Goal: Task Accomplishment & Management: Use online tool/utility

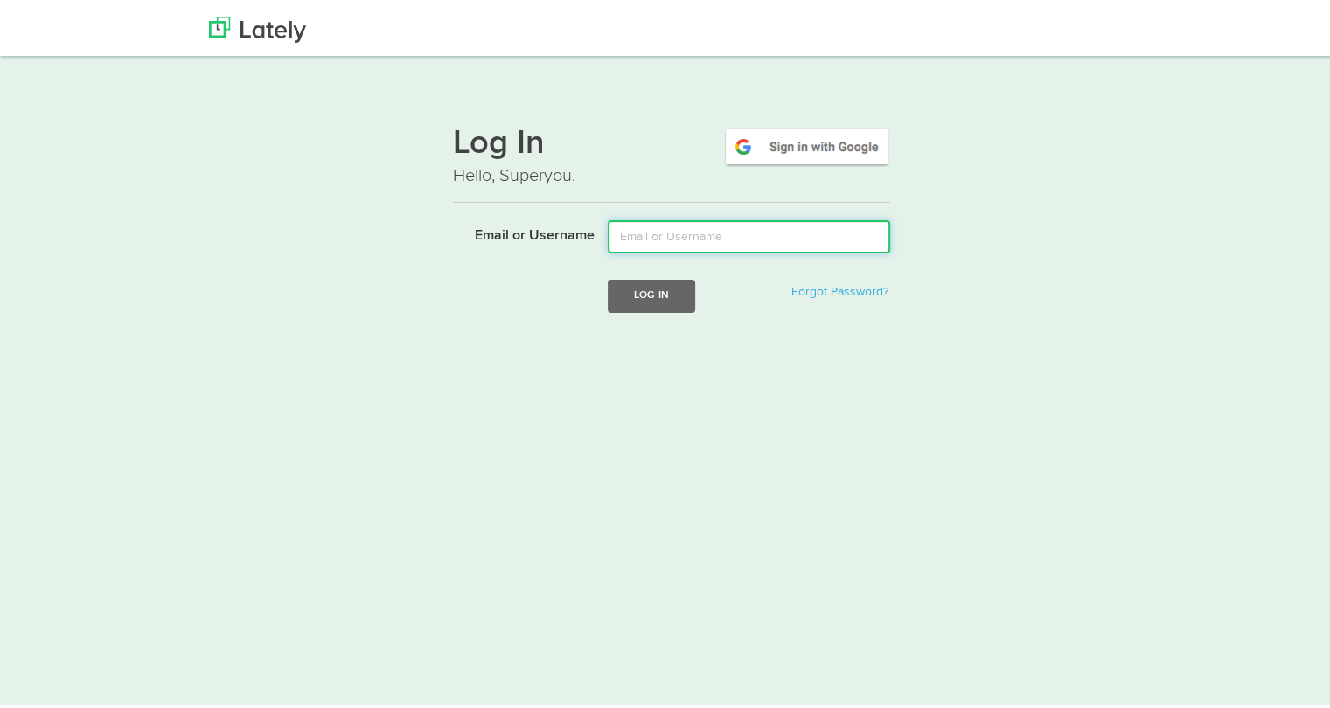
click at [717, 242] on input "Email or Username" at bounding box center [749, 233] width 282 height 33
type input "[PERSON_NAME][EMAIL_ADDRESS][DOMAIN_NAME]"
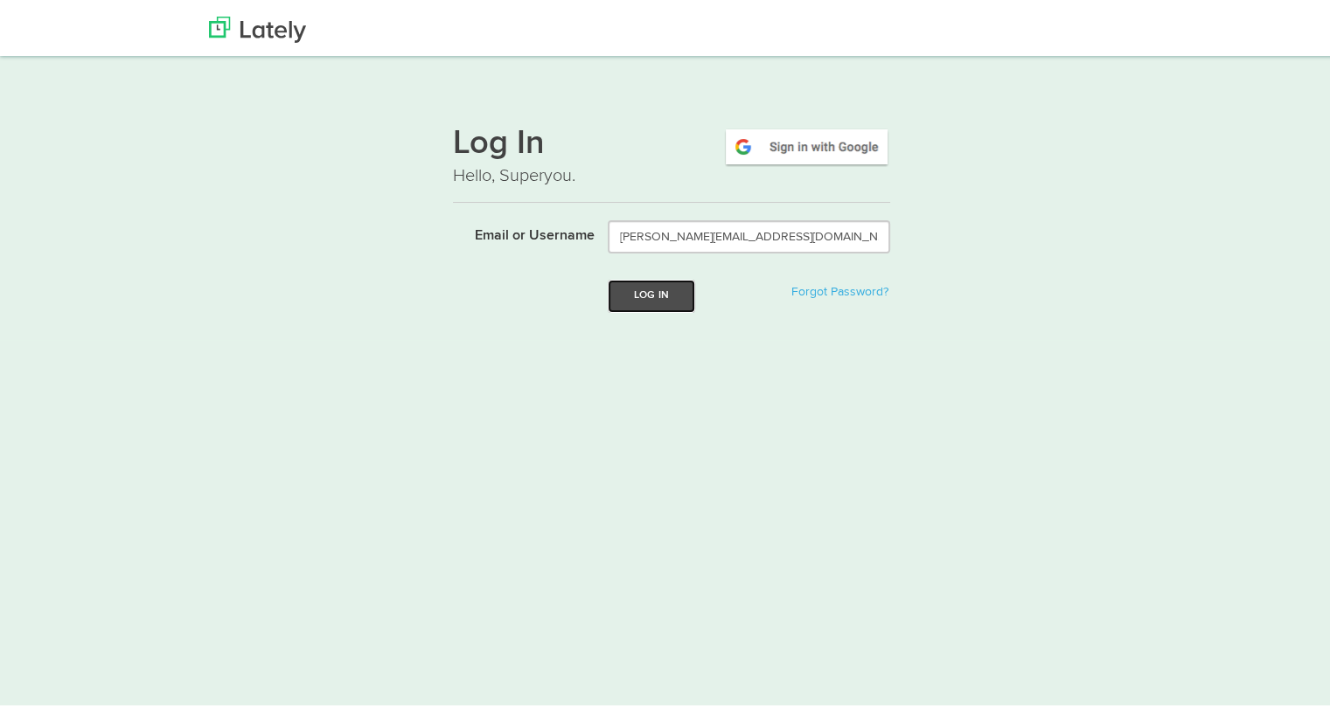
click at [640, 290] on button "Log In" at bounding box center [651, 292] width 87 height 32
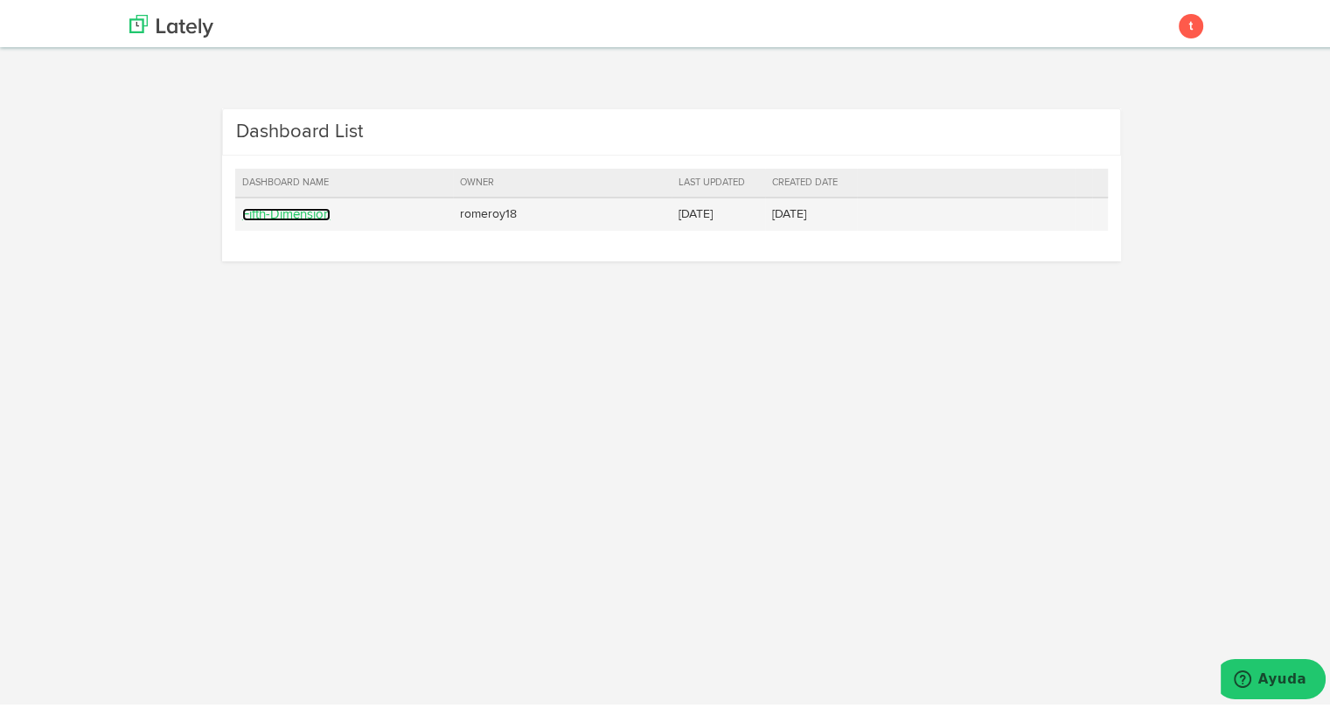
click at [308, 207] on link "Fifth-Dimension" at bounding box center [286, 211] width 88 height 13
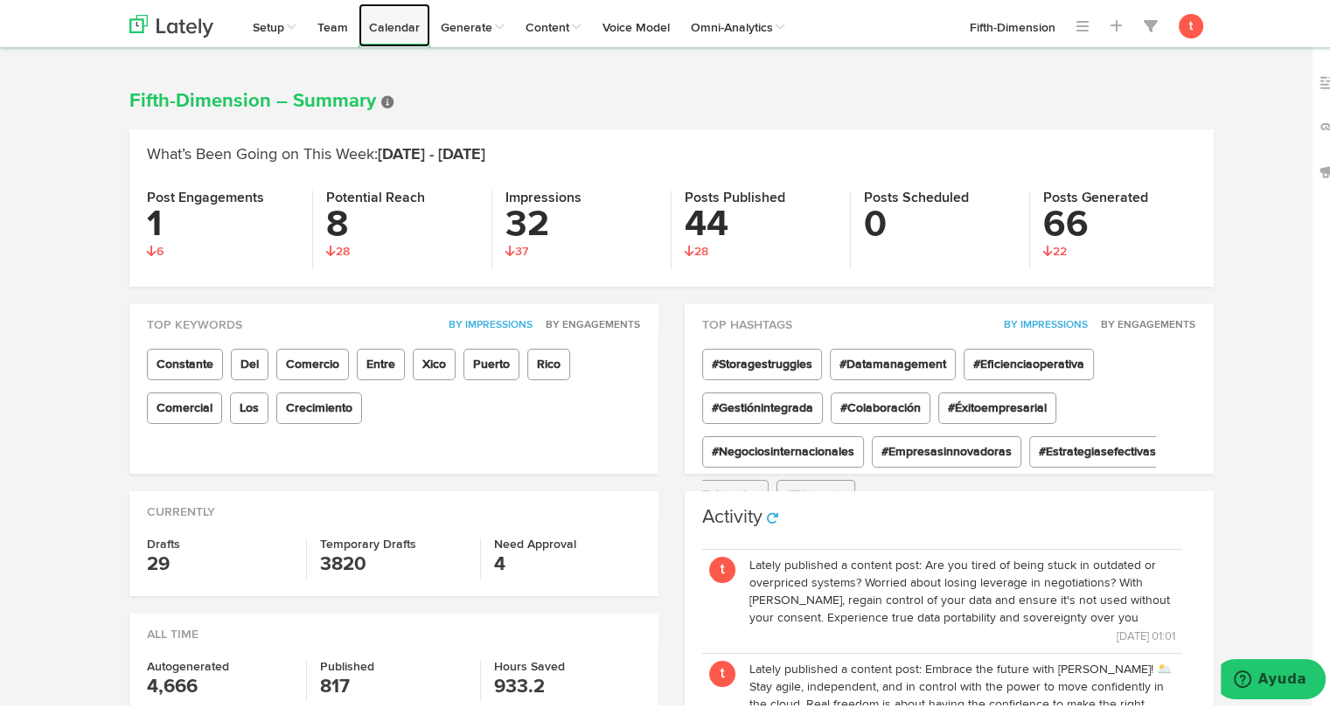
click at [374, 33] on link "Calendar" at bounding box center [394, 22] width 72 height 44
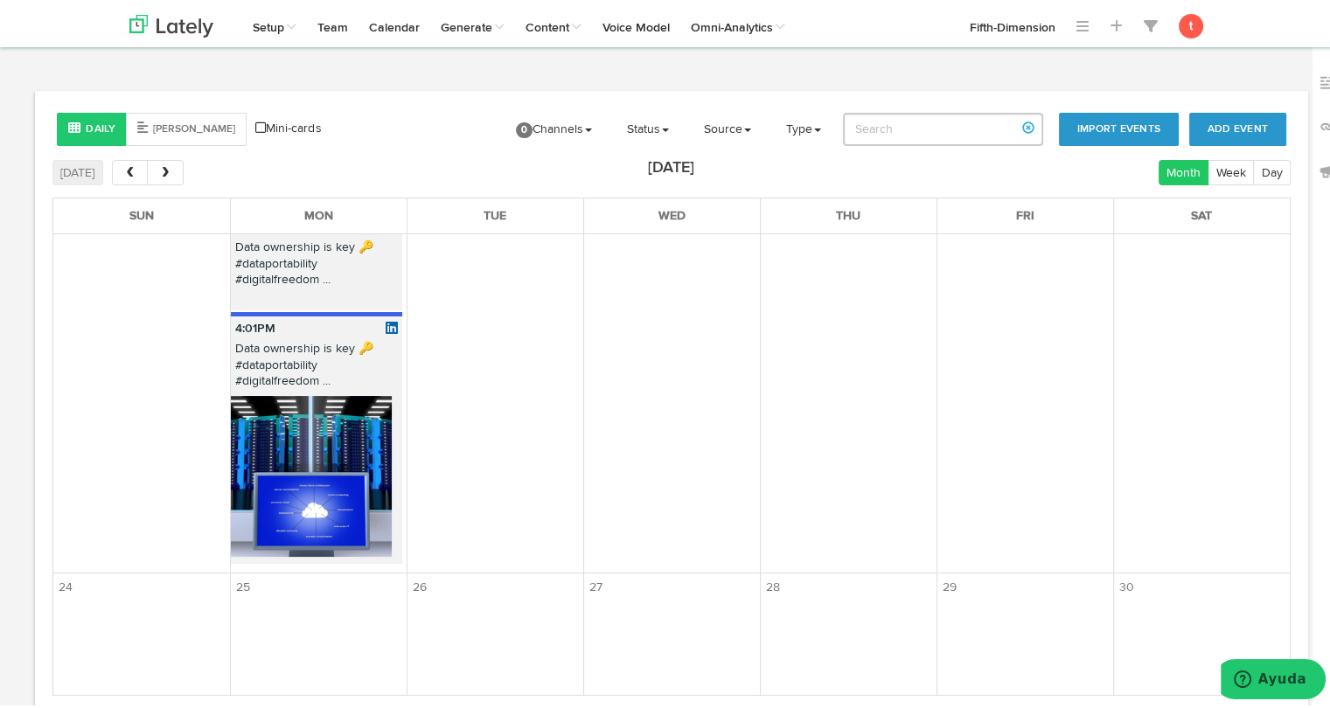
scroll to position [13799, 0]
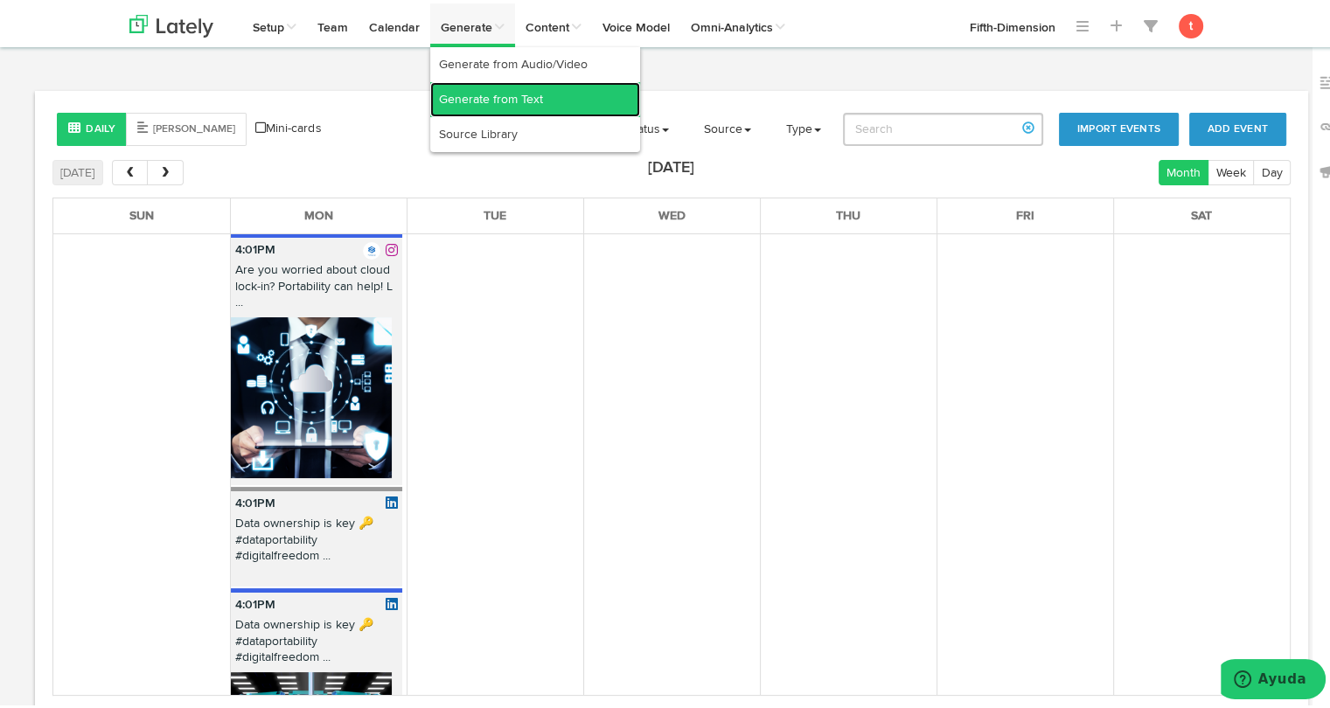
click at [469, 101] on link "Generate from Text" at bounding box center [535, 96] width 210 height 35
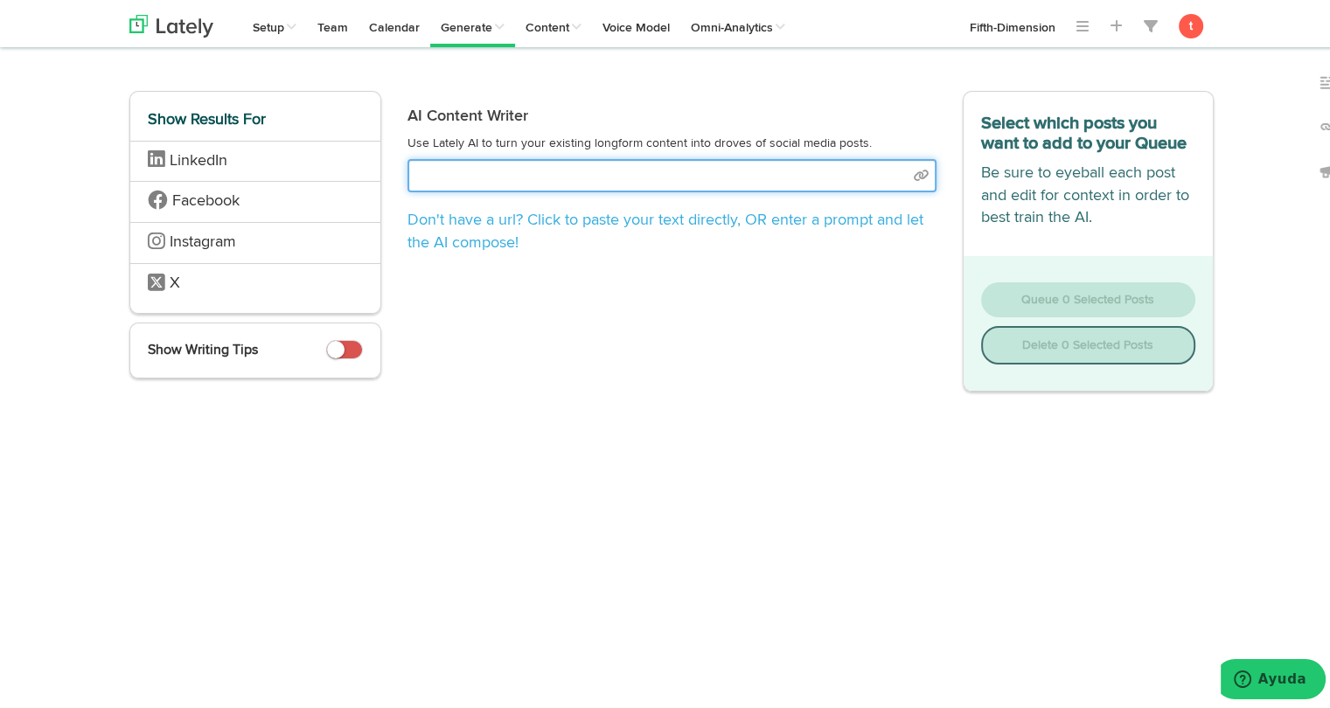
click at [442, 177] on input "text" at bounding box center [671, 172] width 529 height 33
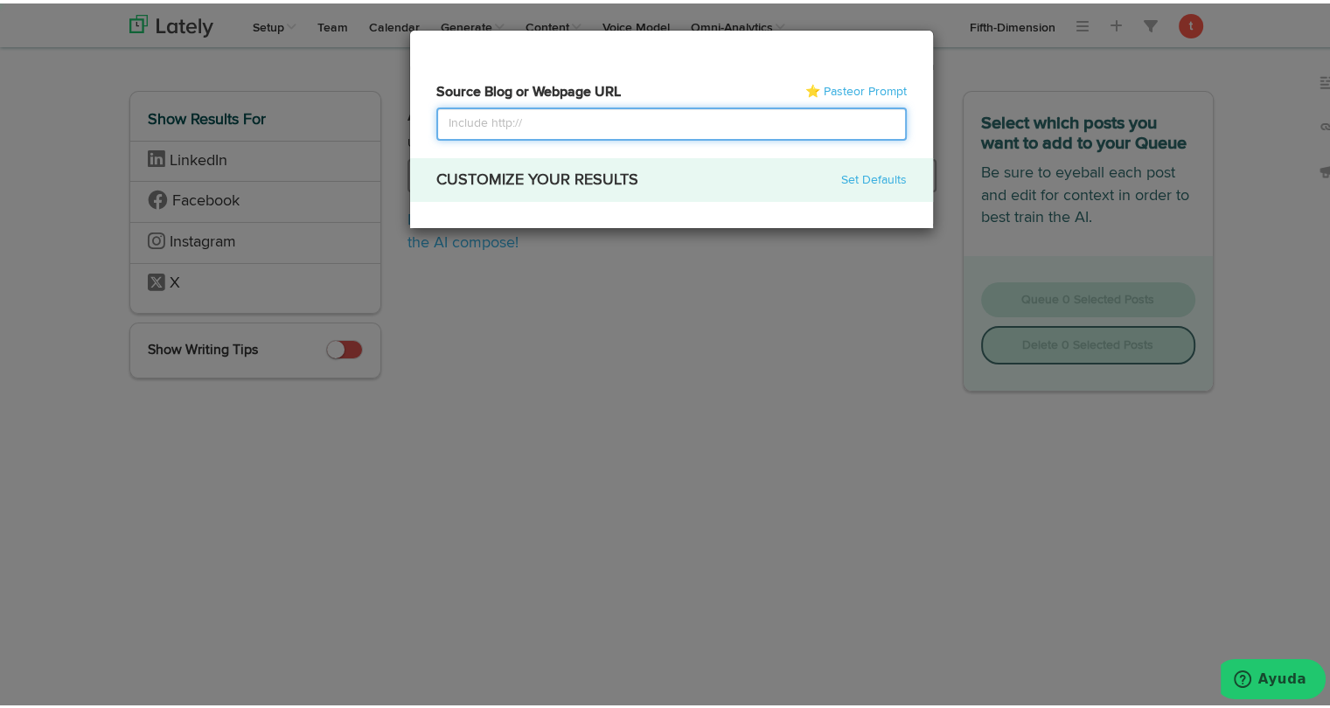
select select "academic"
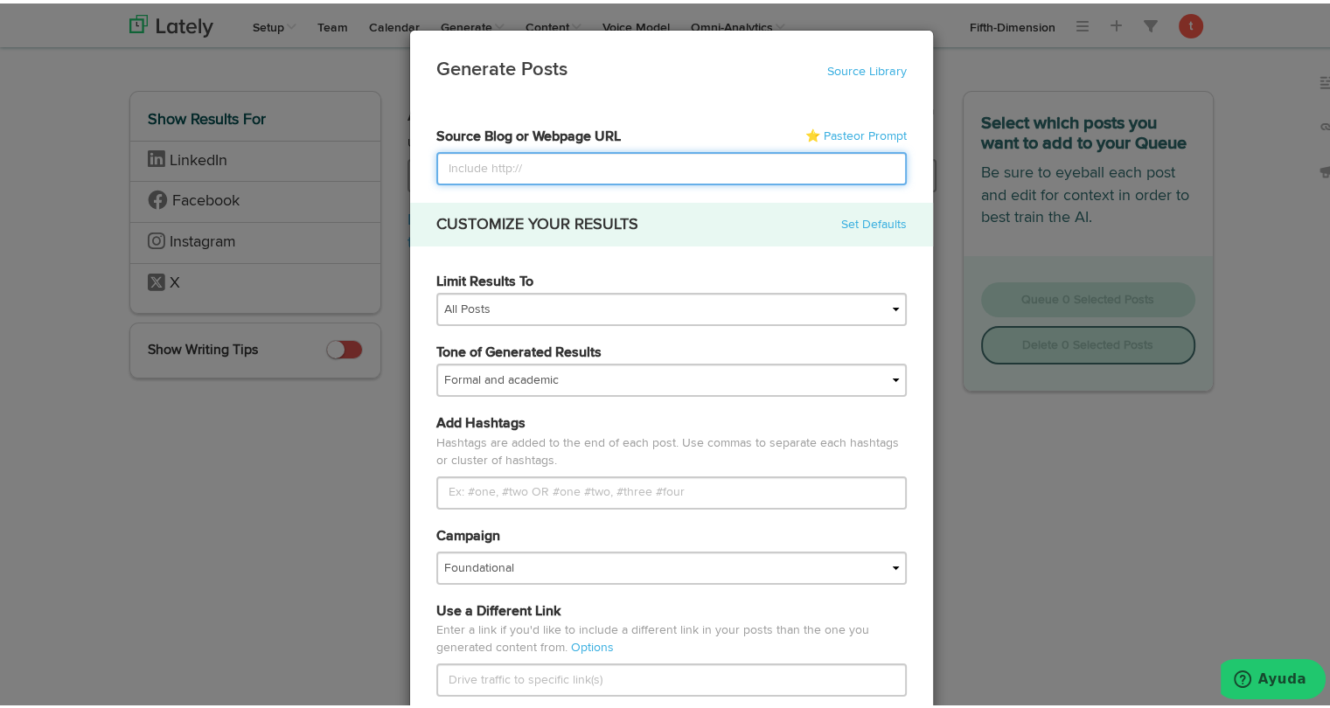
paste input "[URL][DOMAIN_NAME]"
type input "[URL][DOMAIN_NAME]"
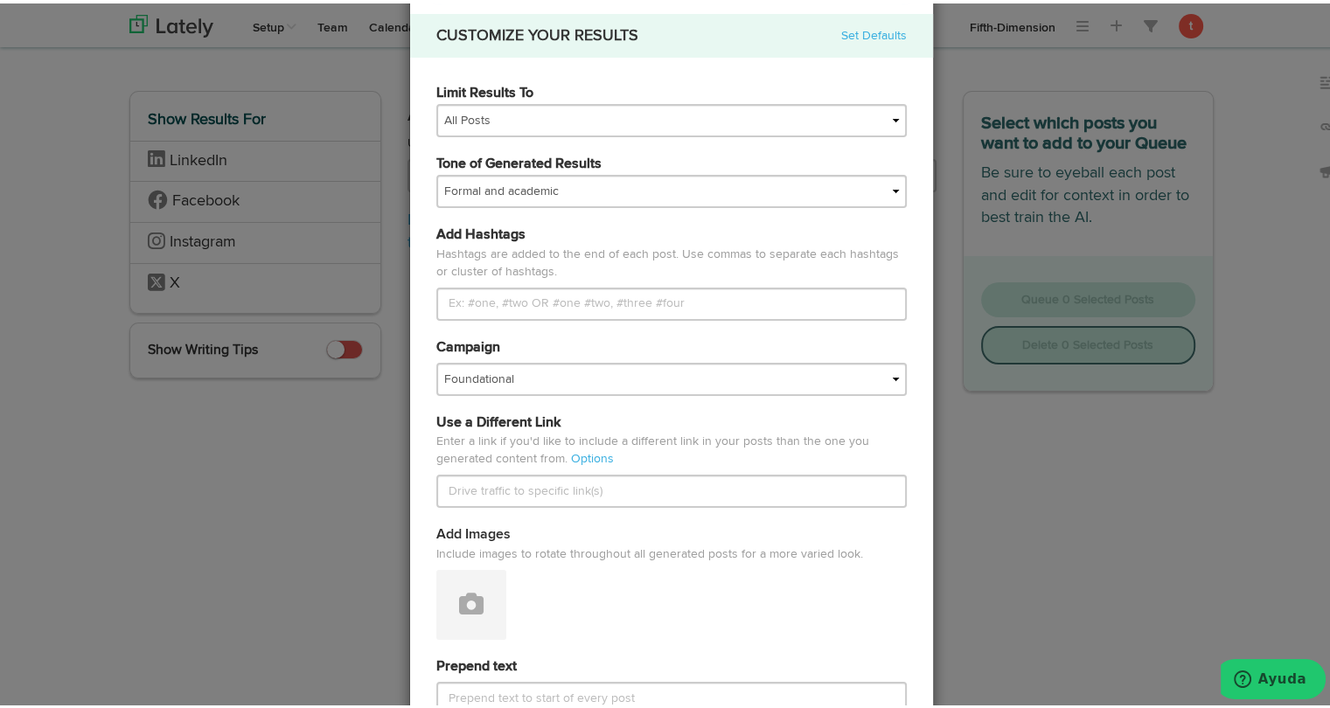
scroll to position [196, 0]
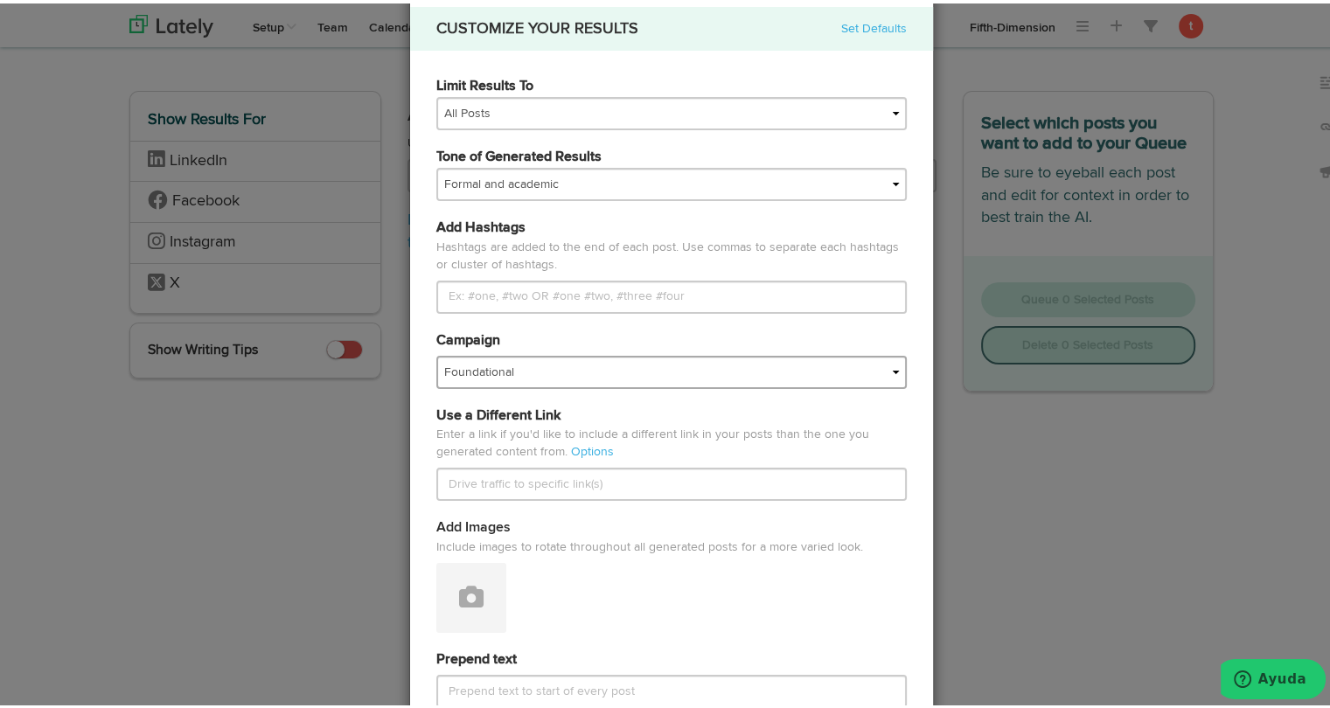
type input "[URL][DOMAIN_NAME]"
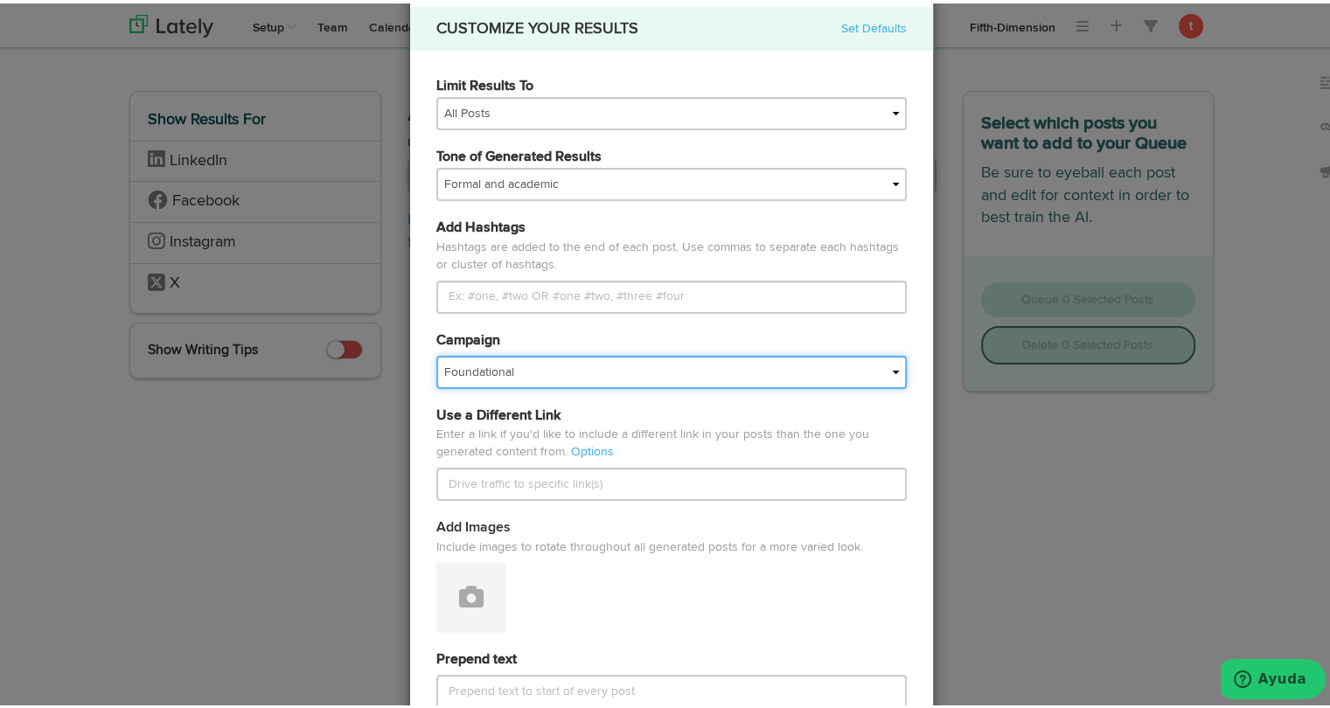
scroll to position [0, 0]
click at [554, 382] on select "Foundational Fresh Assets IMPORTED Industrias VBA Medula [PERSON_NAME] VBA <> G…" at bounding box center [671, 368] width 470 height 33
select select "68013d37430f5ce88ed7150a"
click at [436, 352] on select "Foundational Fresh Assets IMPORTED Industrias VBA Medula [PERSON_NAME] VBA <> G…" at bounding box center [671, 368] width 470 height 33
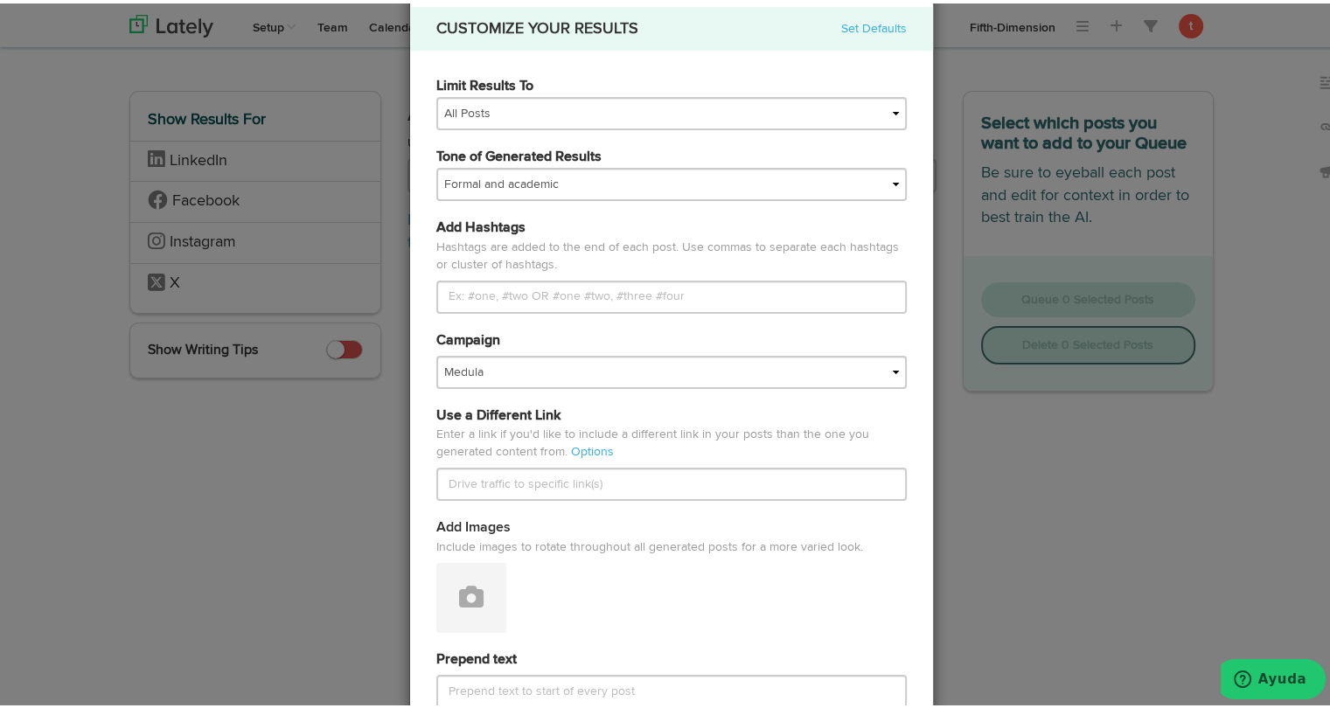
click at [441, 644] on div "Add Images Include images to rotate throughout all generated posts for a more v…" at bounding box center [671, 581] width 497 height 132
click at [472, 600] on button at bounding box center [471, 595] width 70 height 70
click at [469, 644] on link "Attach Images from Lately" at bounding box center [519, 652] width 165 height 28
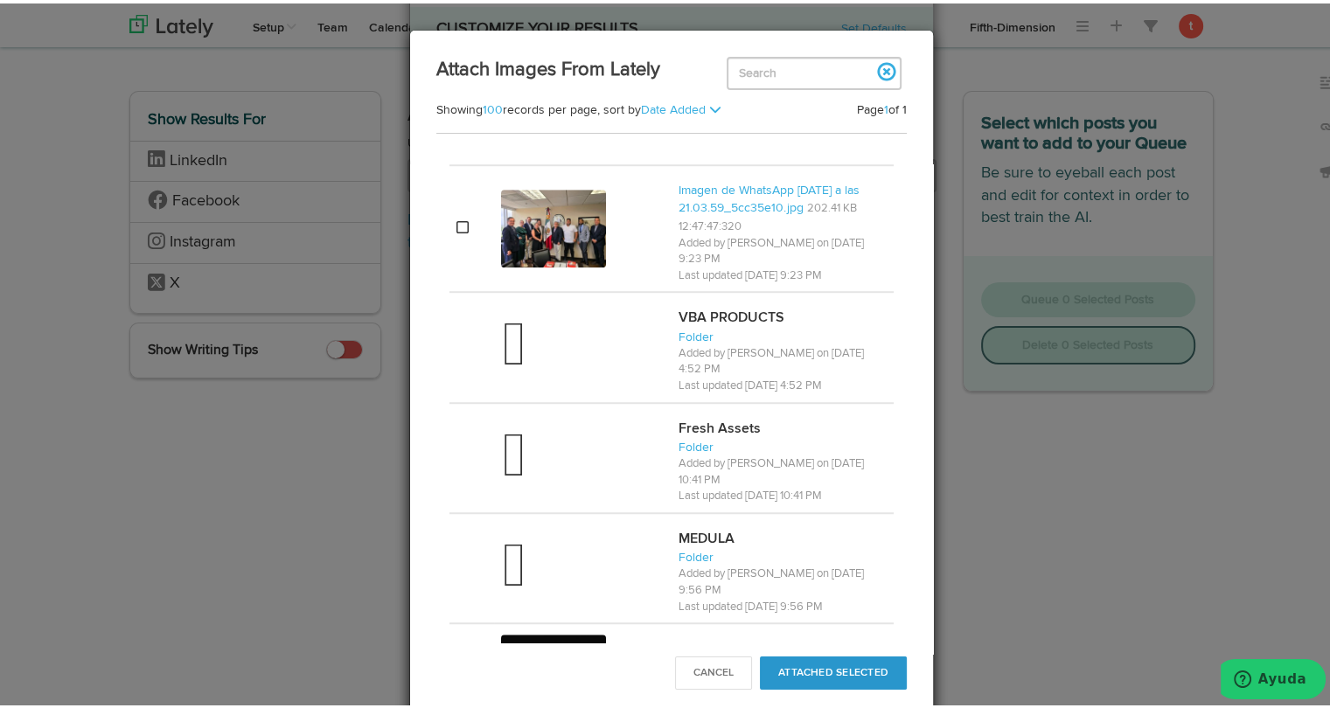
scroll to position [1483, 0]
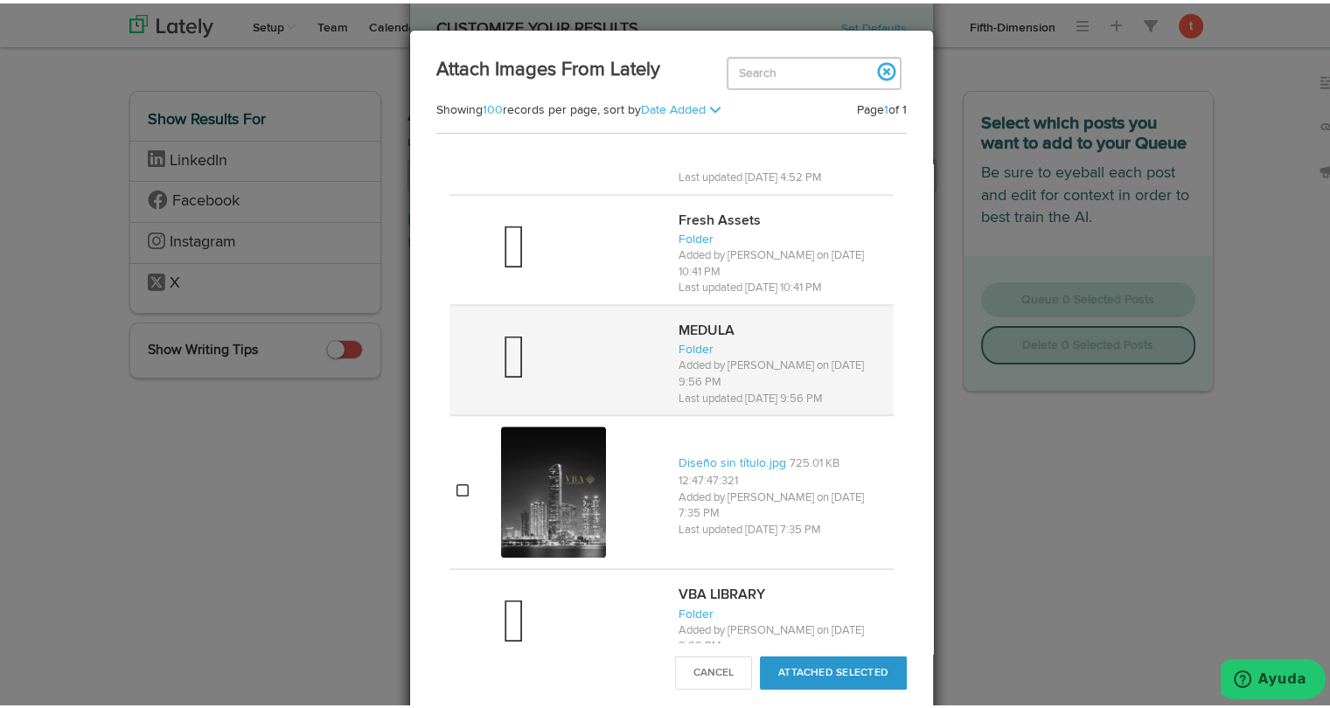
click at [544, 328] on div at bounding box center [582, 357] width 163 height 70
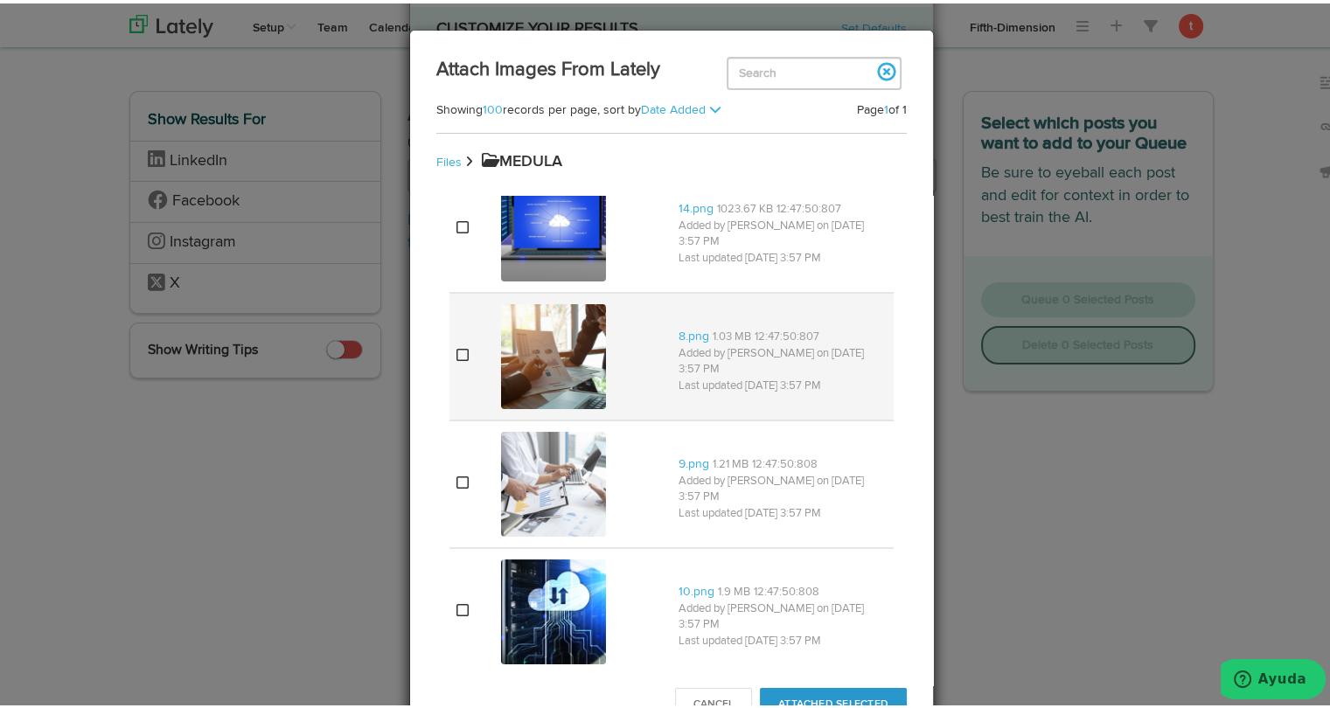
scroll to position [161, 0]
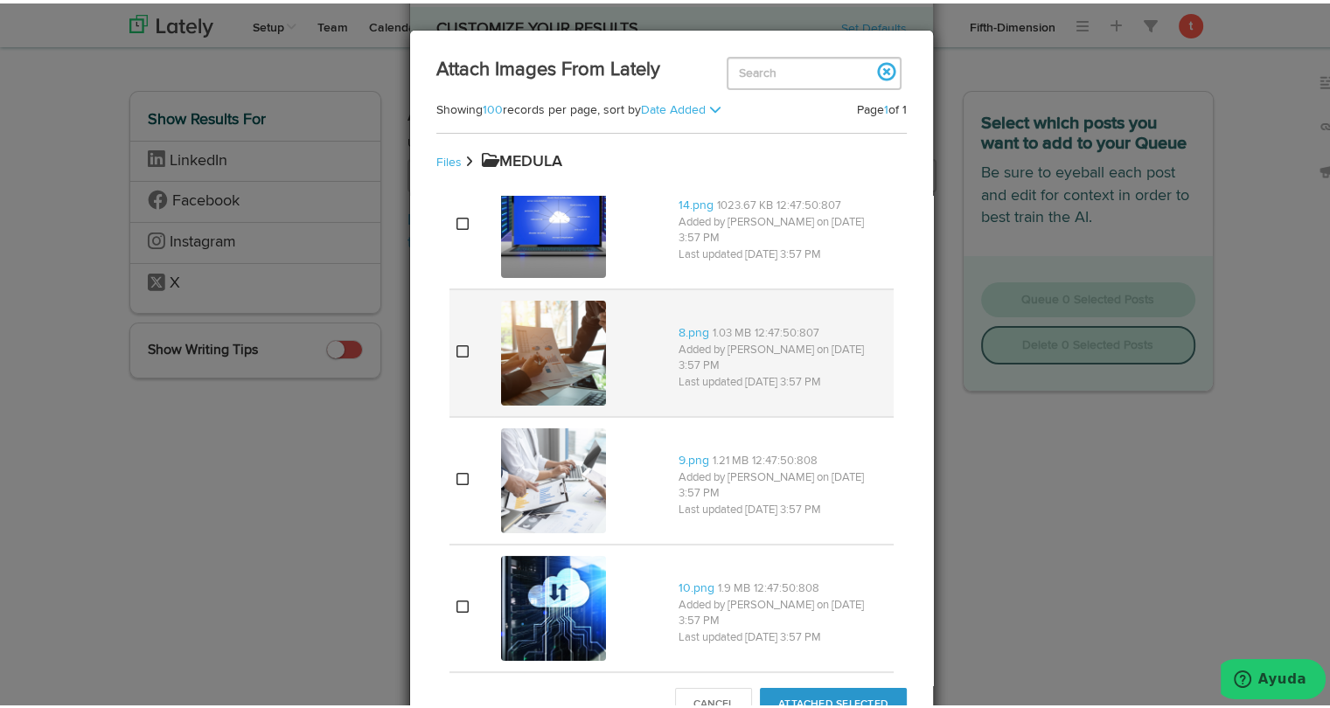
click at [466, 357] on td at bounding box center [471, 350] width 45 height 128
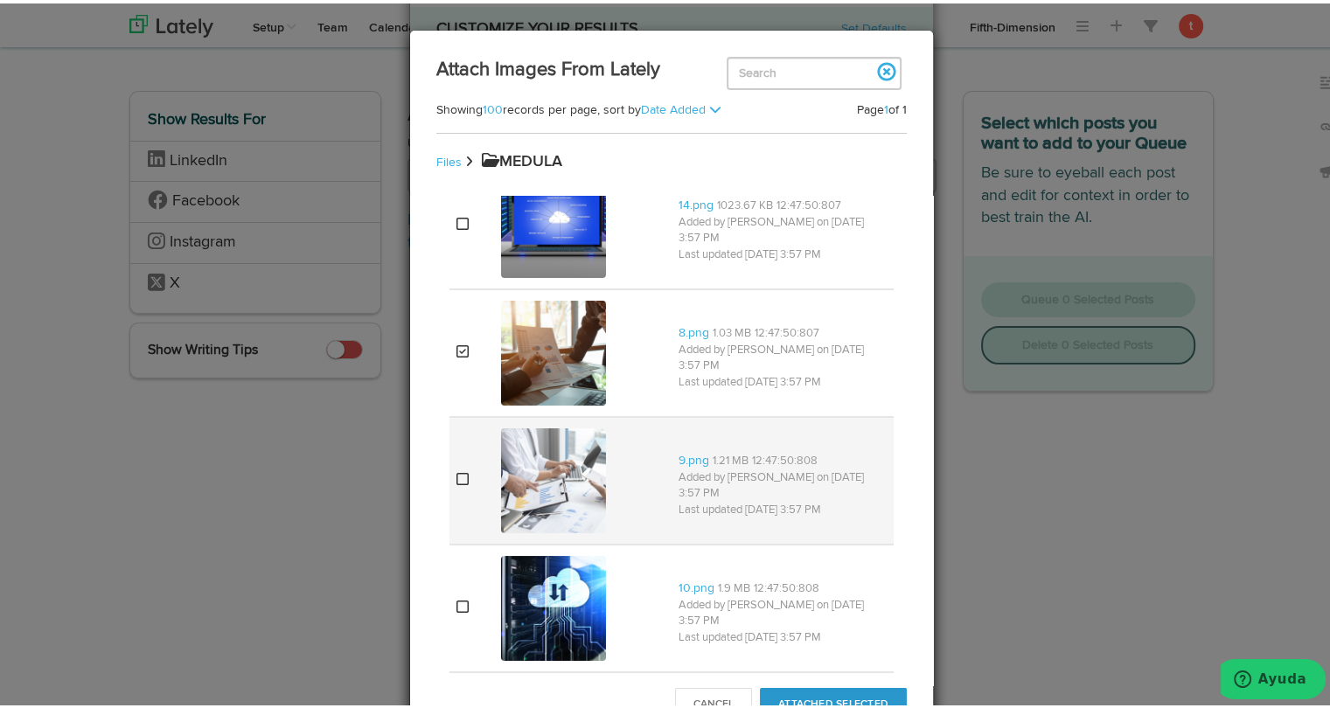
click at [476, 494] on td at bounding box center [471, 478] width 45 height 128
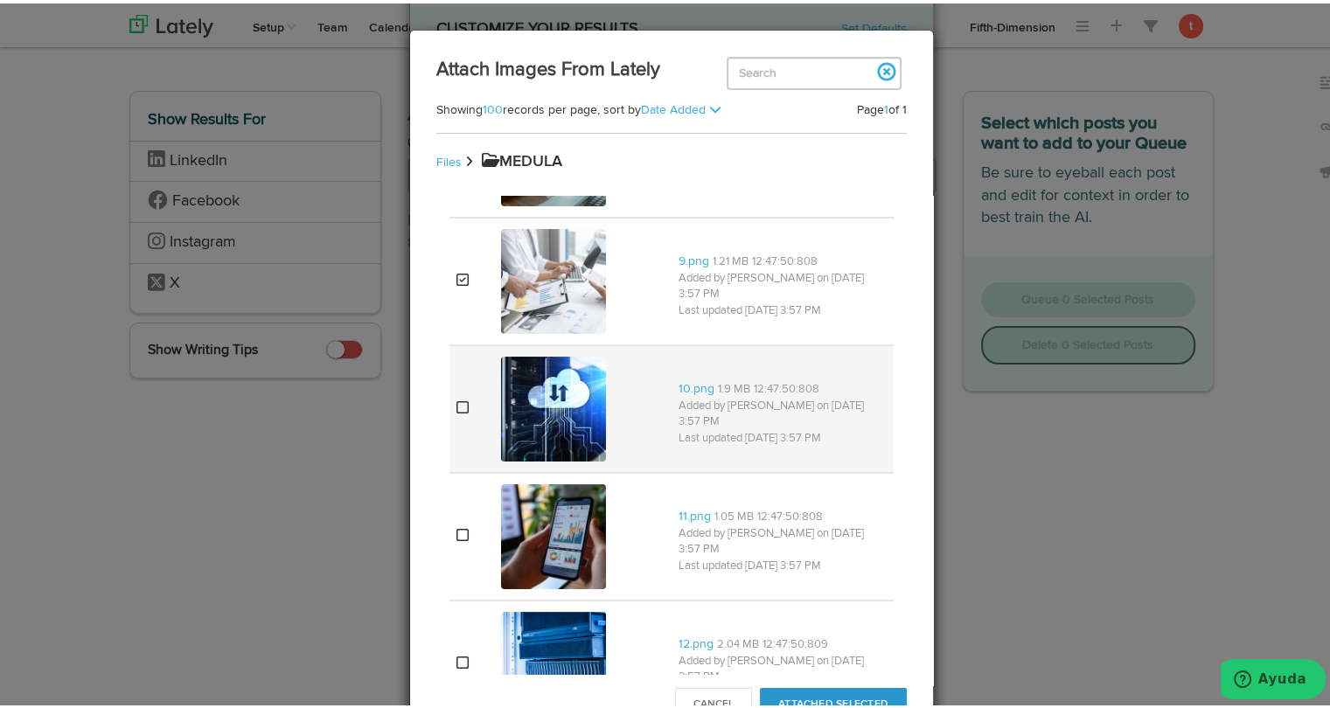
scroll to position [360, 0]
click at [449, 410] on td at bounding box center [471, 406] width 45 height 128
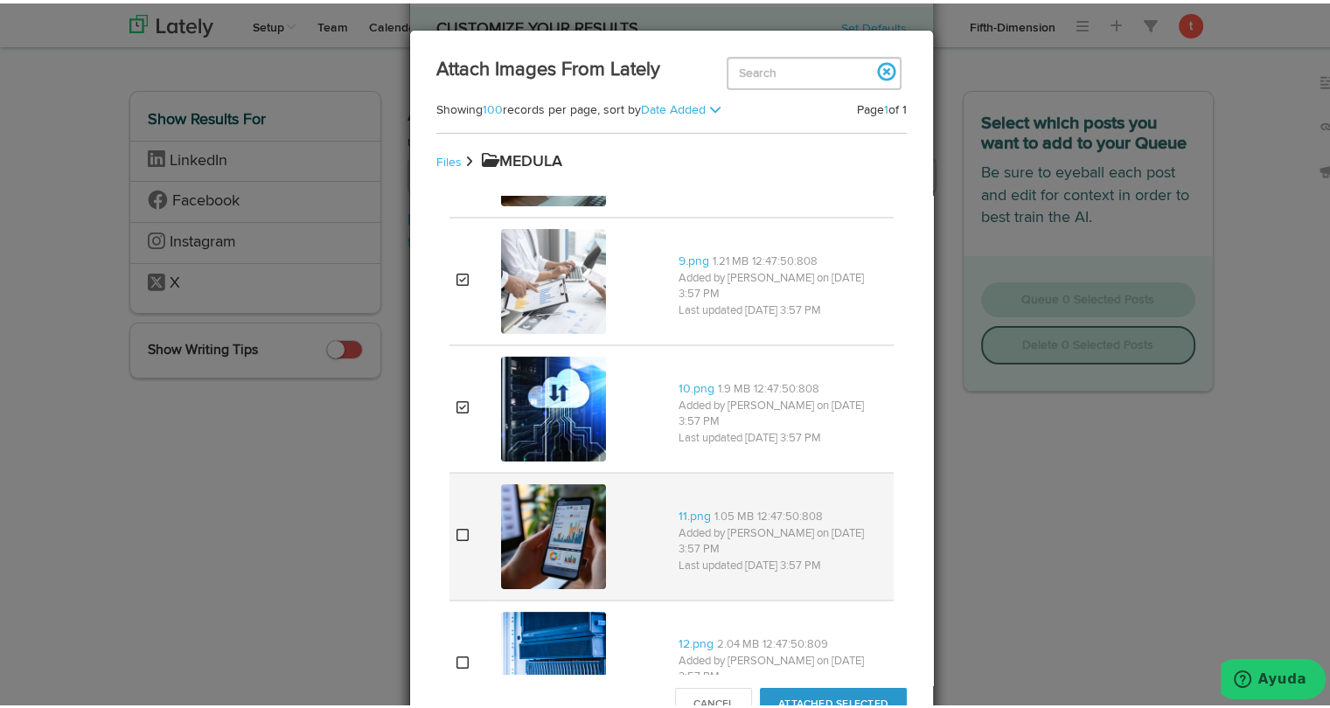
click at [456, 531] on icon at bounding box center [462, 532] width 12 height 14
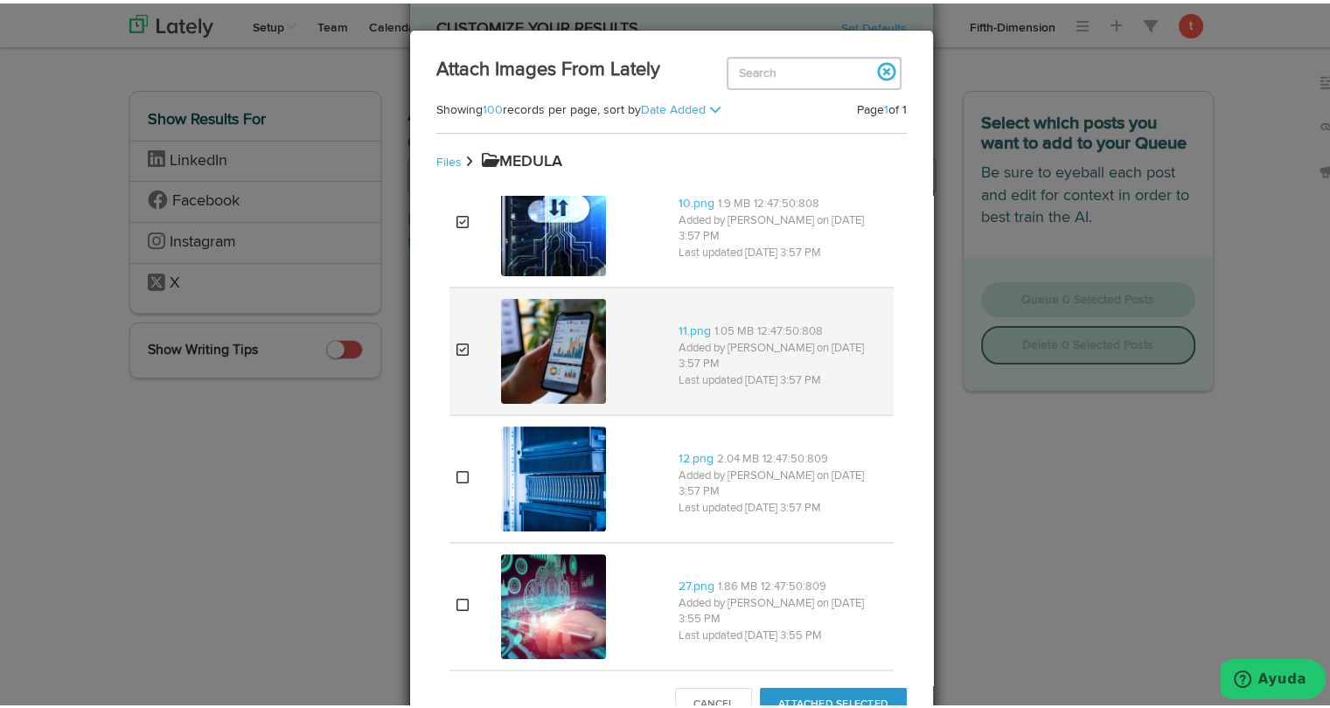
scroll to position [556, 0]
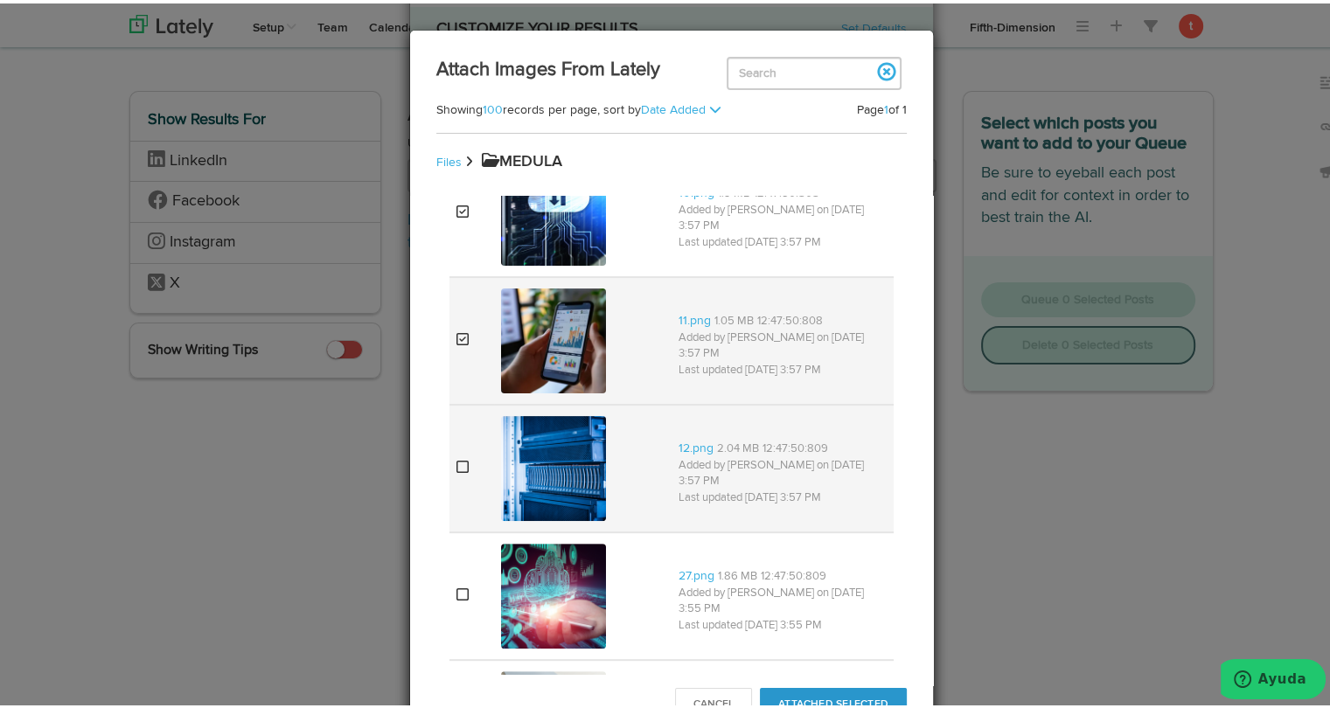
click at [494, 462] on td at bounding box center [582, 465] width 177 height 128
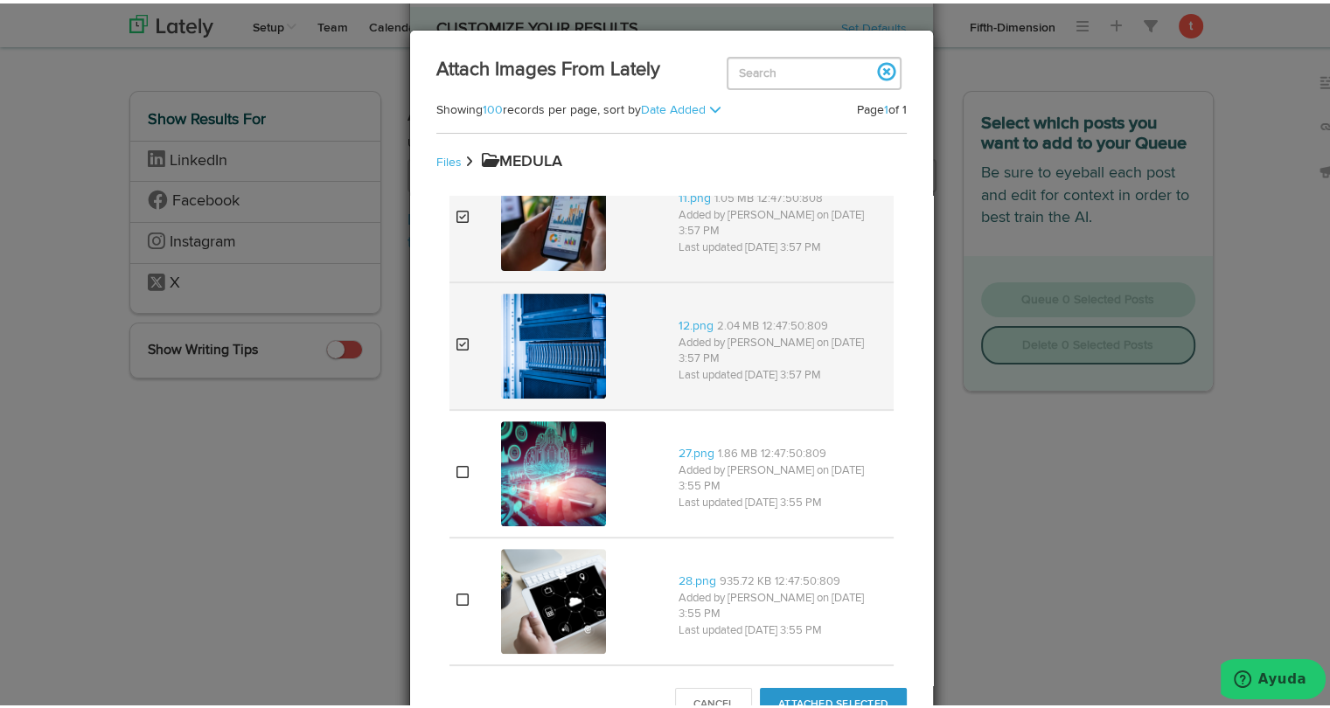
scroll to position [687, 0]
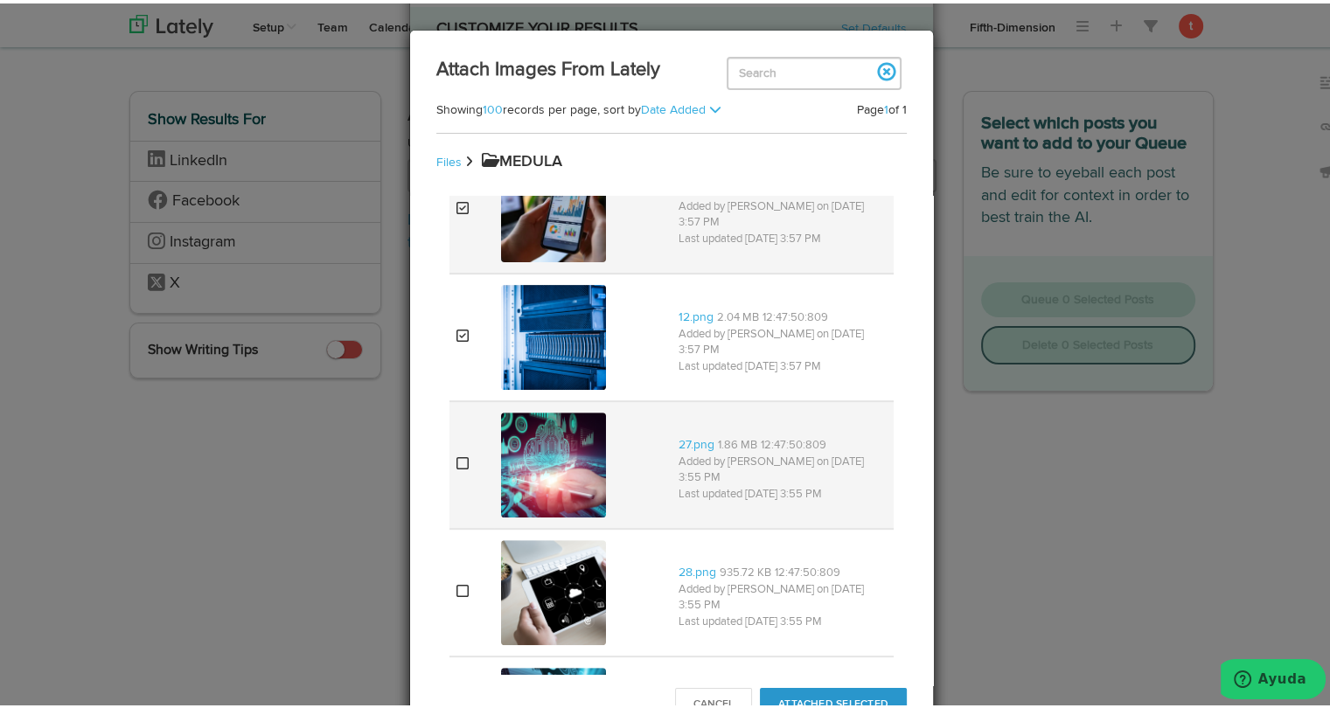
click at [482, 463] on td at bounding box center [471, 462] width 45 height 128
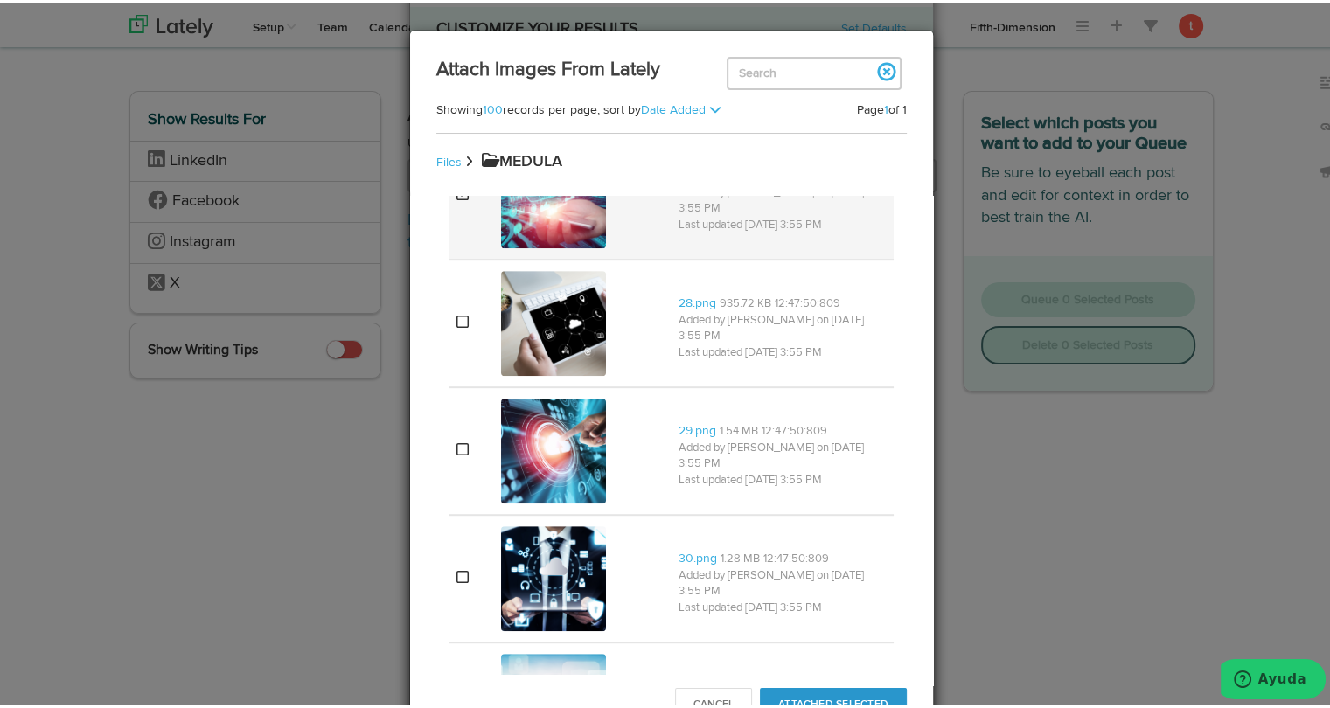
scroll to position [963, 0]
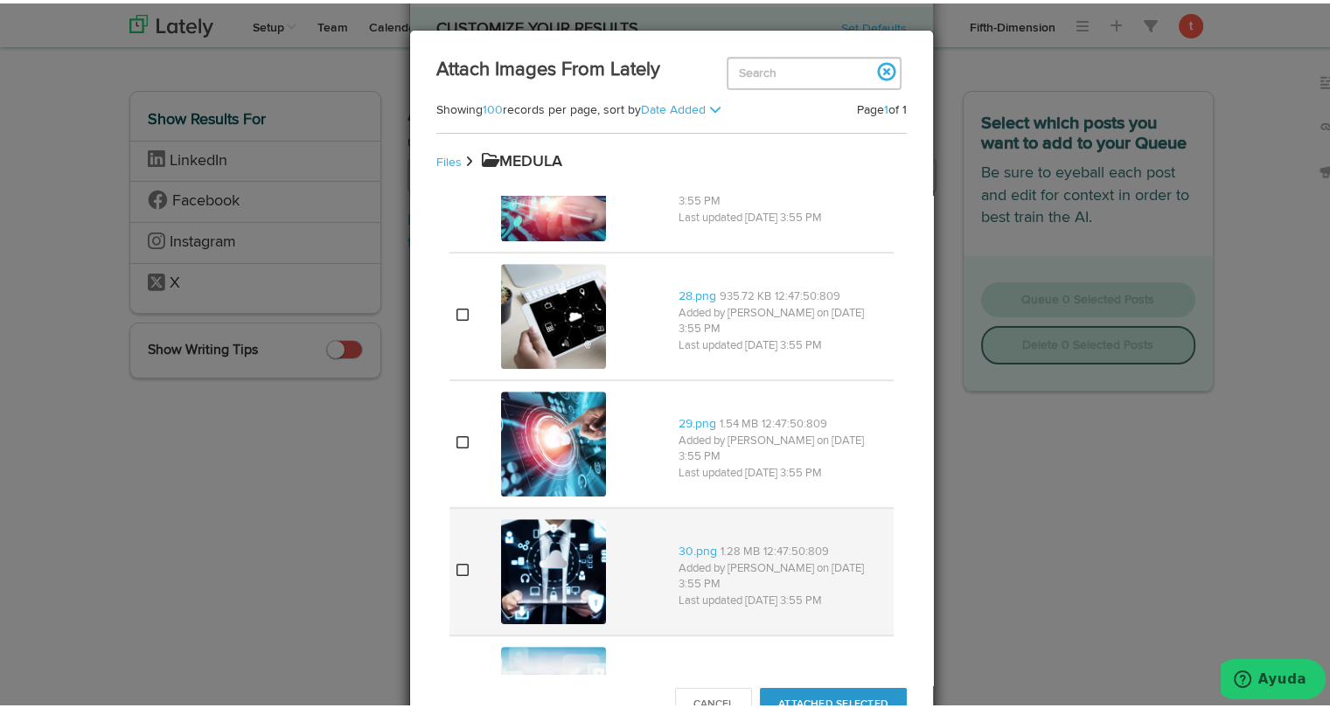
click at [466, 552] on td at bounding box center [471, 568] width 45 height 128
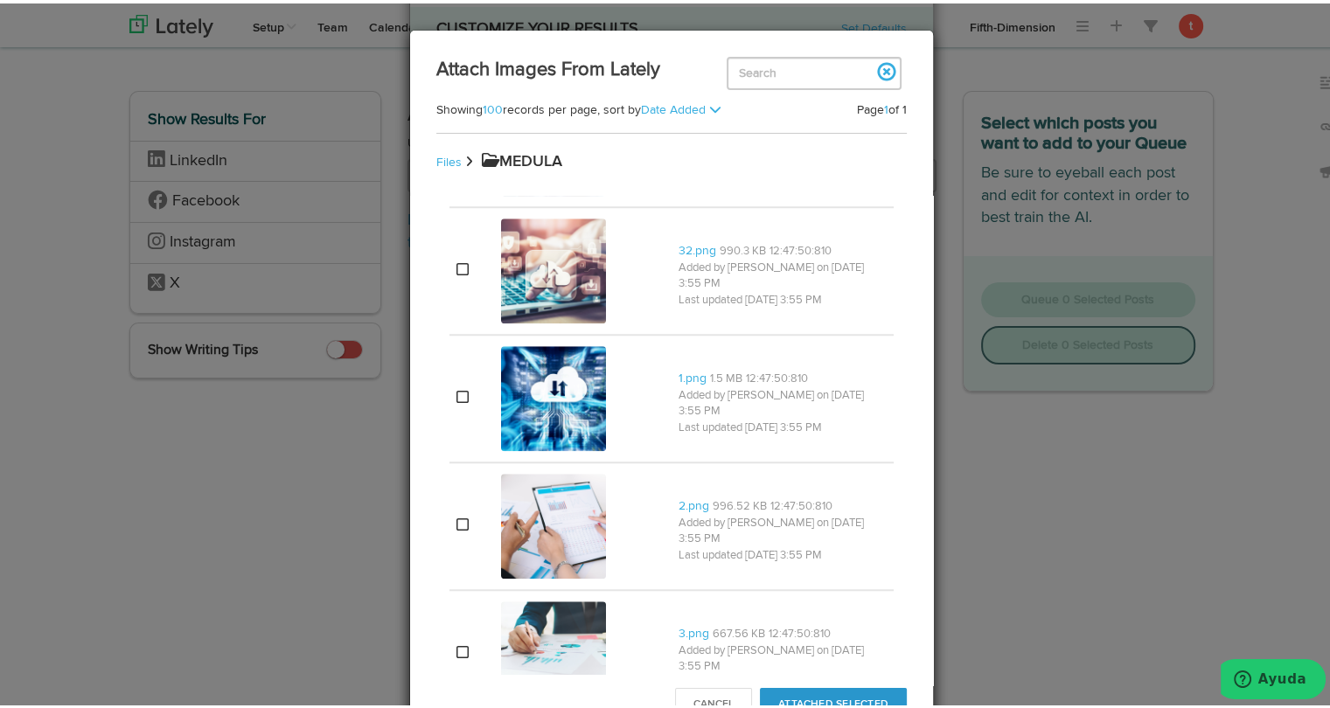
click at [466, 552] on td at bounding box center [471, 523] width 45 height 128
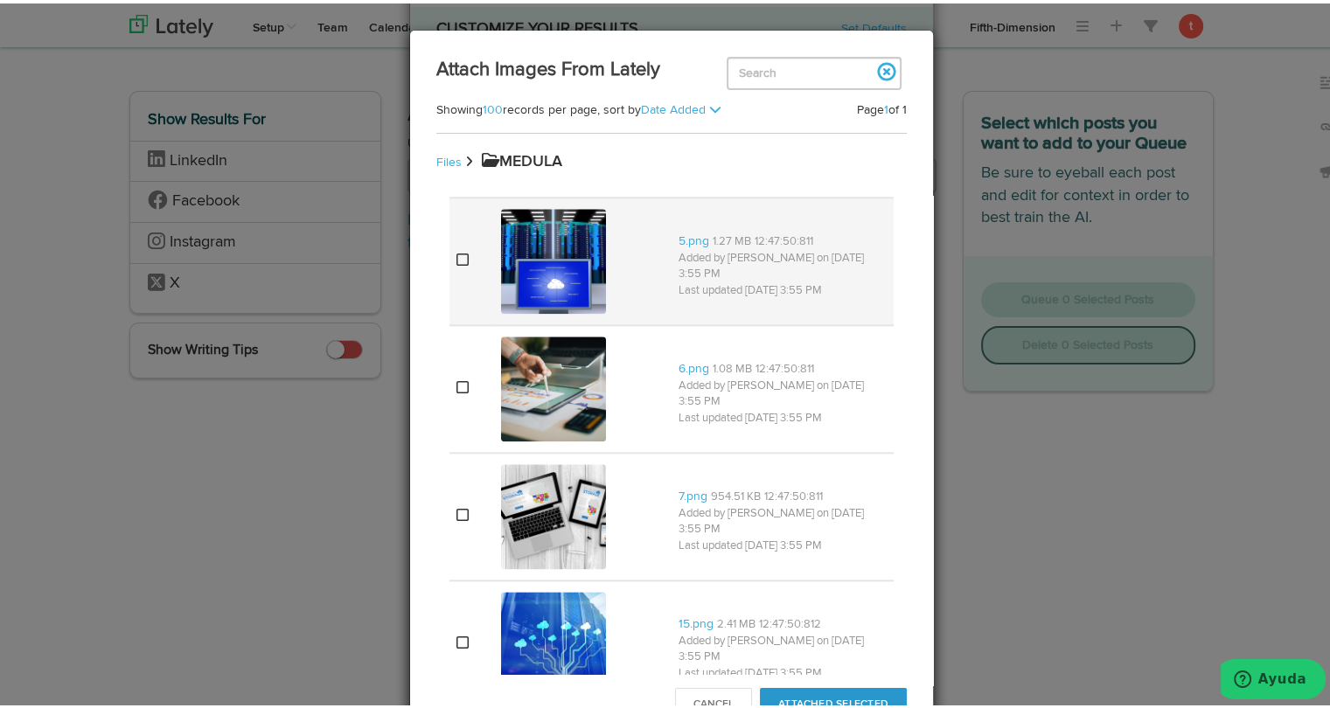
scroll to position [2168, 0]
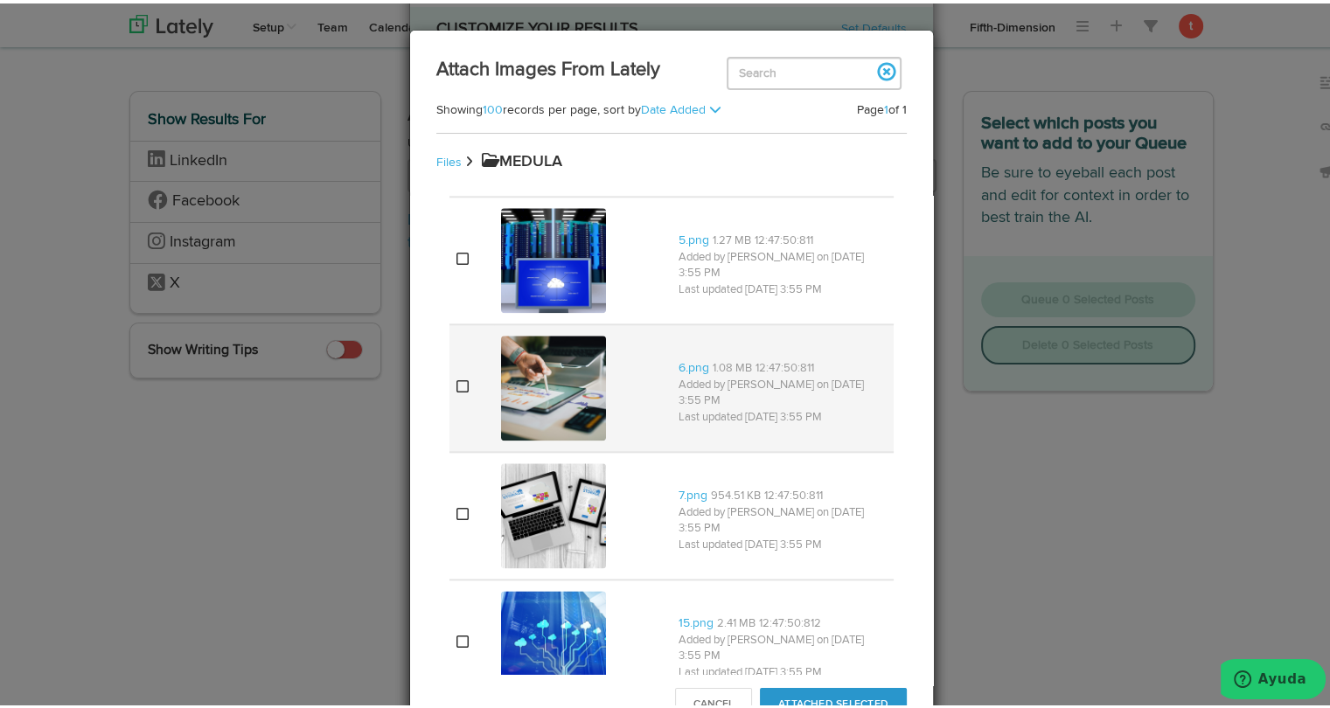
click at [458, 391] on td at bounding box center [471, 385] width 45 height 128
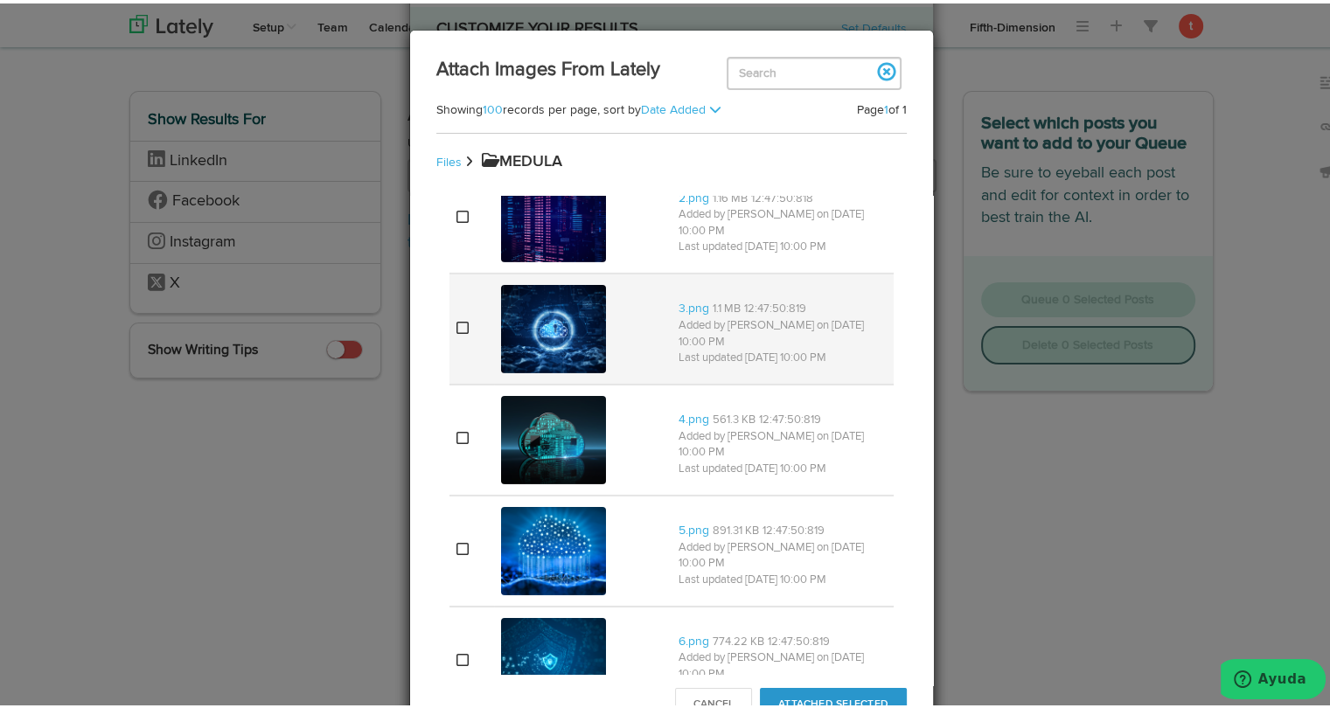
scroll to position [5759, 0]
click at [455, 283] on td at bounding box center [471, 324] width 45 height 111
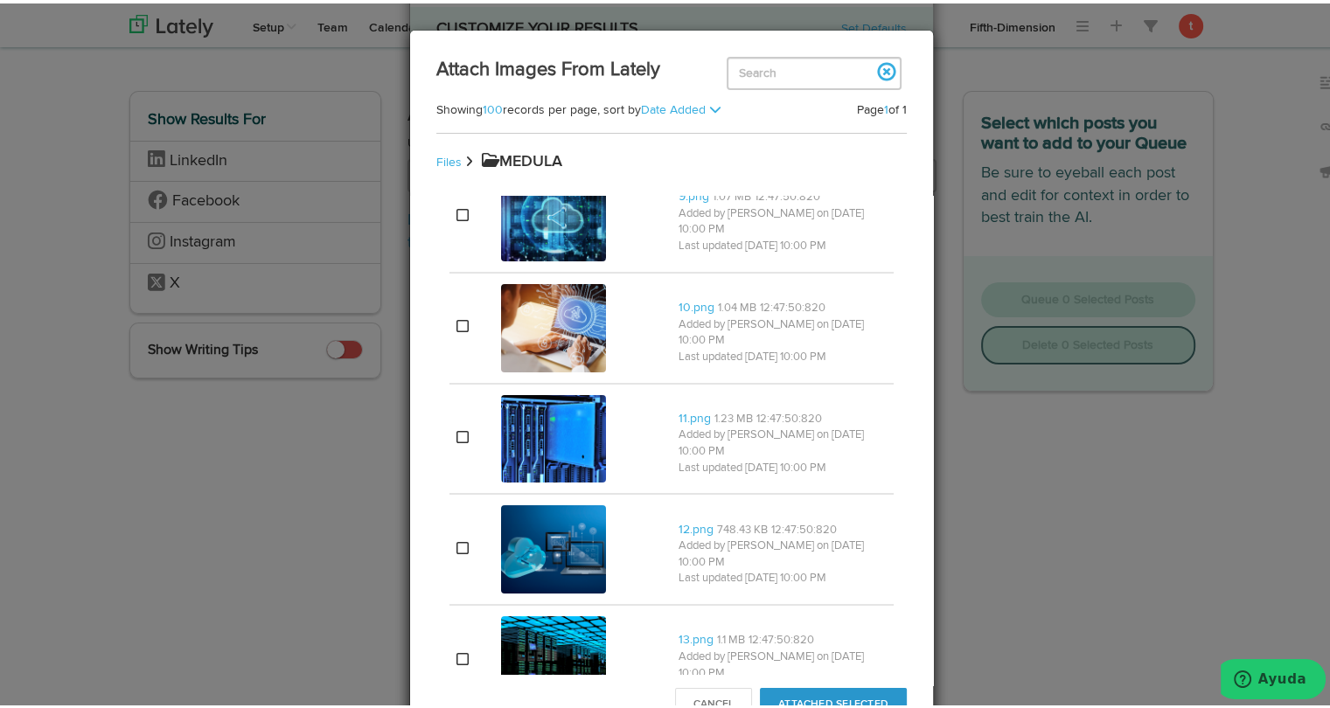
scroll to position [6532, 0]
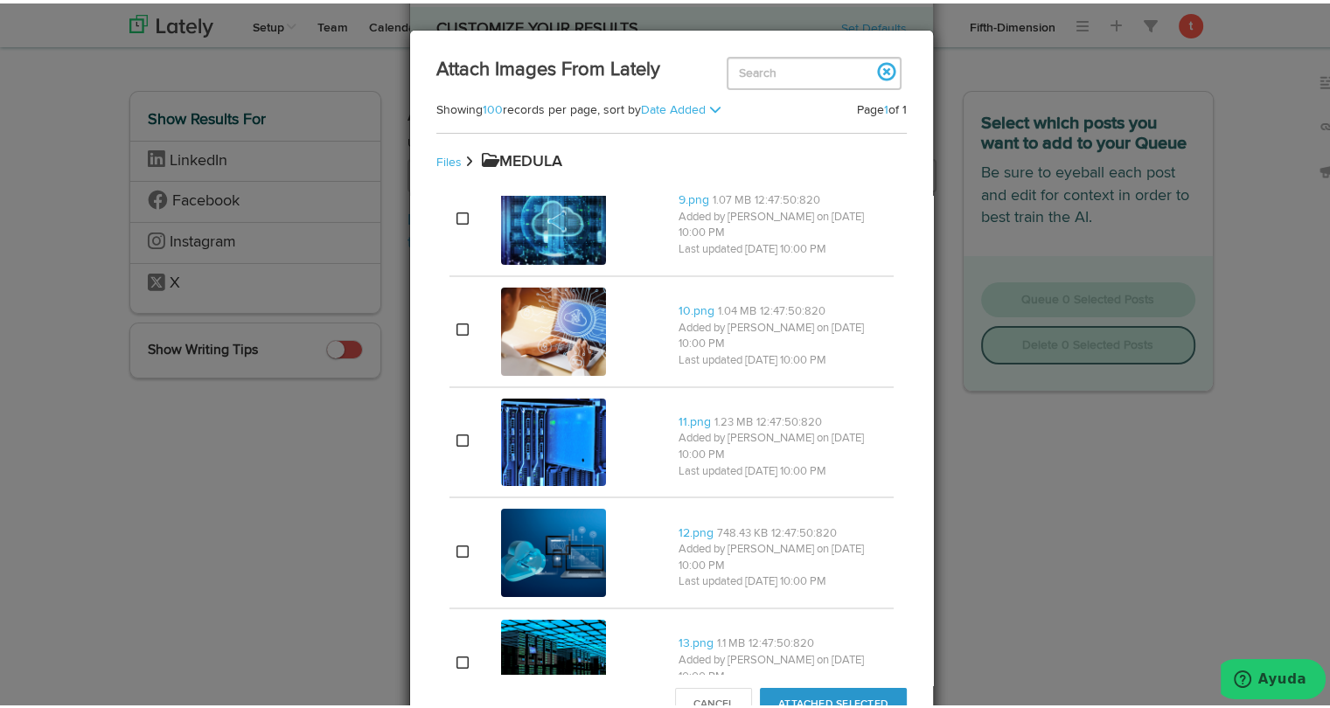
click at [455, 283] on td at bounding box center [471, 328] width 45 height 111
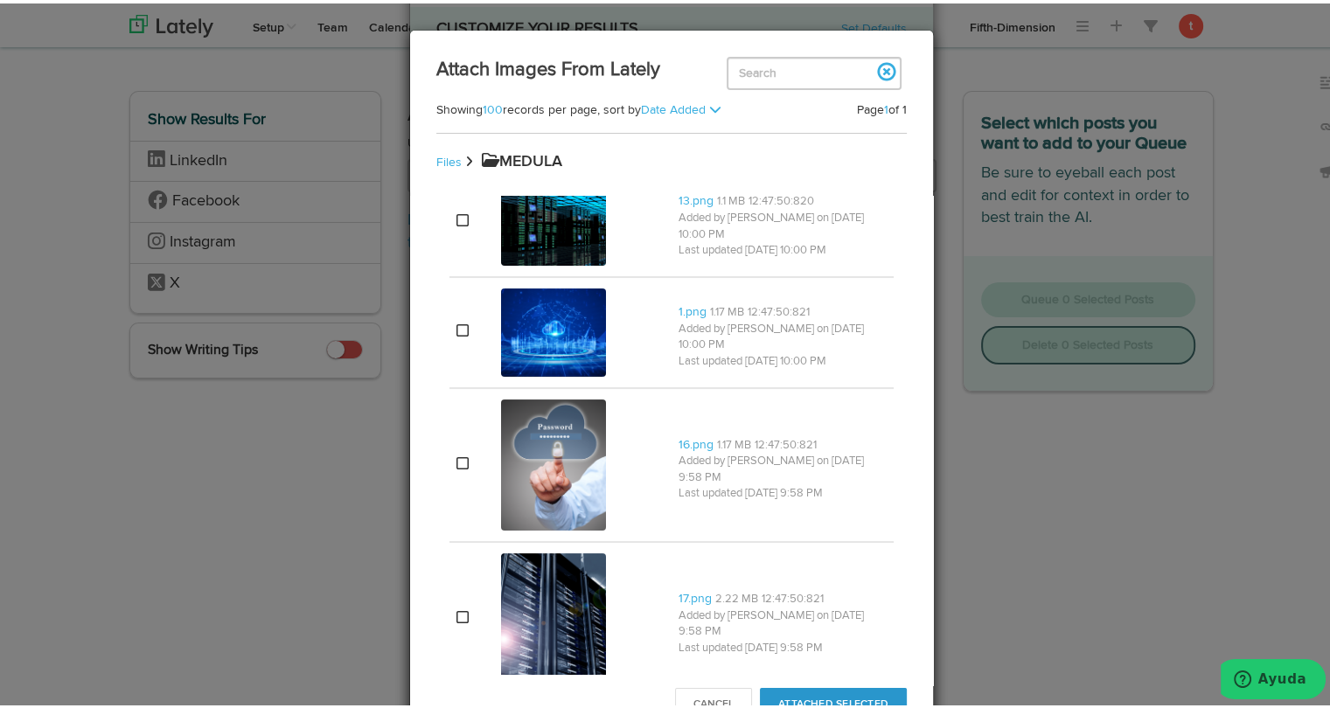
scroll to position [6976, 0]
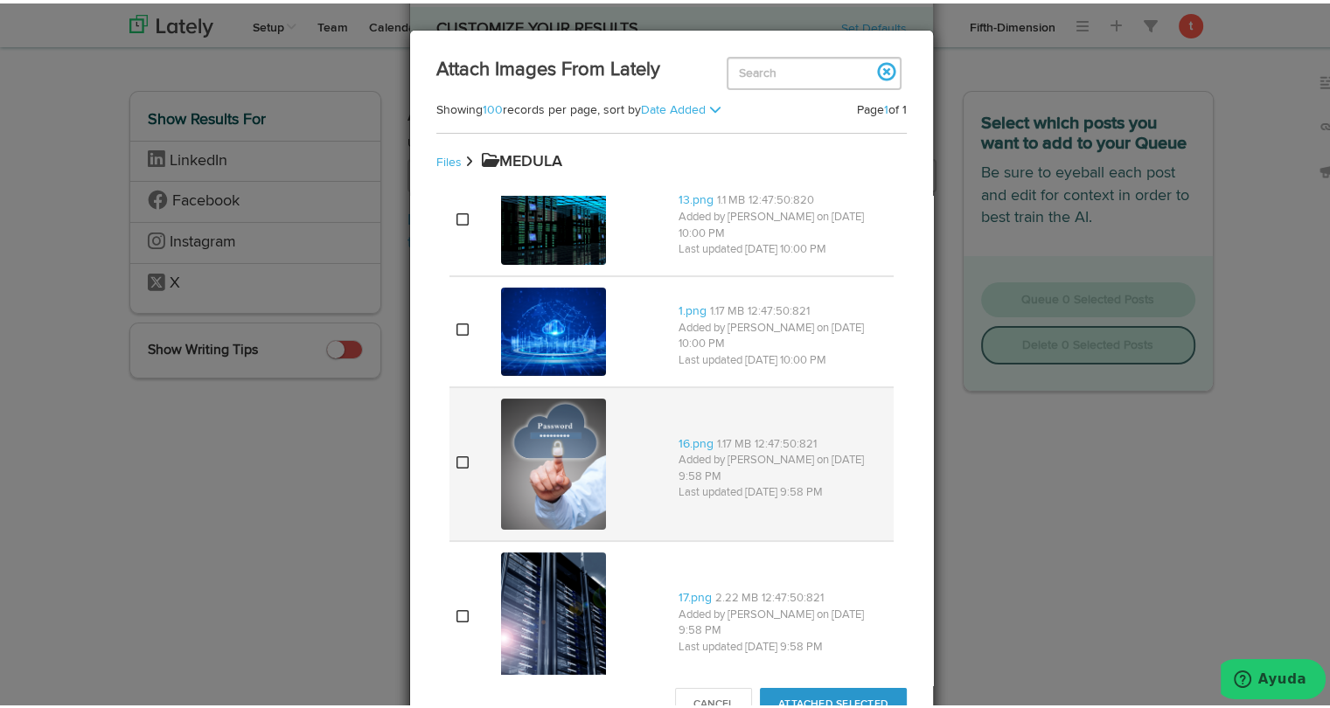
click at [462, 438] on td at bounding box center [471, 461] width 45 height 154
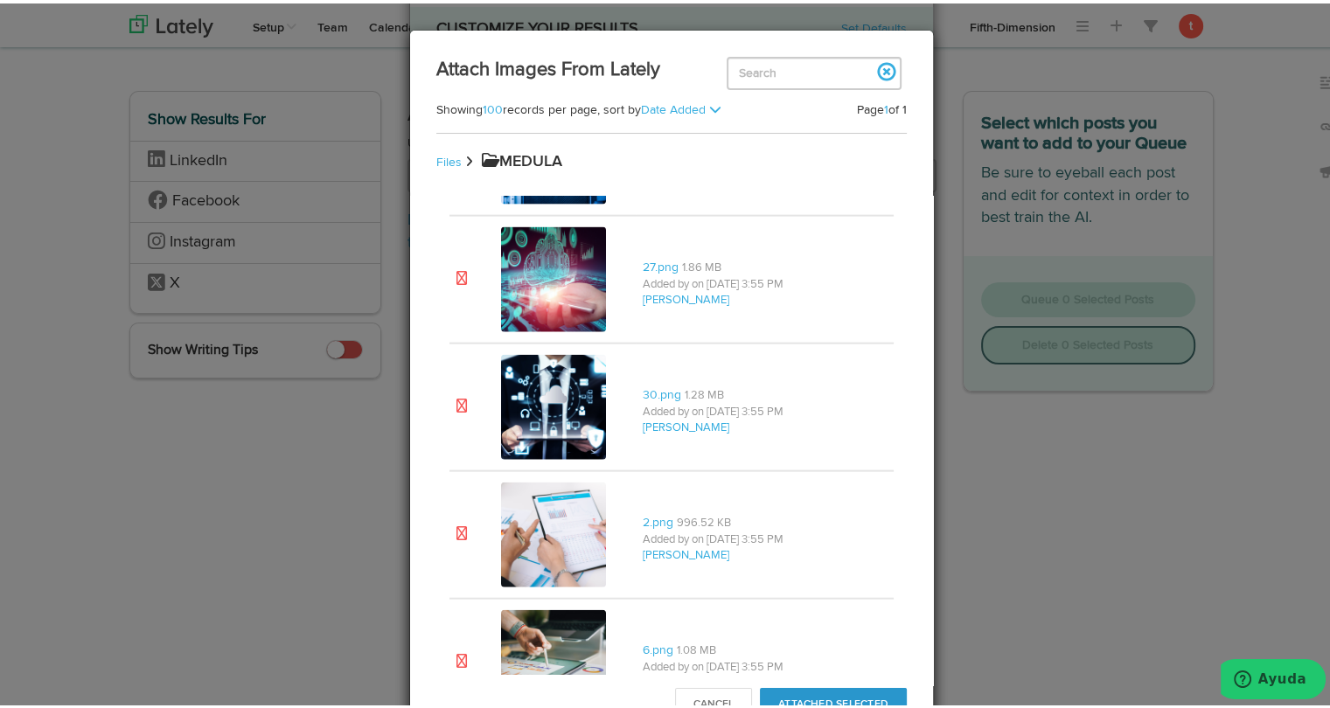
scroll to position [11146, 0]
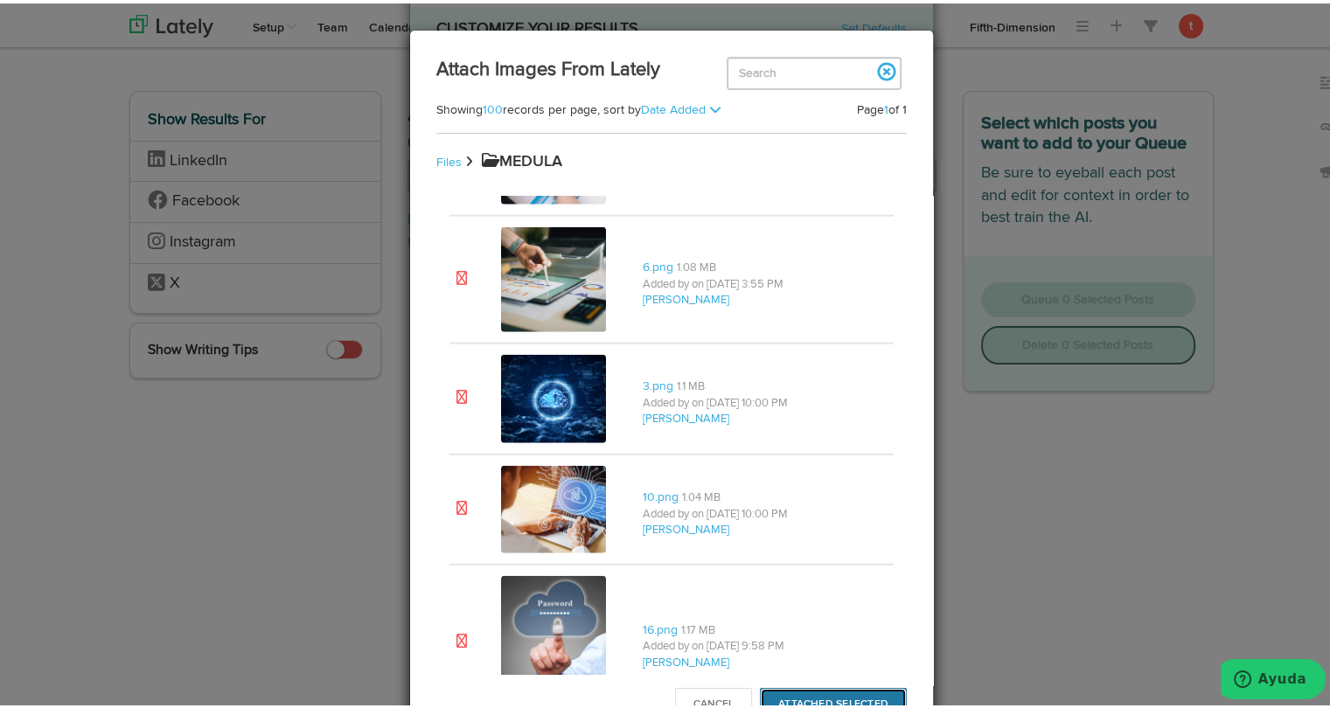
click at [798, 695] on button "Attached Selected" at bounding box center [833, 701] width 147 height 33
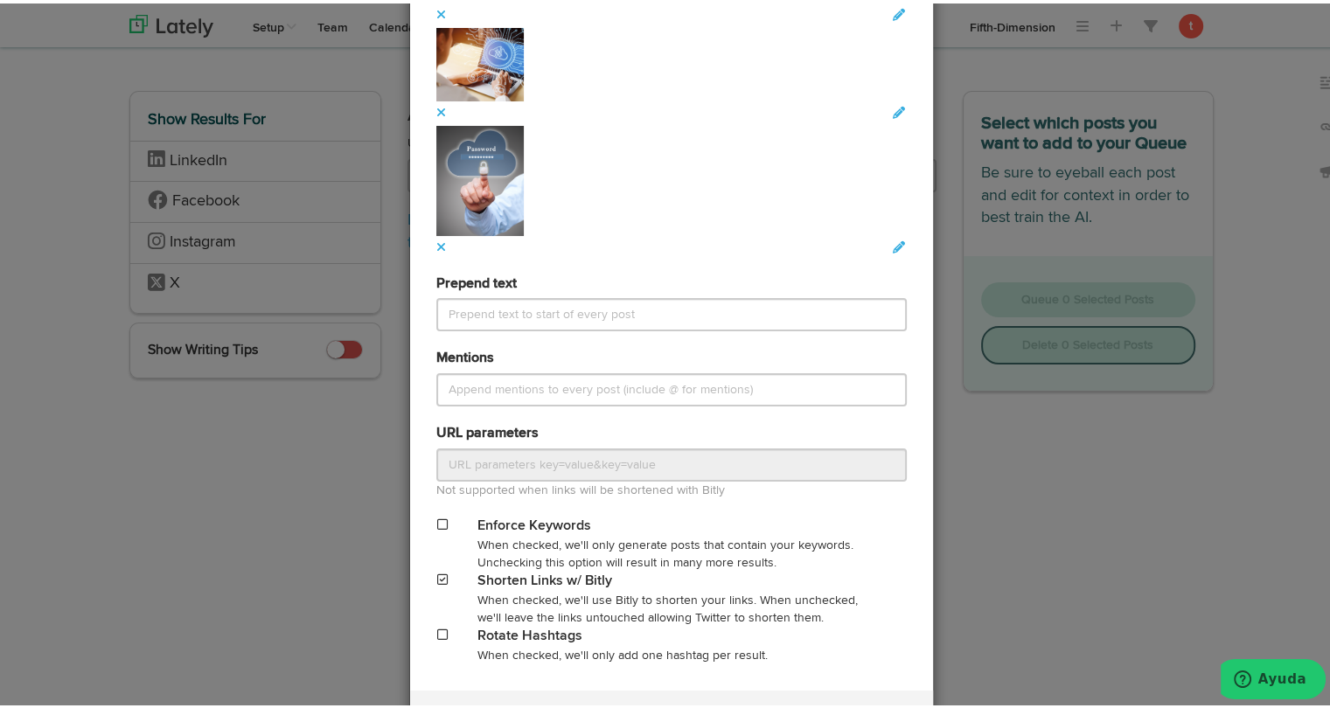
scroll to position [1930, 0]
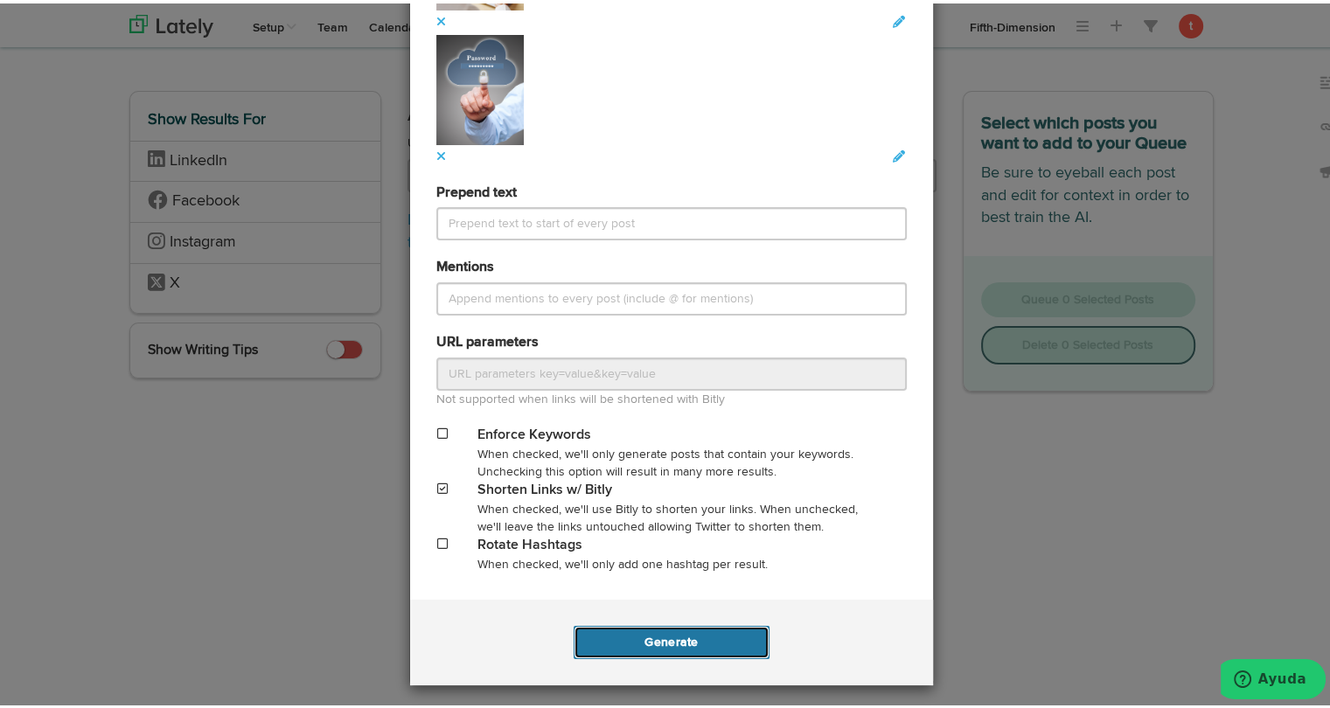
click at [703, 641] on button "Generate" at bounding box center [670, 638] width 195 height 33
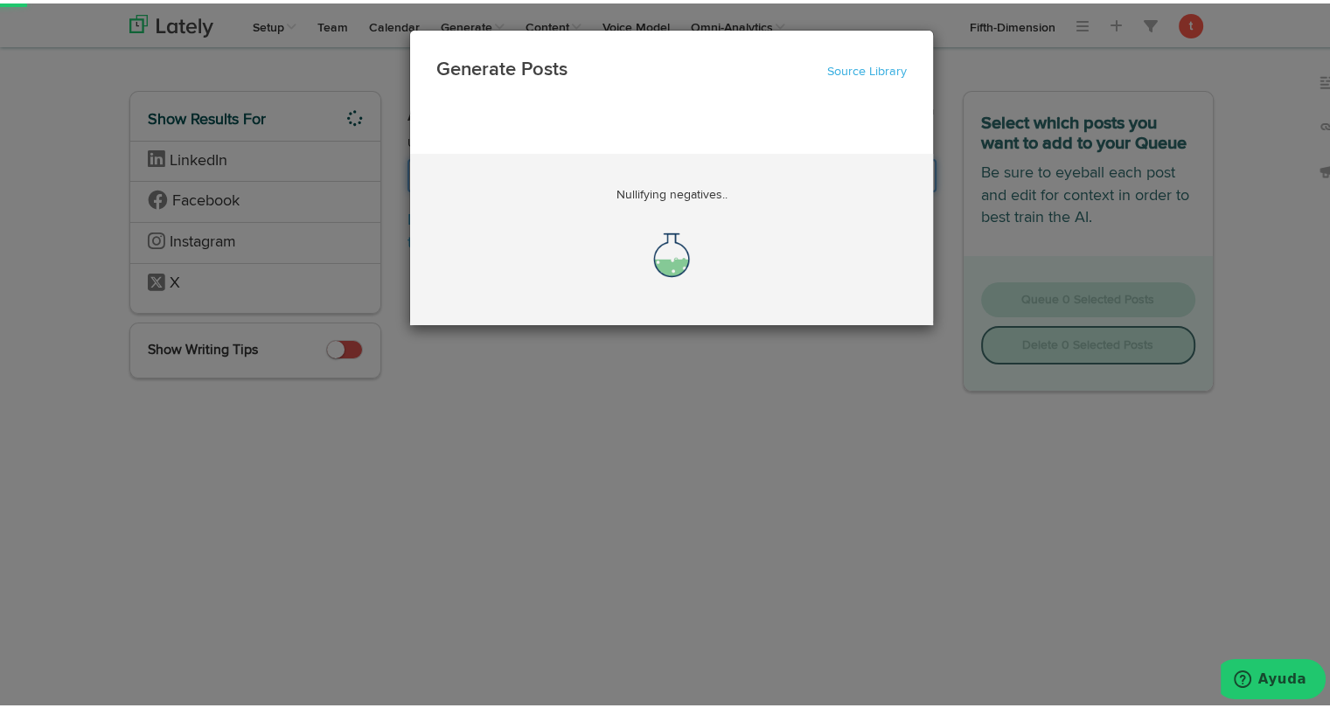
scroll to position [0, 93]
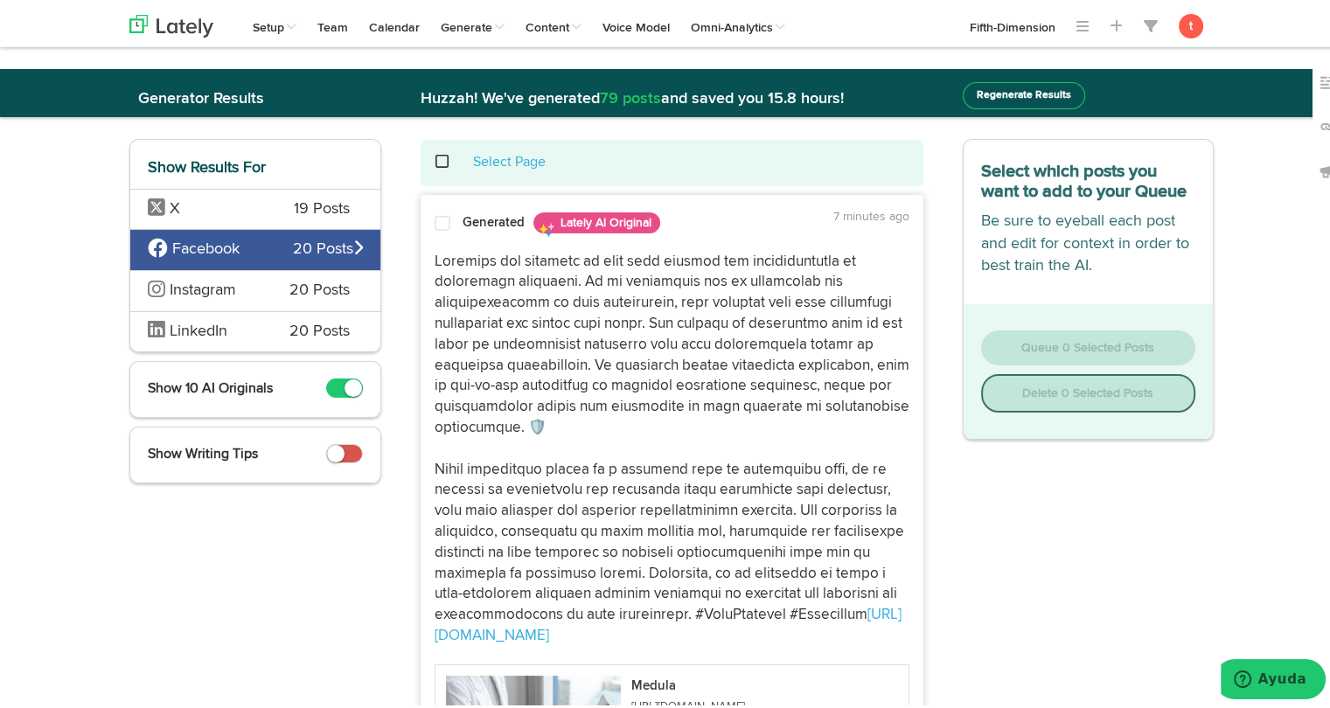
click at [430, 232] on div at bounding box center [442, 224] width 42 height 24
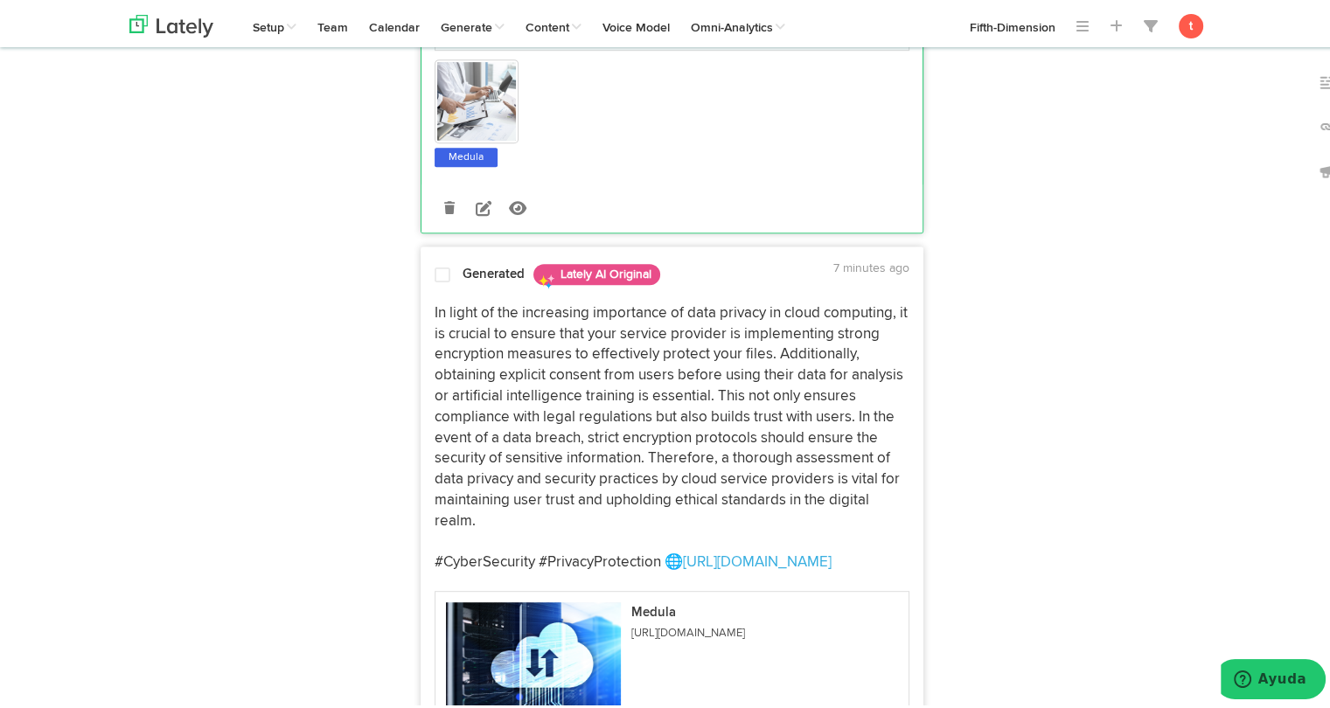
scroll to position [824, 0]
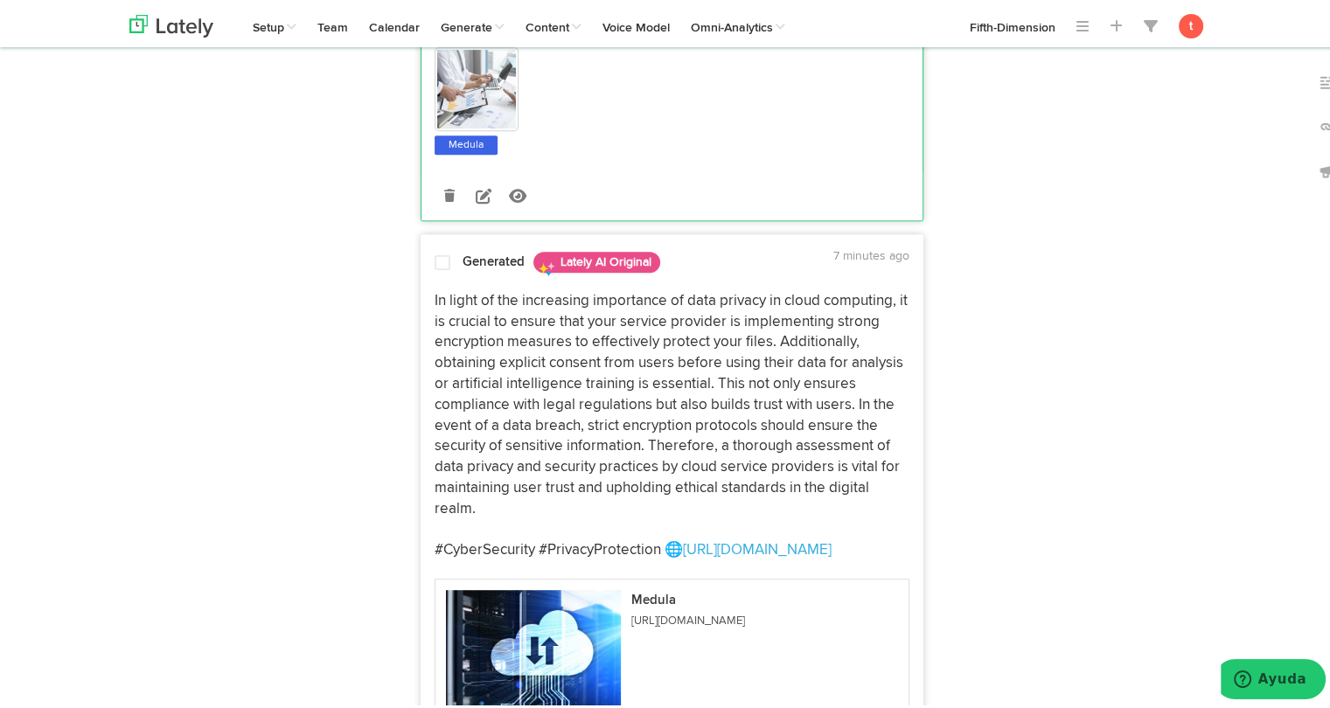
click at [441, 269] on div at bounding box center [442, 263] width 42 height 24
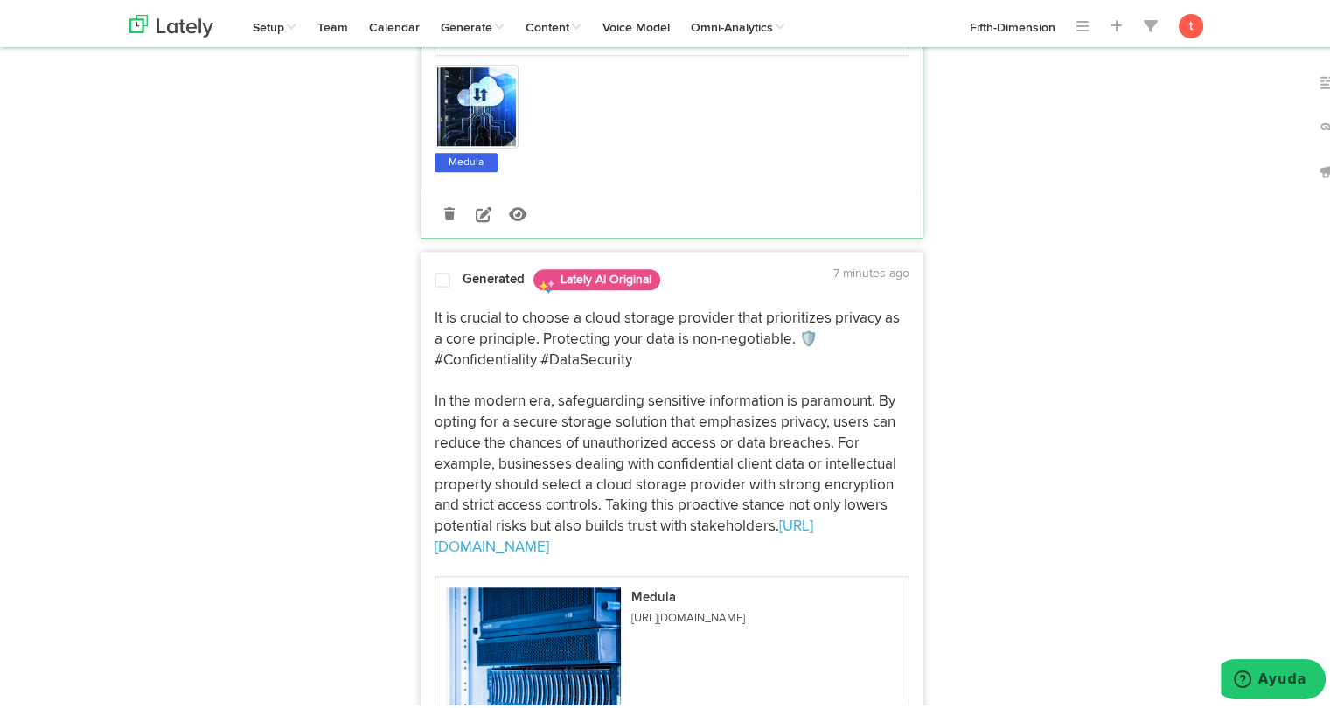
scroll to position [1561, 0]
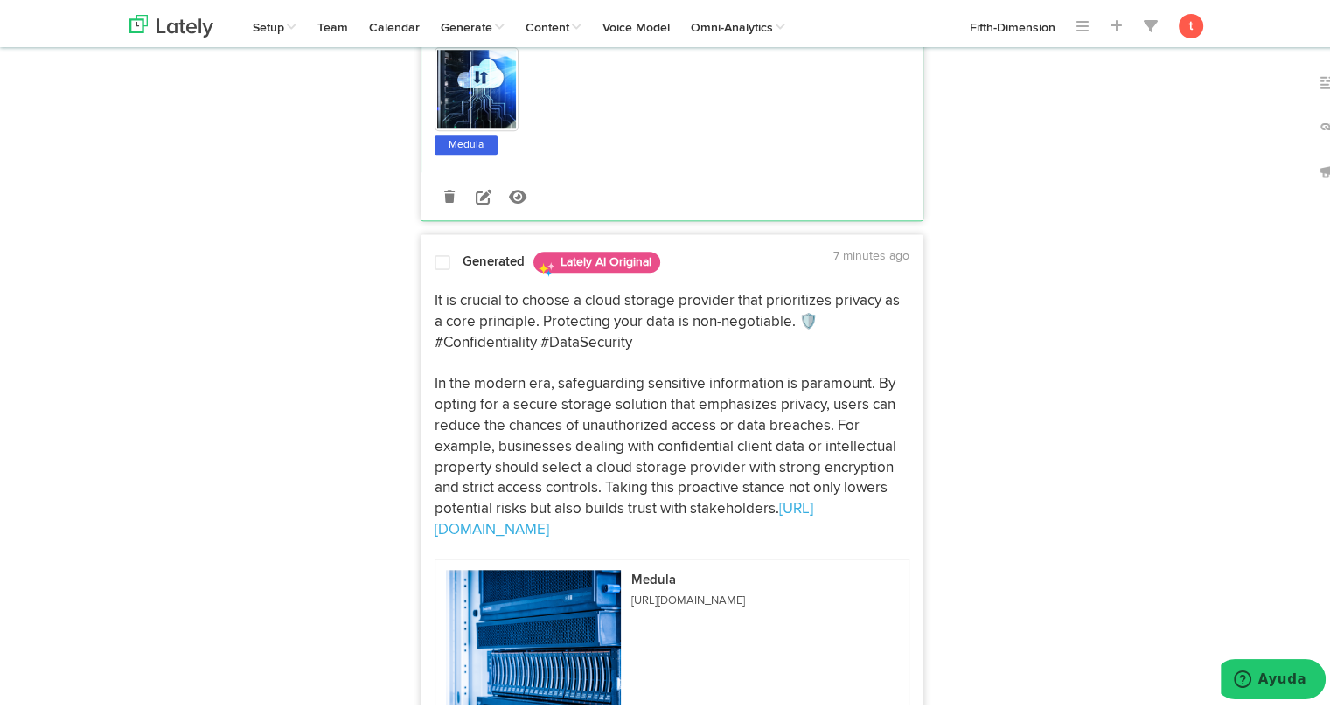
click at [444, 324] on p "It is crucial to choose a cloud storage provider that prioritizes privacy as a …" at bounding box center [671, 413] width 475 height 250
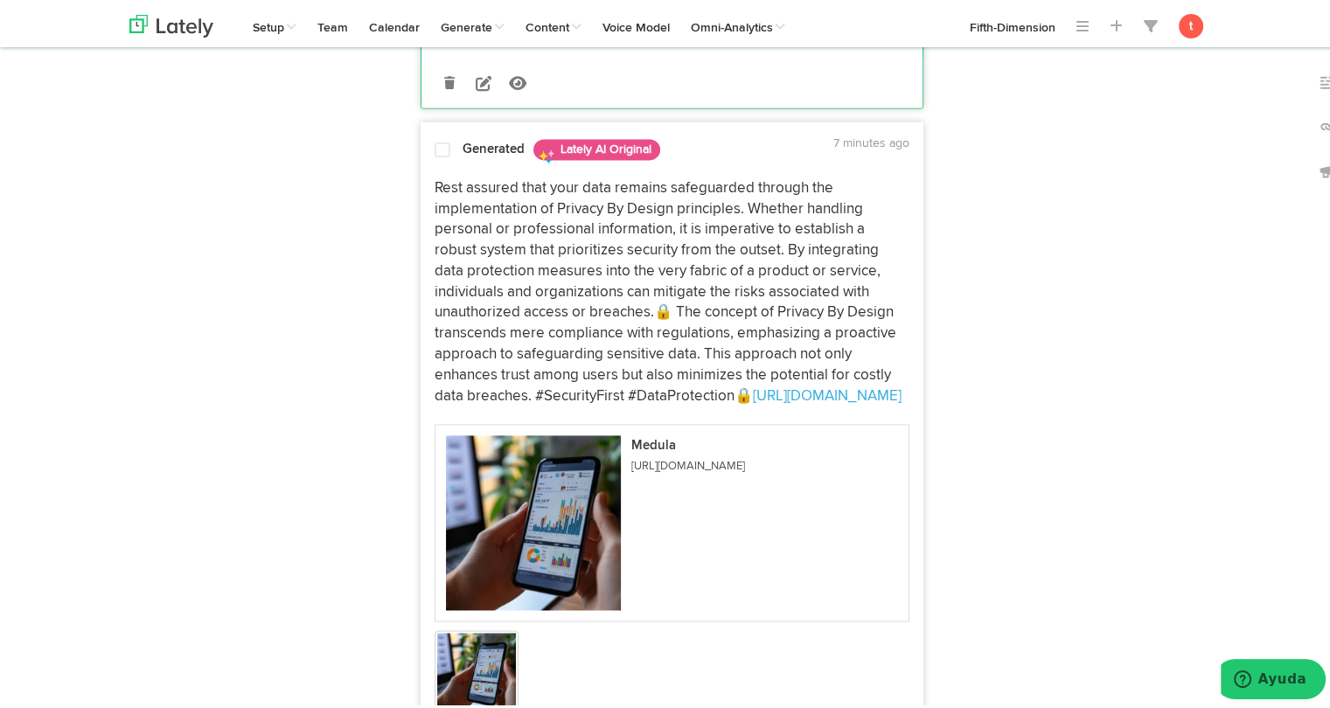
scroll to position [2422, 0]
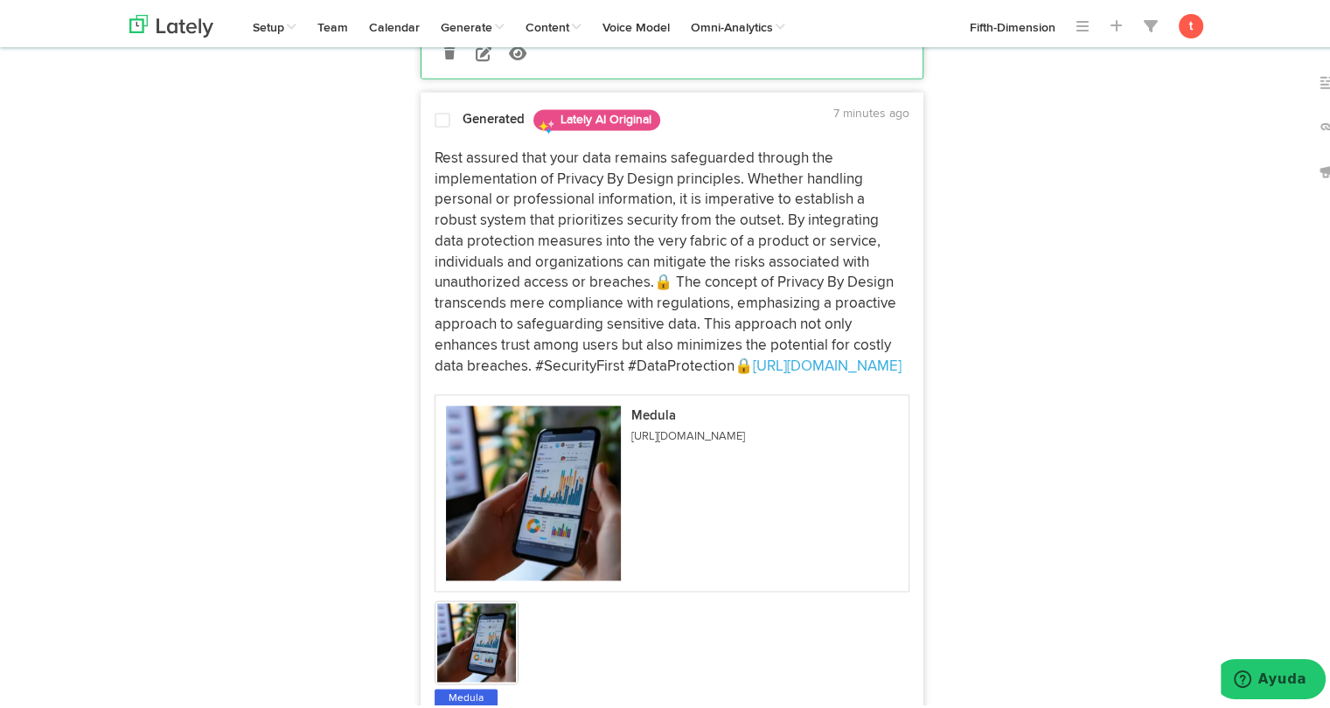
click at [451, 240] on p "Rest assured that your data remains safeguarded through the implementation of P…" at bounding box center [671, 259] width 475 height 229
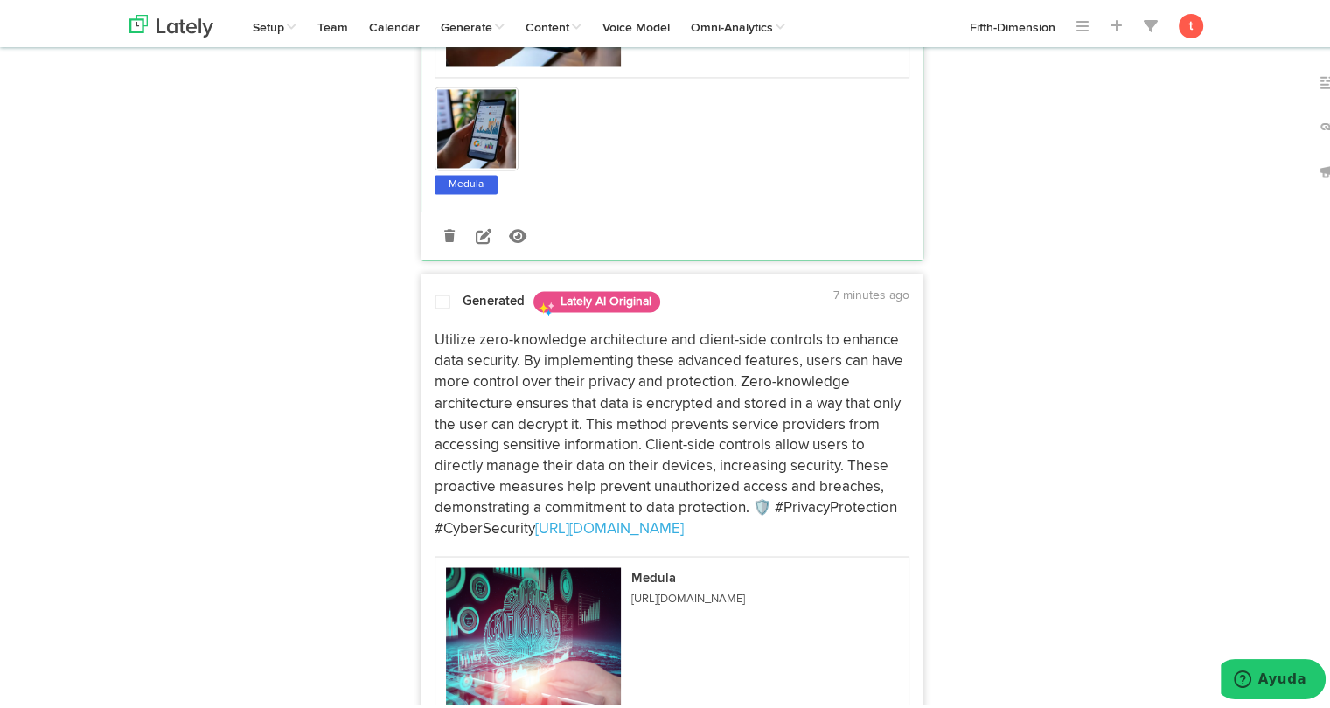
scroll to position [2962, 0]
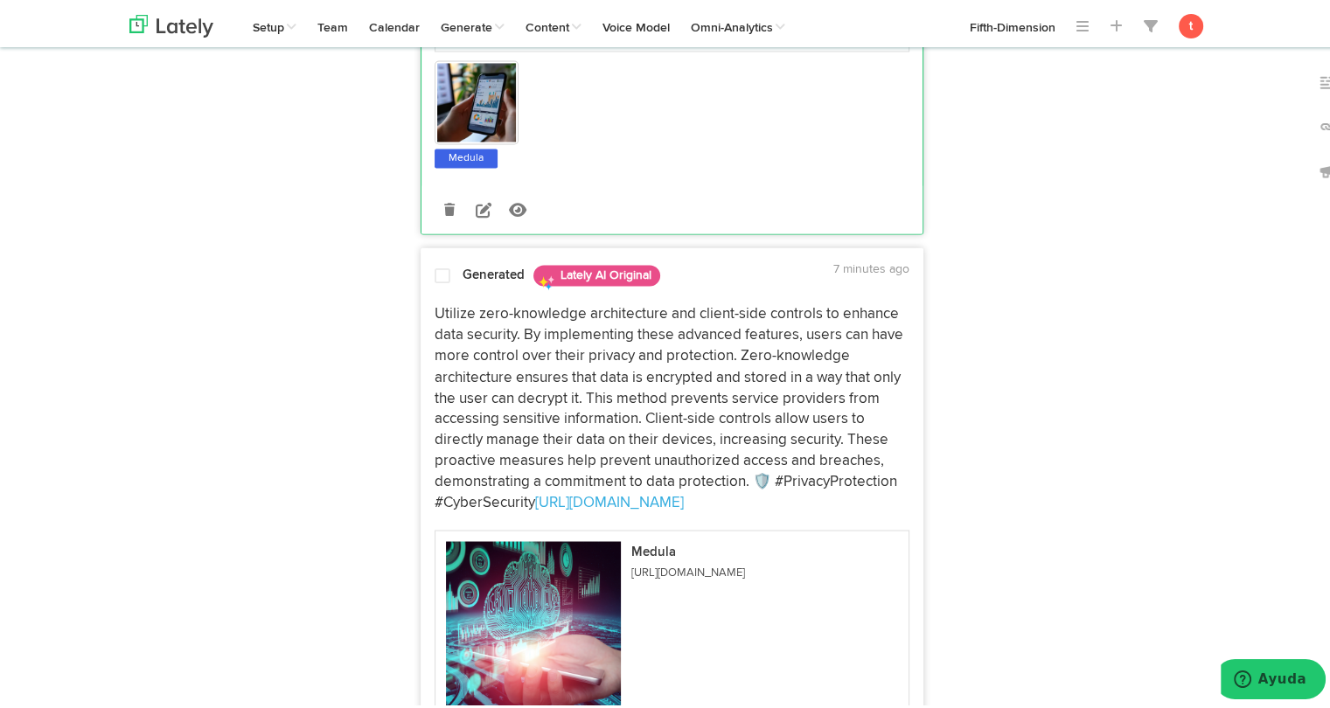
click at [455, 310] on p "Utilize zero-knowledge architecture and client-side controls to enhance data se…" at bounding box center [671, 405] width 475 height 208
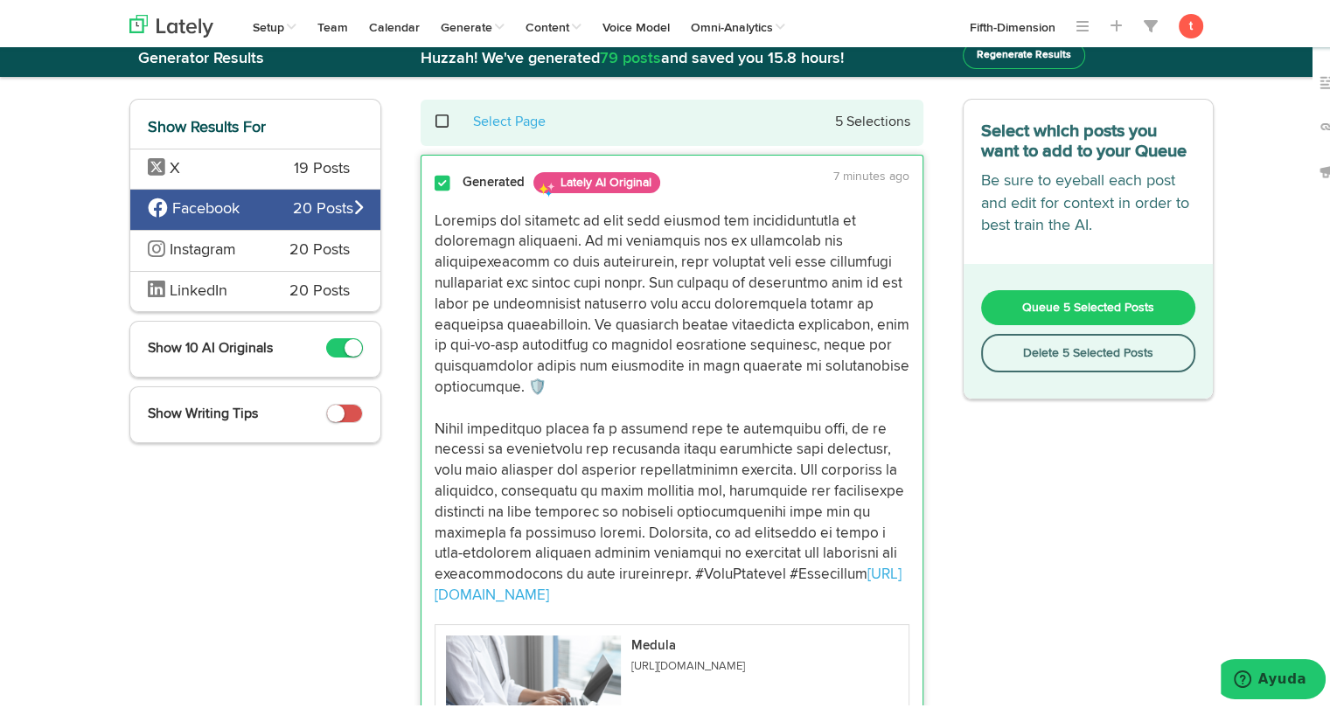
scroll to position [0, 0]
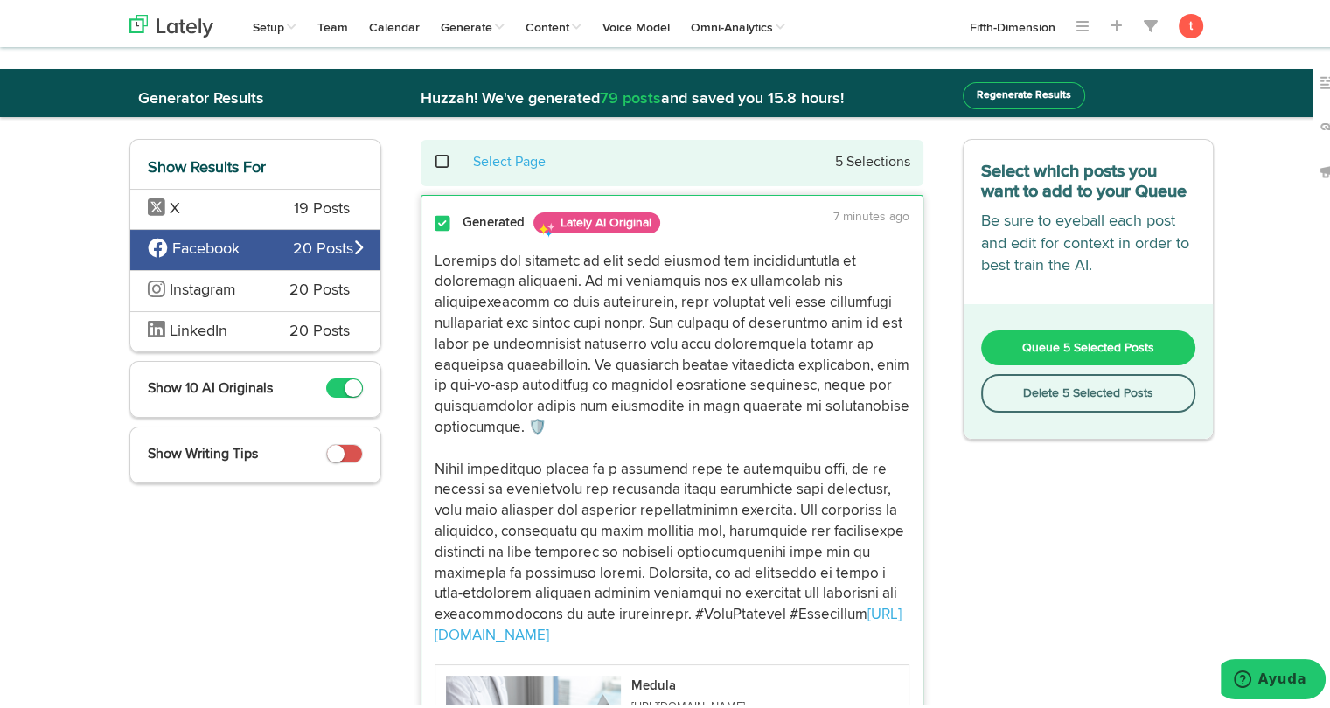
click at [1015, 333] on button "Queue 5 Selected Posts" at bounding box center [1088, 344] width 215 height 35
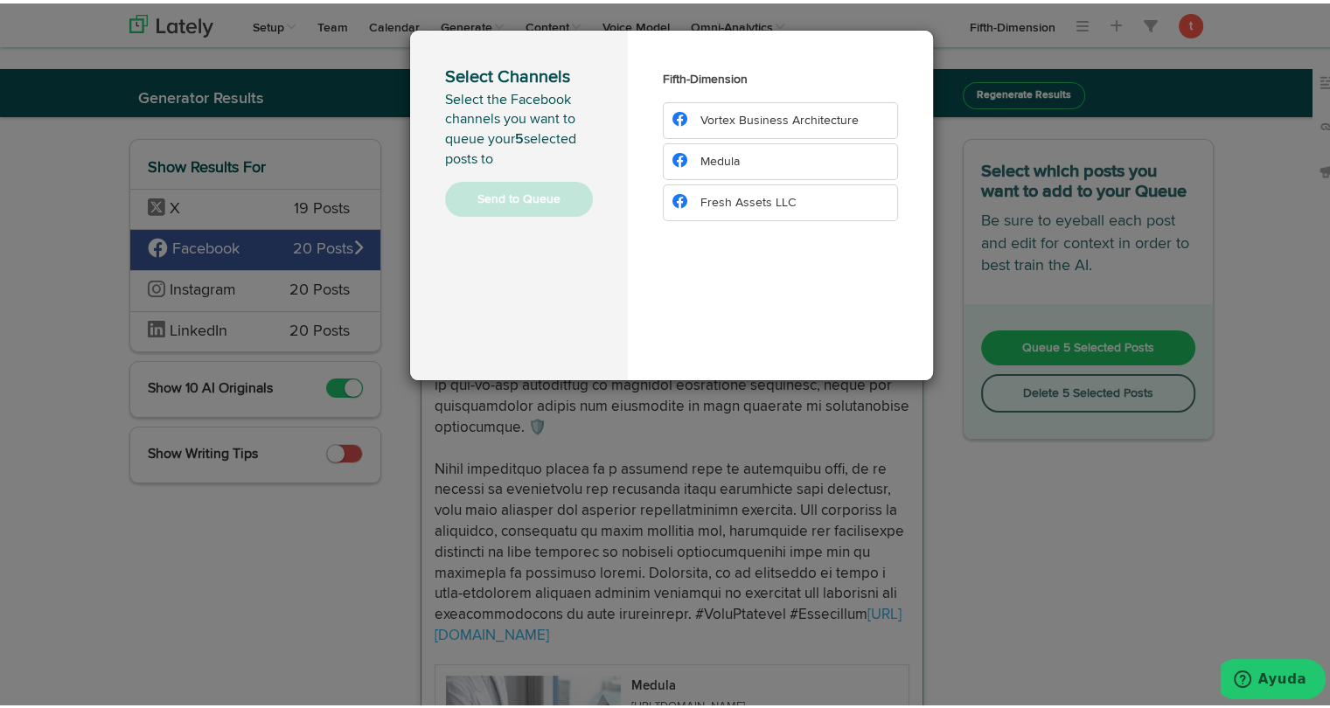
click at [717, 148] on li "Medula" at bounding box center [780, 158] width 235 height 37
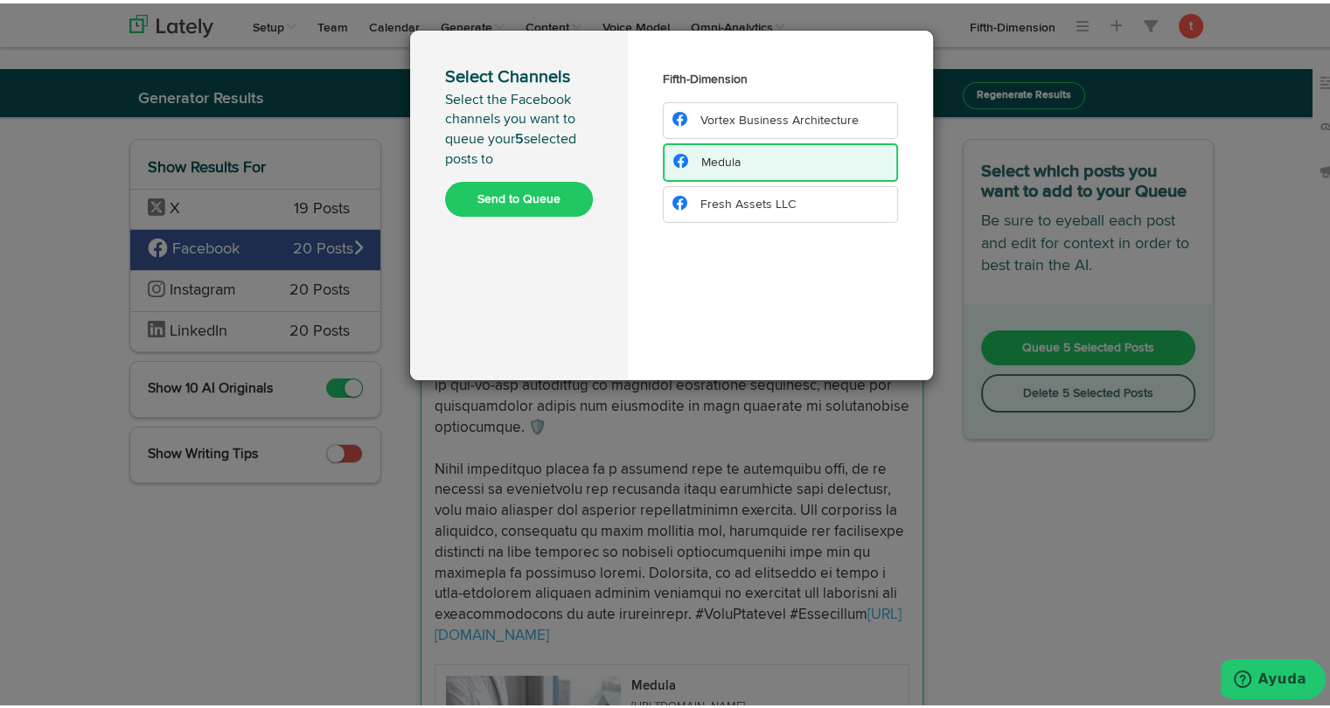
click at [504, 200] on button "Send to Queue" at bounding box center [519, 195] width 148 height 35
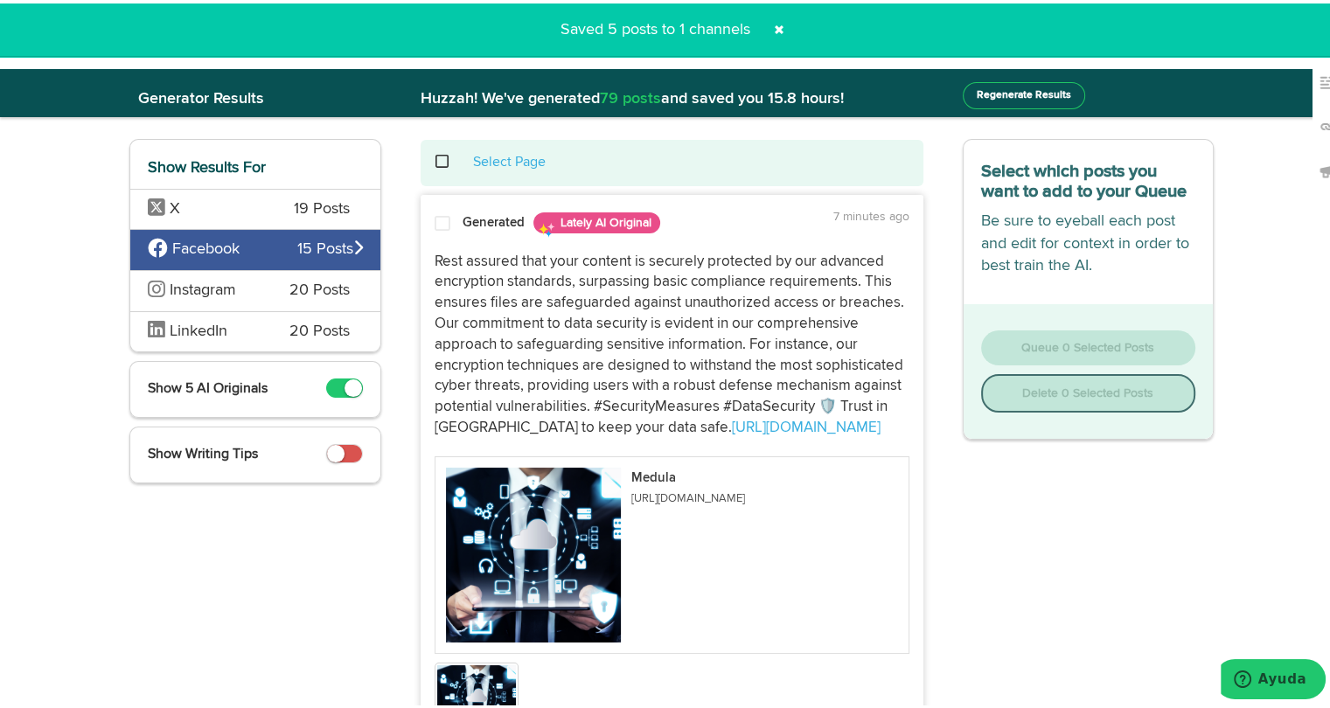
click at [204, 288] on span "Instagram" at bounding box center [203, 287] width 66 height 16
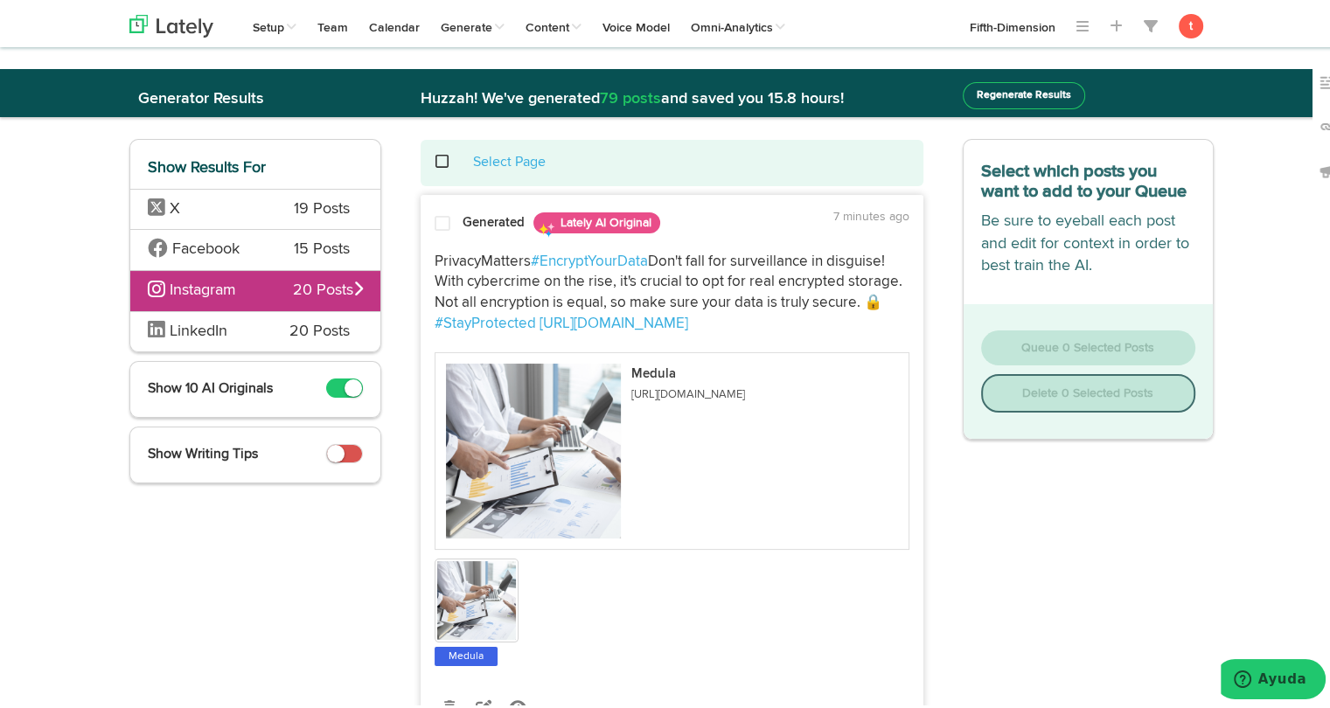
click at [462, 216] on strong "Generated" at bounding box center [493, 218] width 62 height 13
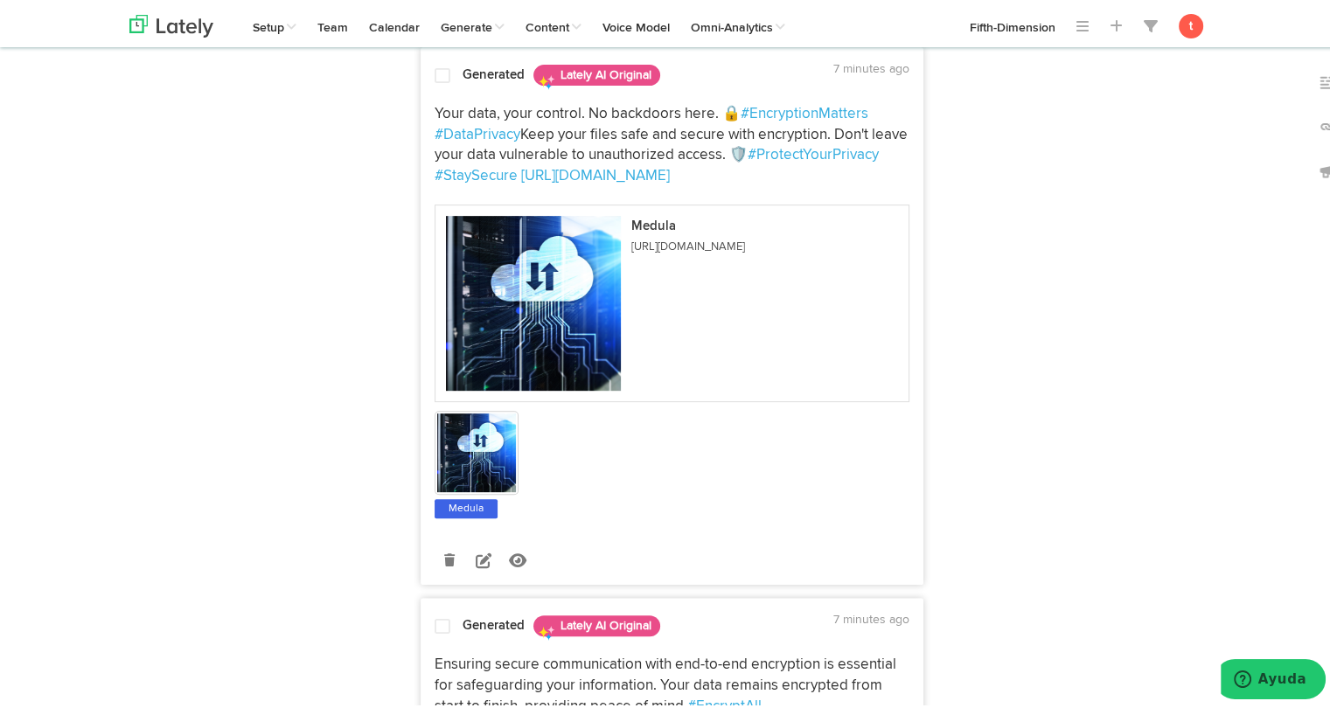
scroll to position [699, 0]
click at [451, 154] on p "Your data, your control. No backdoors here. 🔒 #EncryptionMatters #DataPrivacy K…" at bounding box center [671, 141] width 475 height 83
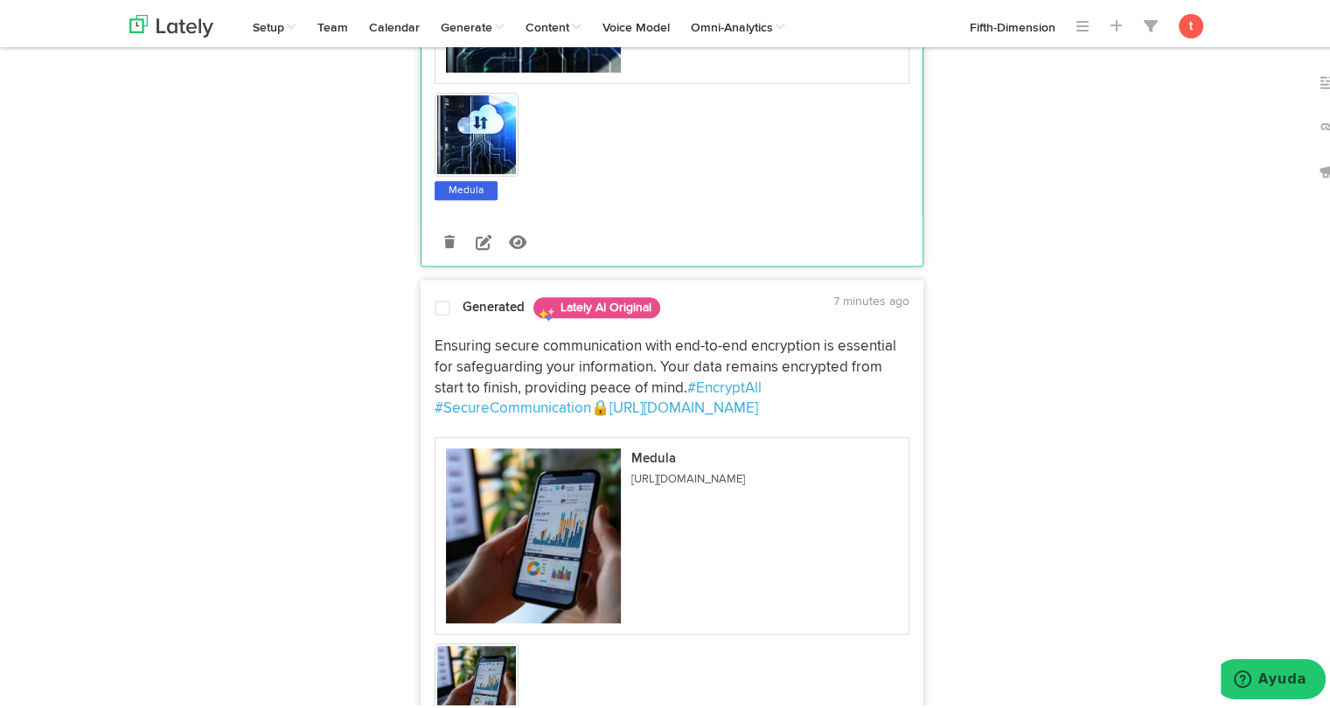
scroll to position [1054, 0]
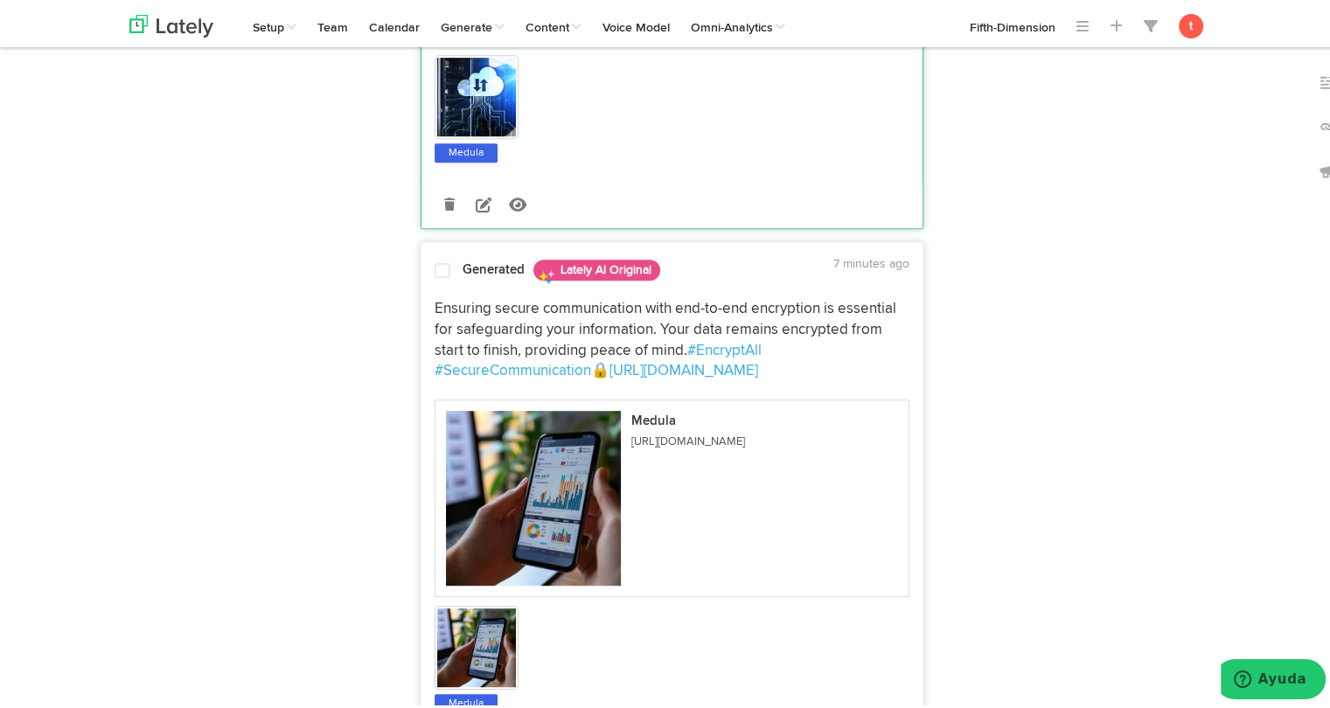
click at [440, 276] on span at bounding box center [442, 267] width 16 height 17
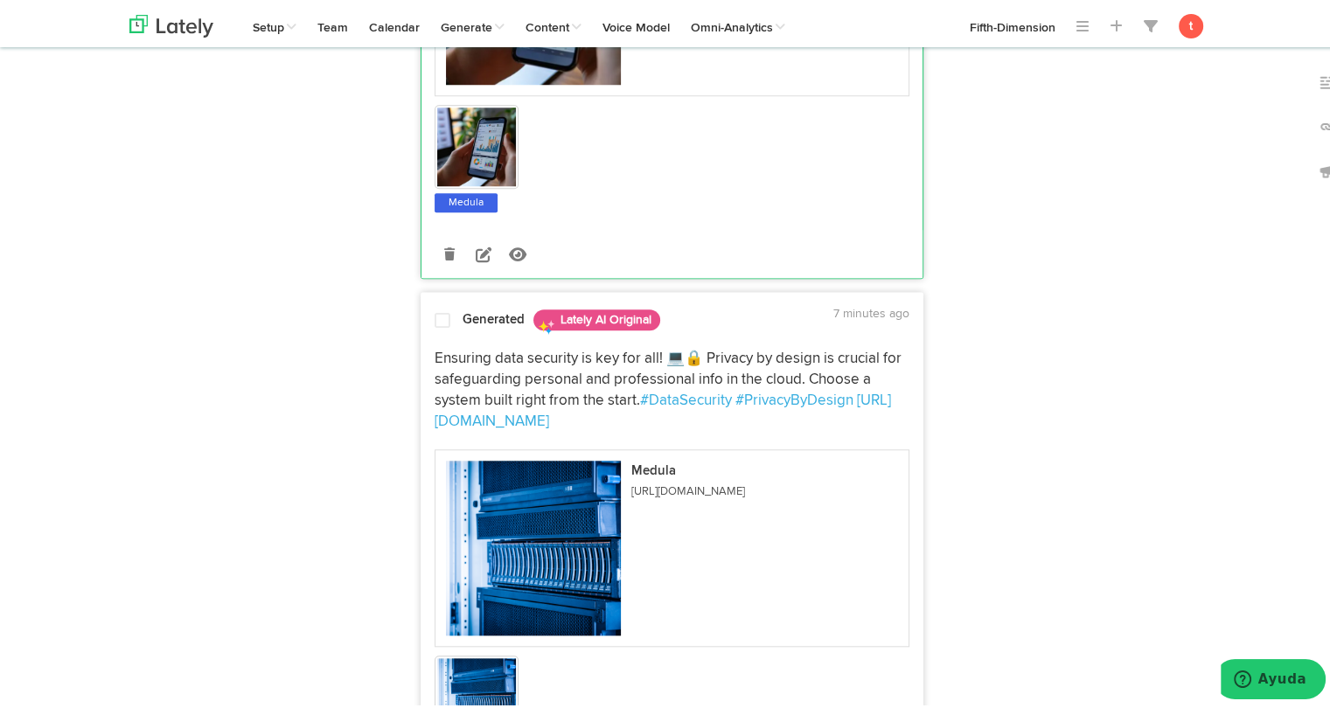
click at [455, 421] on div "Ensuring data security is key for all! 💻🔒 Privacy by design is crucial for safe…" at bounding box center [671, 550] width 501 height 426
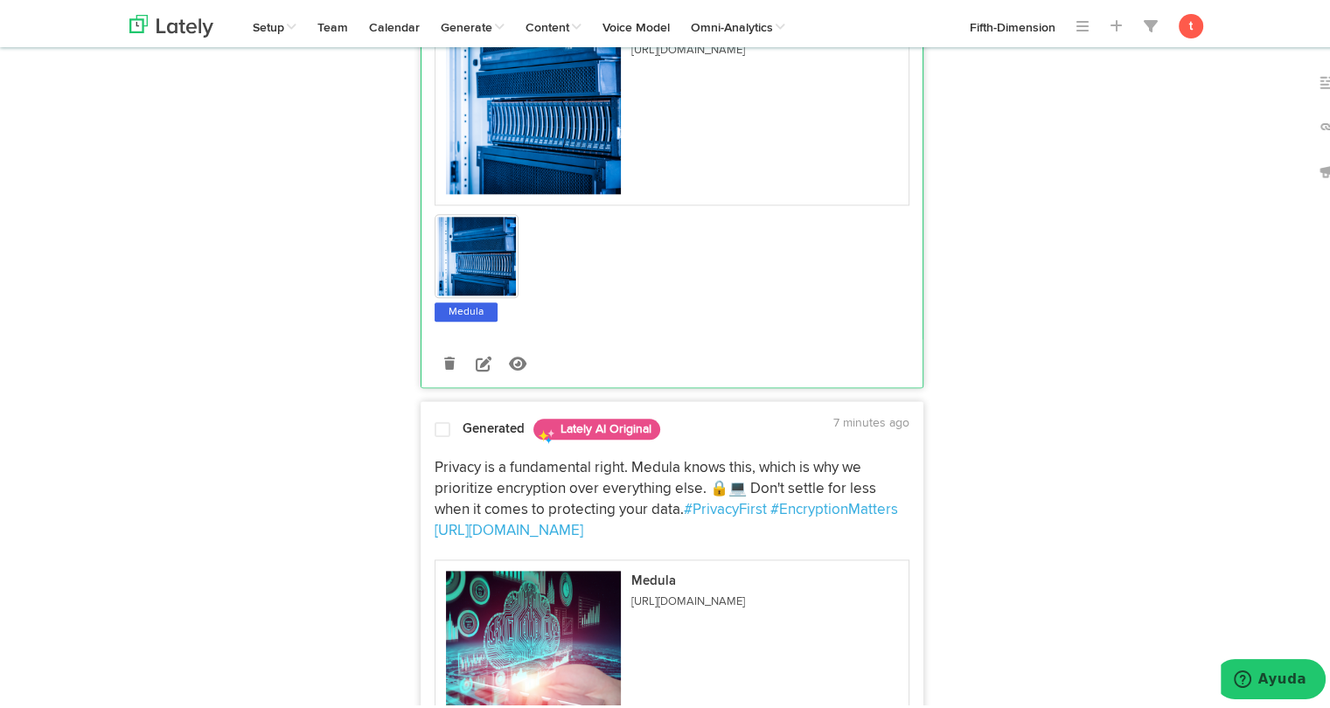
scroll to position [2011, 0]
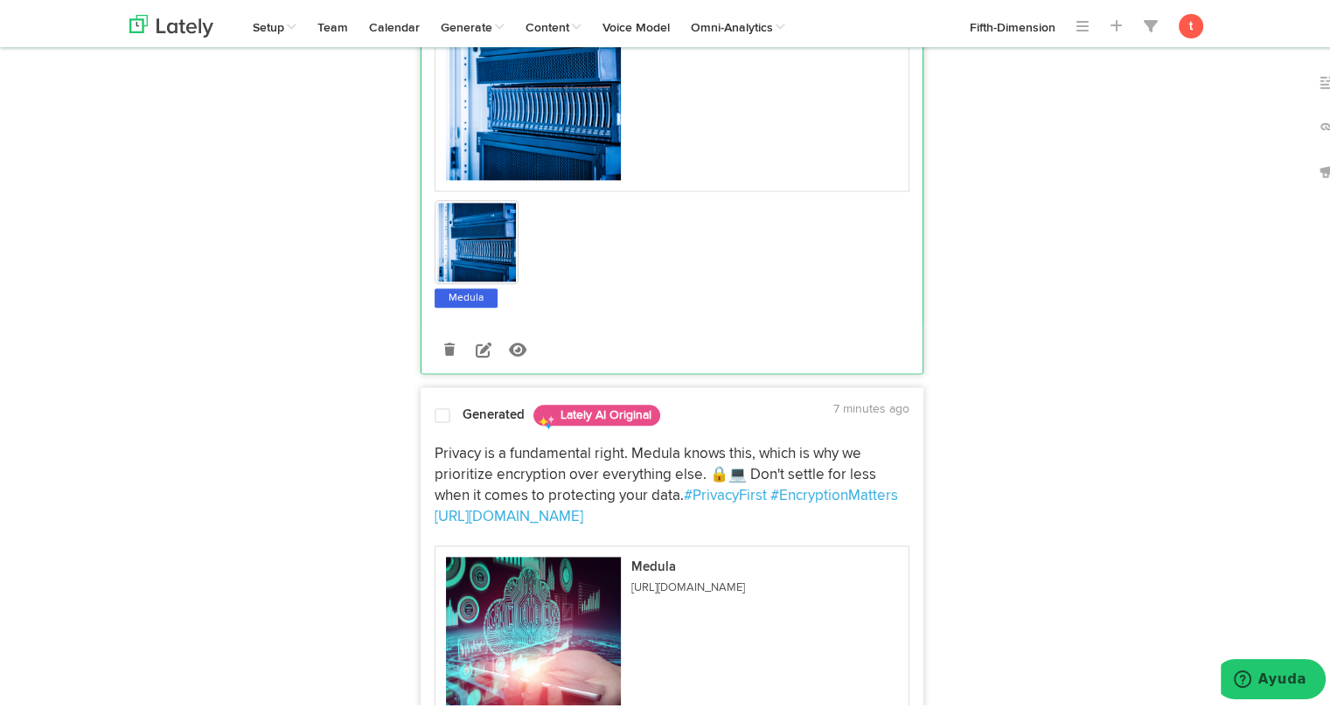
click at [450, 428] on div at bounding box center [442, 416] width 42 height 24
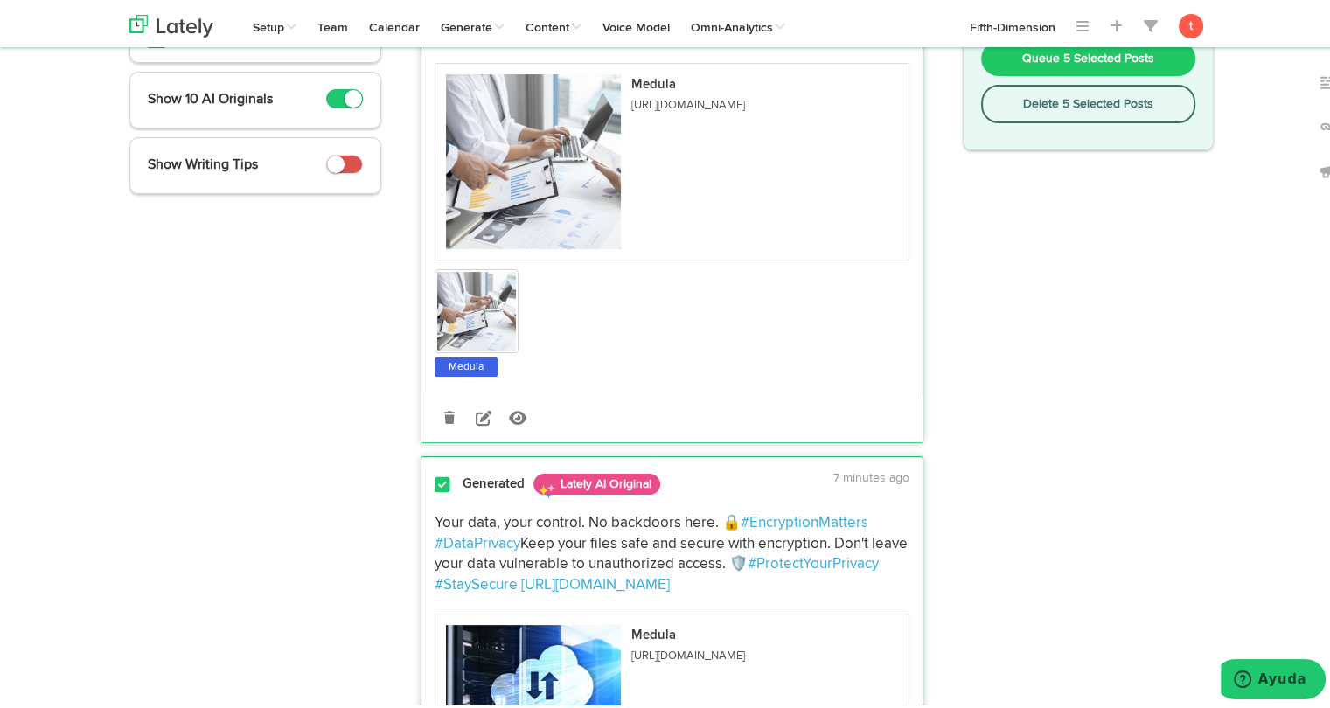
scroll to position [0, 0]
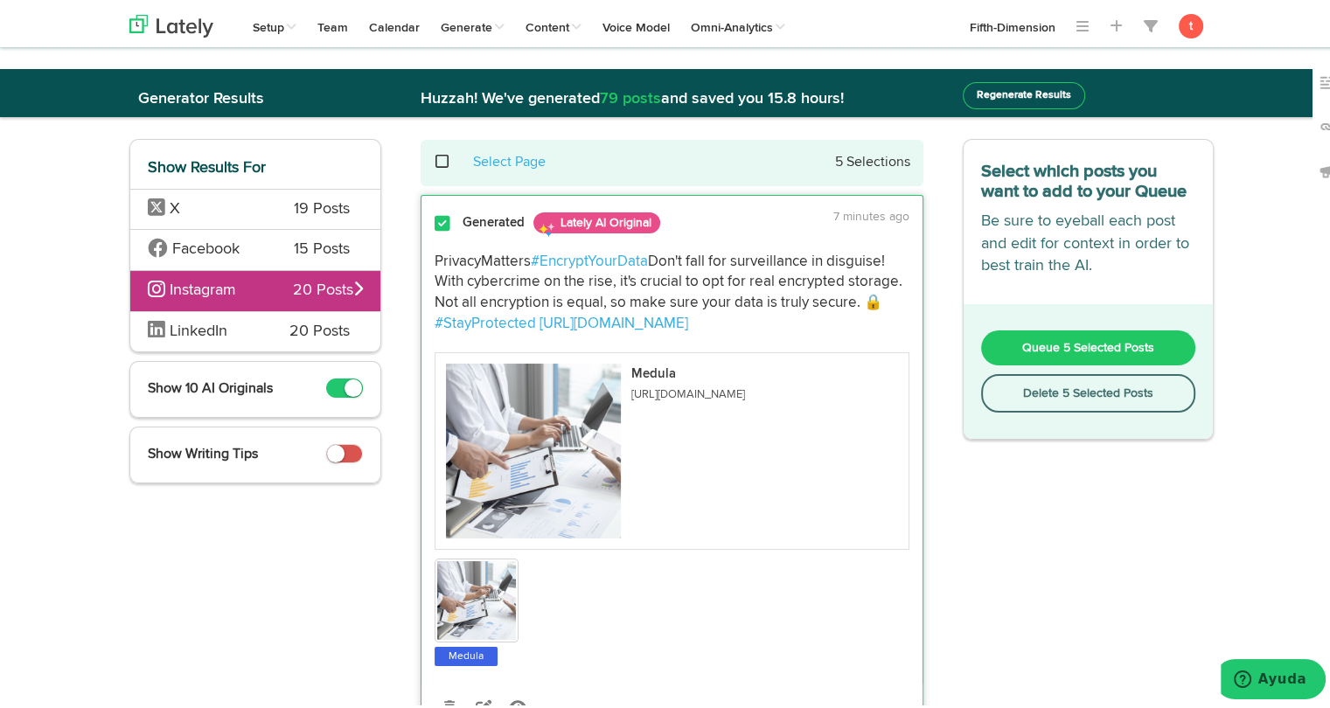
click at [1023, 338] on span "Queue 5 Selected Posts" at bounding box center [1088, 344] width 132 height 12
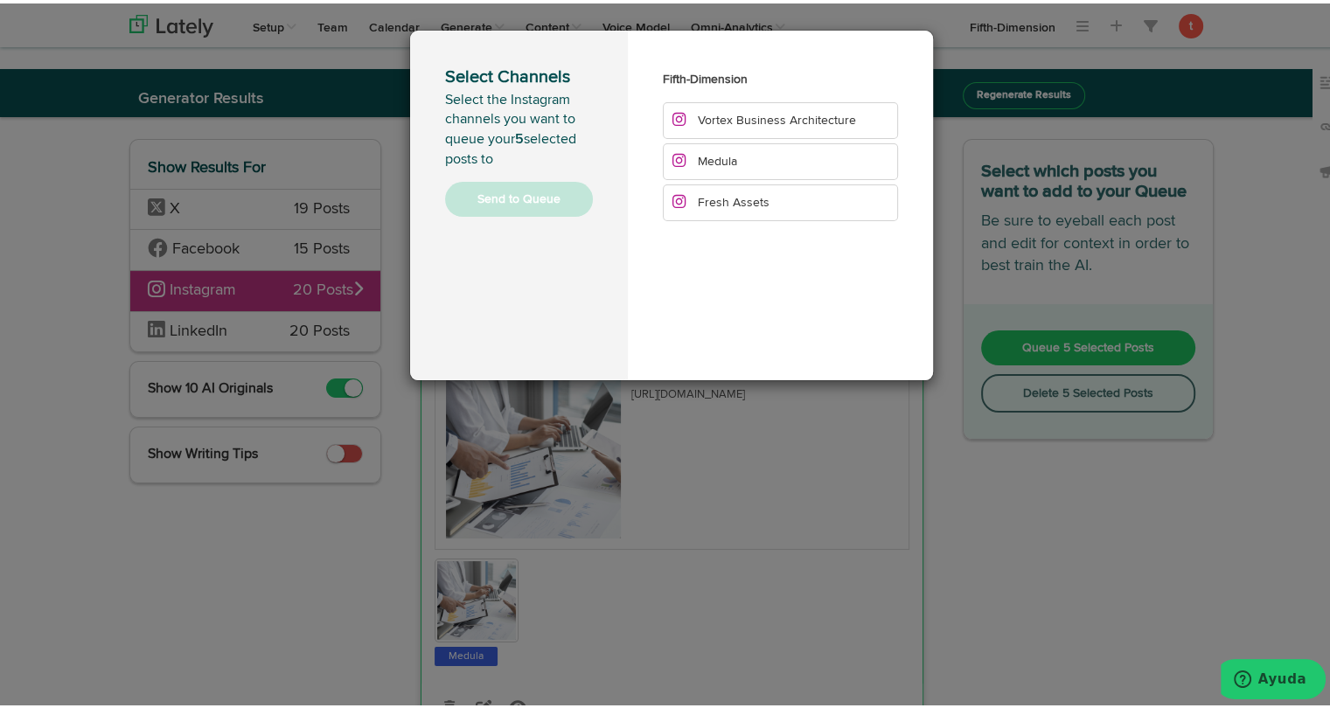
click at [738, 154] on li "Medula" at bounding box center [780, 158] width 235 height 37
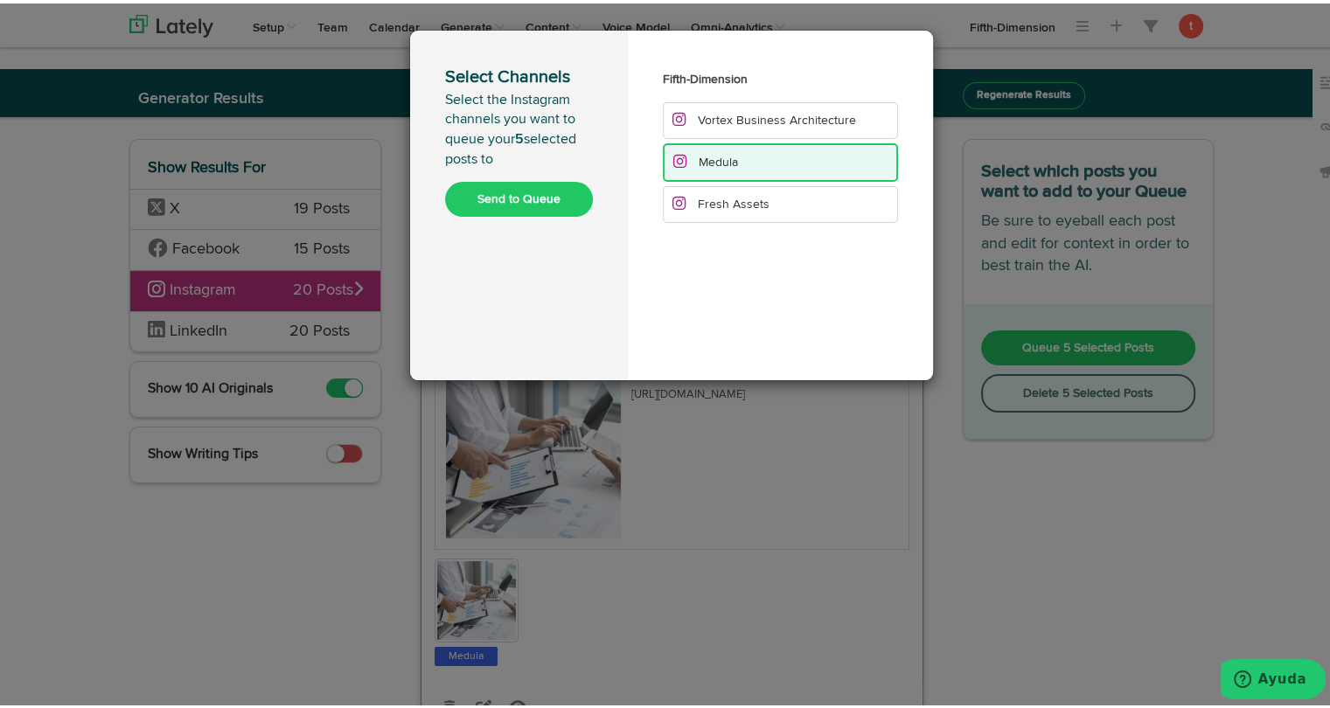
click at [524, 189] on button "Send to Queue" at bounding box center [519, 195] width 148 height 35
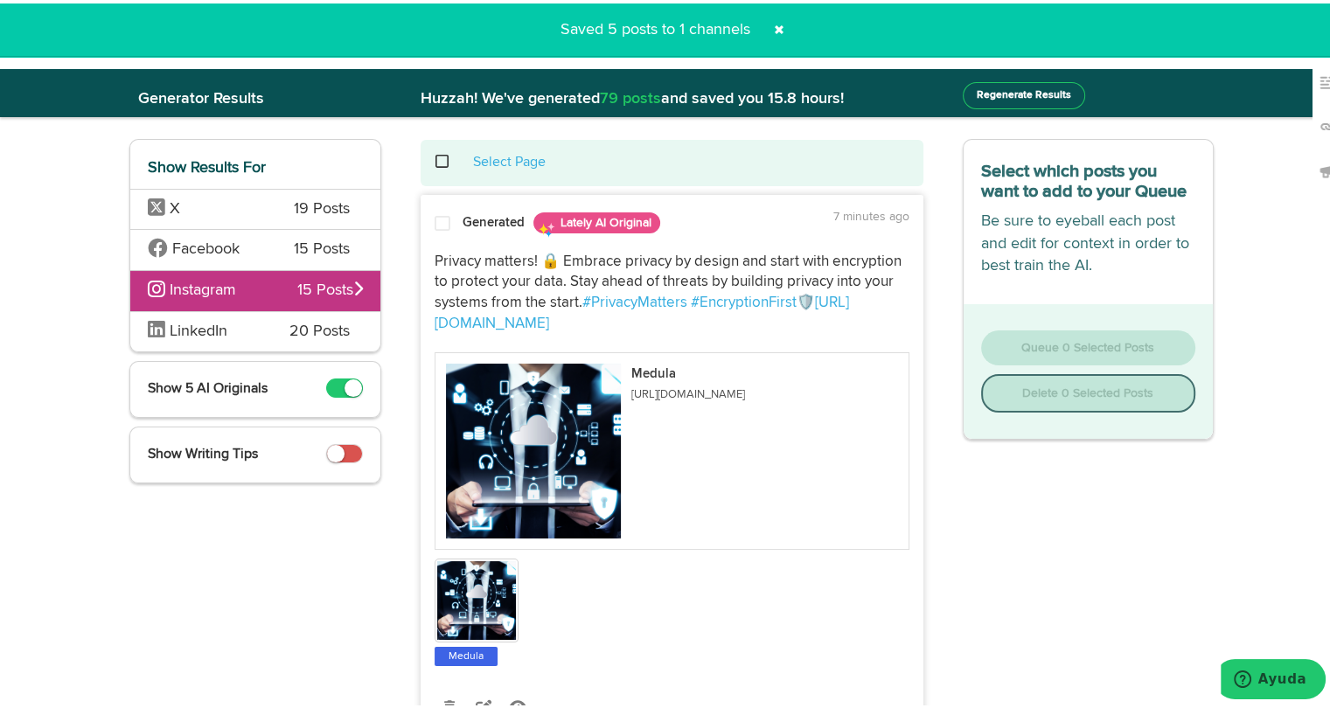
click at [252, 323] on span "LinkedIn" at bounding box center [205, 328] width 115 height 23
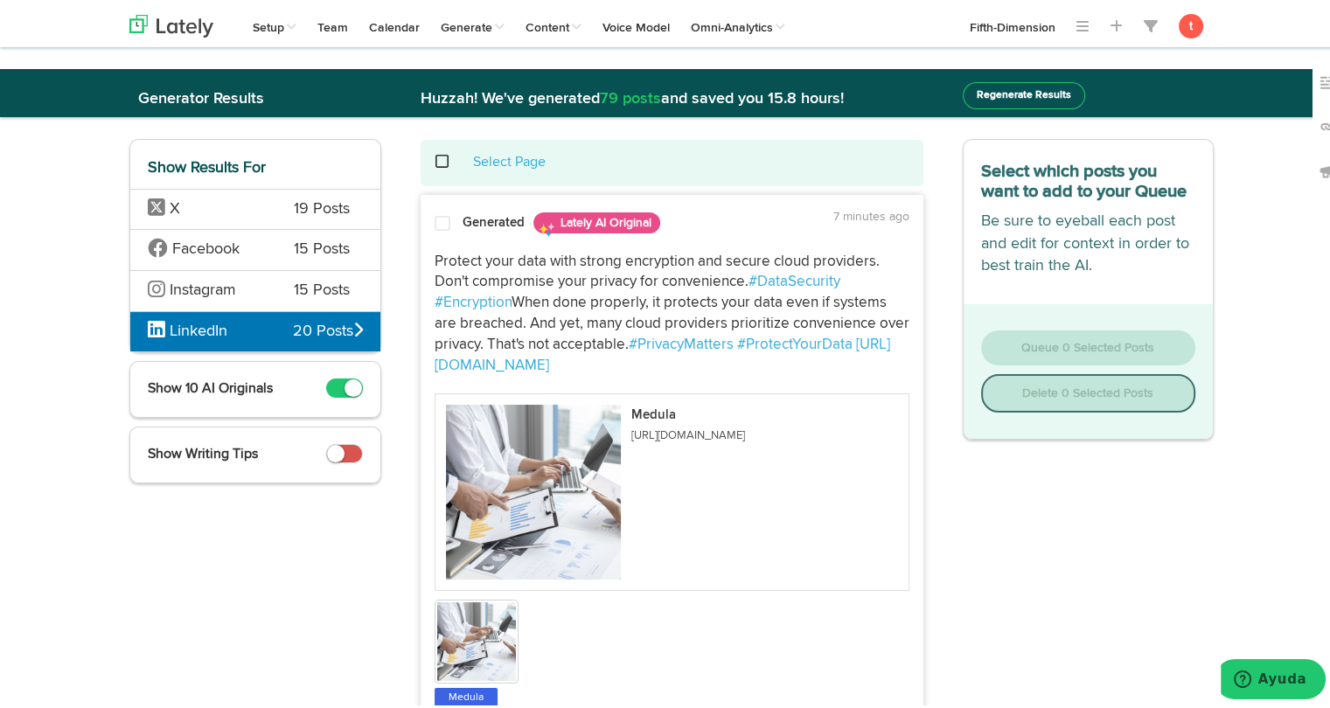
click at [446, 225] on div at bounding box center [442, 224] width 42 height 24
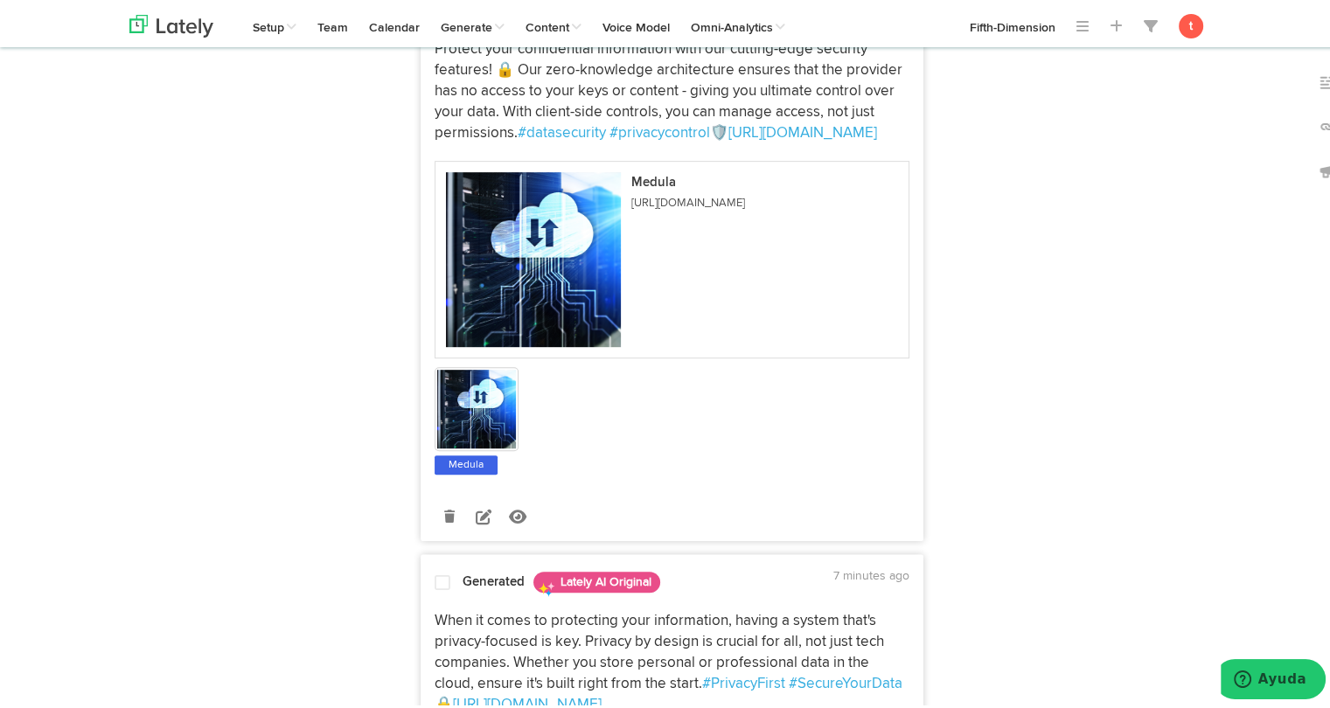
scroll to position [829, 0]
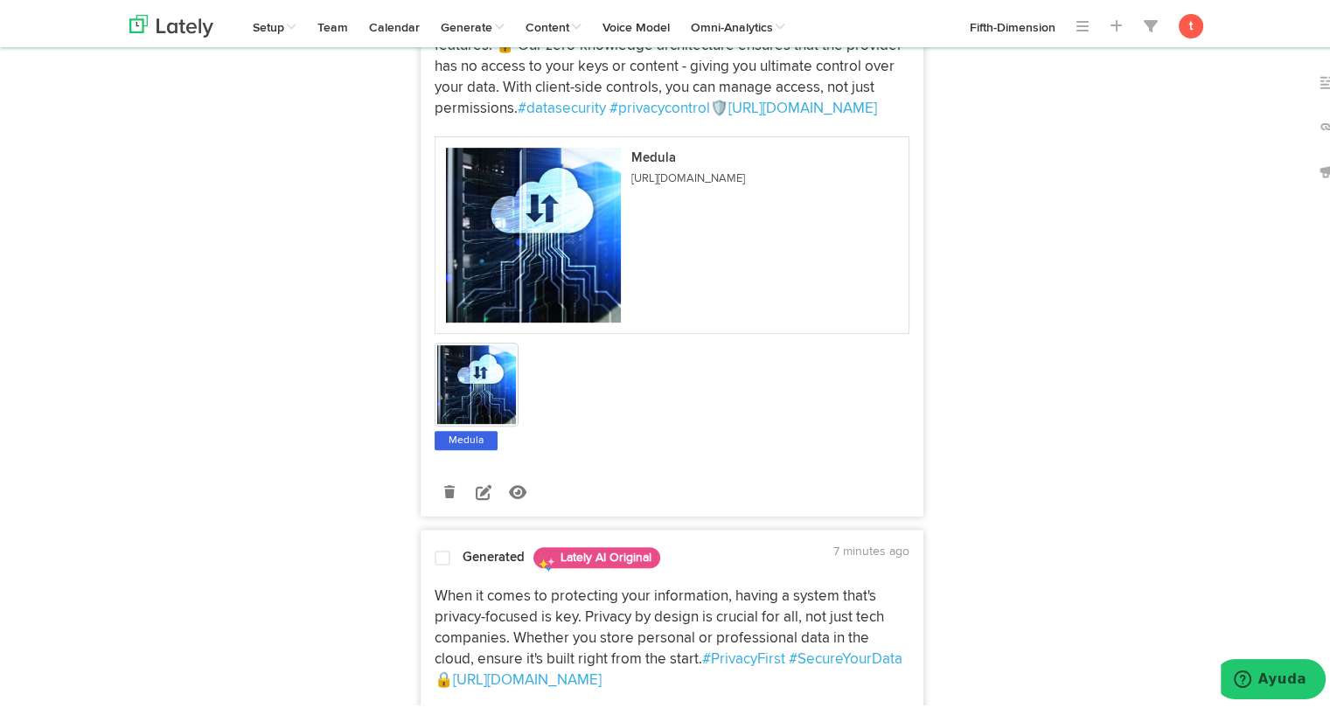
click at [497, 110] on span "Protect your confidential information with our cutting-edge security features! …" at bounding box center [669, 63] width 471 height 98
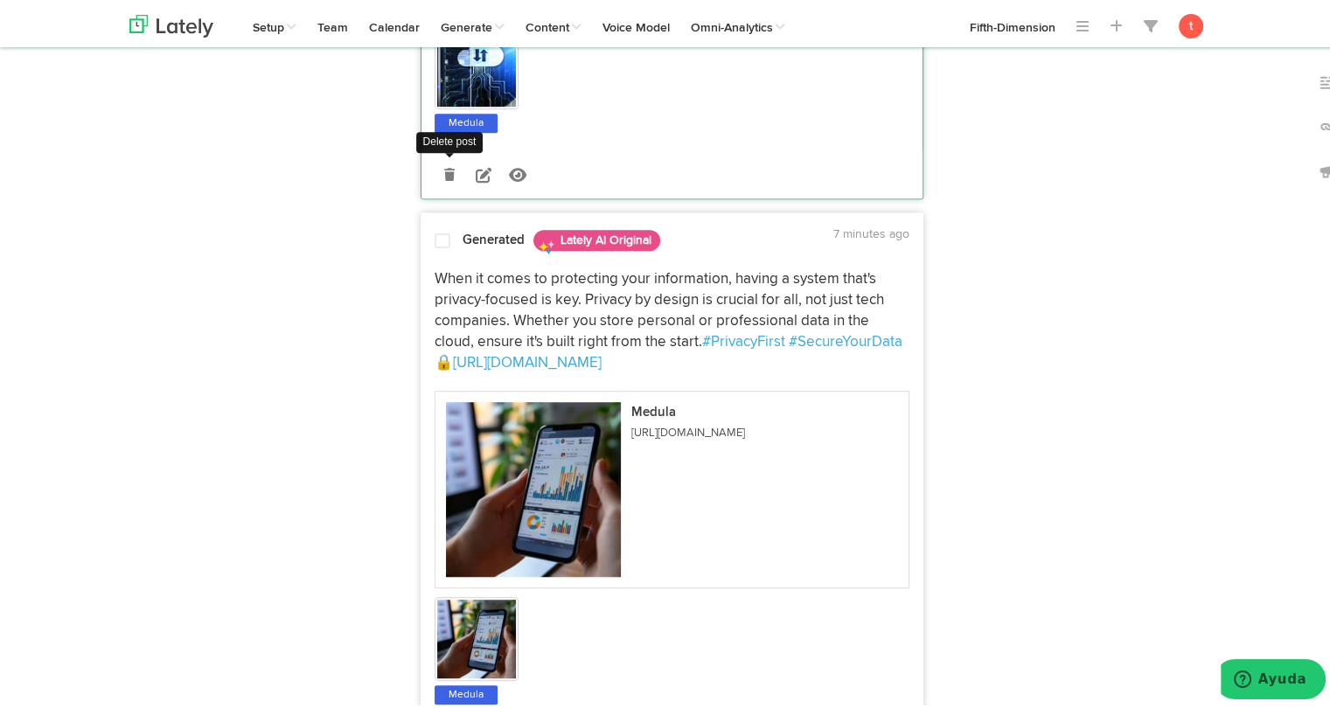
scroll to position [1147, 0]
click at [462, 252] on div "Generated Lately AI Original" at bounding box center [614, 236] width 304 height 31
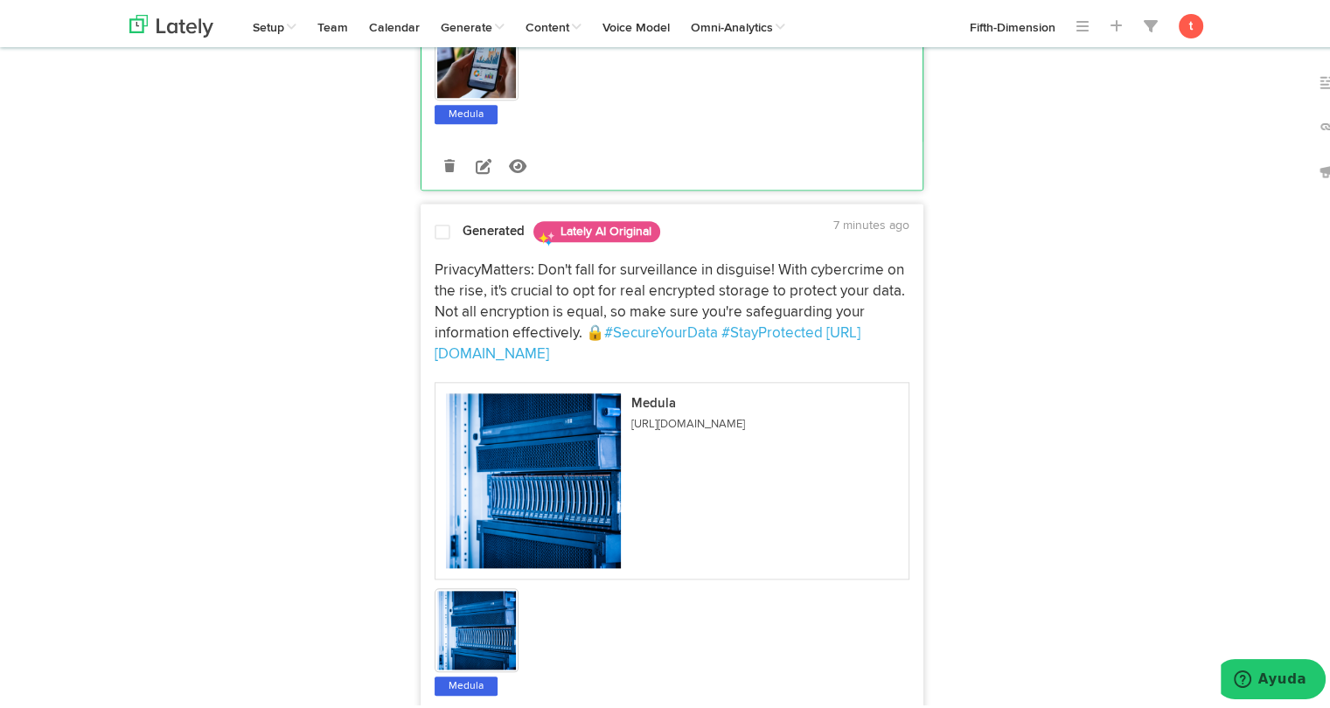
click at [459, 316] on span "PrivacyMatters: Don't fall for surveillance in disguise! With cybercrime on the…" at bounding box center [671, 298] width 474 height 77
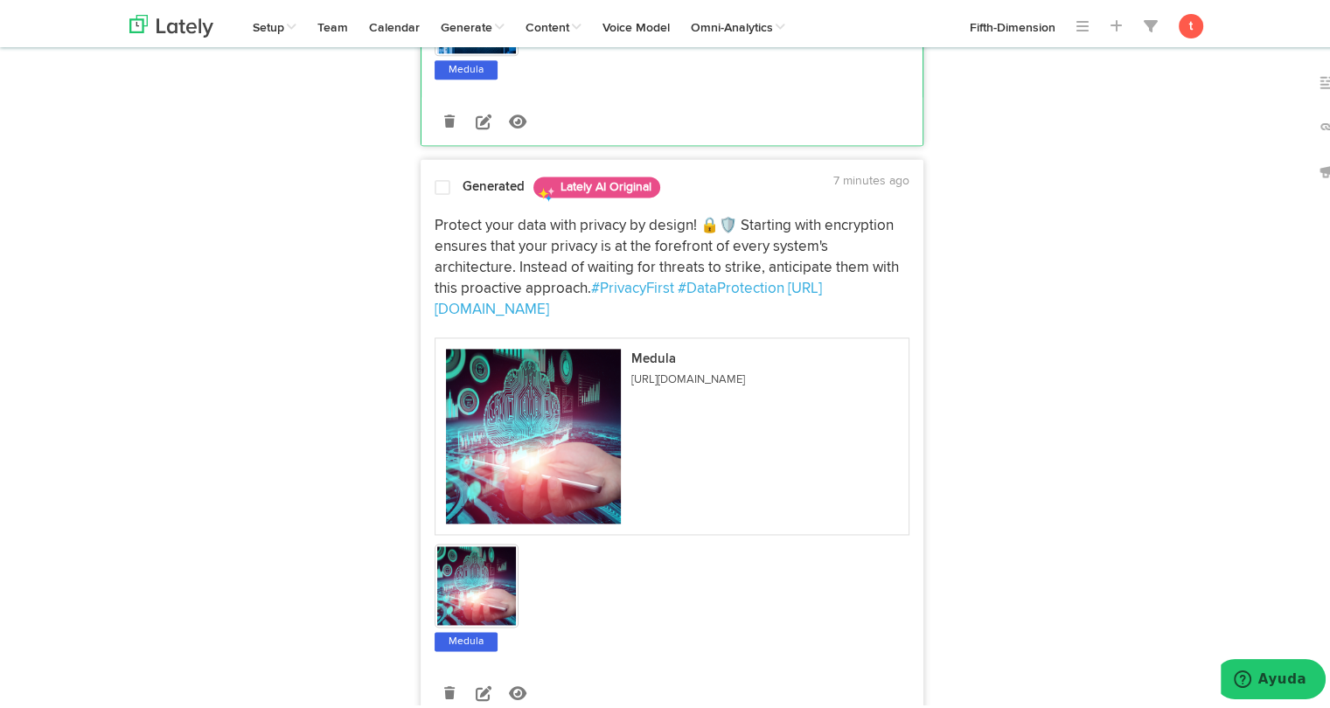
click at [492, 267] on span "Protect your data with privacy by design! 🔒🛡️ Starting with encryption ensures …" at bounding box center [668, 253] width 468 height 77
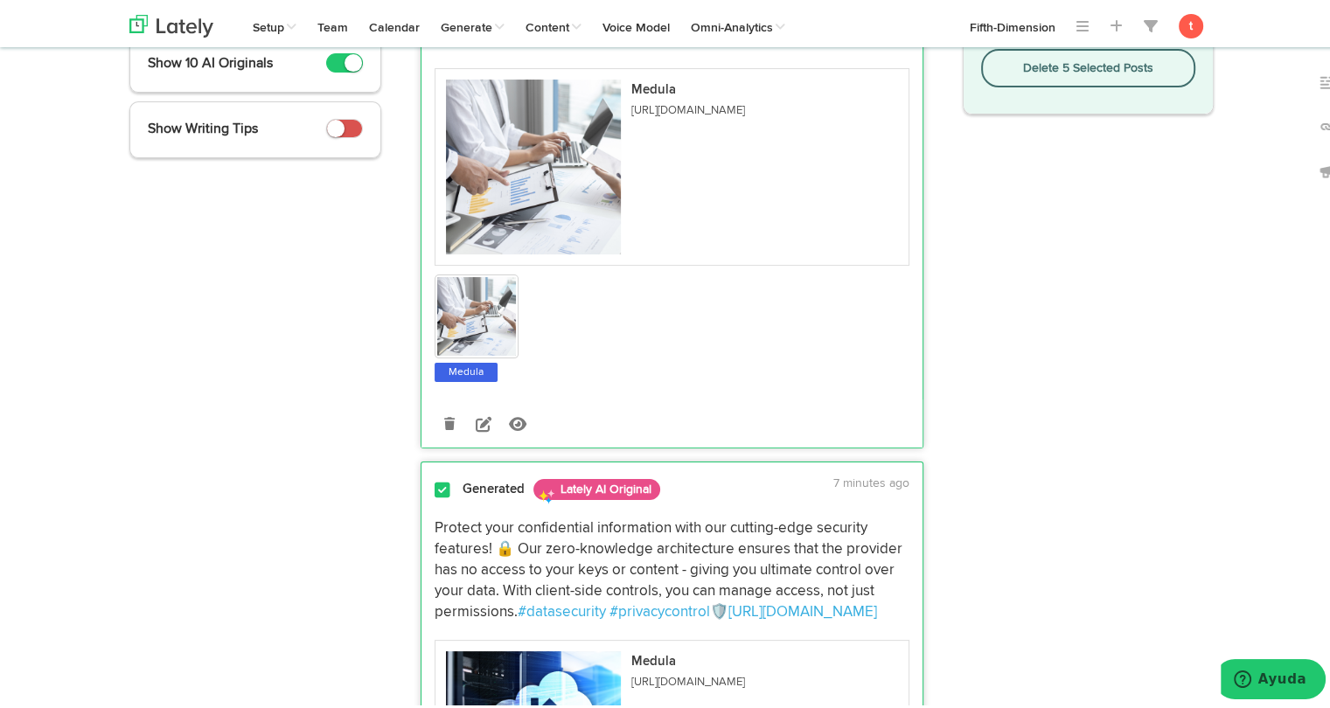
scroll to position [0, 0]
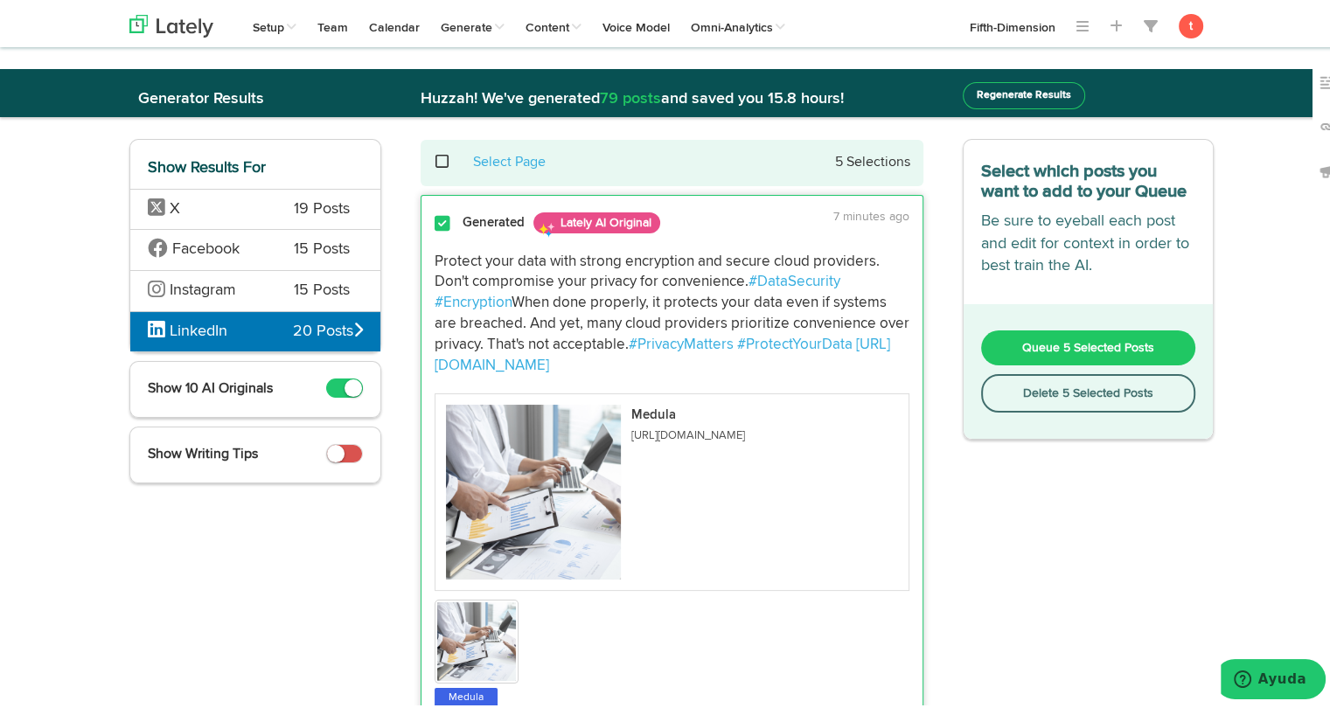
click at [1004, 327] on button "Queue 5 Selected Posts" at bounding box center [1088, 344] width 215 height 35
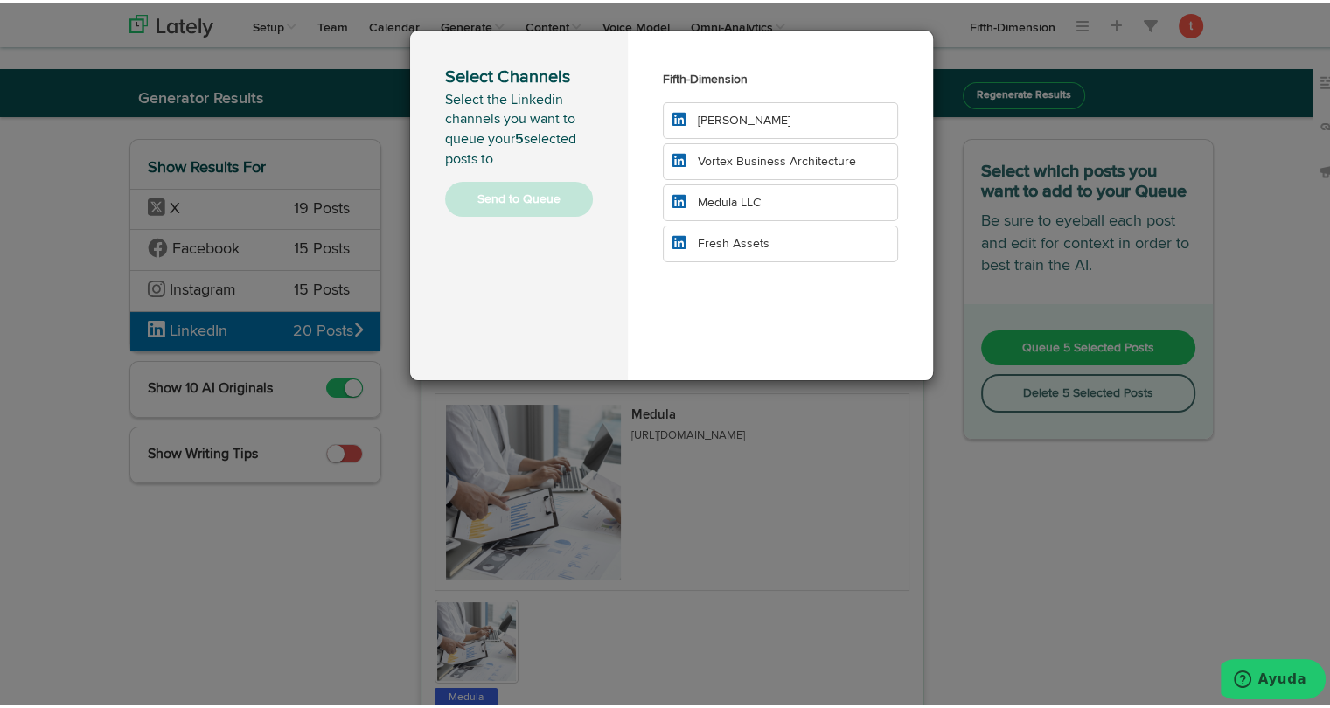
click at [793, 206] on li "Medula LLC" at bounding box center [780, 199] width 235 height 37
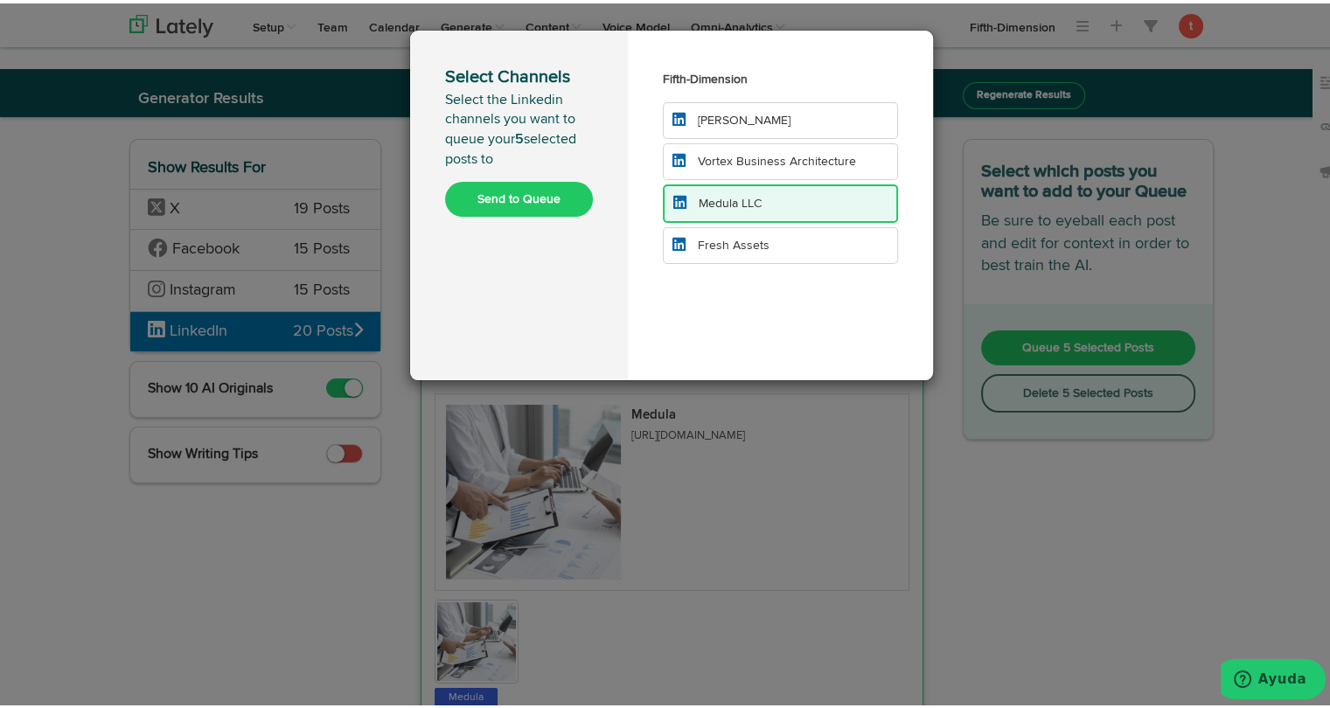
click at [535, 193] on button "Send to Queue" at bounding box center [519, 195] width 148 height 35
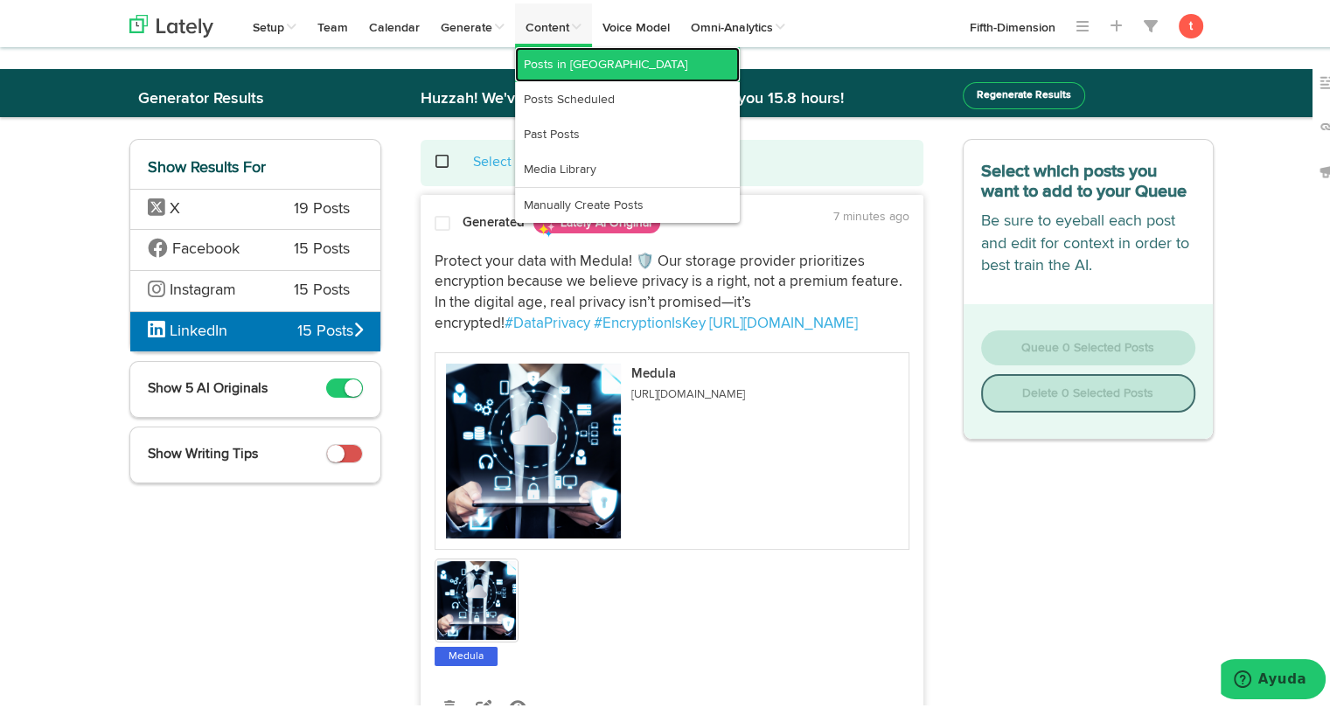
click at [570, 60] on link "Posts in [GEOGRAPHIC_DATA]" at bounding box center [627, 61] width 225 height 35
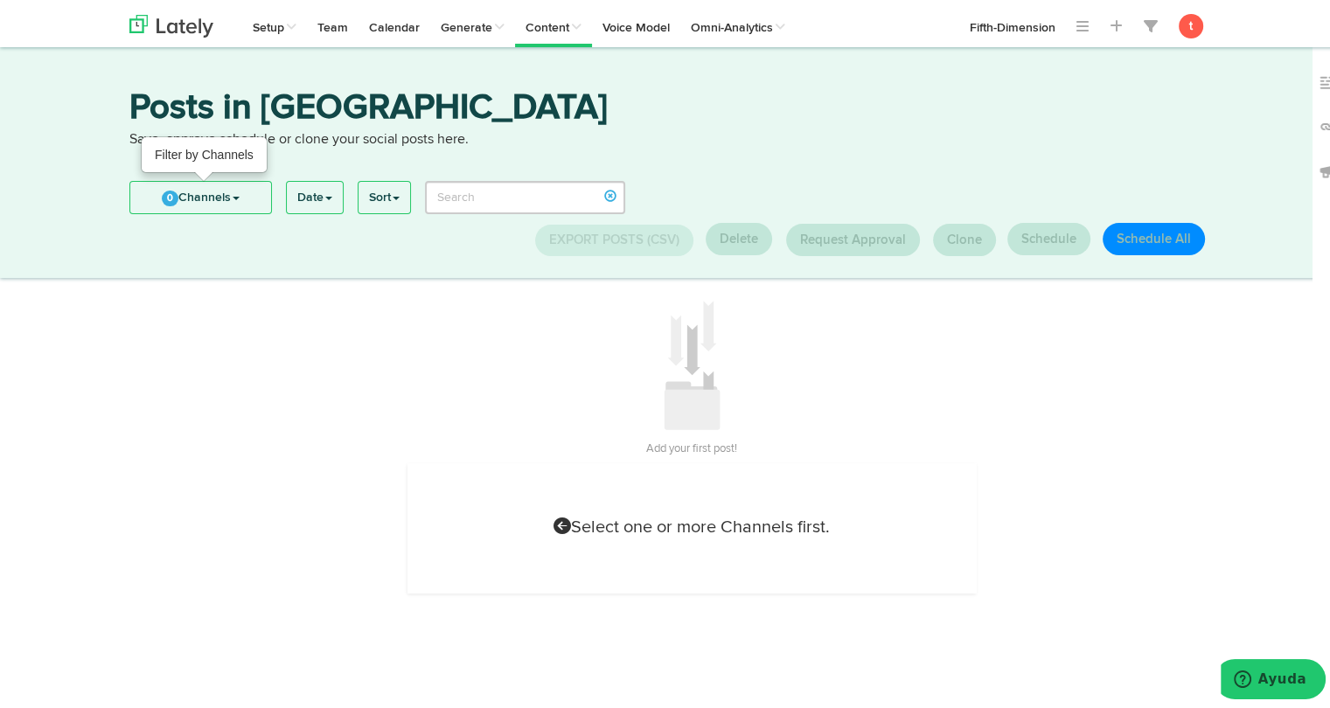
click at [196, 197] on link "0 Channels" at bounding box center [200, 193] width 141 height 31
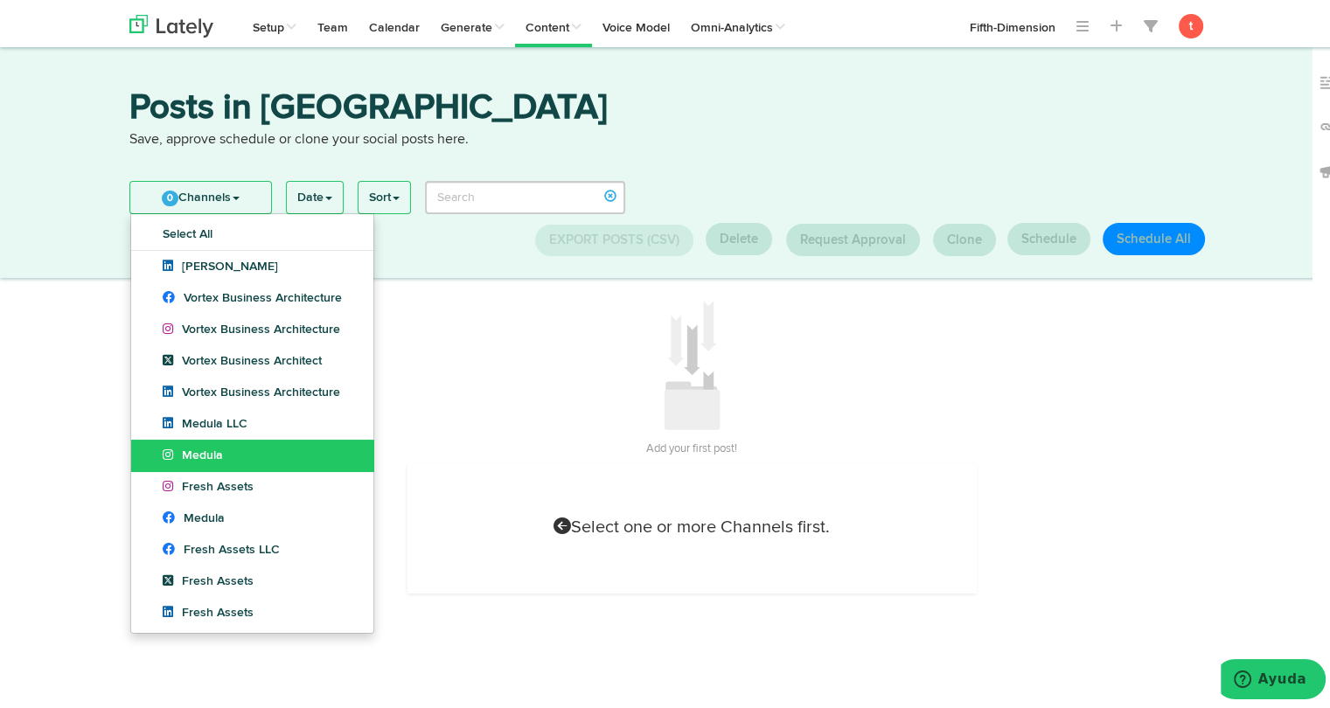
click at [221, 459] on link "Medula" at bounding box center [252, 451] width 242 height 31
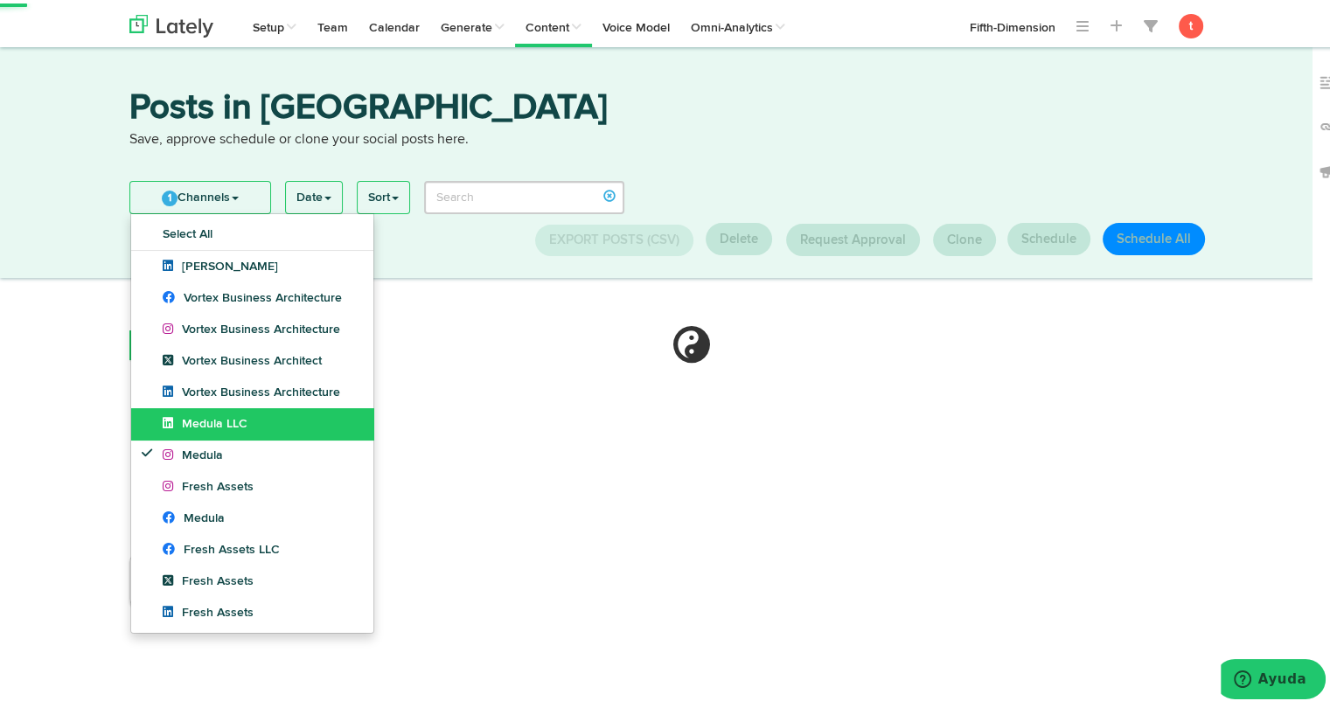
click at [221, 432] on link "Medula LLC" at bounding box center [252, 420] width 242 height 31
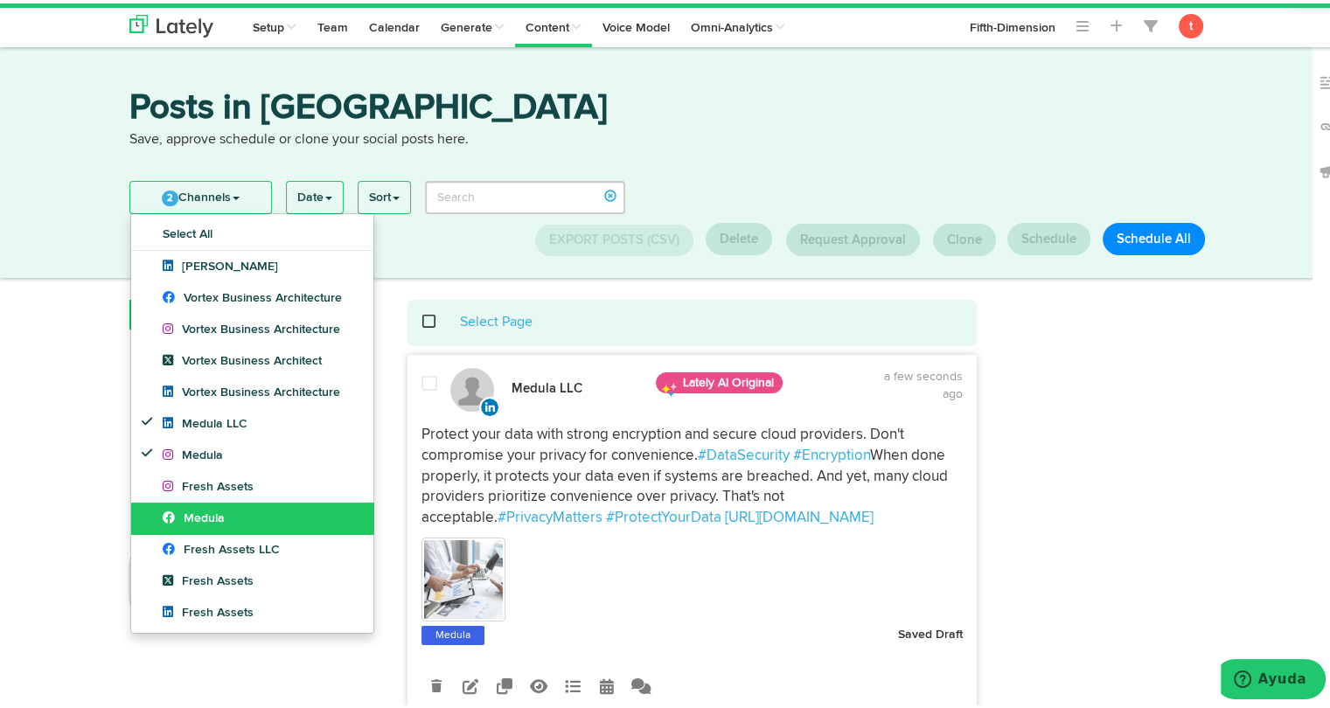
click at [213, 499] on link "Medula" at bounding box center [252, 514] width 242 height 31
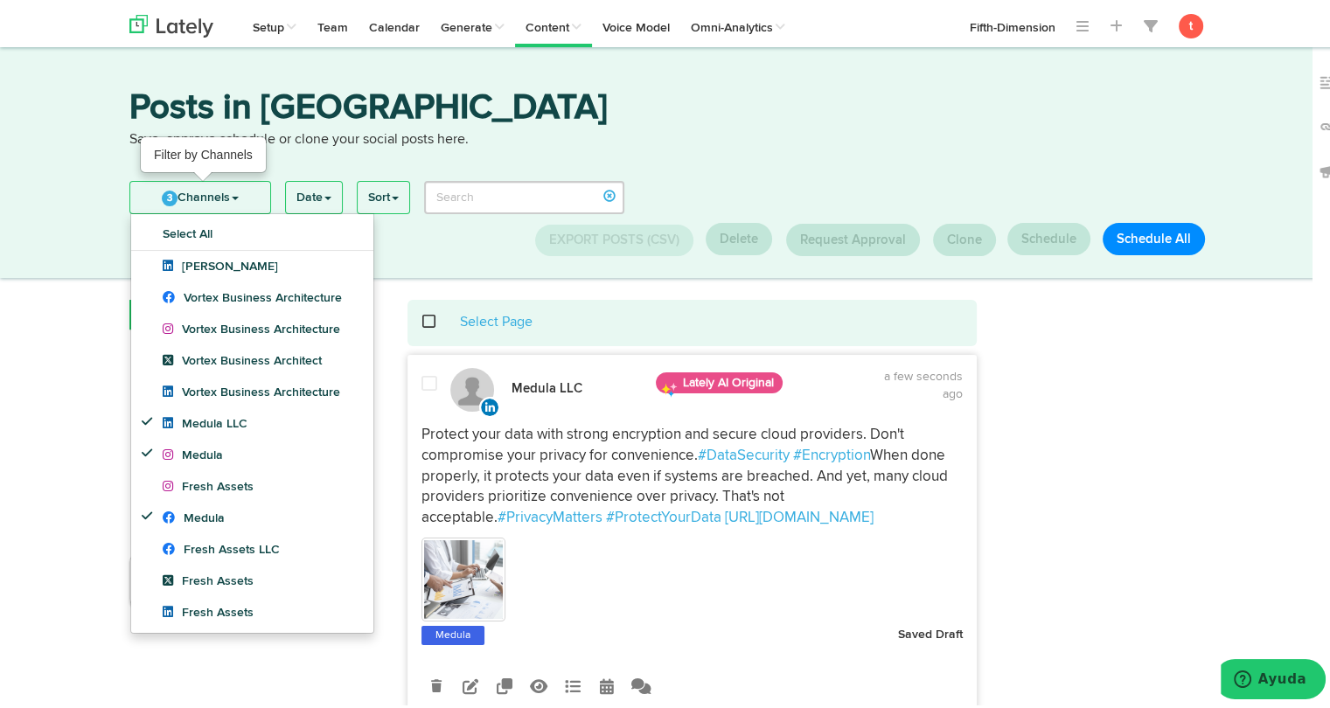
click at [245, 194] on link "3 Channels" at bounding box center [200, 193] width 140 height 31
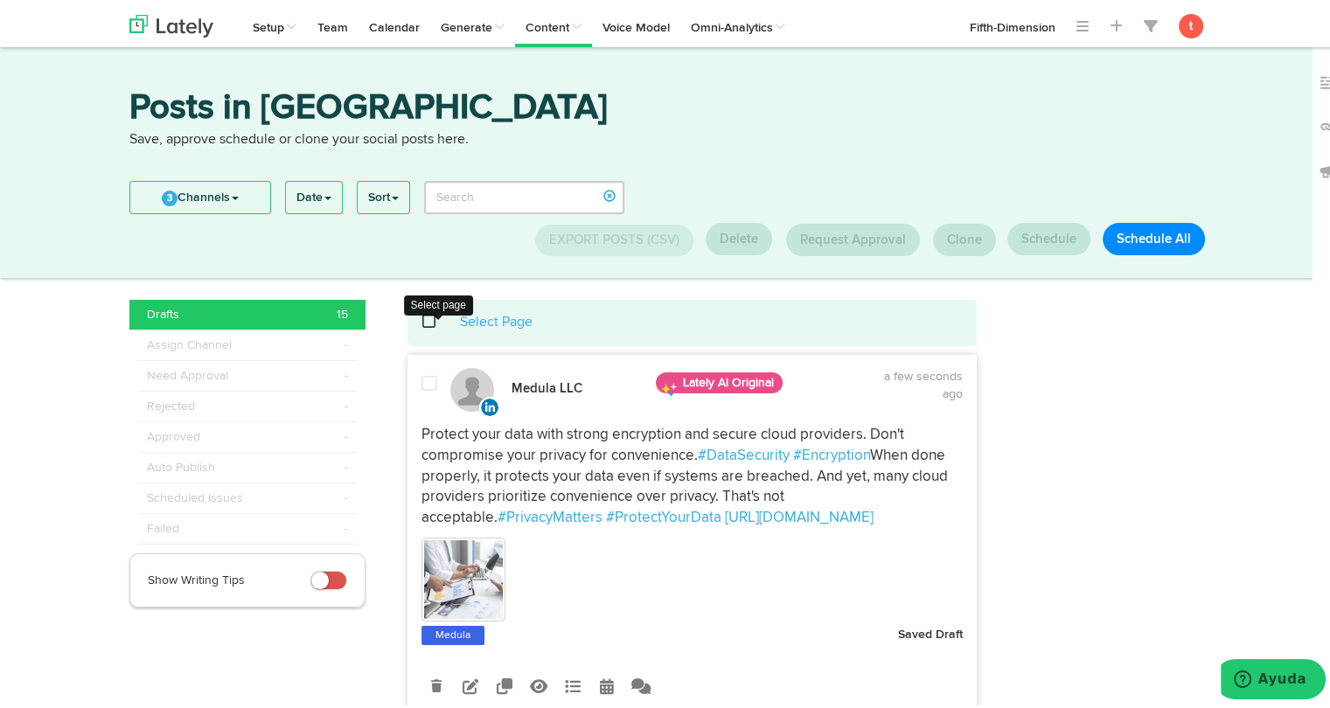
click at [421, 319] on span at bounding box center [439, 318] width 36 height 1
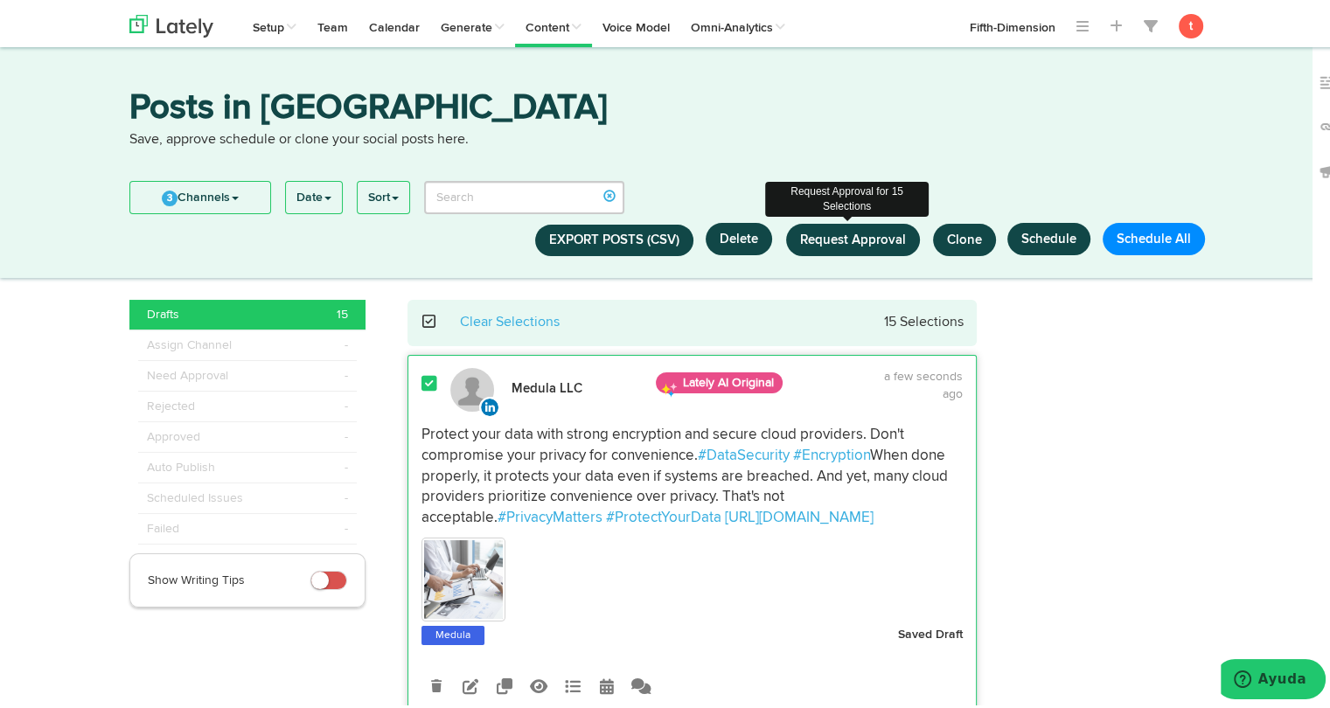
click at [836, 232] on span "Request Approval" at bounding box center [853, 236] width 106 height 13
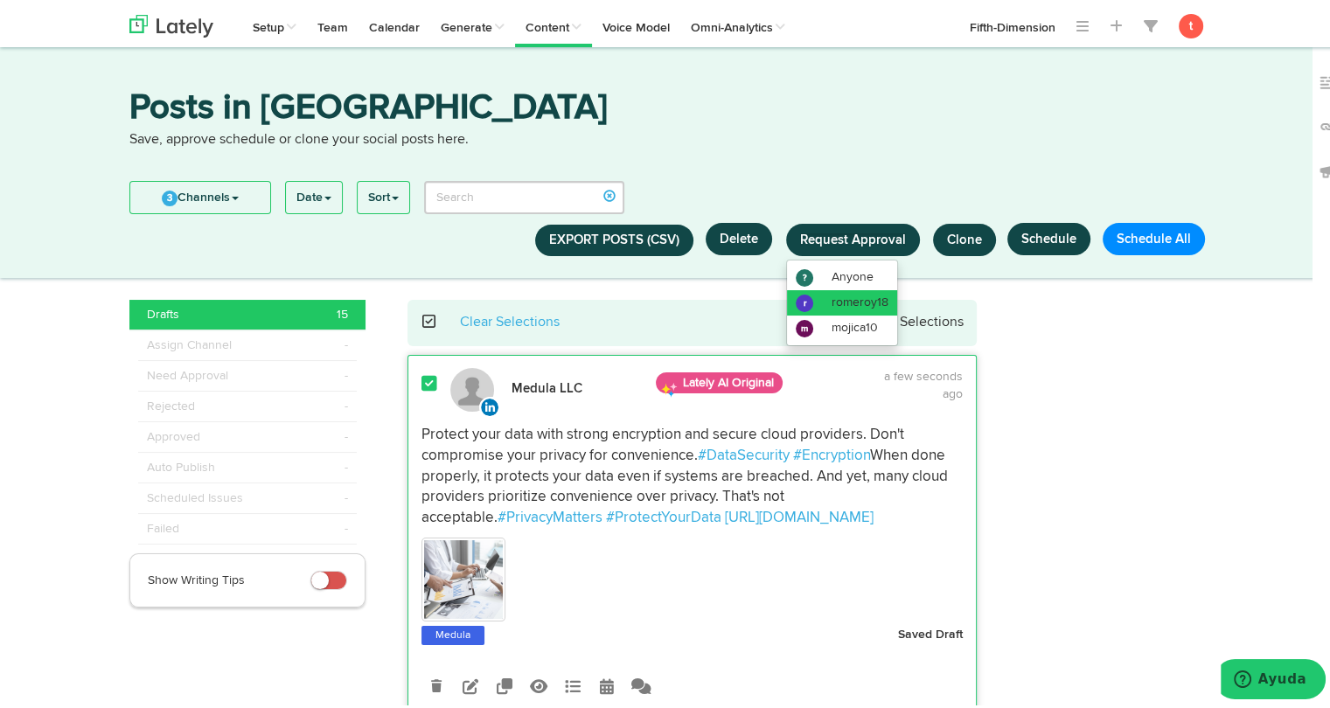
click at [843, 291] on li "r romeroy18" at bounding box center [842, 299] width 110 height 25
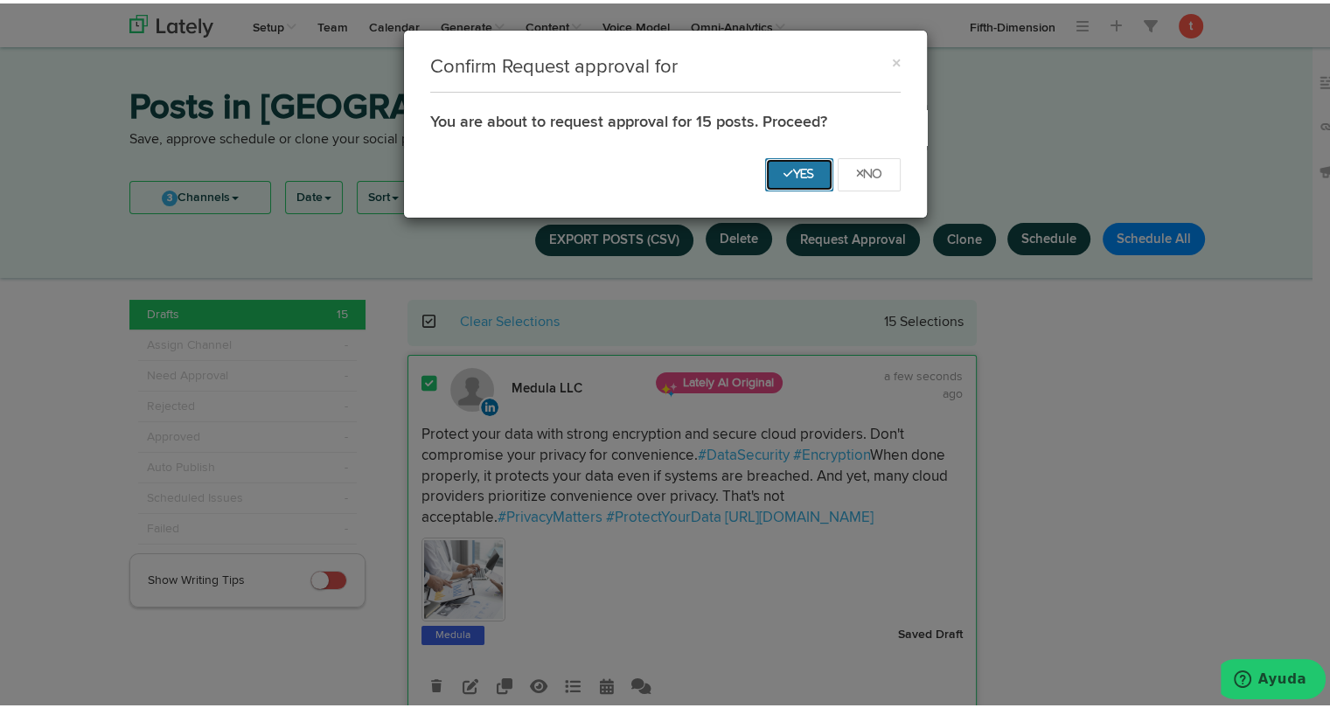
click at [797, 181] on button "Yes" at bounding box center [799, 171] width 68 height 33
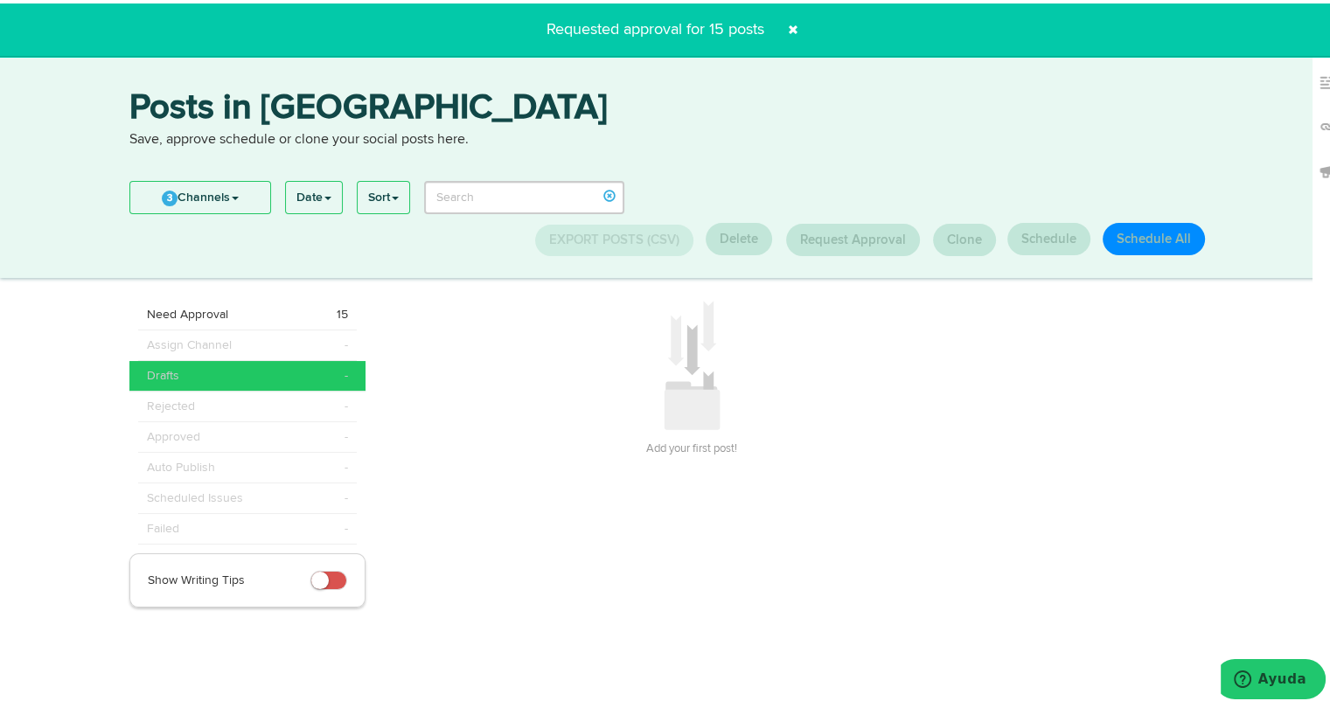
click at [790, 24] on span at bounding box center [793, 26] width 28 height 28
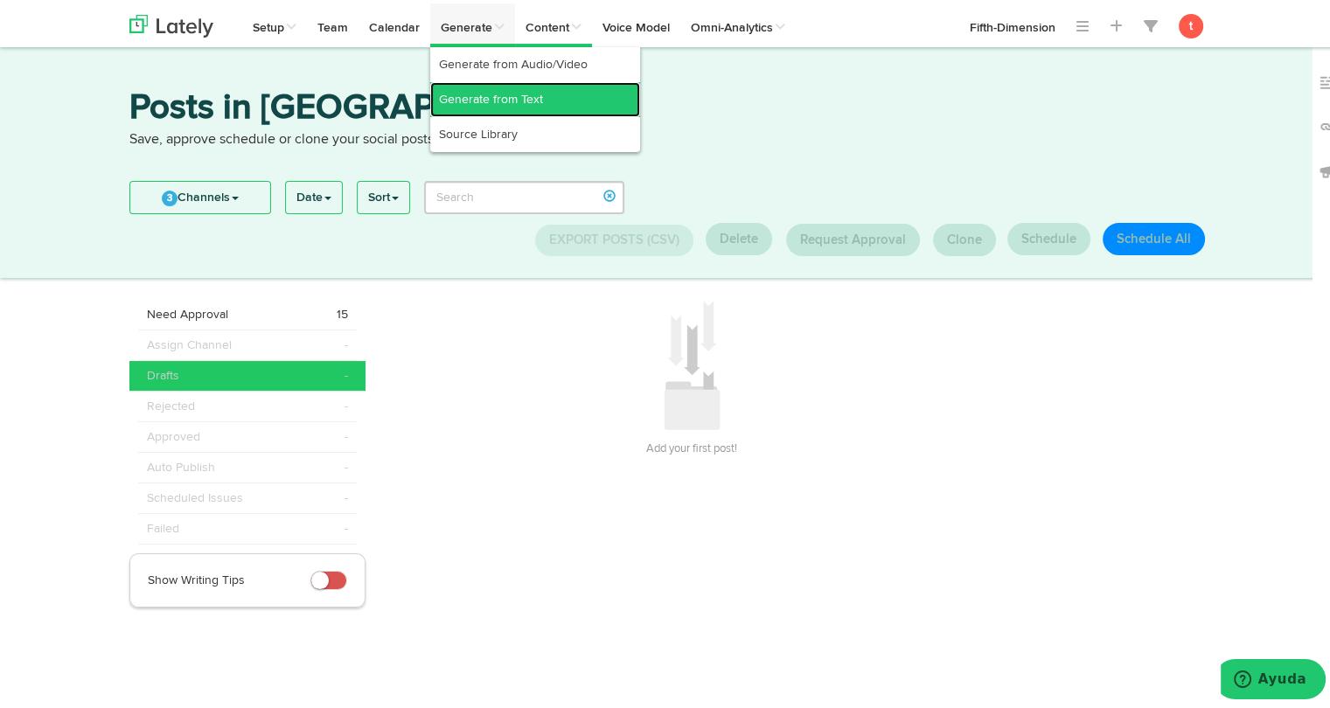
click at [462, 90] on link "Generate from Text" at bounding box center [535, 96] width 210 height 35
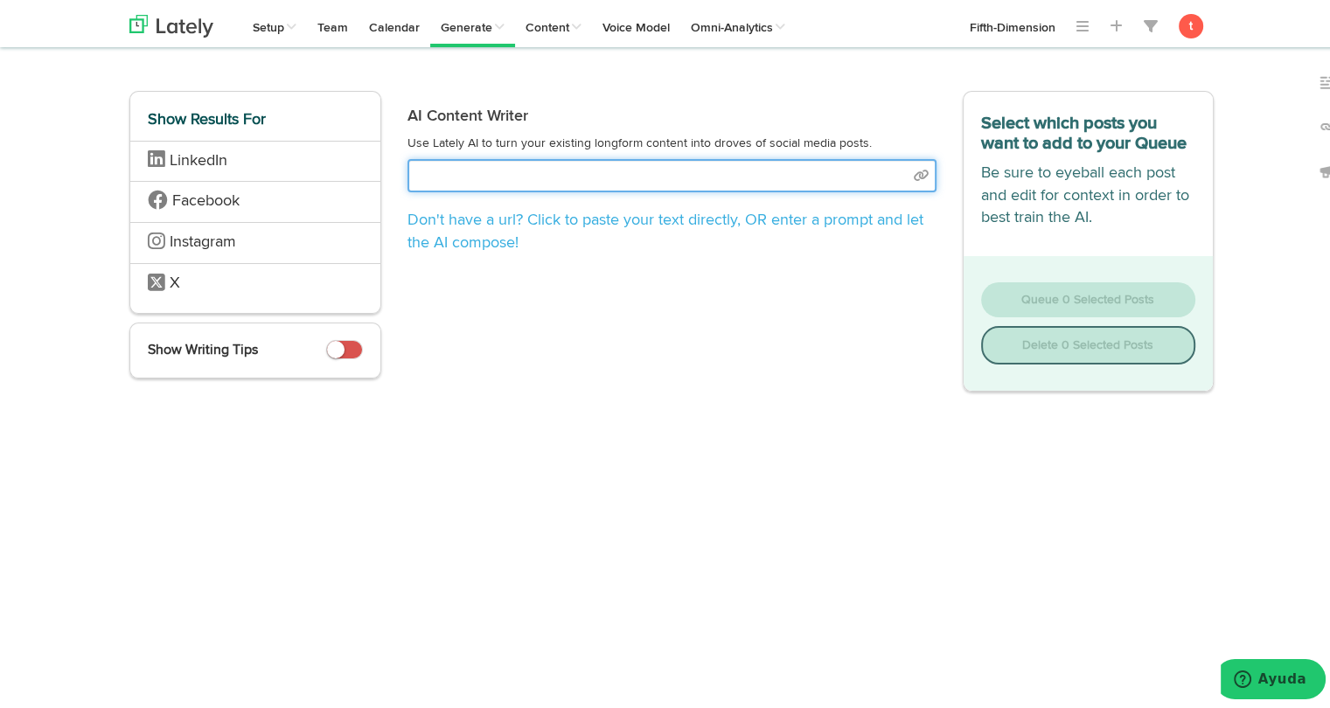
click at [609, 170] on input "text" at bounding box center [671, 172] width 529 height 33
select select "academic"
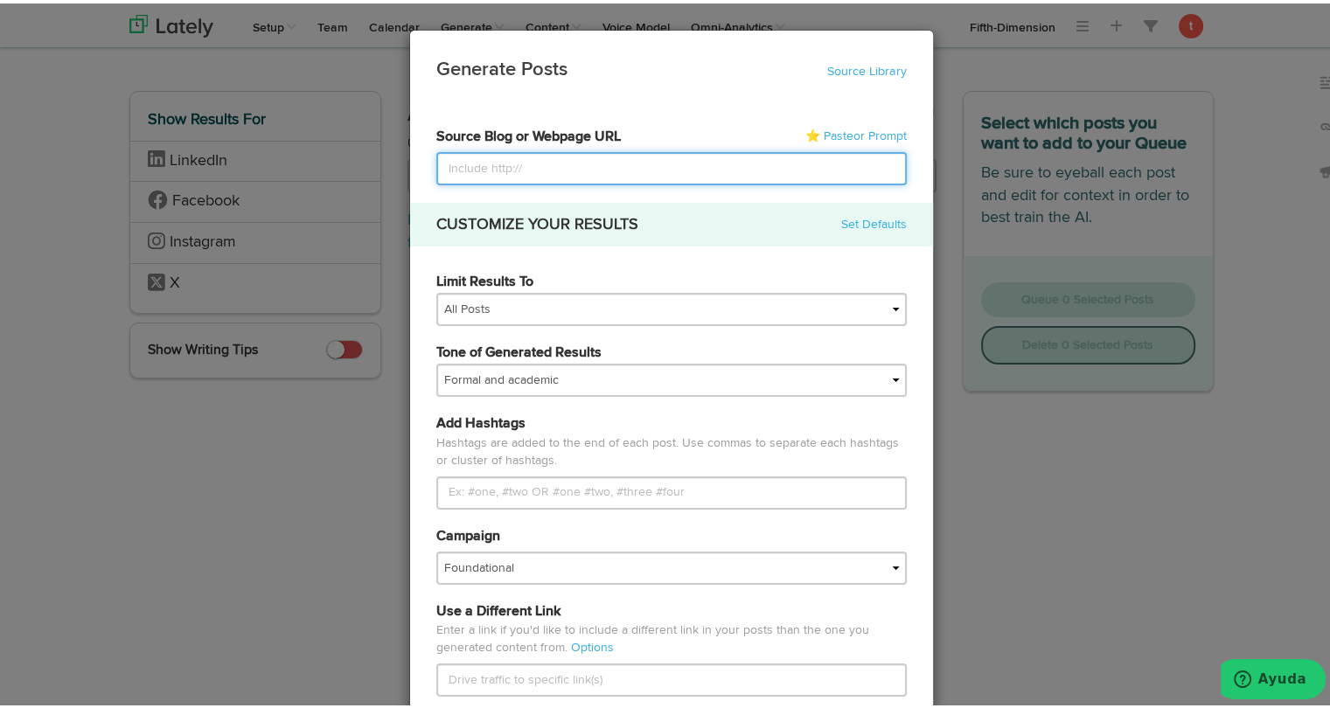
paste input "[URL][DOMAIN_NAME]"
type input "[URL][DOMAIN_NAME]"
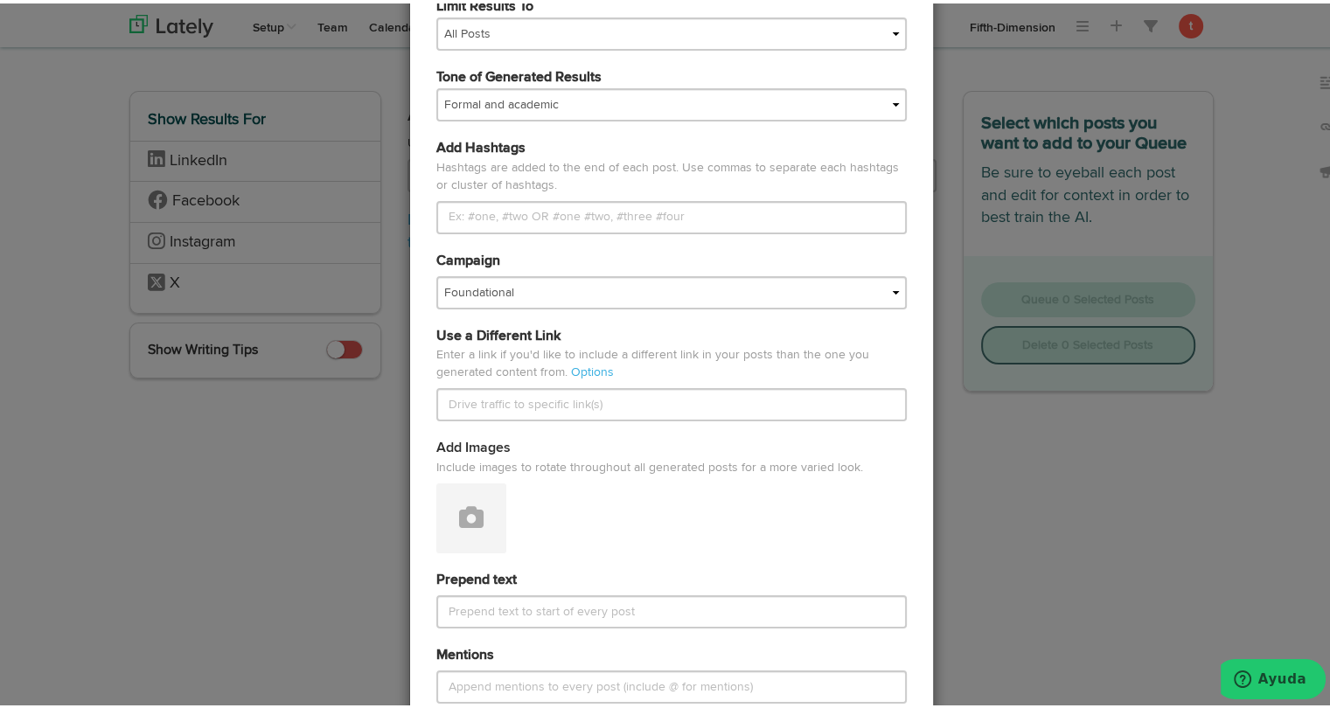
scroll to position [283, 0]
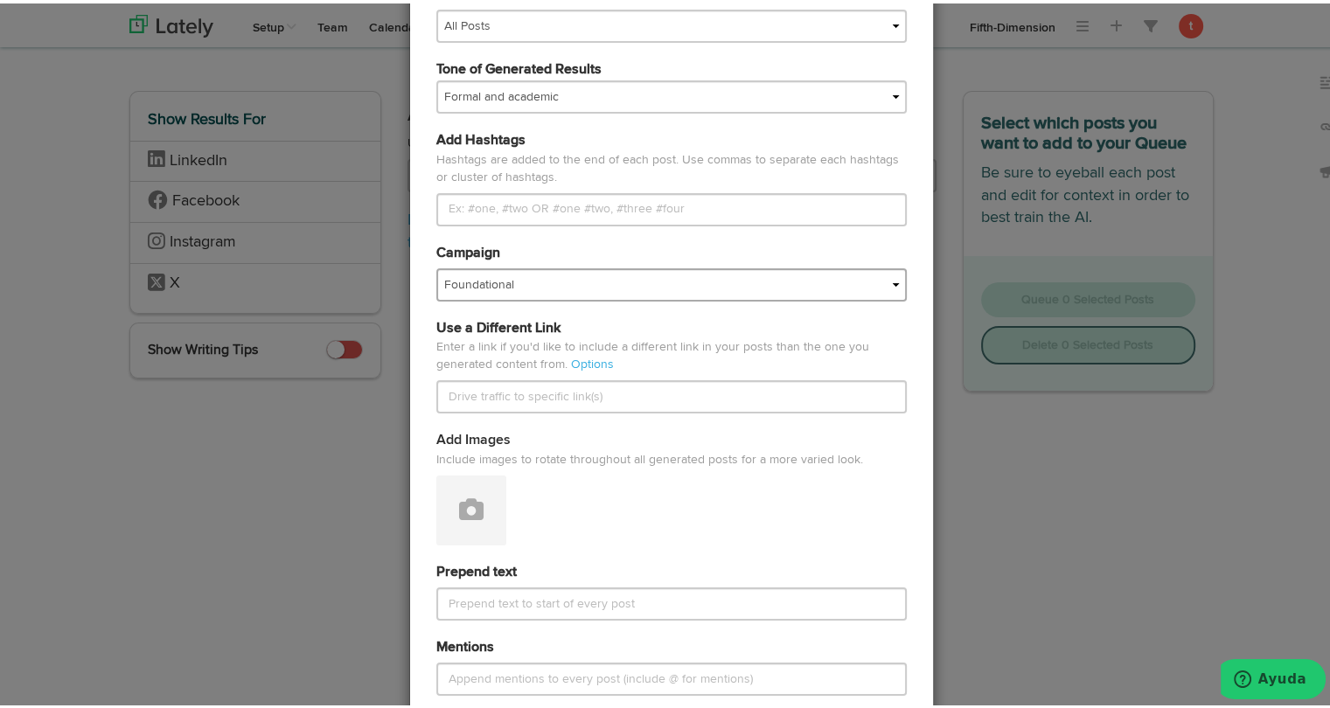
type input "[URL][DOMAIN_NAME]"
click at [520, 291] on select "Foundational Fresh Assets IMPORTED Industrias VBA Medula [PERSON_NAME] VBA <> G…" at bounding box center [671, 281] width 470 height 33
select select "680bda8a6d57bf2a4779c5fd"
click at [436, 265] on select "Foundational Fresh Assets IMPORTED Industrias VBA Medula [PERSON_NAME] VBA <> G…" at bounding box center [671, 281] width 470 height 33
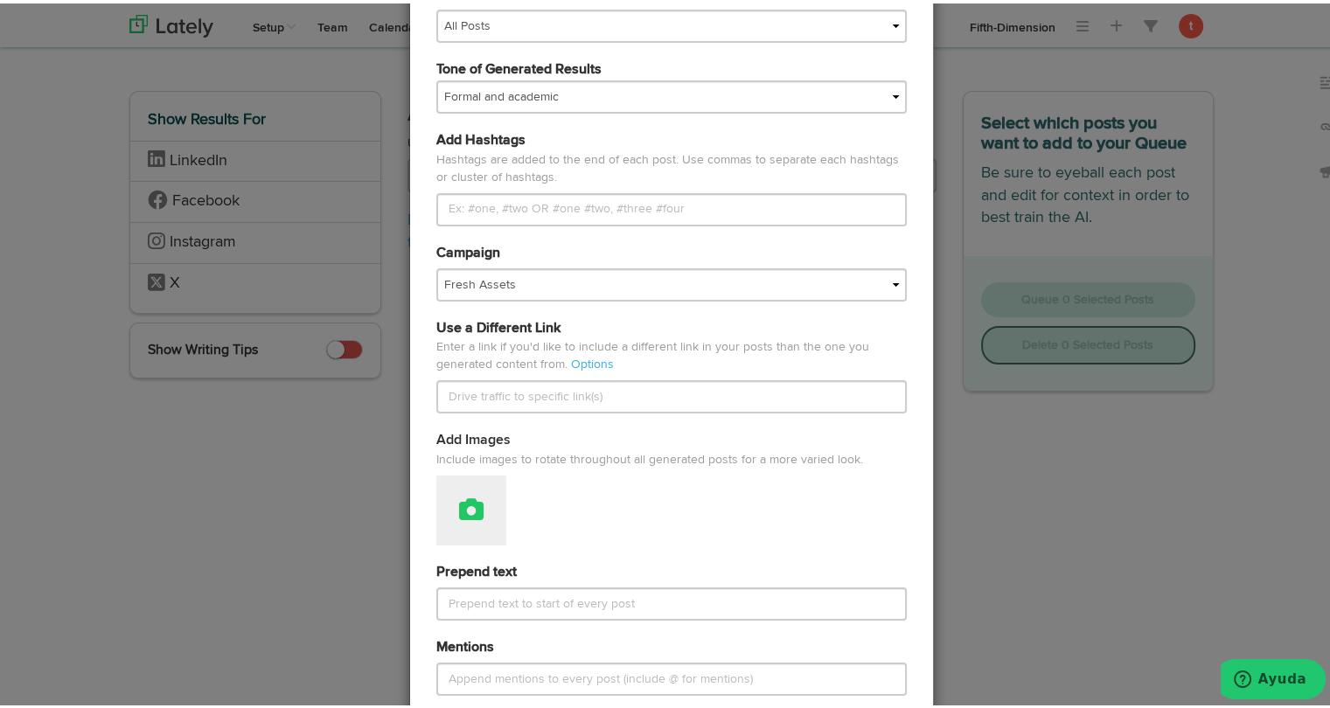
click at [455, 490] on button at bounding box center [471, 507] width 70 height 70
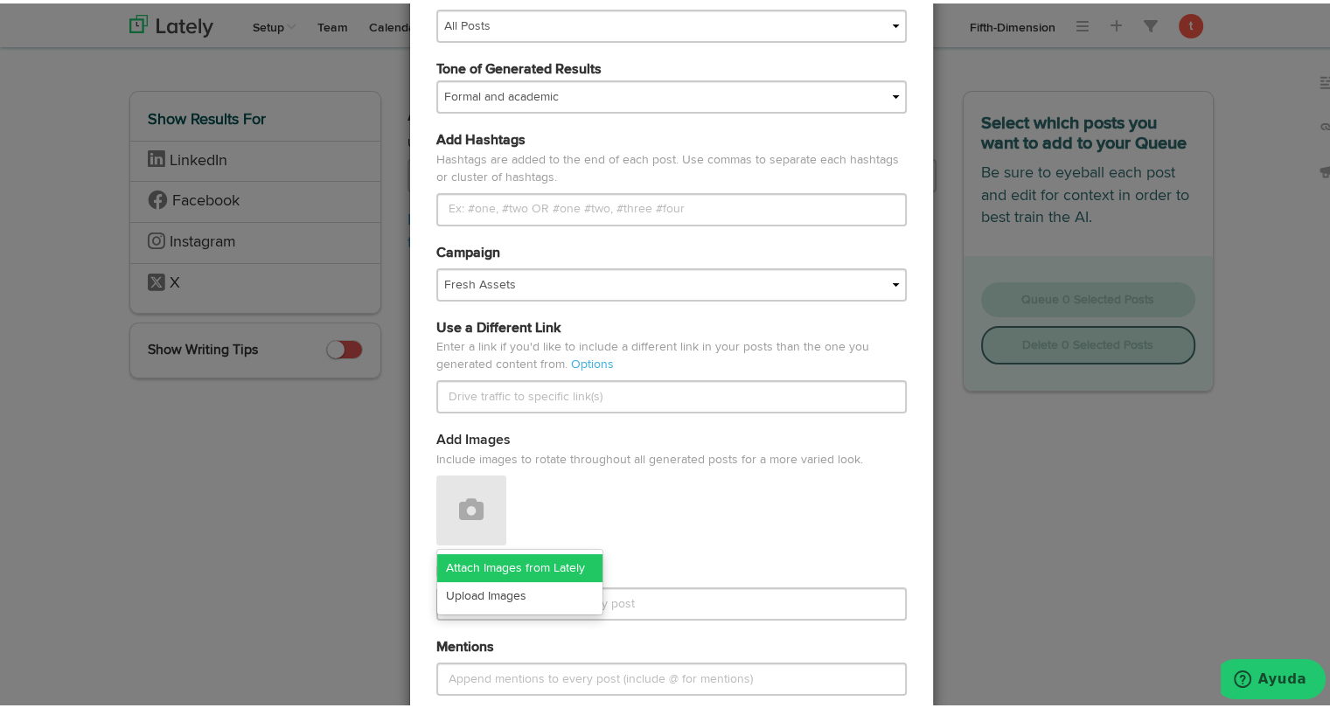
click at [455, 558] on link "Attach Images from Lately" at bounding box center [519, 565] width 165 height 28
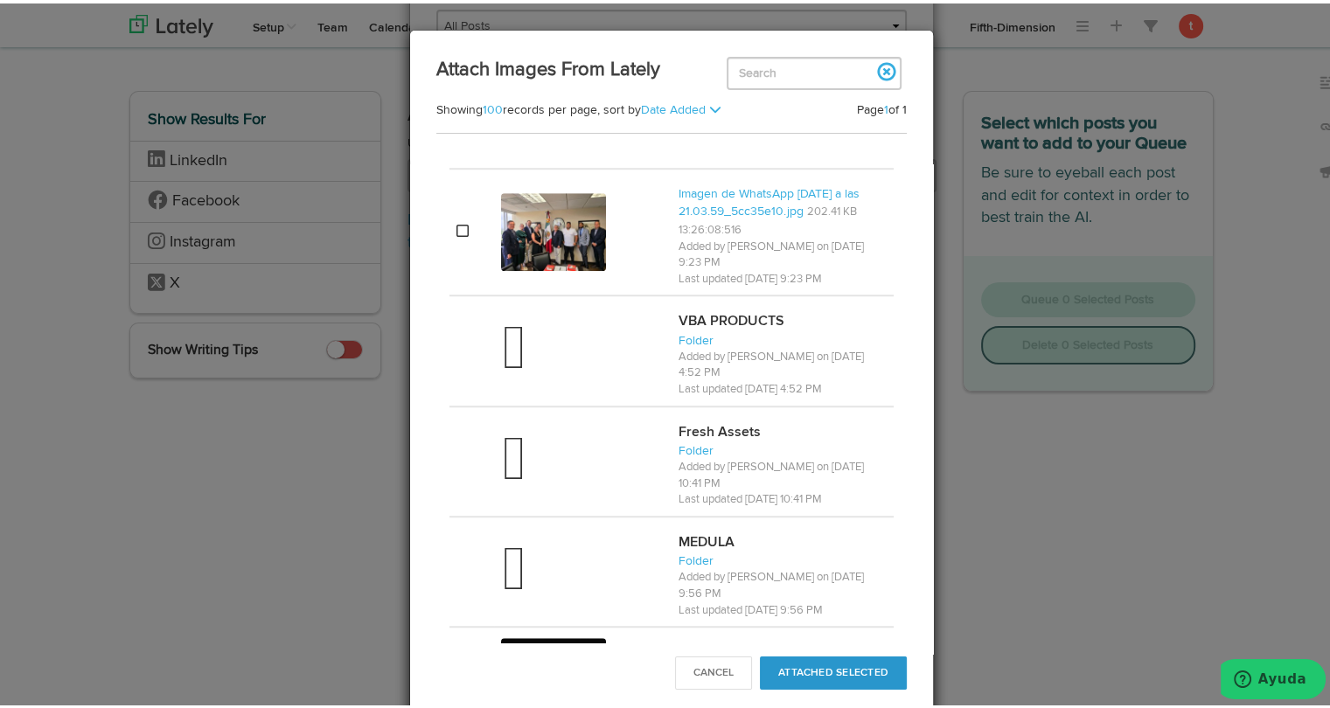
scroll to position [1483, 0]
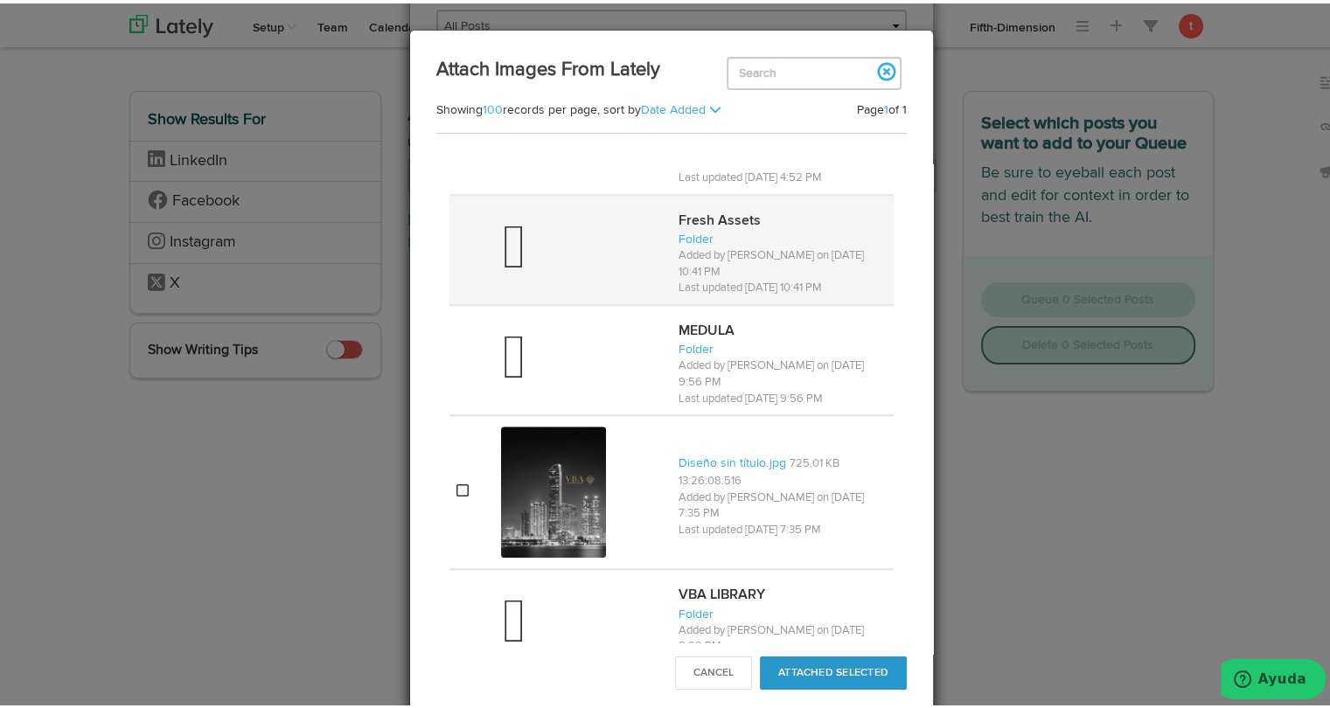
click at [575, 212] on div at bounding box center [582, 247] width 163 height 70
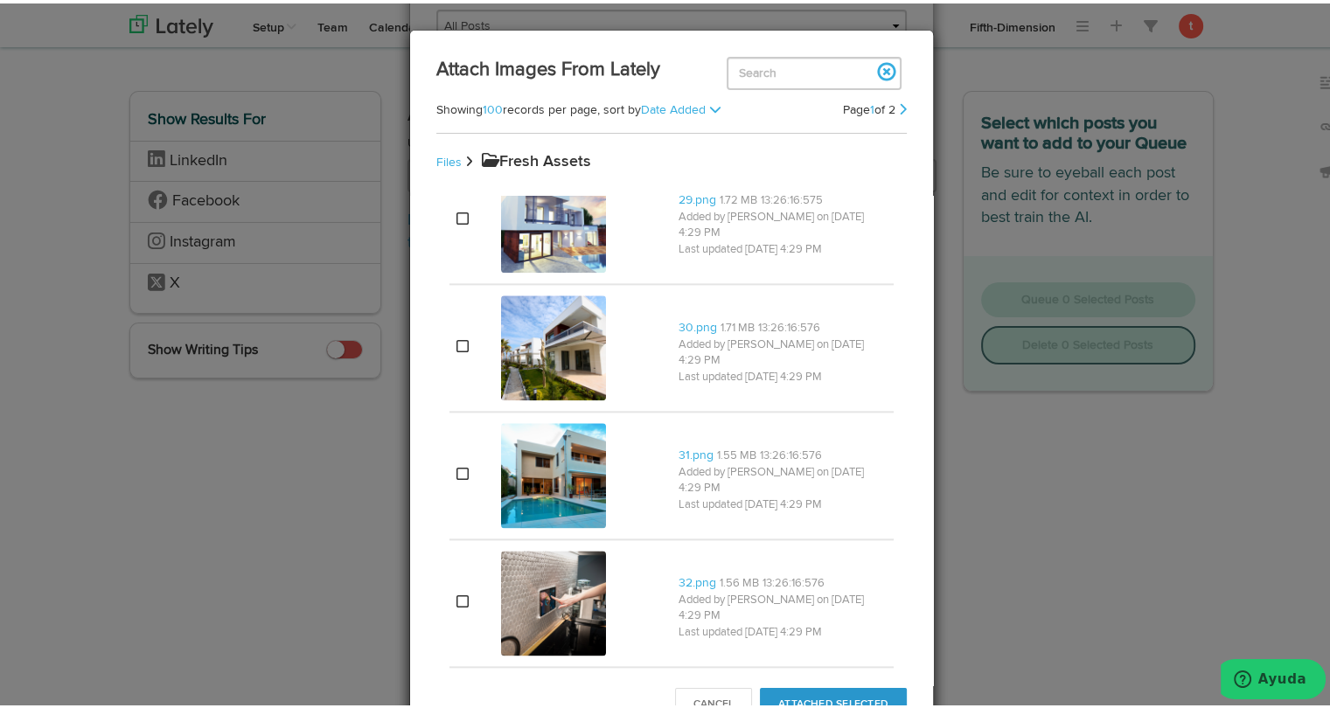
scroll to position [2146, 0]
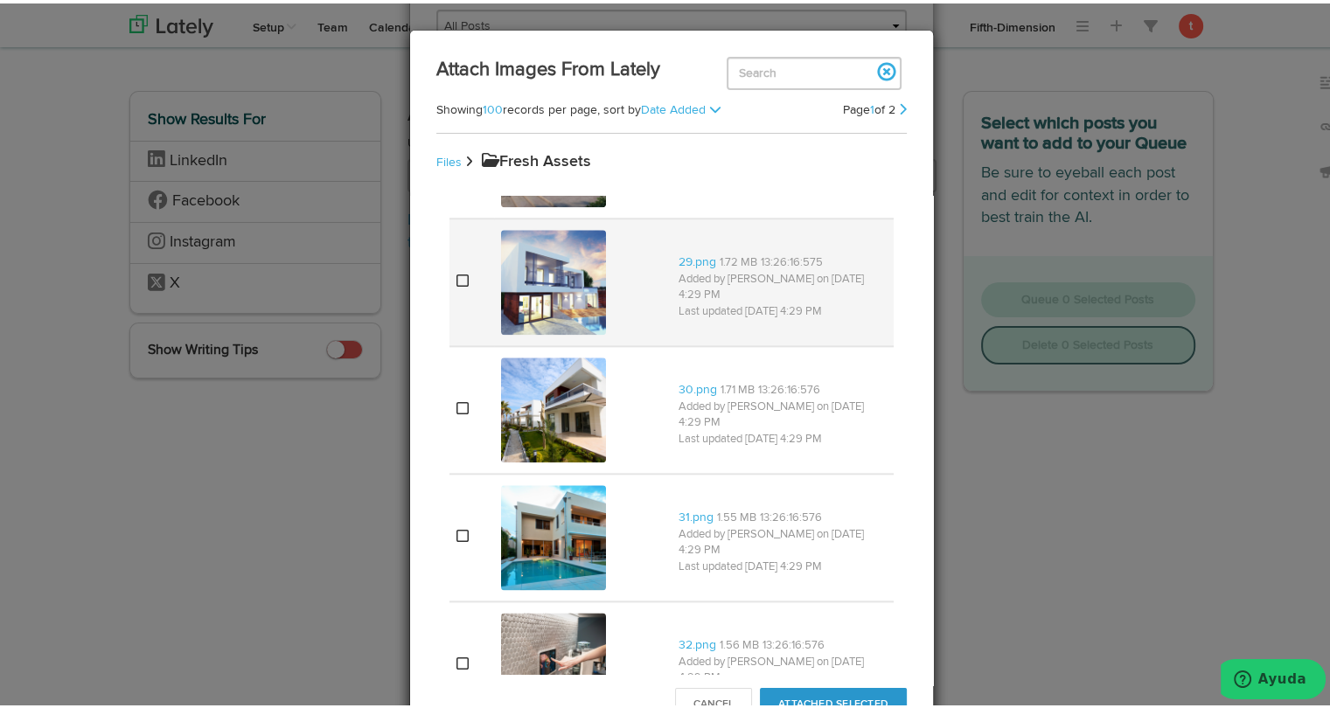
click at [469, 293] on td at bounding box center [471, 279] width 45 height 128
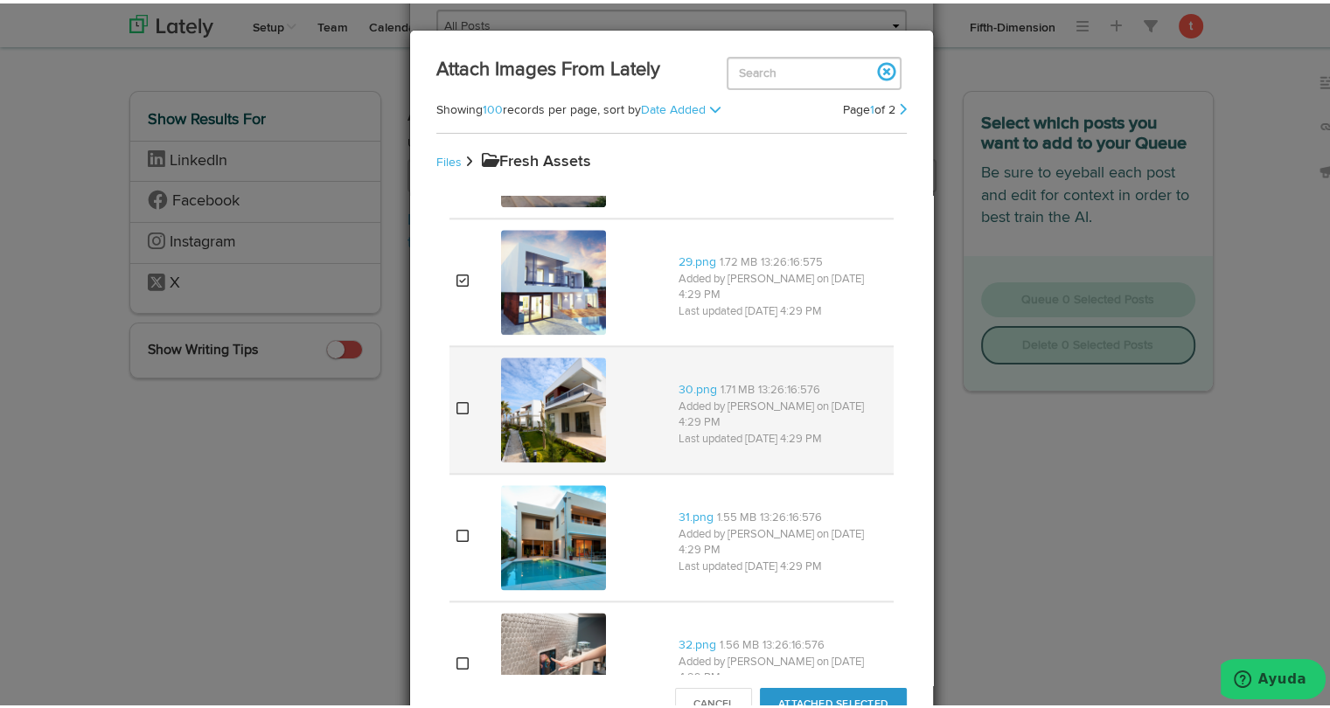
click at [458, 422] on td at bounding box center [471, 407] width 45 height 128
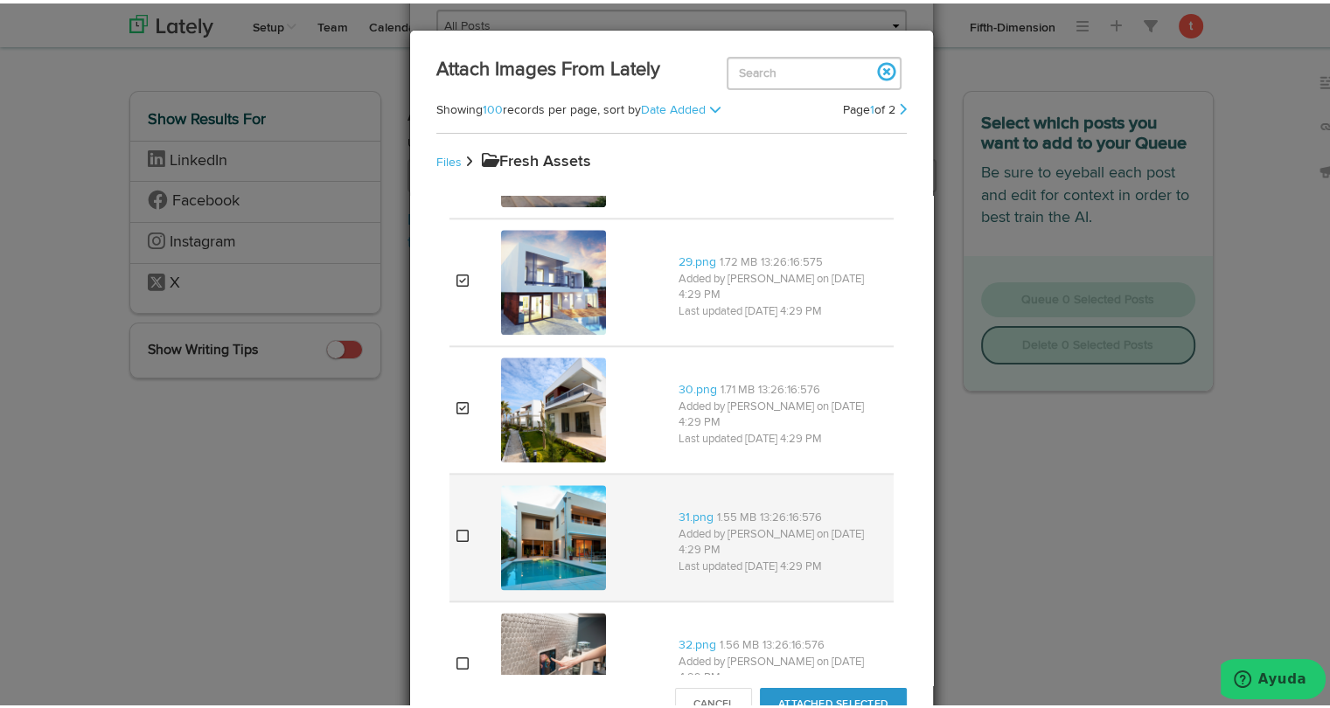
click at [455, 550] on td at bounding box center [471, 534] width 45 height 128
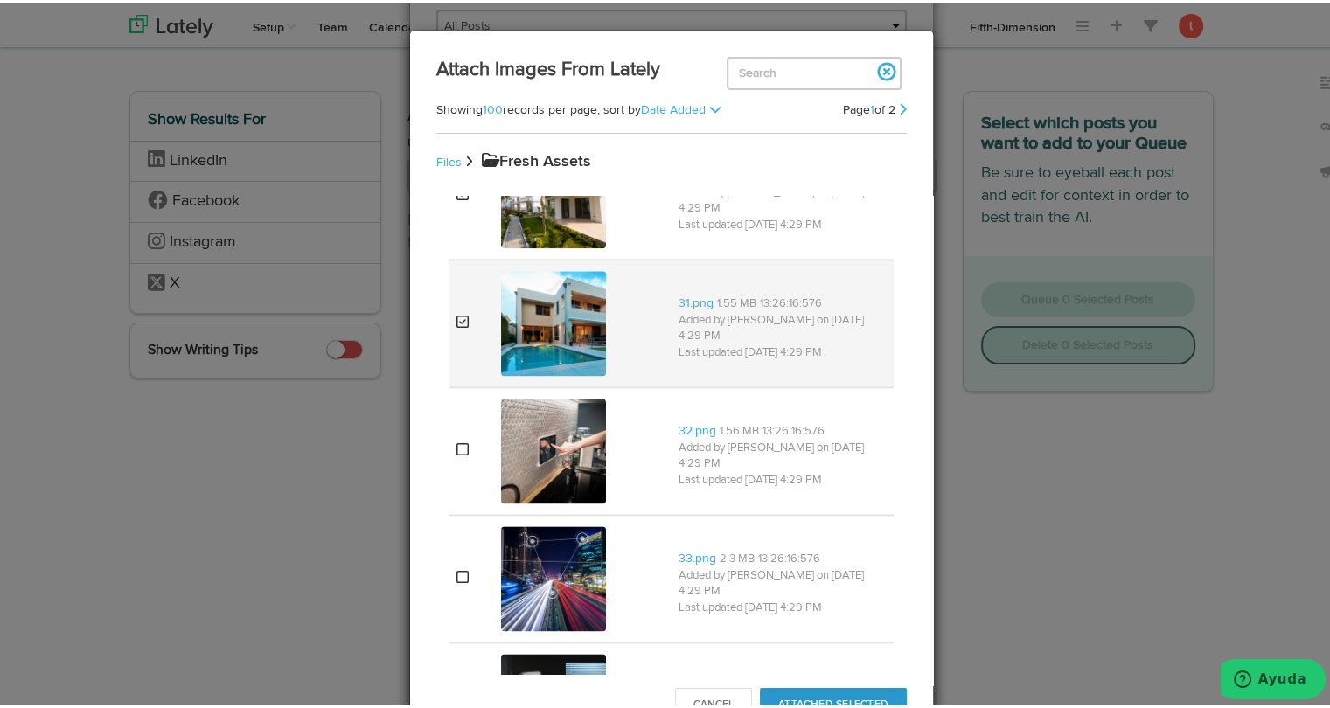
scroll to position [2370, 0]
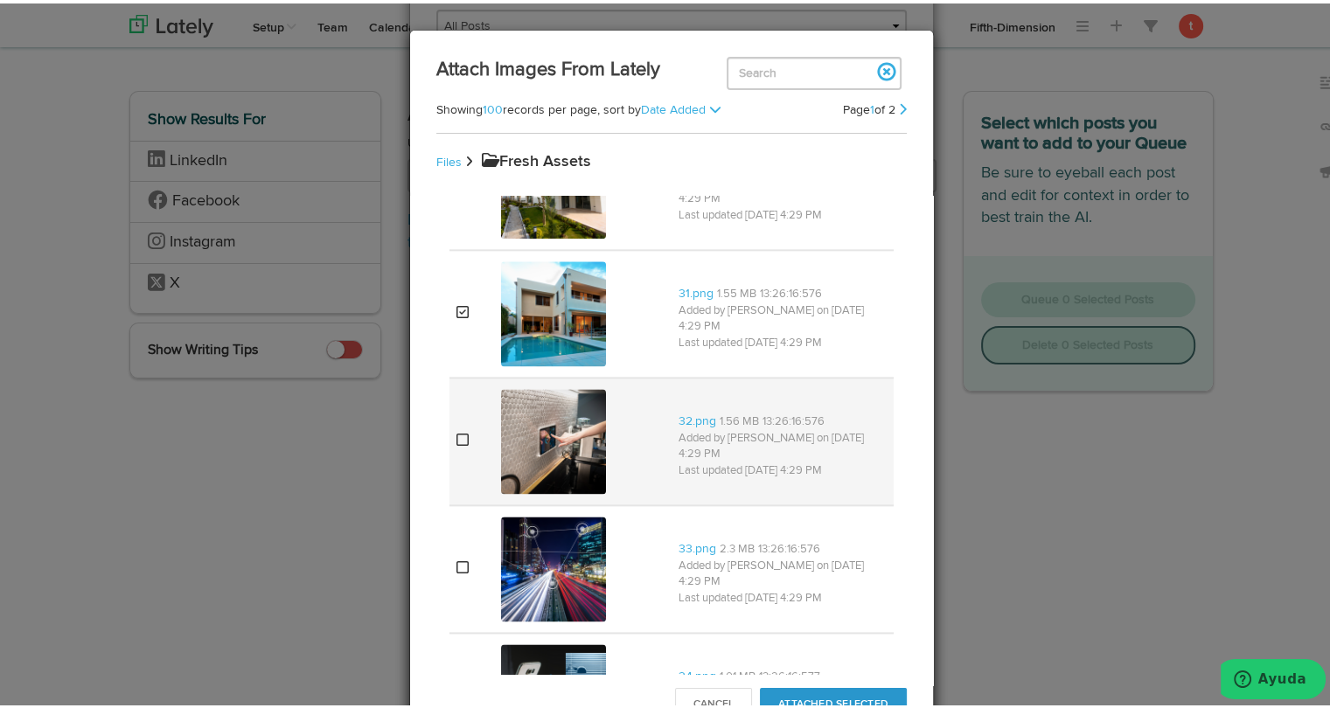
click at [460, 459] on td at bounding box center [471, 438] width 45 height 128
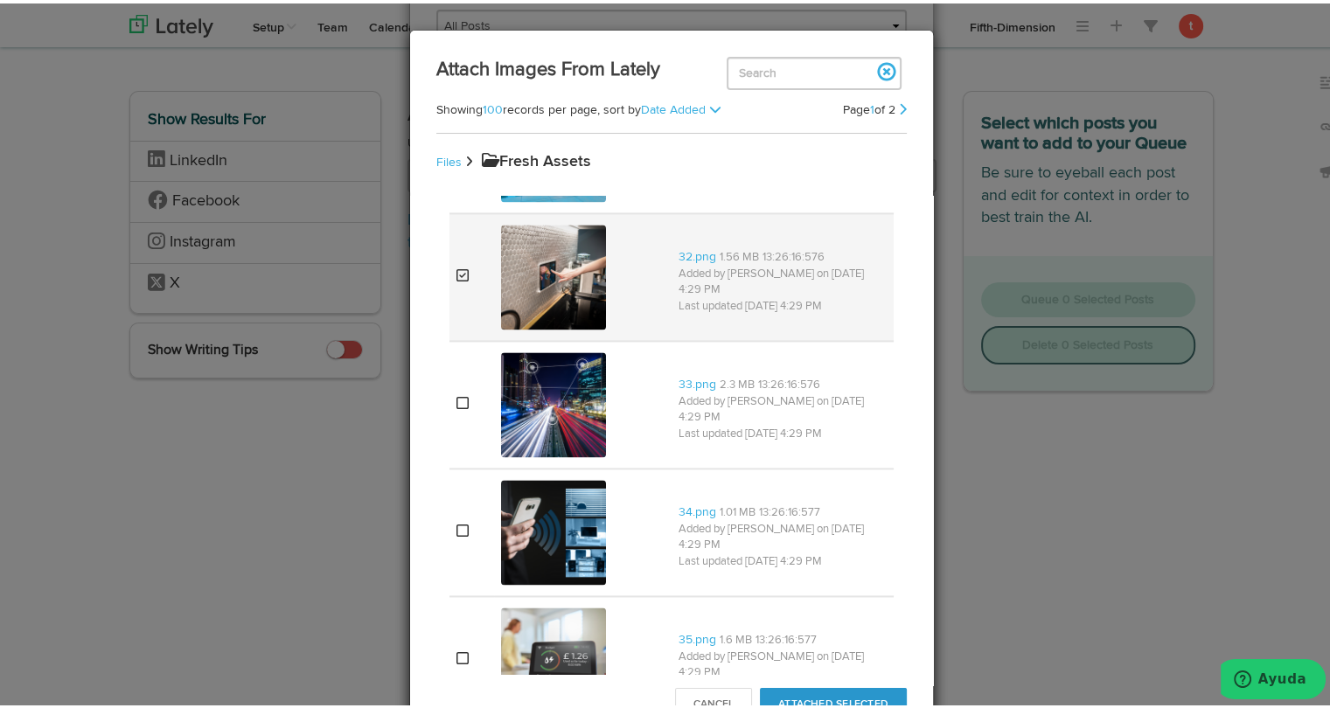
scroll to position [2617, 0]
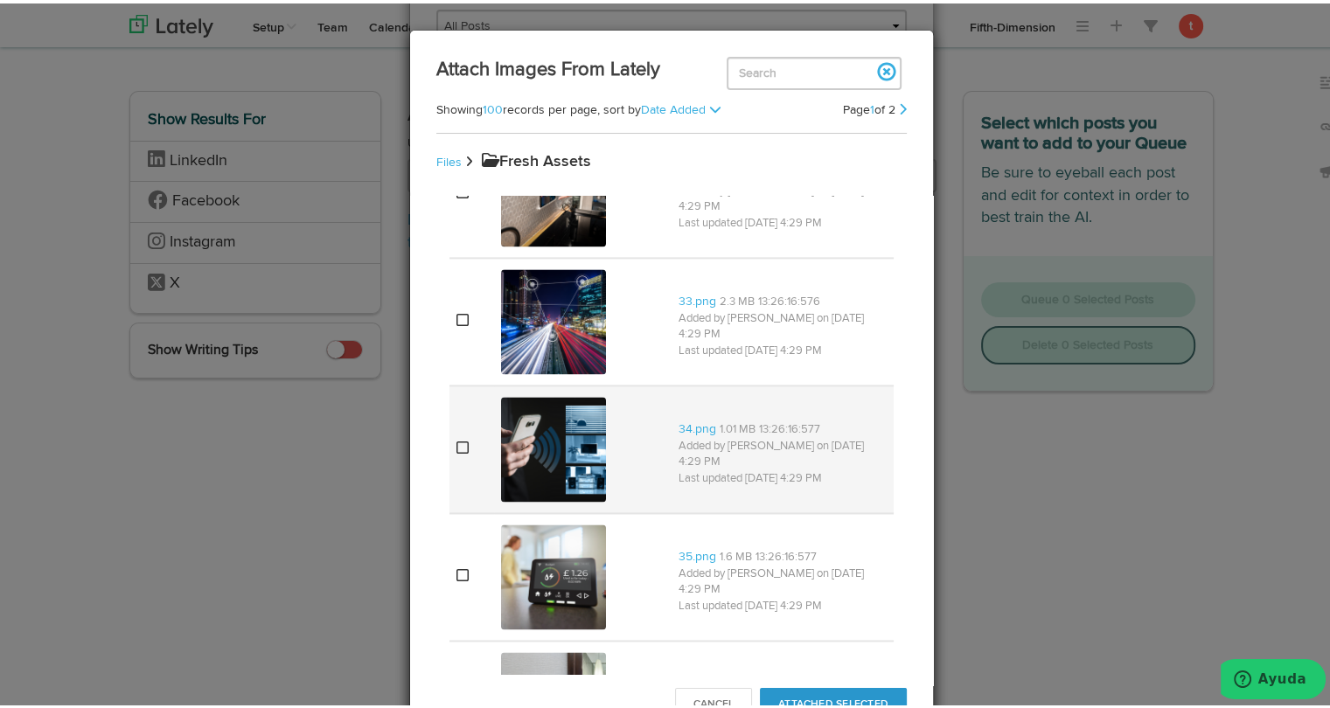
click at [470, 438] on td at bounding box center [471, 446] width 45 height 128
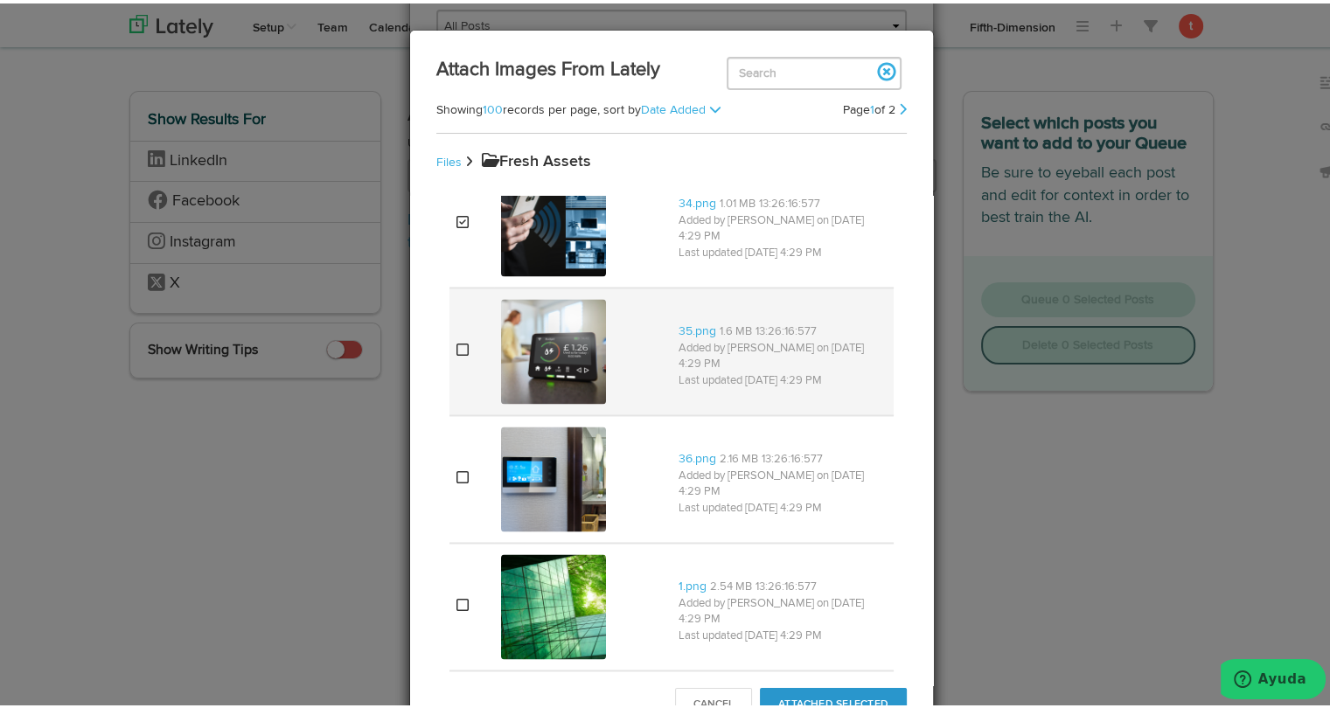
scroll to position [2845, 0]
click at [458, 396] on td at bounding box center [471, 346] width 45 height 128
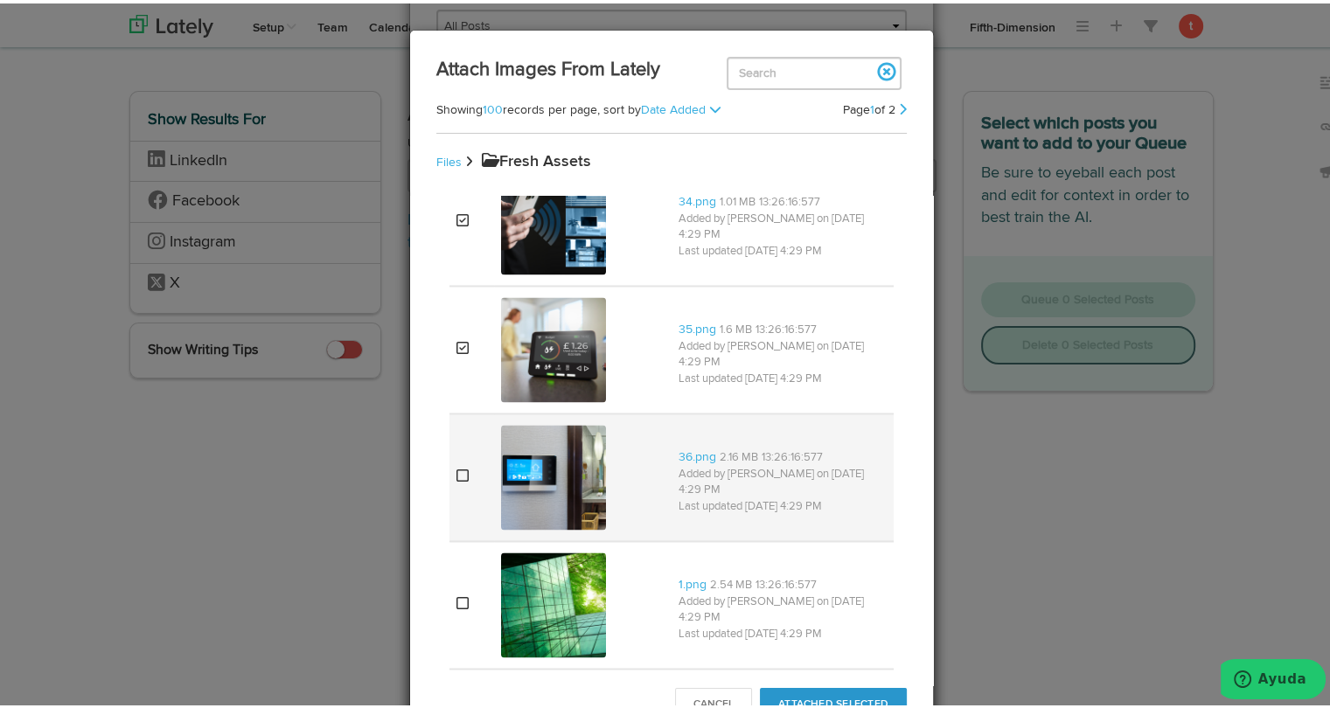
click at [456, 465] on icon at bounding box center [462, 472] width 12 height 14
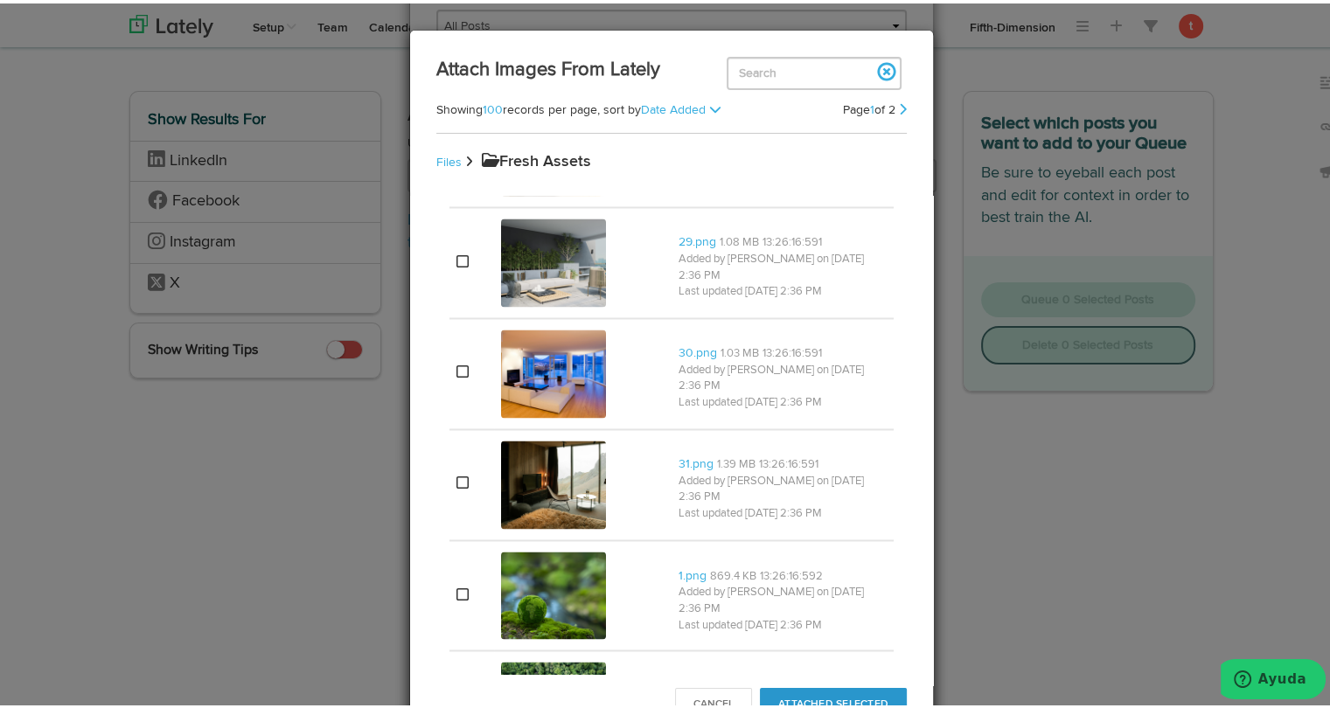
scroll to position [9622, 0]
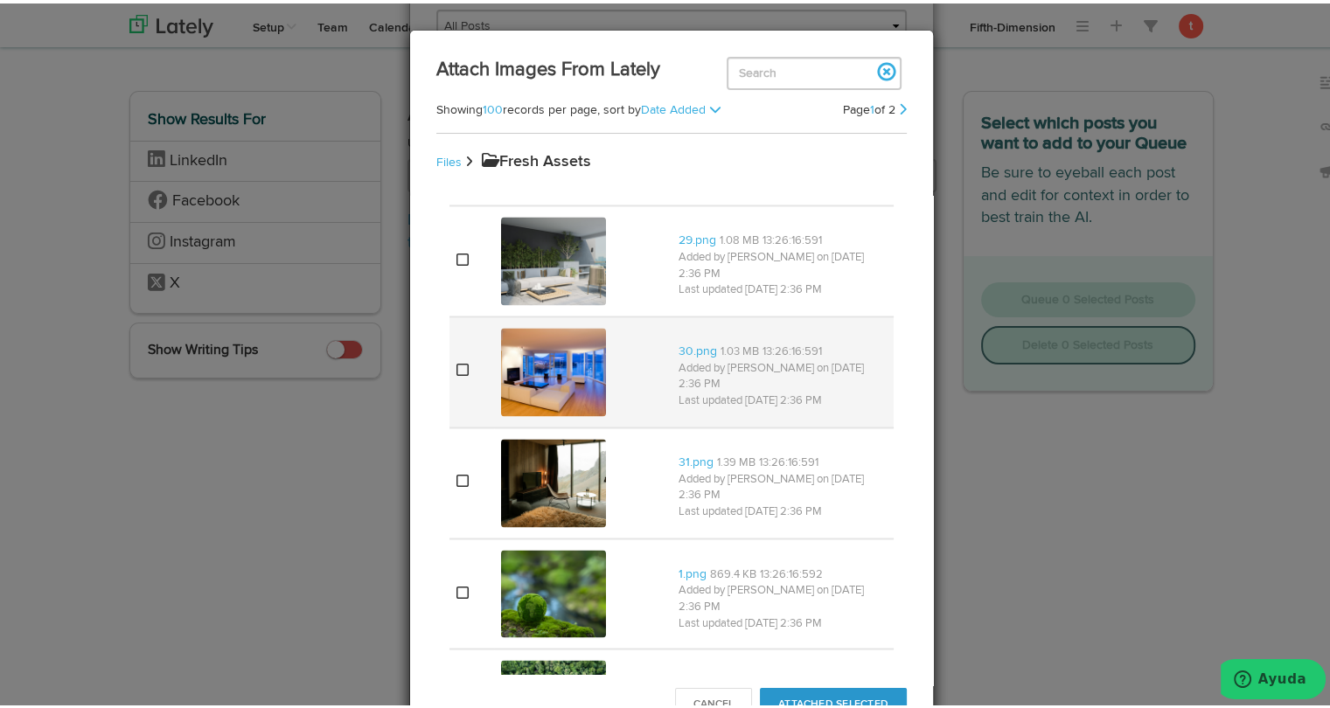
click at [461, 359] on icon at bounding box center [462, 366] width 12 height 14
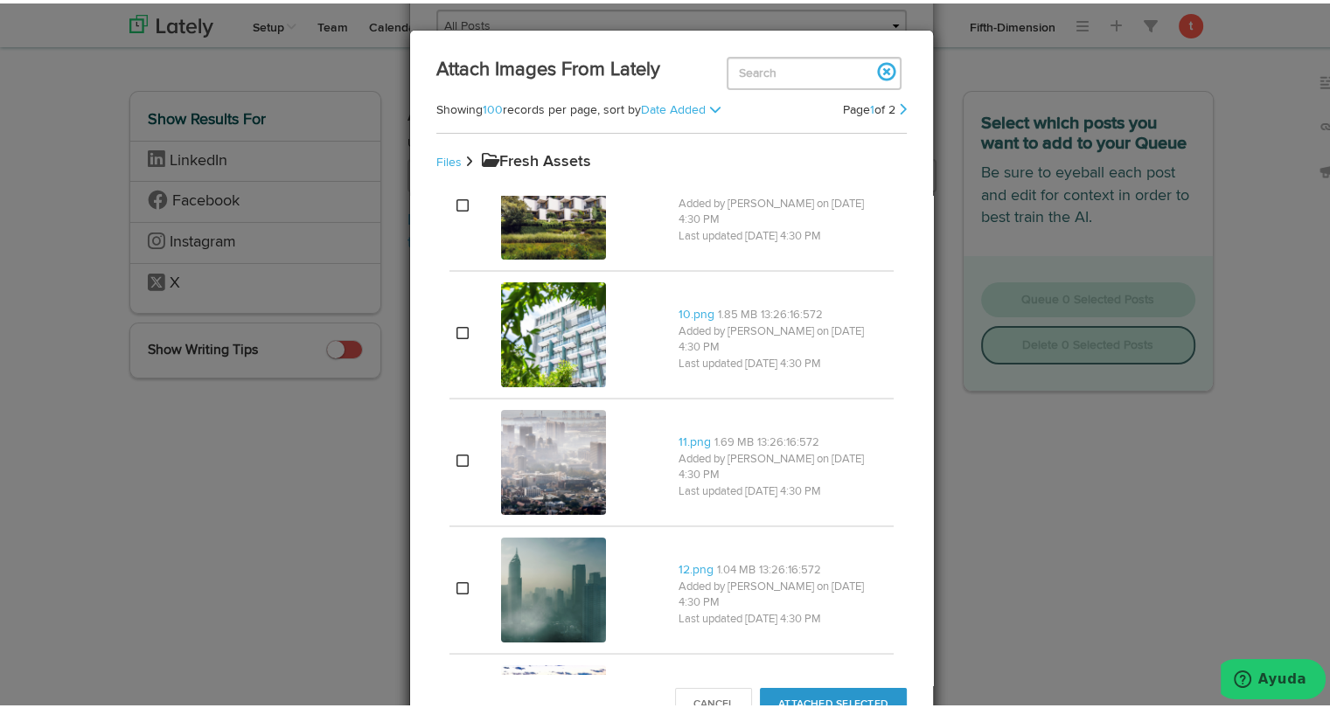
scroll to position [0, 0]
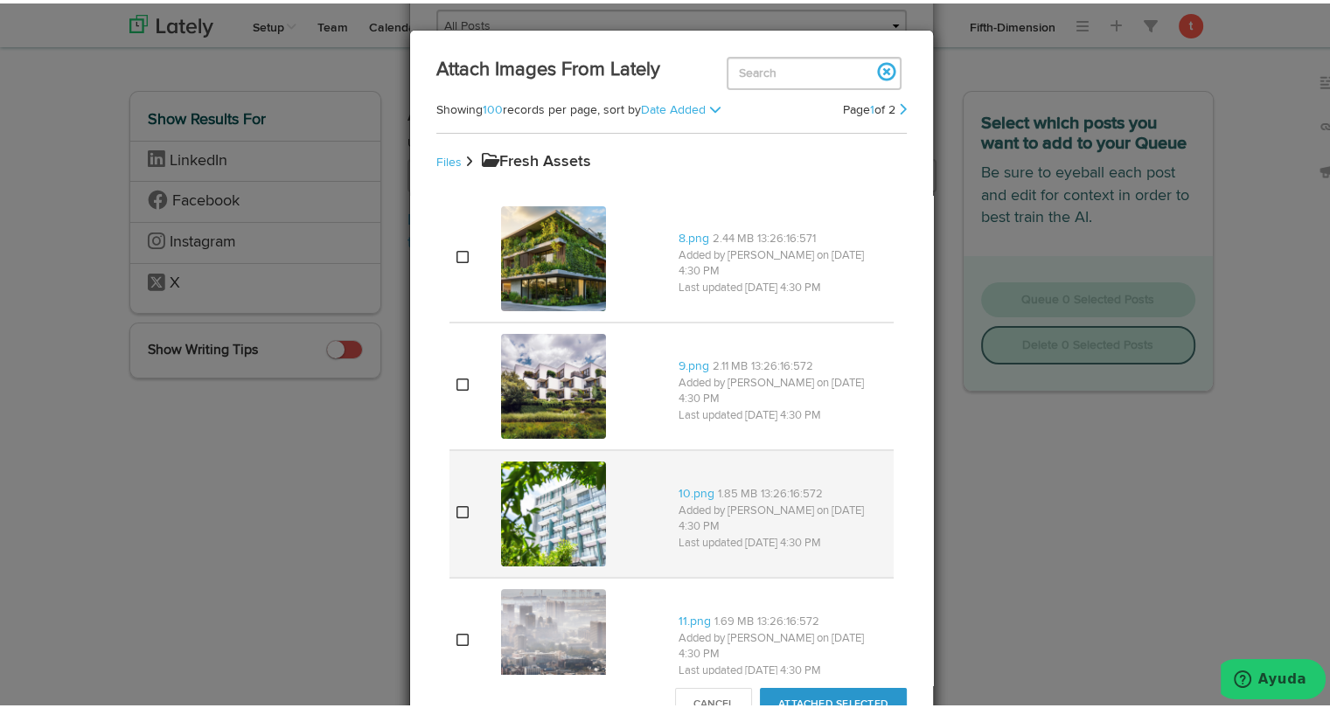
click at [467, 515] on td at bounding box center [471, 511] width 45 height 128
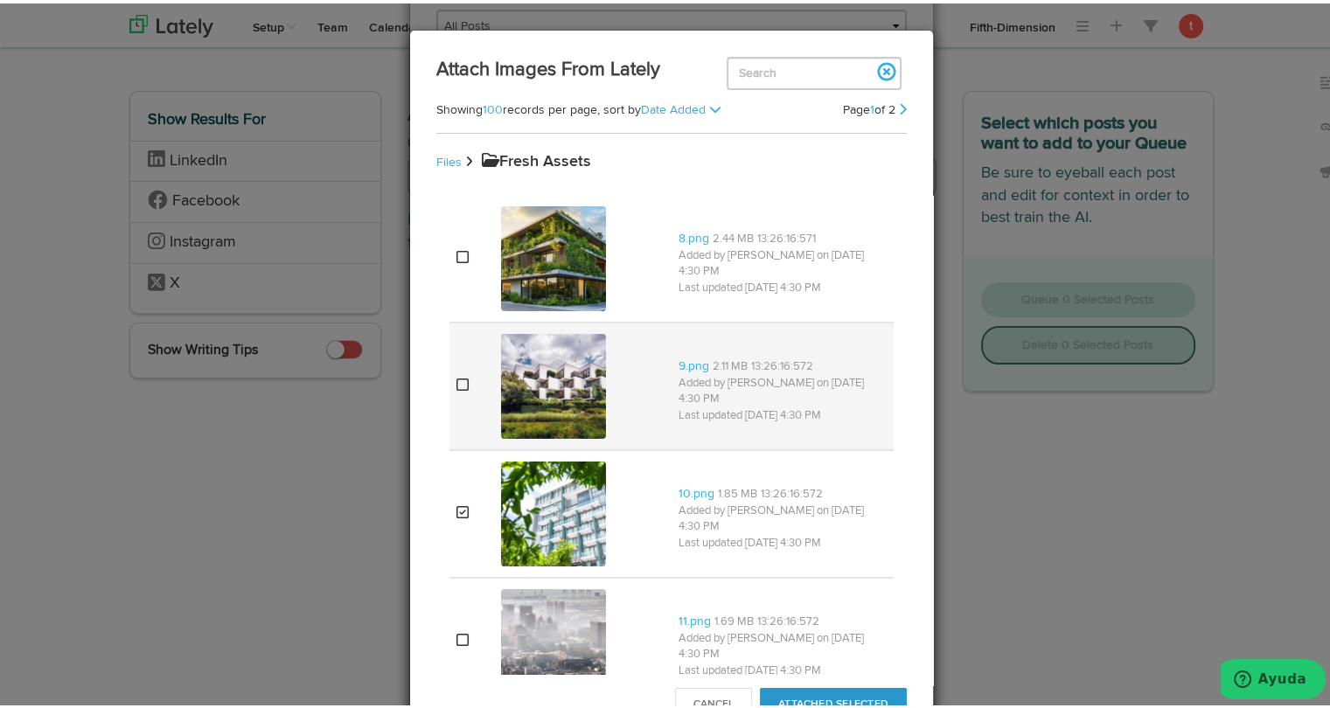
click at [479, 379] on td at bounding box center [471, 383] width 45 height 128
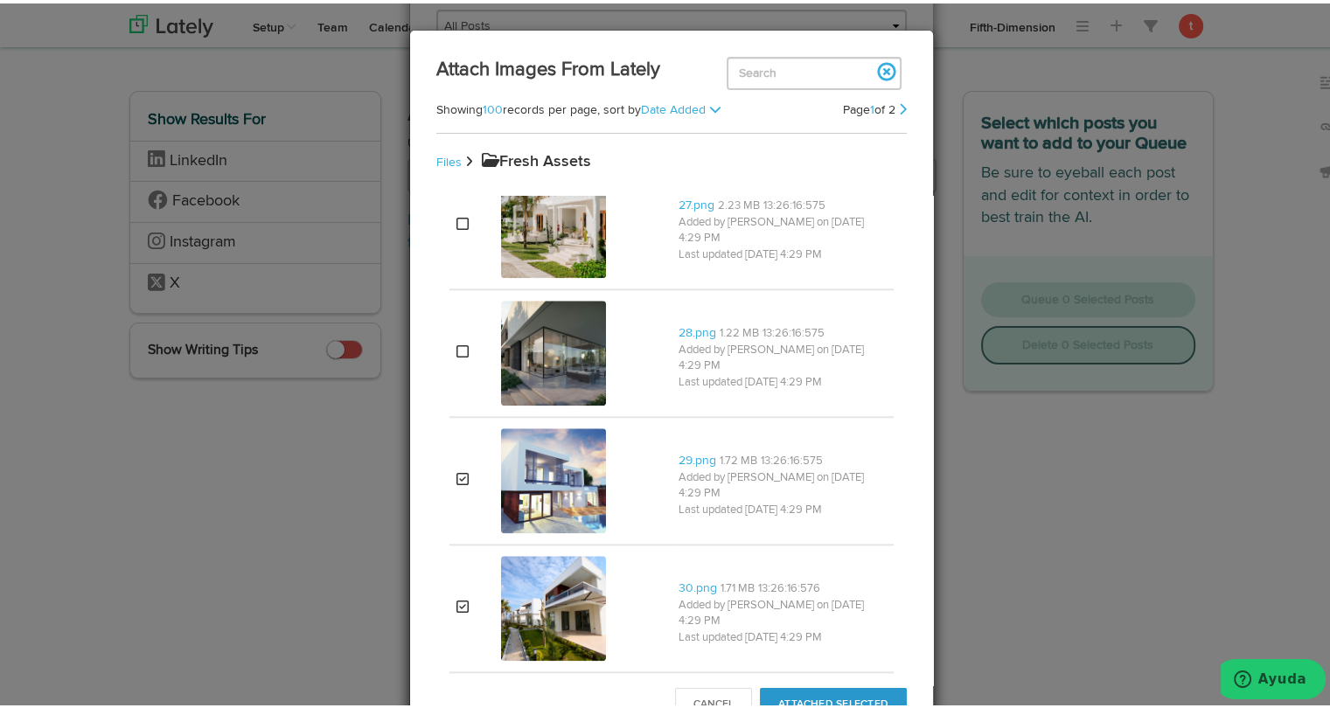
scroll to position [1951, 0]
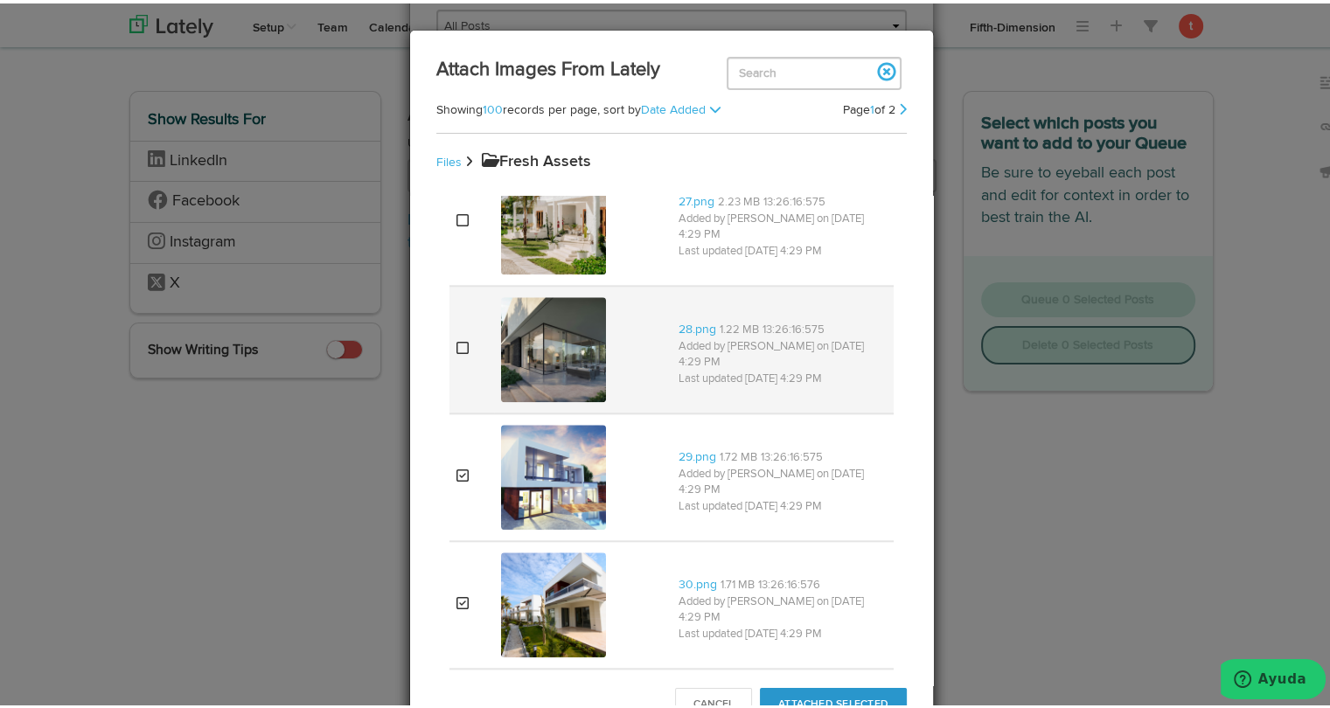
click at [468, 348] on td at bounding box center [471, 346] width 45 height 128
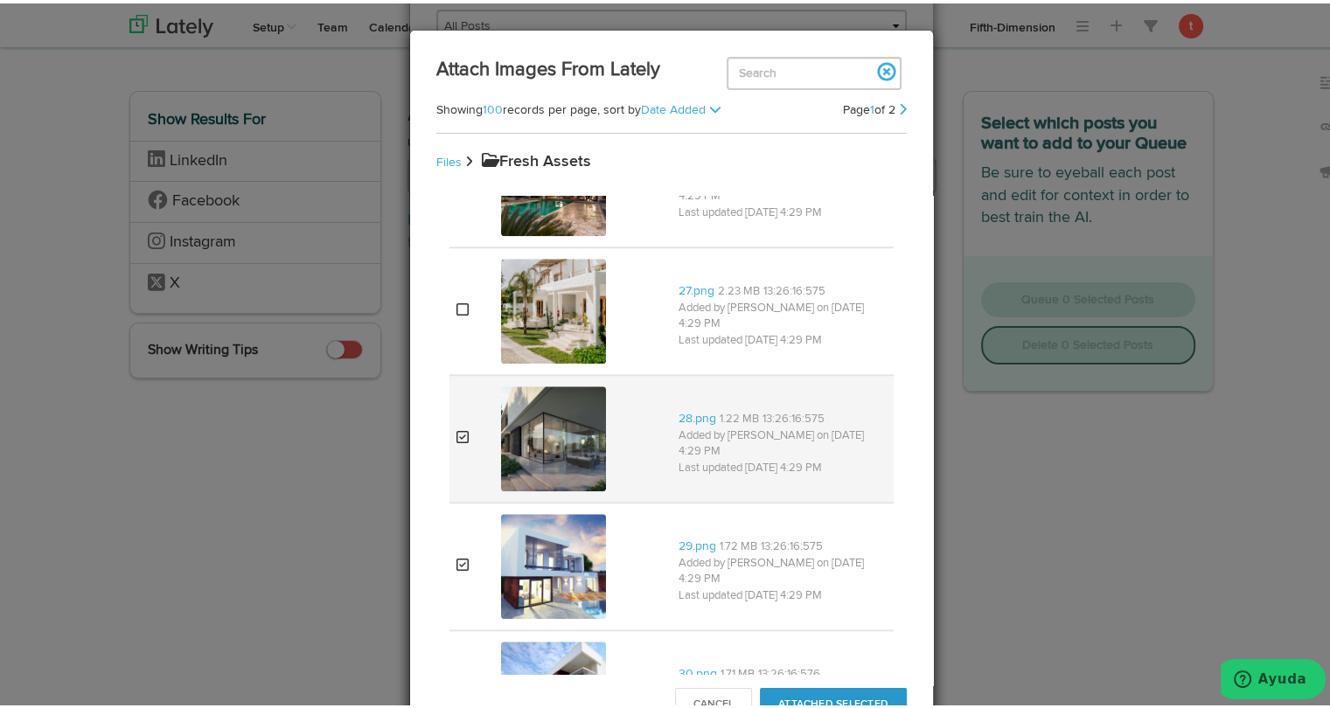
click at [468, 348] on td at bounding box center [471, 308] width 45 height 128
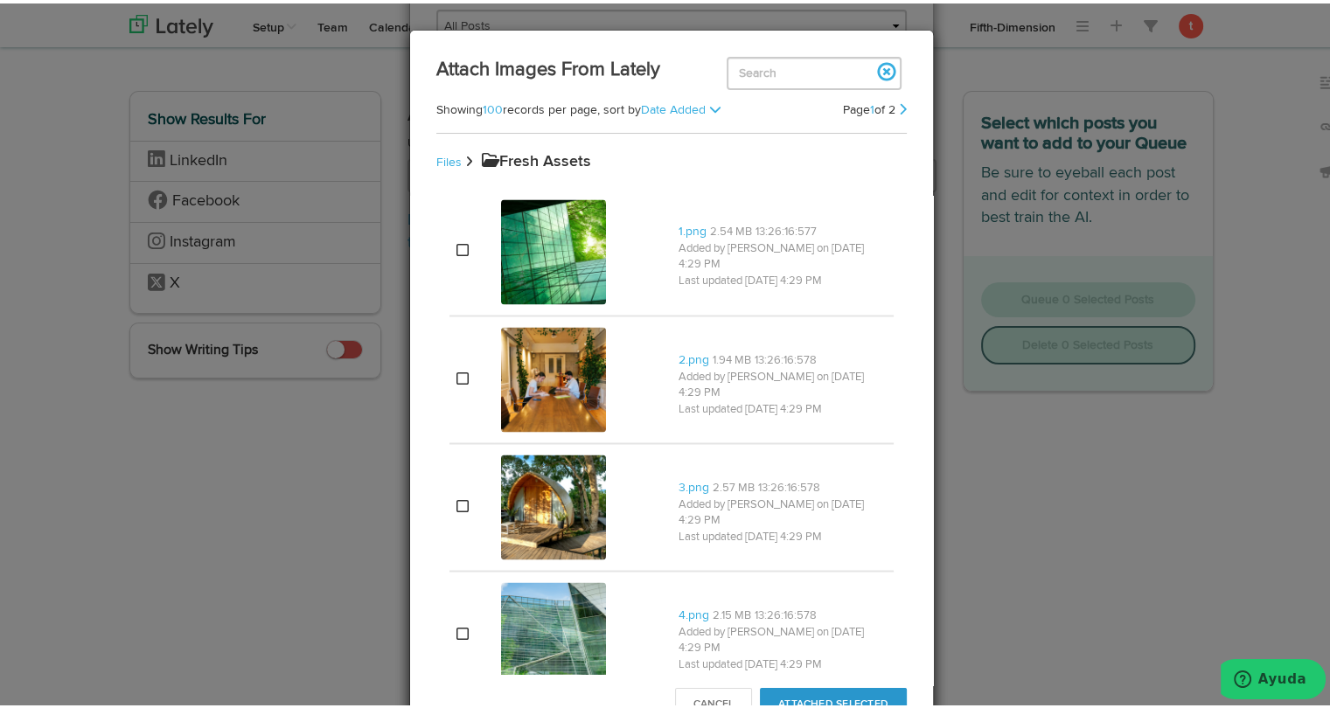
scroll to position [3199, 0]
click at [820, 693] on button "Attached Selected" at bounding box center [833, 701] width 147 height 33
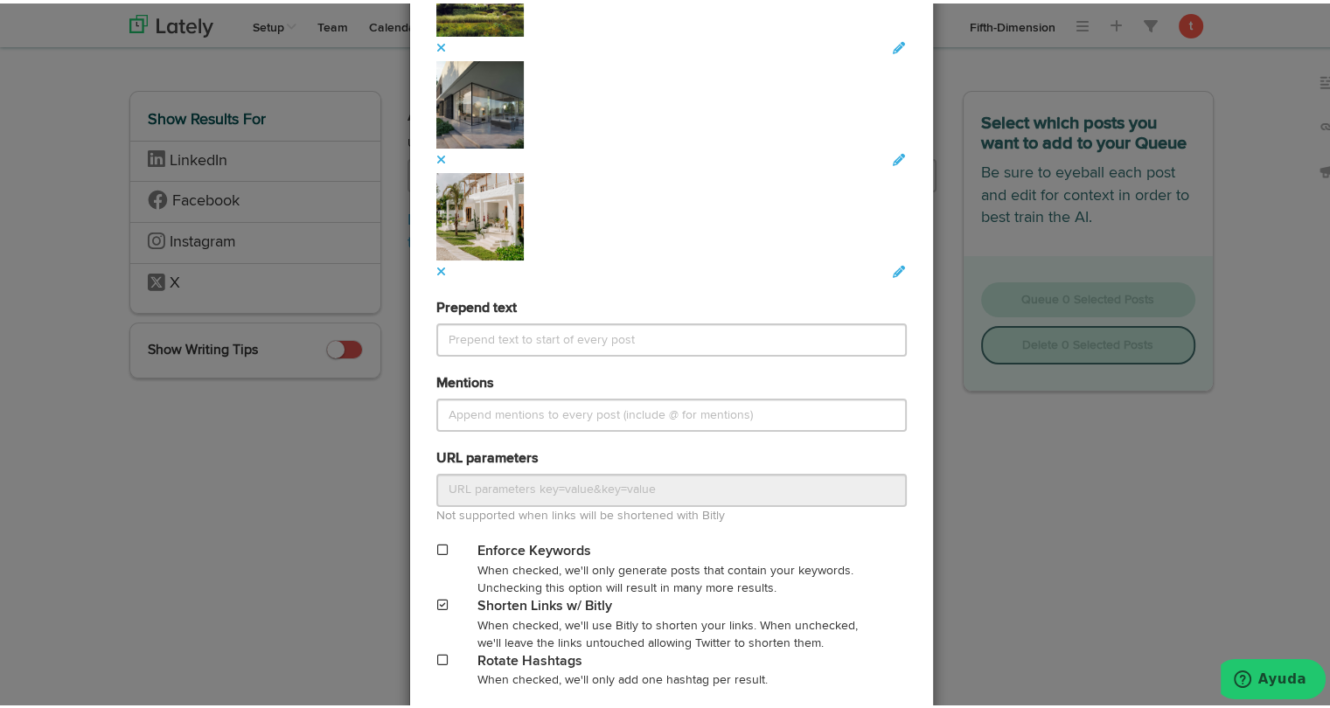
scroll to position [1922, 0]
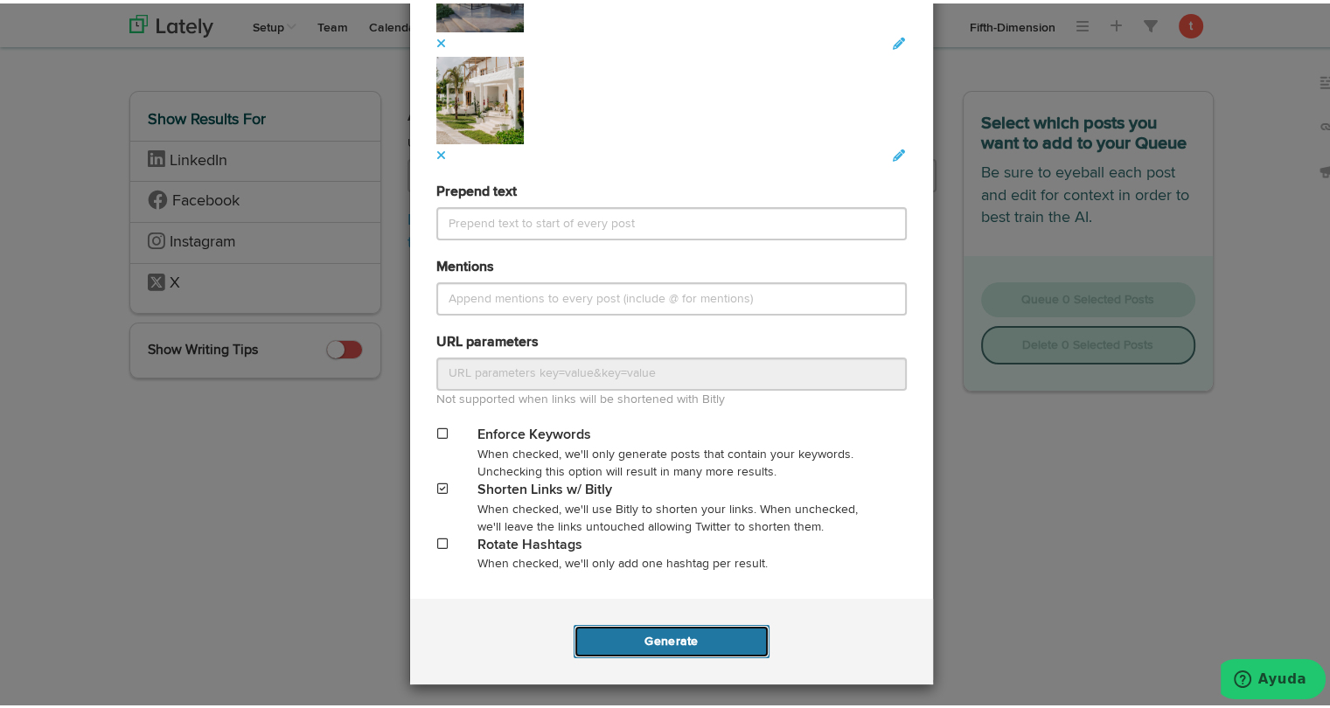
click at [624, 647] on button "Generate" at bounding box center [670, 638] width 195 height 33
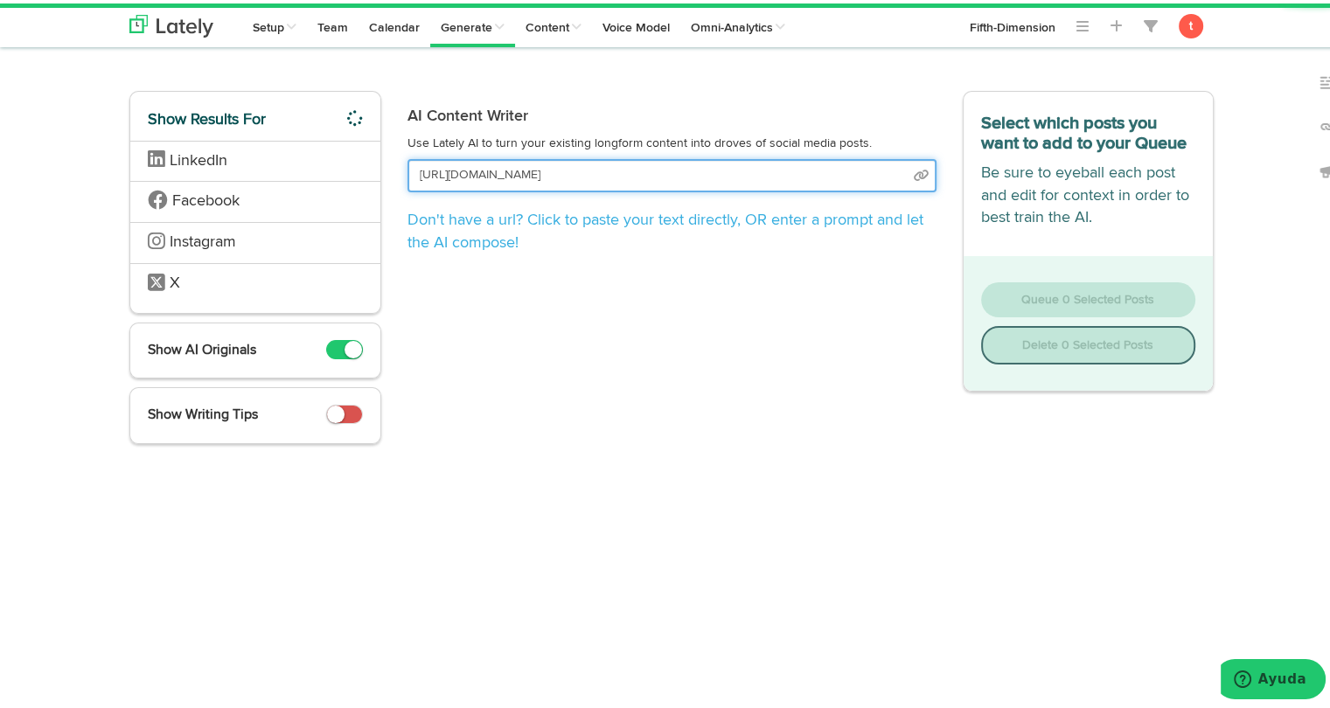
scroll to position [0, 96]
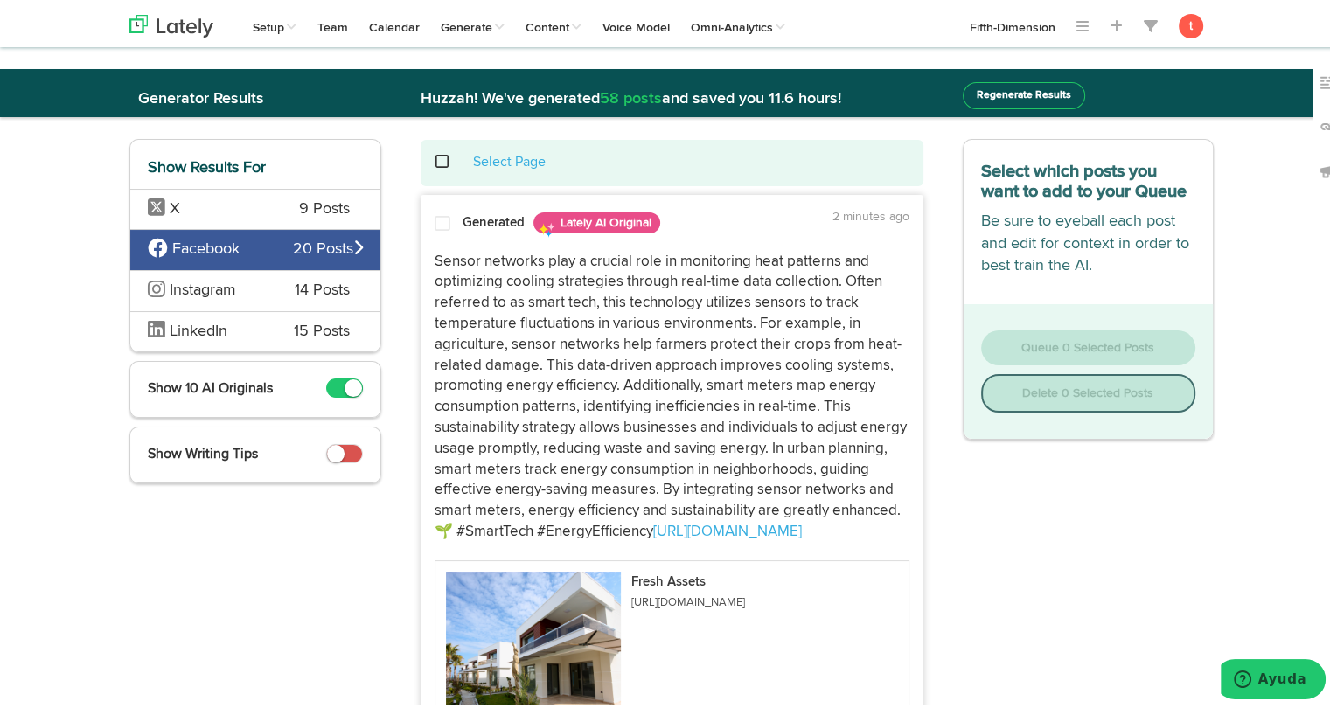
click at [218, 197] on span "X" at bounding box center [210, 206] width 125 height 23
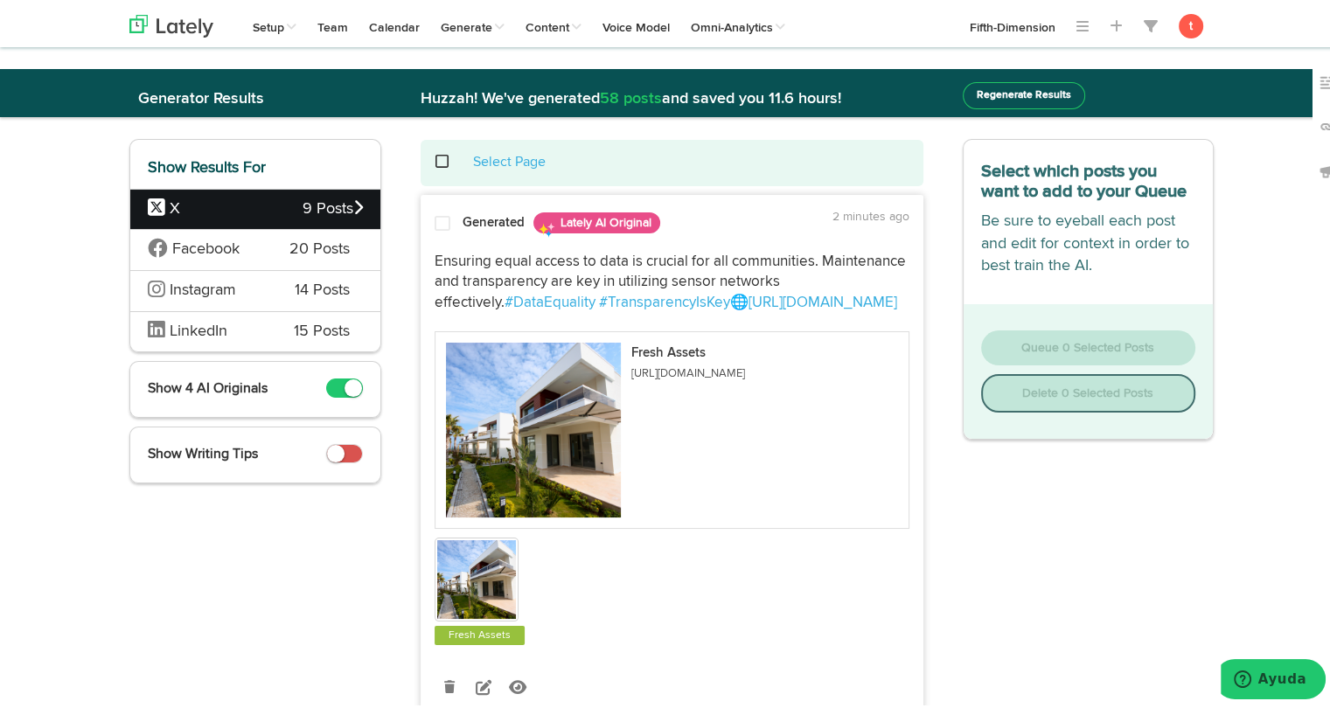
click at [475, 261] on span "Ensuring equal access to data is crucial for all communities. Maintenance and t…" at bounding box center [671, 279] width 475 height 57
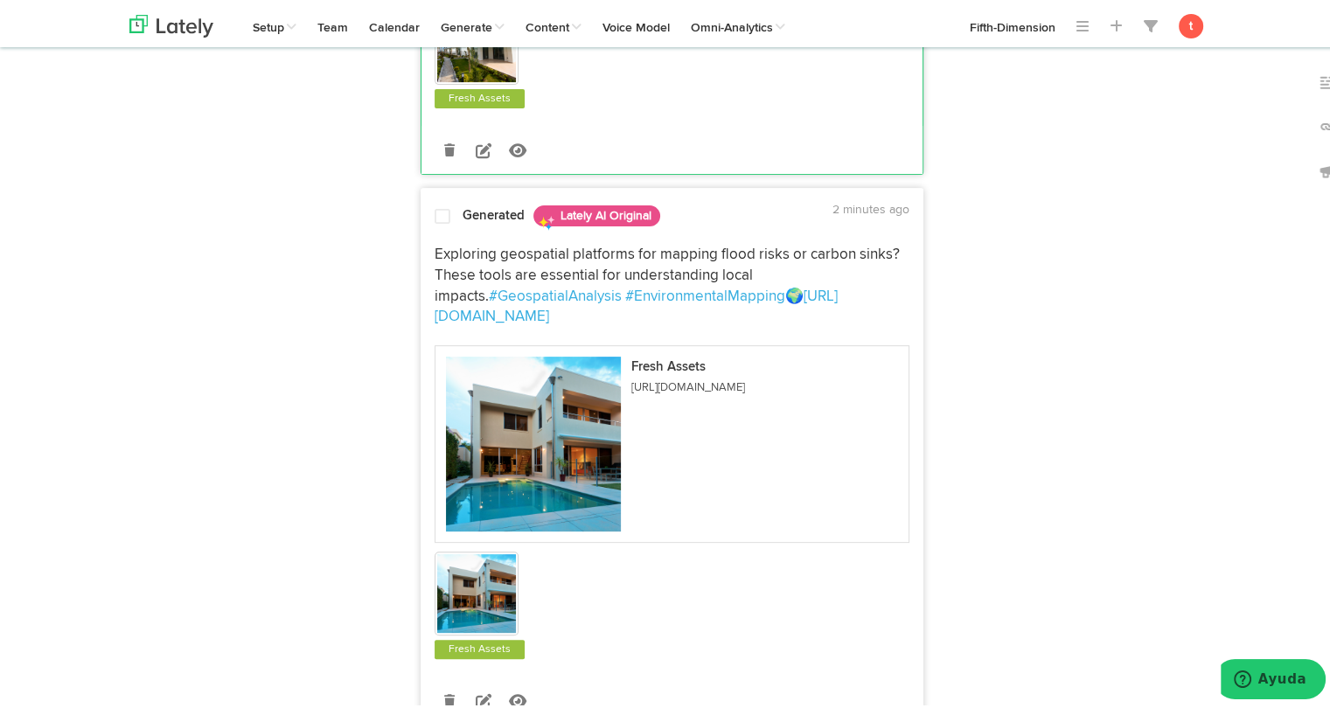
scroll to position [542, 0]
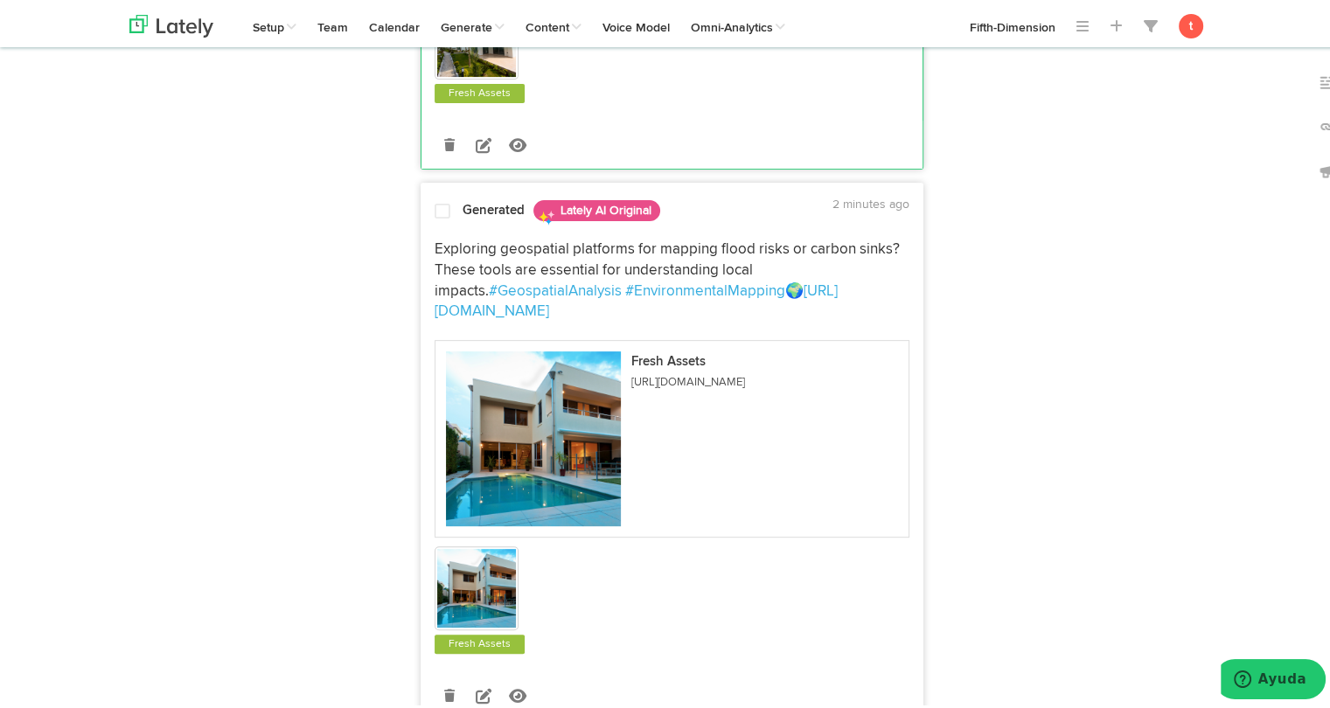
click at [440, 250] on span "Exploring geospatial platforms for mapping flood risks or carbon sinks? These t…" at bounding box center [668, 267] width 469 height 57
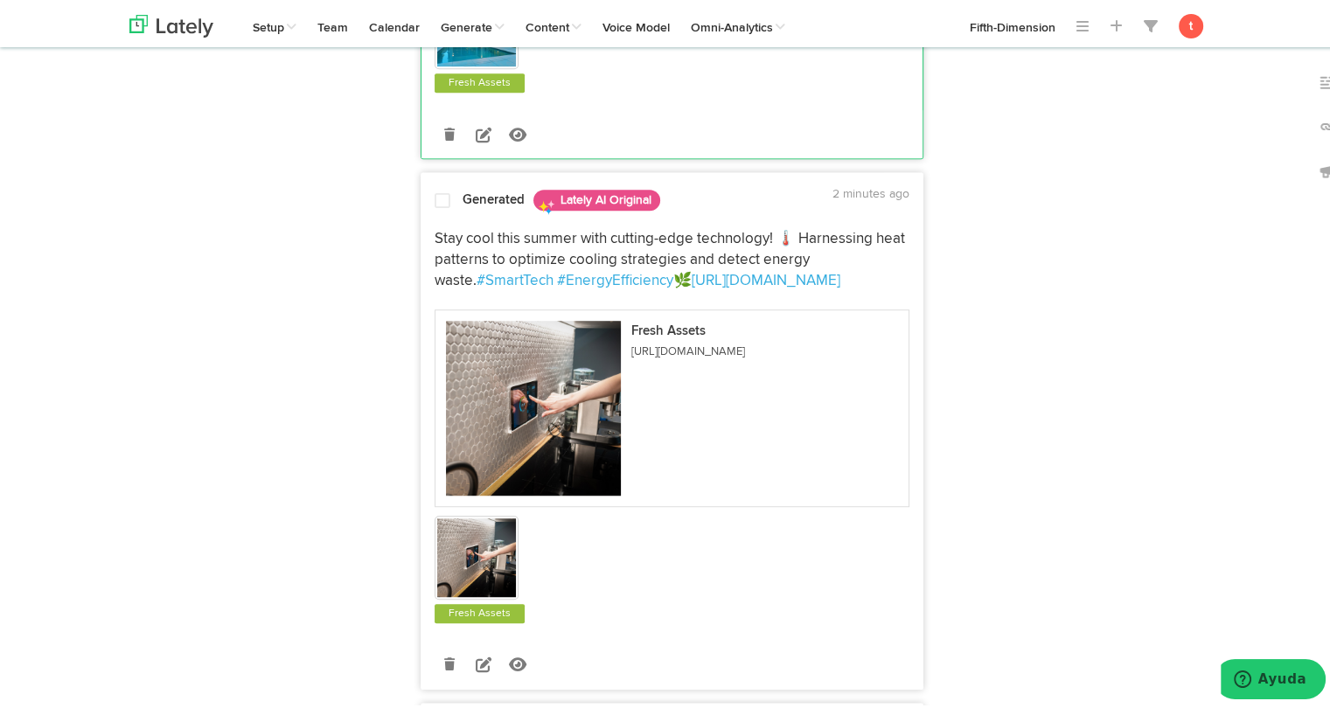
scroll to position [1105, 0]
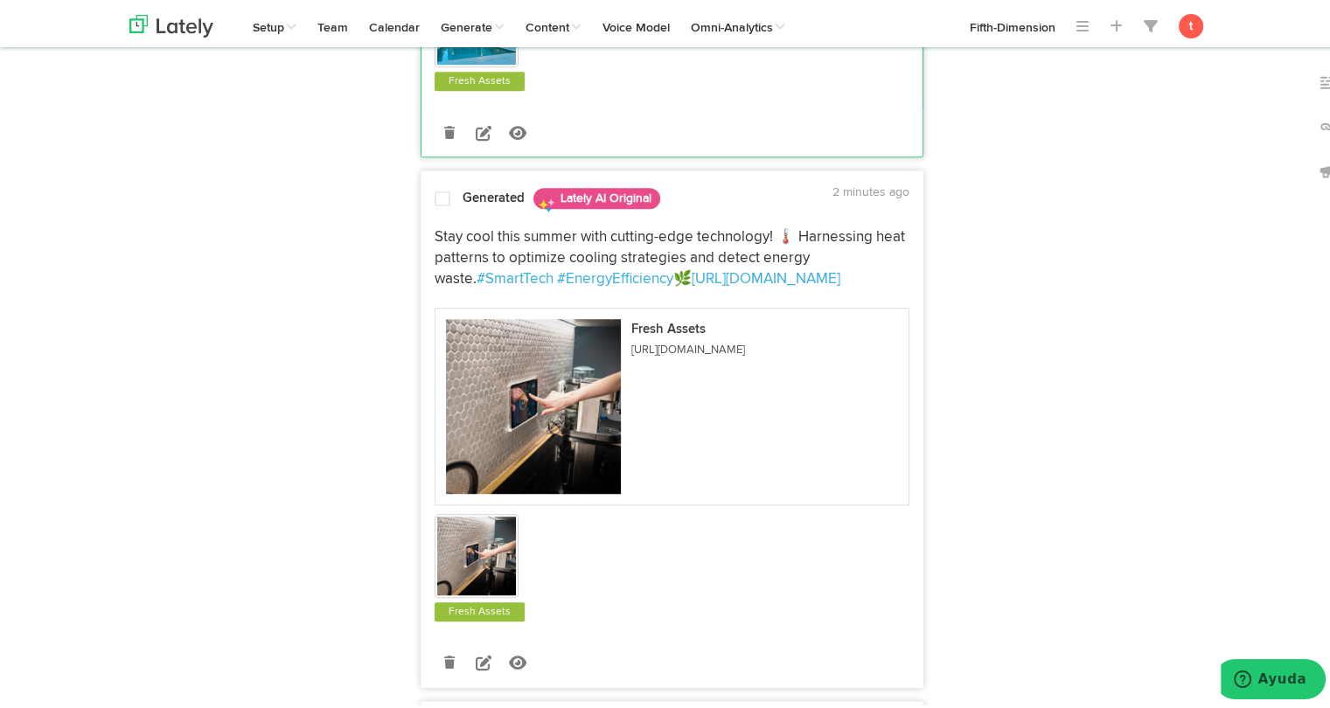
click at [453, 187] on div at bounding box center [442, 199] width 42 height 24
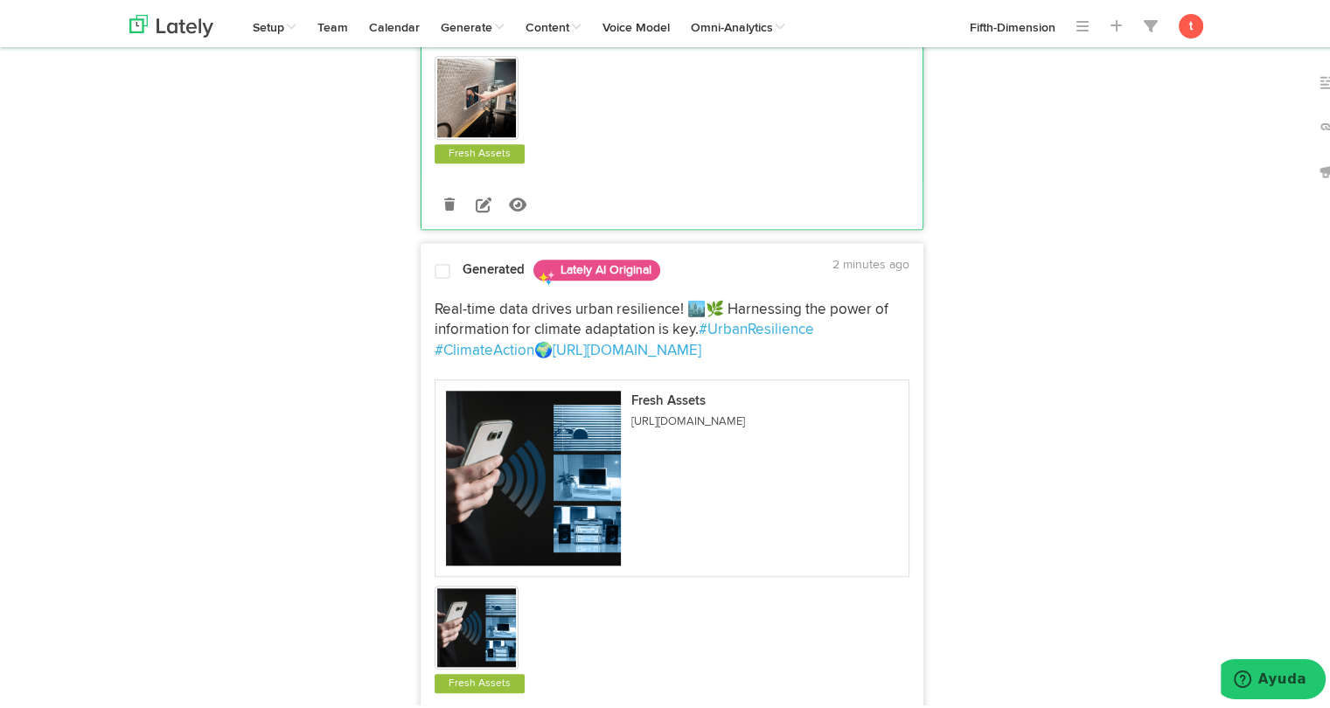
scroll to position [1566, 0]
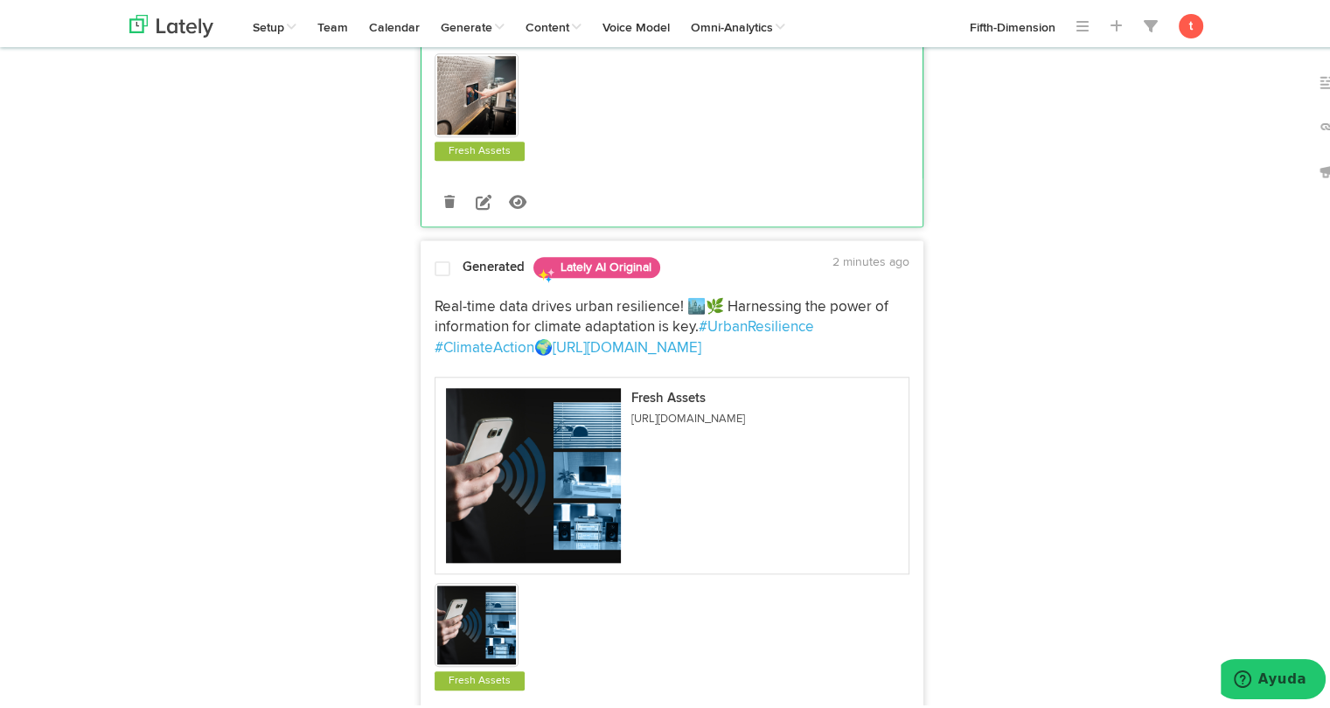
click at [448, 257] on div at bounding box center [442, 269] width 42 height 24
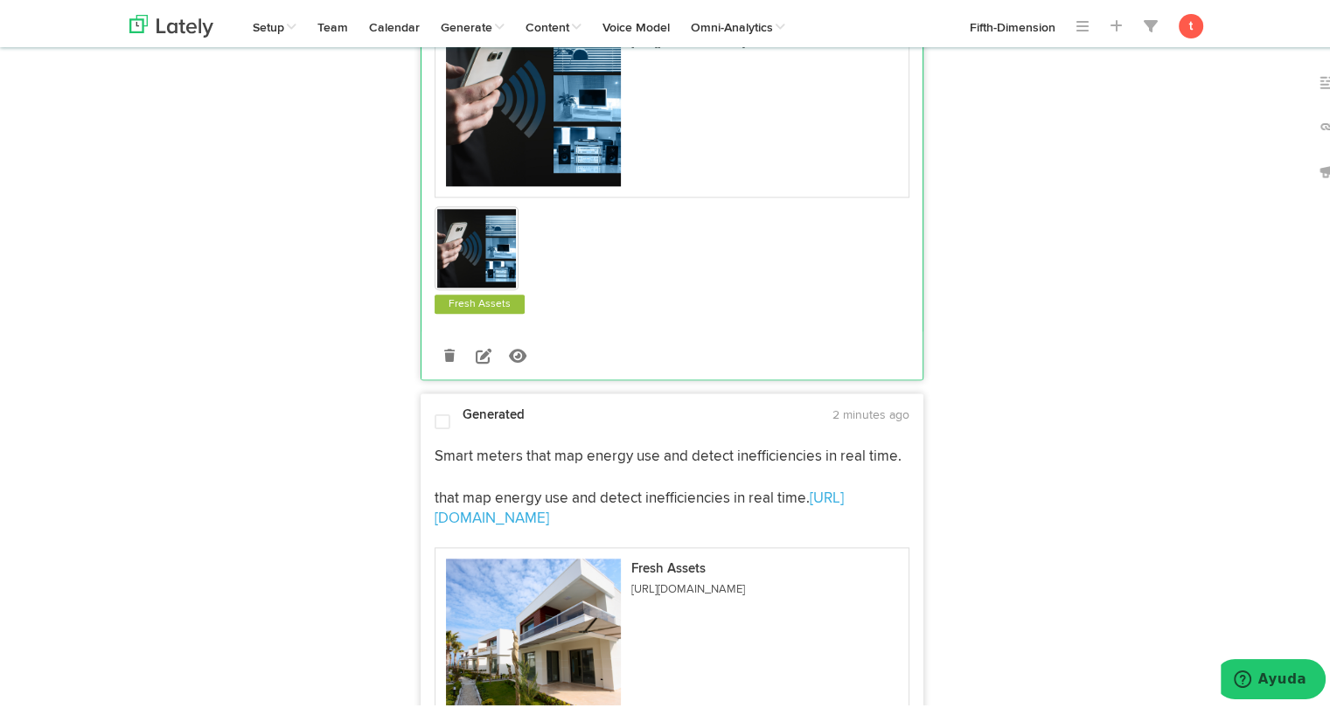
scroll to position [1944, 0]
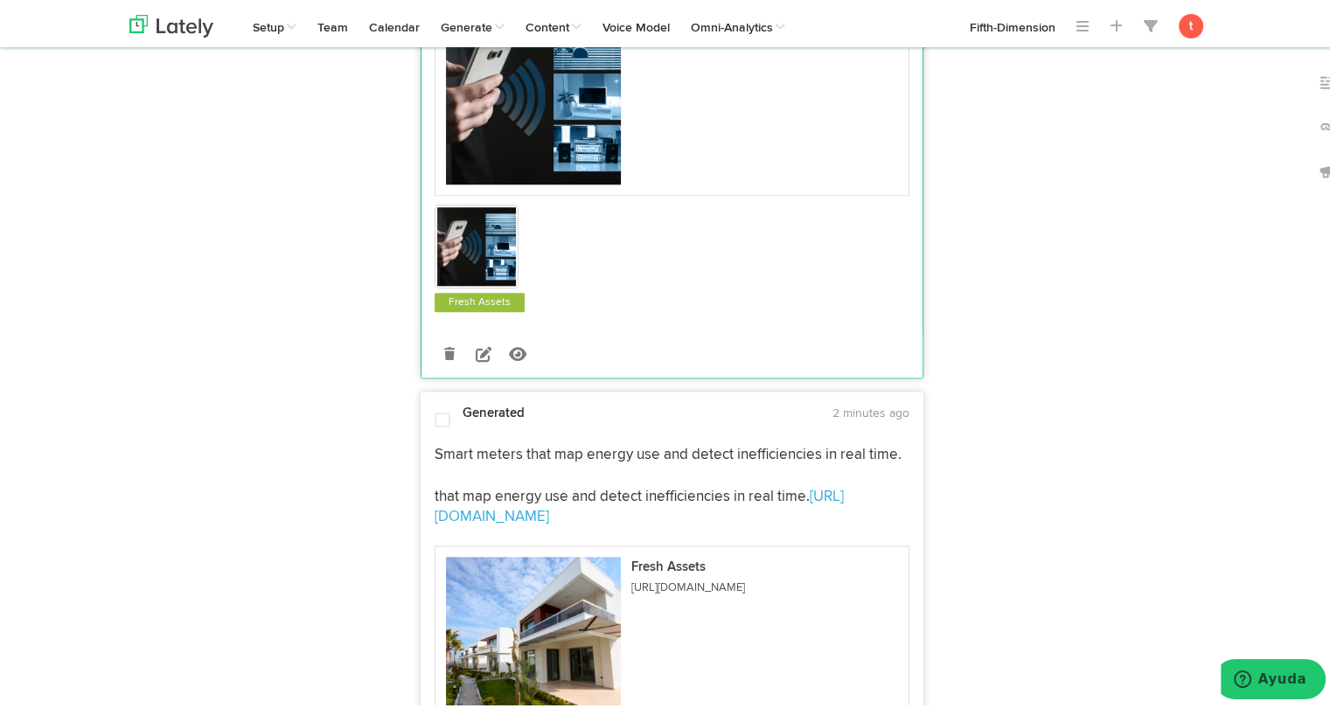
click at [443, 408] on div at bounding box center [442, 418] width 42 height 20
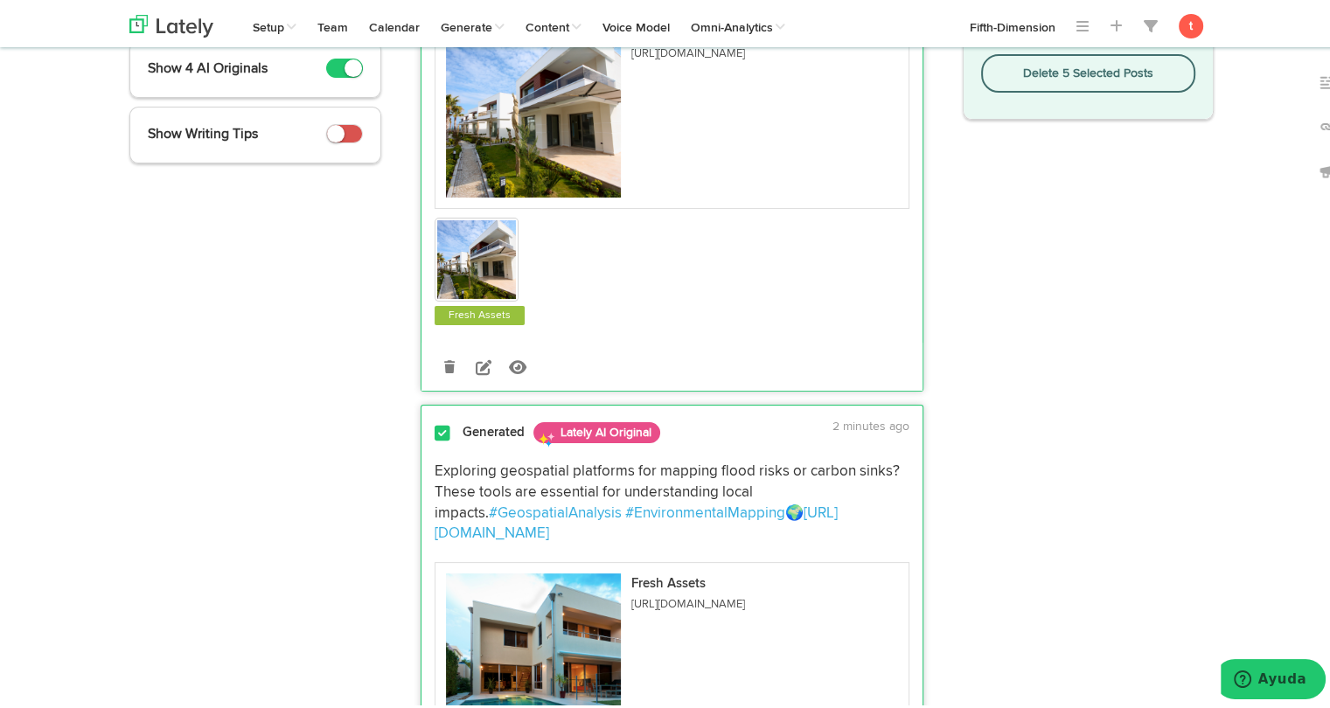
scroll to position [0, 0]
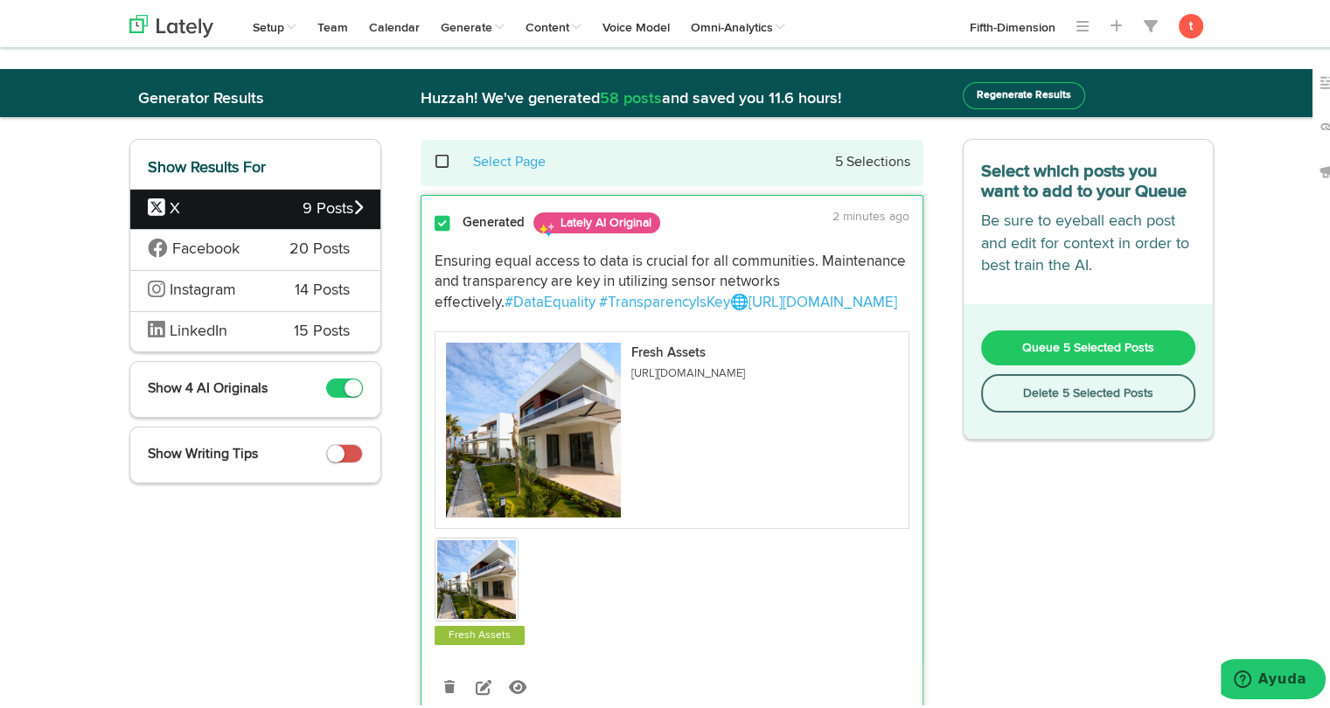
click at [998, 353] on button "Queue 5 Selected Posts" at bounding box center [1088, 344] width 215 height 35
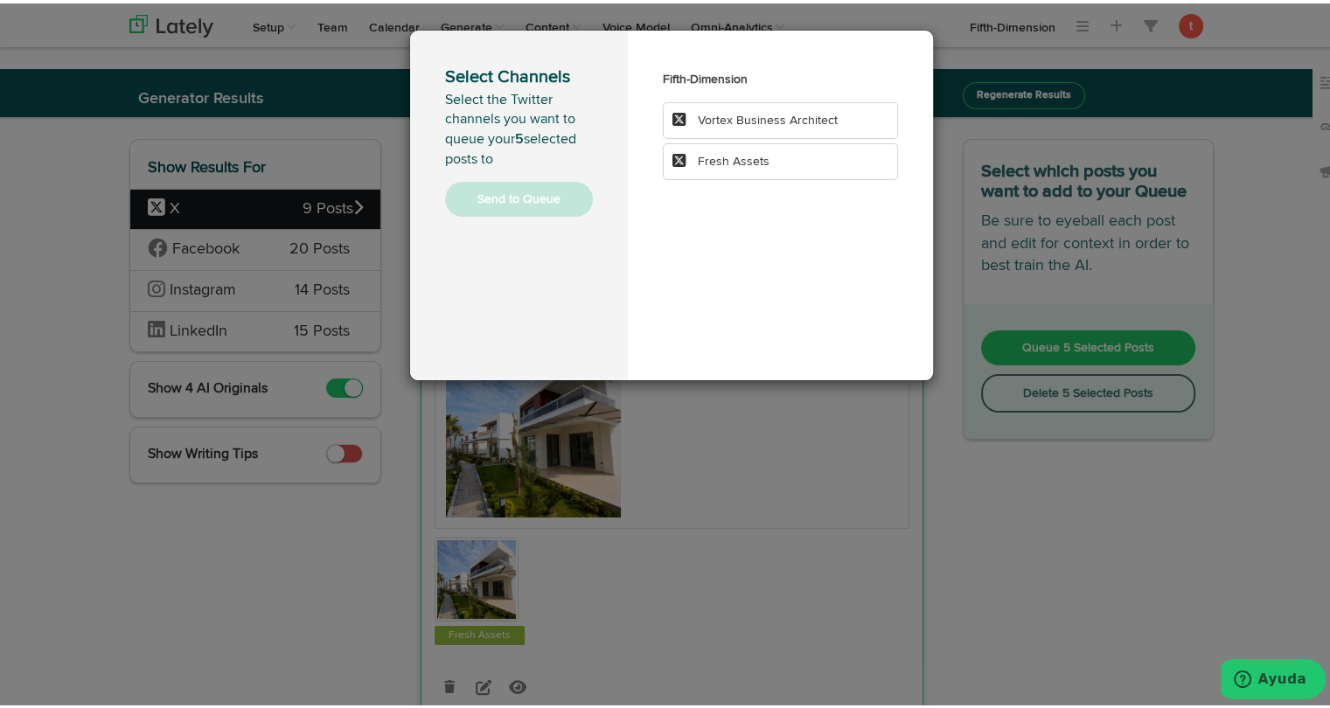
click at [753, 149] on li "Fresh Assets" at bounding box center [780, 158] width 235 height 37
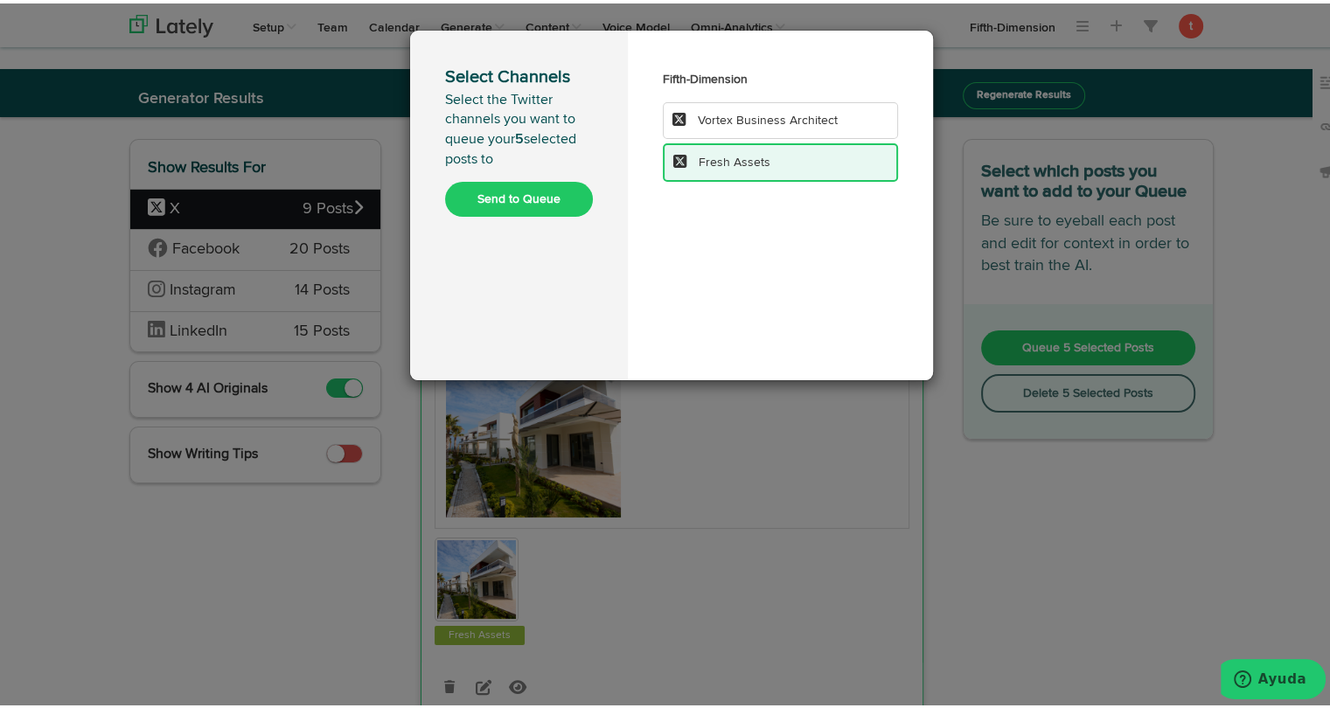
click at [532, 199] on button "Send to Queue" at bounding box center [519, 195] width 148 height 35
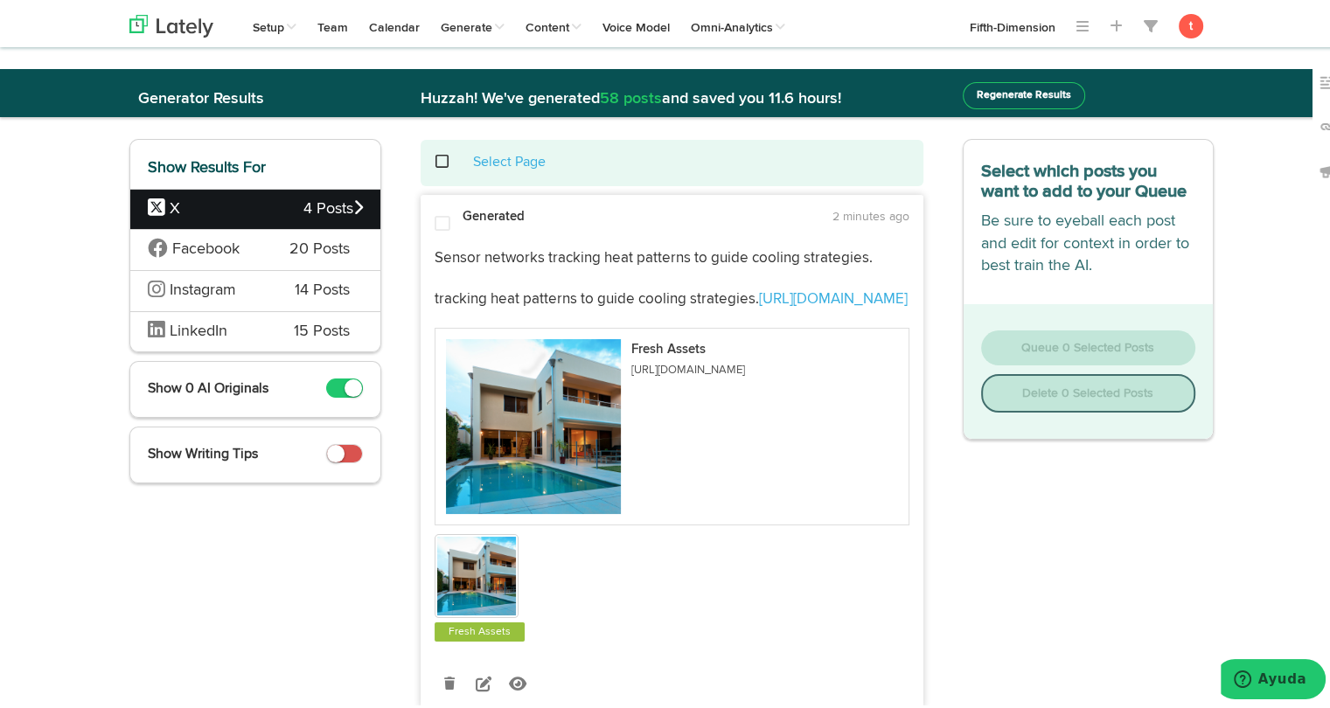
click at [261, 255] on div "Facebook 20 Posts" at bounding box center [255, 246] width 250 height 41
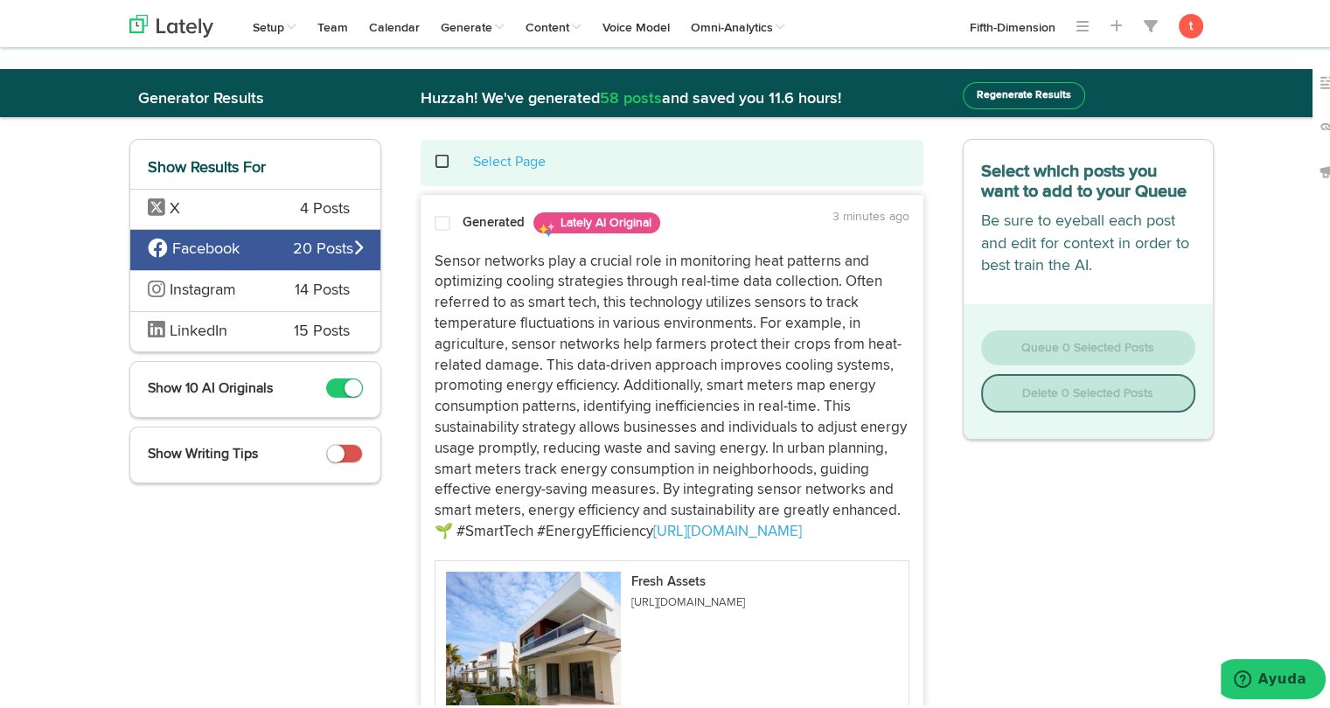
click at [498, 280] on p "Sensor networks play a crucial role in monitoring heat patterns and optimizing …" at bounding box center [671, 393] width 475 height 291
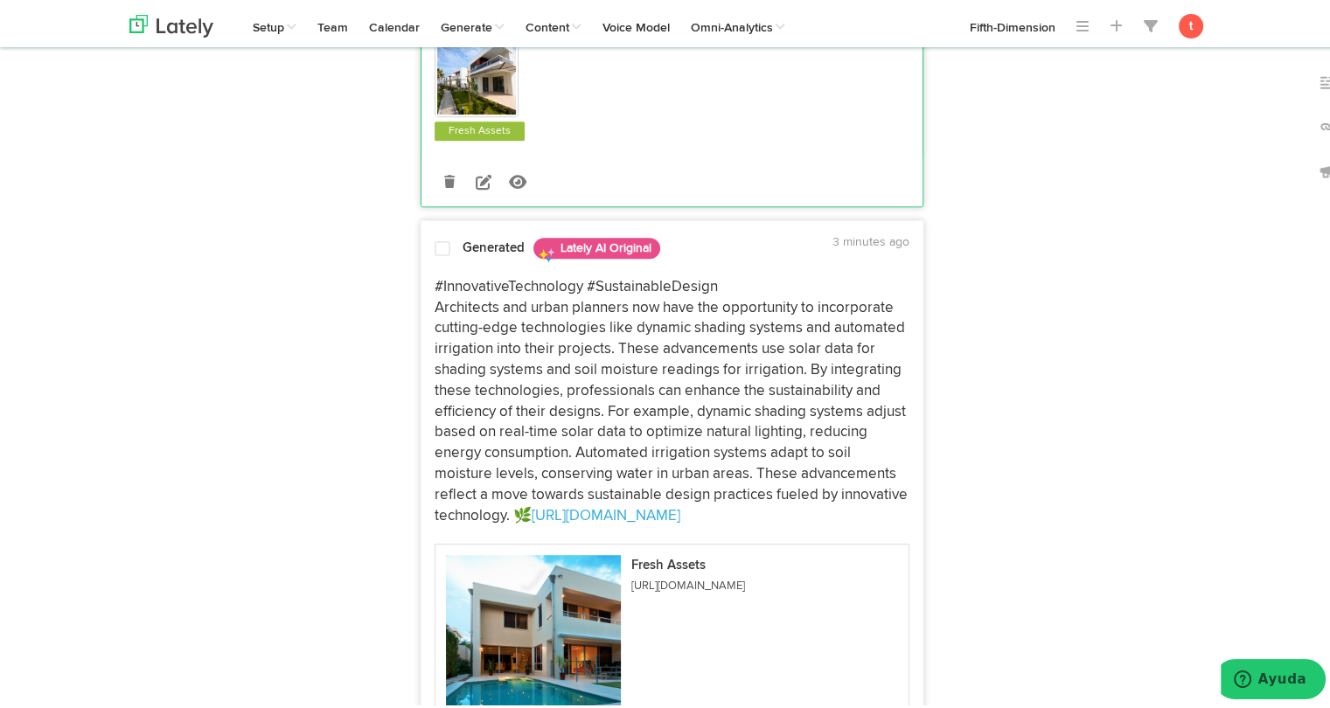
click at [462, 320] on p "#InnovativeTechnology #SustainableDesign Architects and urban planners now have…" at bounding box center [671, 399] width 475 height 250
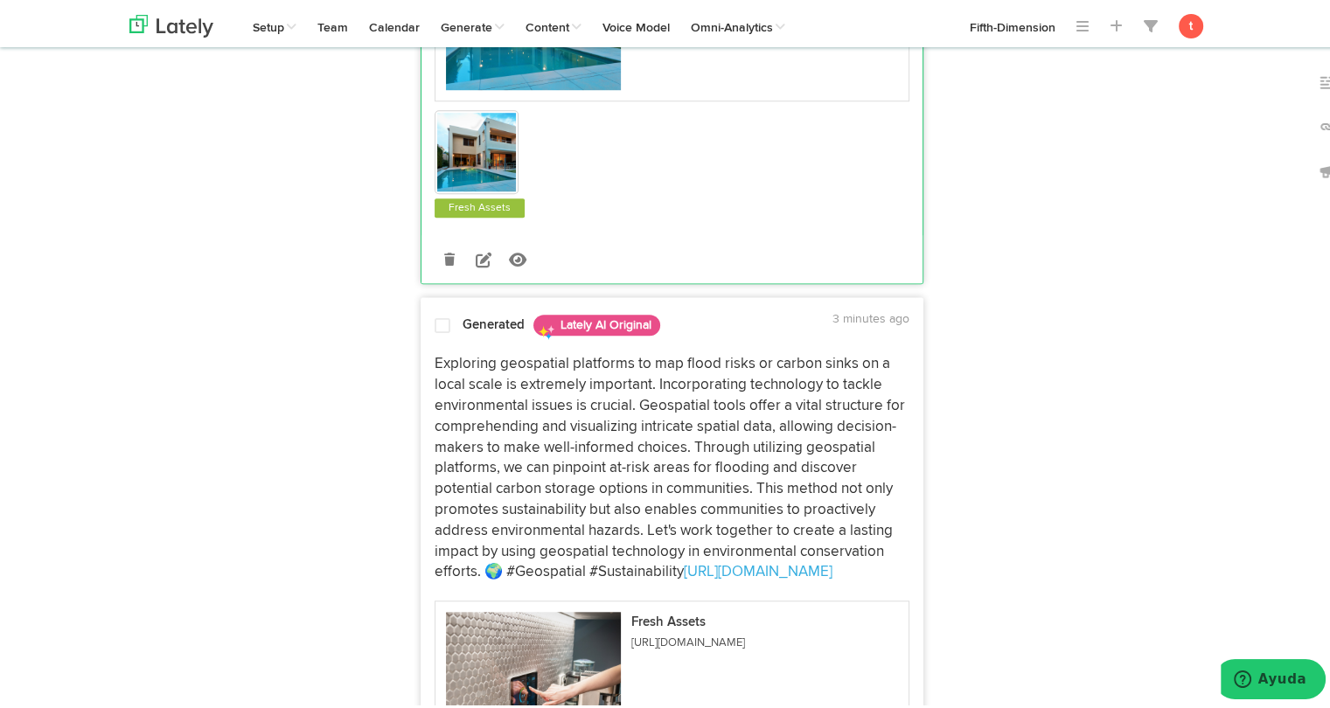
click at [458, 384] on p "Exploring geospatial platforms to map flood risks or carbon sinks on a local sc…" at bounding box center [671, 465] width 475 height 229
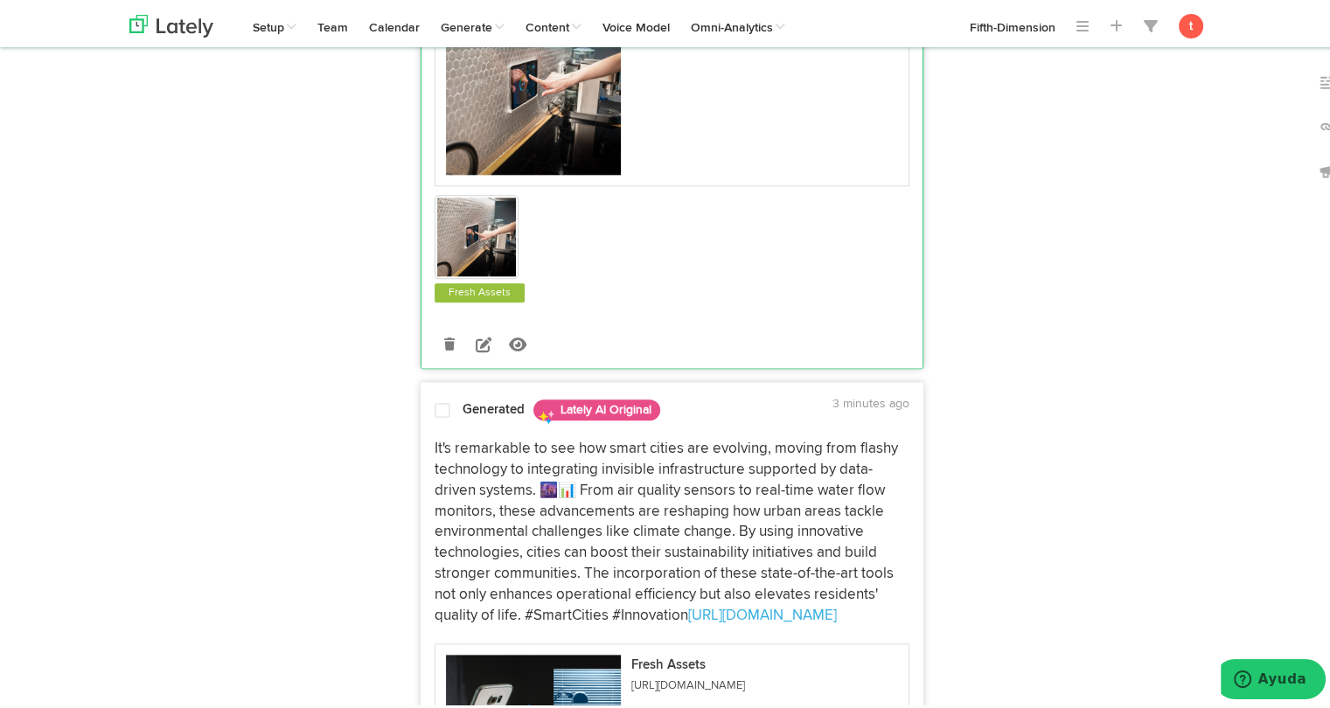
click at [458, 469] on p "It's remarkable to see how smart cities are evolving, moving from flashy techno…" at bounding box center [671, 528] width 475 height 187
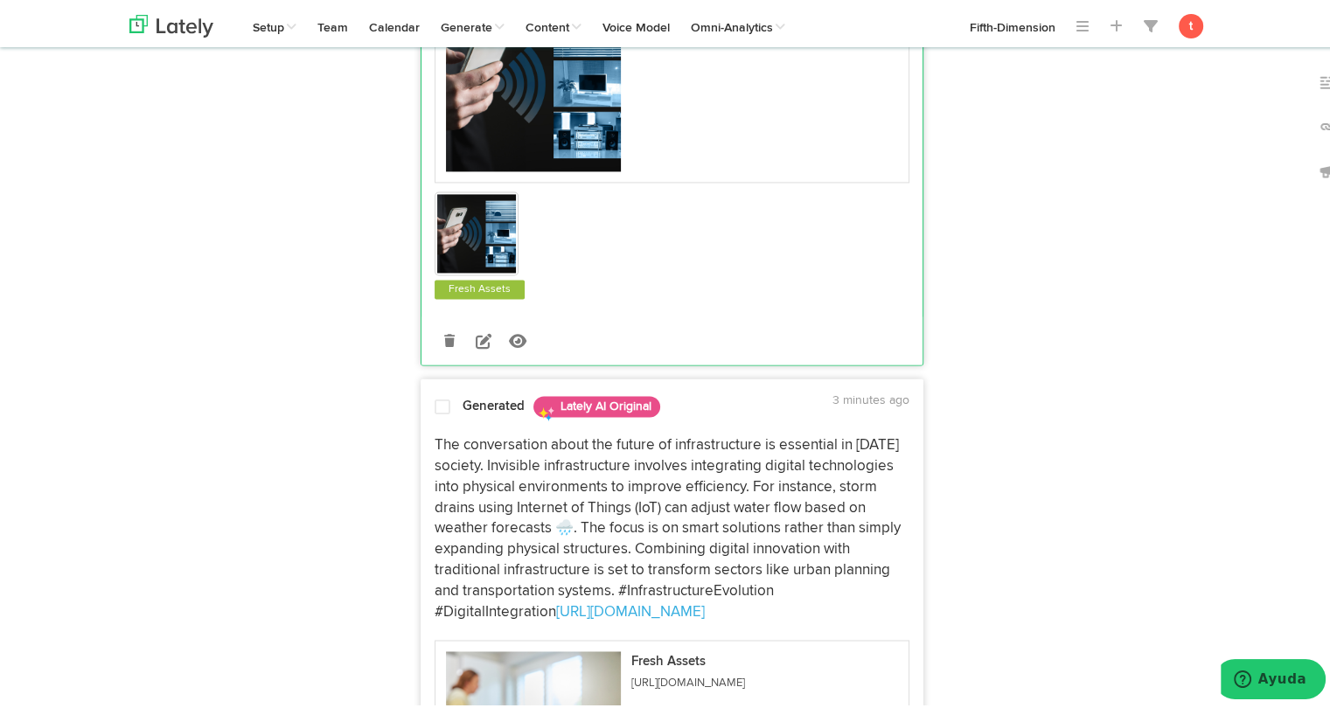
click at [491, 517] on p "The conversation about the future of infrastructure is essential in [DATE] soci…" at bounding box center [671, 525] width 475 height 187
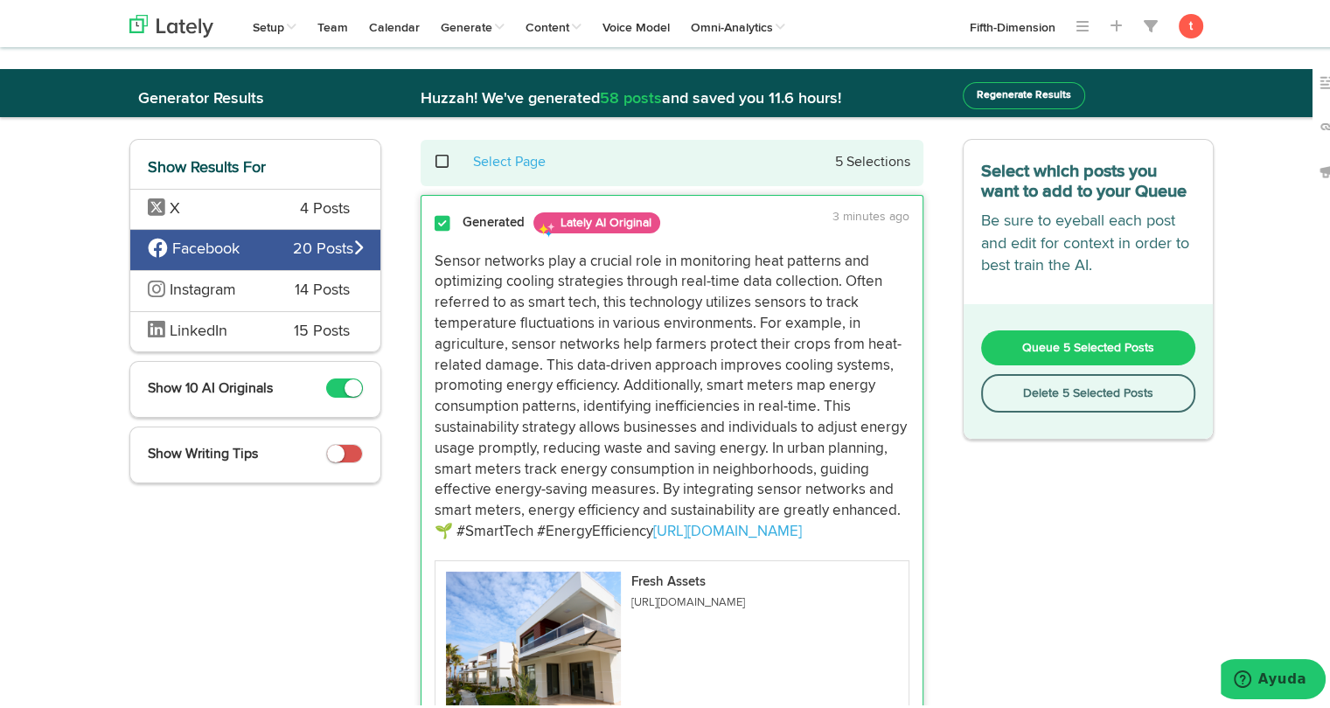
click at [1030, 346] on span "Queue 5 Selected Posts" at bounding box center [1088, 344] width 132 height 12
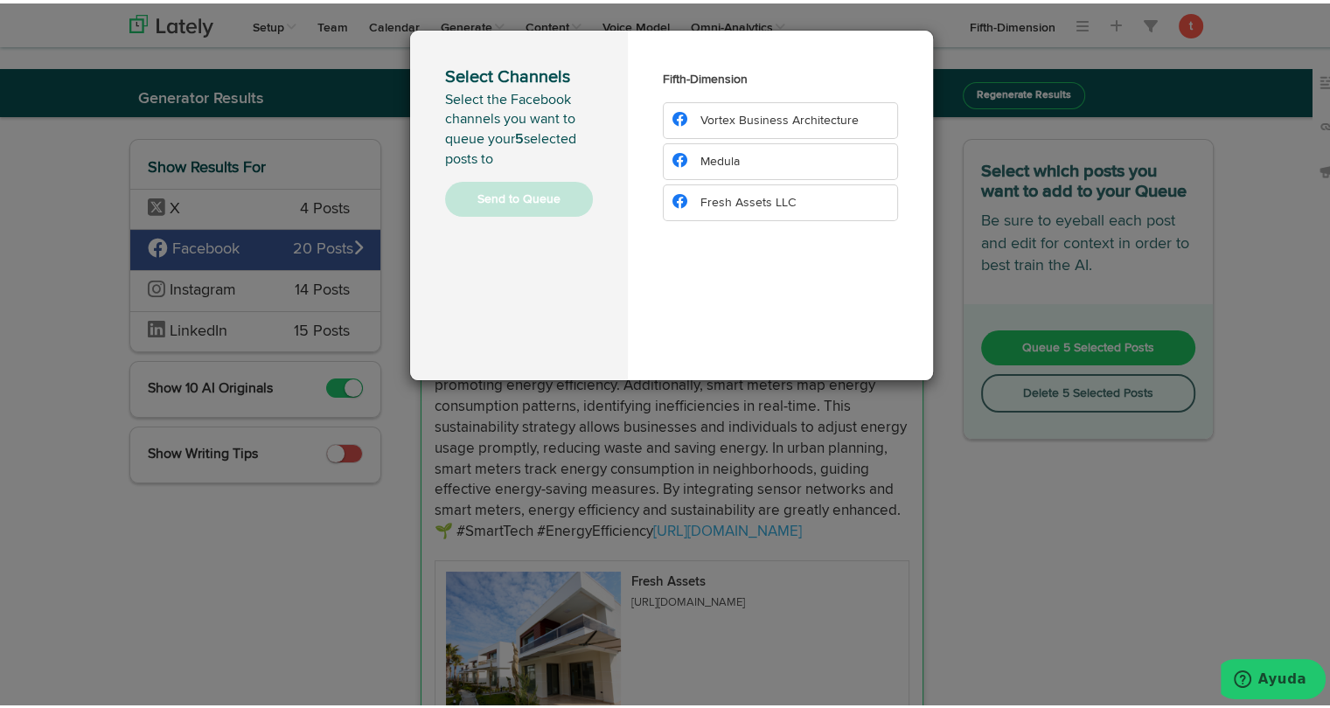
click at [766, 205] on span "Fresh Assets LLC" at bounding box center [747, 199] width 95 height 12
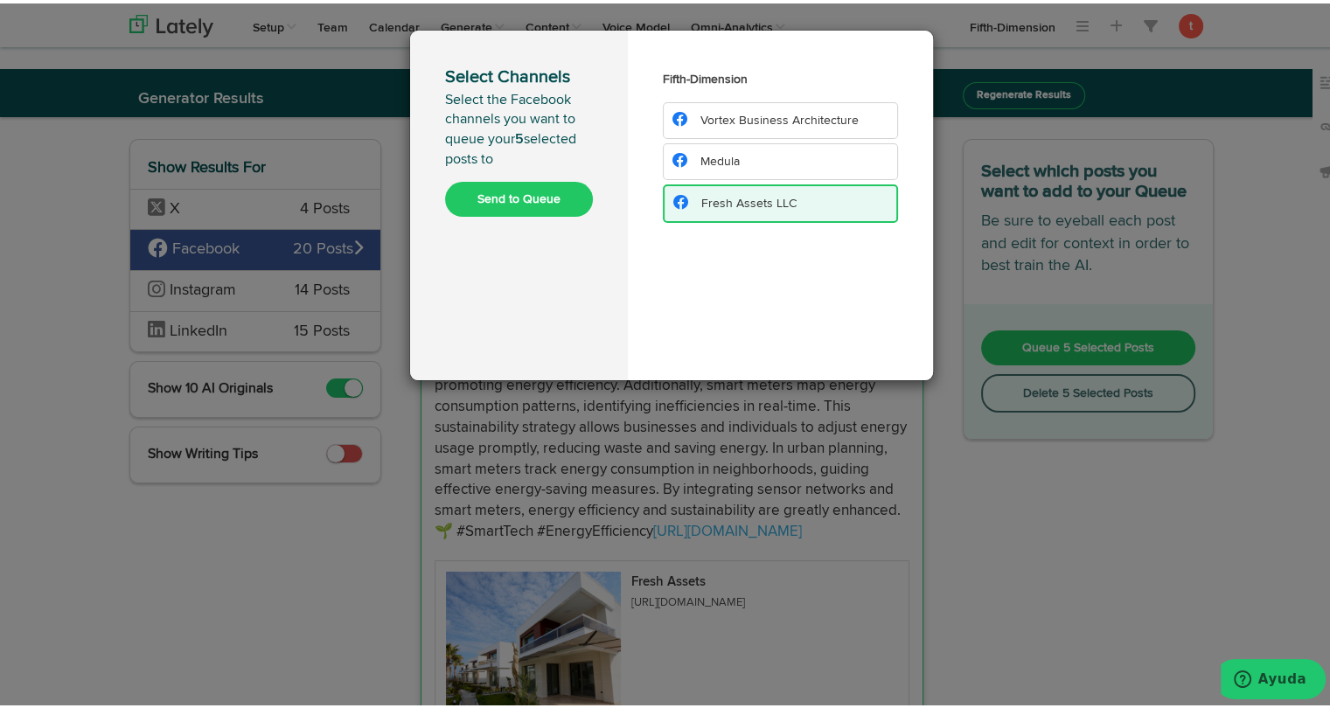
click at [518, 191] on button "Send to Queue" at bounding box center [519, 195] width 148 height 35
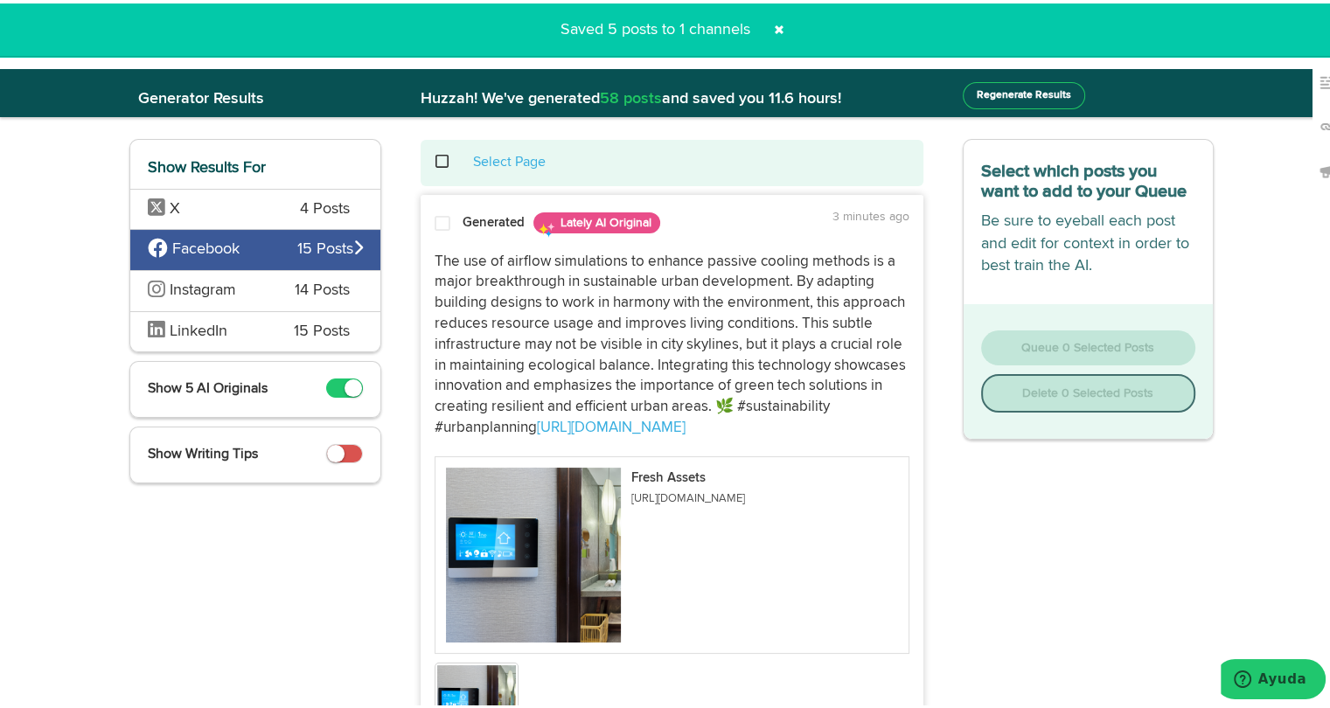
click at [295, 288] on span "14 Posts" at bounding box center [322, 287] width 55 height 23
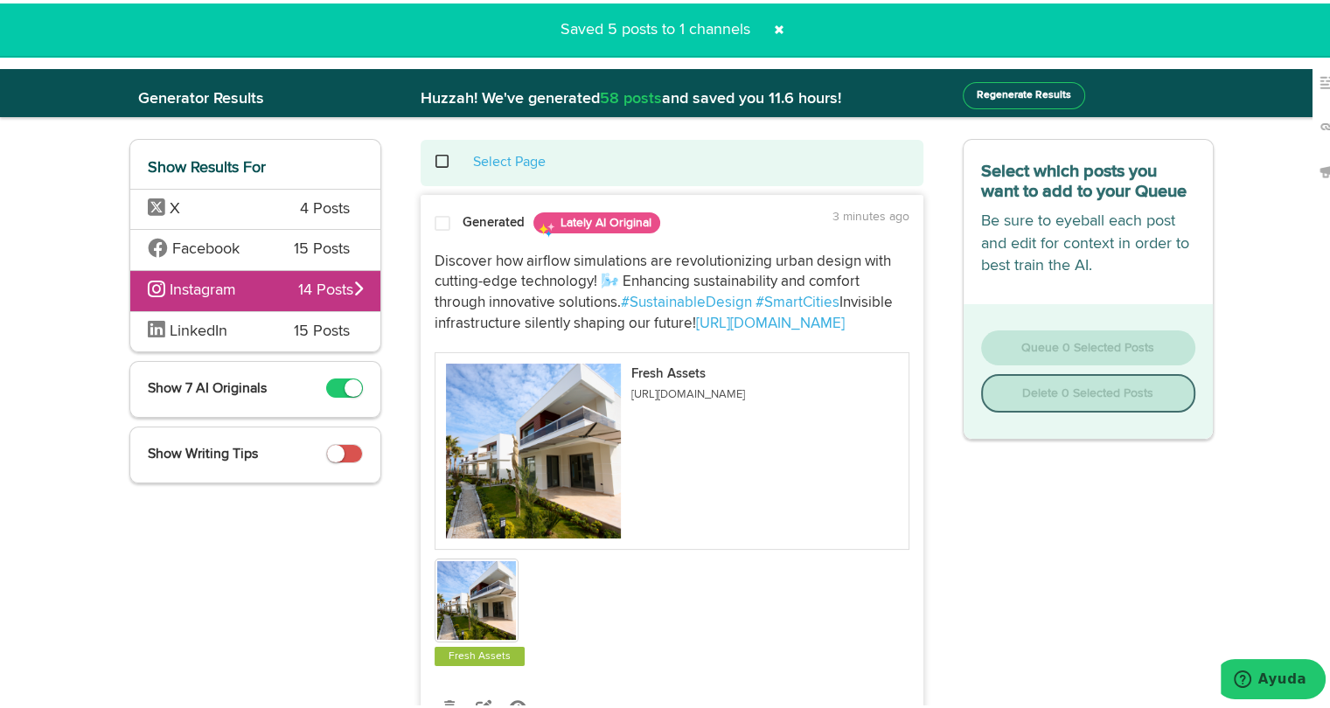
click at [451, 251] on p "Discover how airflow simulations are revolutionizing urban design with cutting-…" at bounding box center [671, 289] width 475 height 83
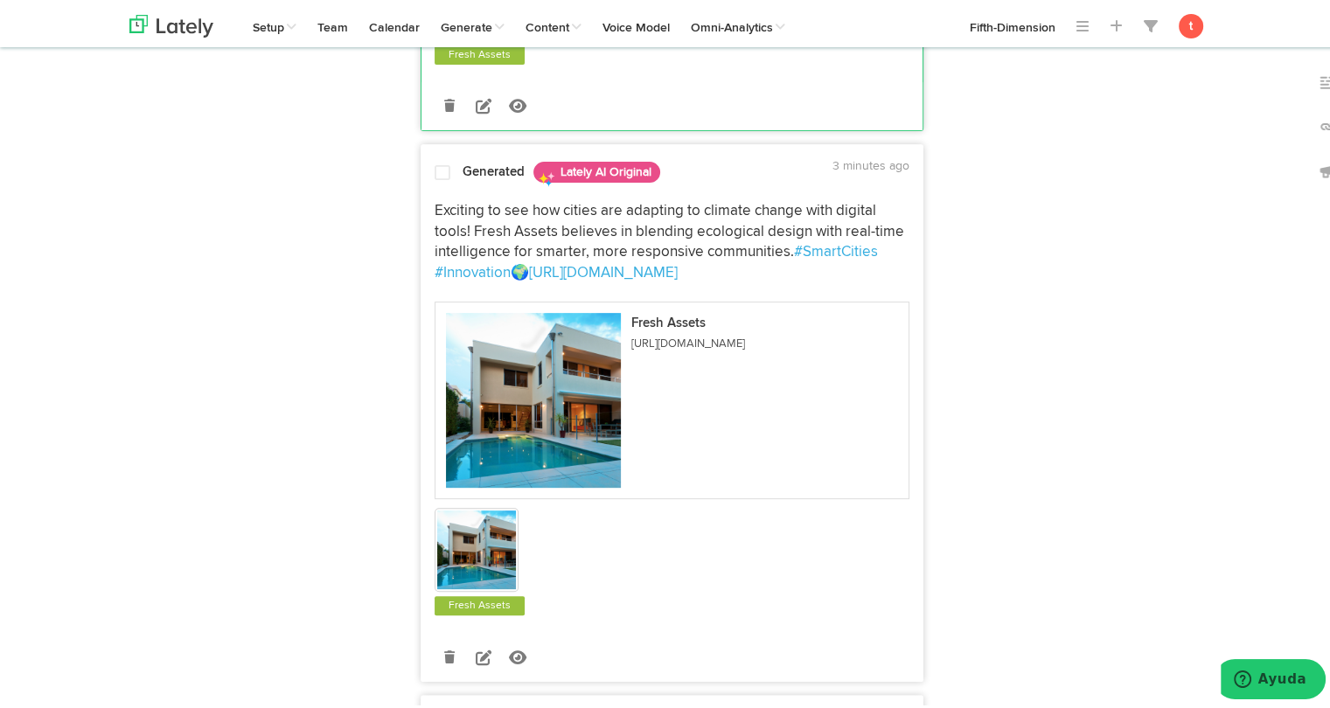
click at [451, 251] on p "Exciting to see how cities are adapting to climate change with digital tools! F…" at bounding box center [671, 239] width 475 height 83
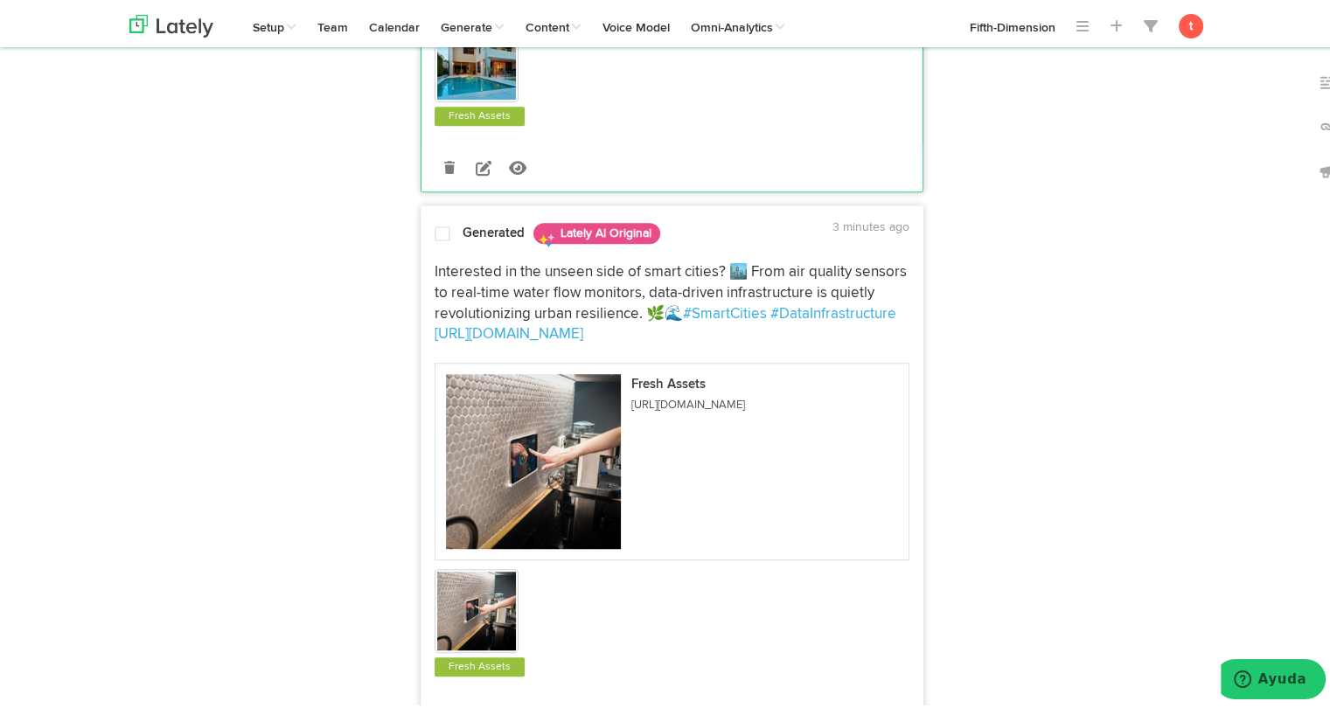
click at [428, 268] on div "Generated Lately AI Original 3 minutes ago Interested in the unseen side of sma…" at bounding box center [671, 477] width 501 height 524
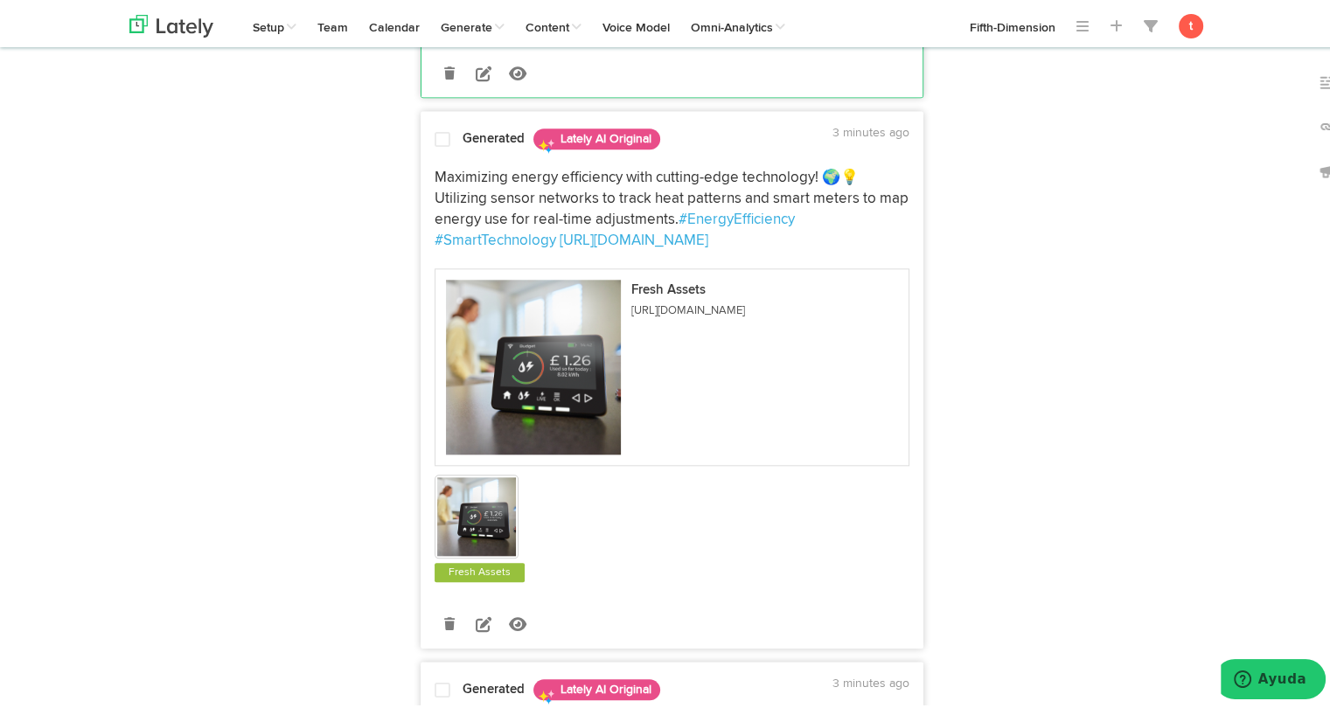
scroll to position [1806, 0]
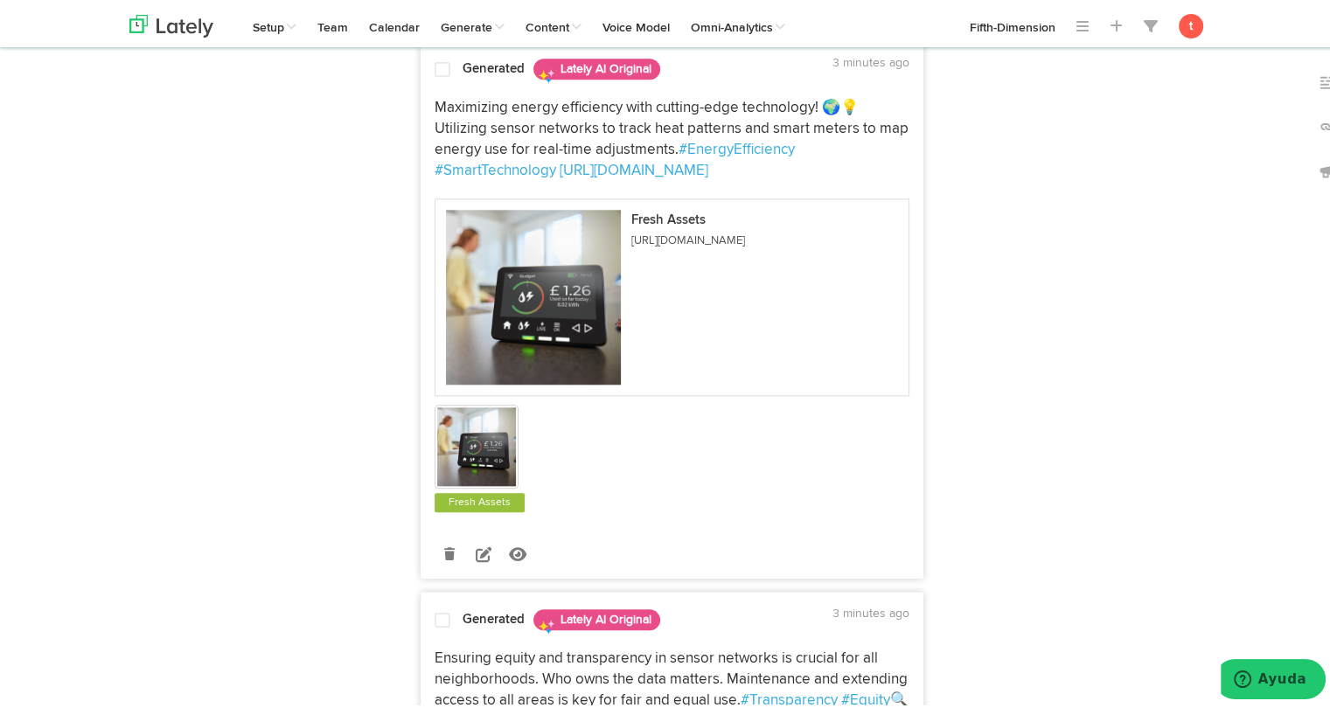
click at [439, 136] on p "Maximizing energy efficiency with cutting-edge technology! 🌍💡 Utilizing sensor …" at bounding box center [671, 135] width 475 height 83
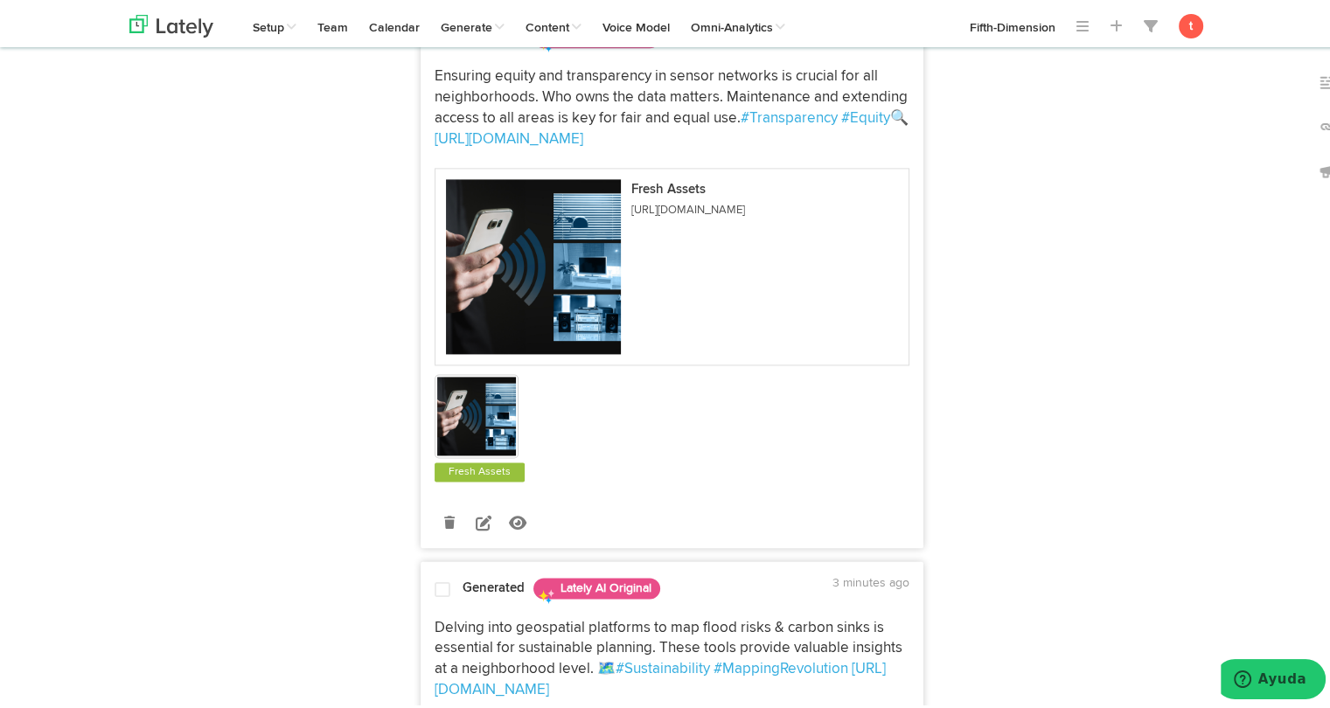
scroll to position [2427, 0]
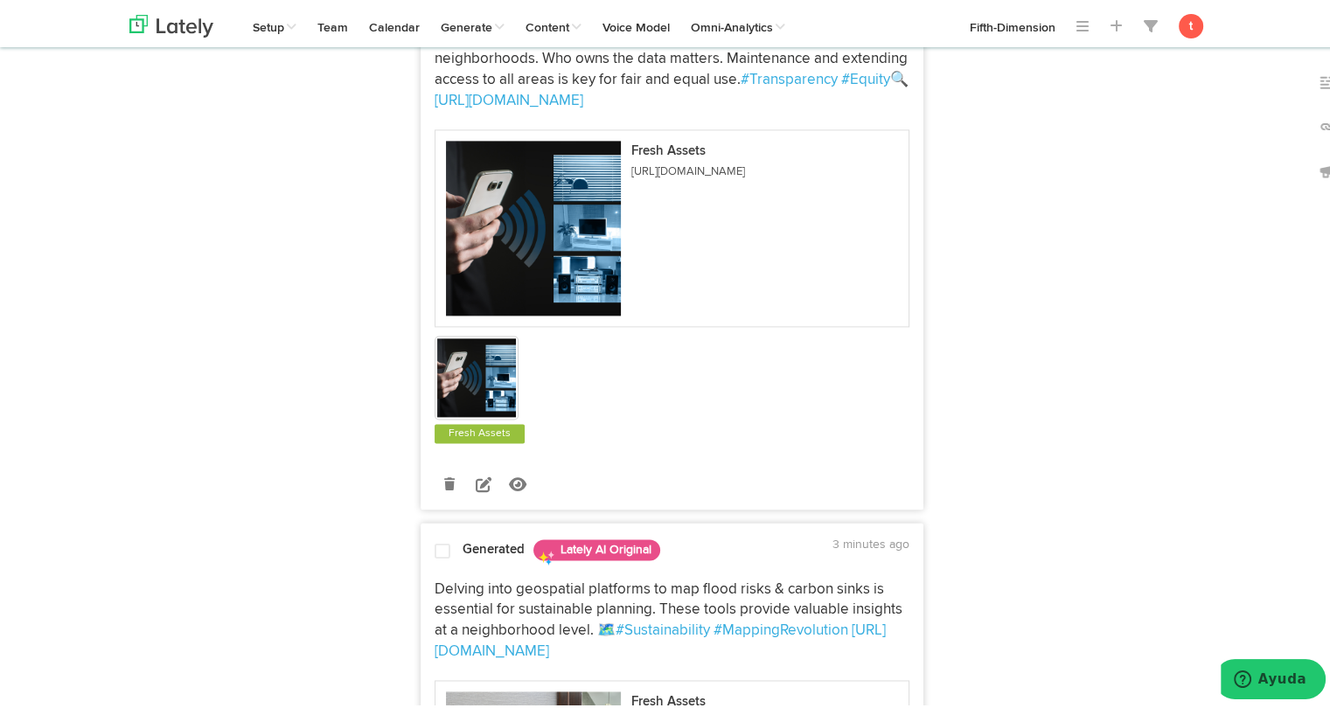
click at [490, 65] on p "Ensuring equity and transparency in sensor networks is crucial for all neighbor…" at bounding box center [671, 65] width 475 height 83
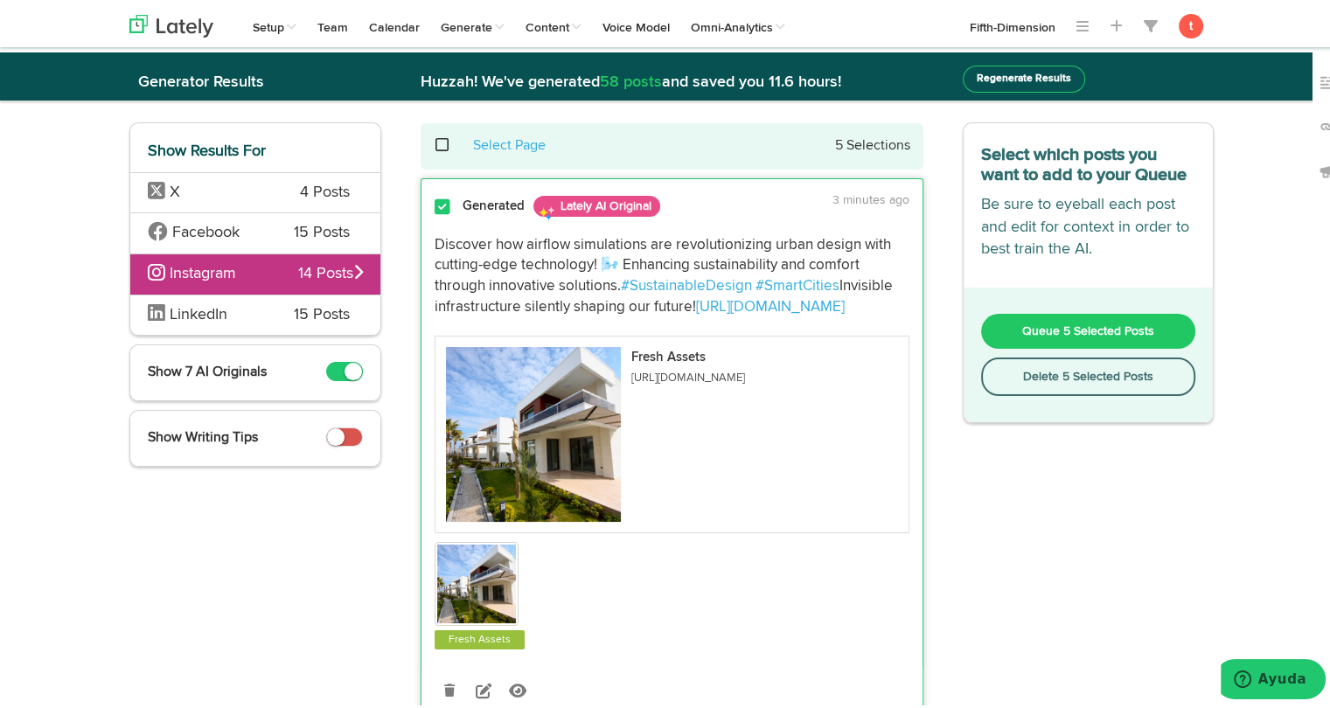
scroll to position [0, 0]
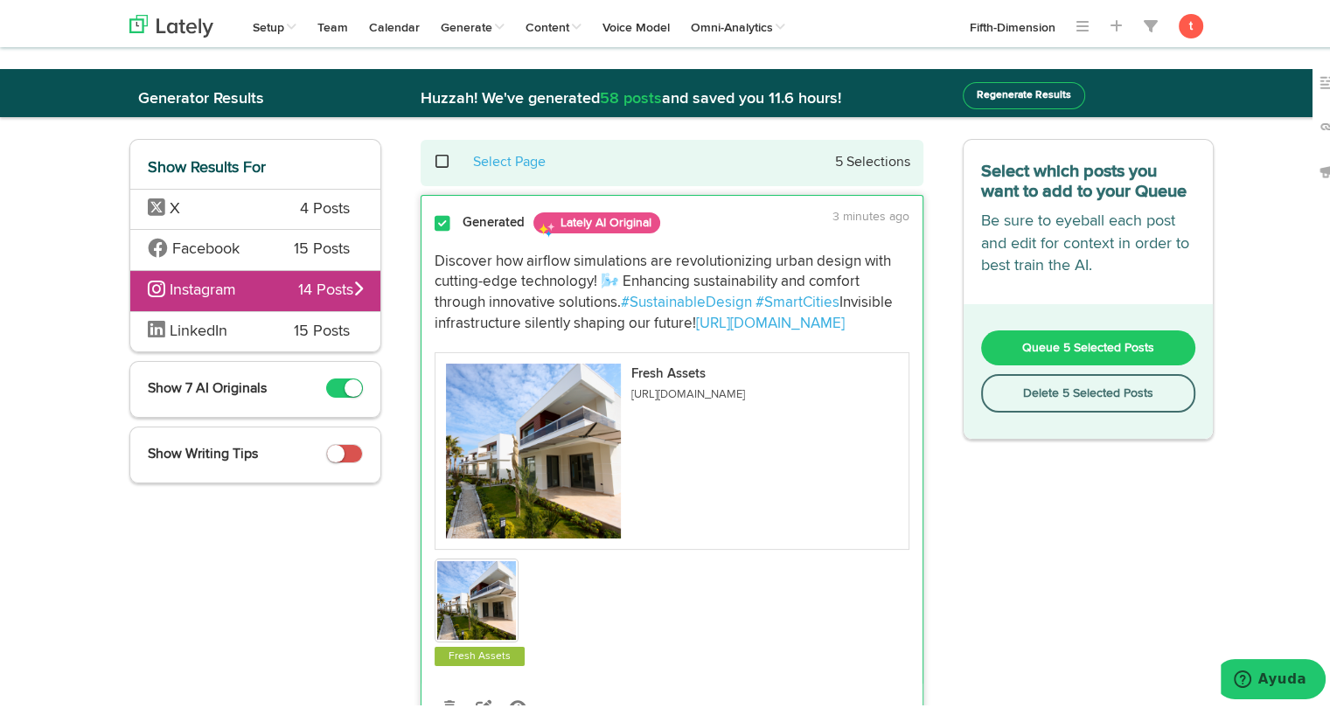
click at [1012, 337] on button "Queue 5 Selected Posts" at bounding box center [1088, 344] width 215 height 35
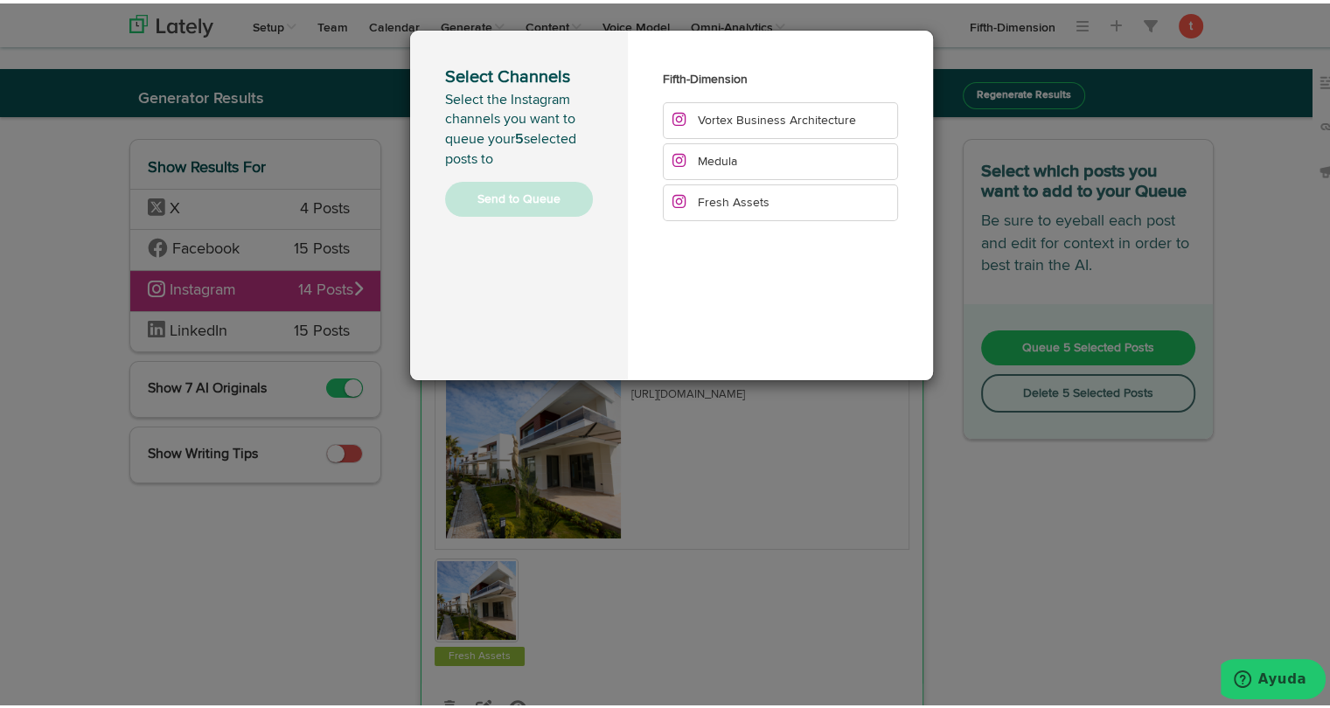
click at [766, 214] on li "Fresh Assets" at bounding box center [780, 199] width 235 height 37
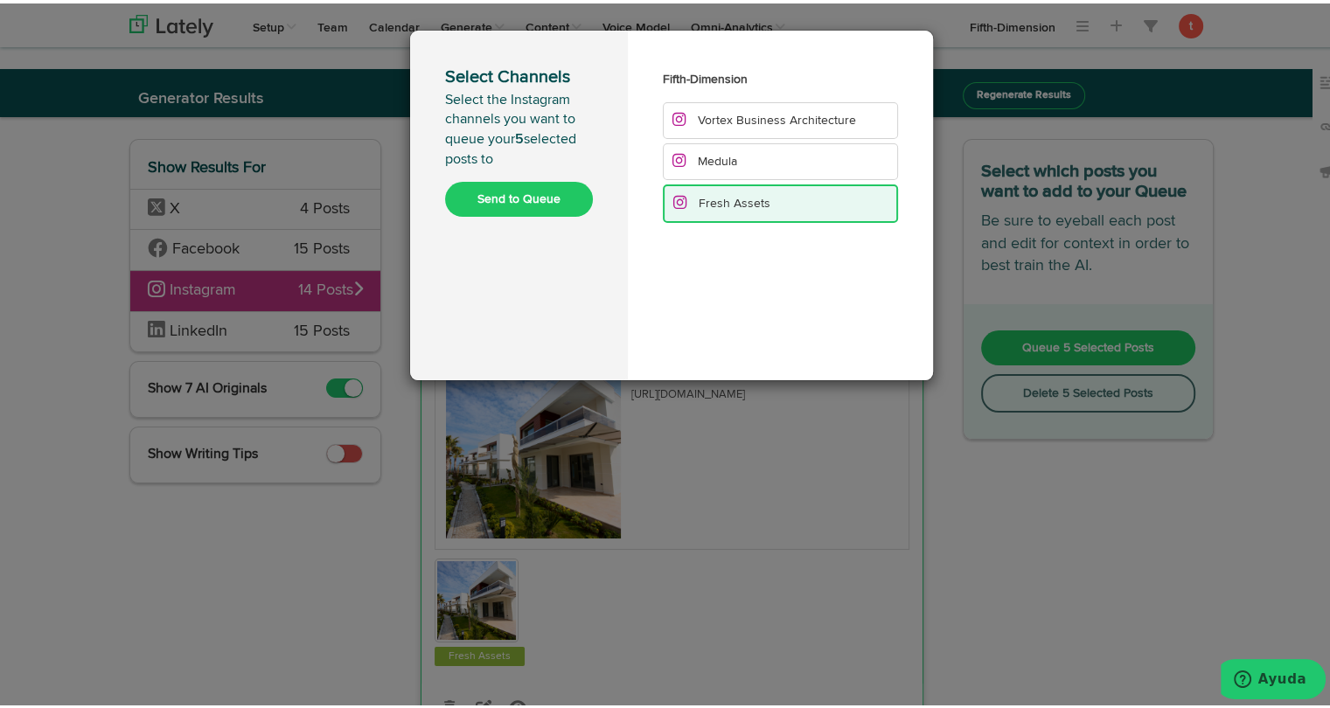
click at [534, 190] on button "Send to Queue" at bounding box center [519, 195] width 148 height 35
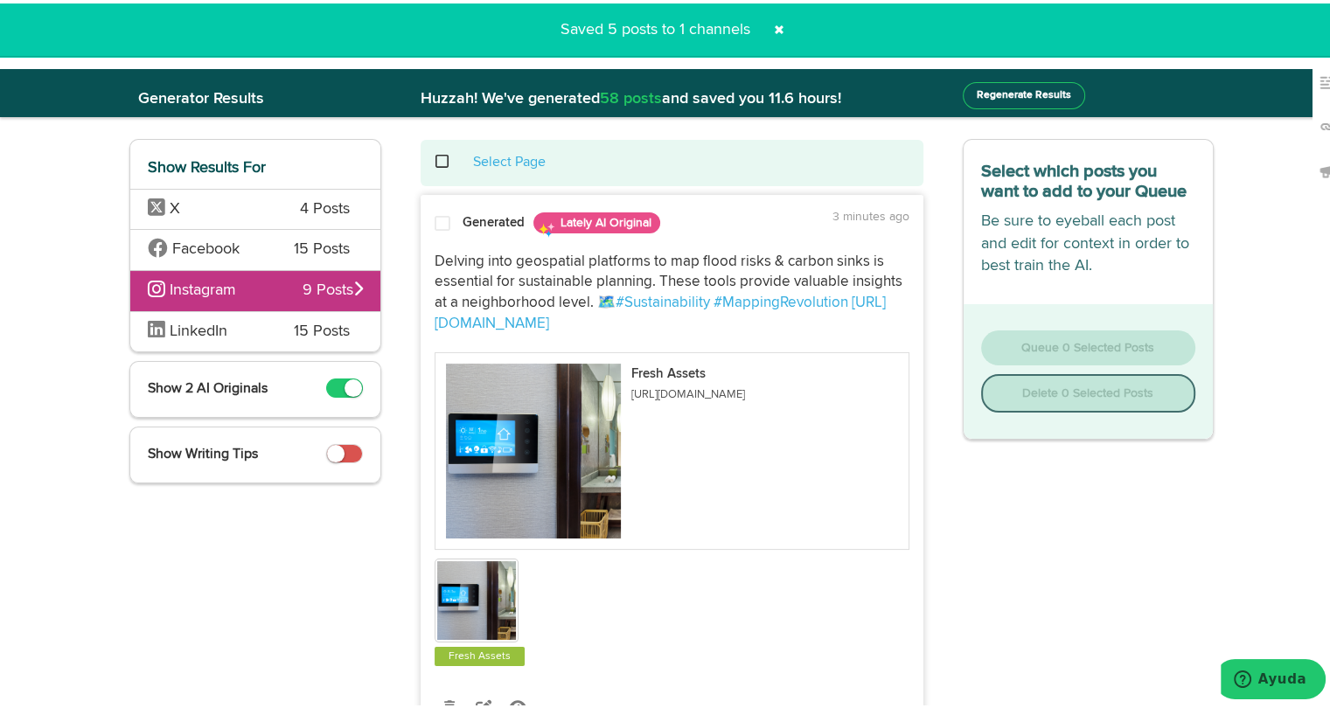
click at [322, 330] on span "15 Posts" at bounding box center [322, 328] width 56 height 23
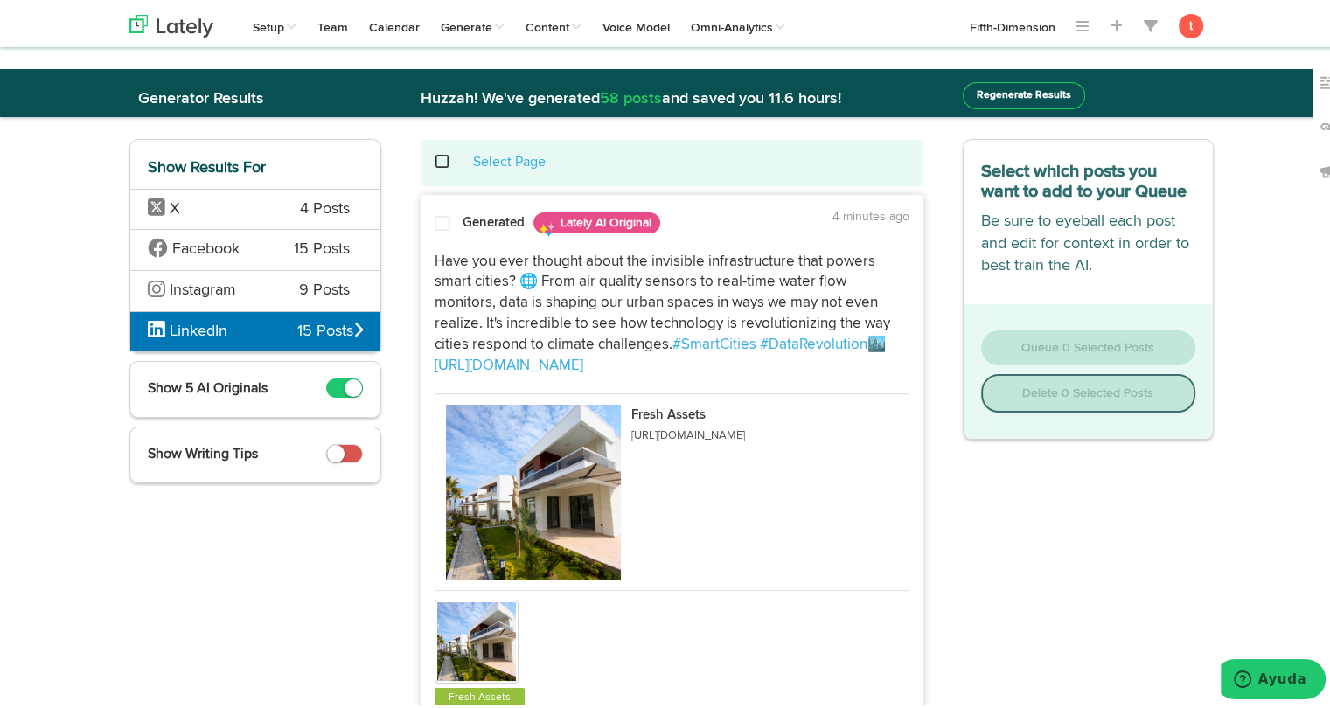
click at [465, 244] on div "Have you ever thought about the invisible infrastructure that powers smart citi…" at bounding box center [671, 474] width 501 height 468
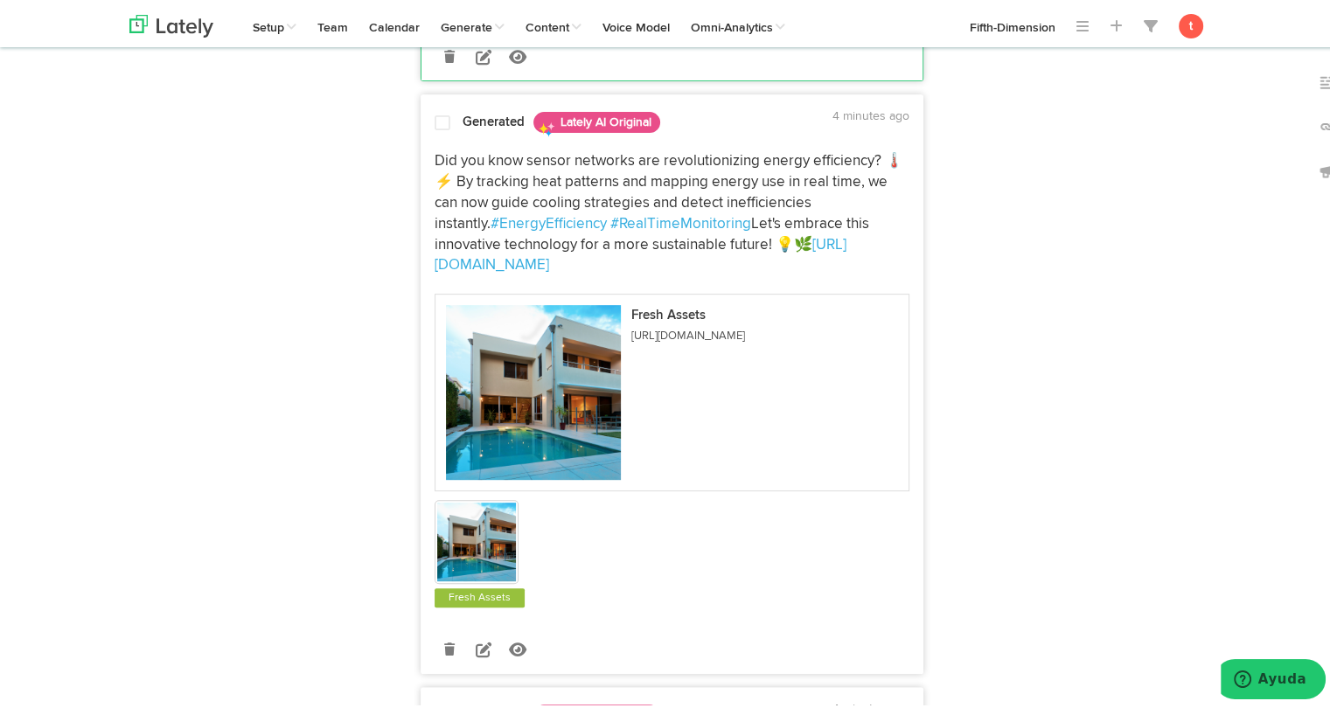
scroll to position [692, 0]
click at [476, 180] on span "Did you know sensor networks are revolutionizing energy efficiency? 🌡️⚡️ By tra…" at bounding box center [668, 189] width 469 height 77
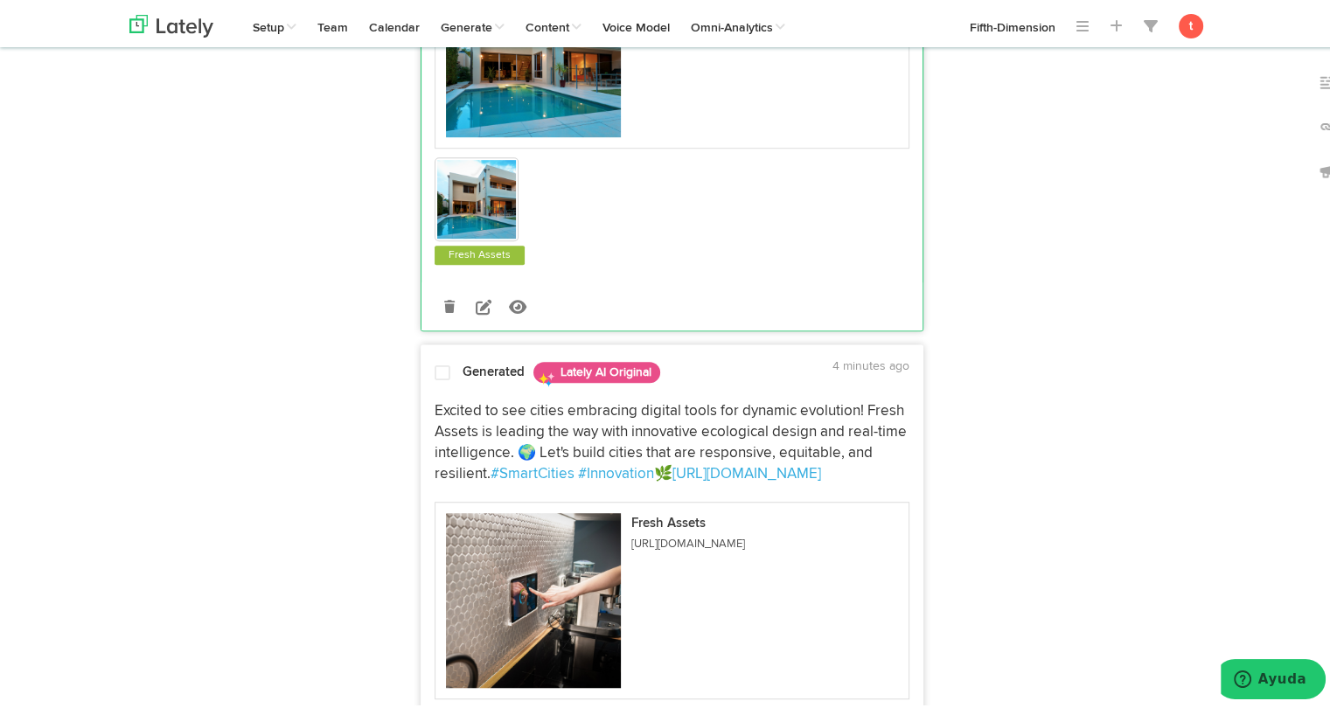
scroll to position [1045, 0]
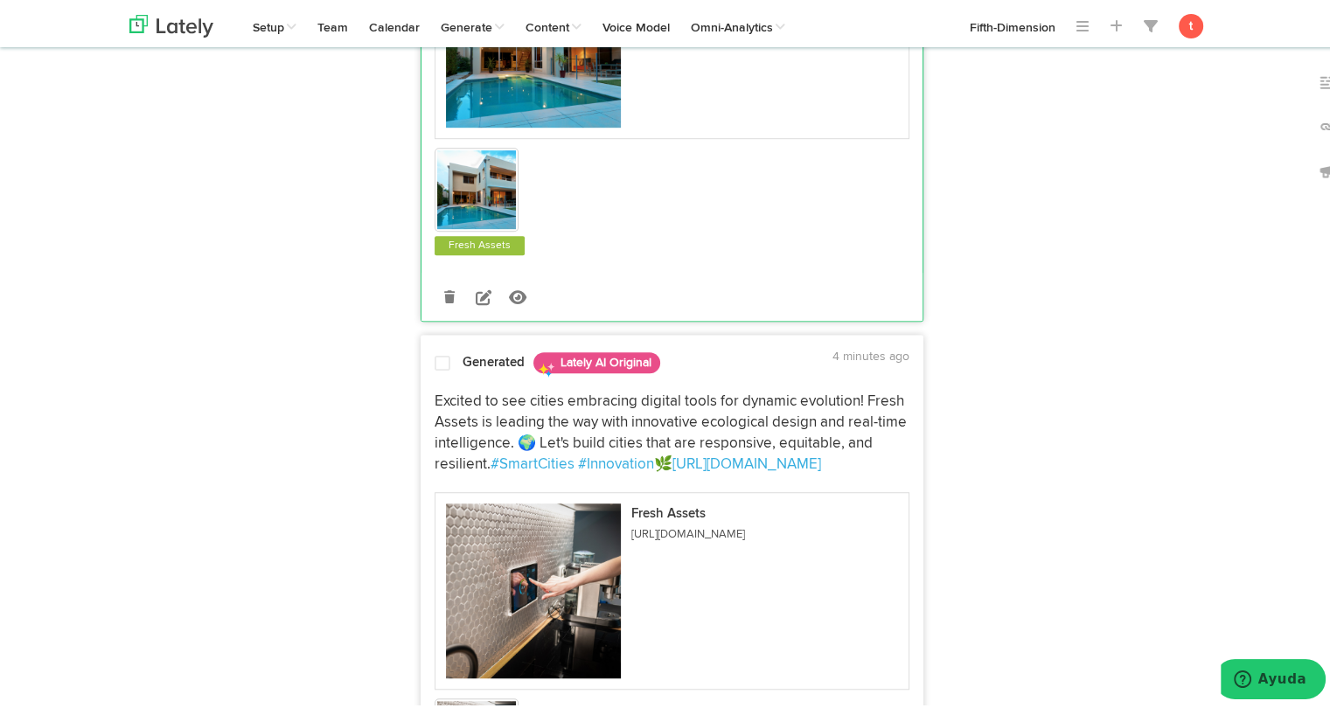
click at [465, 346] on div "Generated Lately AI Original" at bounding box center [614, 359] width 304 height 31
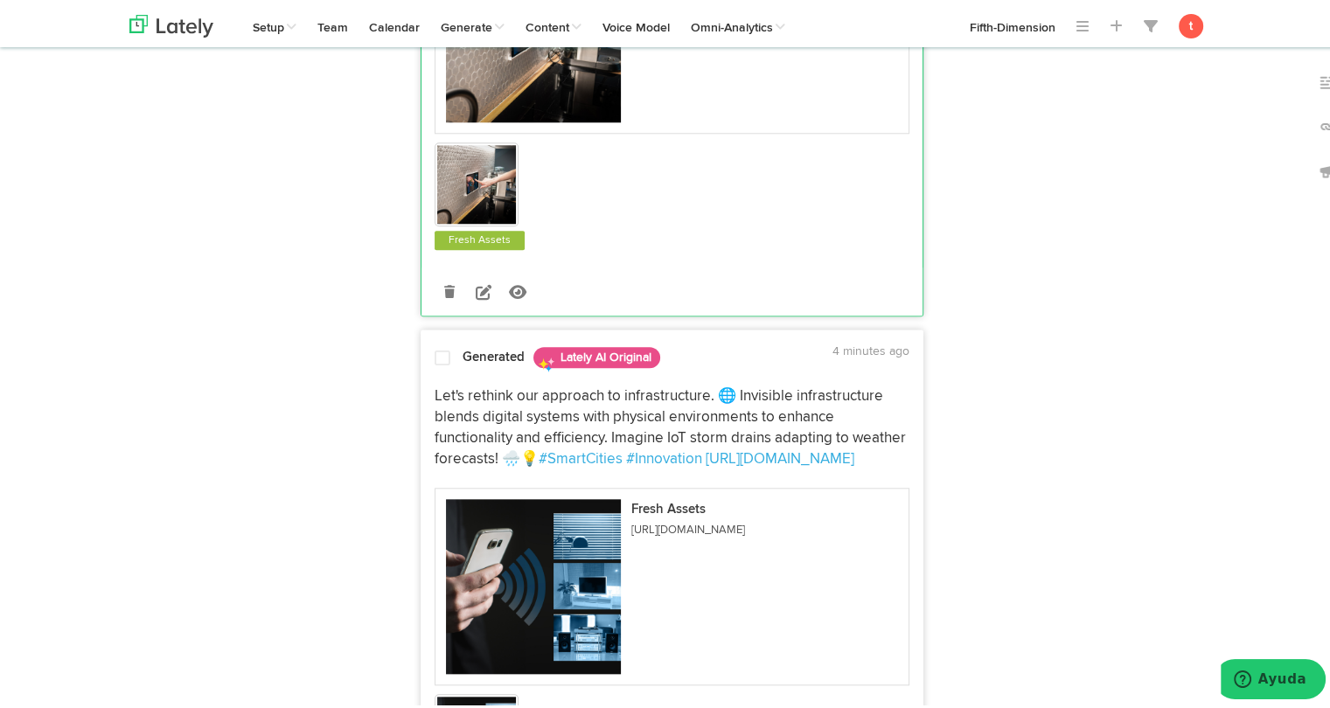
click at [469, 388] on span "Let's rethink our approach to infrastructure. 🌐 Invisible infrastructure blends…" at bounding box center [671, 424] width 475 height 77
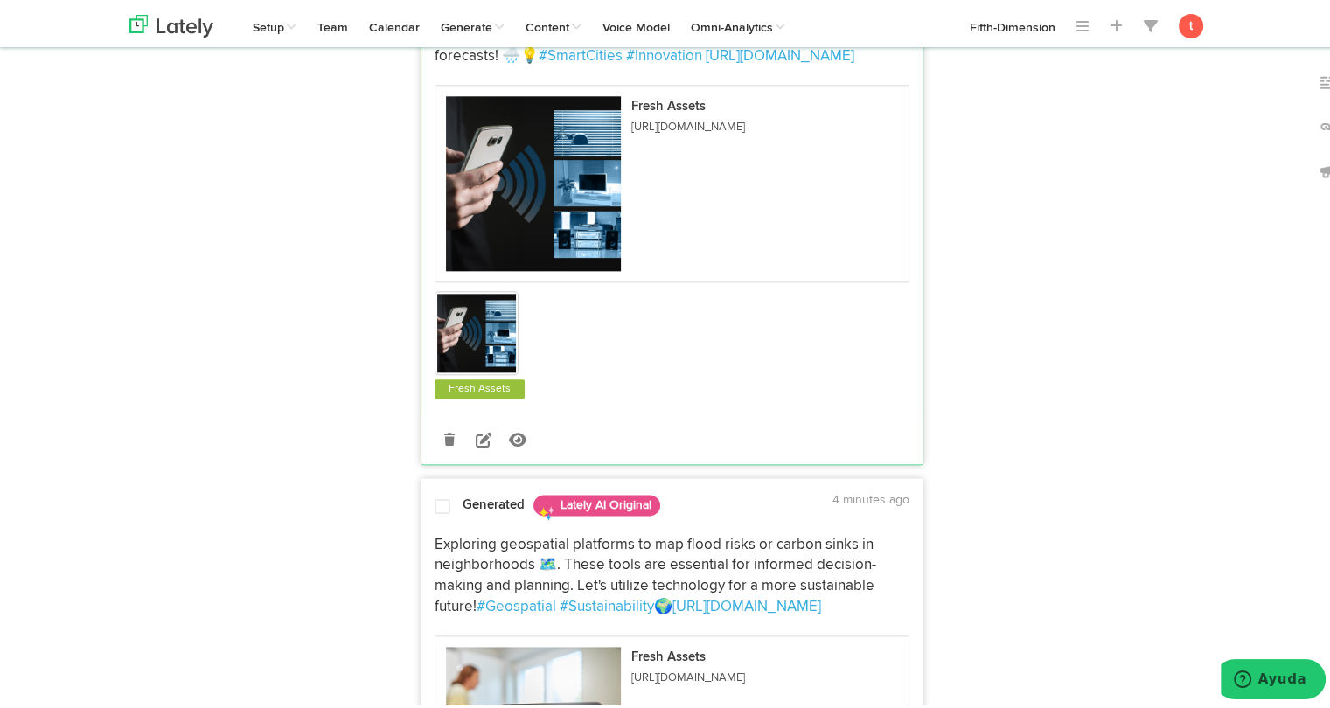
scroll to position [2012, 0]
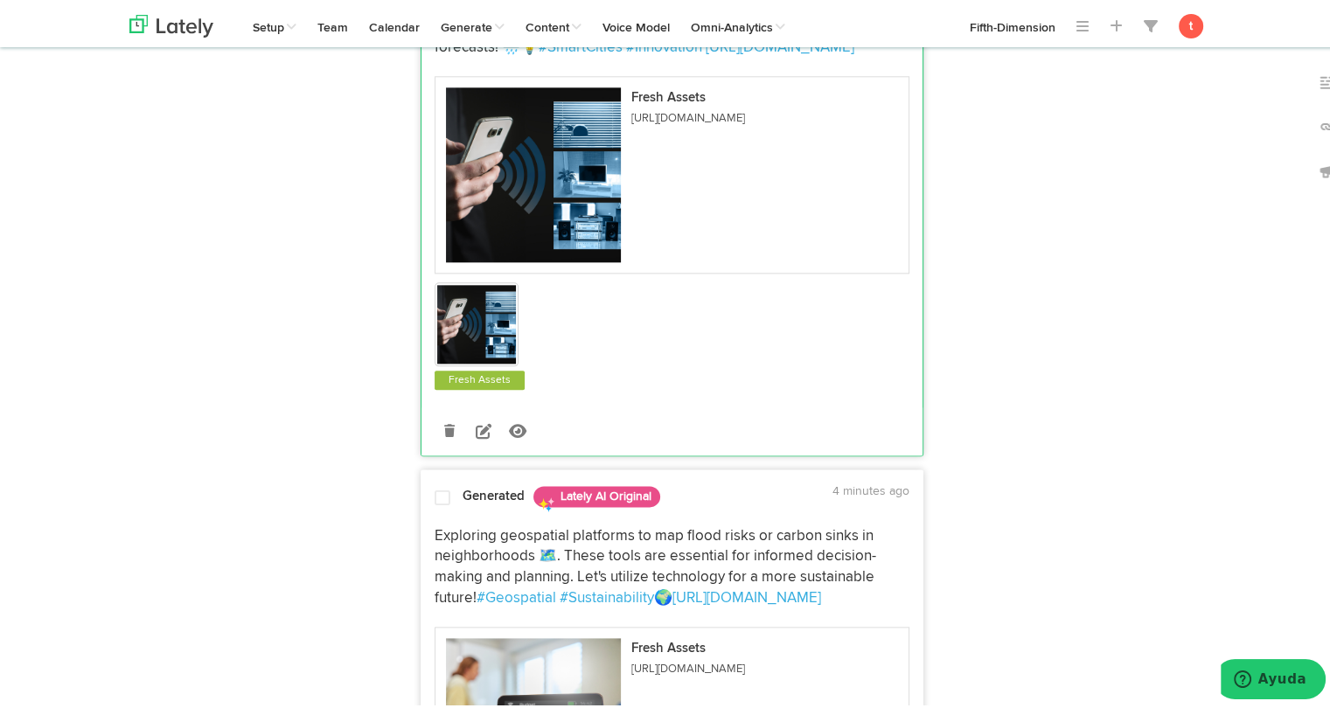
click at [465, 525] on span "Exploring geospatial platforms to map flood risks or carbon sinks in neighborho…" at bounding box center [655, 563] width 443 height 77
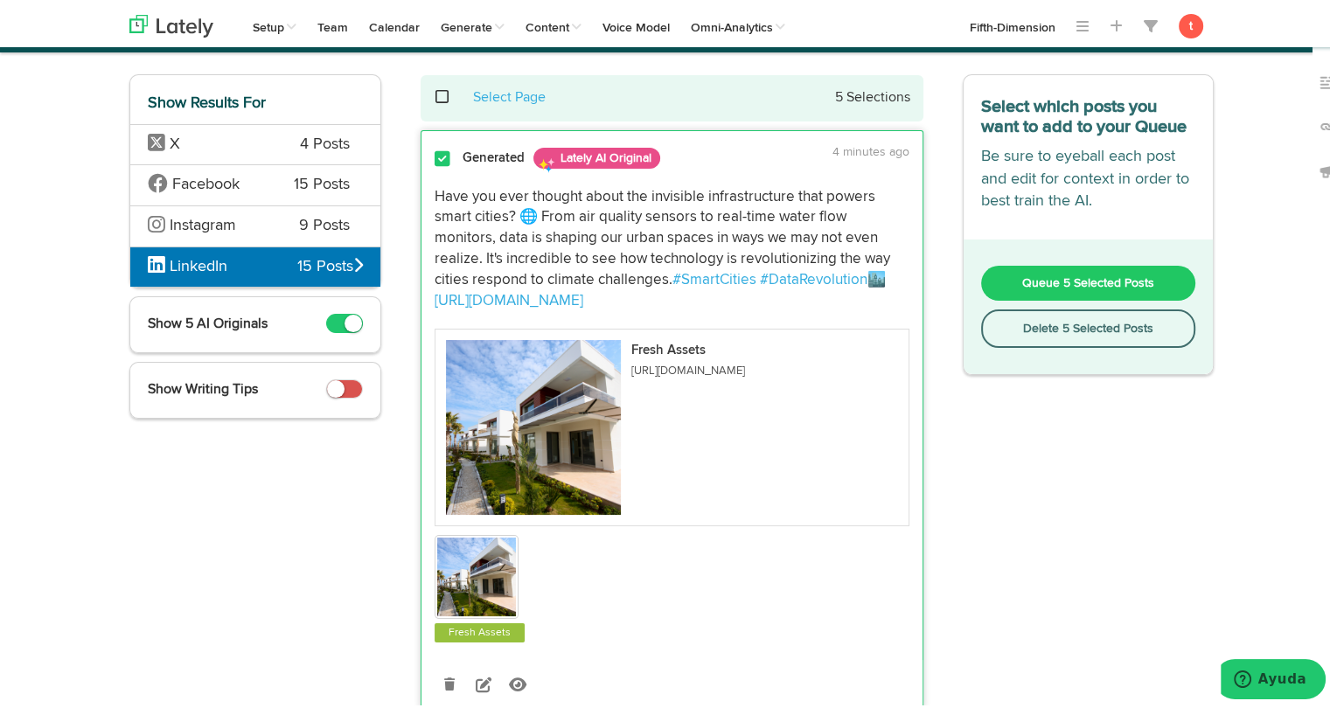
scroll to position [0, 0]
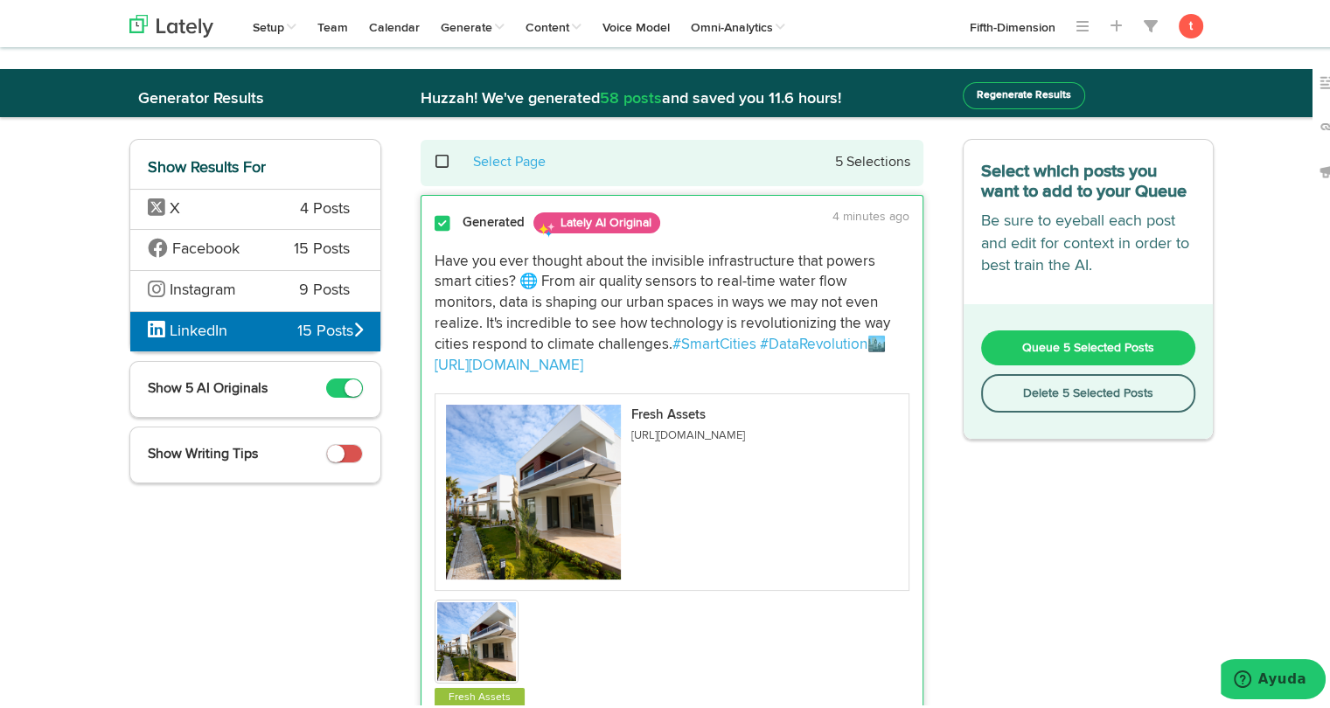
click at [1004, 337] on button "Queue 5 Selected Posts" at bounding box center [1088, 344] width 215 height 35
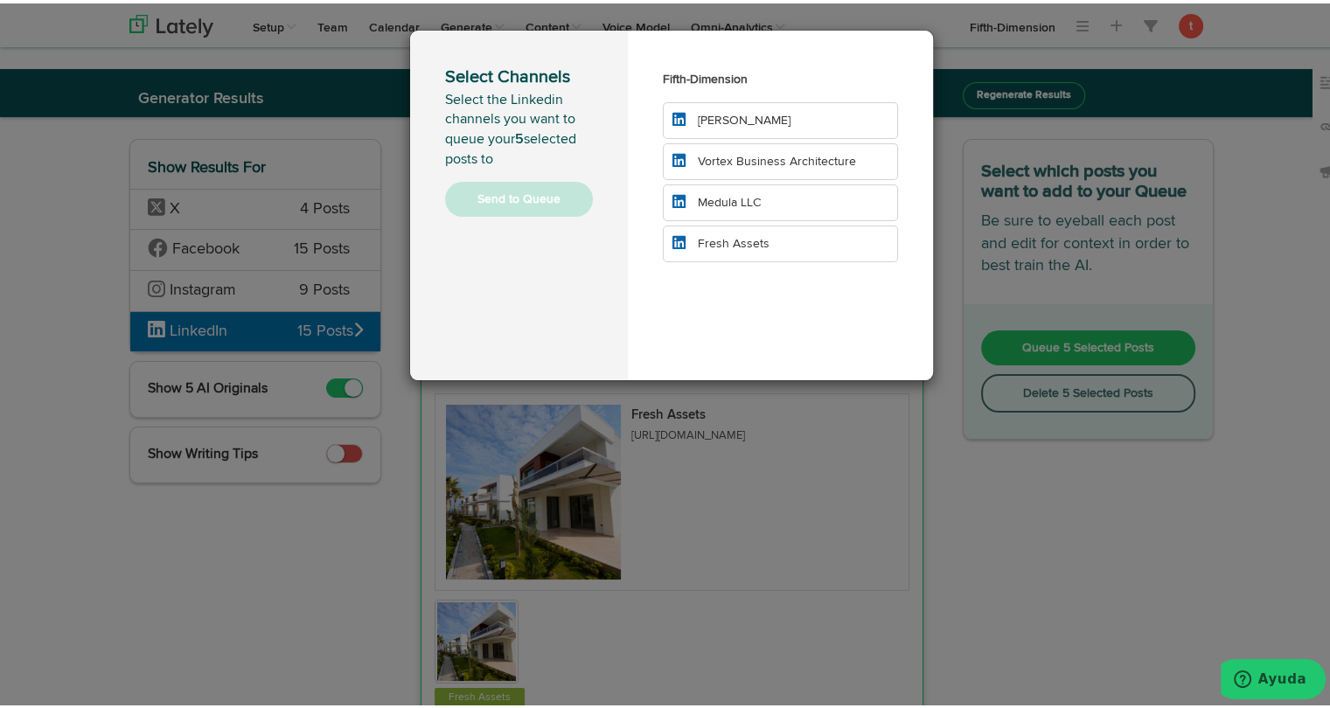
click at [766, 244] on li "Fresh Assets" at bounding box center [780, 240] width 235 height 37
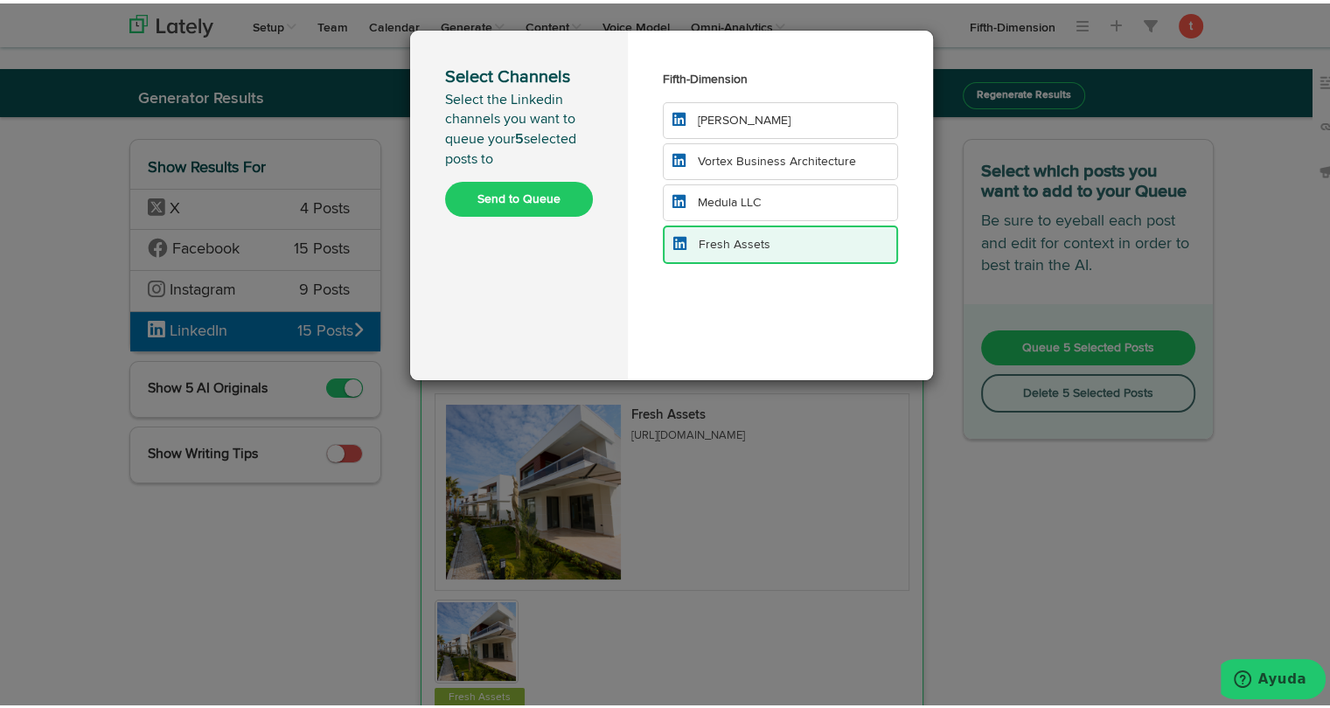
click at [528, 205] on button "Send to Queue" at bounding box center [519, 195] width 148 height 35
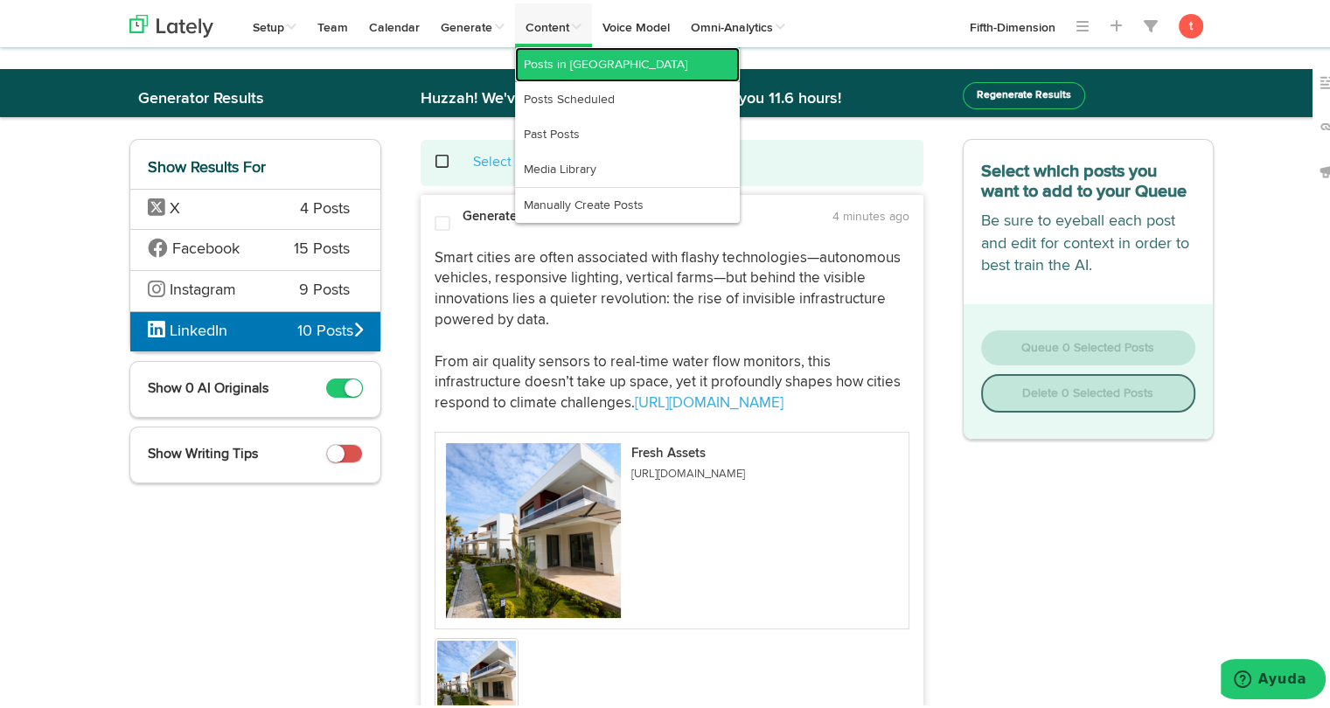
click at [566, 44] on link "Posts in [GEOGRAPHIC_DATA]" at bounding box center [627, 61] width 225 height 35
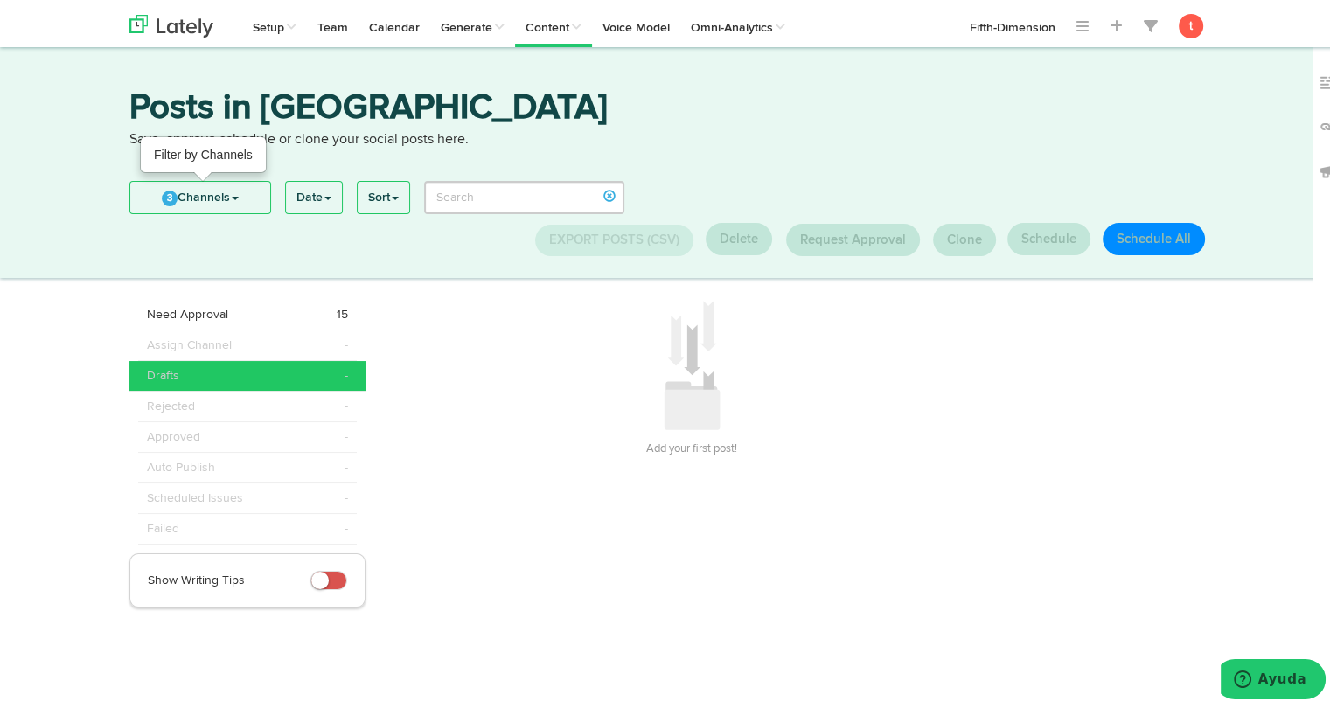
click at [226, 197] on link "3 Channels" at bounding box center [200, 193] width 140 height 31
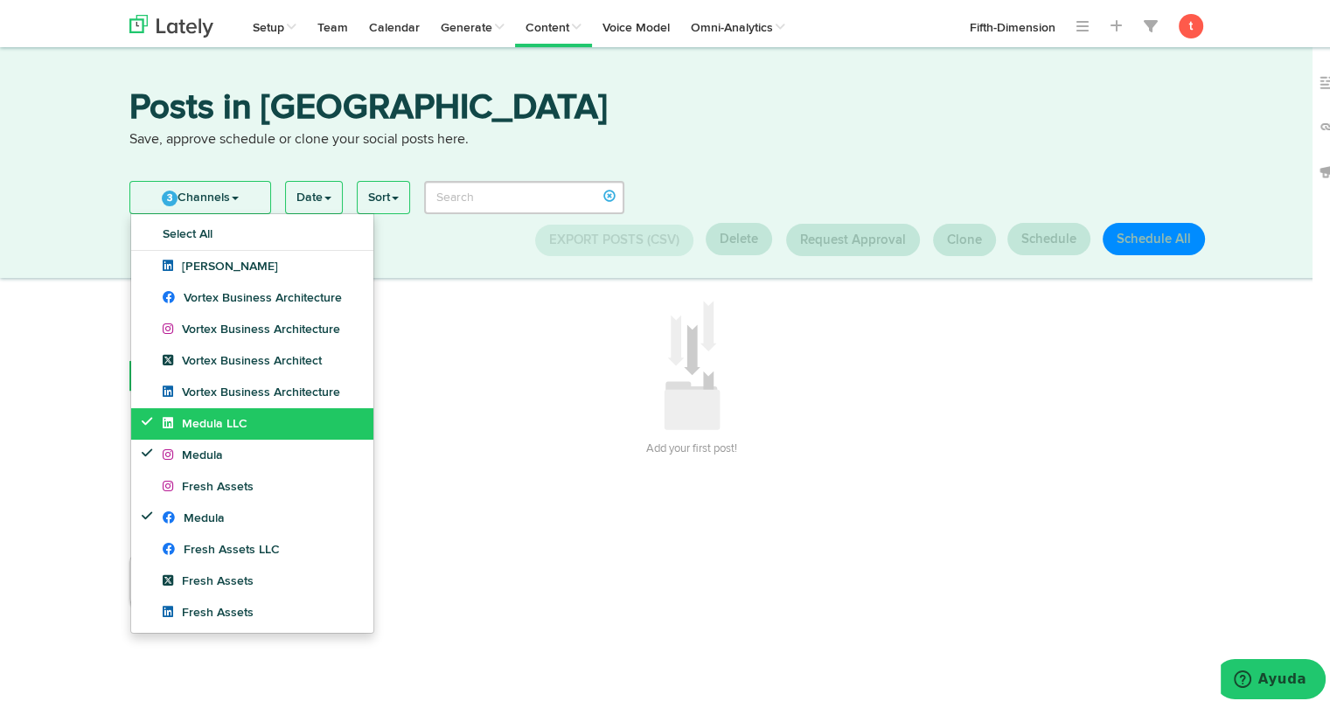
click at [195, 426] on span "Medula LLC" at bounding box center [205, 420] width 85 height 12
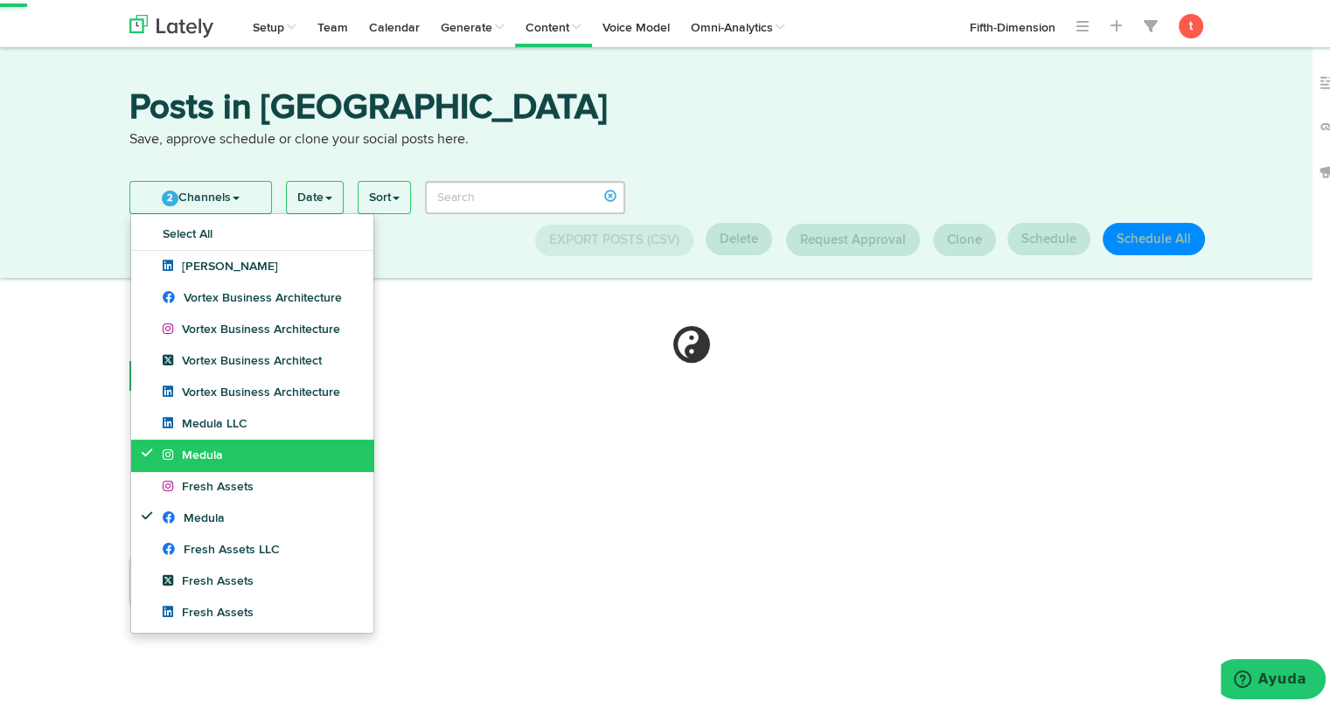
click at [185, 452] on span "Medula" at bounding box center [193, 452] width 60 height 12
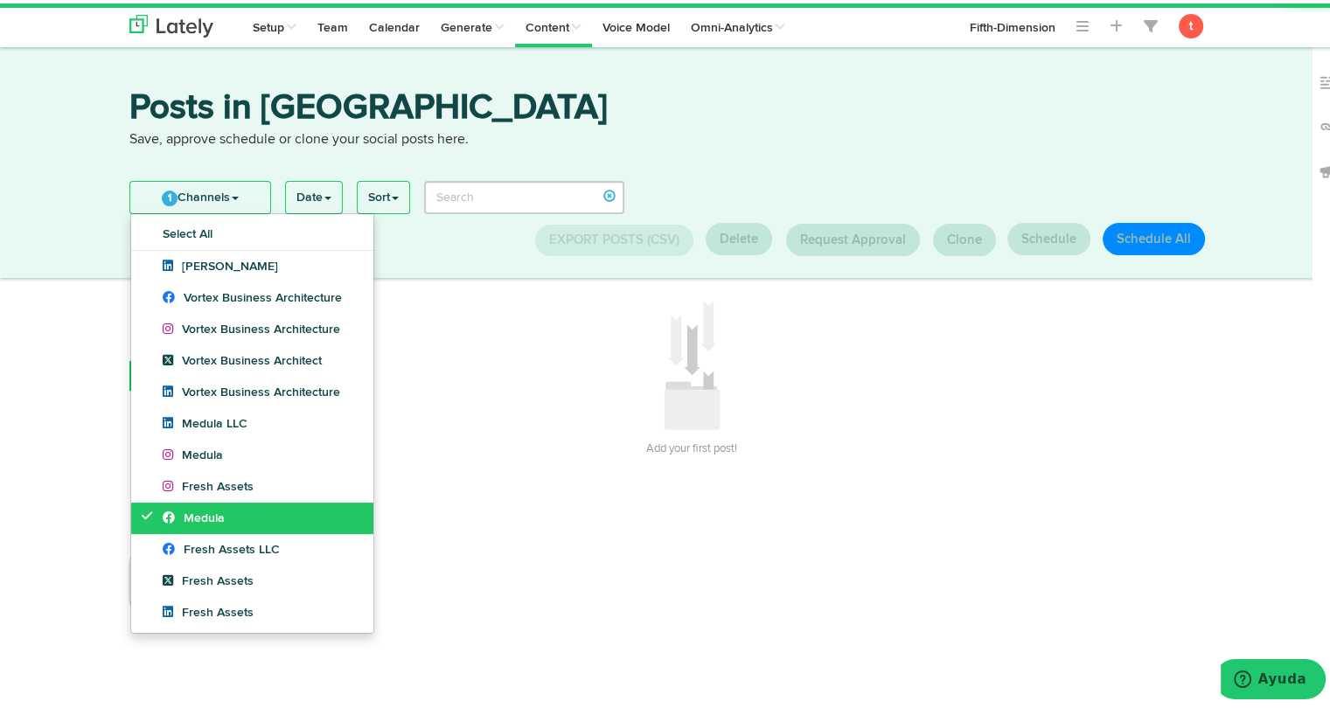
click at [182, 509] on span "Medula" at bounding box center [194, 515] width 62 height 12
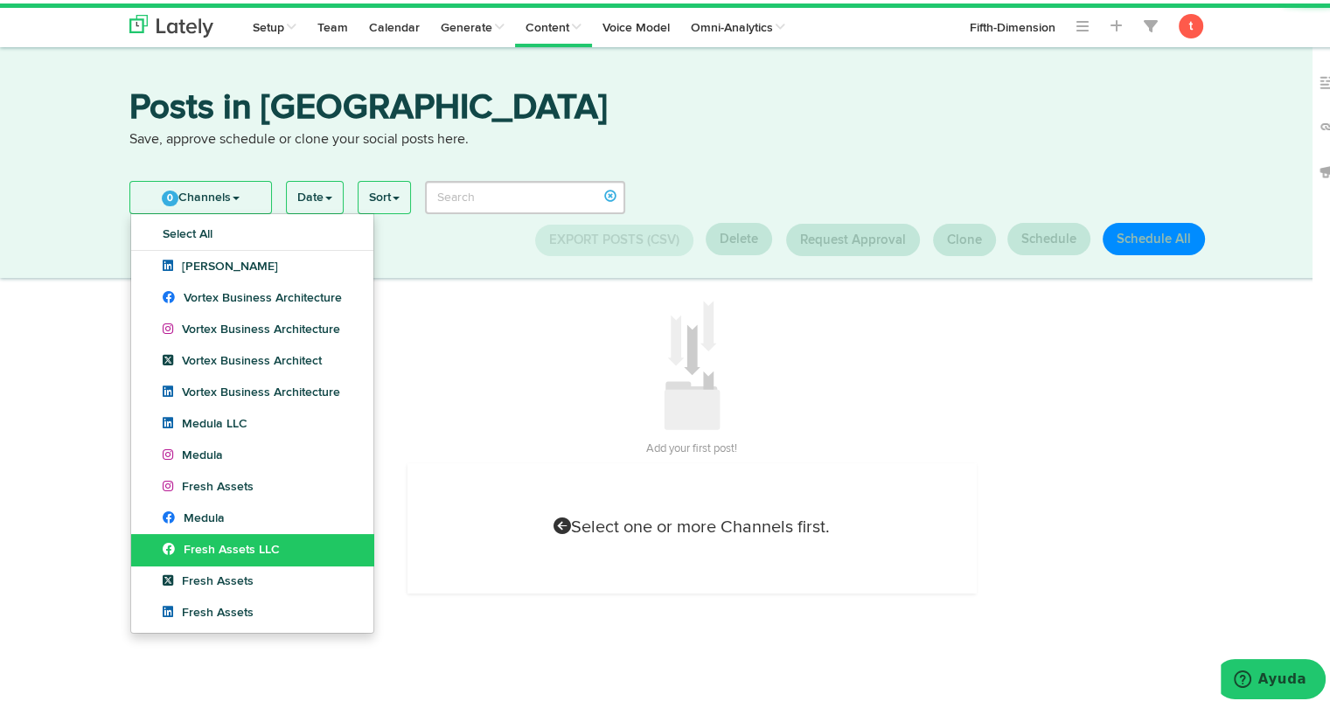
click at [181, 532] on link "Fresh Assets LLC" at bounding box center [252, 546] width 242 height 31
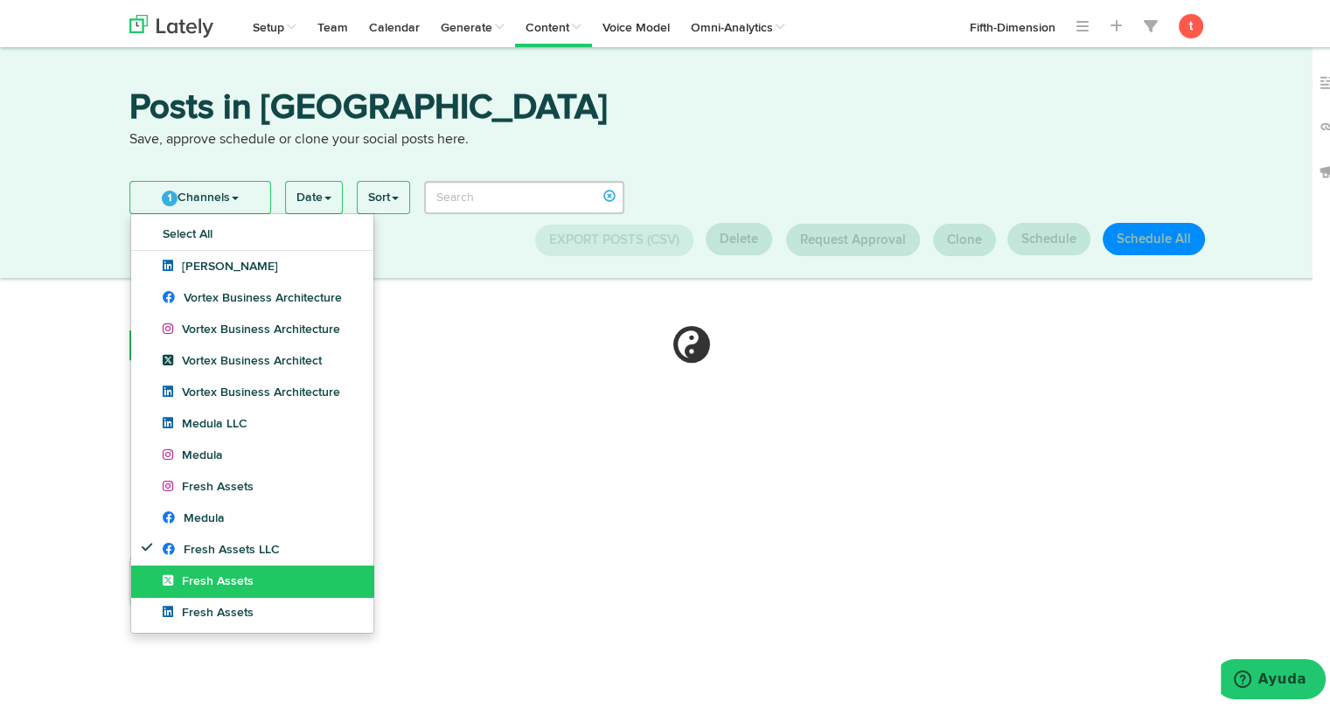
click at [180, 569] on link "Fresh Assets" at bounding box center [252, 577] width 242 height 31
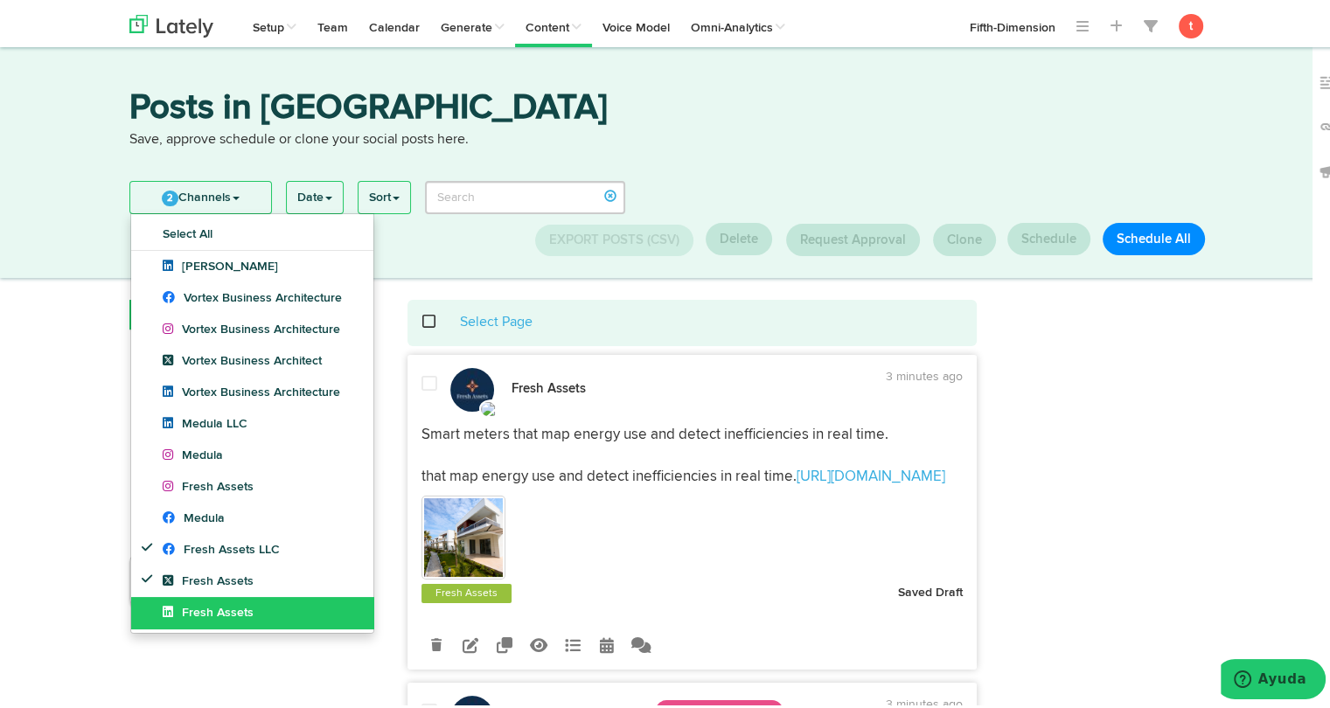
click at [170, 611] on icon at bounding box center [172, 608] width 19 height 12
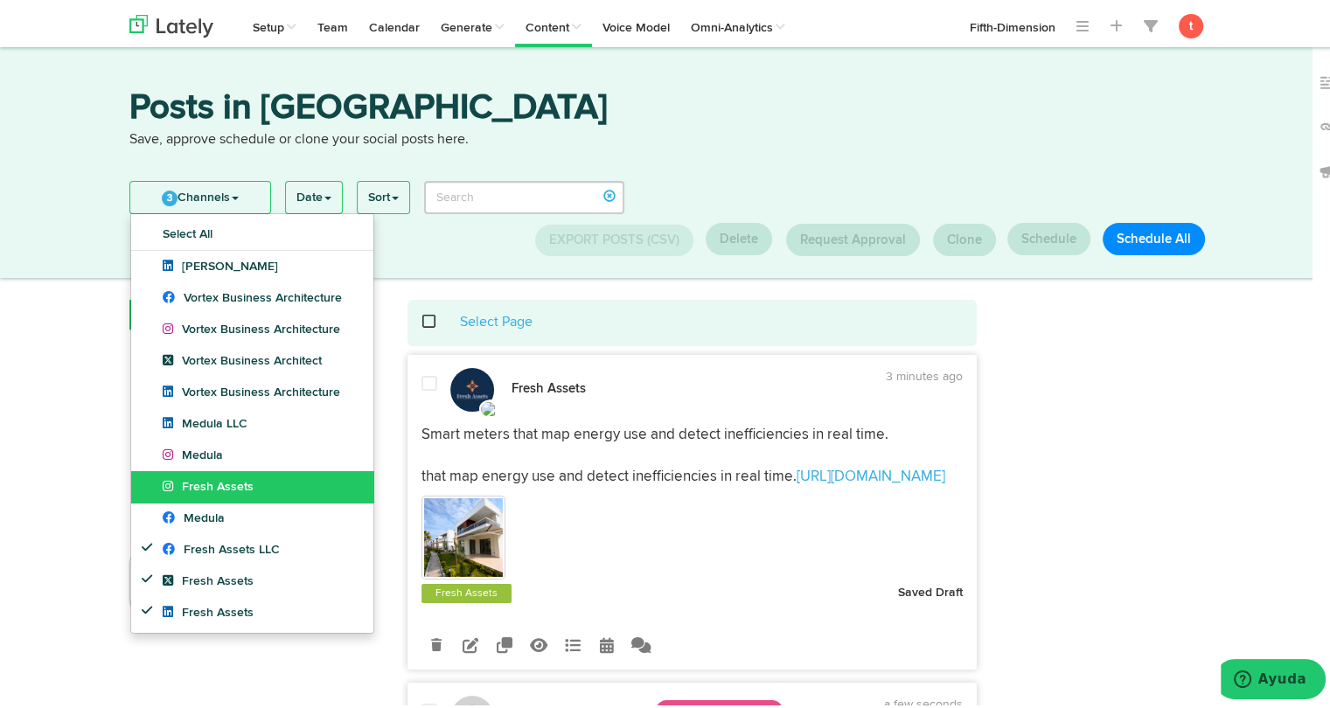
click at [185, 473] on link "Fresh Assets" at bounding box center [252, 483] width 242 height 31
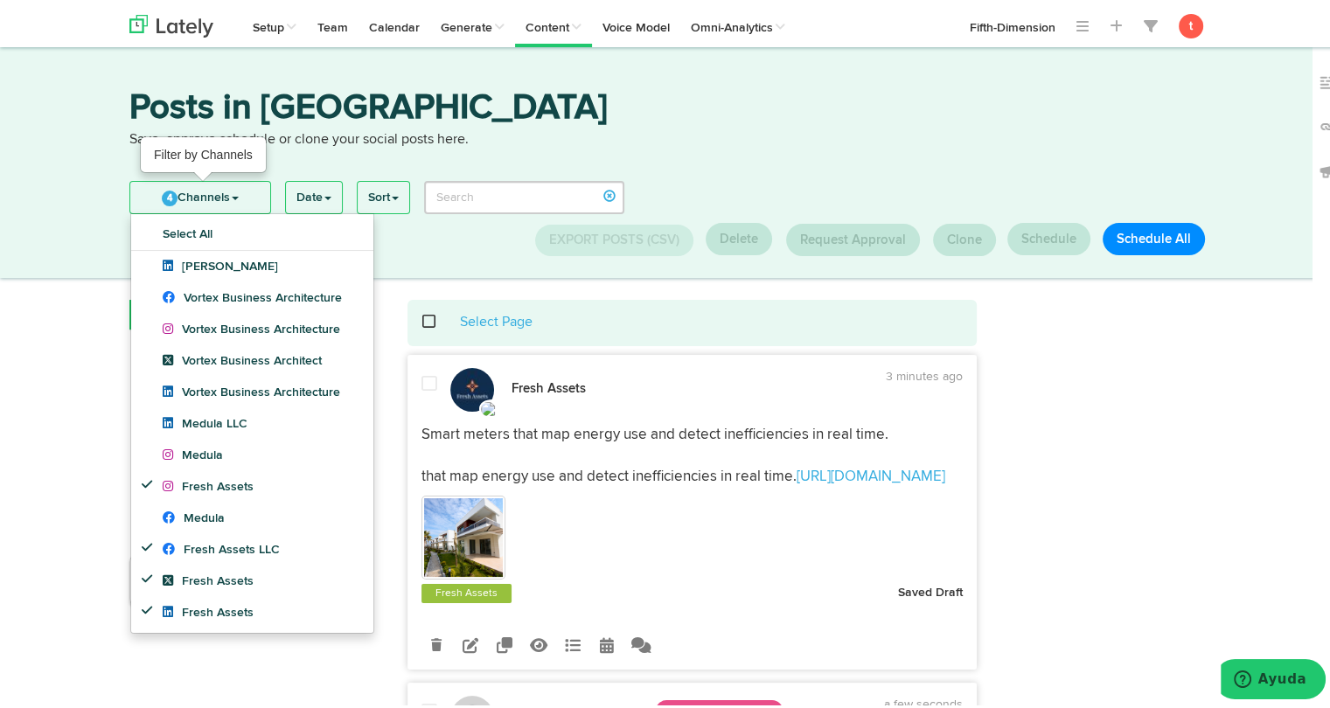
click at [228, 180] on link "4 Channels" at bounding box center [200, 193] width 140 height 31
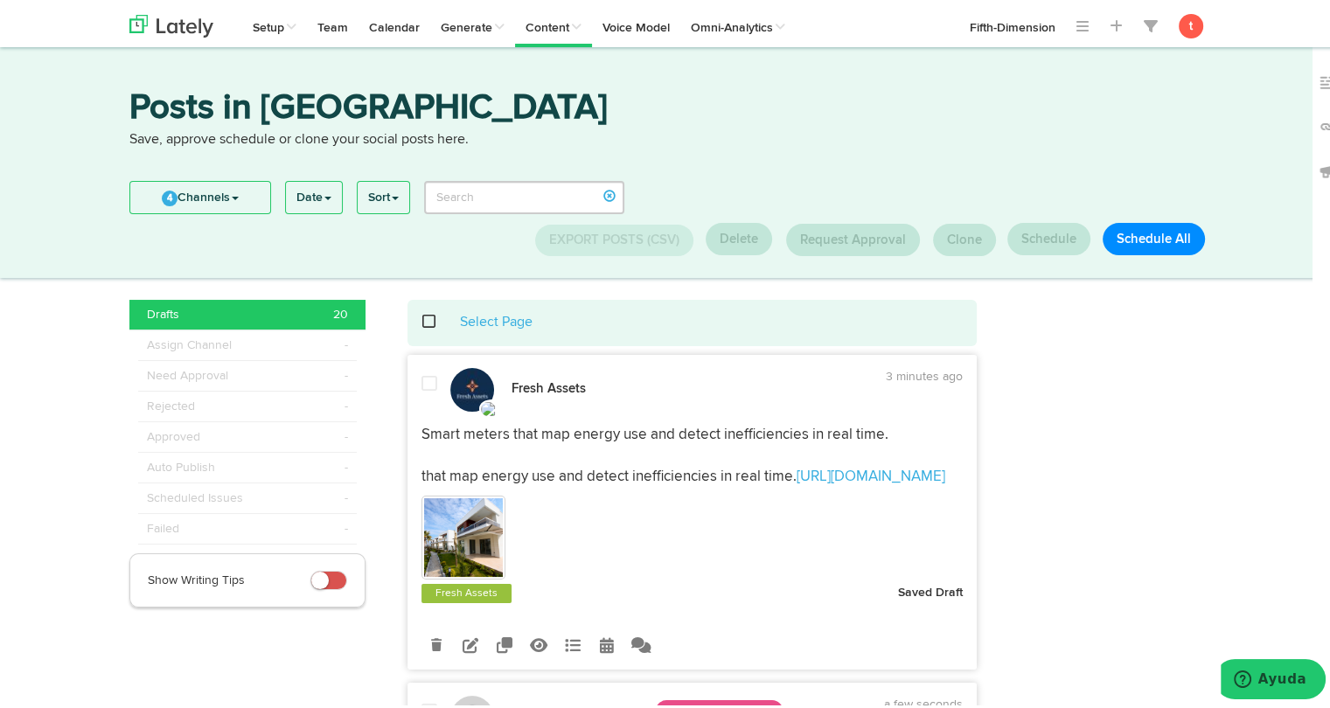
click at [426, 316] on div "Select page Select Page" at bounding box center [693, 319] width 544 height 20
click at [421, 314] on div "Select Page" at bounding box center [693, 319] width 544 height 20
click at [421, 318] on span at bounding box center [439, 318] width 36 height 1
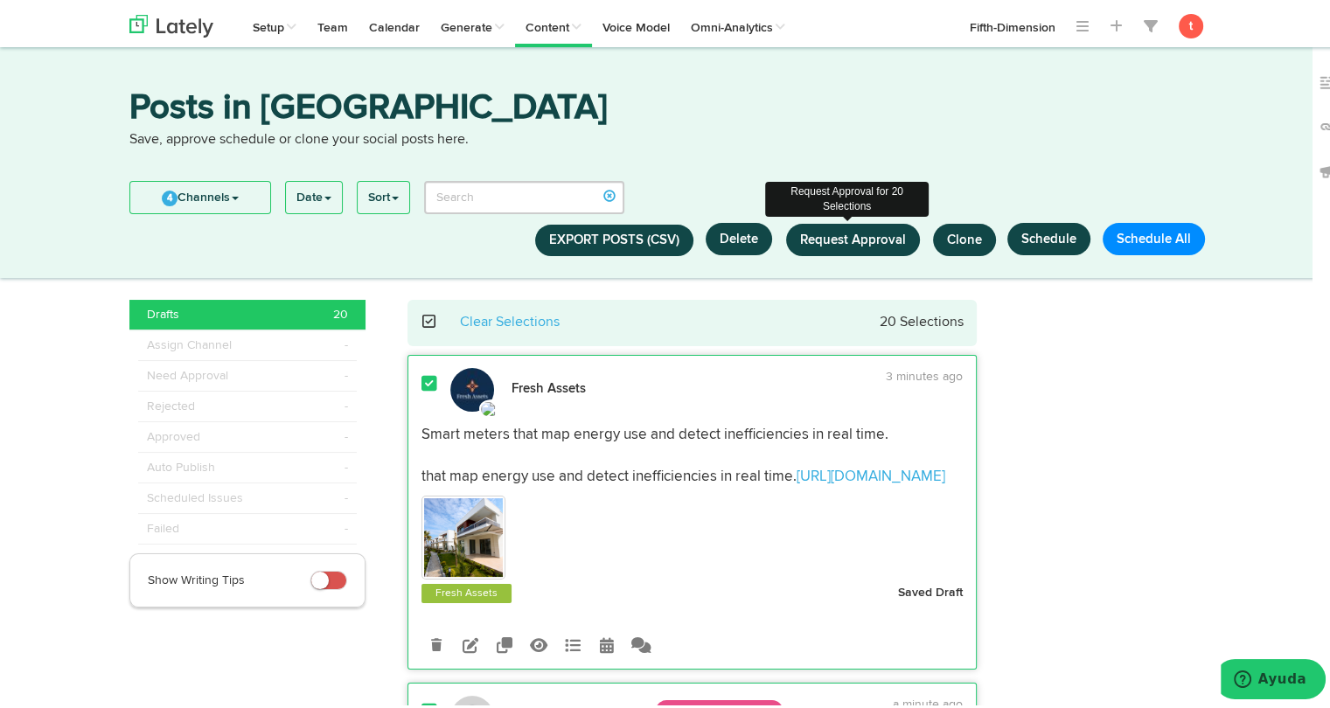
click at [858, 236] on span "Request Approval" at bounding box center [853, 236] width 106 height 13
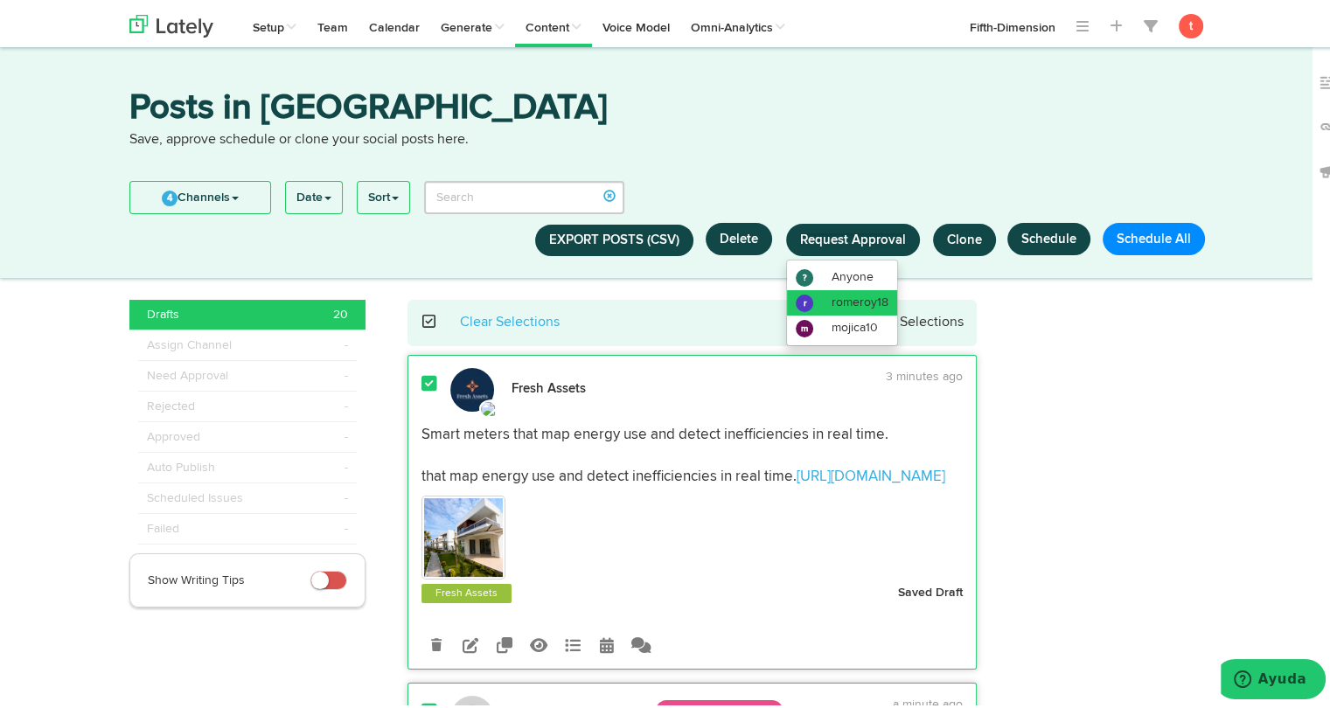
click at [857, 302] on span "romeroy18" at bounding box center [859, 299] width 57 height 12
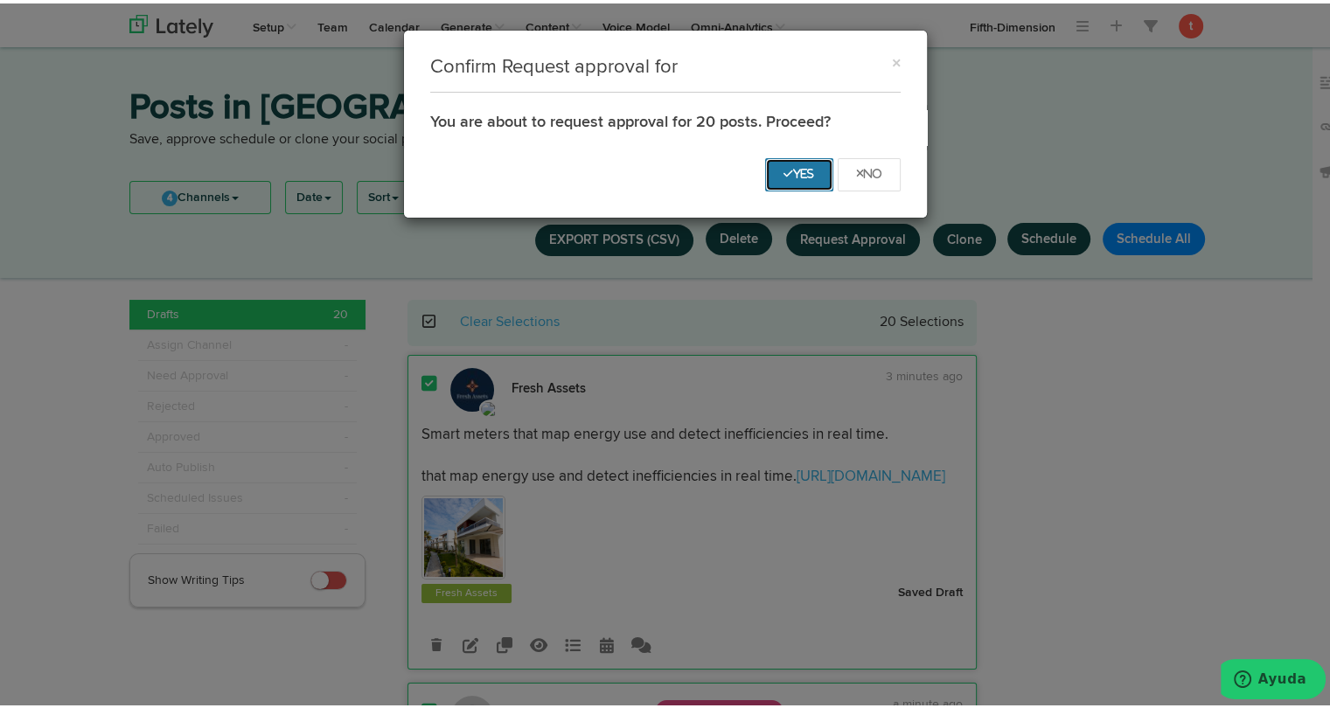
click at [787, 184] on button "Yes" at bounding box center [799, 171] width 68 height 33
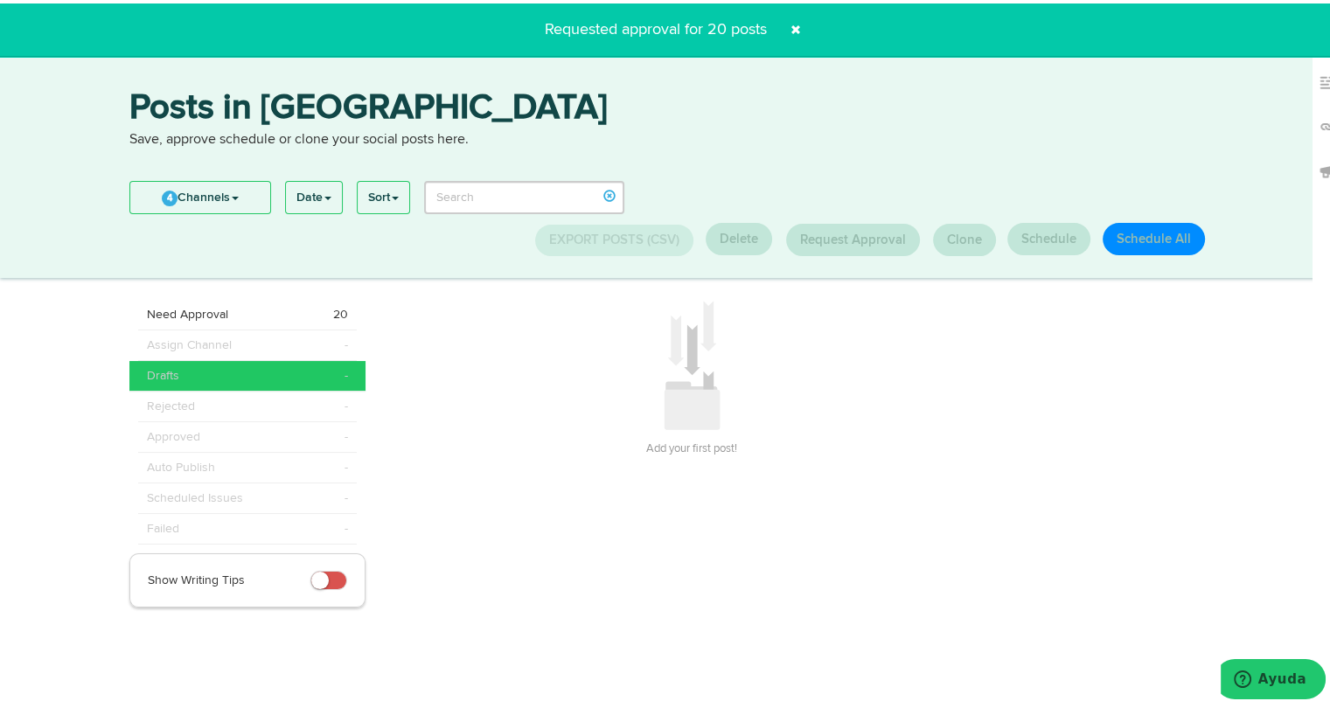
click at [782, 26] on span at bounding box center [796, 26] width 28 height 28
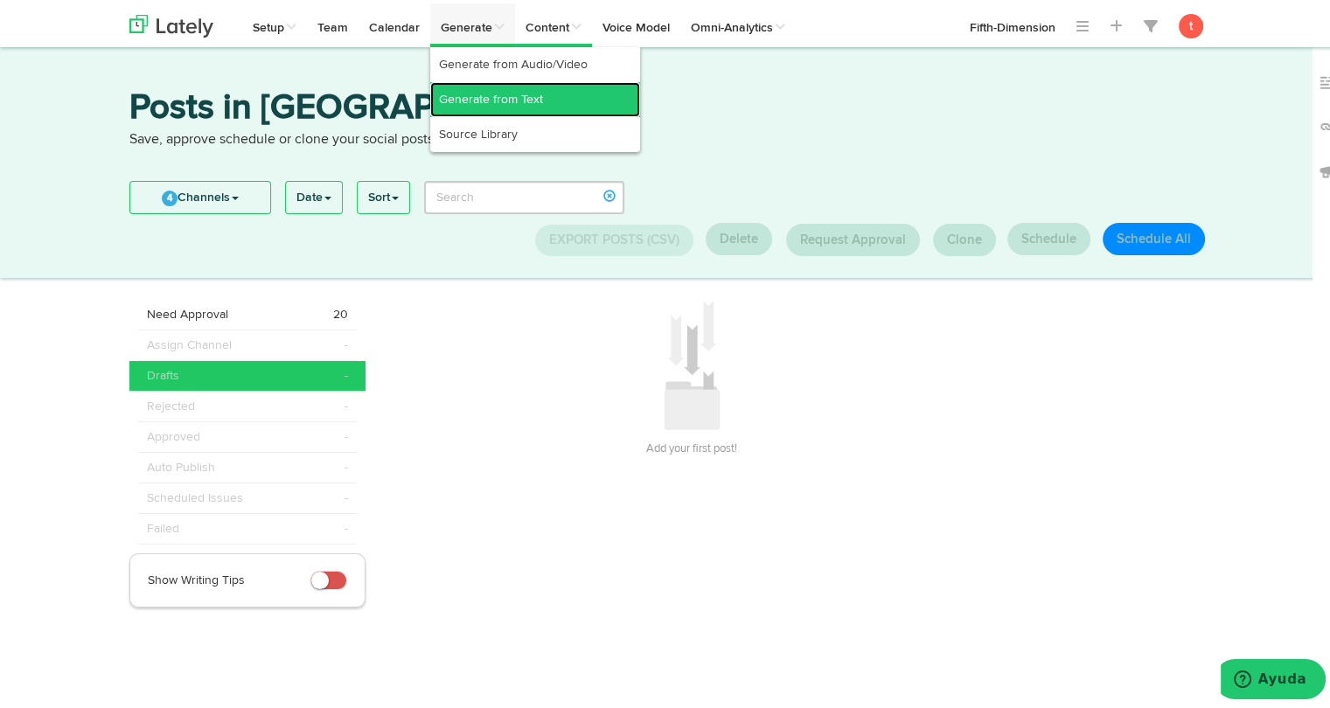
click at [490, 99] on link "Generate from Text" at bounding box center [535, 96] width 210 height 35
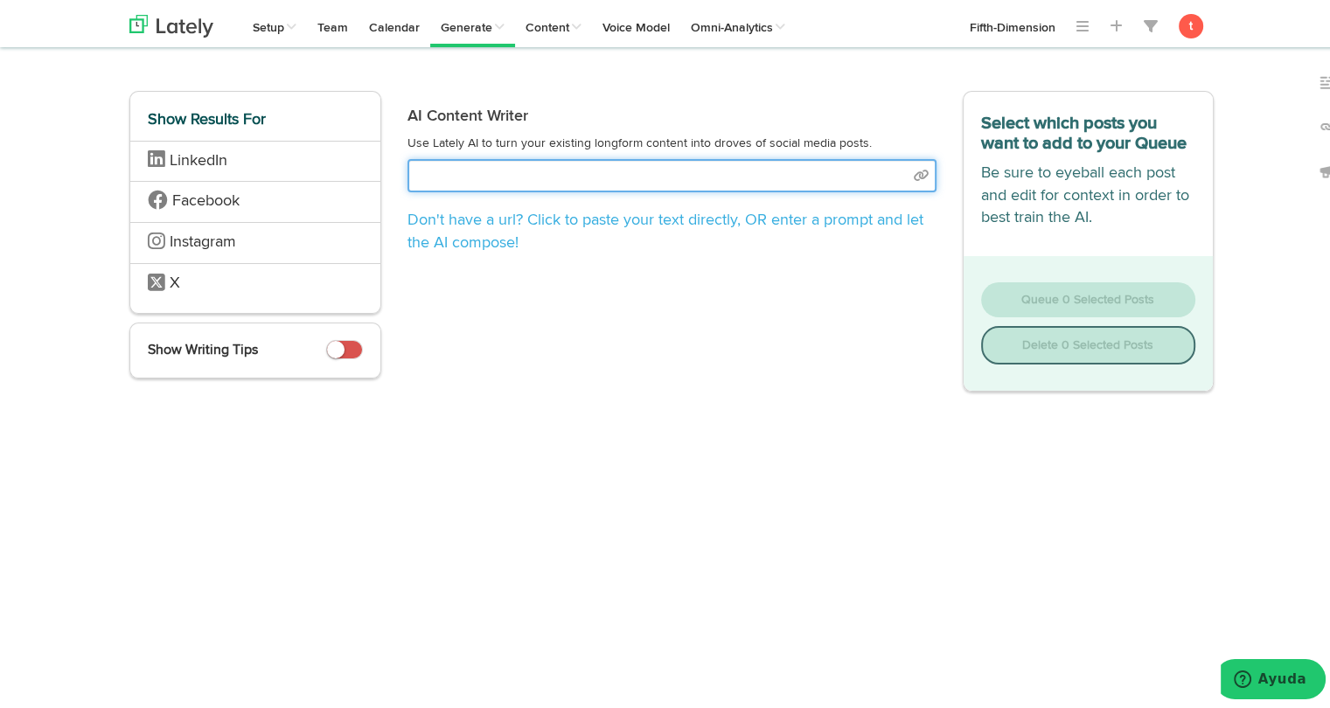
click at [615, 182] on input "text" at bounding box center [671, 172] width 529 height 33
select select "academic"
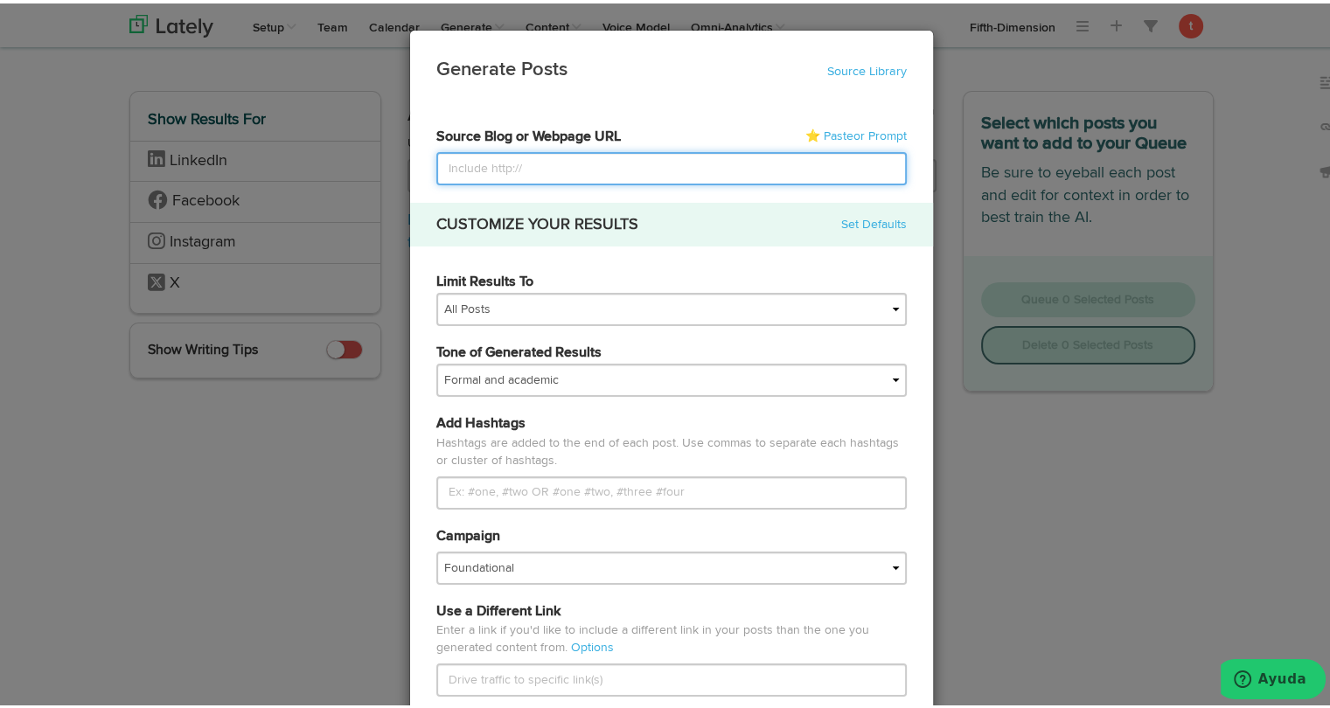
paste input "[URL][DOMAIN_NAME]"
type input "[URL][DOMAIN_NAME]"
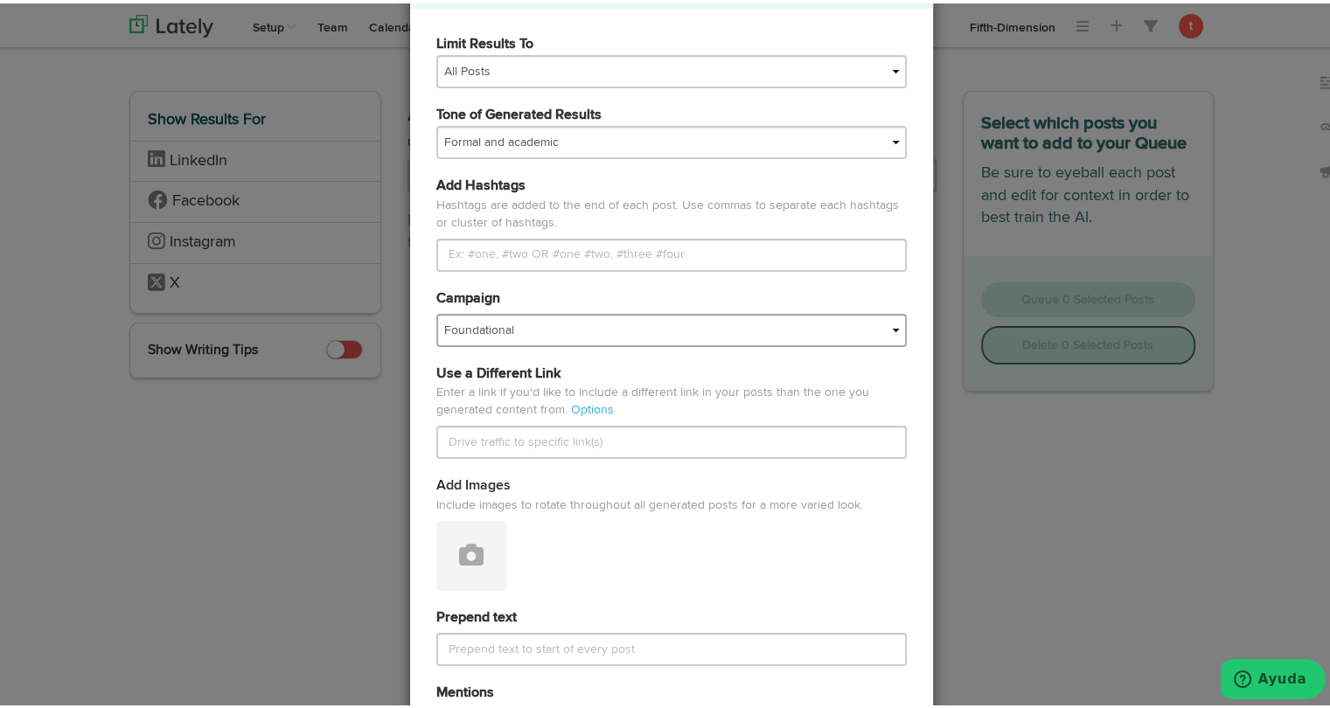
scroll to position [240, 0]
type input "[URL][DOMAIN_NAME]"
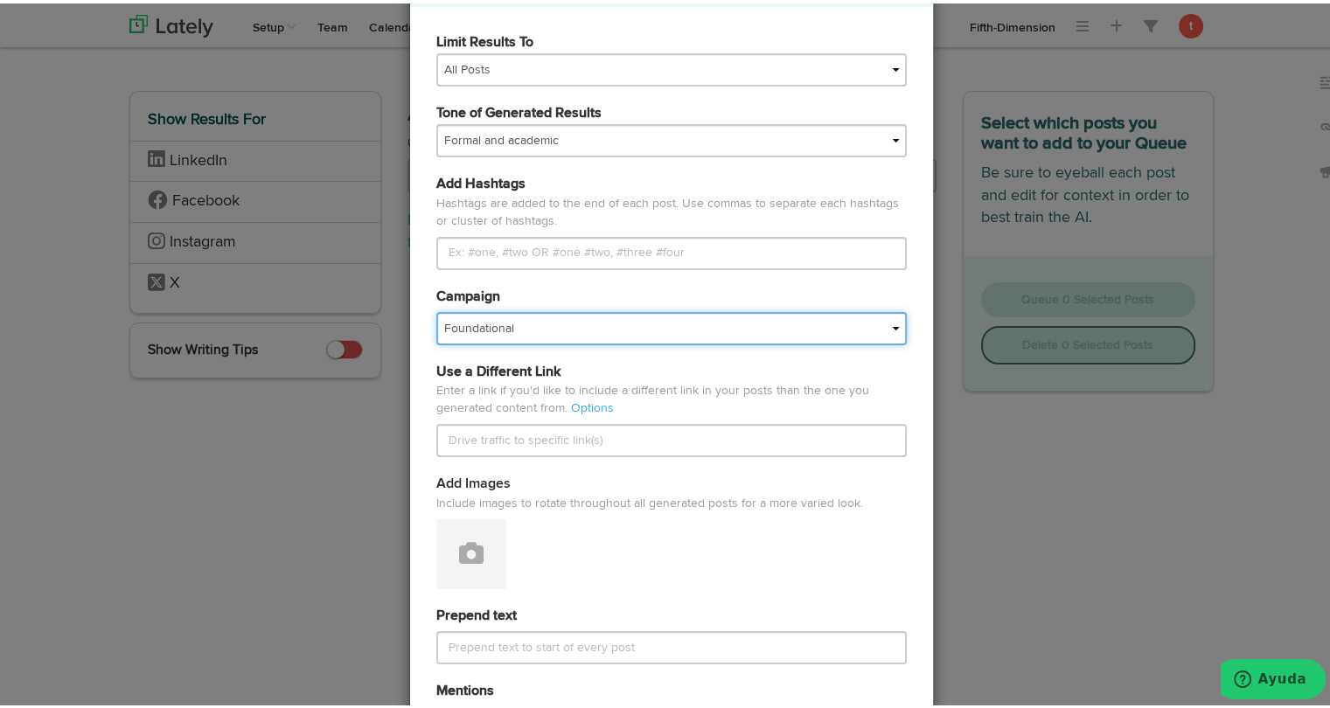
scroll to position [0, 0]
click at [542, 330] on select "Foundational Fresh Assets IMPORTED Industrias VBA Medula [PERSON_NAME] VBA <> G…" at bounding box center [671, 325] width 470 height 33
select select "67a66d21166803e04be07e7f"
click at [436, 309] on select "Foundational Fresh Assets IMPORTED Industrias VBA Medula [PERSON_NAME] VBA <> G…" at bounding box center [671, 325] width 470 height 33
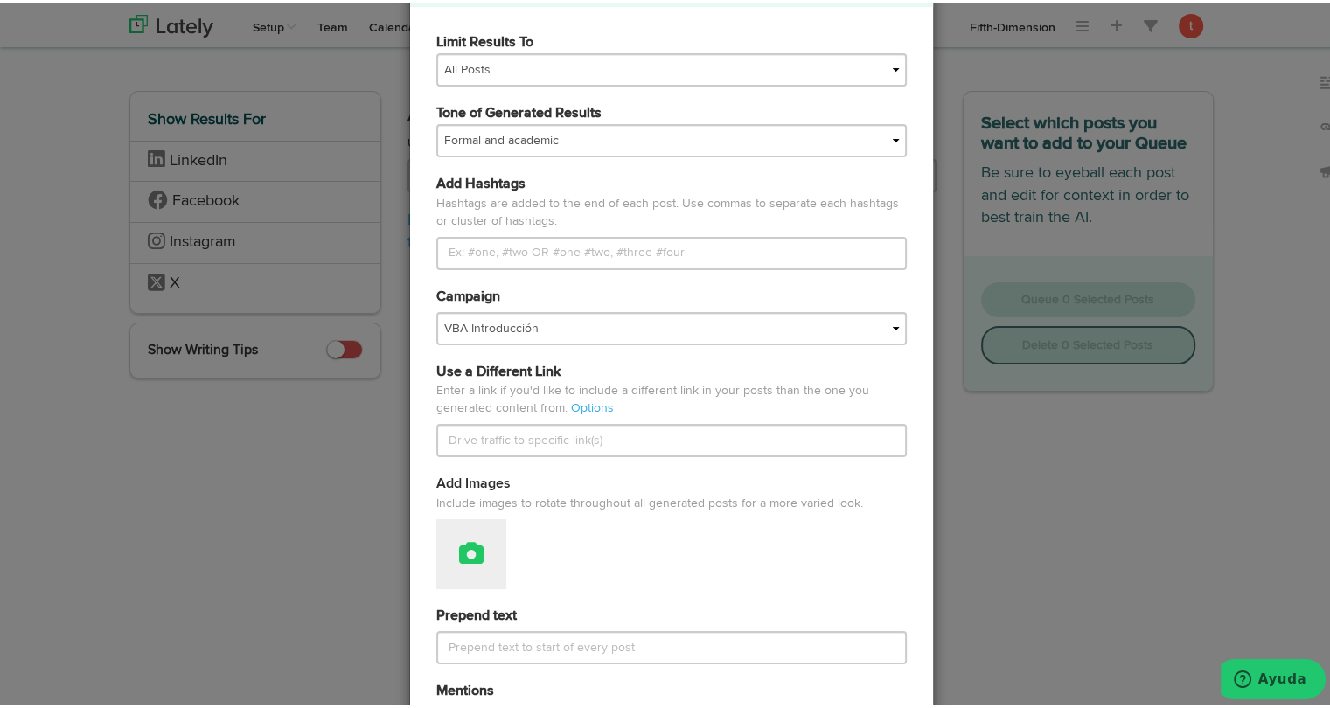
click at [443, 550] on button at bounding box center [471, 551] width 70 height 70
click at [797, 457] on div "Use a Different Link Enter a link if you'd like to include a different link in …" at bounding box center [671, 415] width 497 height 113
click at [459, 553] on icon at bounding box center [471, 550] width 24 height 24
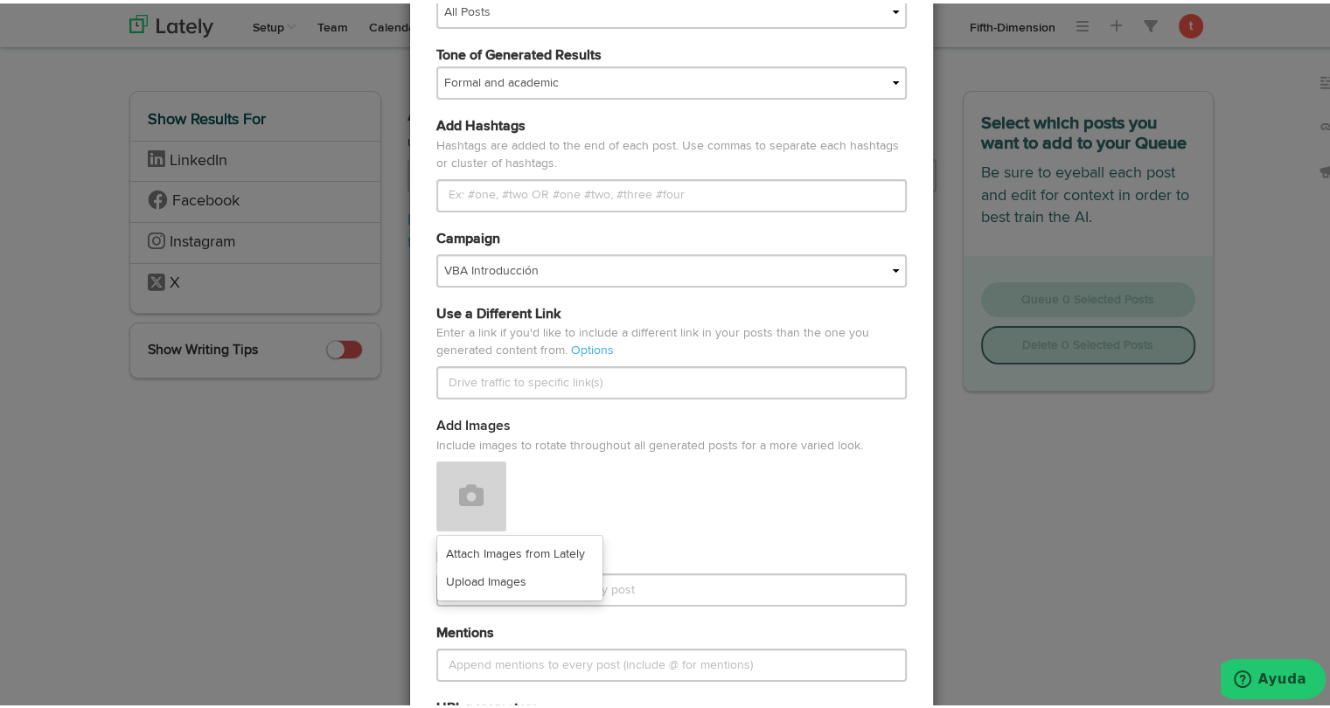
scroll to position [311, 0]
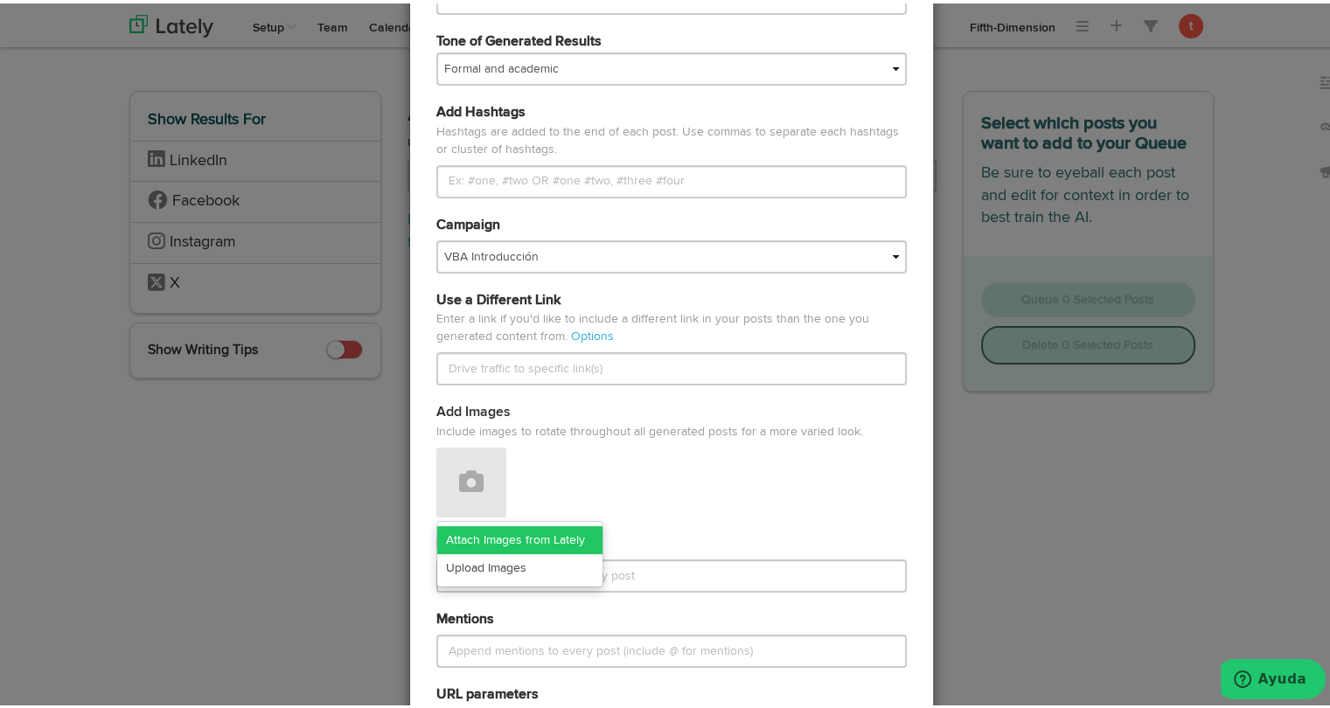
click at [470, 543] on link "Attach Images from Lately" at bounding box center [519, 537] width 165 height 28
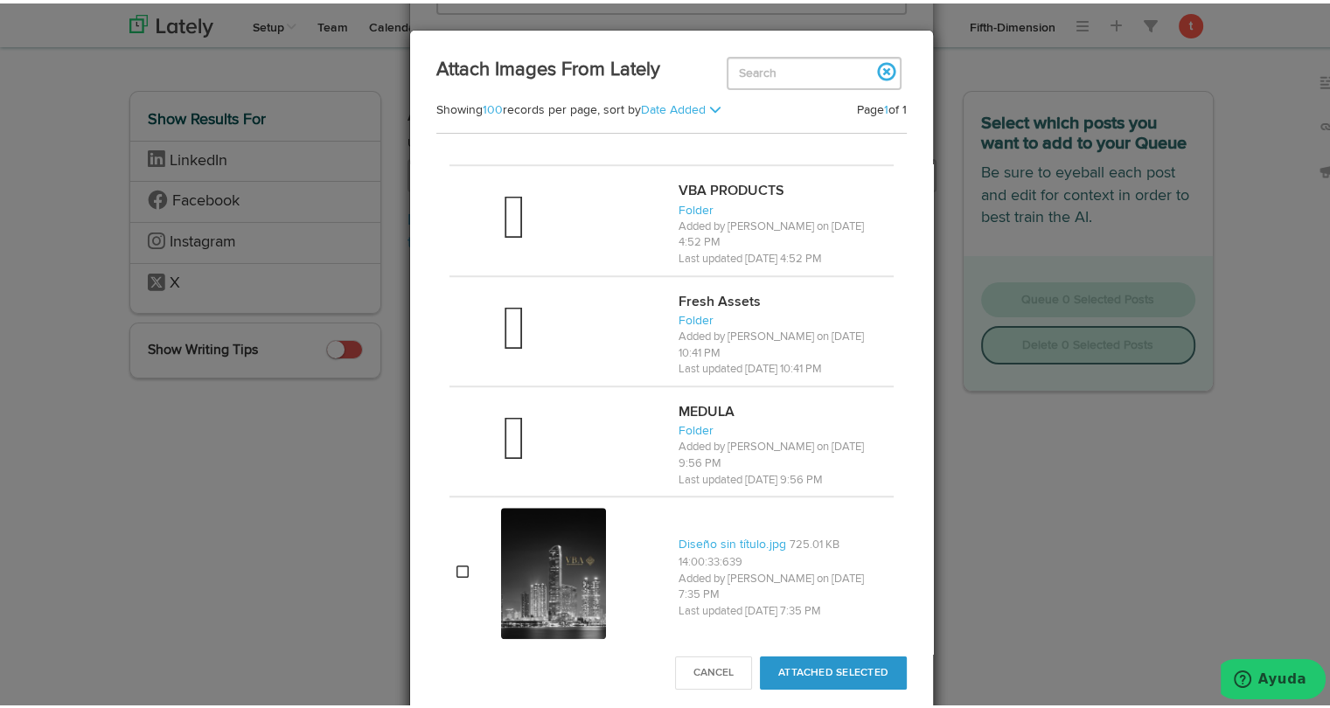
scroll to position [1483, 0]
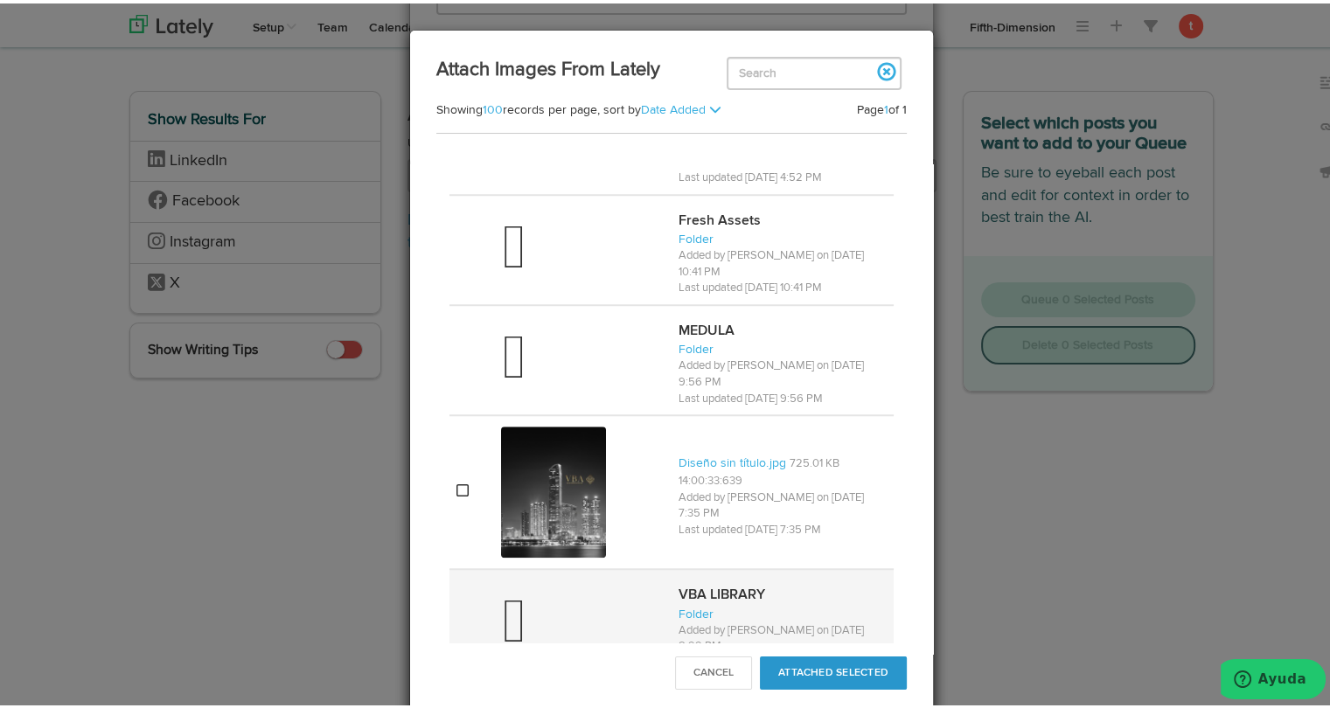
click at [543, 586] on div at bounding box center [582, 621] width 163 height 70
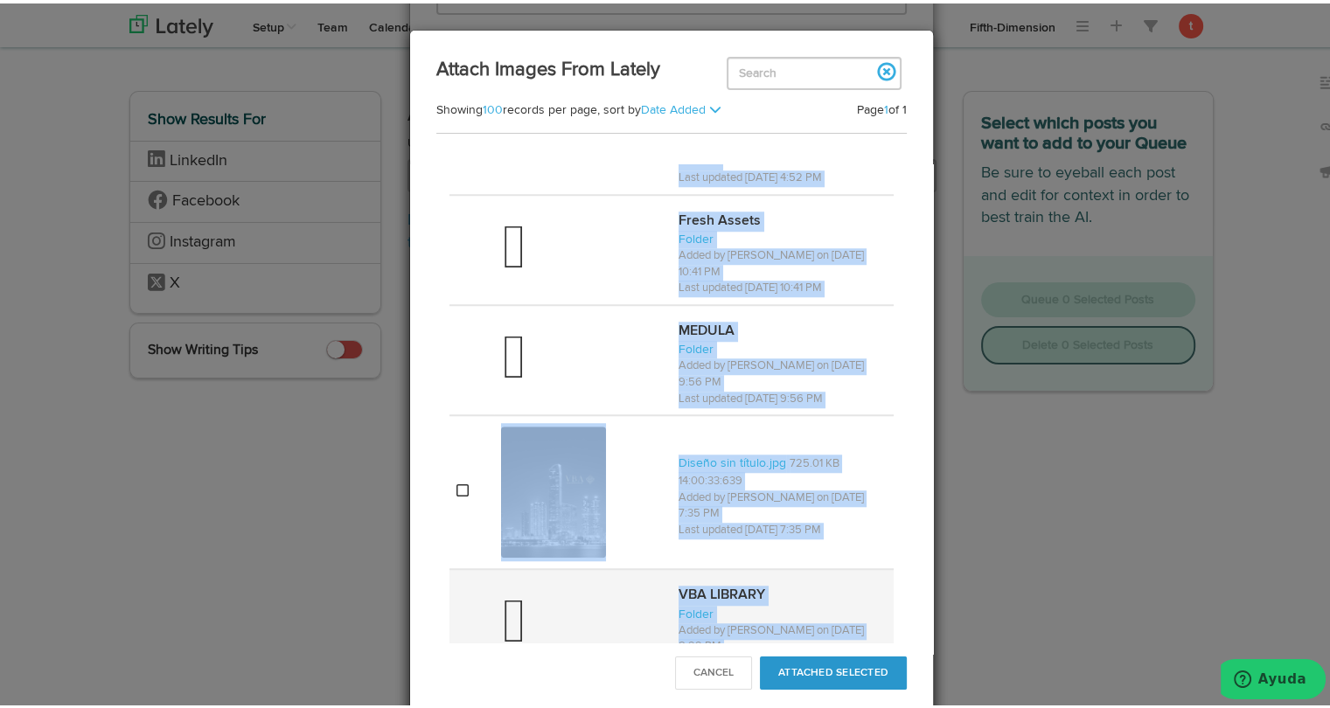
scroll to position [0, 0]
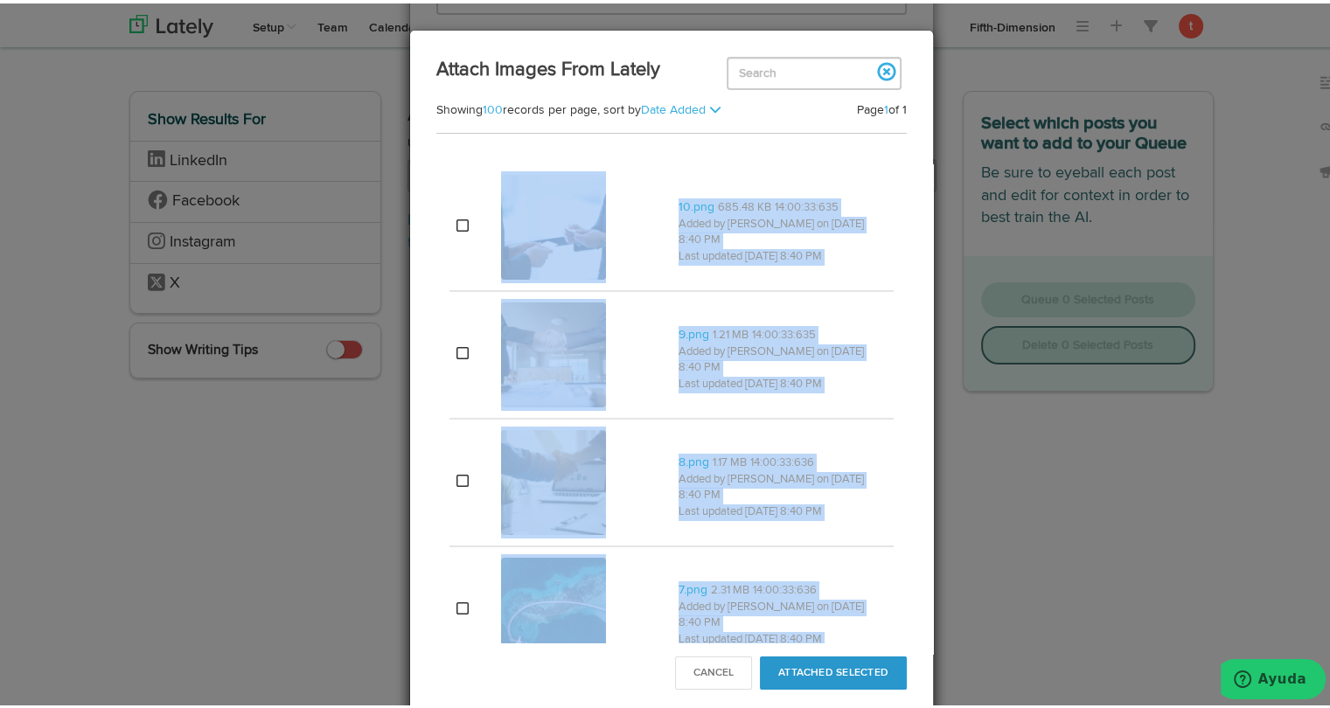
click at [543, 580] on div "Attach Images From Lately Showing 100 records per page, 50 100 200 400 sort by …" at bounding box center [671, 354] width 1343 height 708
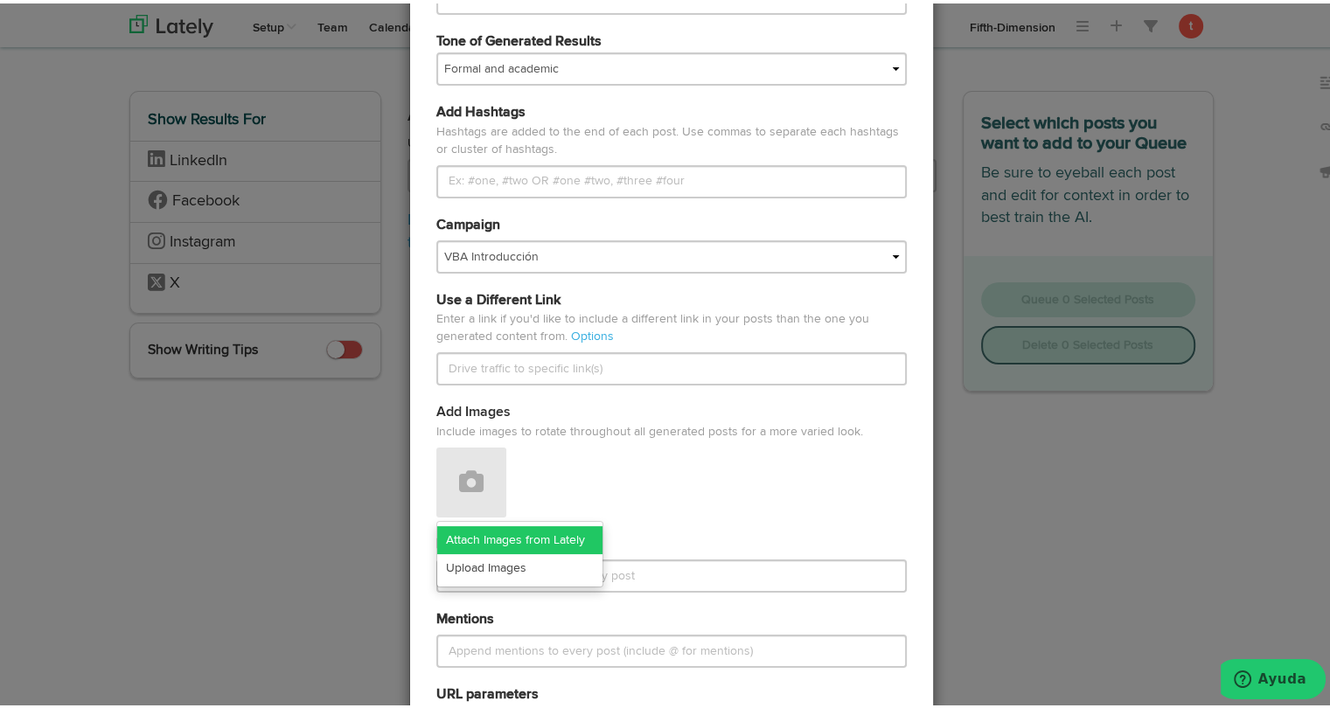
click at [475, 535] on link "Attach Images from Lately" at bounding box center [519, 537] width 165 height 28
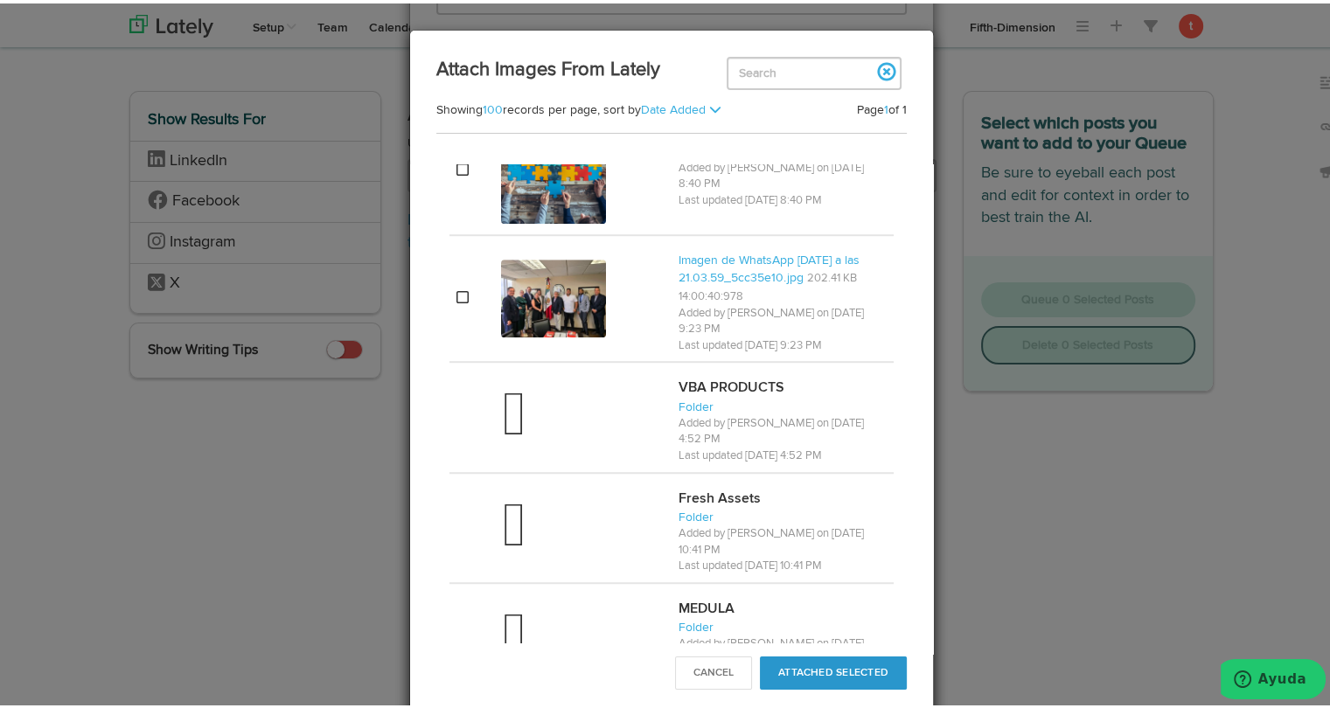
scroll to position [1483, 0]
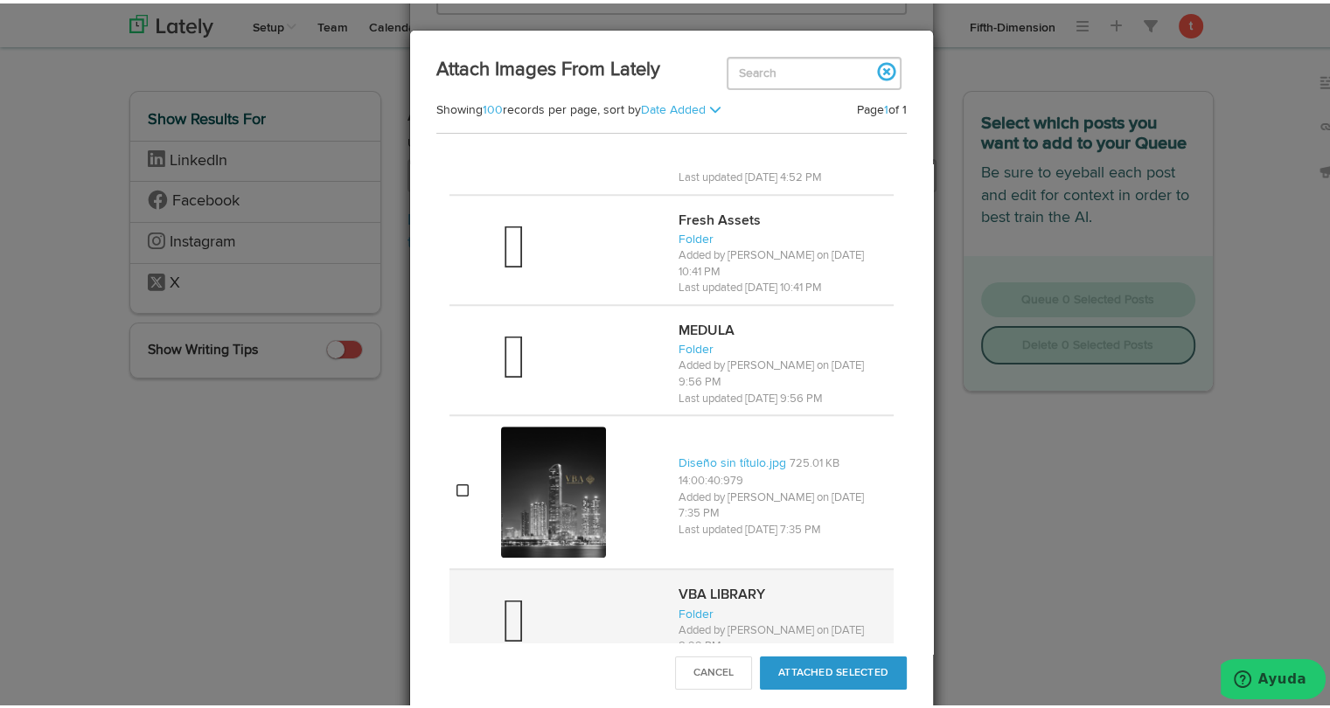
click at [570, 586] on div at bounding box center [582, 621] width 163 height 70
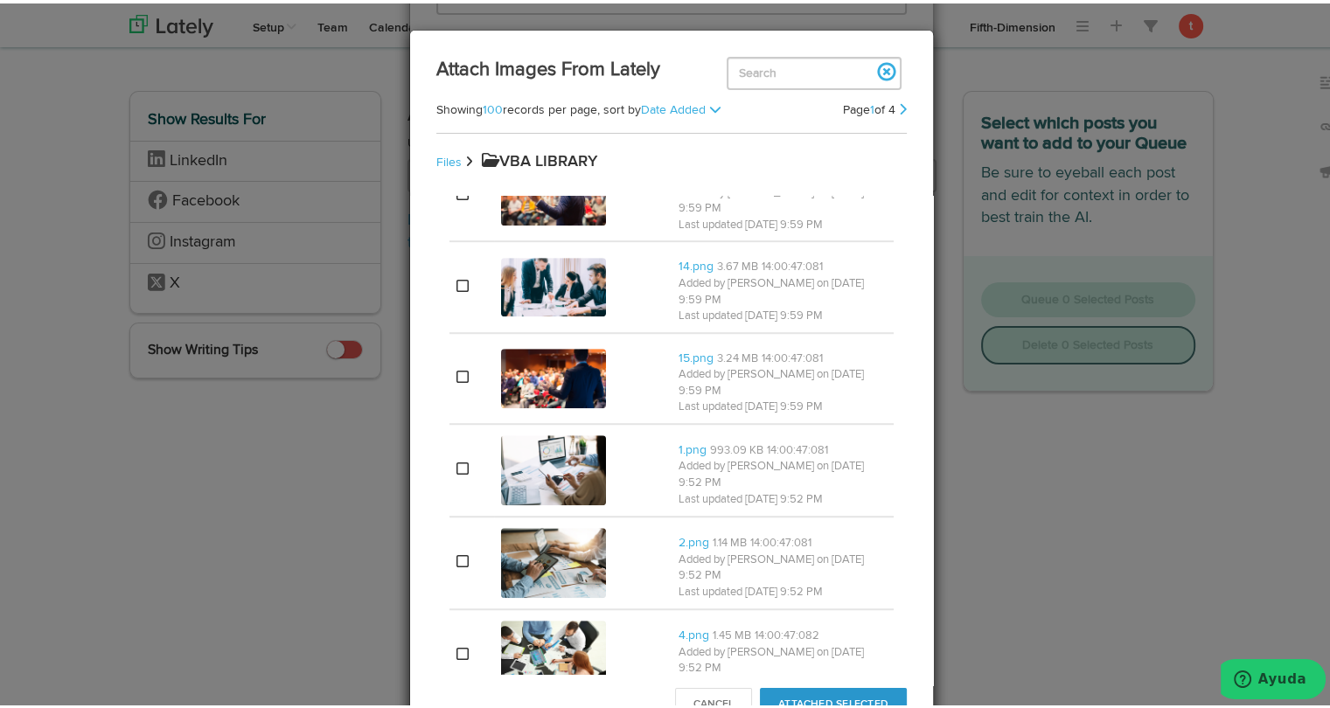
scroll to position [1137, 0]
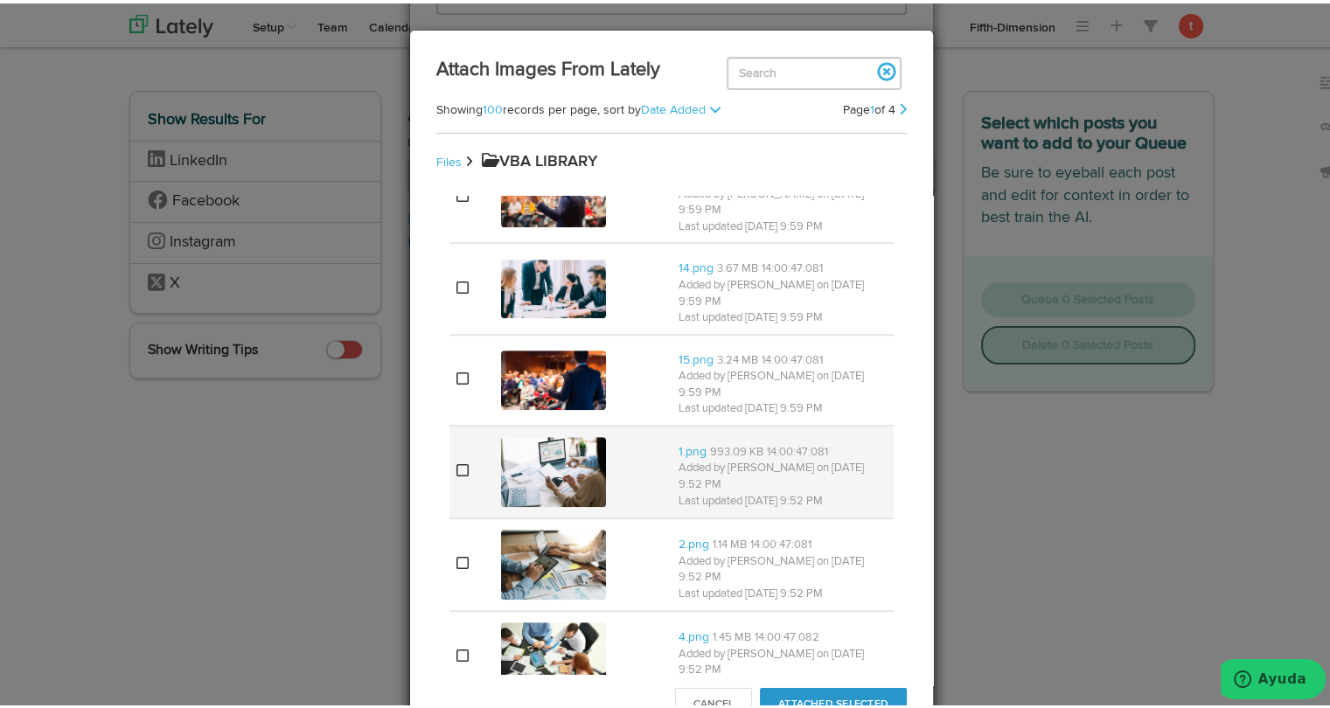
click at [501, 434] on img at bounding box center [553, 469] width 105 height 70
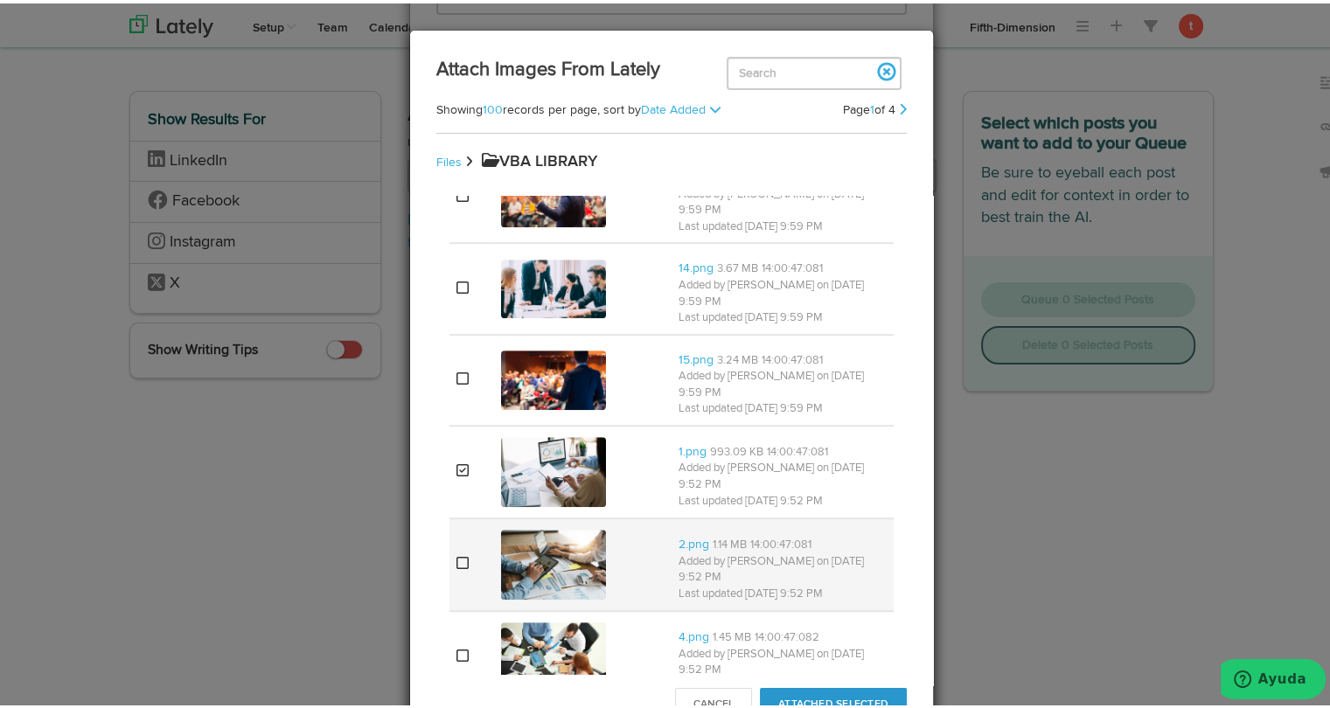
click at [501, 526] on img at bounding box center [553, 561] width 105 height 70
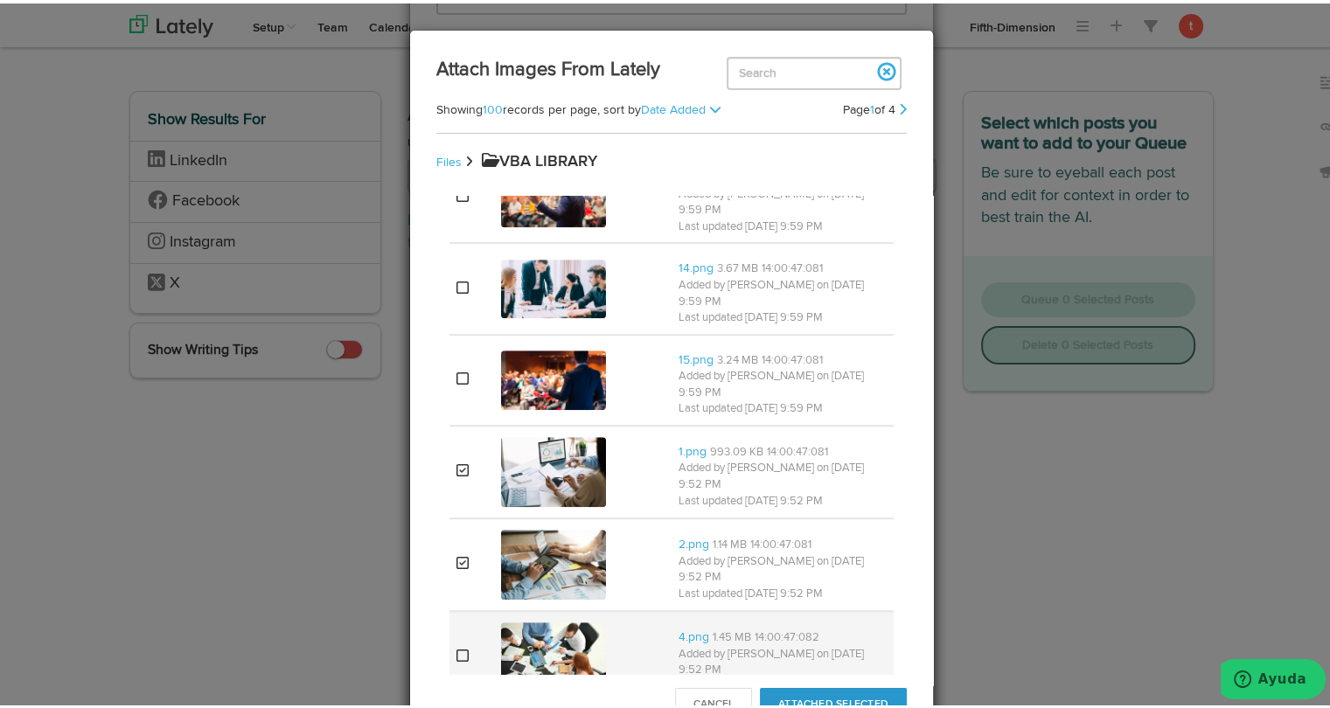
click at [501, 619] on img at bounding box center [553, 654] width 105 height 70
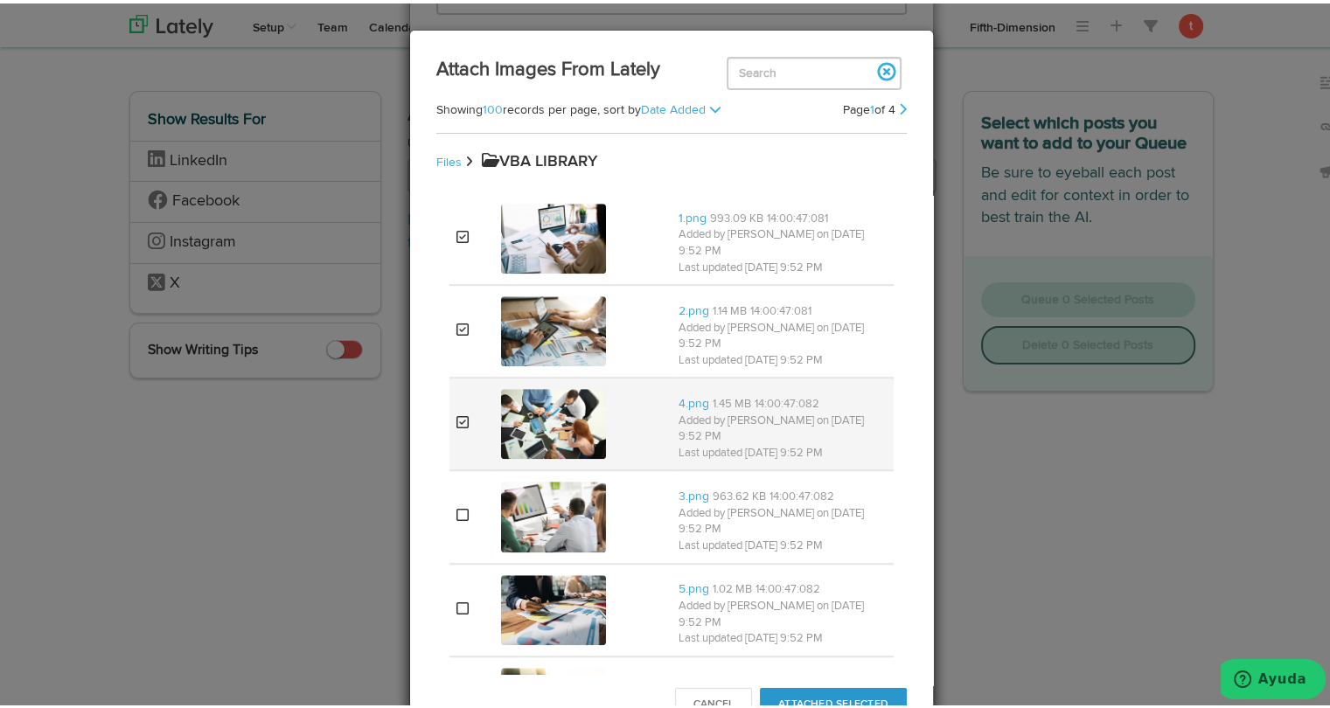
scroll to position [1377, 0]
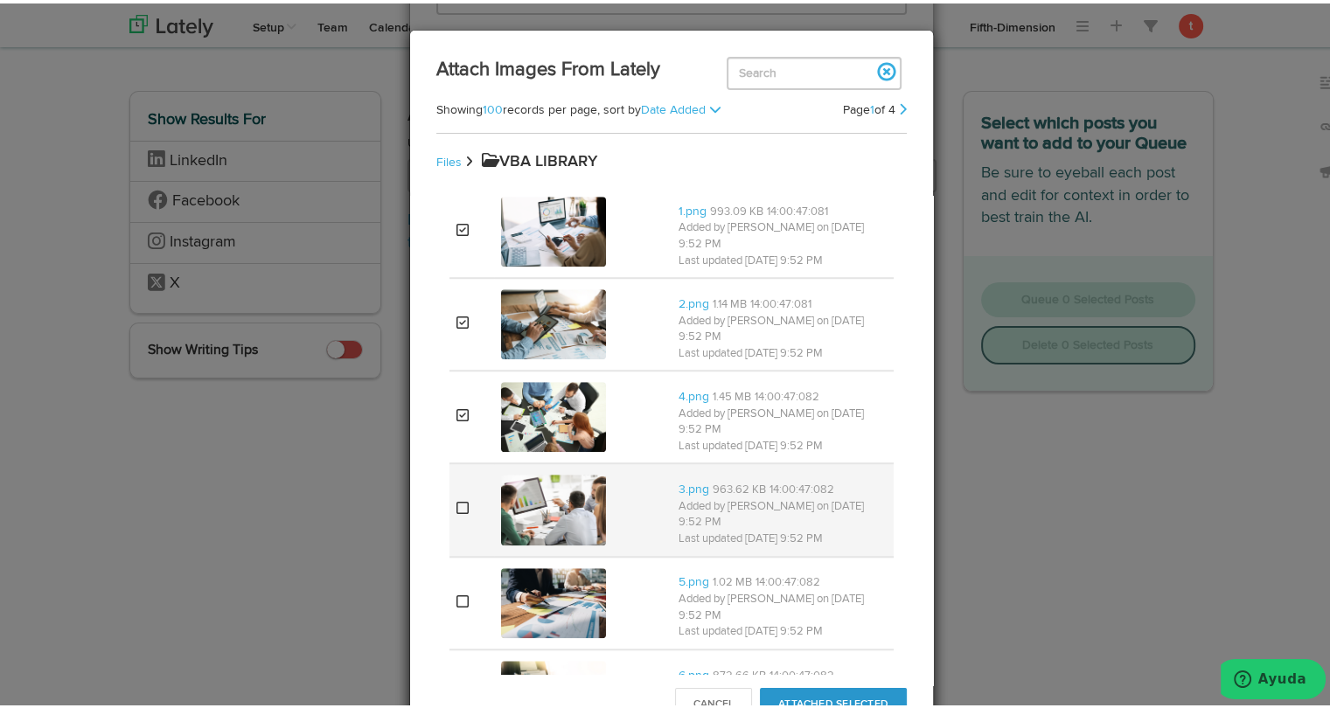
click at [508, 471] on img at bounding box center [553, 506] width 105 height 70
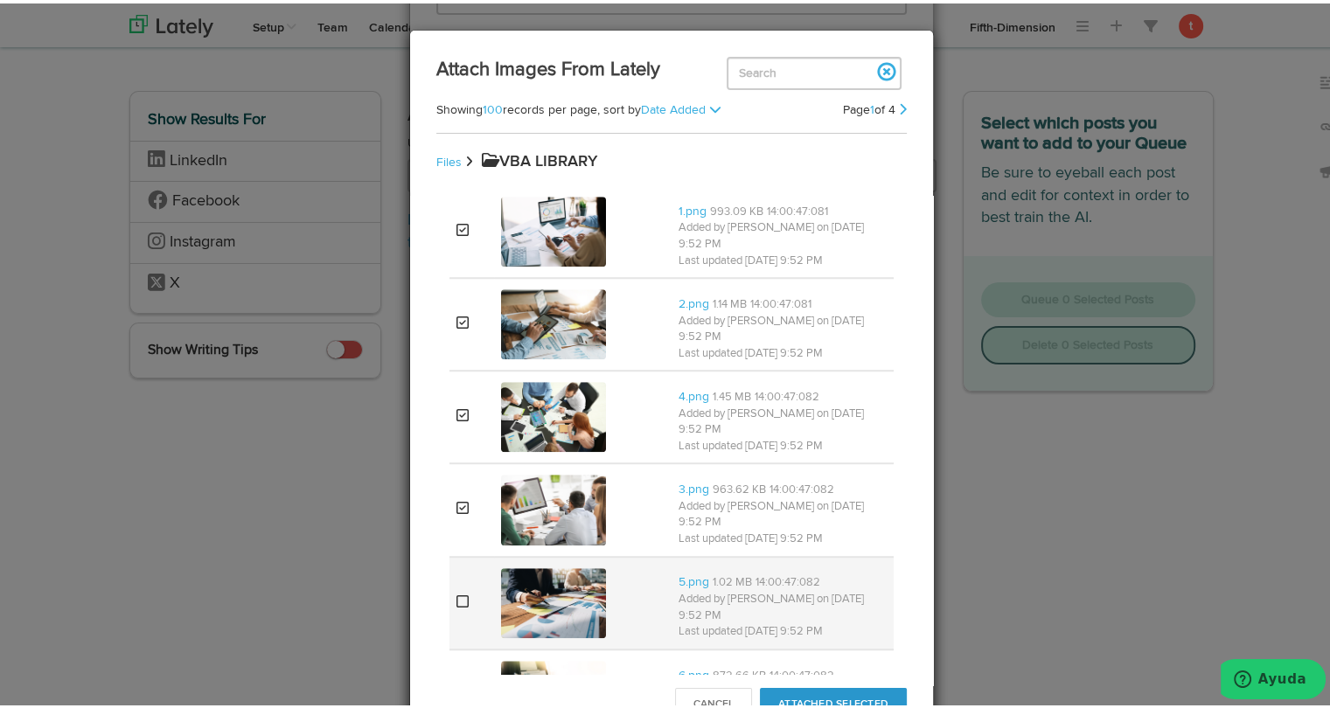
click at [507, 565] on img at bounding box center [553, 600] width 105 height 70
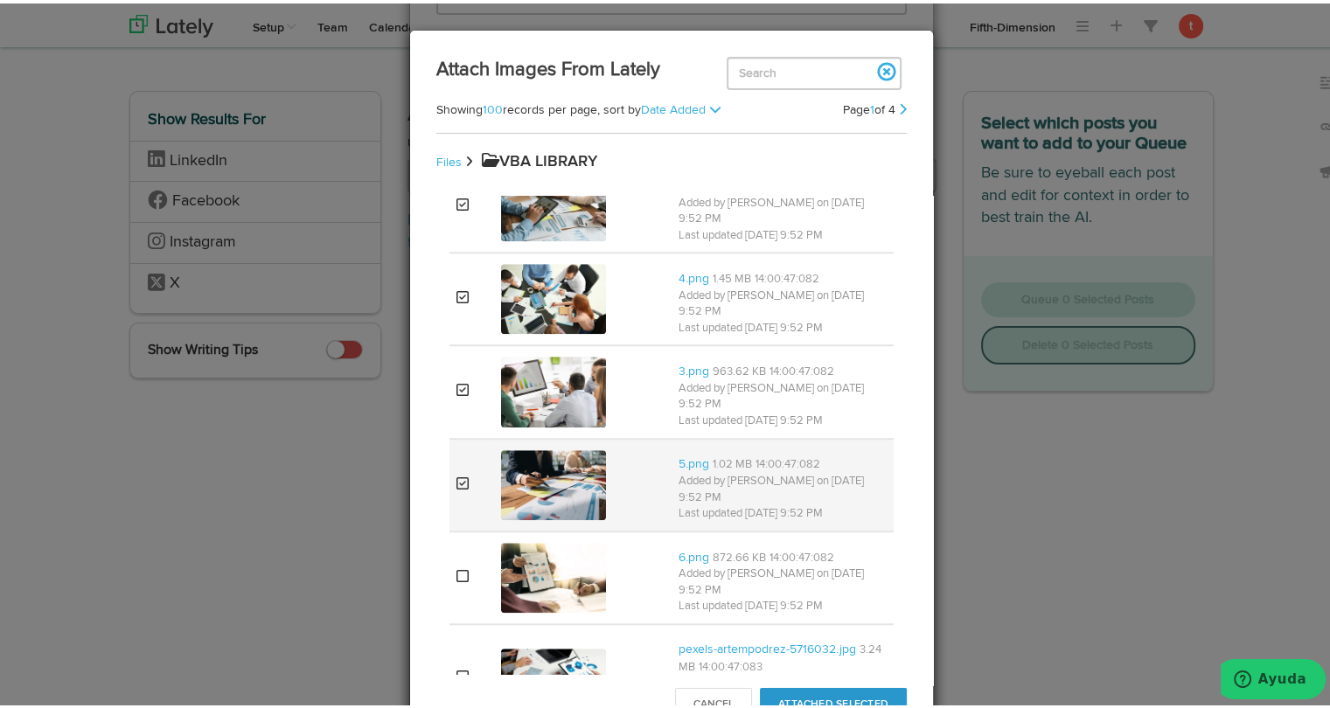
scroll to position [1506, 0]
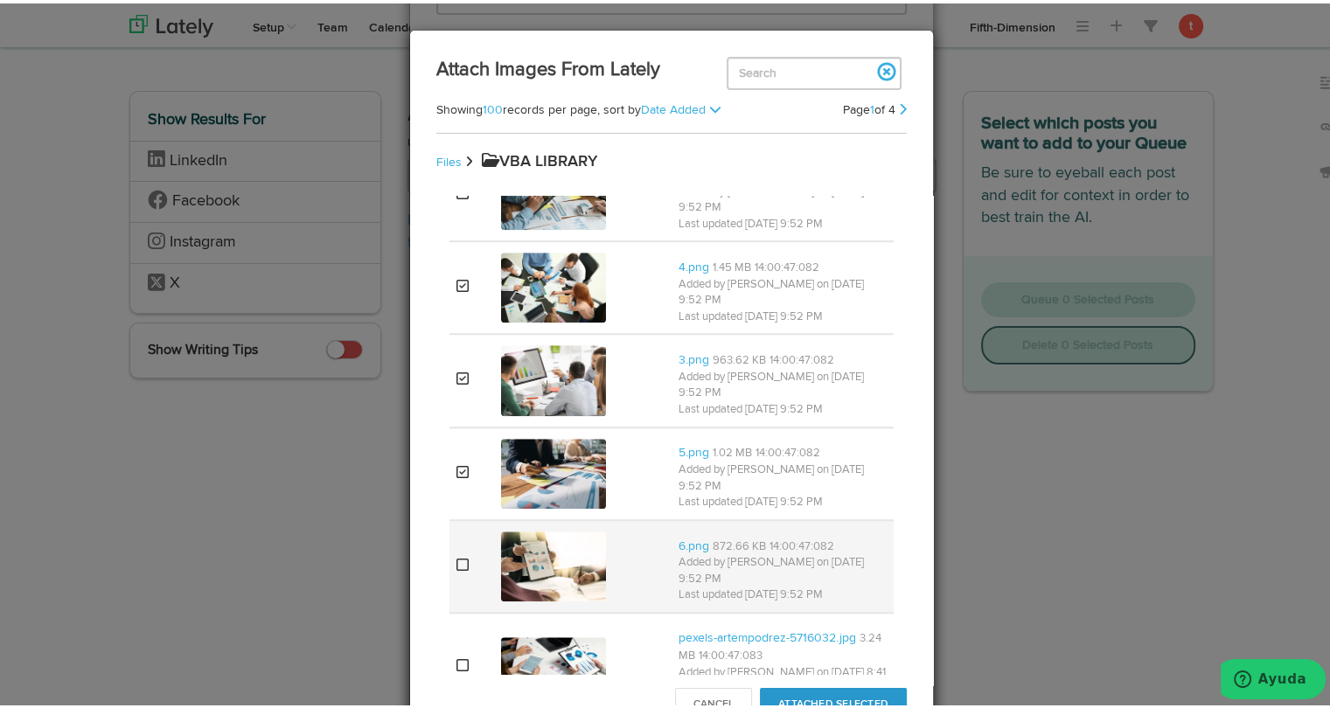
click at [519, 528] on img at bounding box center [553, 563] width 105 height 70
click at [537, 528] on img at bounding box center [553, 563] width 105 height 70
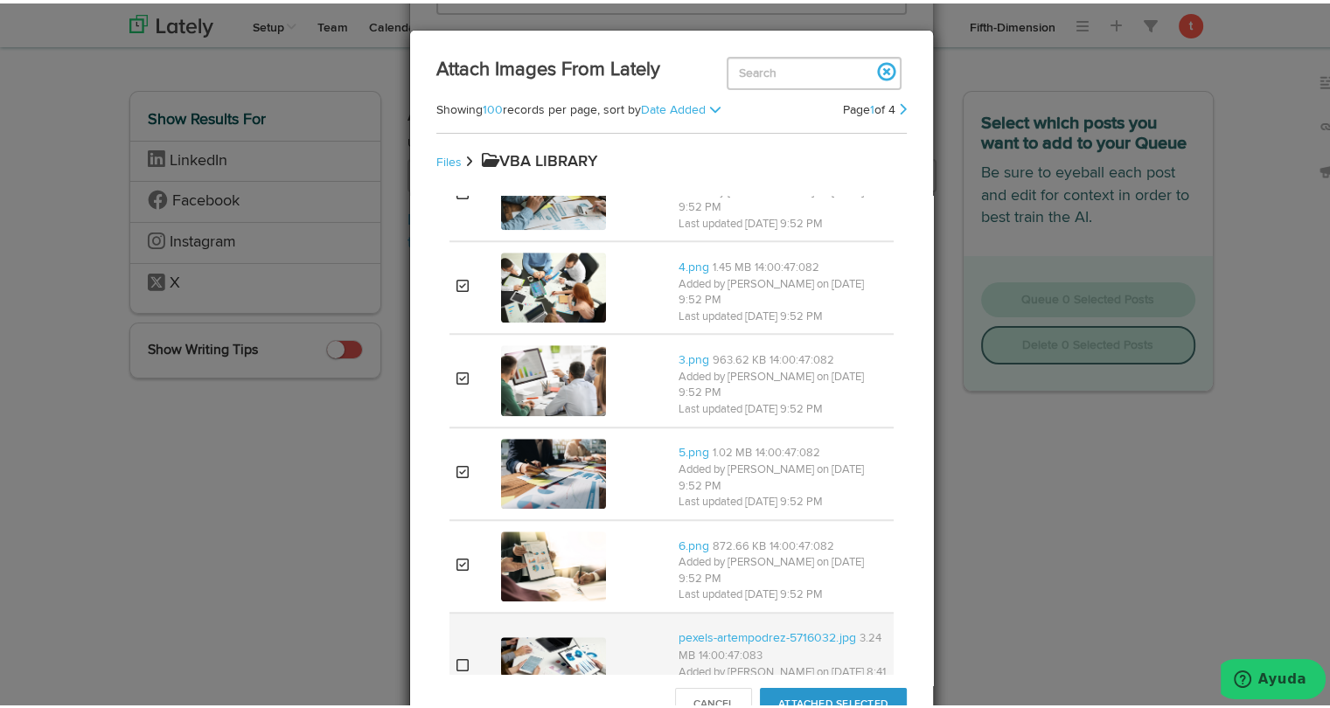
click at [514, 634] on img at bounding box center [553, 663] width 105 height 59
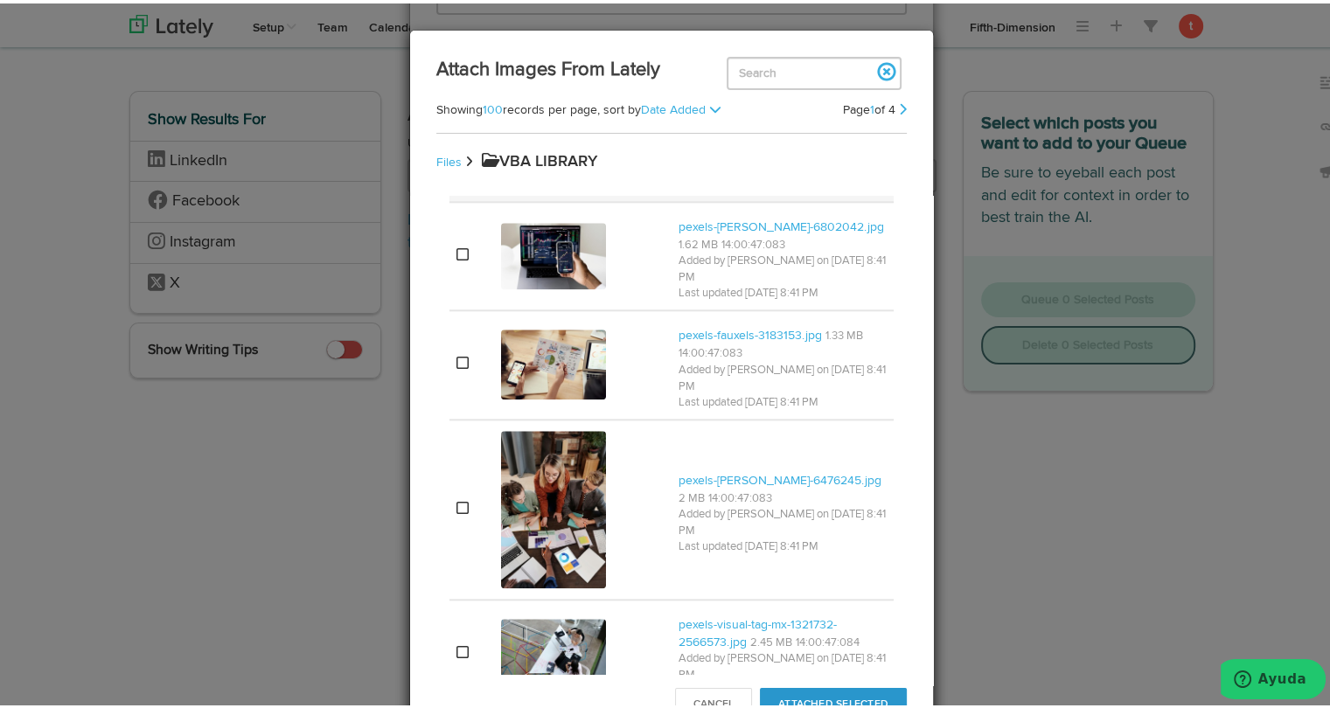
scroll to position [2027, 0]
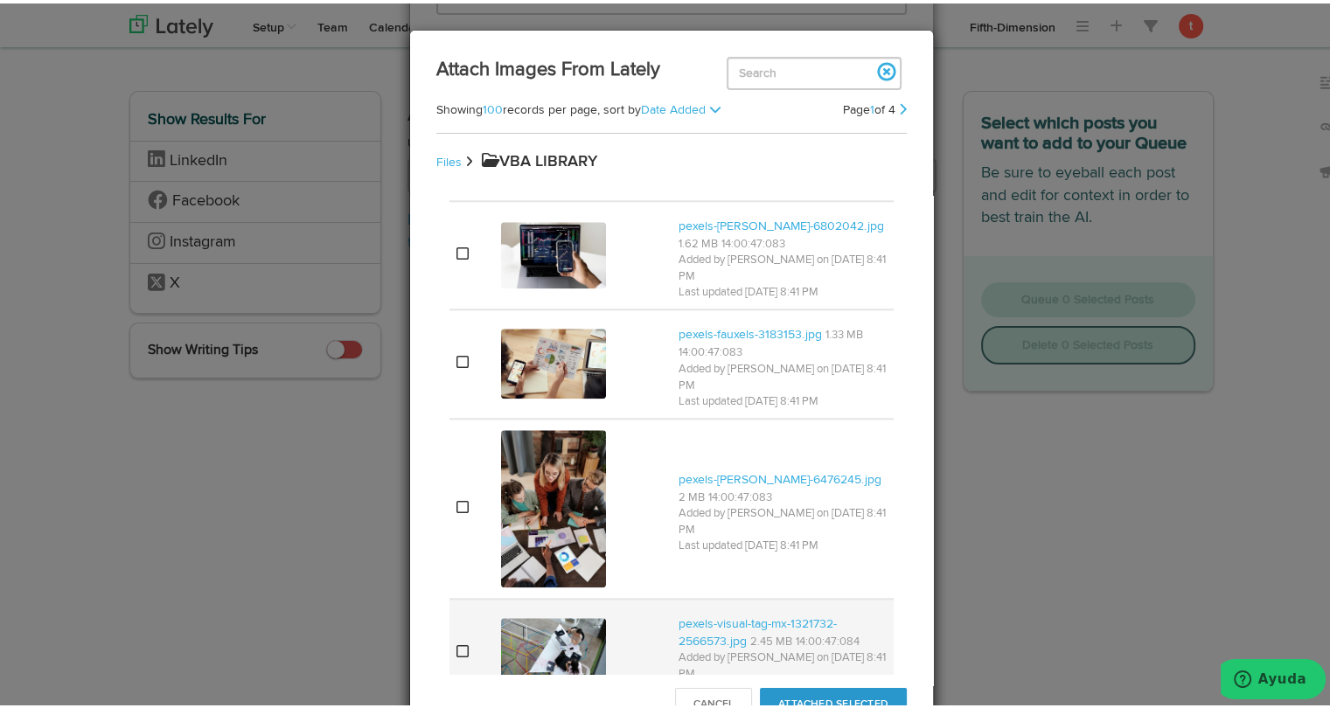
click at [517, 615] on img at bounding box center [553, 650] width 105 height 70
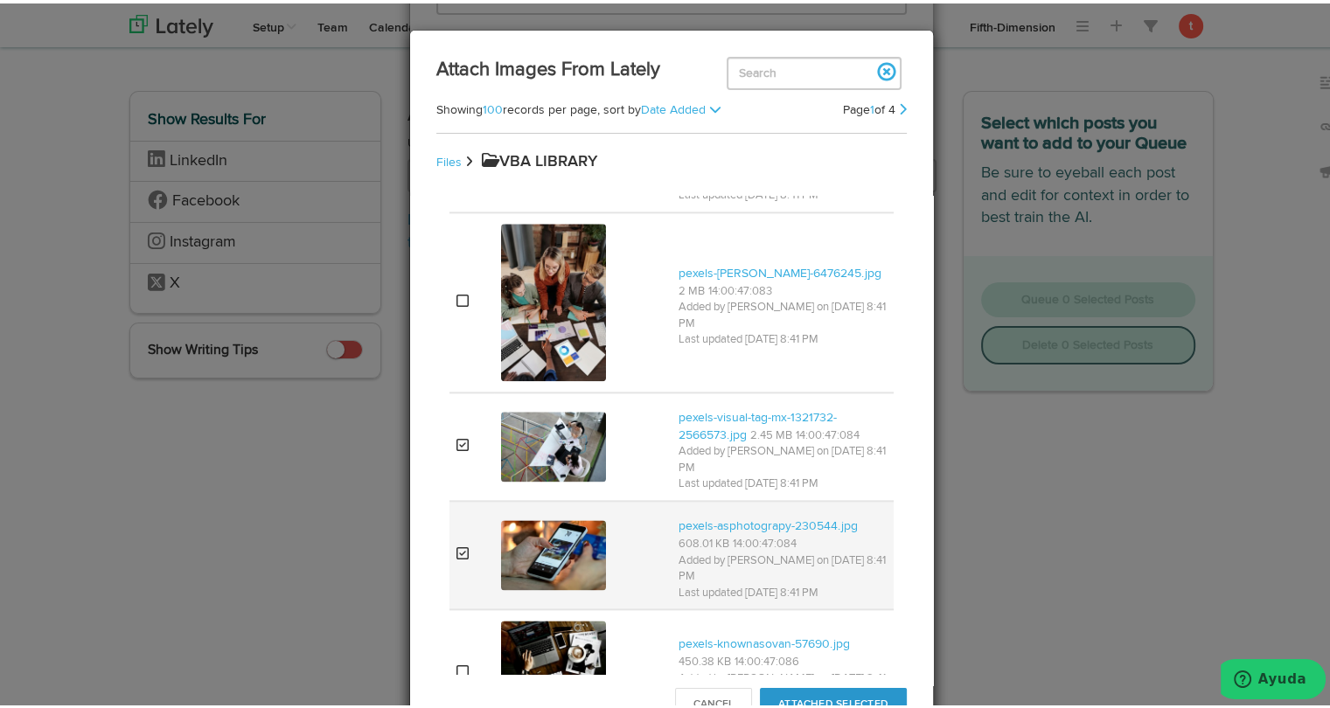
scroll to position [2235, 0]
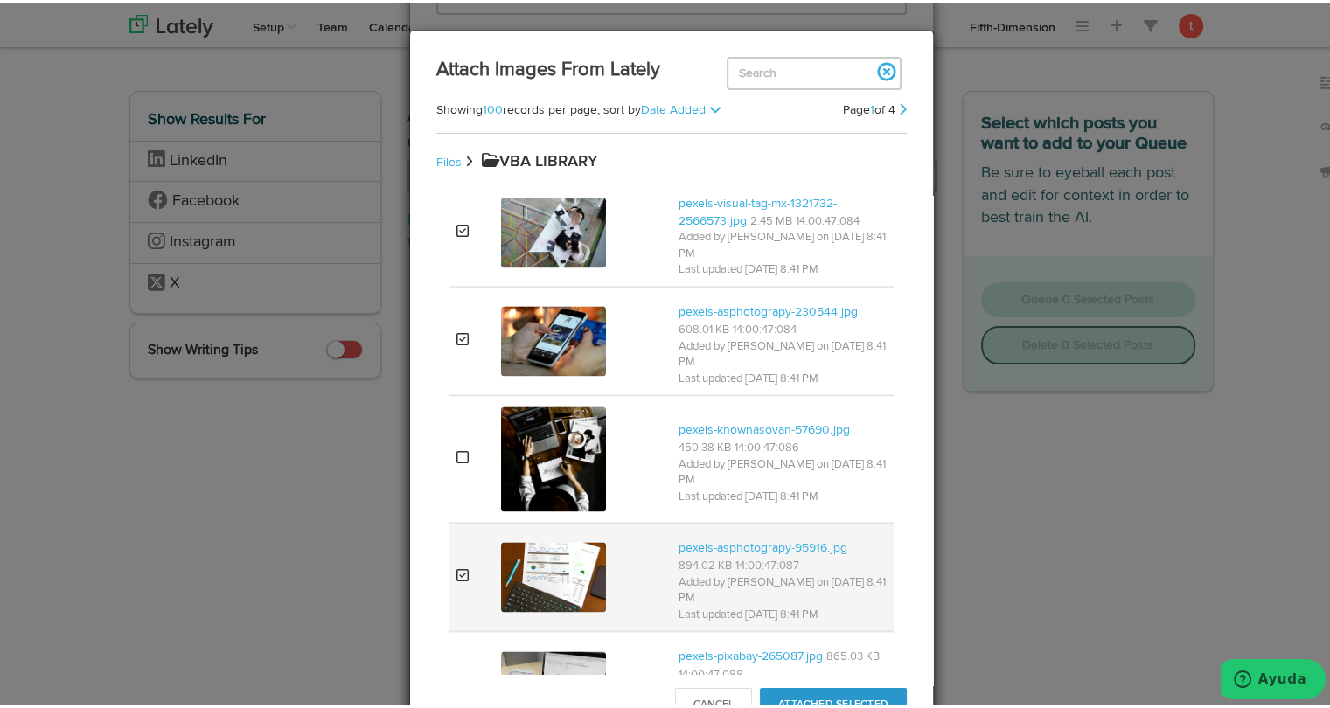
scroll to position [2471, 0]
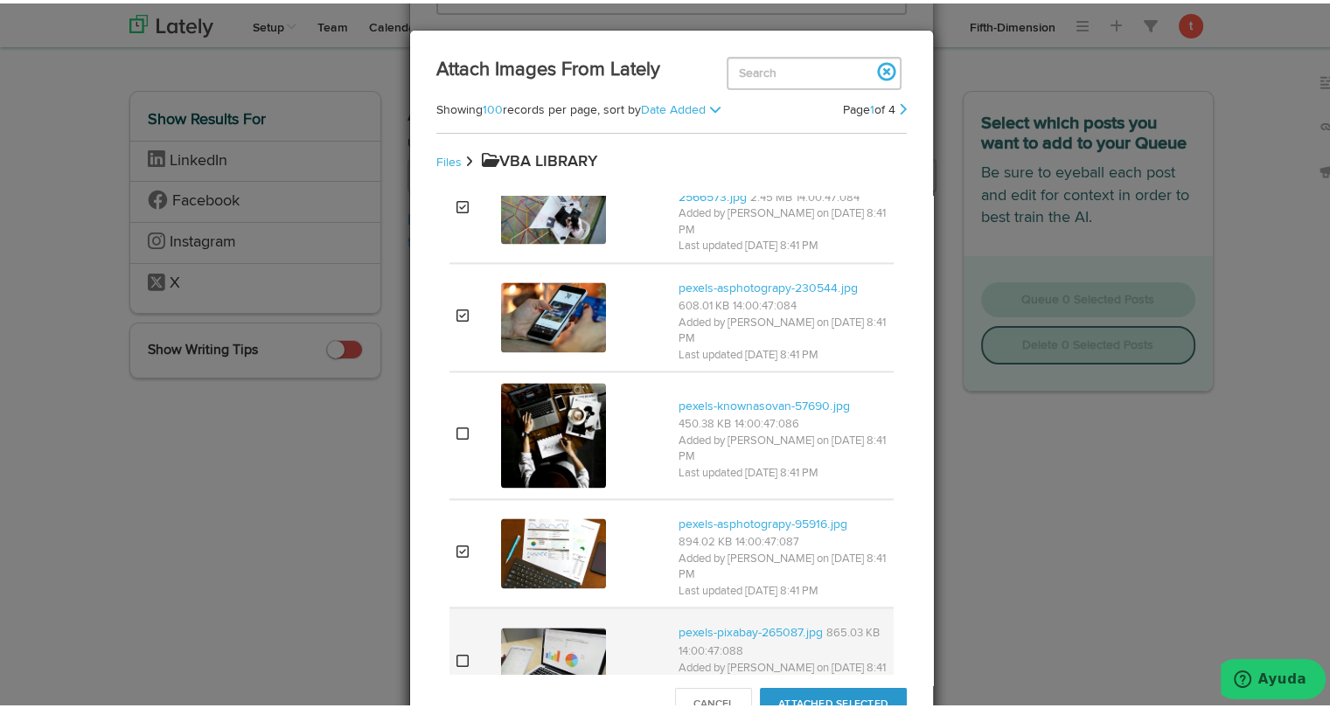
click at [524, 624] on img at bounding box center [553, 659] width 105 height 70
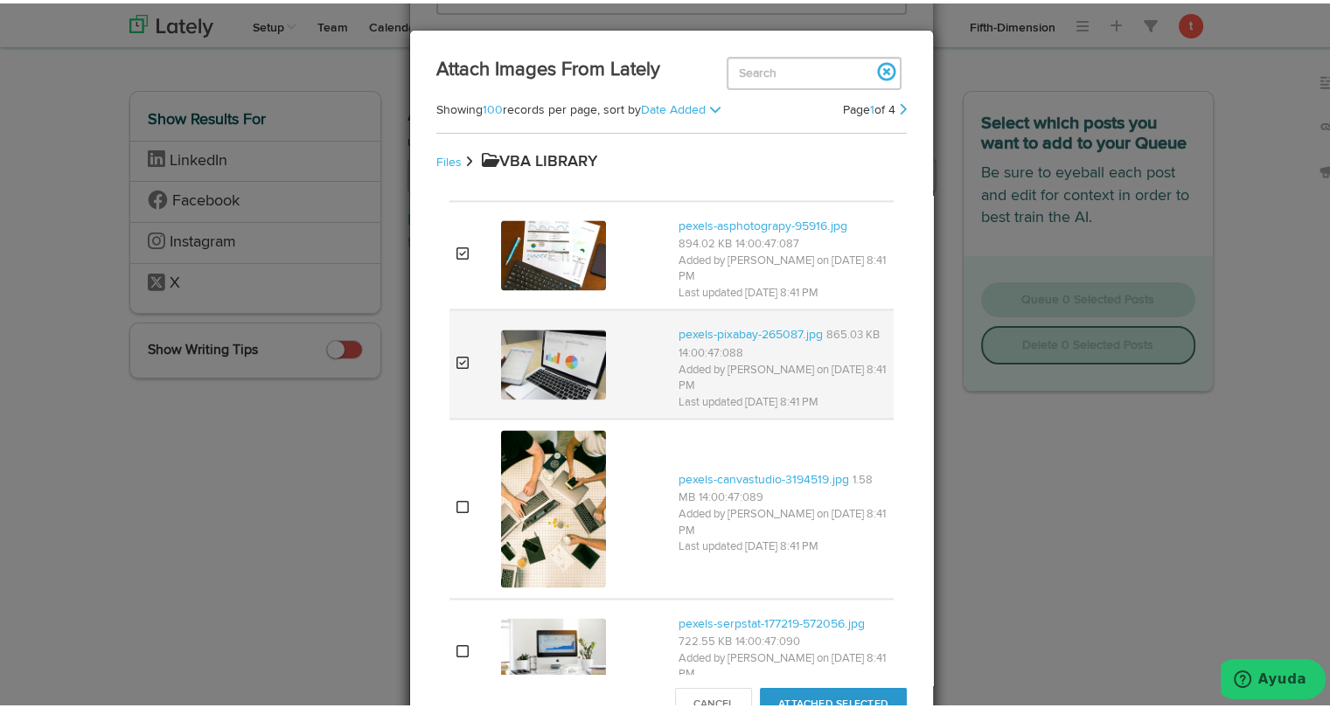
scroll to position [2766, 0]
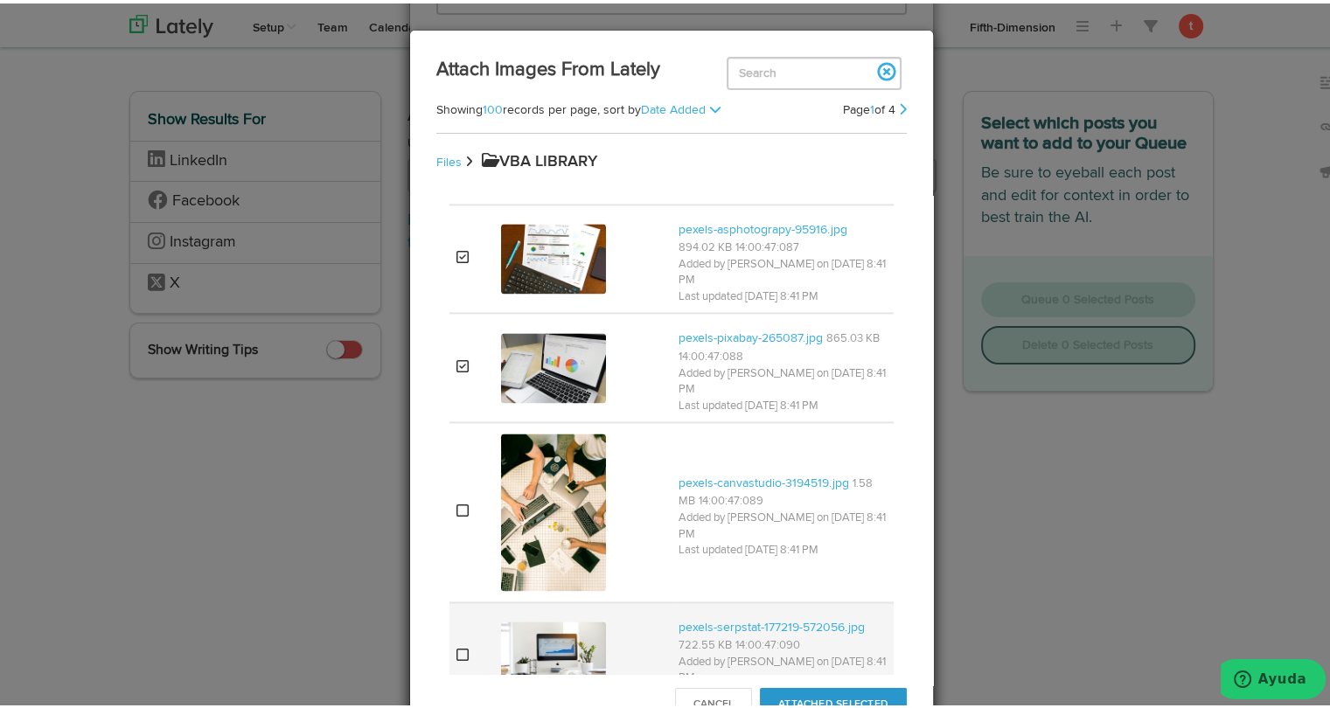
click at [525, 618] on img at bounding box center [553, 653] width 105 height 70
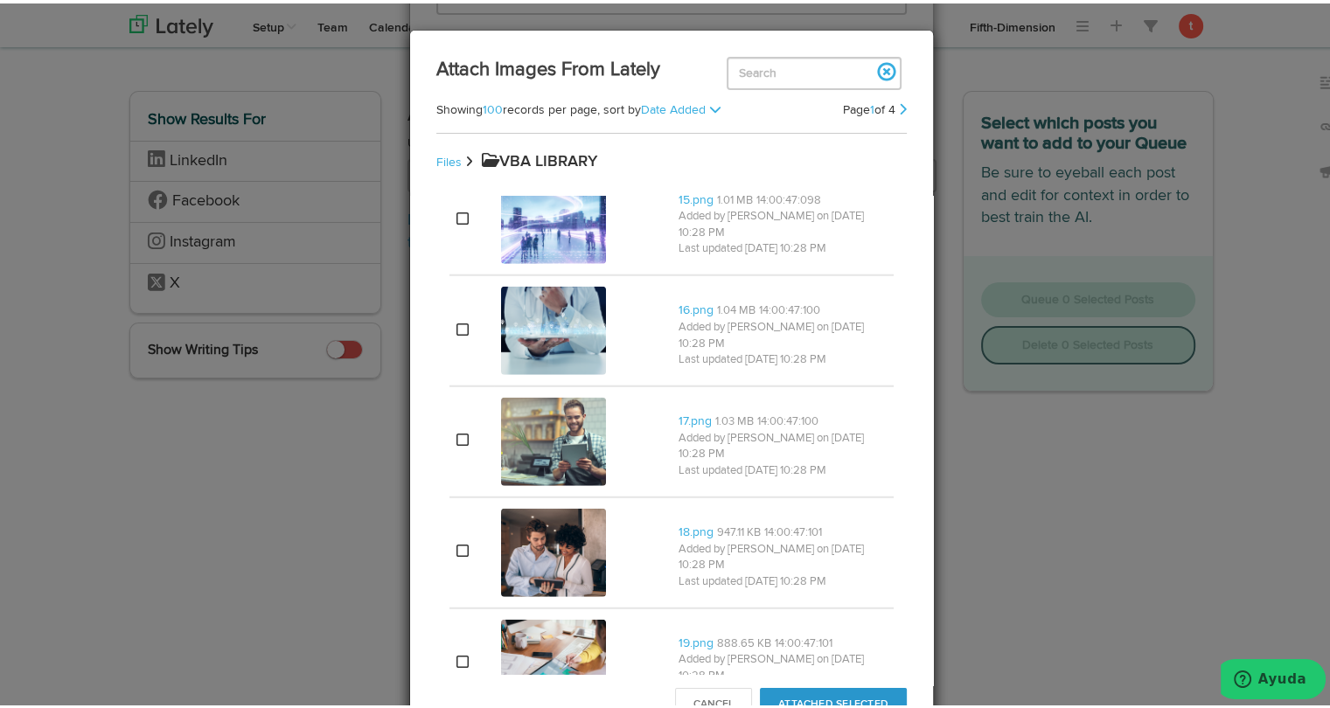
scroll to position [4726, 0]
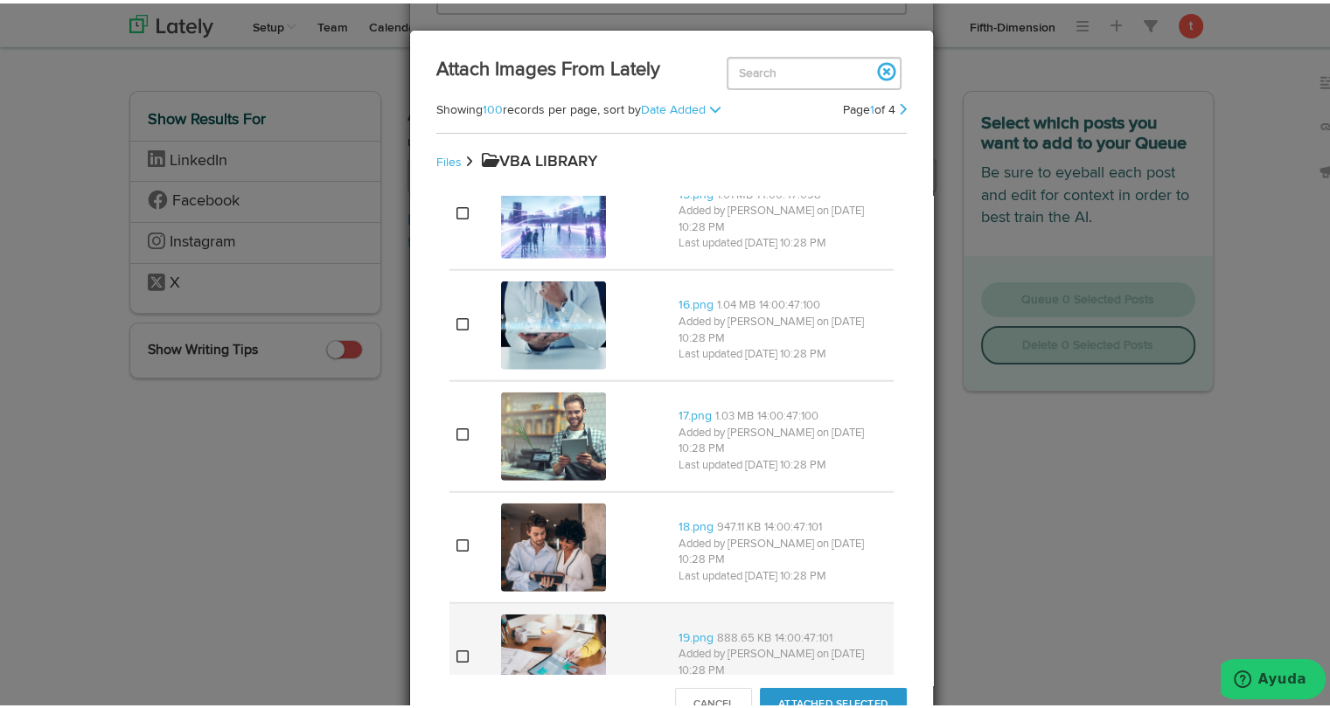
click at [532, 611] on img at bounding box center [553, 655] width 105 height 88
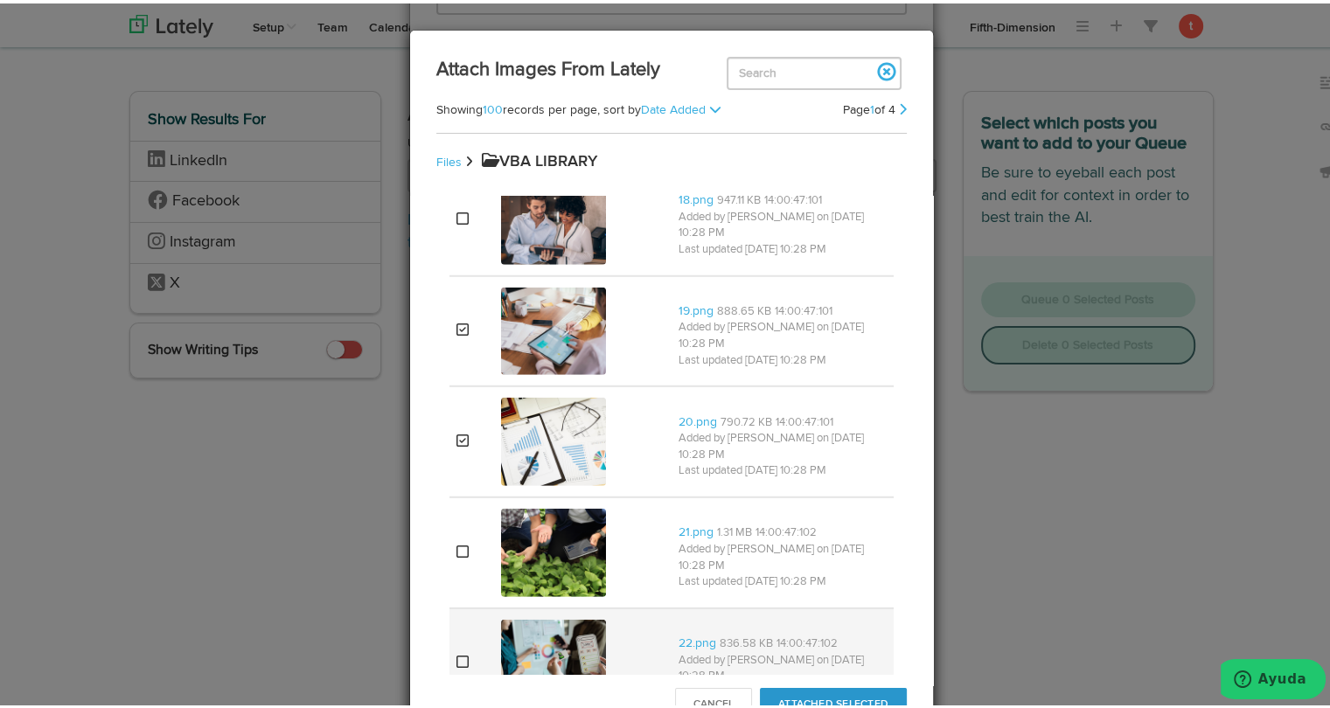
scroll to position [5055, 0]
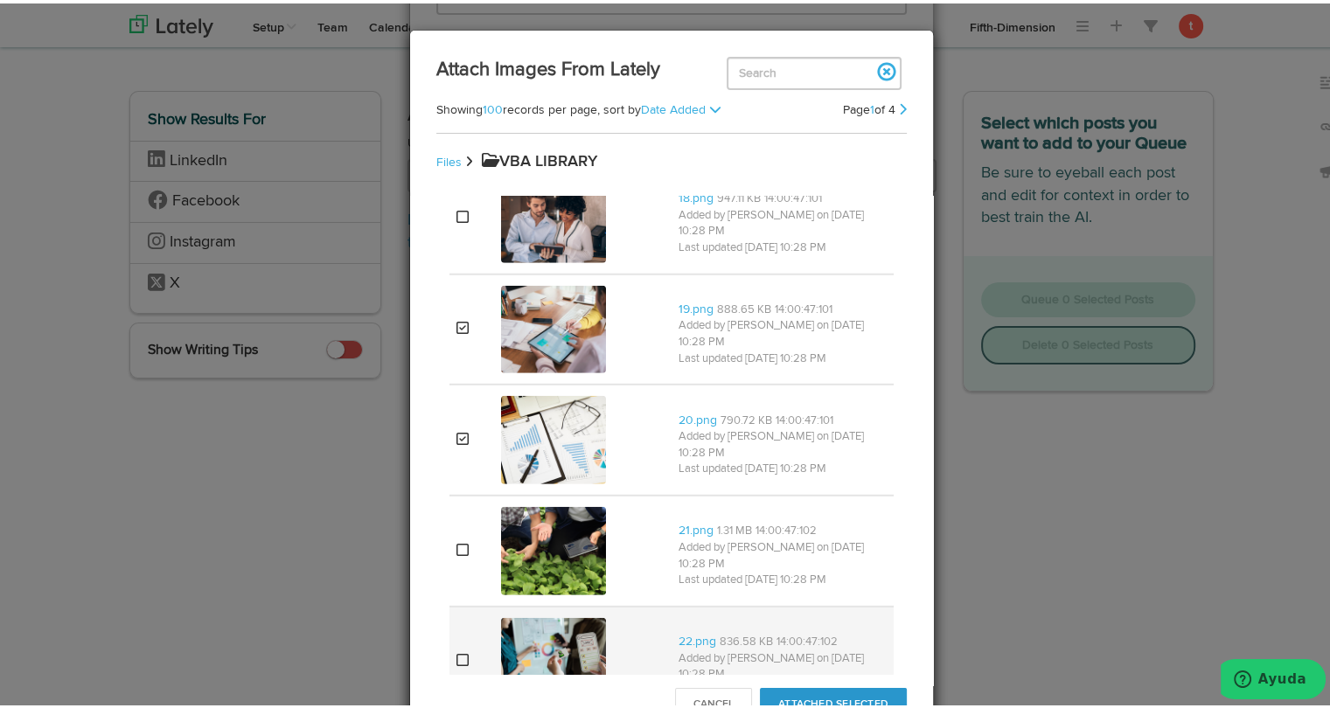
click at [553, 615] on img at bounding box center [553, 659] width 105 height 88
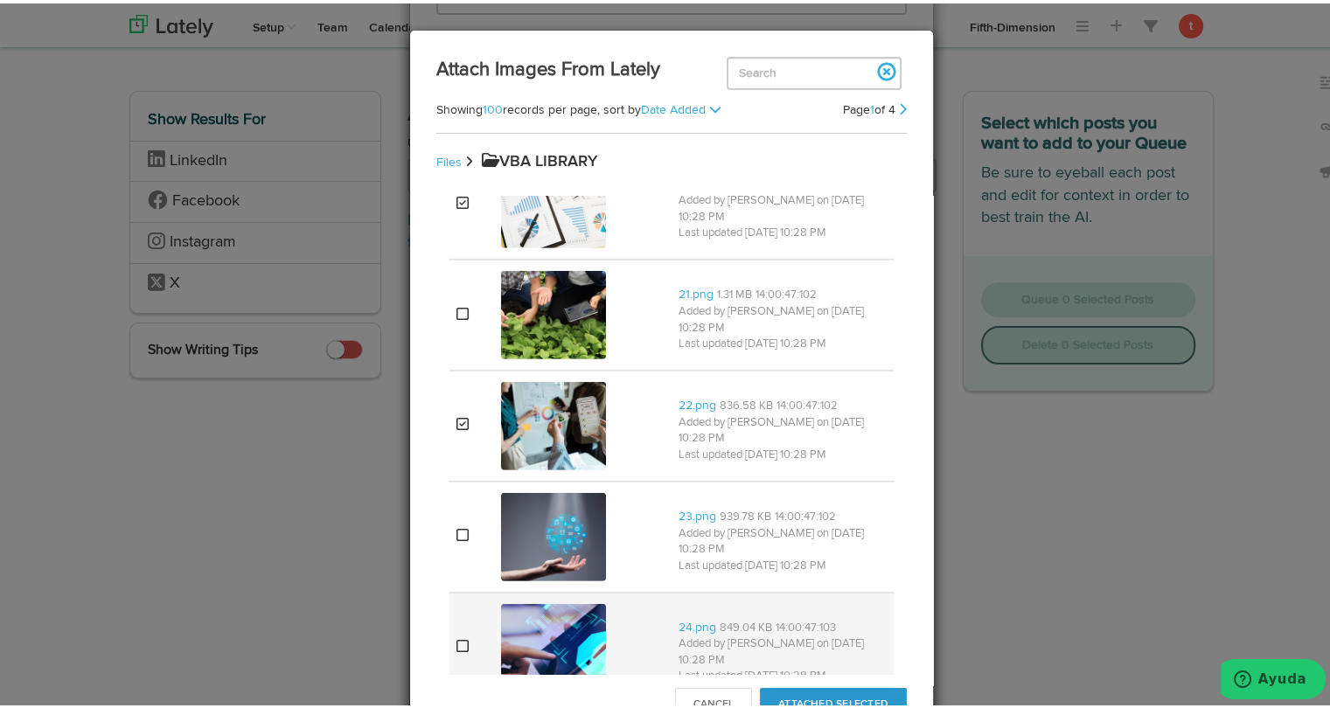
scroll to position [5298, 0]
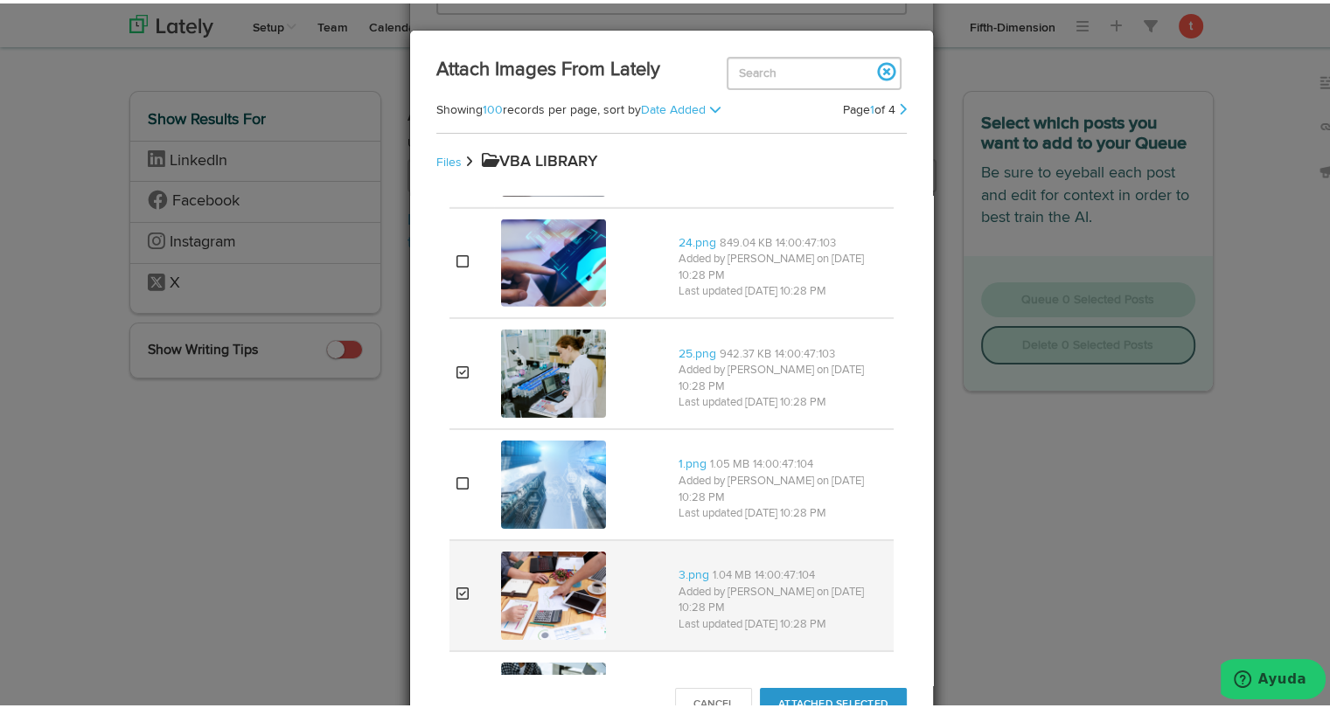
scroll to position [5717, 0]
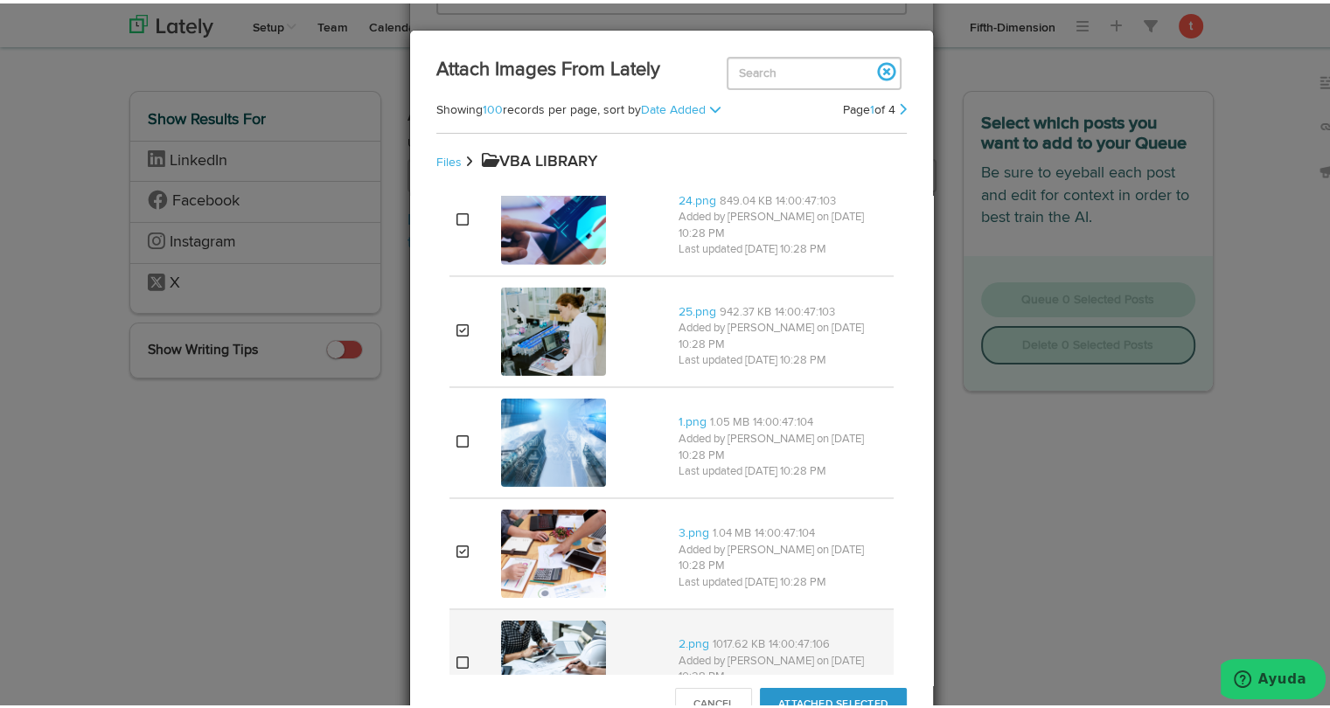
click at [515, 617] on img at bounding box center [553, 661] width 105 height 88
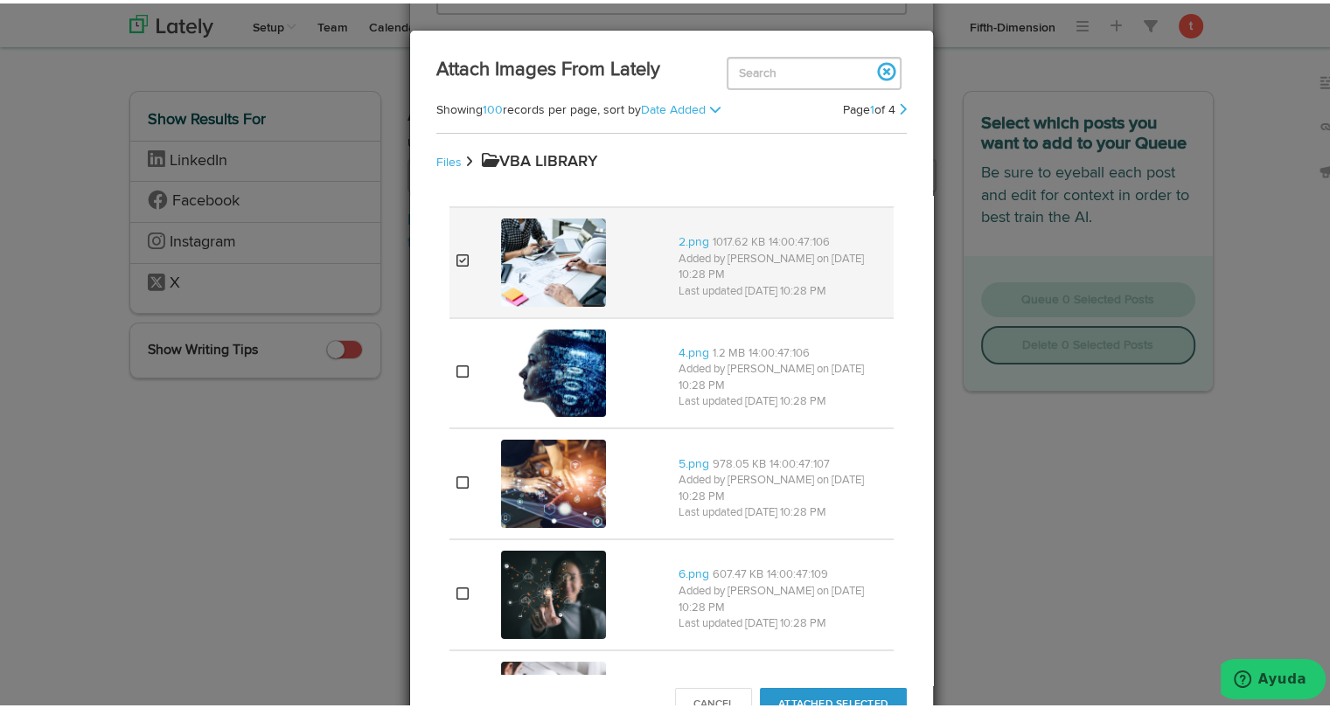
scroll to position [6120, 0]
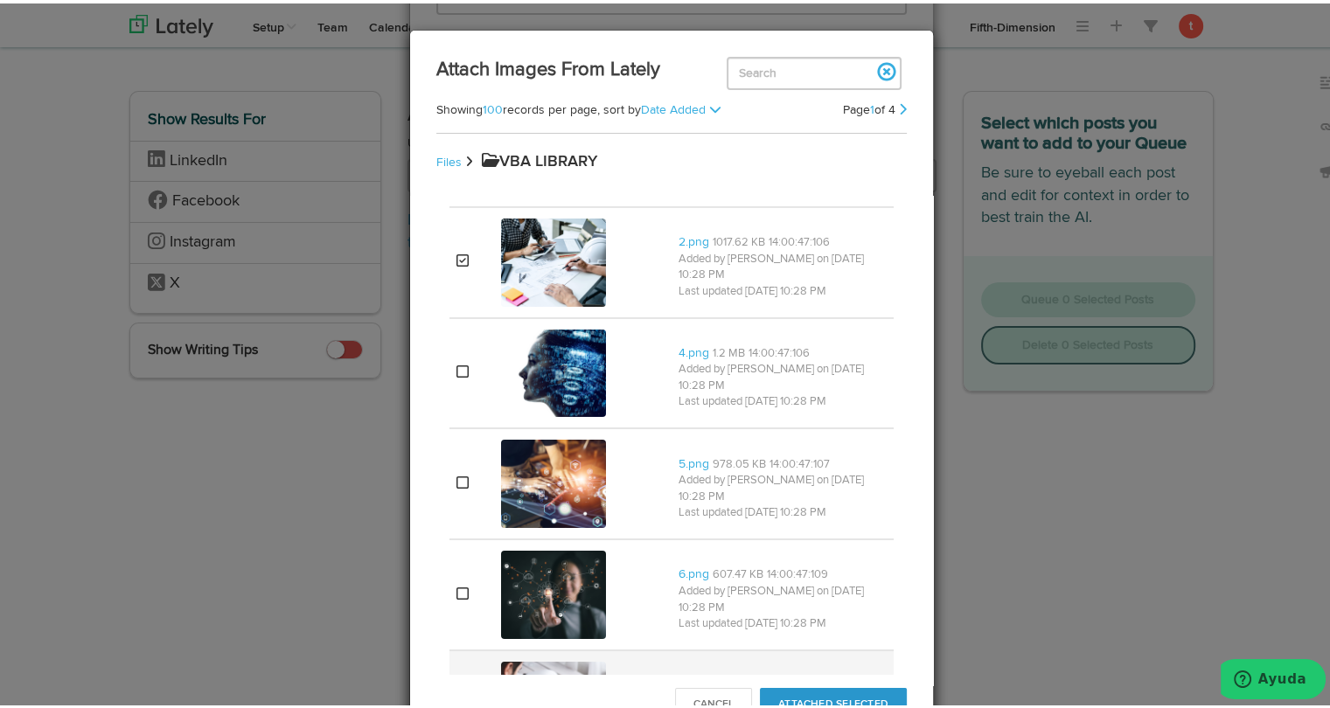
click at [539, 658] on img at bounding box center [553, 702] width 105 height 88
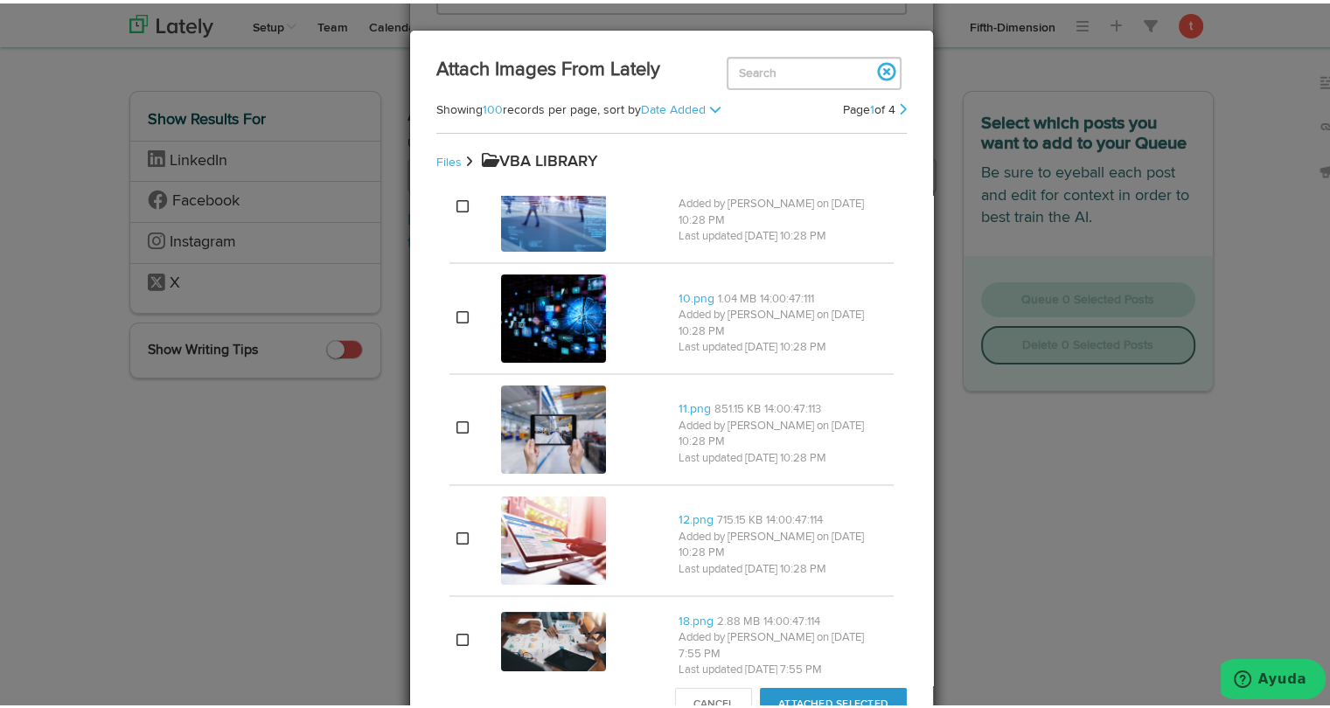
scroll to position [6844, 0]
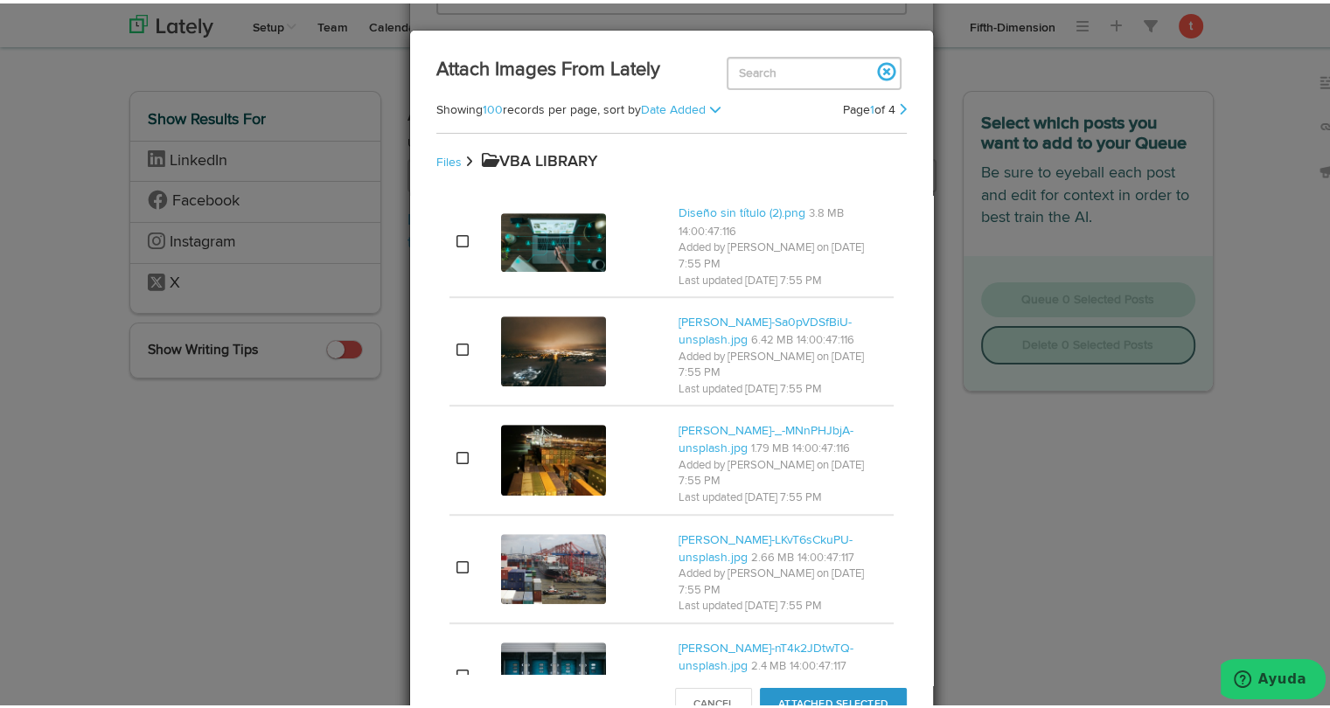
scroll to position [7630, 0]
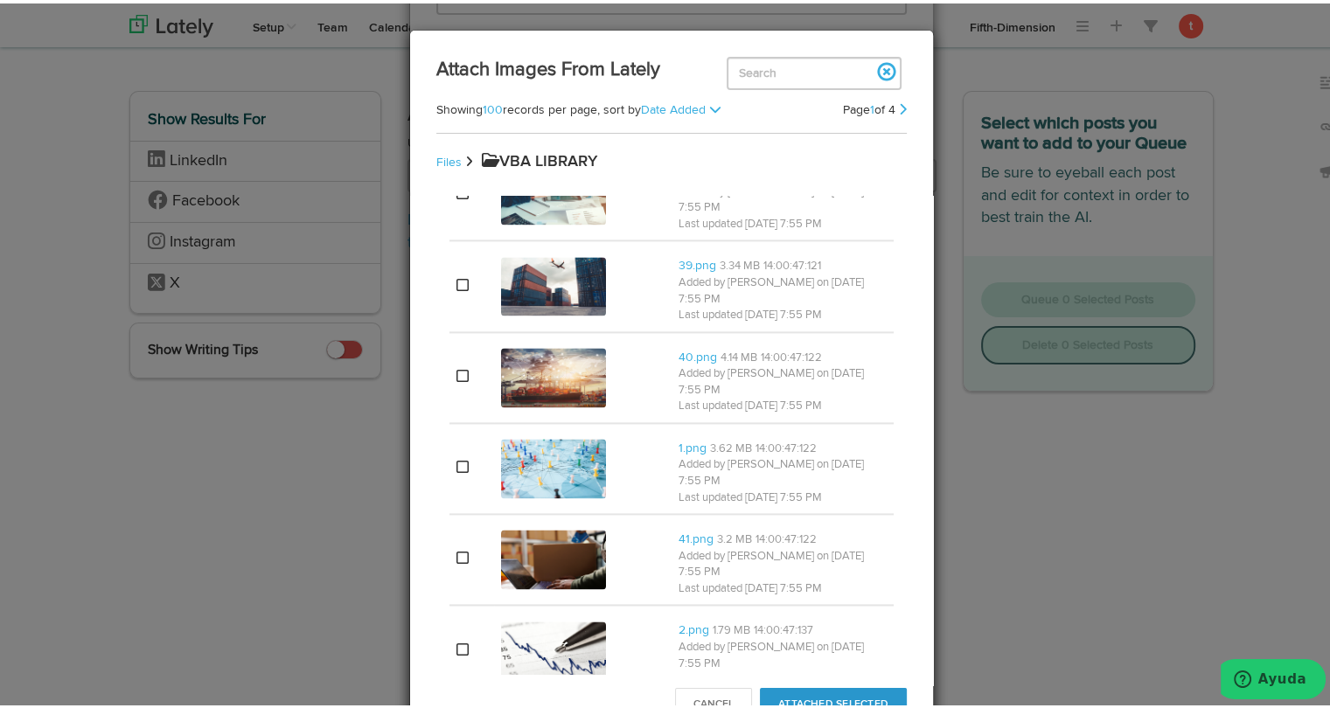
scroll to position [9161, 0]
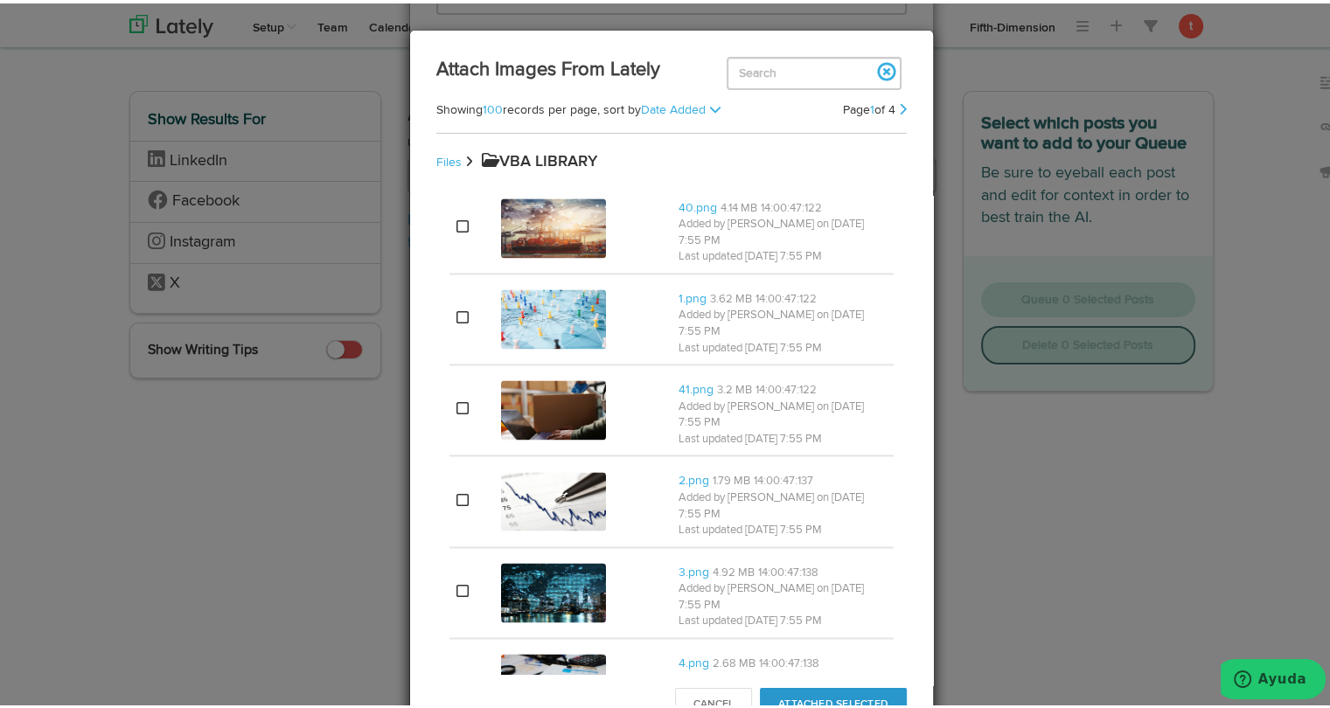
scroll to position [9316, 0]
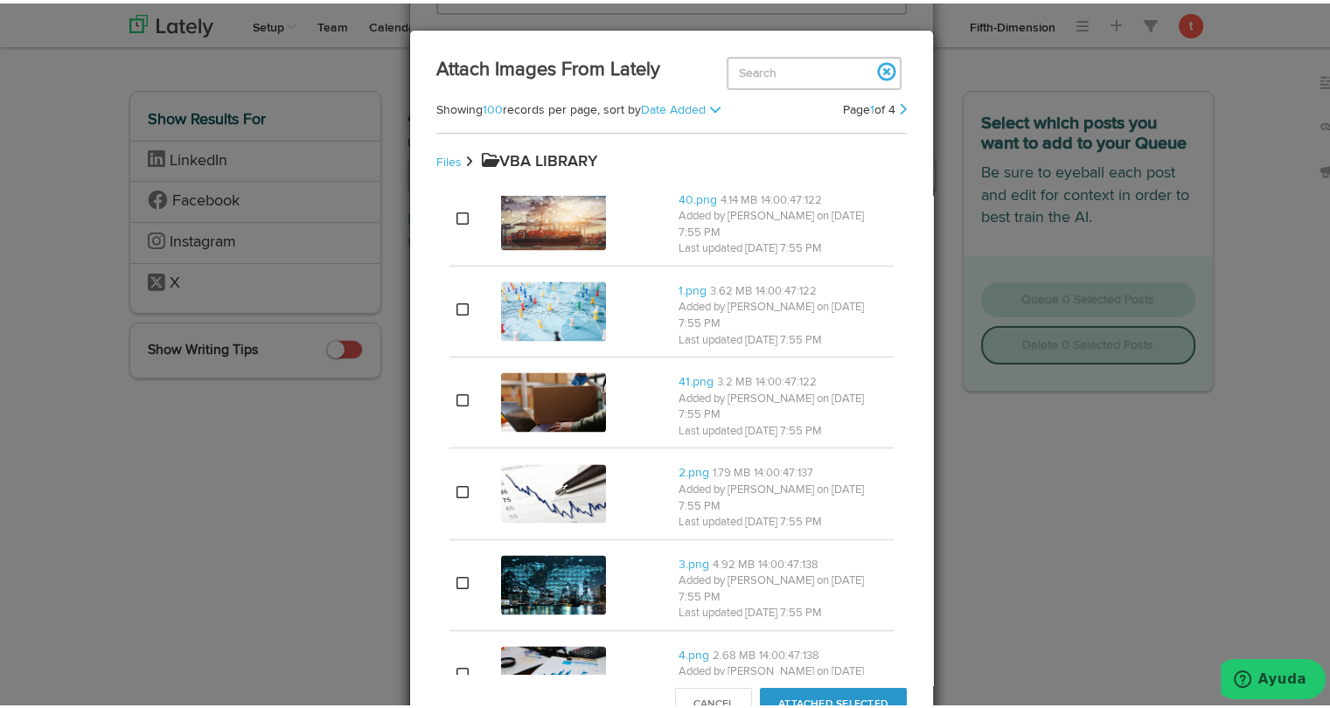
click at [768, 687] on button "Attached Selected" at bounding box center [833, 701] width 147 height 33
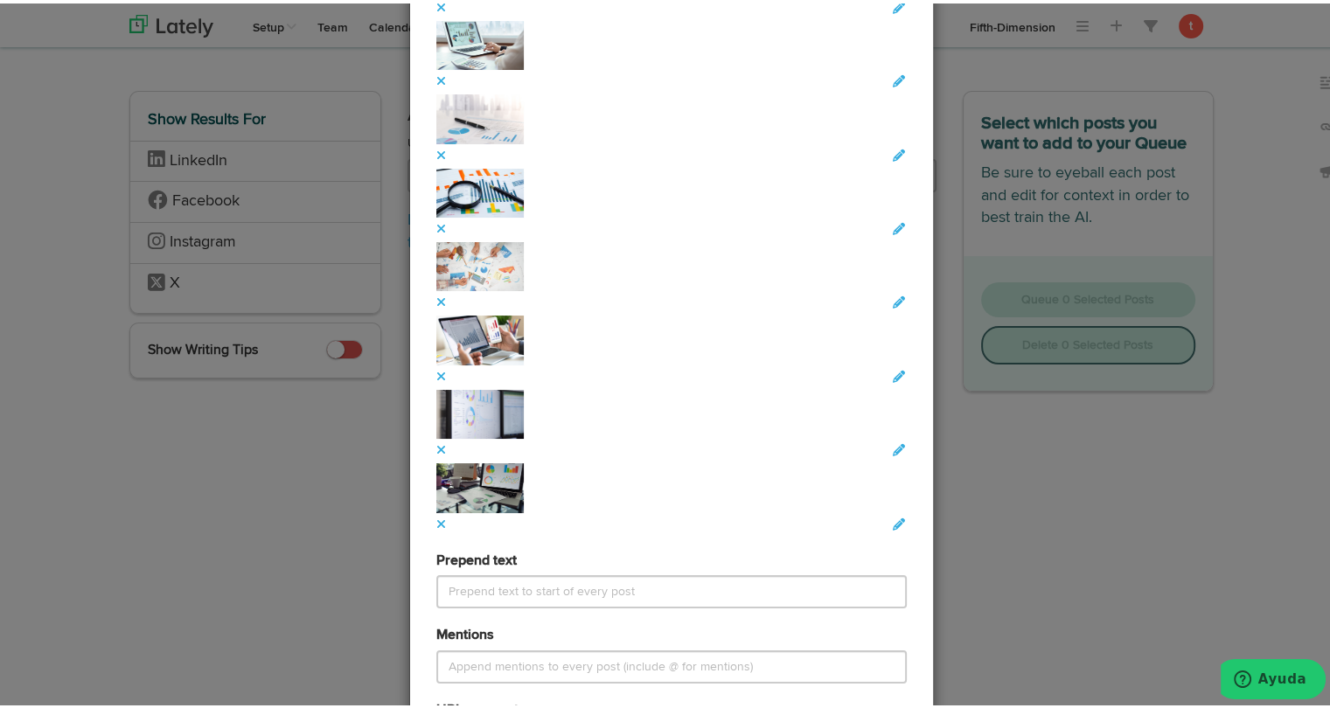
scroll to position [2928, 0]
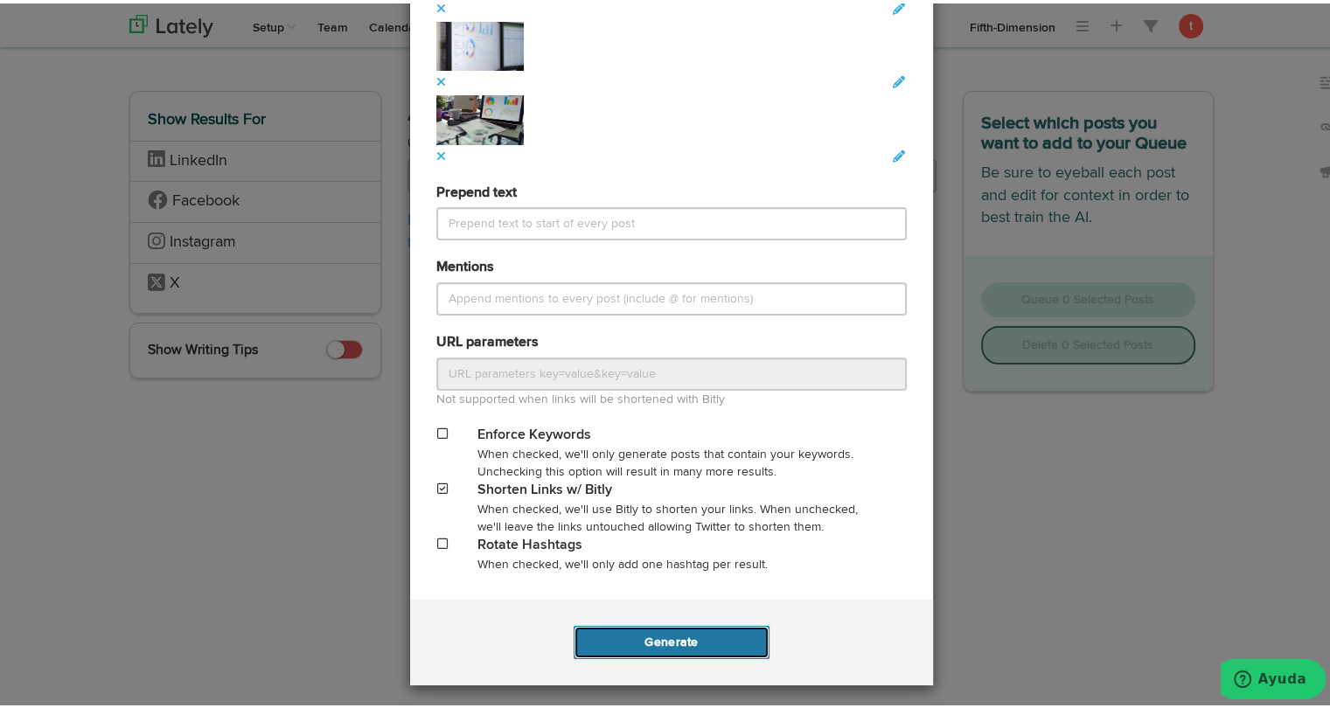
click at [710, 634] on button "Generate" at bounding box center [670, 638] width 195 height 33
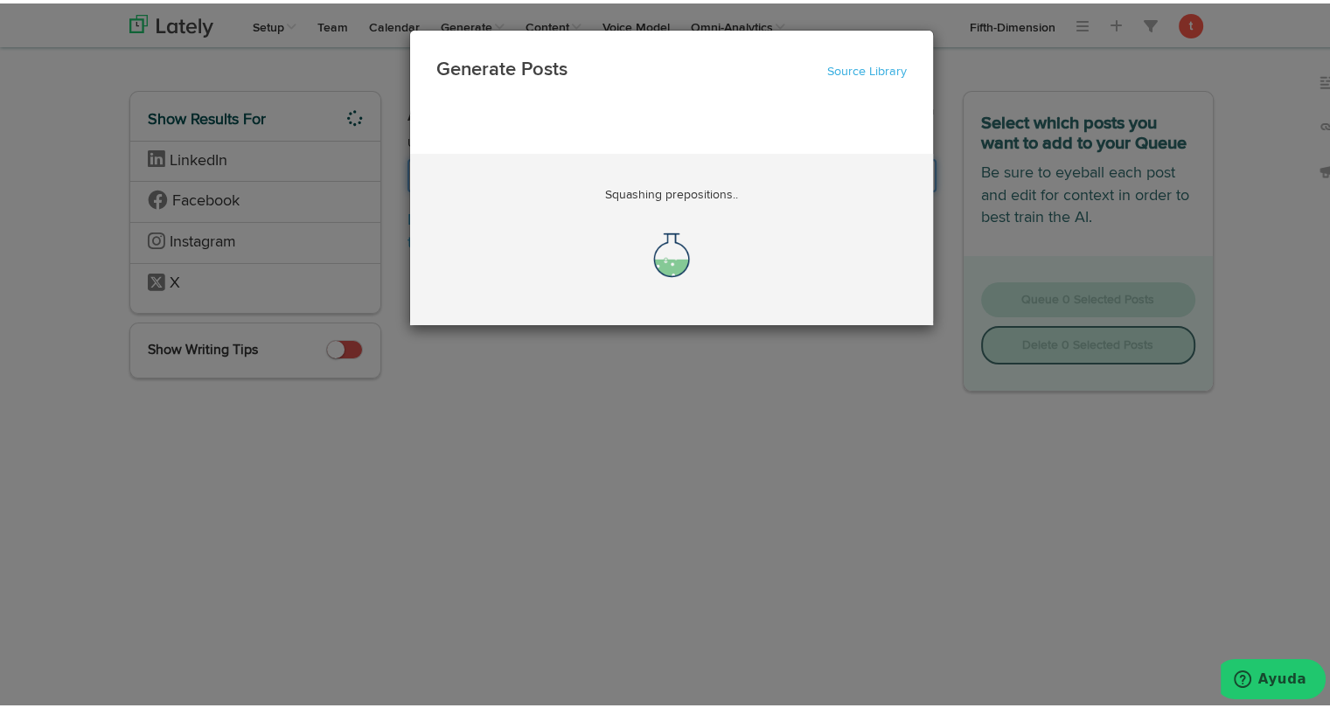
scroll to position [0, 24]
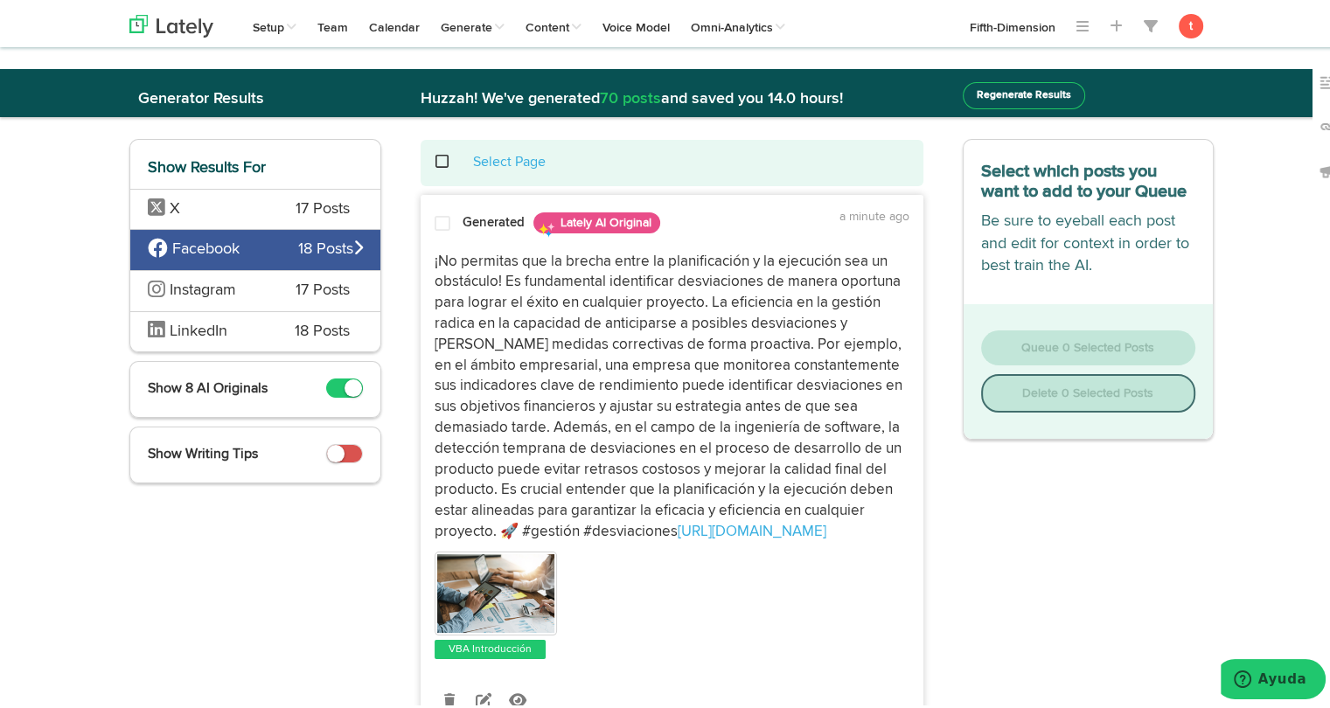
click at [263, 204] on div "X 17 Posts" at bounding box center [255, 205] width 250 height 41
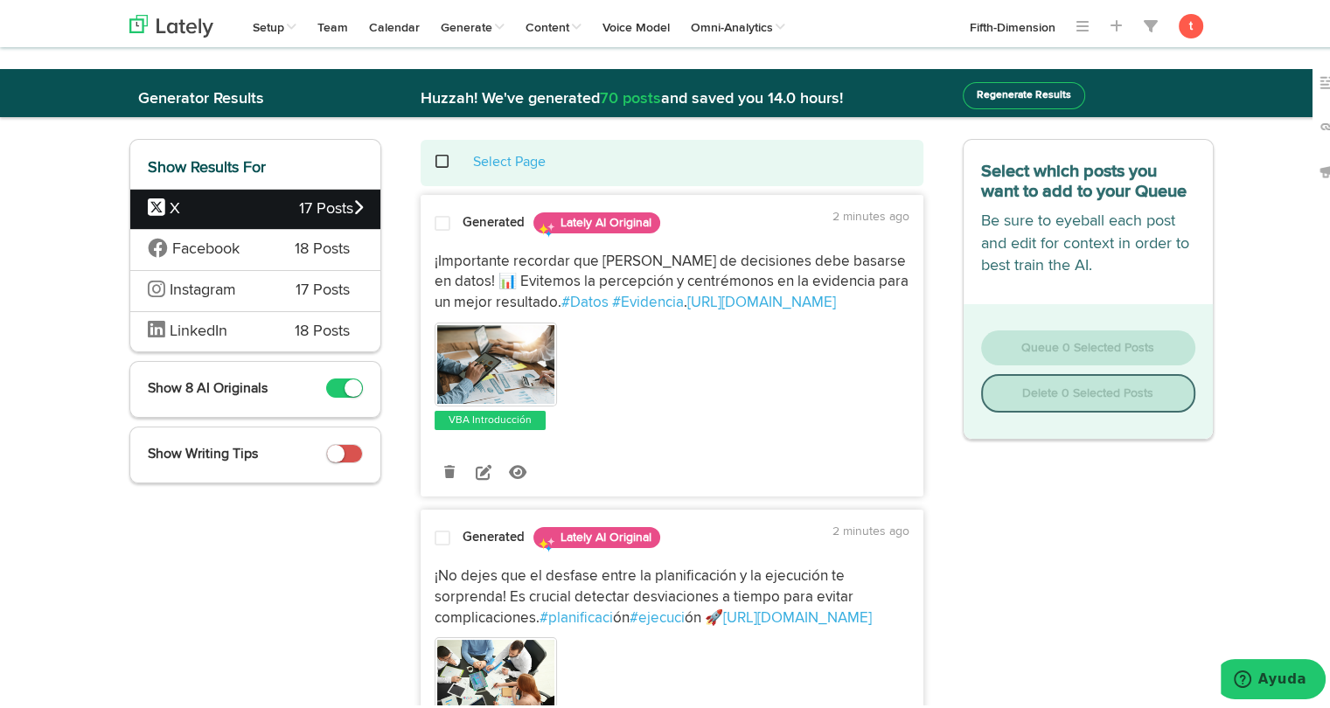
click at [469, 220] on strong "Generated" at bounding box center [493, 218] width 62 height 13
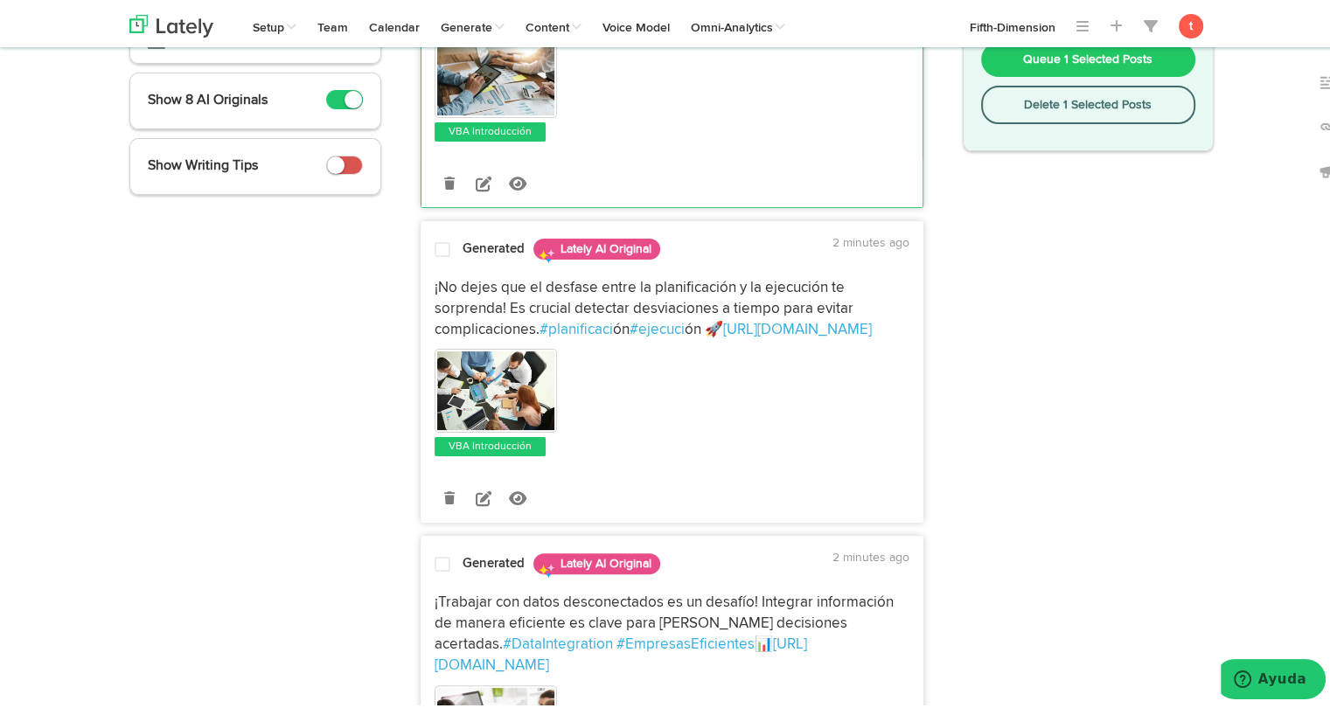
scroll to position [290, 0]
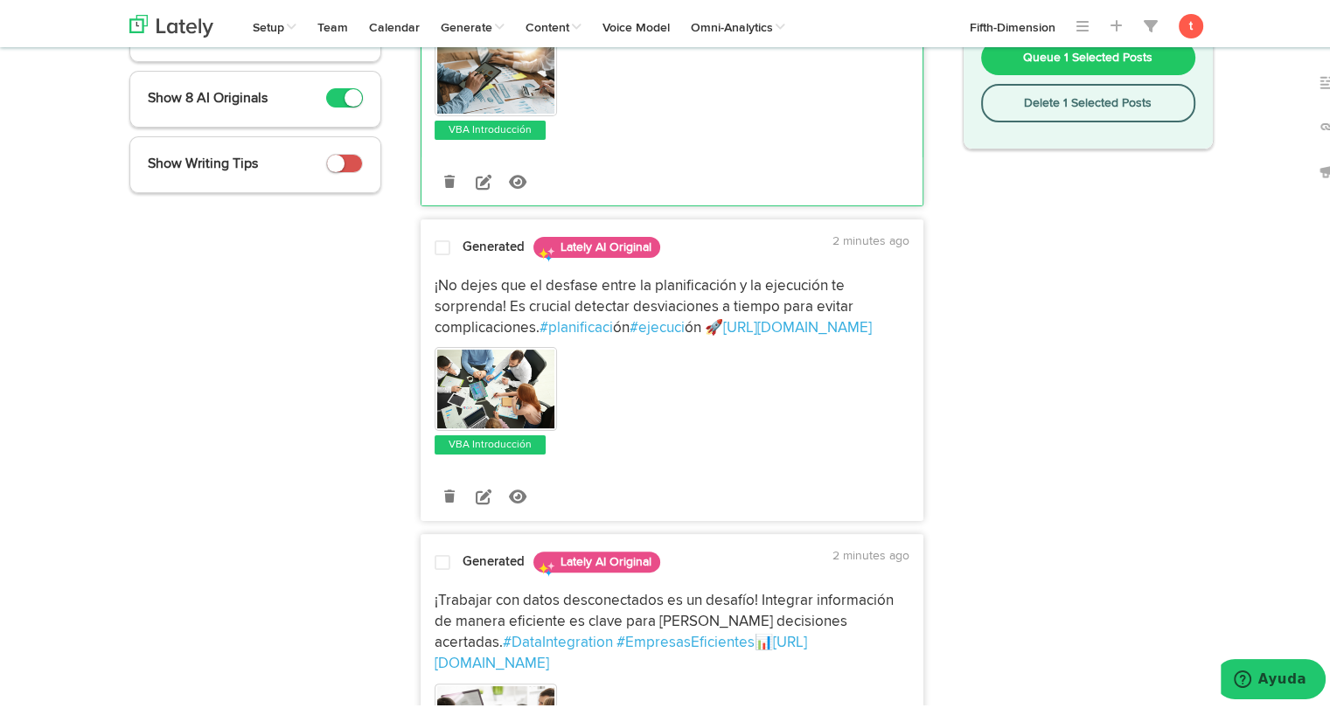
click at [459, 222] on div "Generated Lately AI Original 2 minutes ago ¡No dejes que el desfase entre la pl…" at bounding box center [672, 367] width 503 height 302
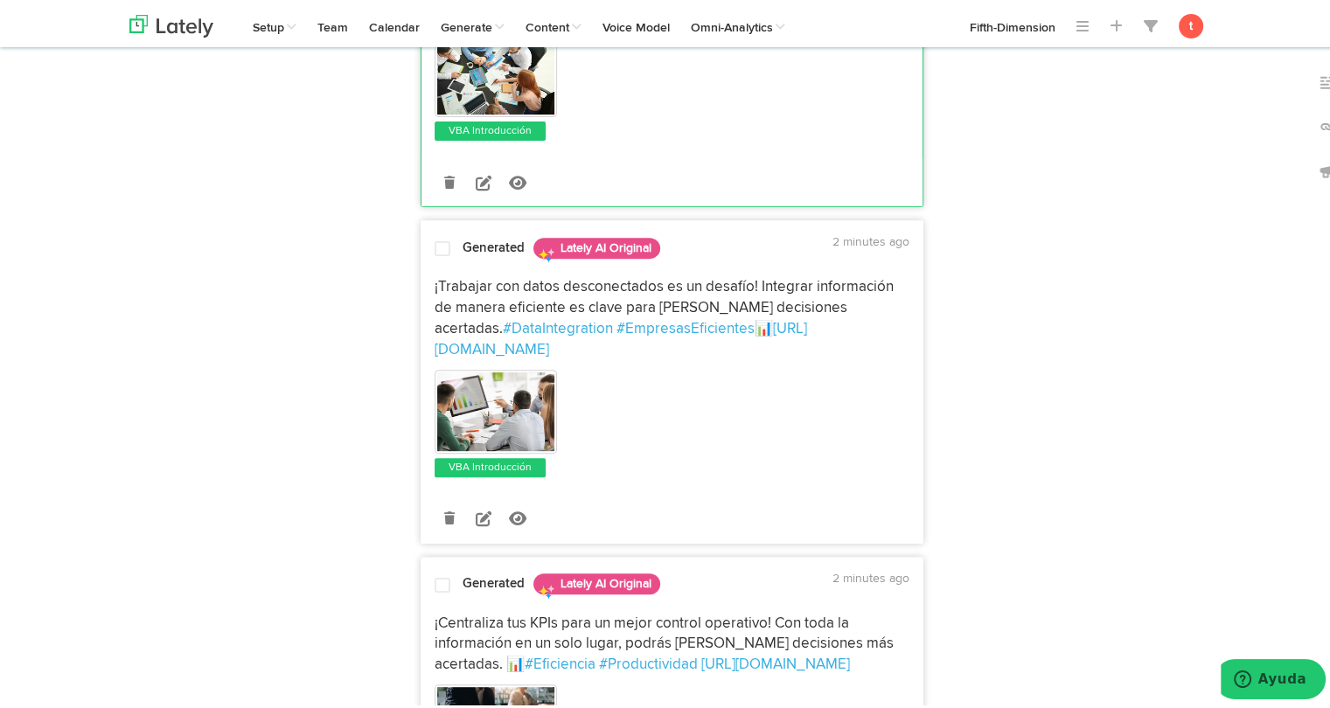
click at [440, 305] on span "¡Trabajar con datos desconectados es un desafío! Integrar información de manera…" at bounding box center [665, 304] width 462 height 57
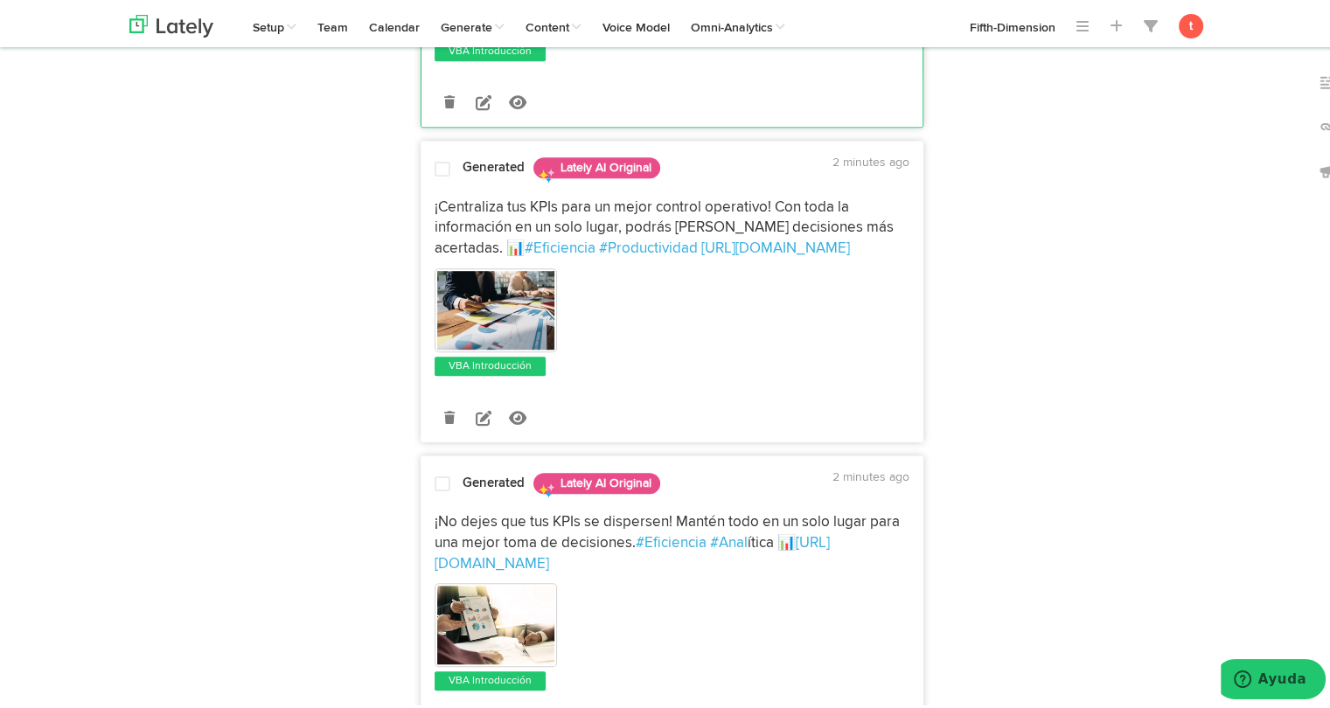
scroll to position [1042, 0]
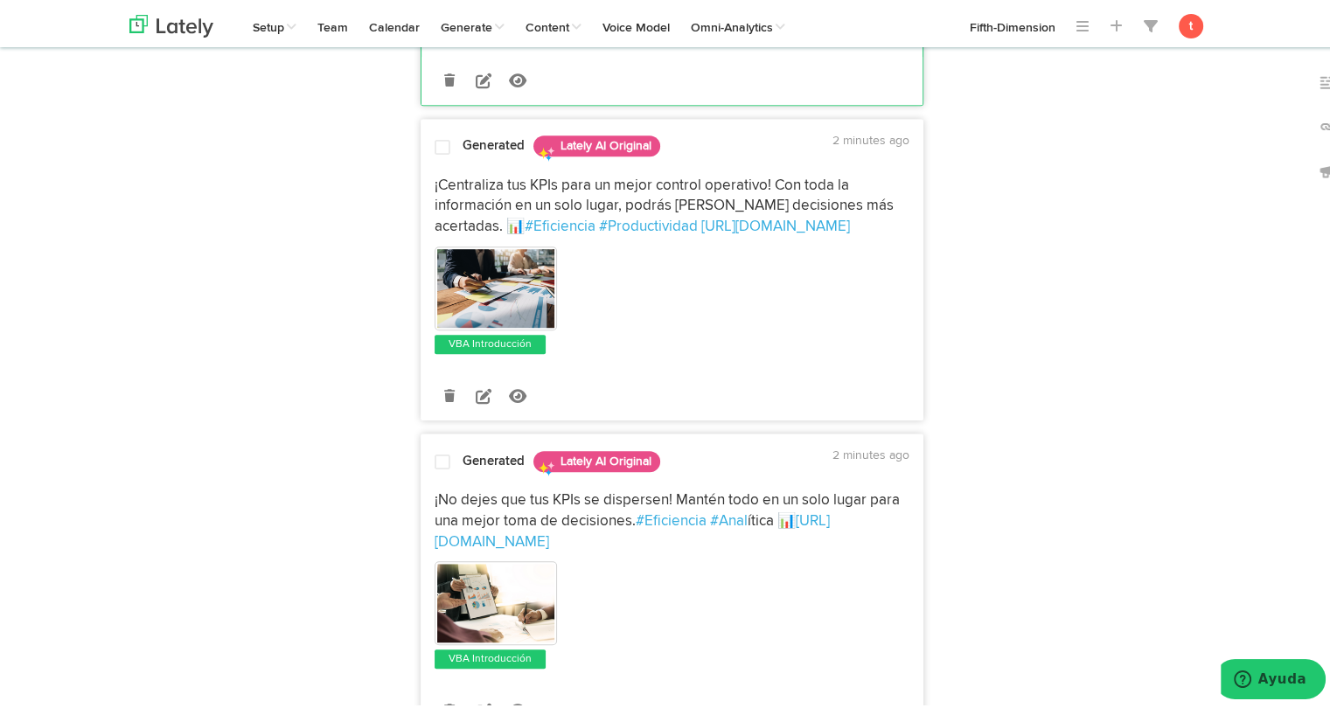
click at [455, 175] on span "¡Centraliza tus KPIs para un mejor control operativo! Con toda la información e…" at bounding box center [665, 203] width 462 height 57
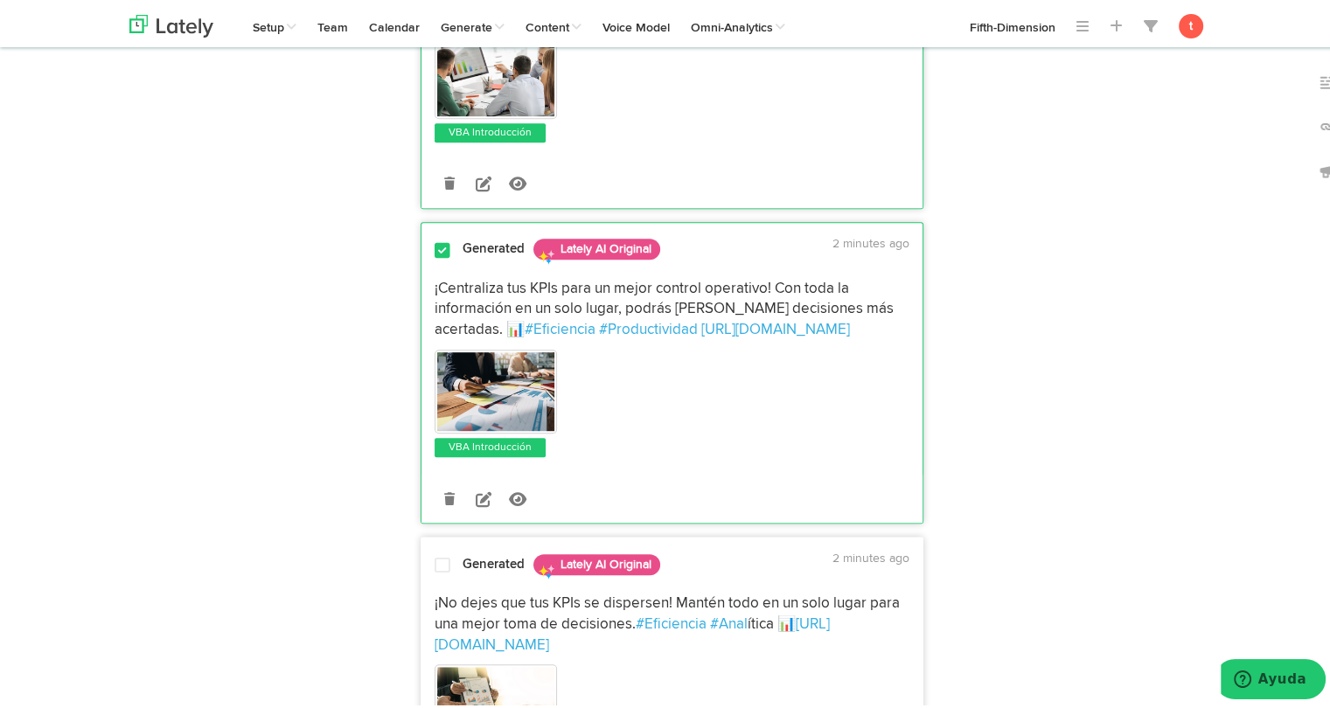
scroll to position [945, 0]
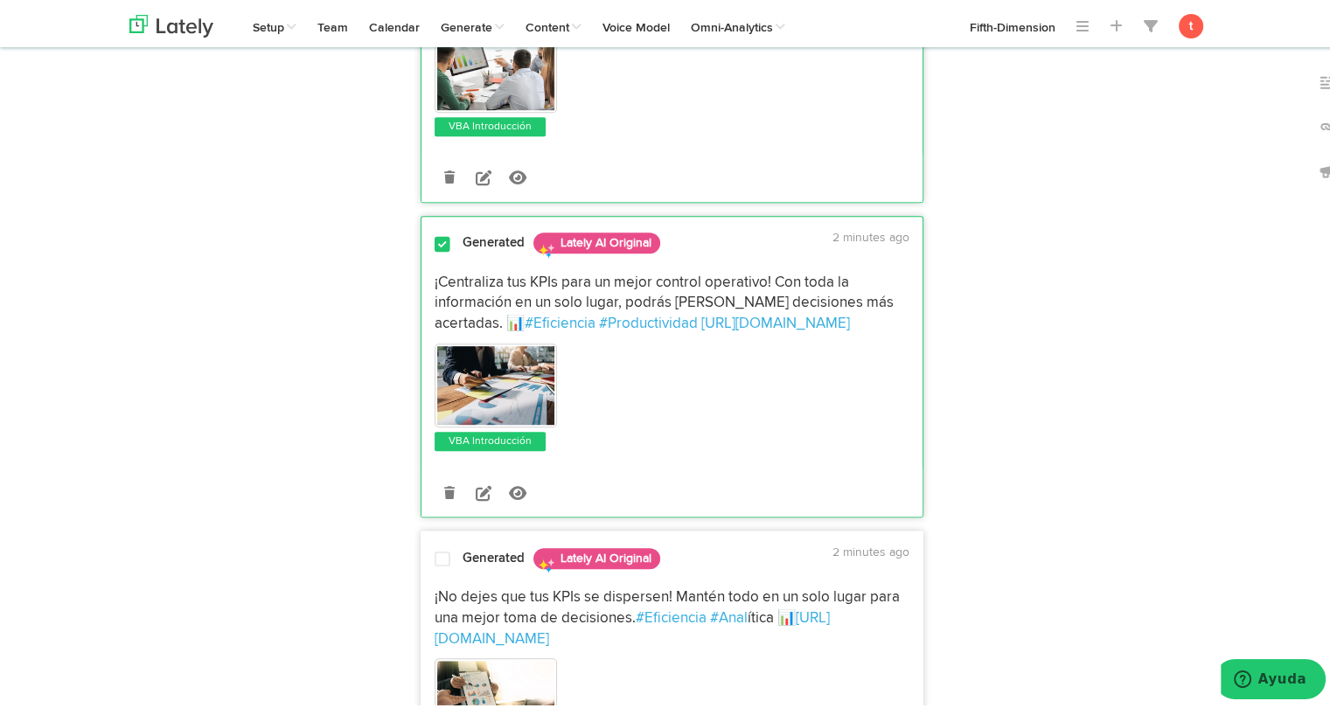
click at [437, 547] on span at bounding box center [442, 555] width 16 height 17
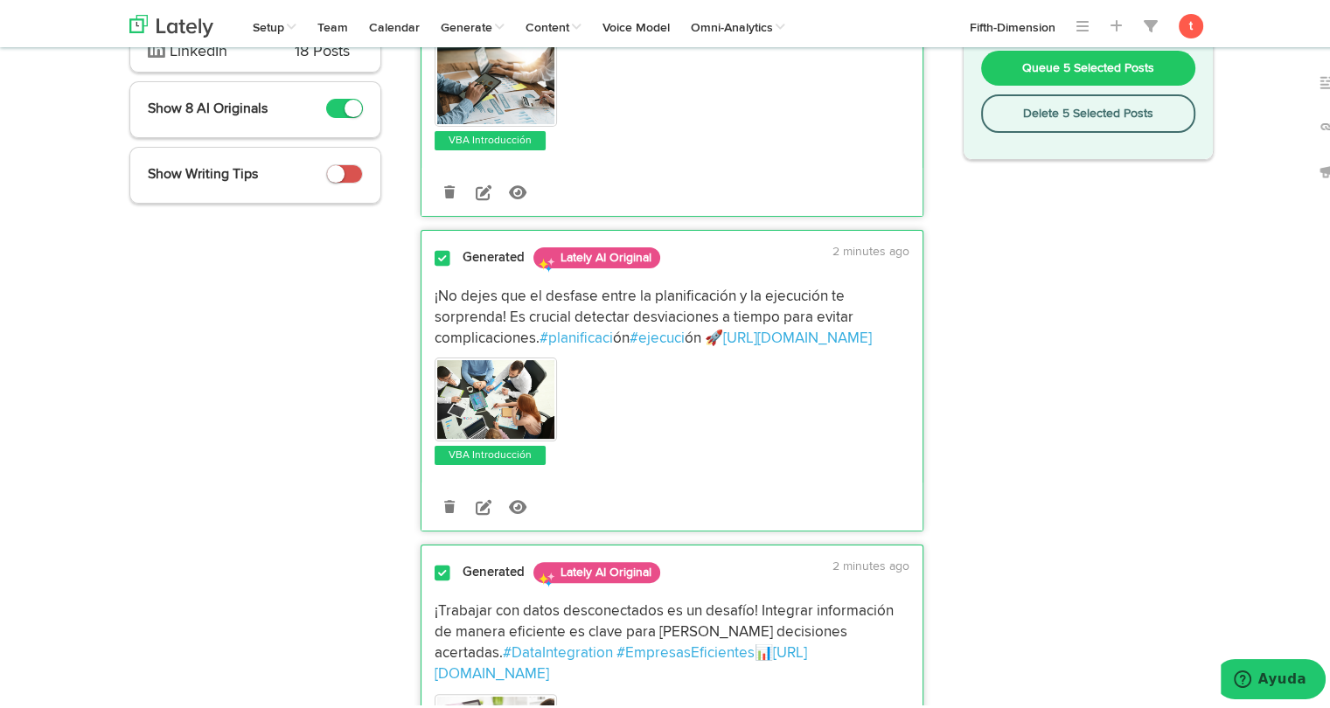
scroll to position [0, 0]
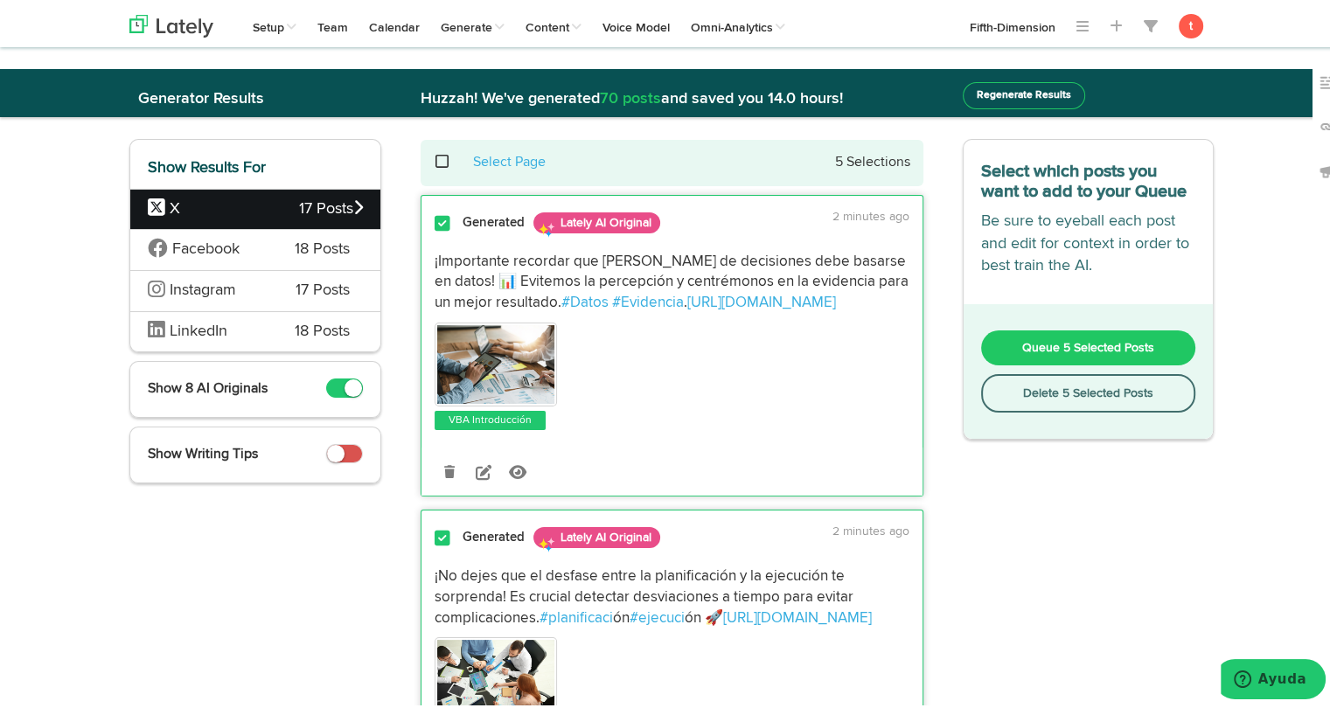
click at [1097, 343] on span "Queue 5 Selected Posts" at bounding box center [1088, 344] width 132 height 12
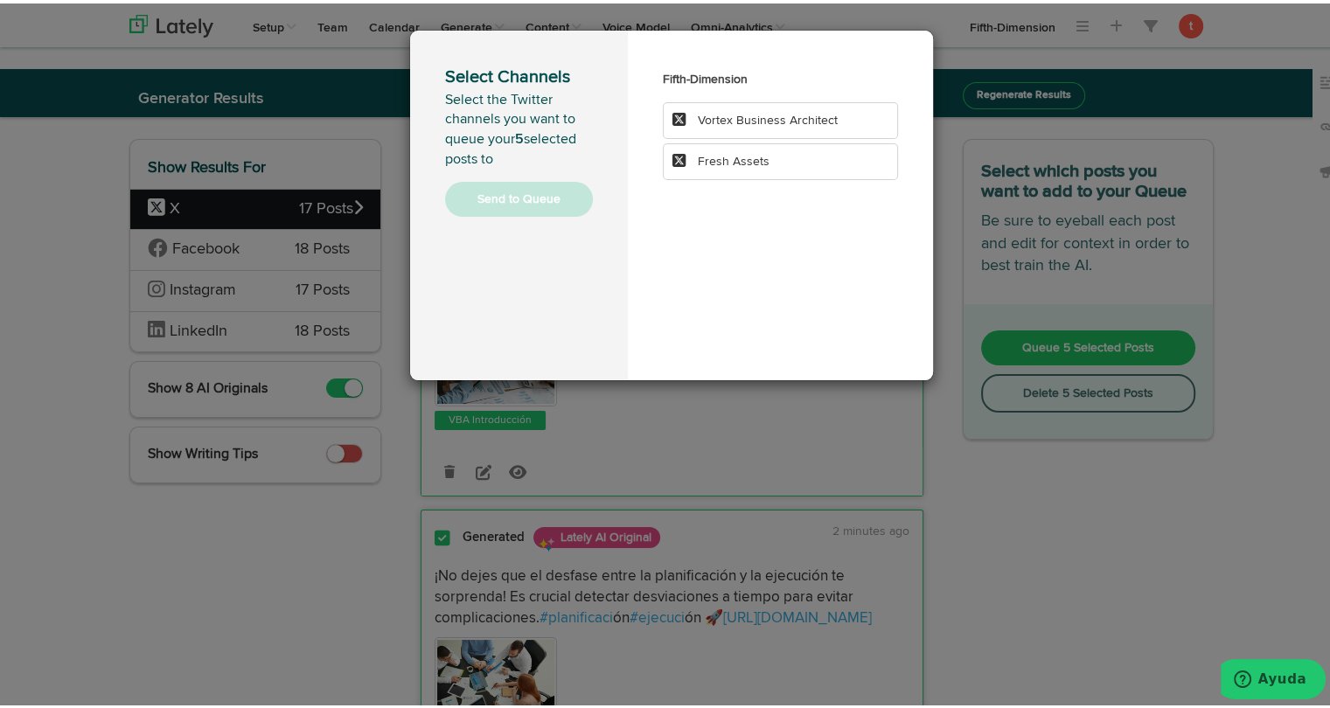
click at [783, 116] on span "Vortex Business Architect" at bounding box center [768, 117] width 140 height 12
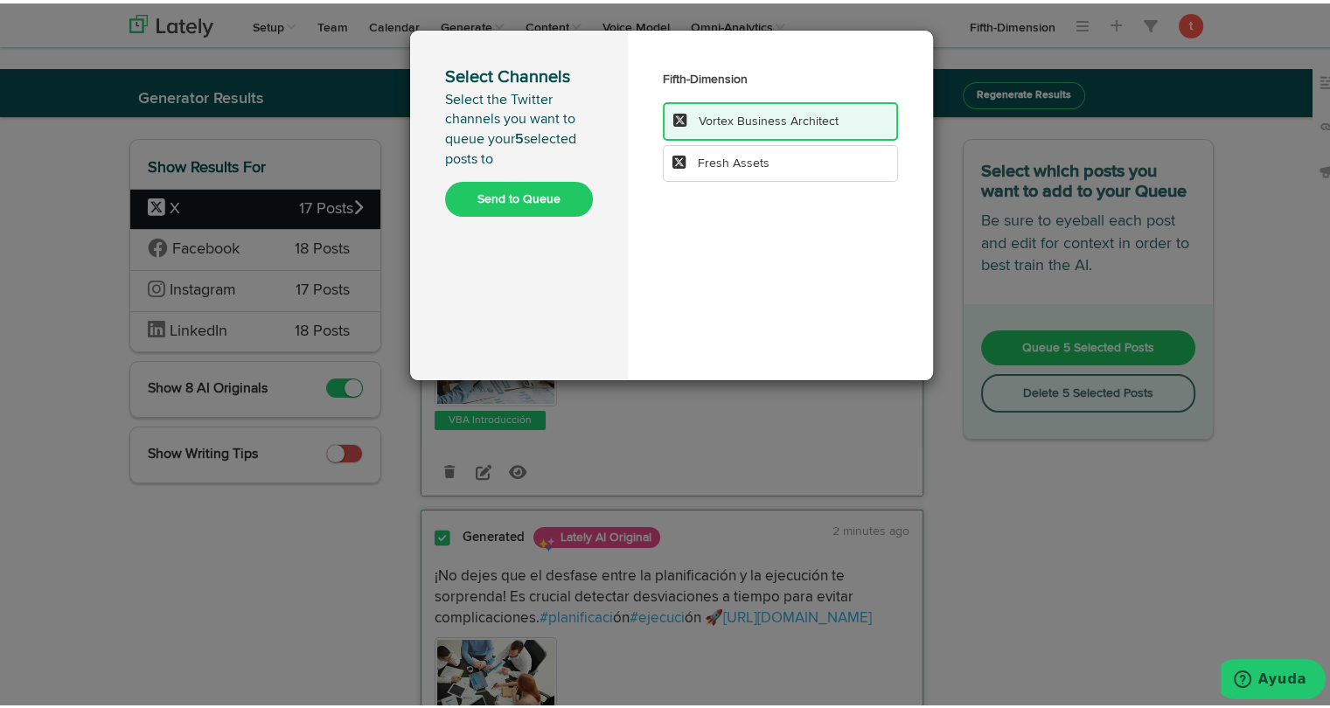
click at [475, 200] on button "Send to Queue" at bounding box center [519, 195] width 148 height 35
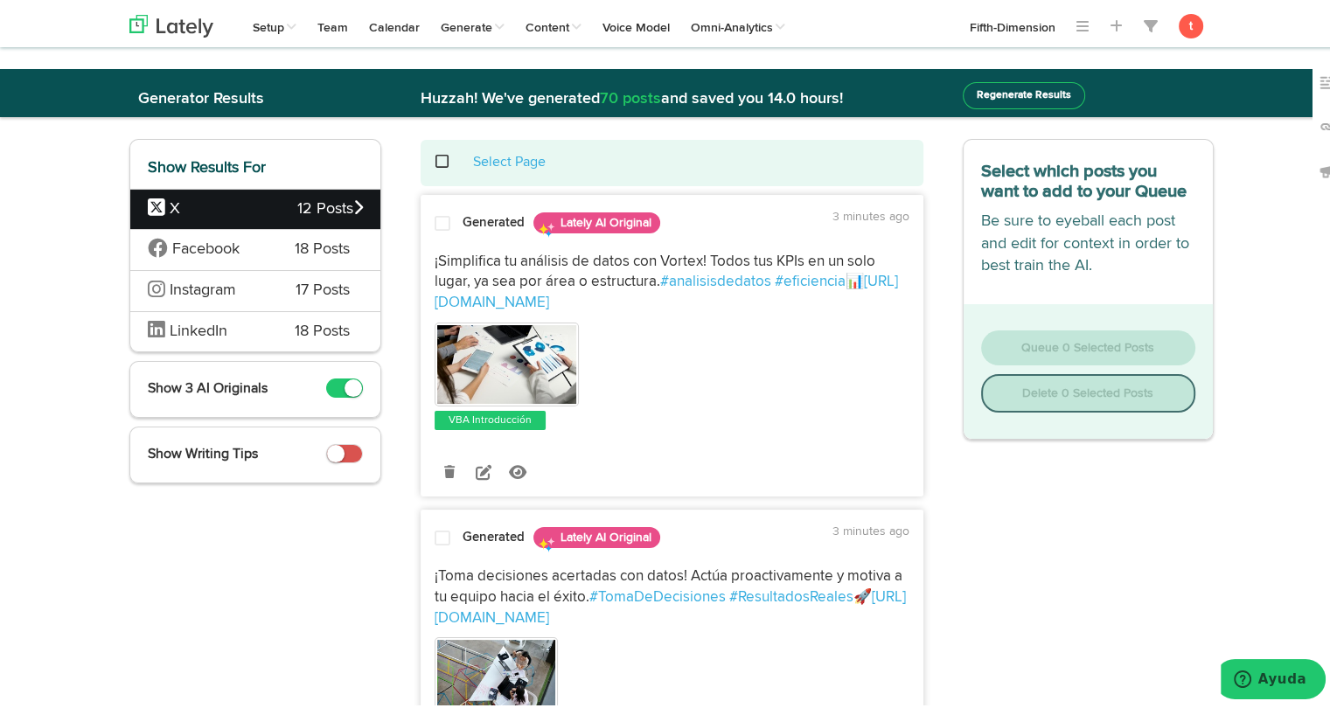
click at [449, 214] on div at bounding box center [442, 224] width 42 height 24
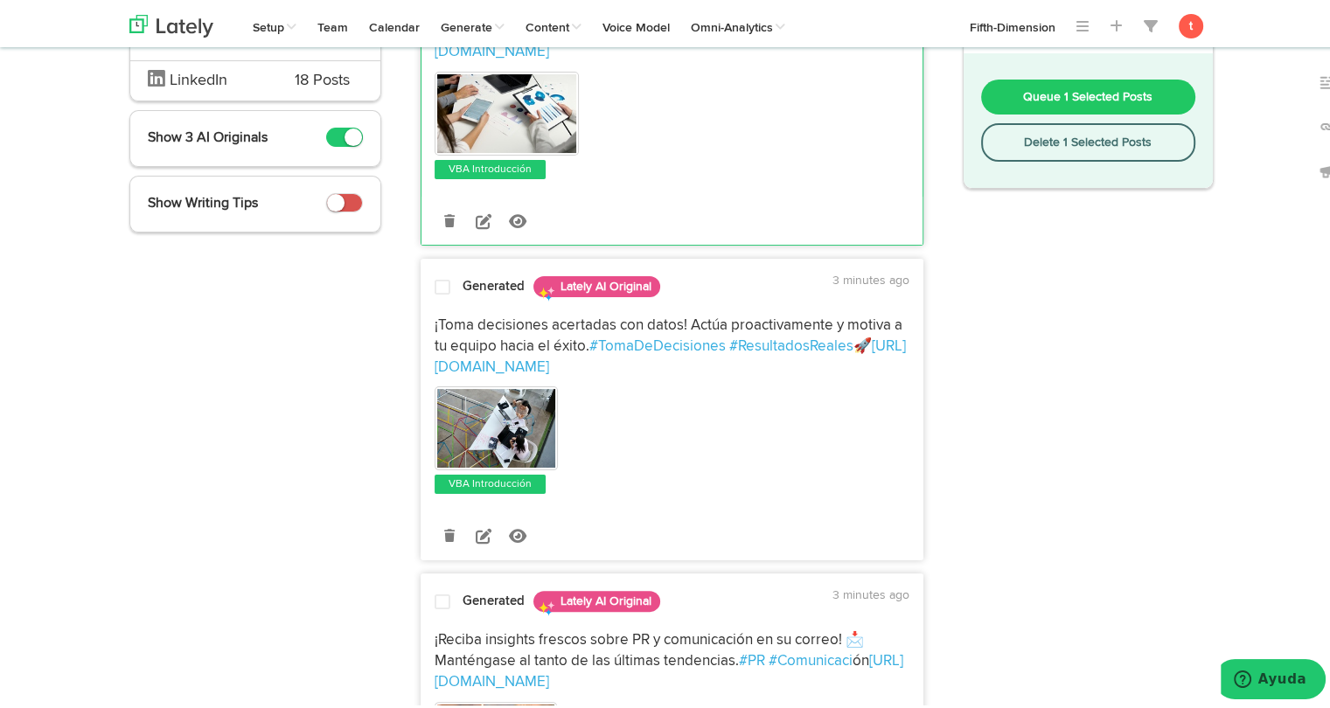
scroll to position [255, 0]
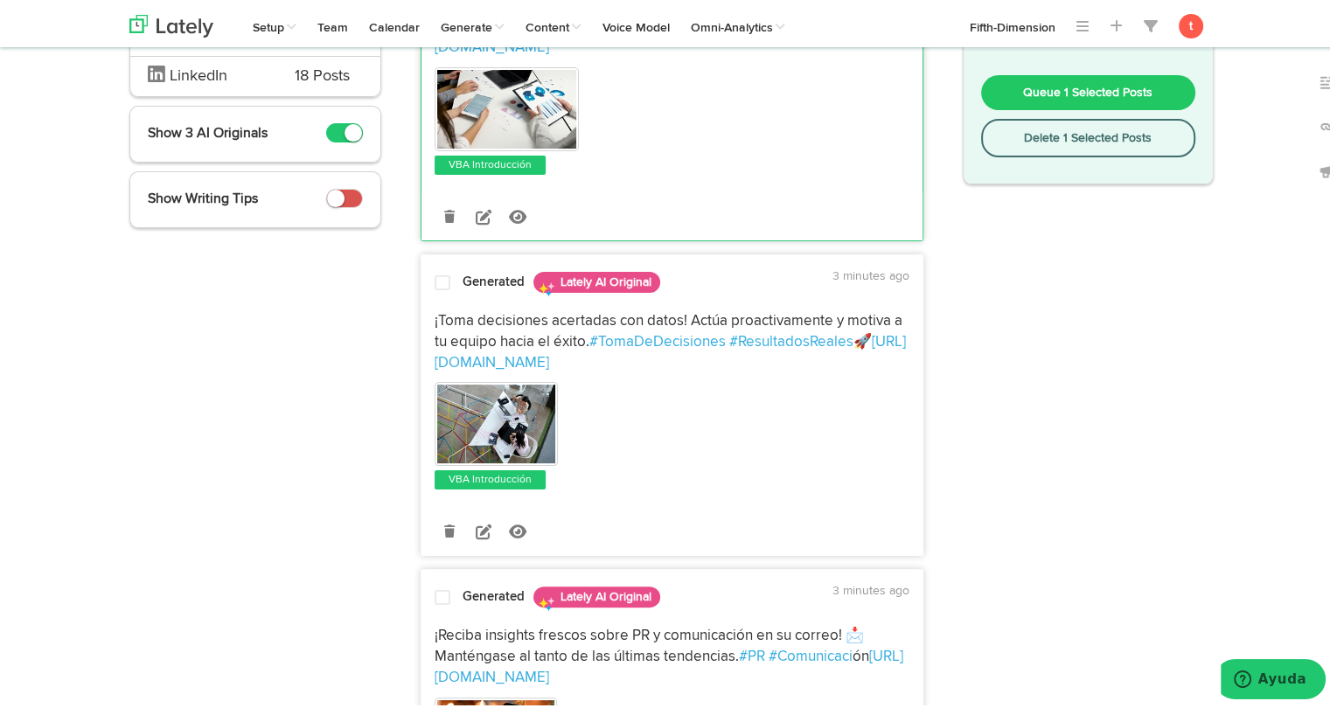
click at [434, 264] on div "Generated Lately AI Original 3 minutes ago" at bounding box center [671, 279] width 501 height 31
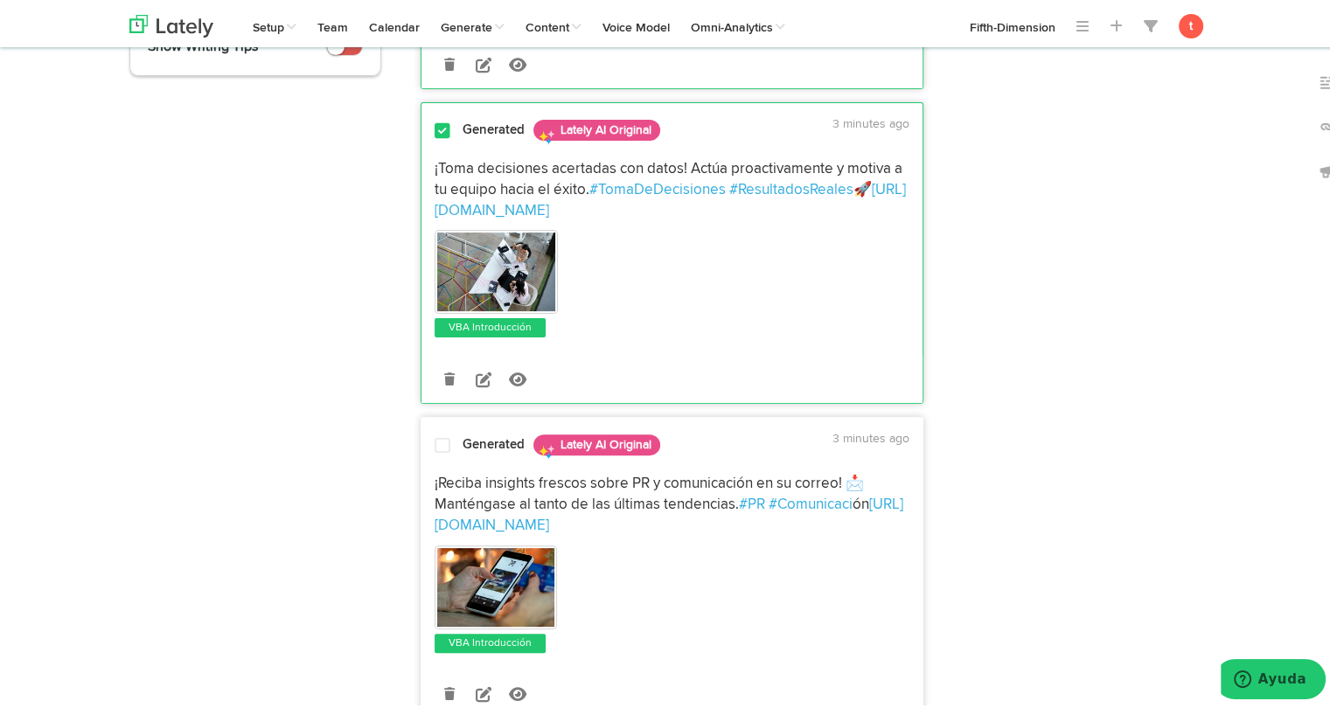
scroll to position [0, 0]
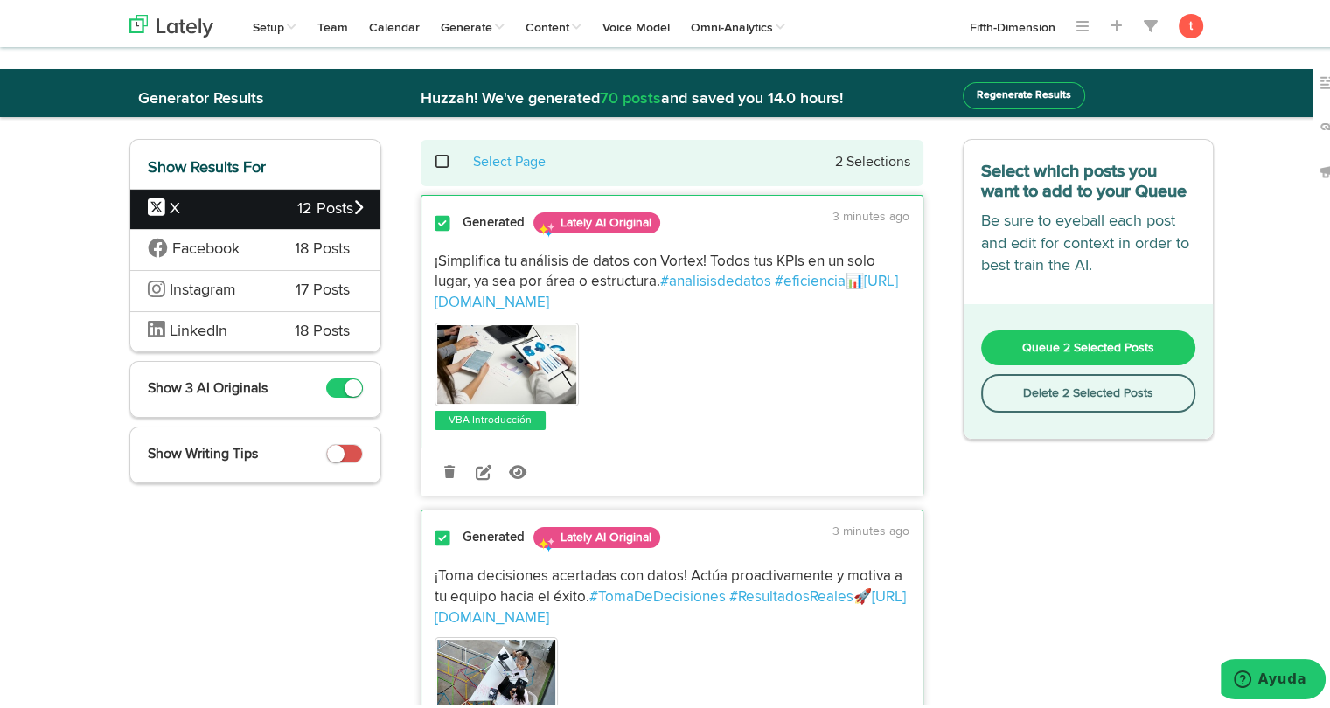
click at [438, 223] on span at bounding box center [442, 220] width 16 height 17
click at [430, 525] on div "Generated Lately AI Original 3 minutes ago" at bounding box center [671, 534] width 501 height 31
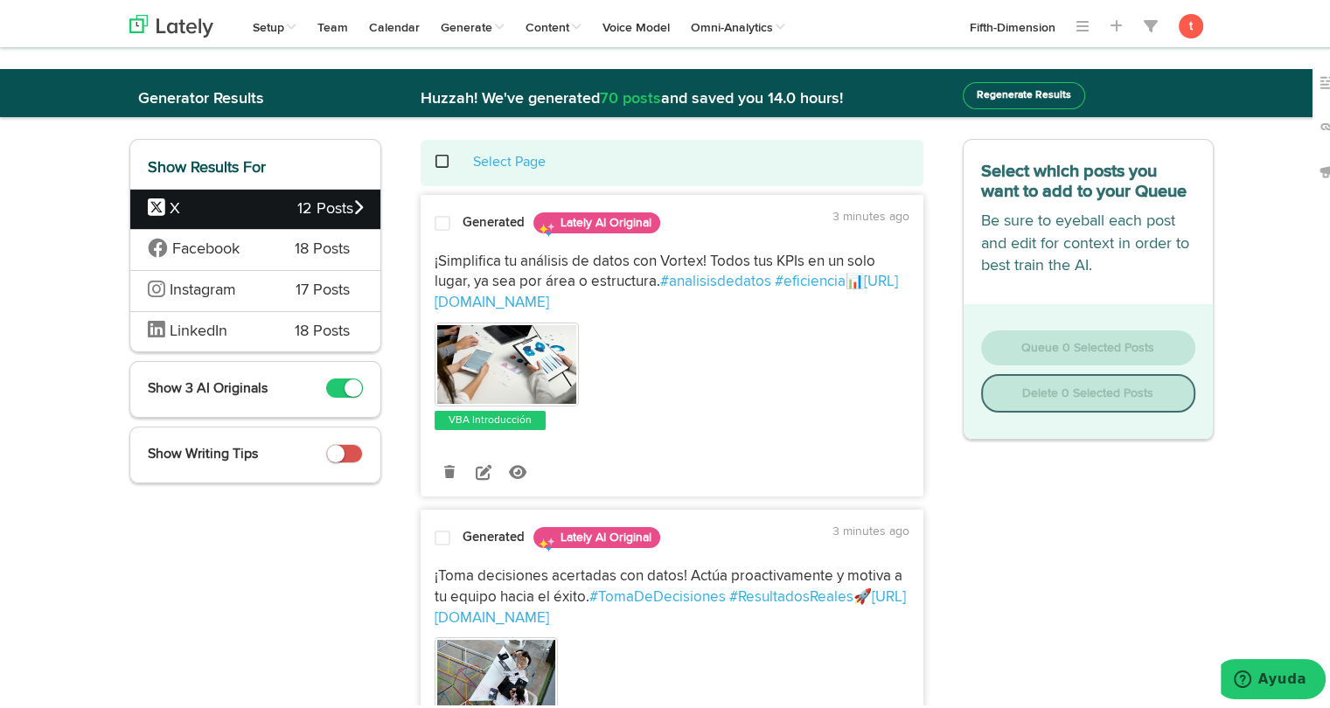
click at [343, 238] on span "18 Posts" at bounding box center [322, 246] width 55 height 23
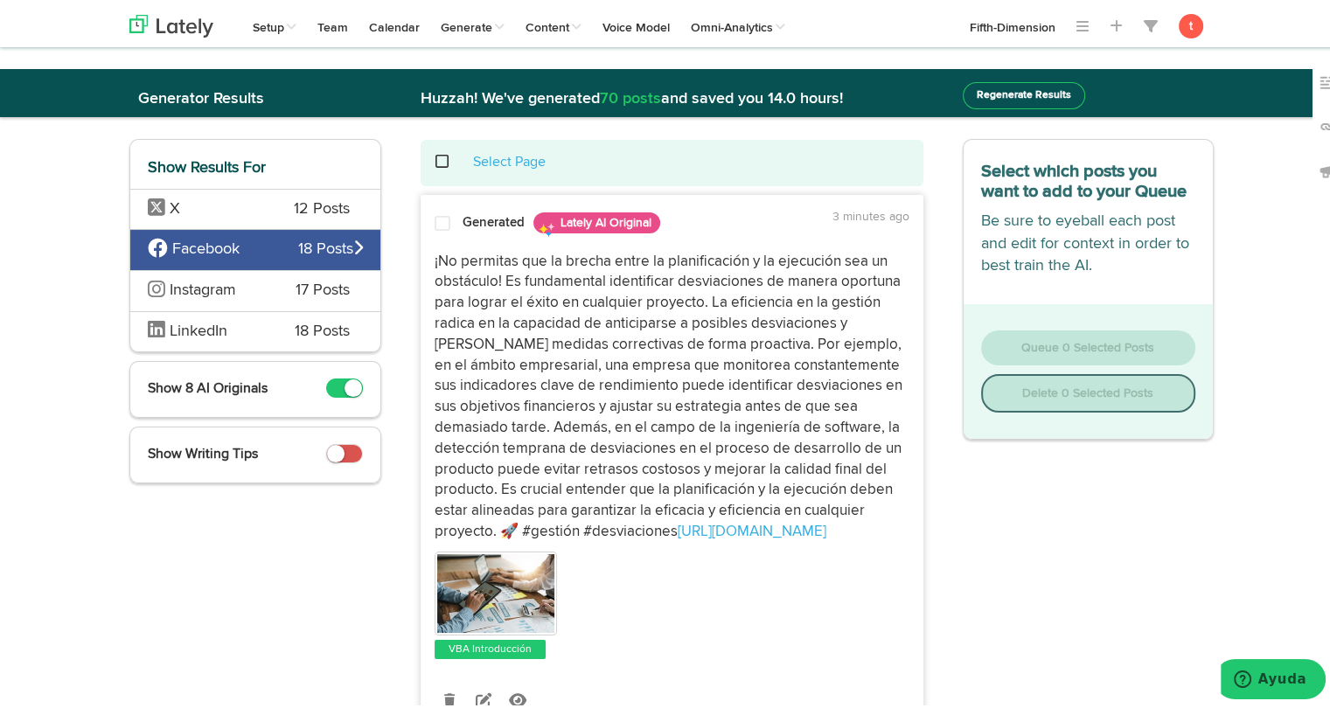
click at [451, 227] on div at bounding box center [442, 224] width 42 height 24
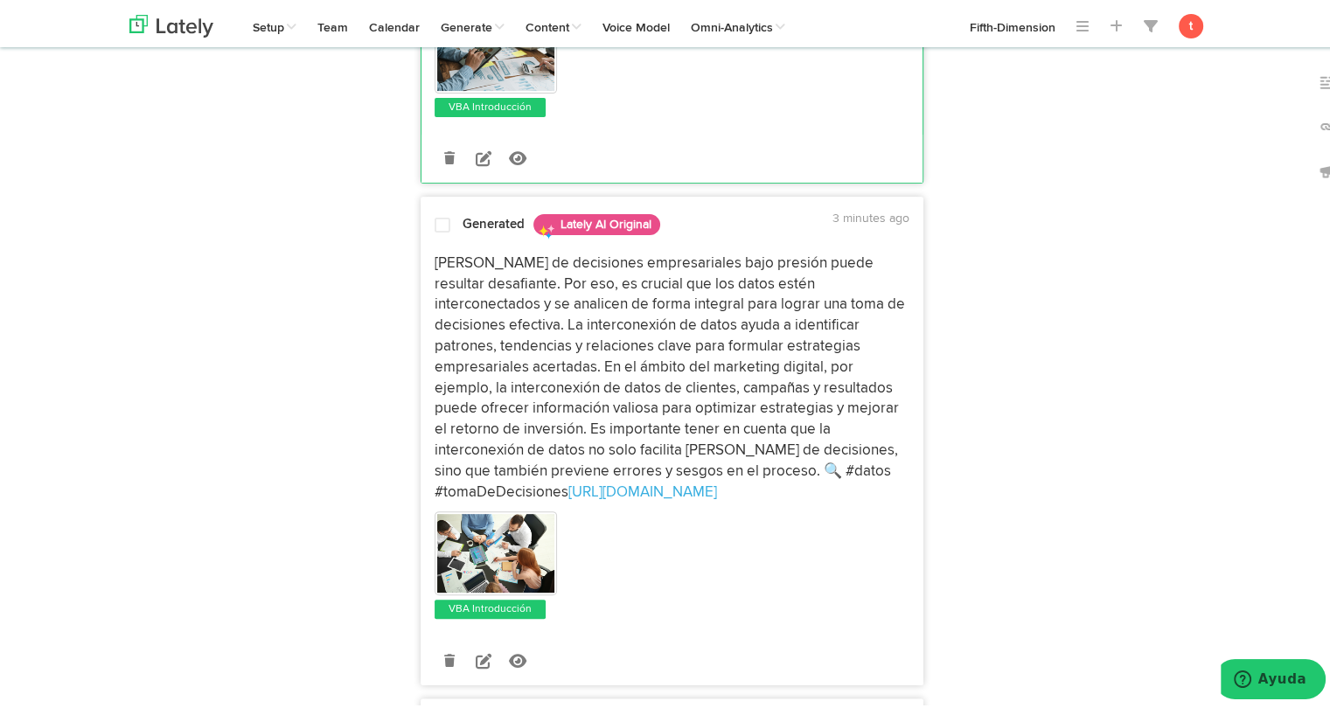
scroll to position [560, 0]
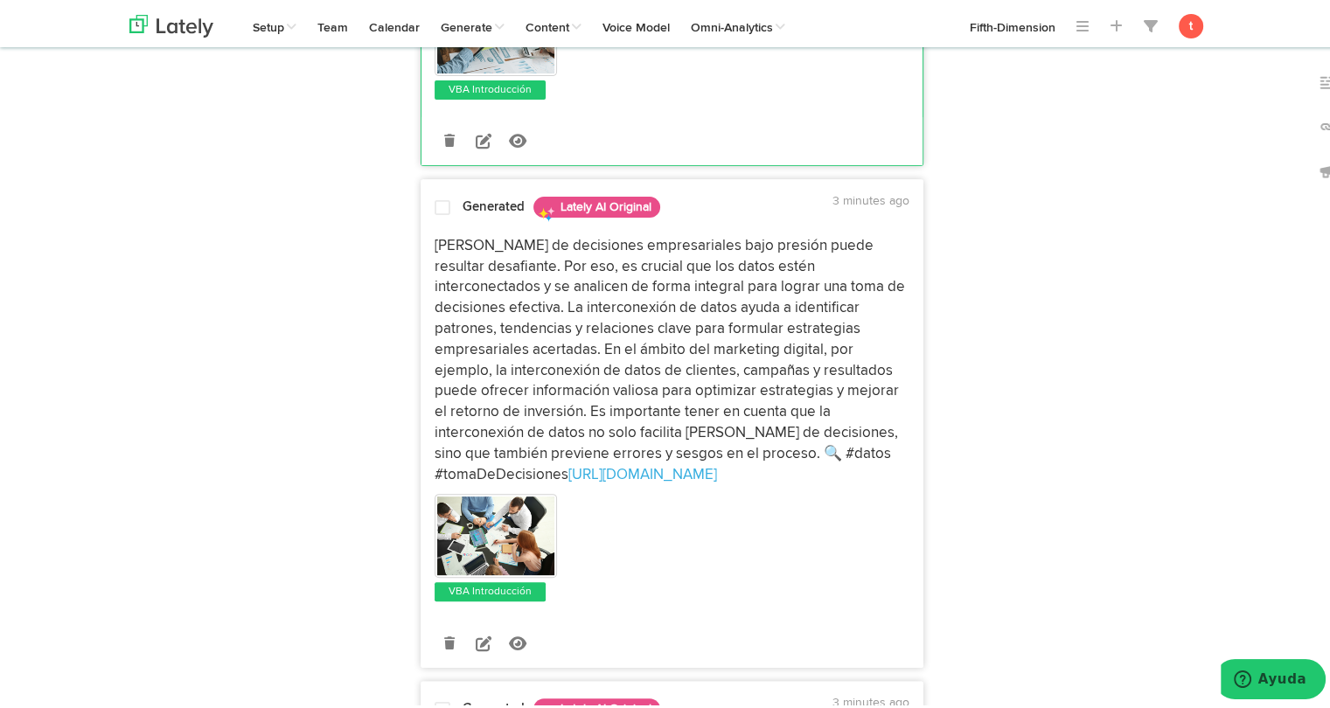
click at [486, 302] on p "[PERSON_NAME] de decisiones empresariales bajo presión puede resultar desafiant…" at bounding box center [671, 358] width 475 height 250
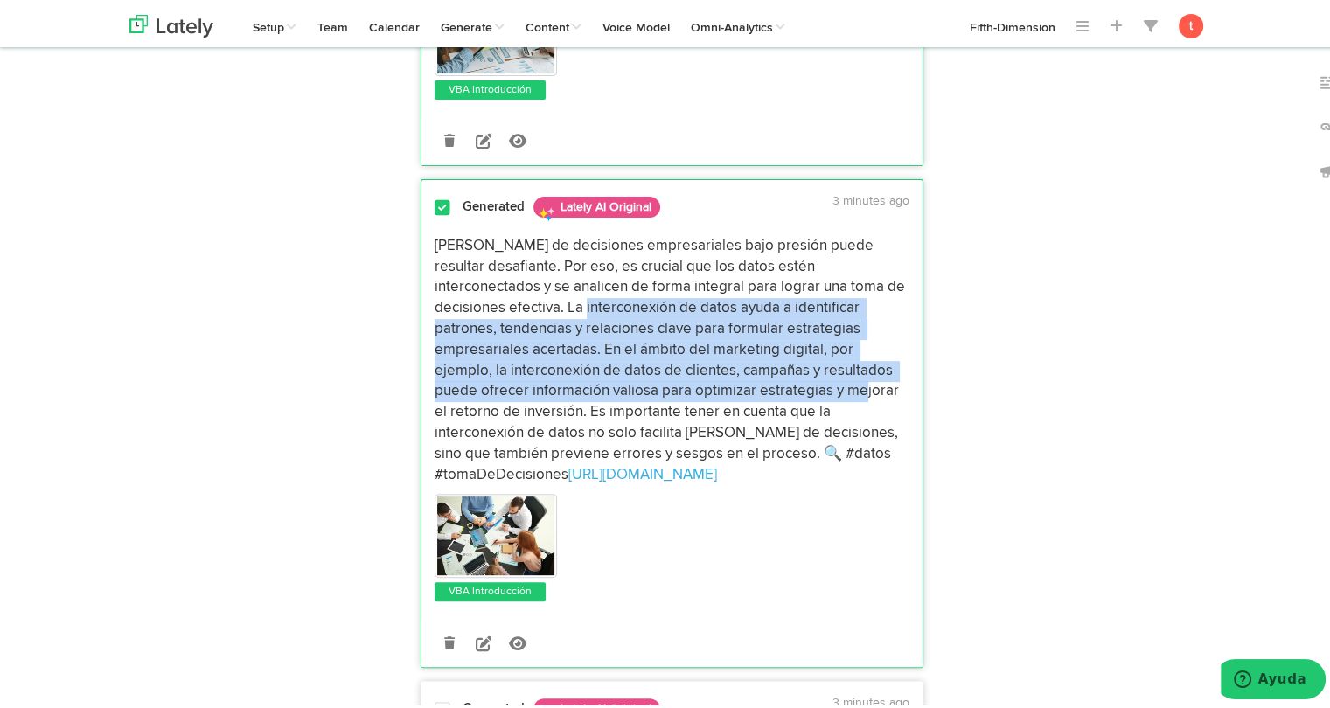
drag, startPoint x: 486, startPoint y: 302, endPoint x: 748, endPoint y: 387, distance: 275.9
click at [748, 387] on p "[PERSON_NAME] de decisiones empresariales bajo presión puede resultar desafiant…" at bounding box center [671, 358] width 475 height 250
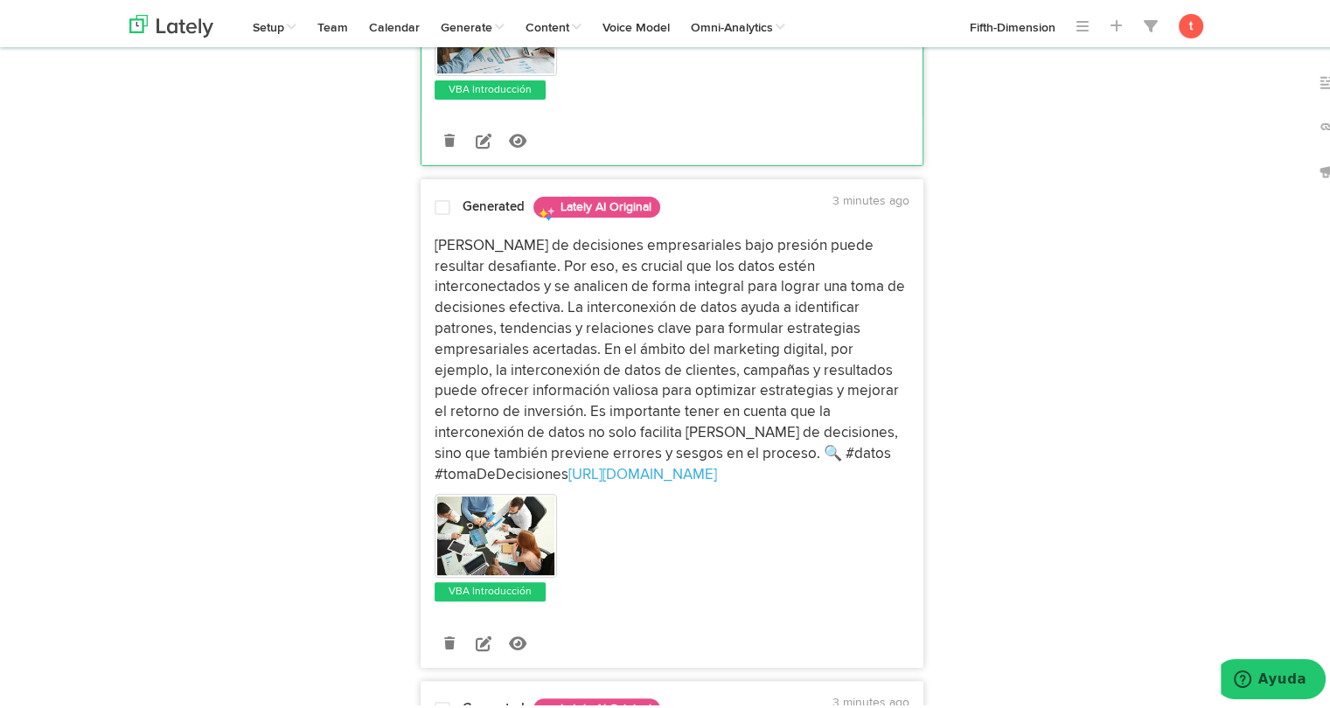
drag, startPoint x: 748, startPoint y: 387, endPoint x: 962, endPoint y: 399, distance: 213.6
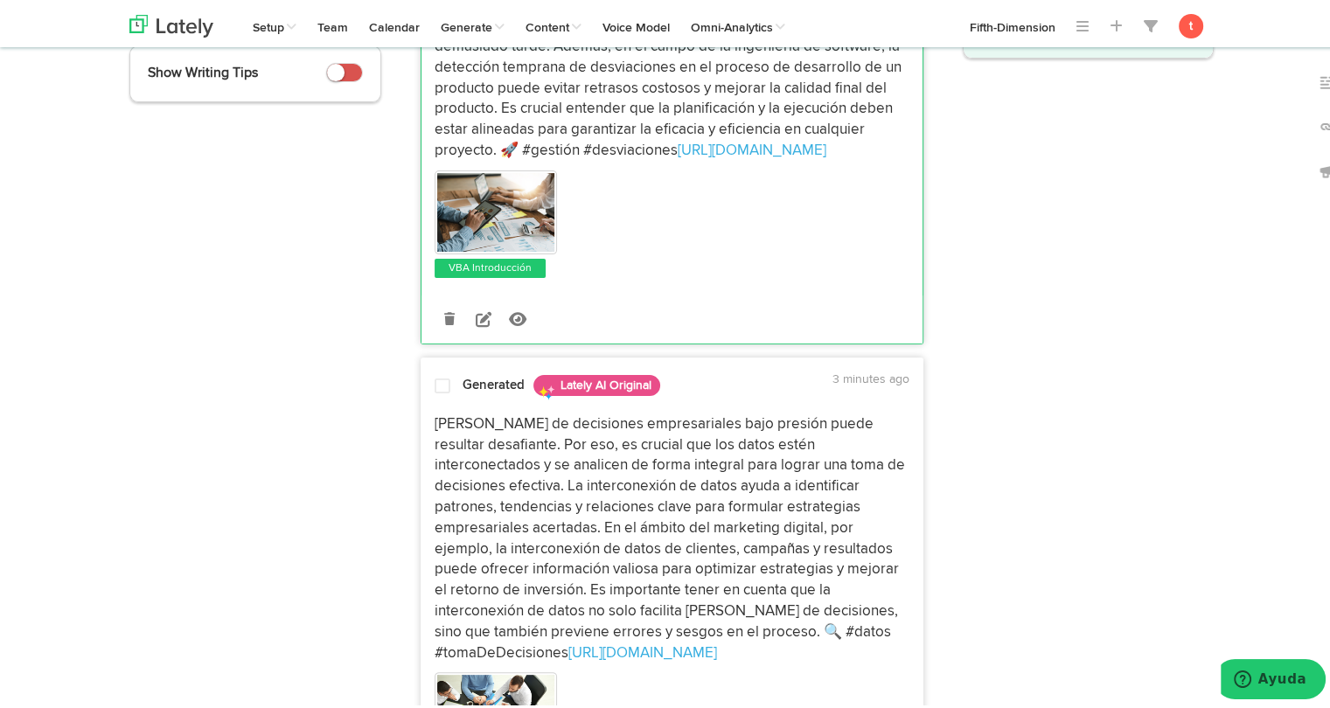
scroll to position [395, 0]
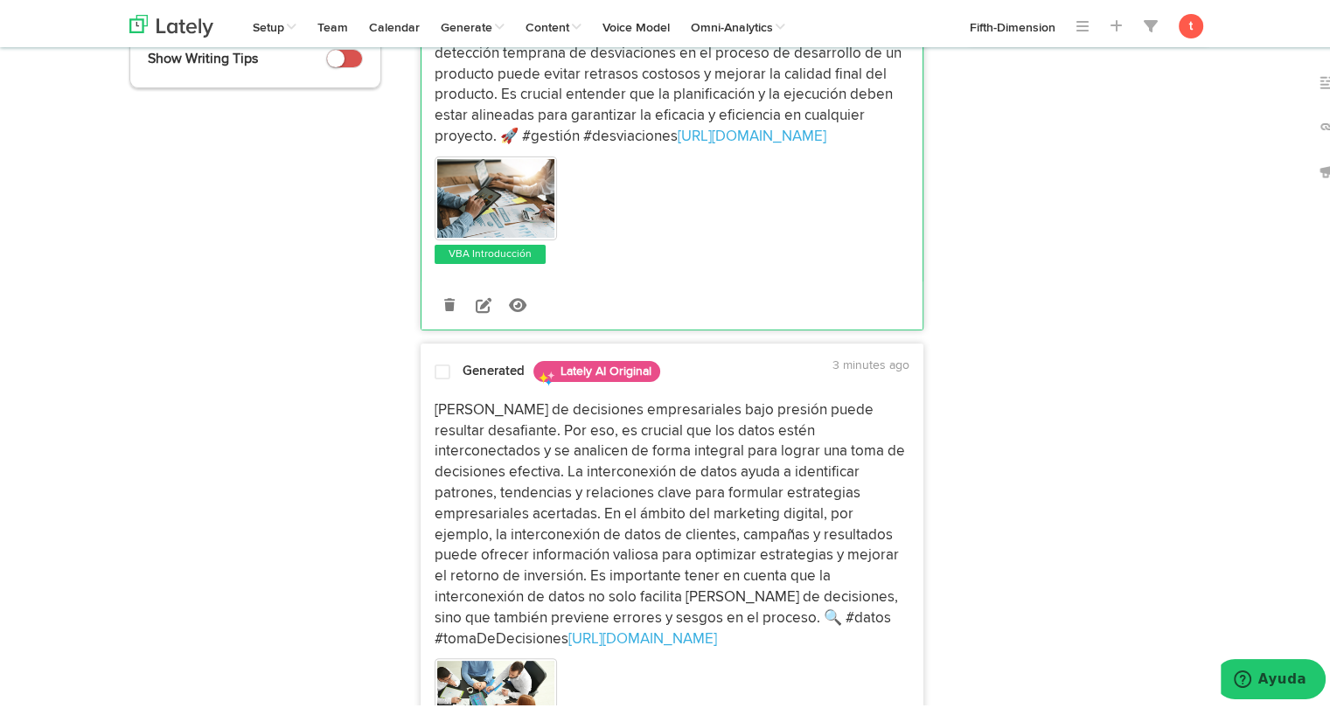
click at [487, 421] on p "[PERSON_NAME] de decisiones empresariales bajo presión puede resultar desafiant…" at bounding box center [671, 522] width 475 height 250
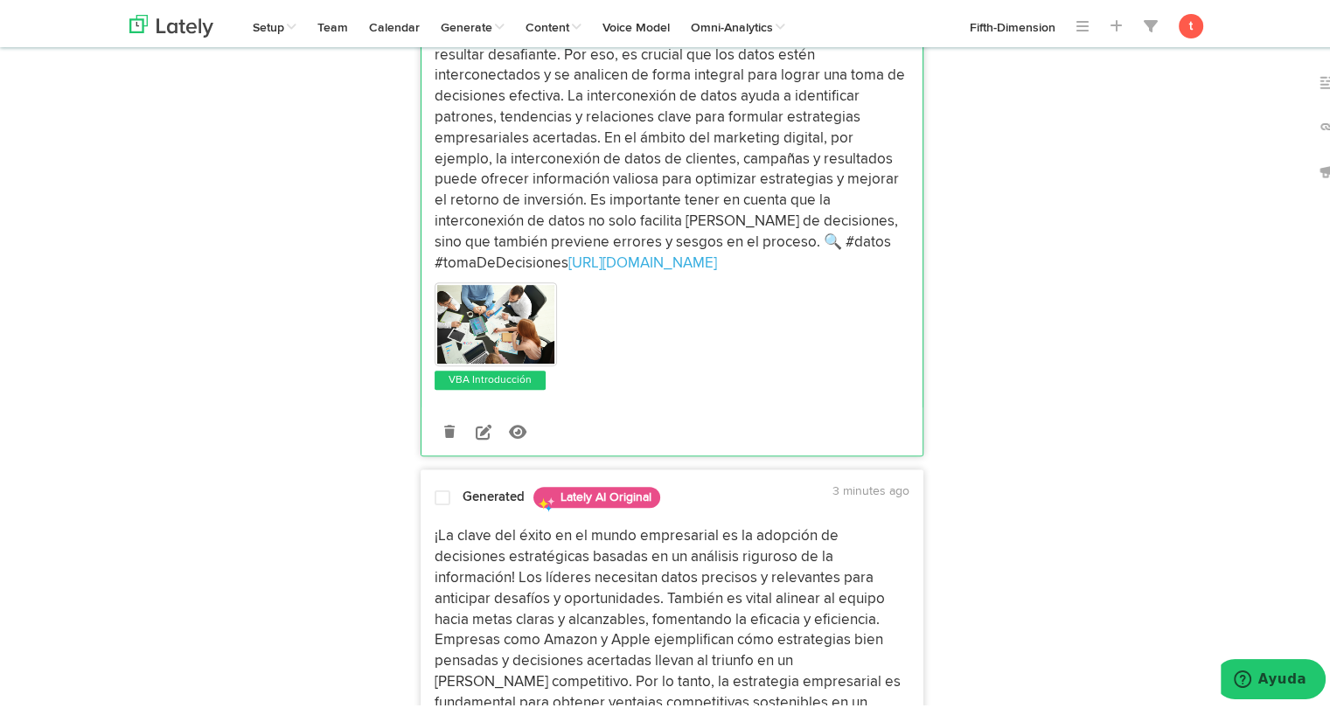
click at [455, 523] on p "¡La clave del éxito en el mundo empresarial es la adopción de decisiones estrat…" at bounding box center [671, 637] width 475 height 229
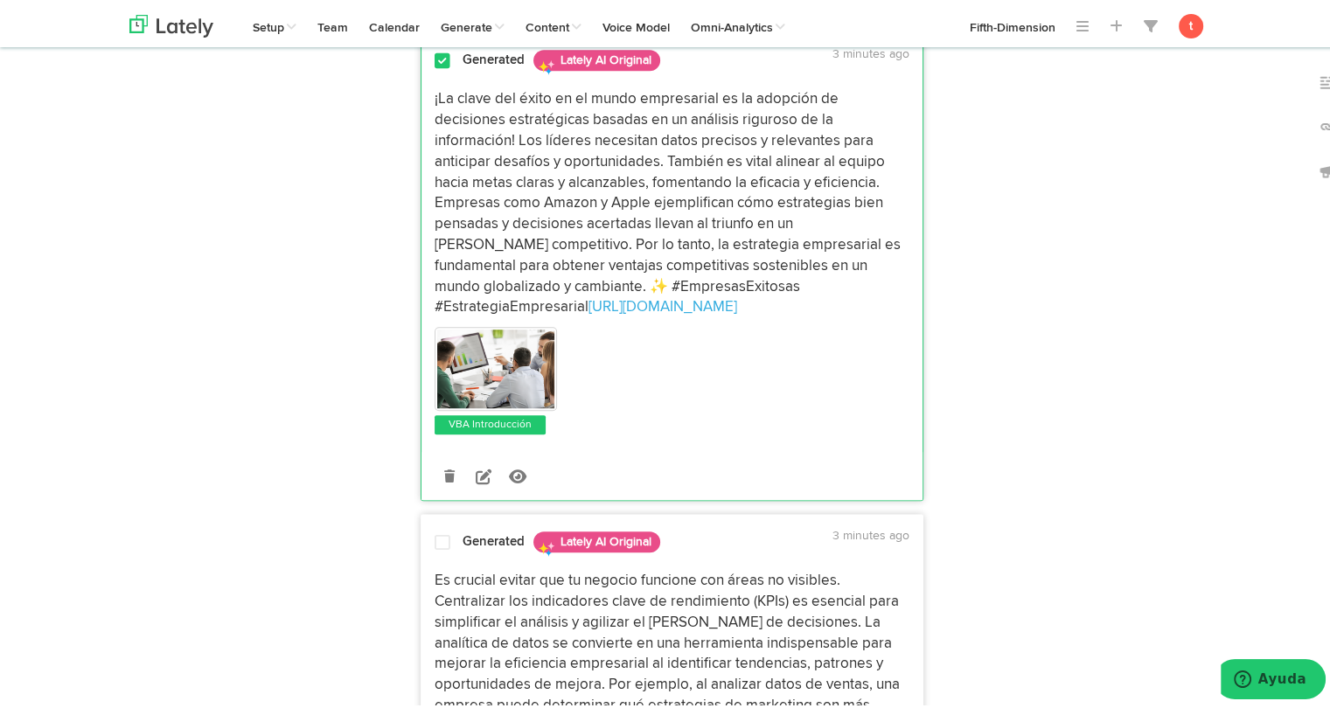
scroll to position [1241, 0]
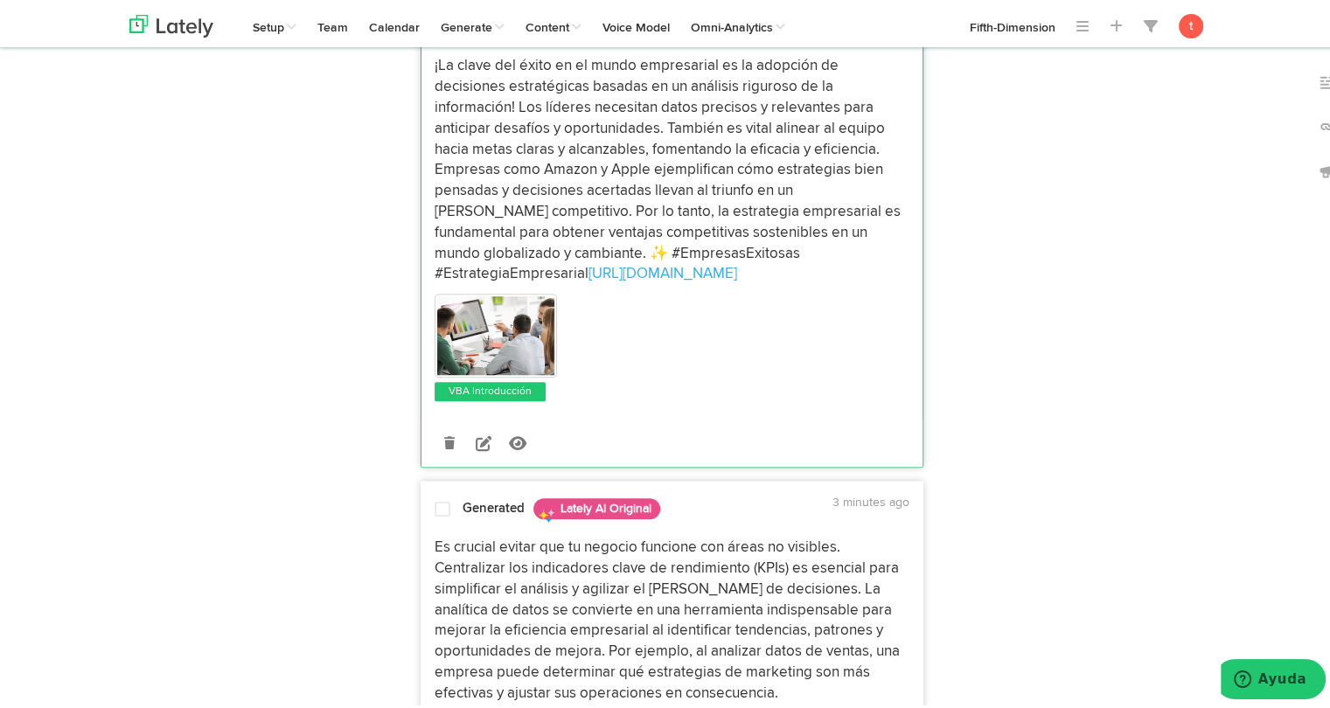
click at [455, 534] on p "Es crucial evitar que tu negocio funcione con áreas no visibles. Centralizar lo…" at bounding box center [671, 638] width 475 height 208
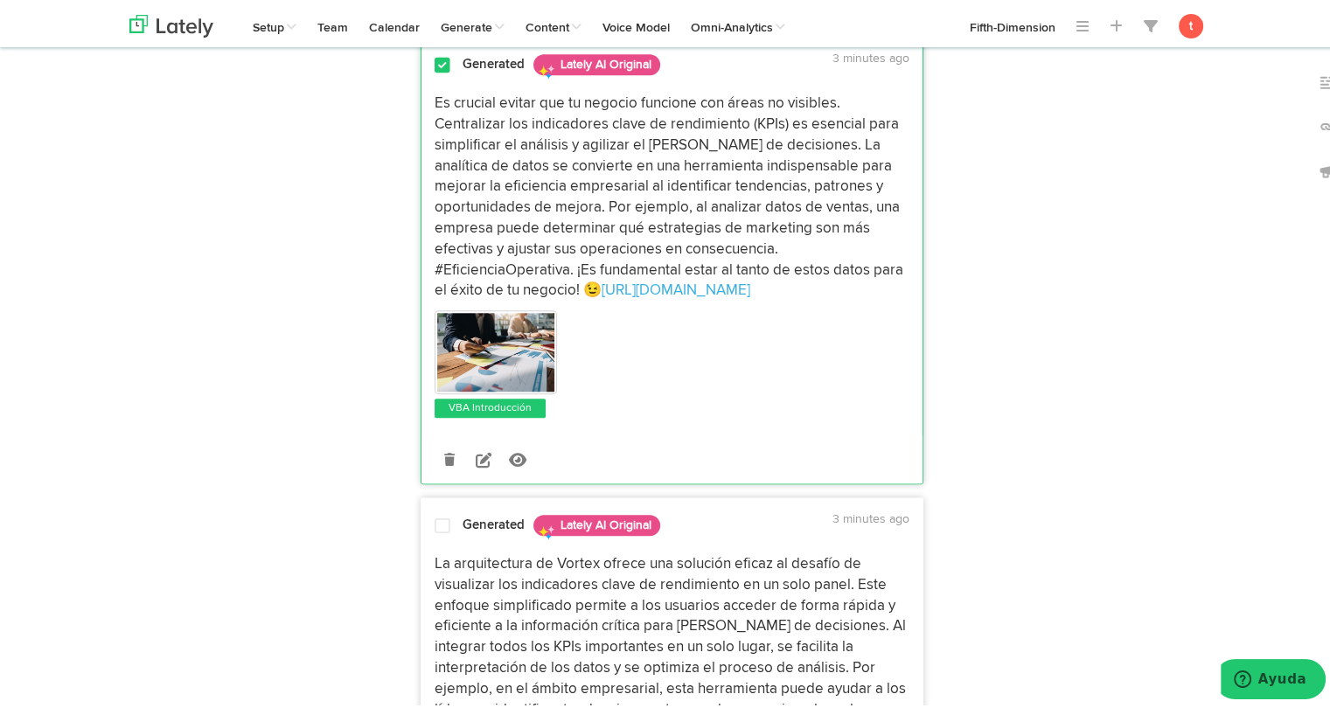
click at [455, 551] on p "La arquitectura de Vortex ofrece una solución eficaz al desafío de visualizar l…" at bounding box center [671, 655] width 475 height 208
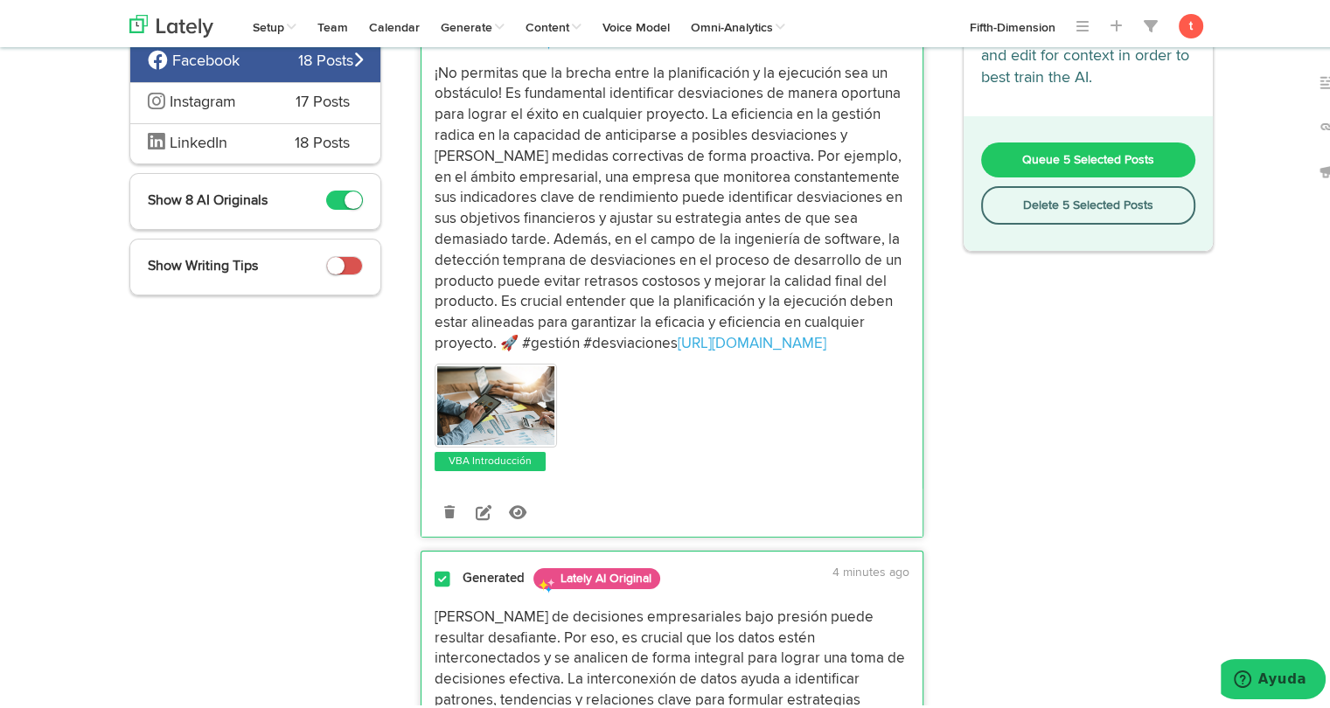
scroll to position [0, 0]
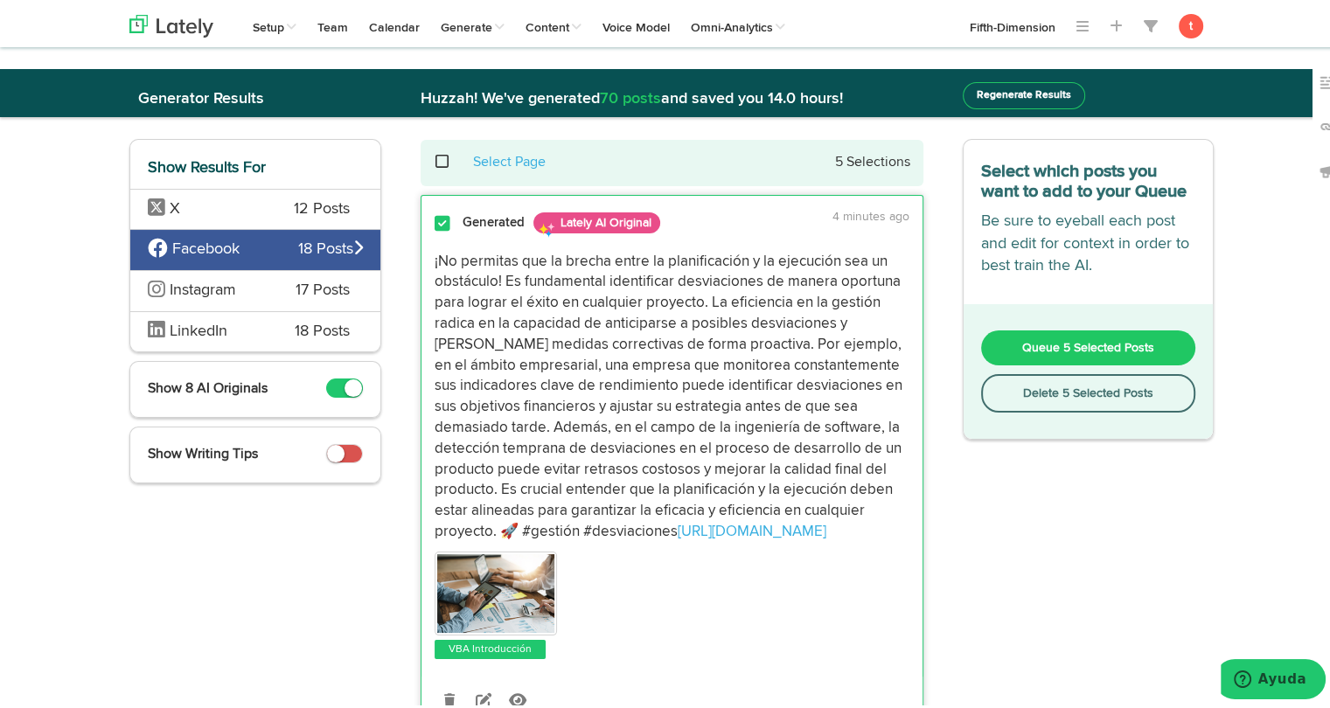
click at [1015, 351] on button "Queue 5 Selected Posts" at bounding box center [1088, 344] width 215 height 35
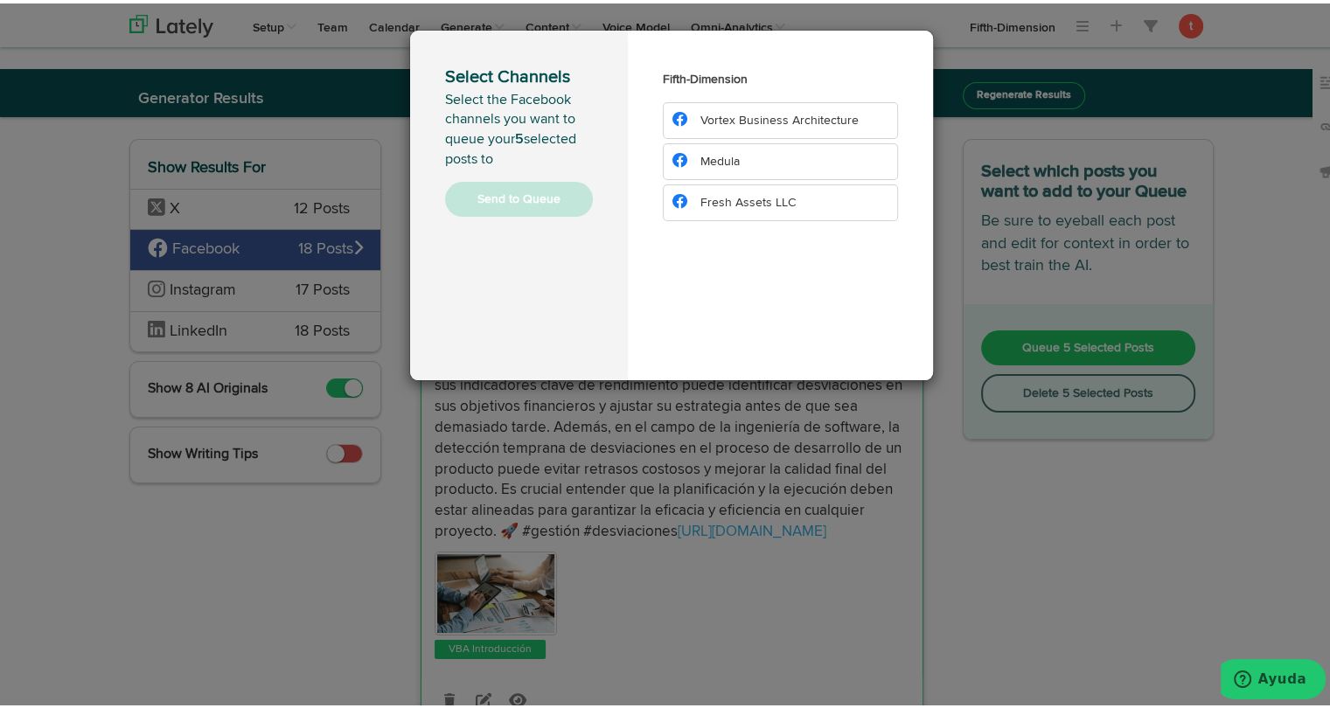
click at [723, 121] on span "Vortex Business Architecture" at bounding box center [779, 117] width 158 height 12
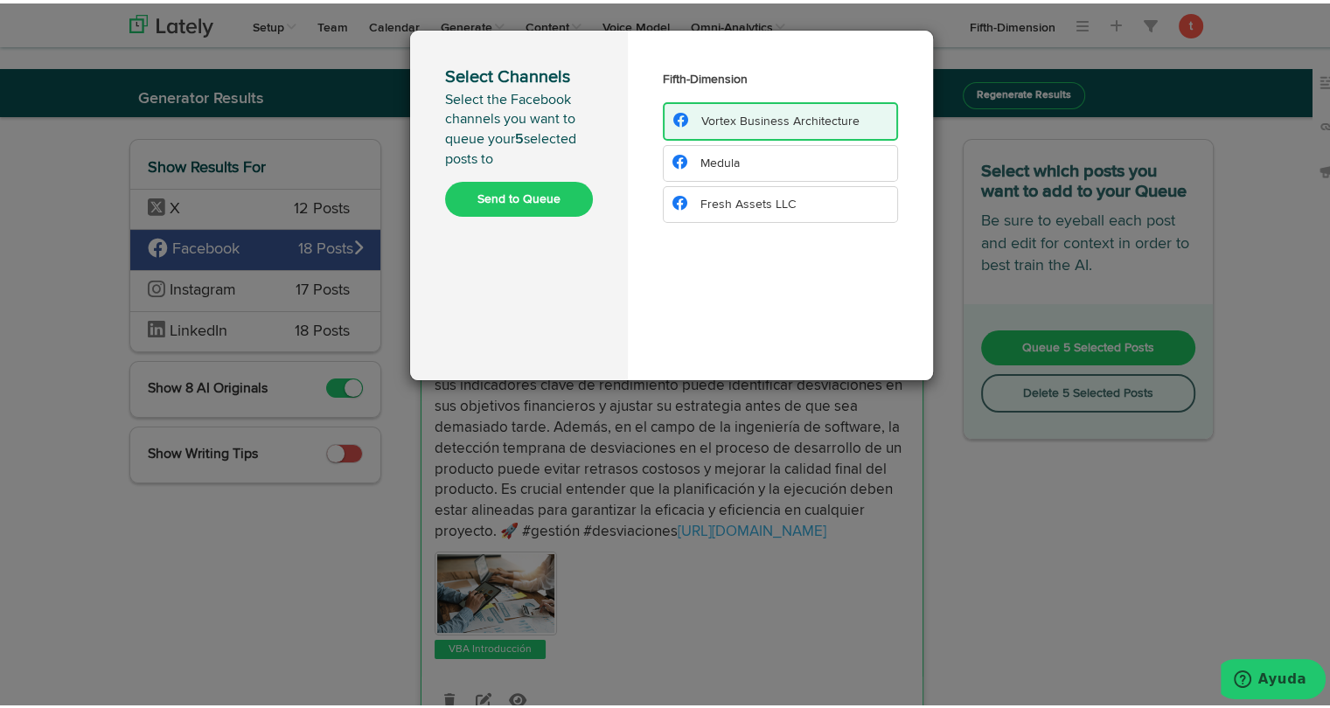
click at [465, 211] on button "Send to Queue" at bounding box center [519, 195] width 148 height 35
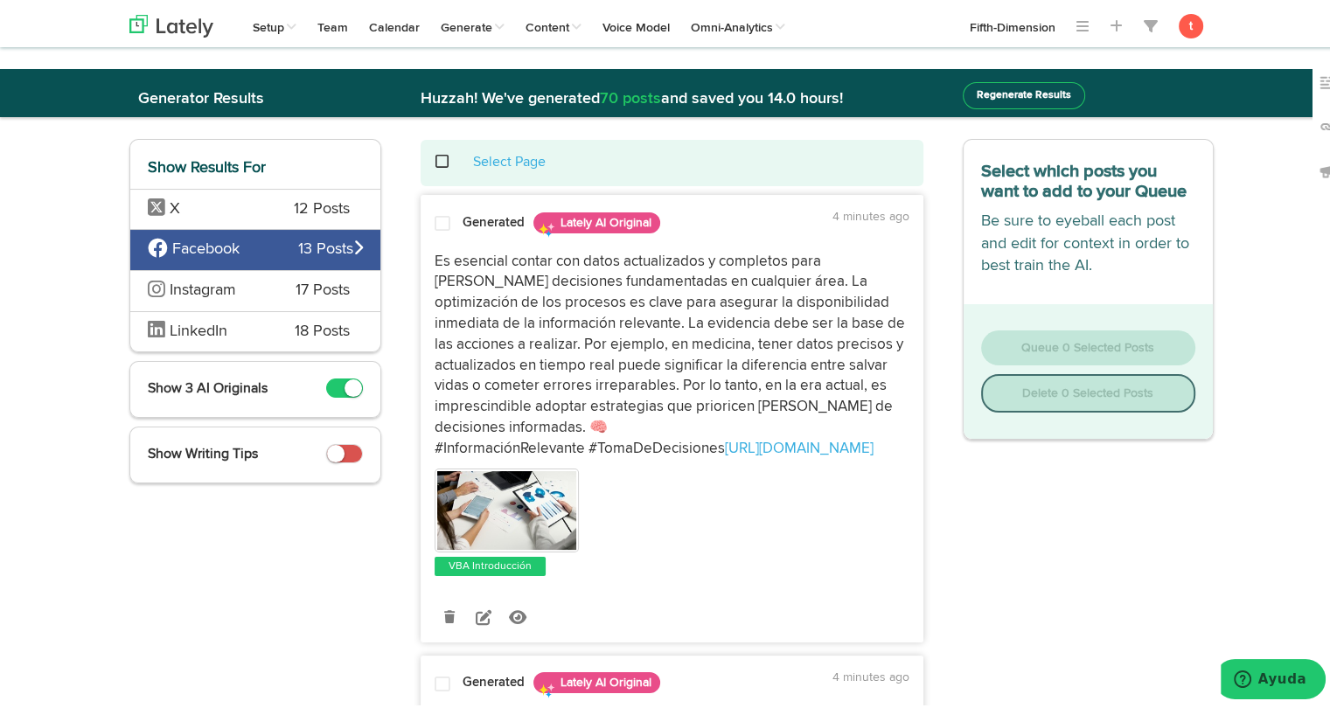
click at [238, 284] on span "Instagram" at bounding box center [209, 287] width 122 height 23
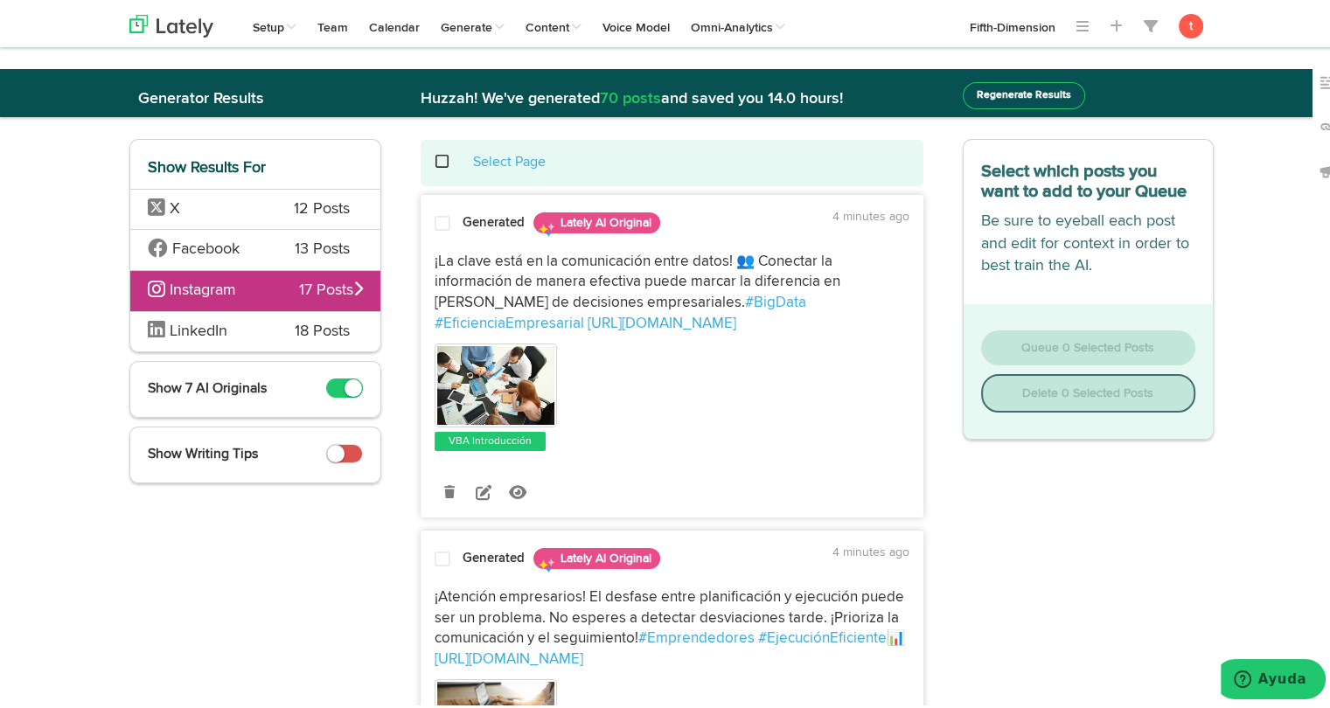
click at [456, 242] on div "¡La clave está en la comunicación entre datos! 👥 Conectar la información de man…" at bounding box center [671, 345] width 501 height 211
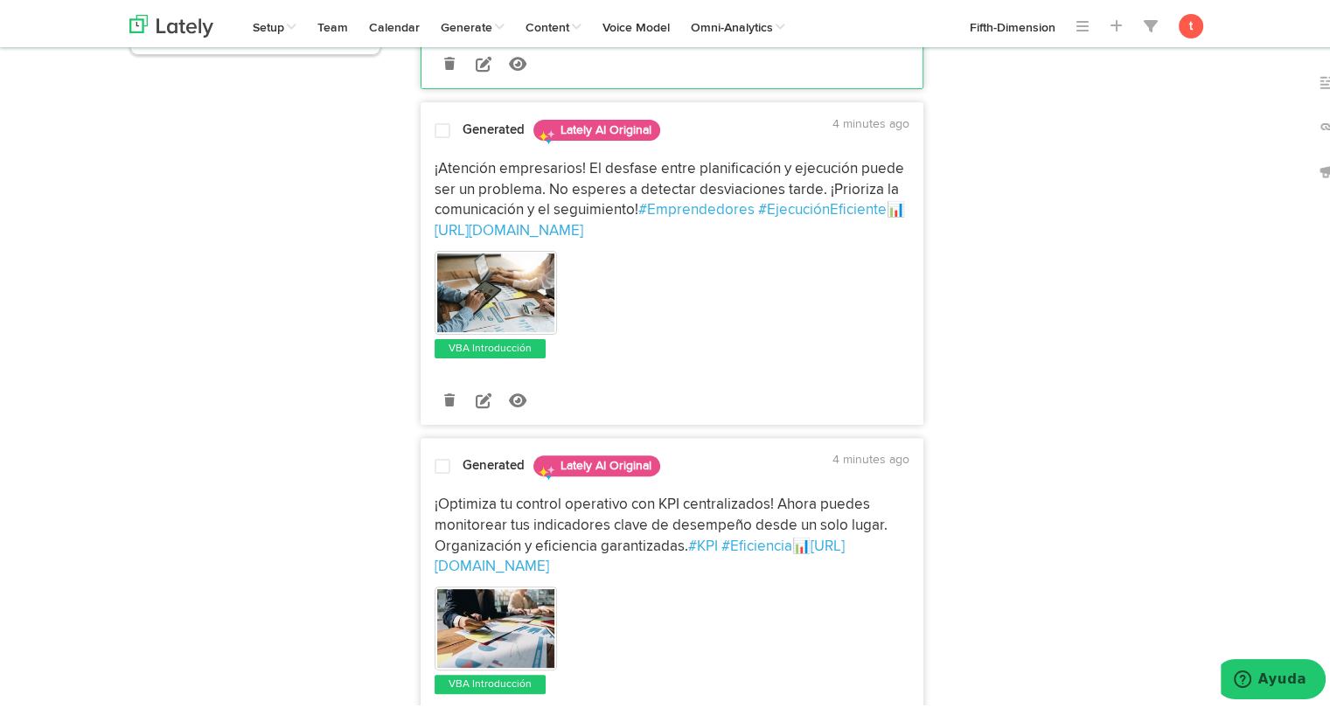
scroll to position [437, 0]
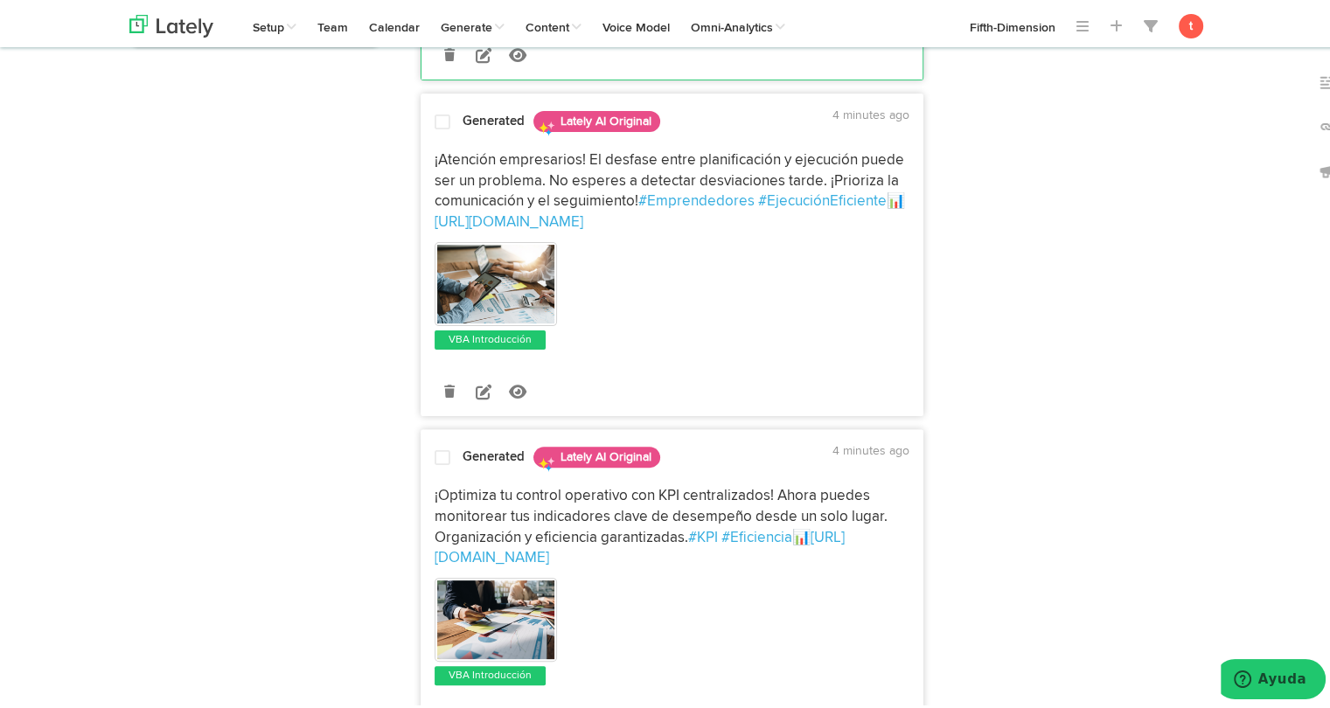
click at [459, 191] on p "¡Atención empresarios! El desfase entre planificación y ejecución puede ser un …" at bounding box center [671, 188] width 475 height 83
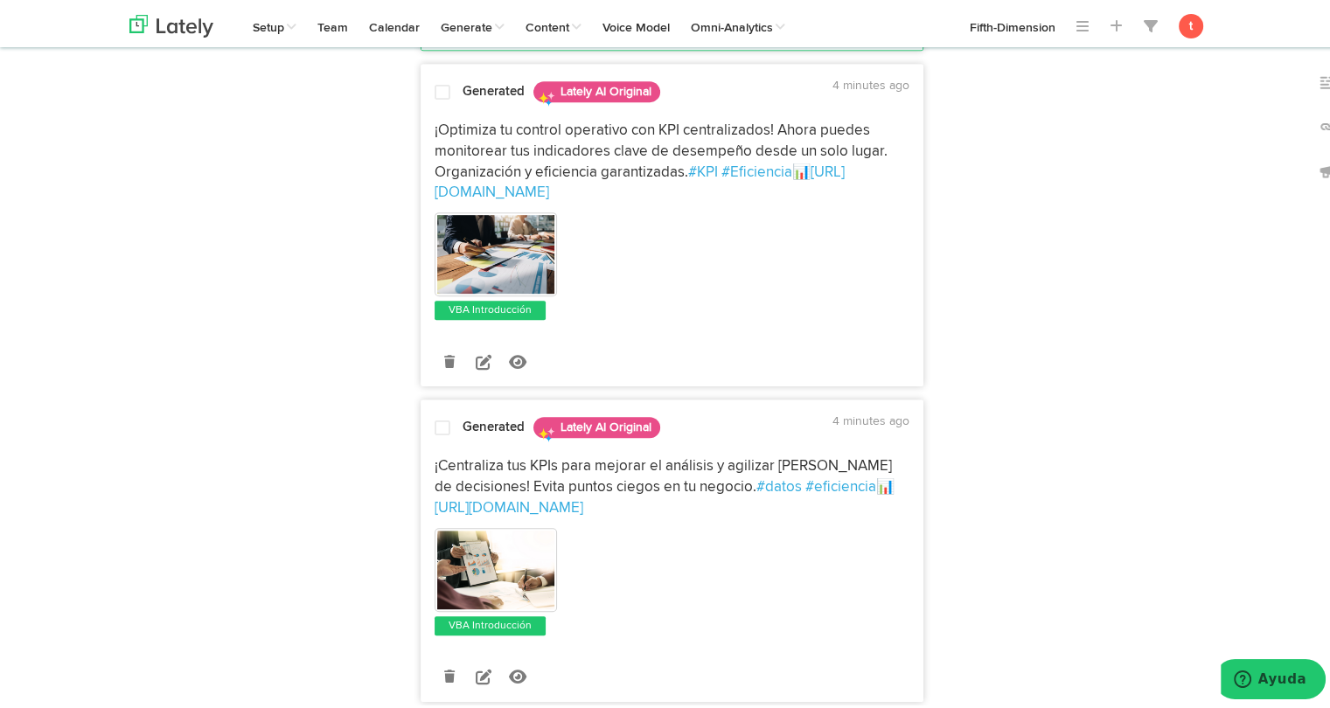
scroll to position [846, 0]
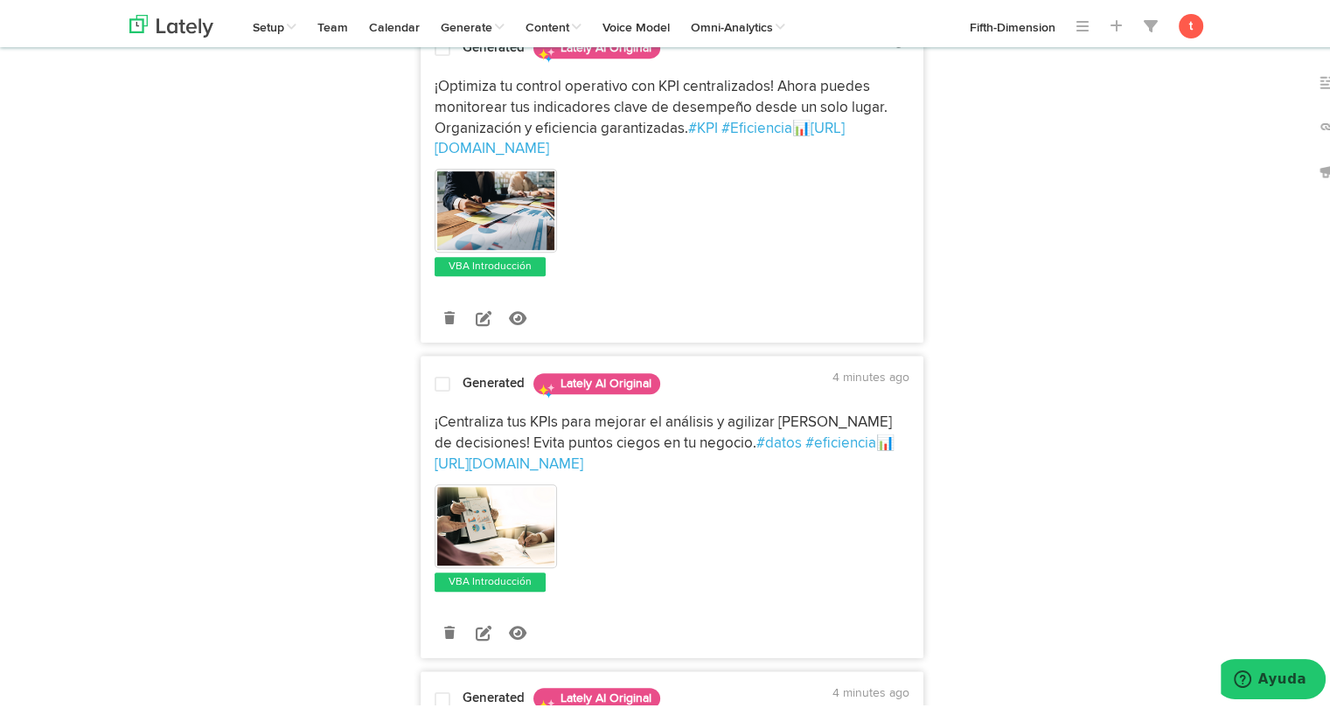
click at [465, 91] on p "¡Optimiza tu control operativo con KPI centralizados! Ahora puedes monitorear t…" at bounding box center [671, 114] width 475 height 83
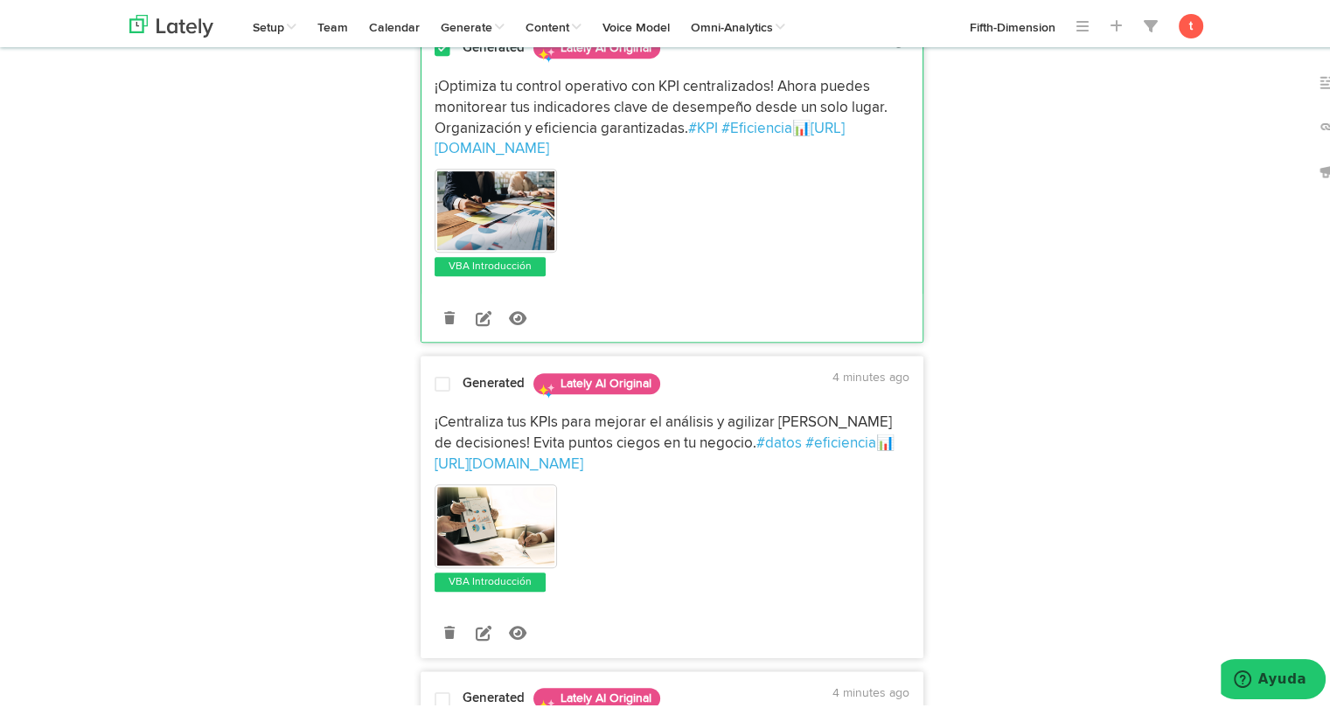
click at [441, 384] on span at bounding box center [442, 380] width 16 height 17
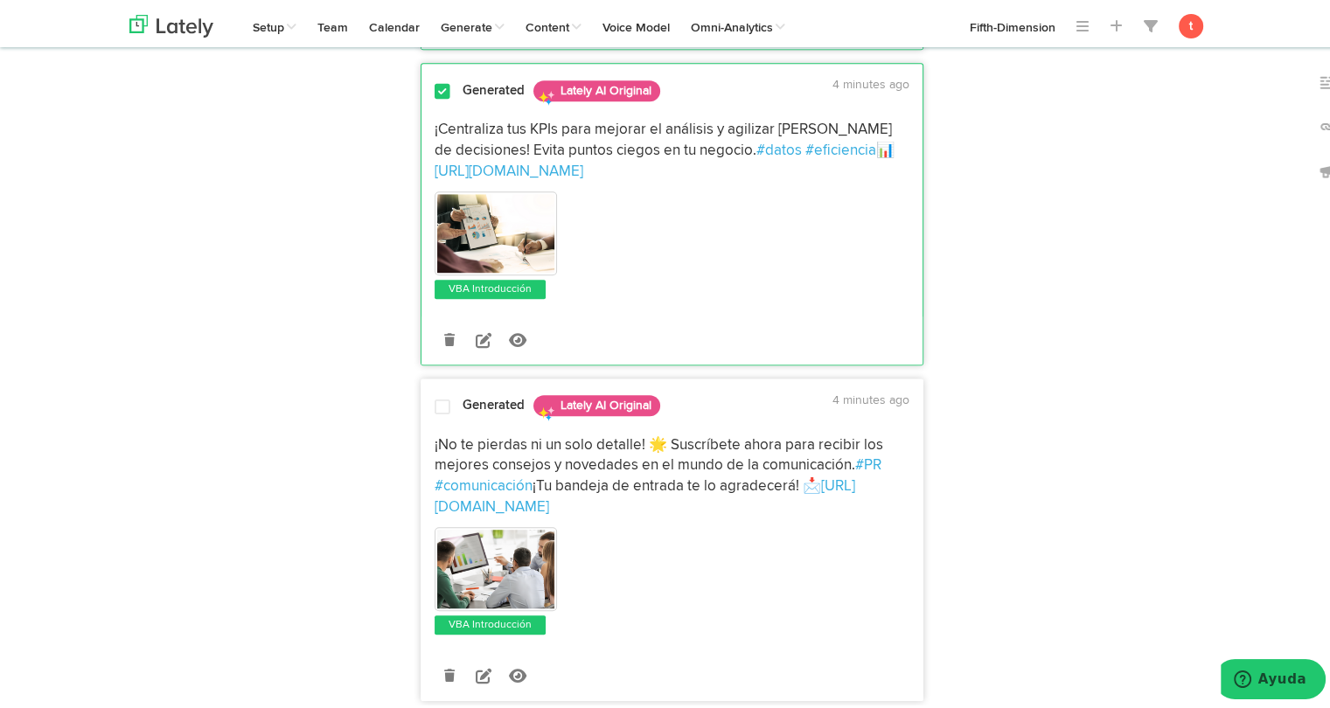
click at [440, 423] on div "¡No te pierdas ni un solo detalle! 🌟 Suscríbete ahora para recibir los mejores …" at bounding box center [671, 528] width 501 height 211
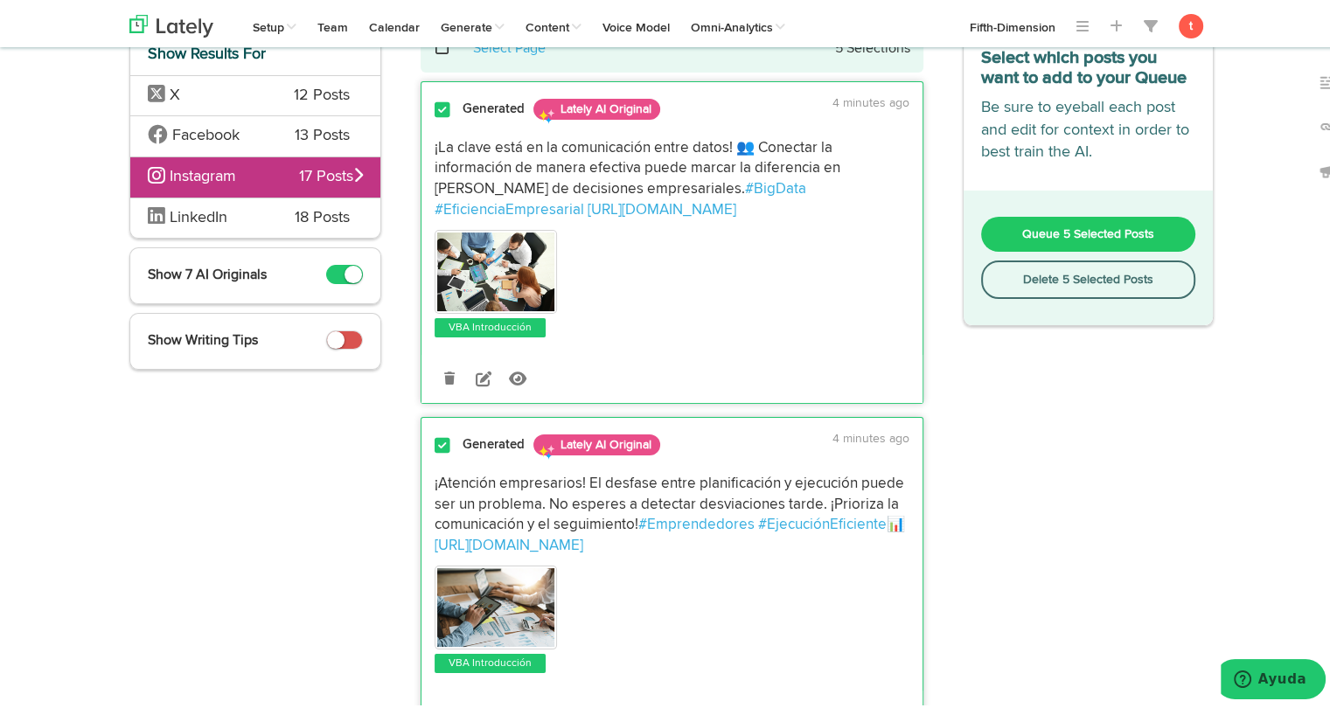
scroll to position [0, 0]
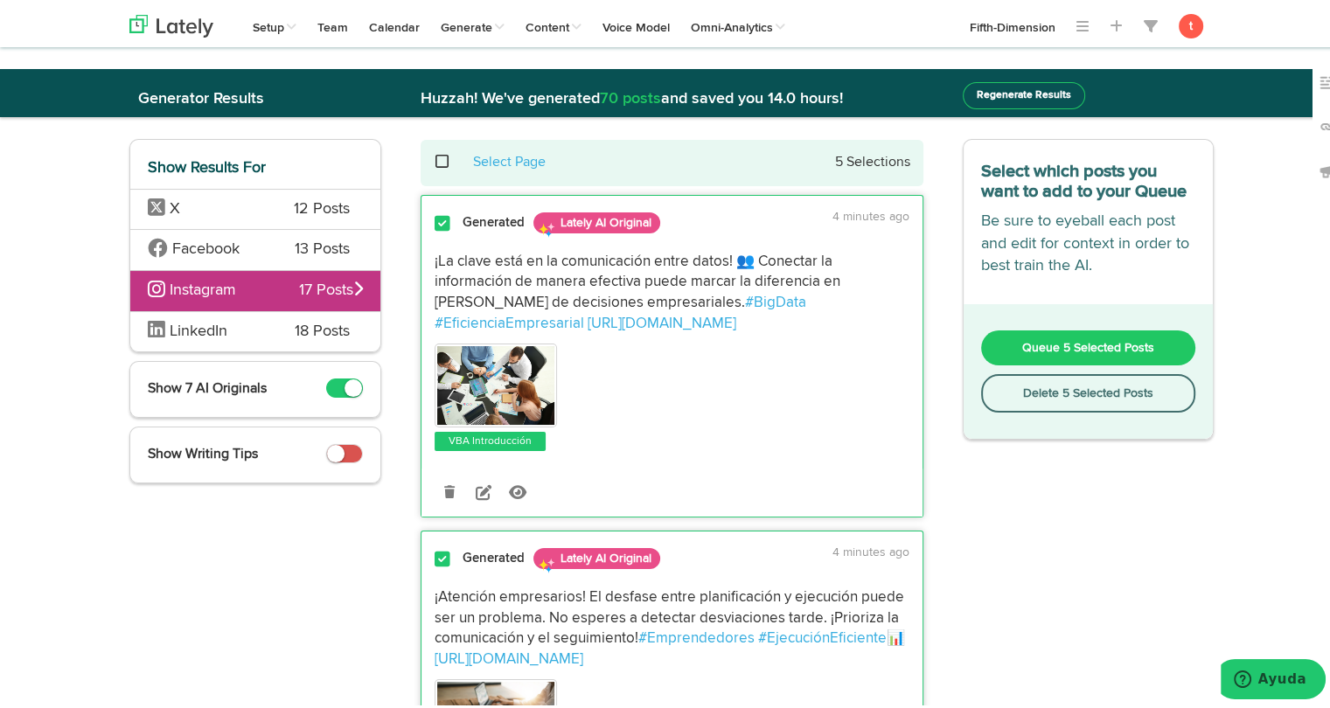
click at [1003, 343] on button "Queue 5 Selected Posts" at bounding box center [1088, 344] width 215 height 35
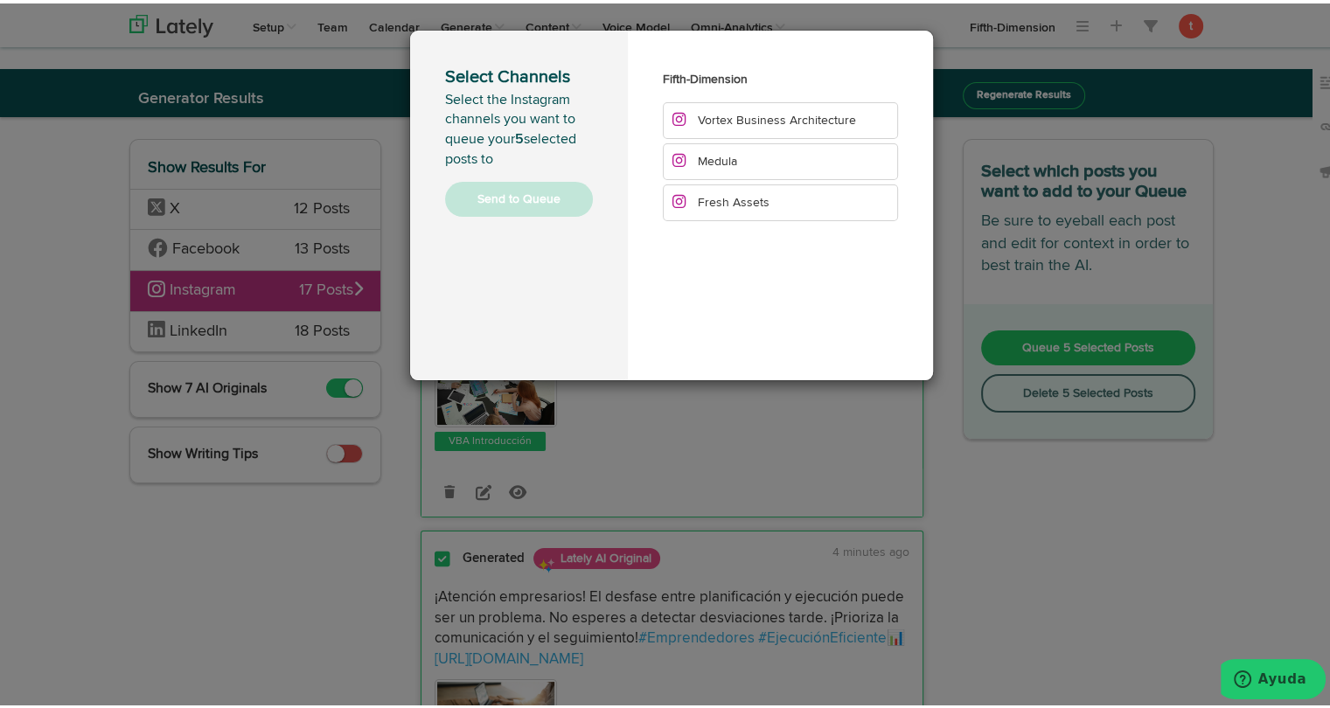
click at [713, 122] on span "Vortex Business Architecture" at bounding box center [777, 117] width 158 height 12
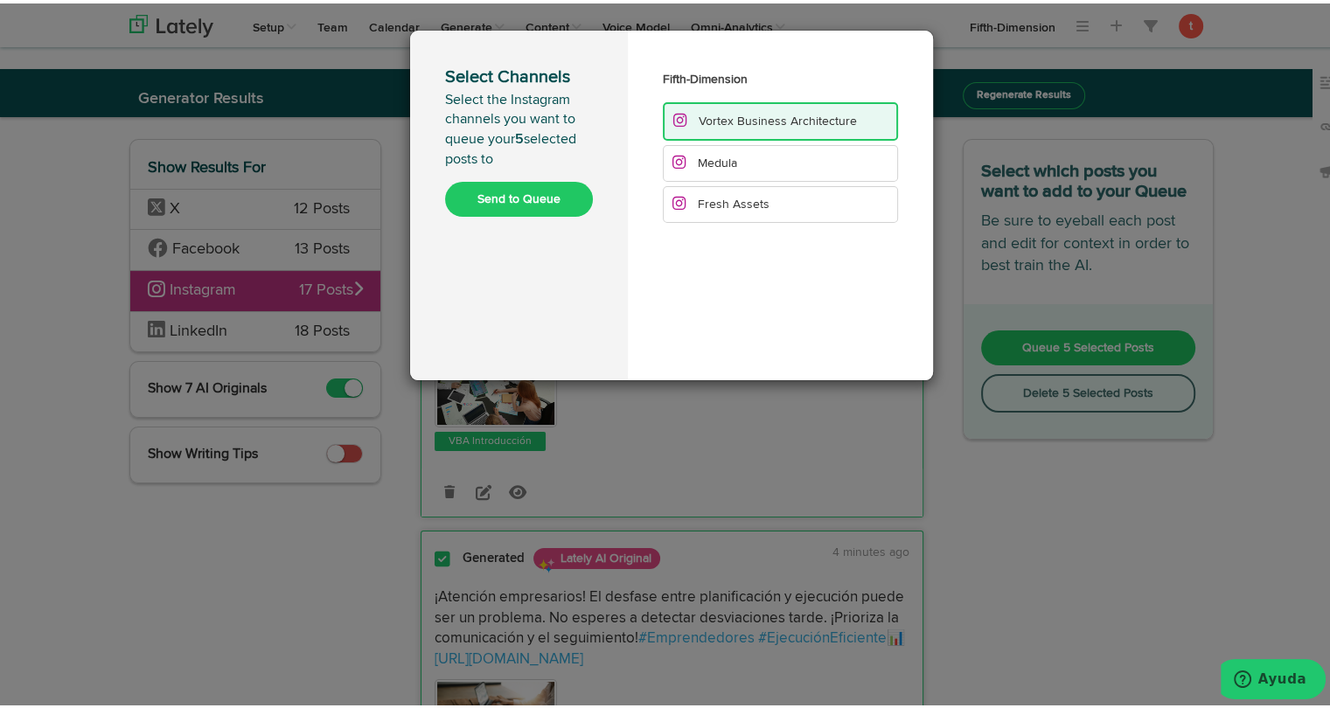
click at [525, 203] on button "Send to Queue" at bounding box center [519, 195] width 148 height 35
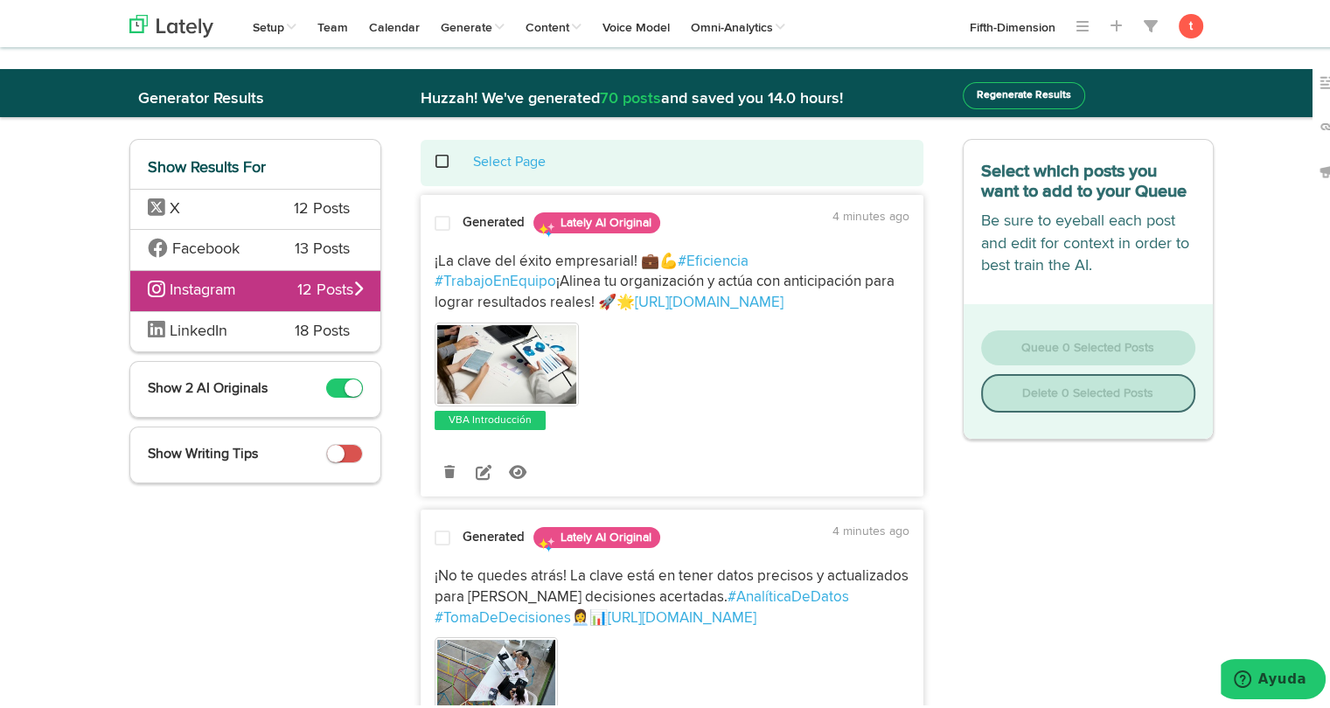
click at [286, 330] on div "LinkedIn 18 Posts" at bounding box center [255, 328] width 250 height 41
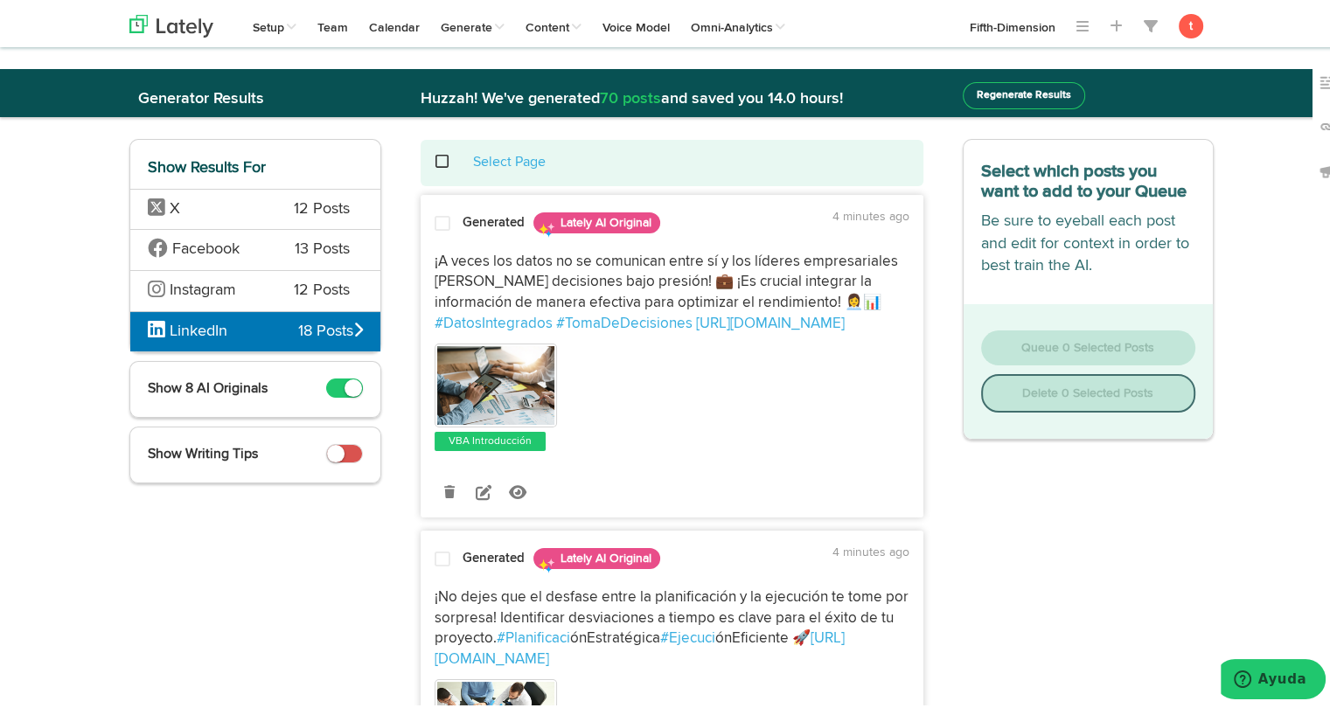
click at [451, 212] on div at bounding box center [442, 224] width 42 height 24
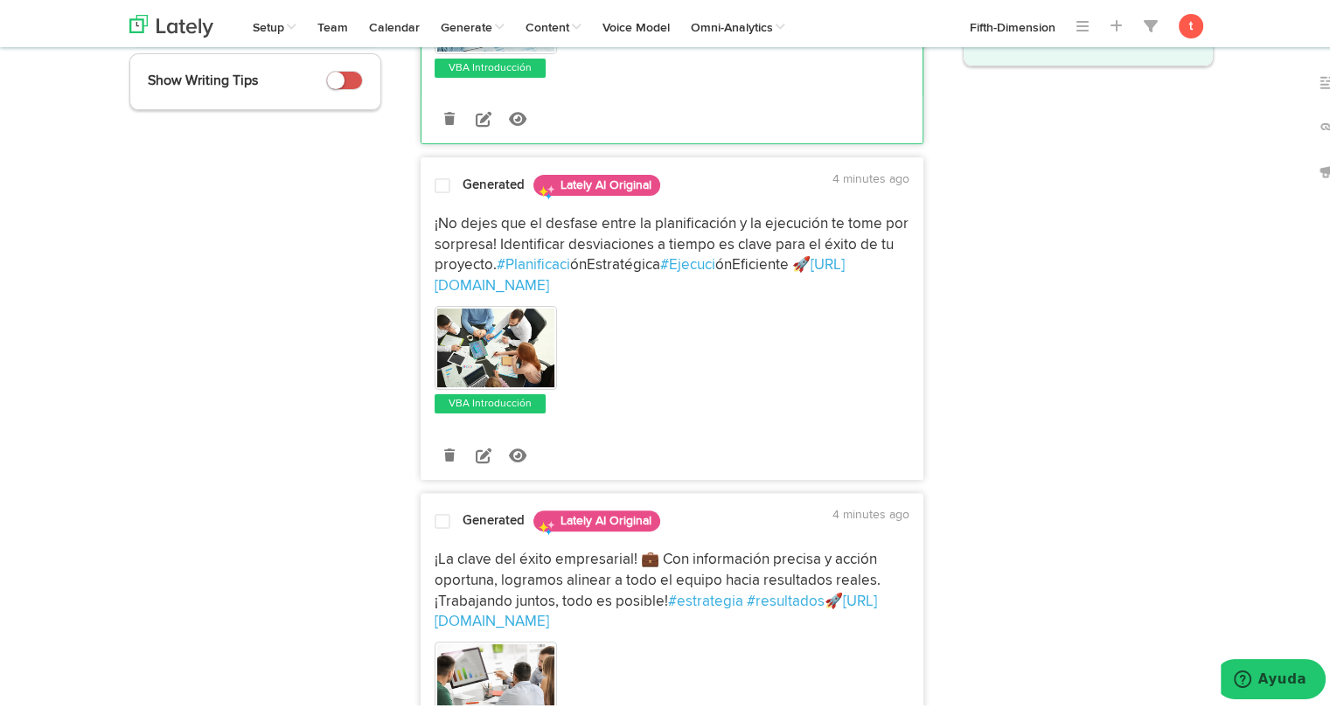
scroll to position [386, 0]
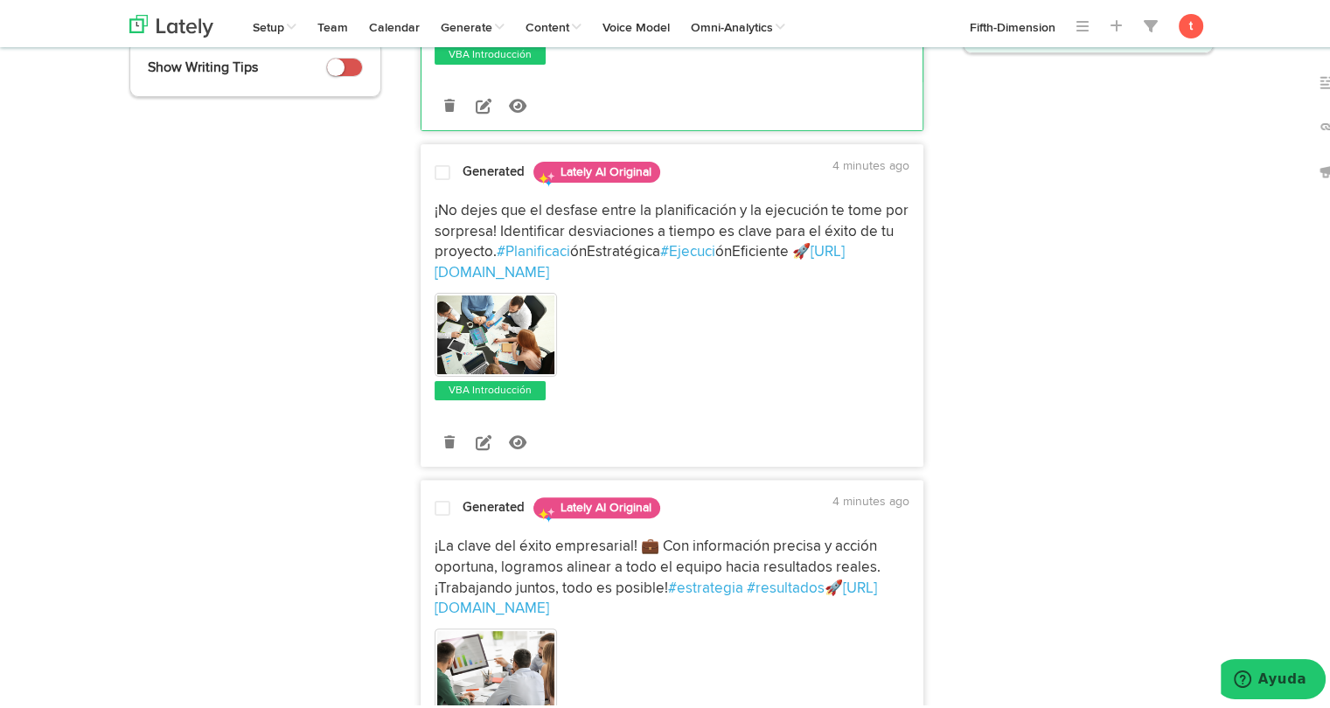
click at [465, 226] on span "¡No dejes que el desfase entre la planificación y la ejecución te tome por sorp…" at bounding box center [672, 228] width 477 height 57
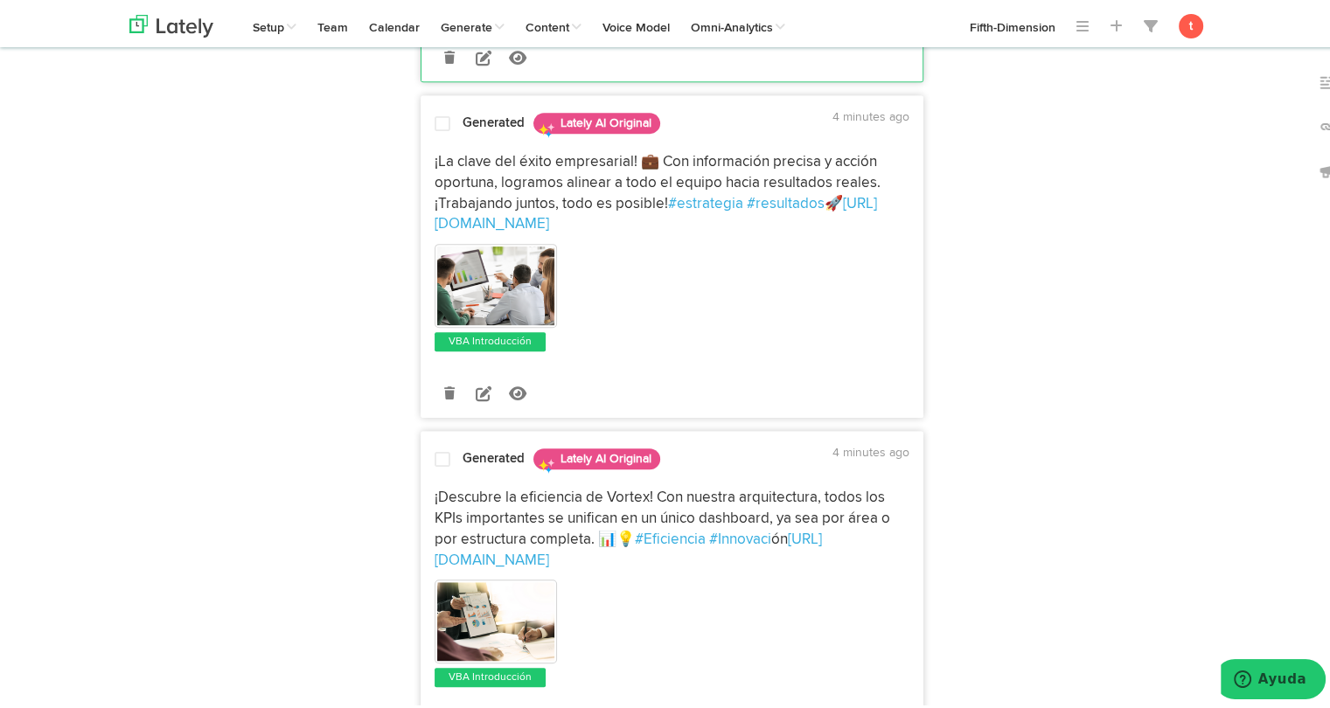
click at [444, 164] on span "¡La clave del éxito empresarial! 💼 Con información precisa y acción oportuna, l…" at bounding box center [658, 179] width 449 height 57
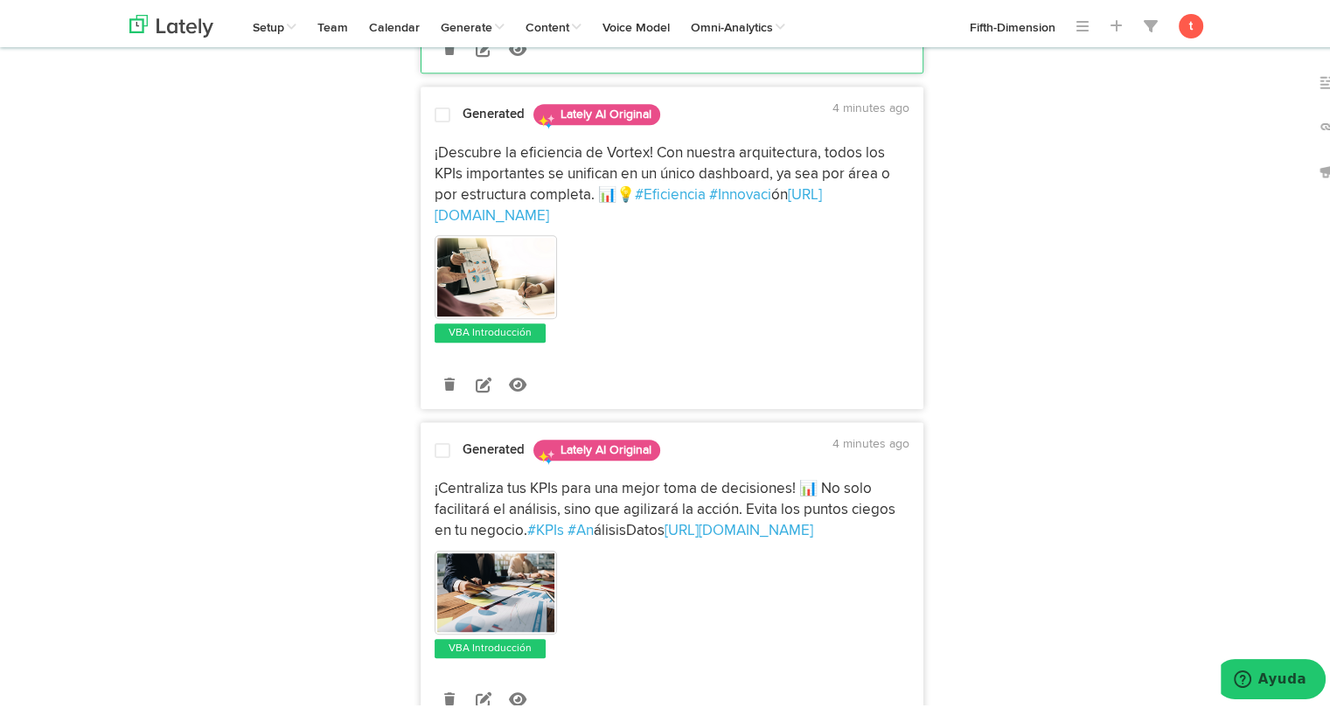
scroll to position [1119, 0]
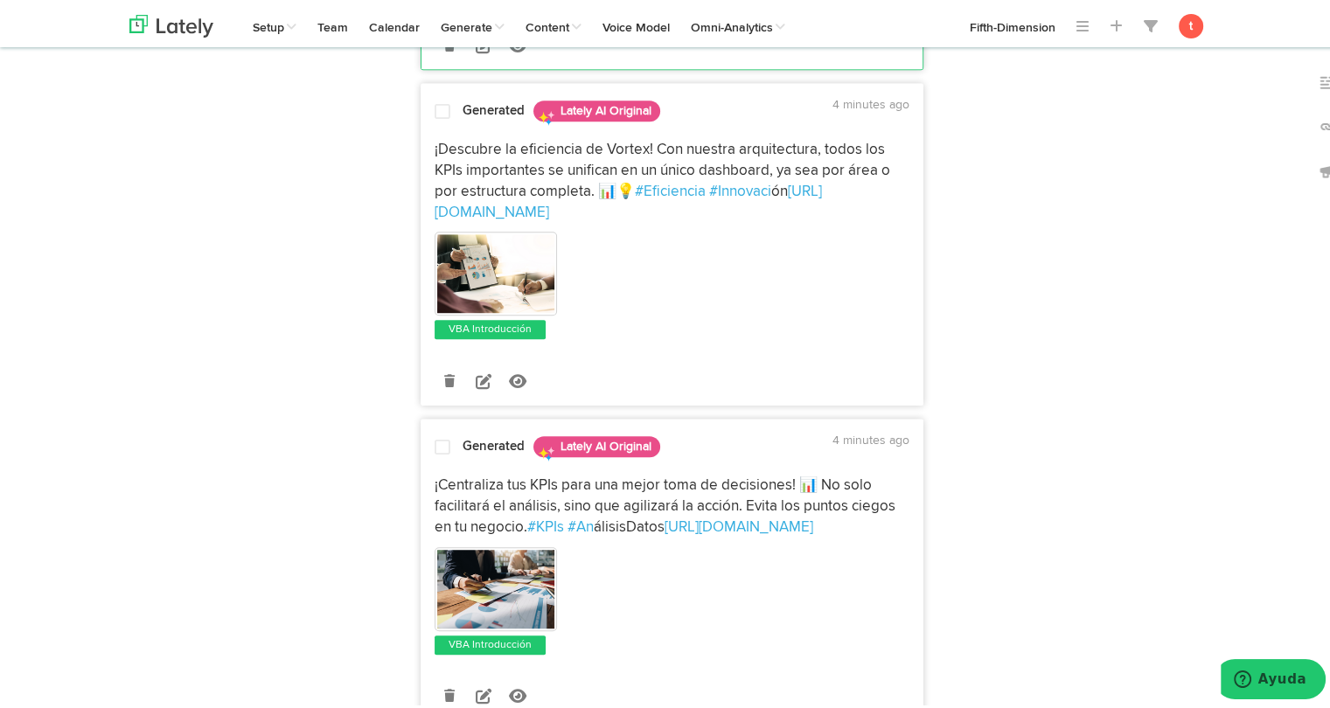
click at [471, 152] on span "¡Descubre la eficiencia de Vortex! Con nuestra arquitectura, todos los KPIs imp…" at bounding box center [663, 167] width 459 height 57
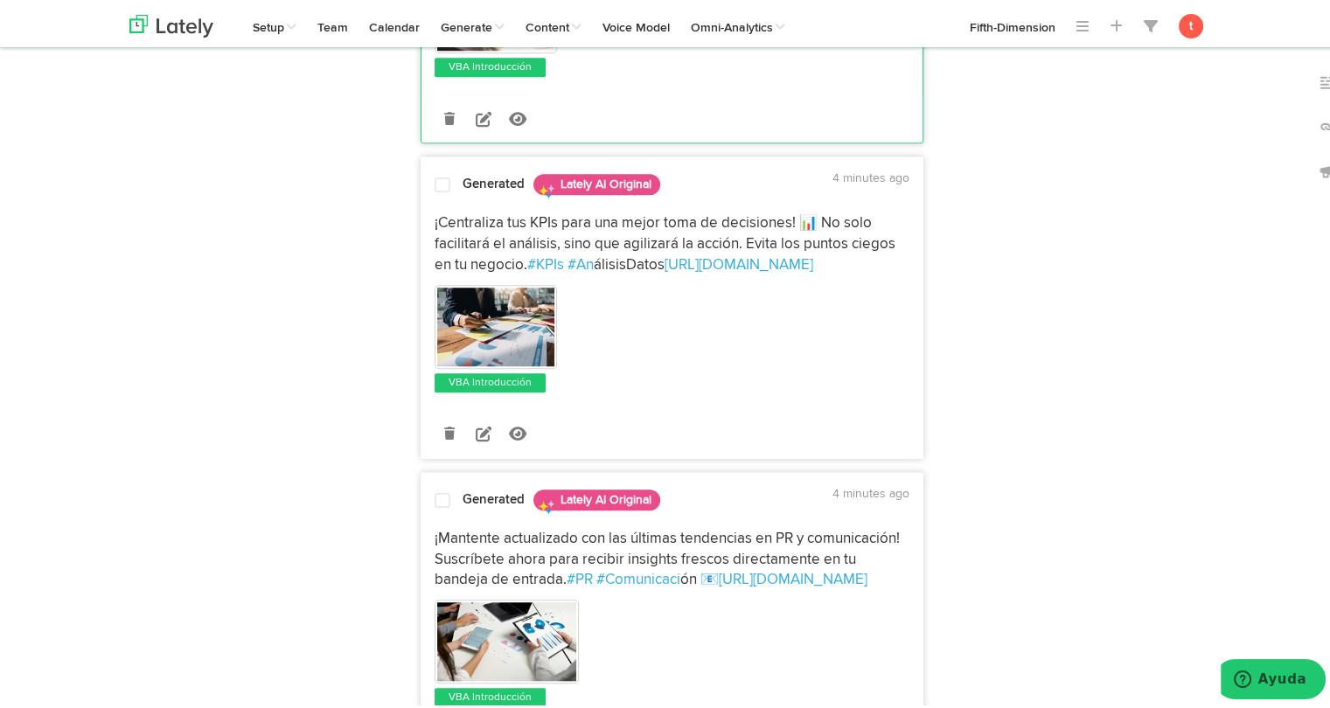
click at [475, 246] on span "¡Centraliza tus KPIs para una mejor toma de decisiones! 📊 No solo facilitará el…" at bounding box center [666, 240] width 464 height 57
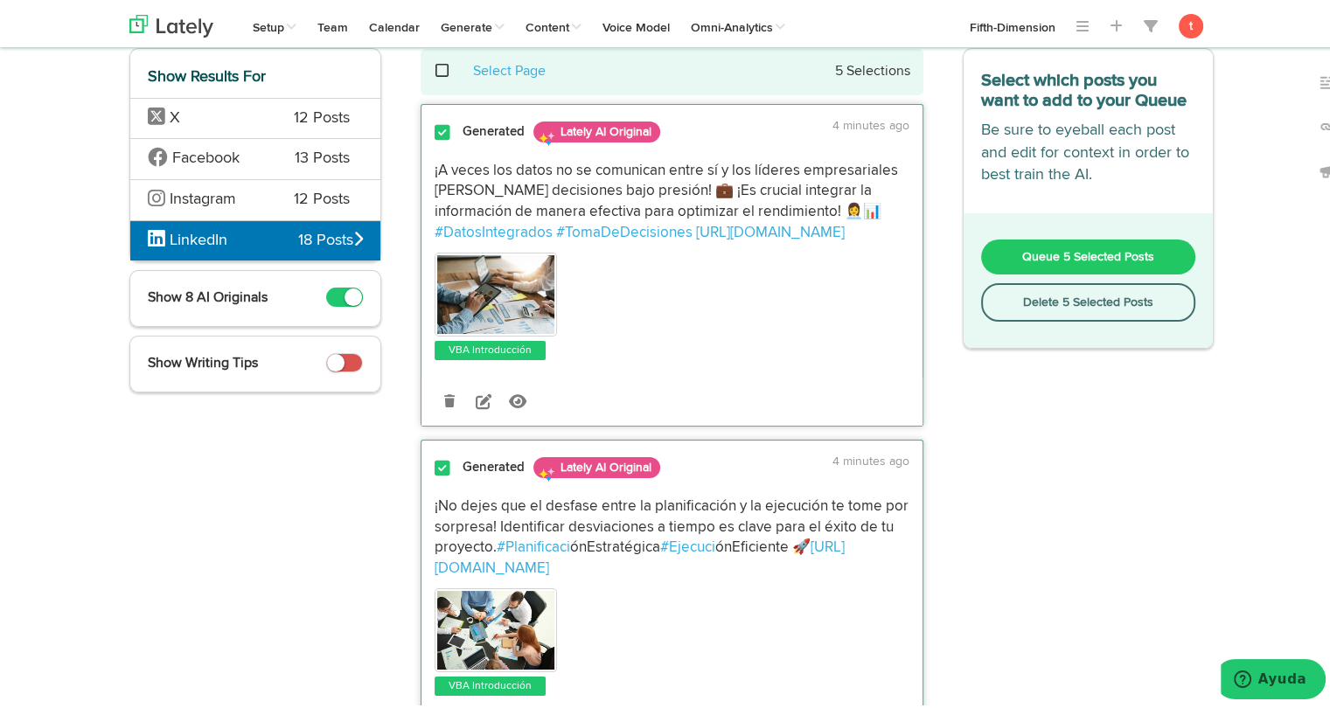
scroll to position [0, 0]
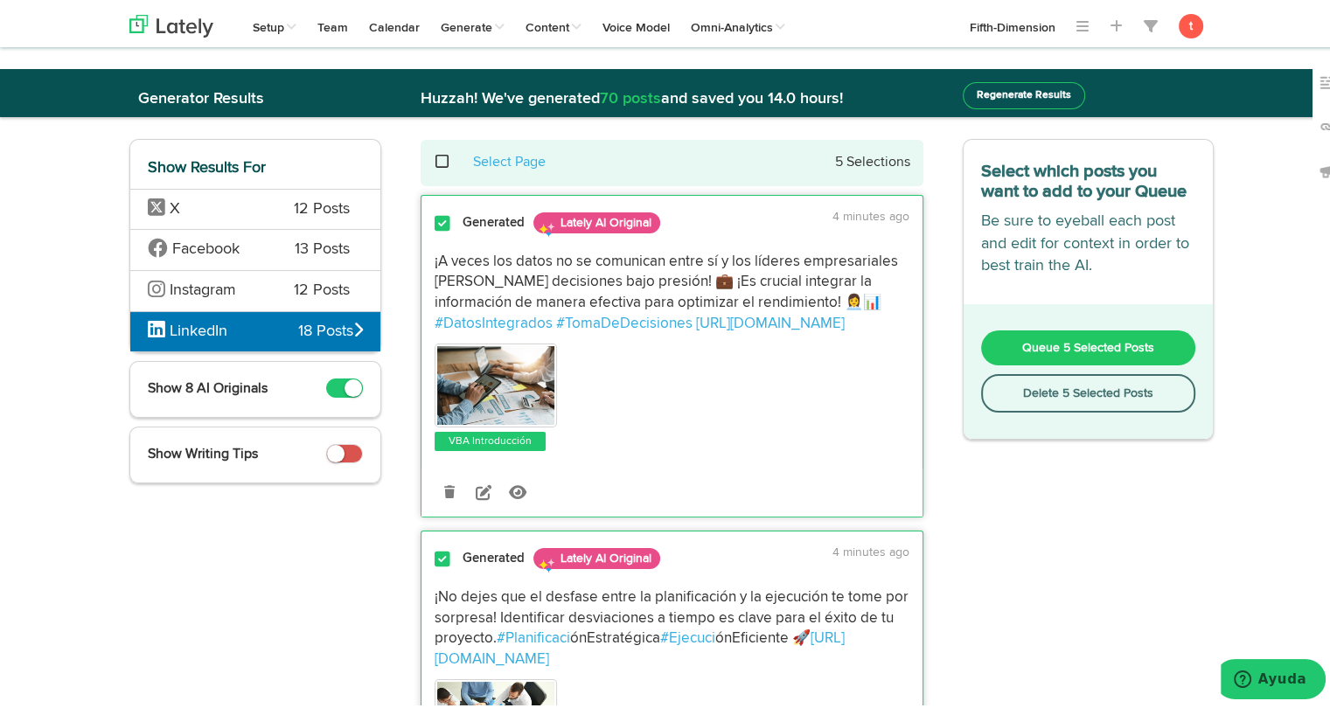
click at [1011, 347] on button "Queue 5 Selected Posts" at bounding box center [1088, 344] width 215 height 35
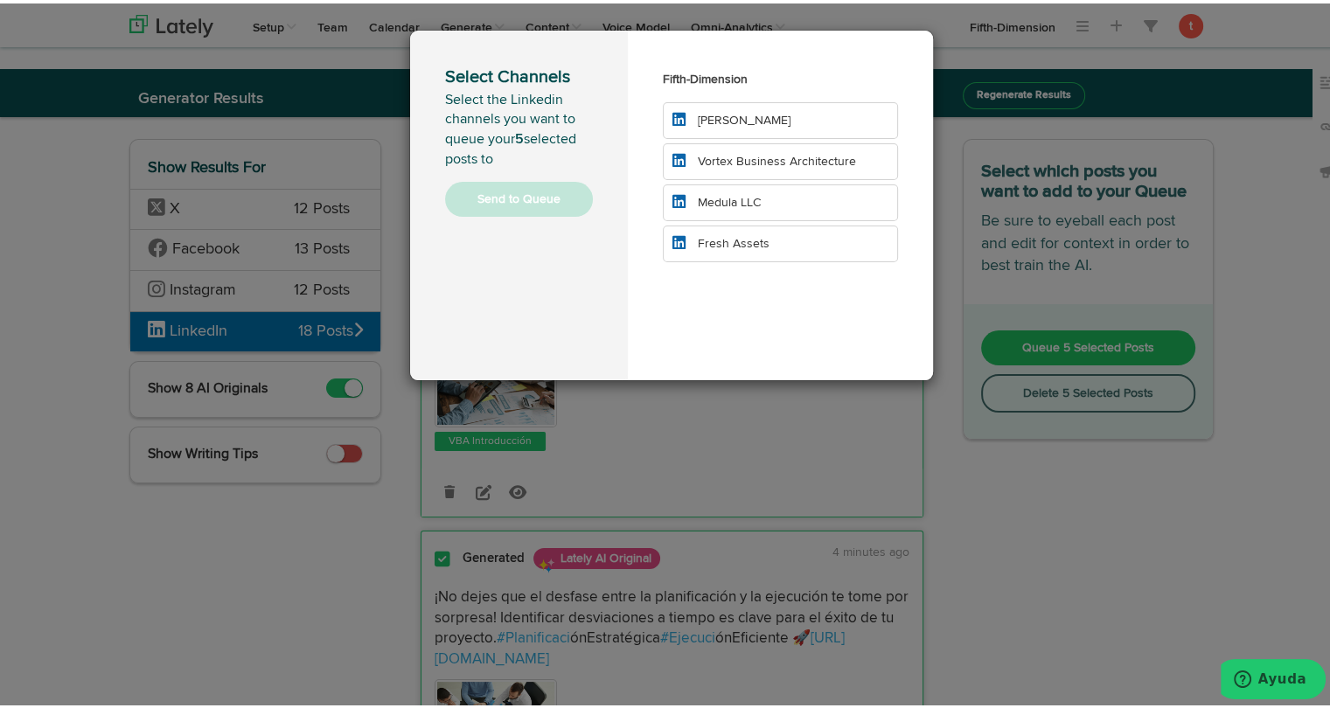
click at [770, 158] on span "Vortex Business Architecture" at bounding box center [777, 158] width 158 height 12
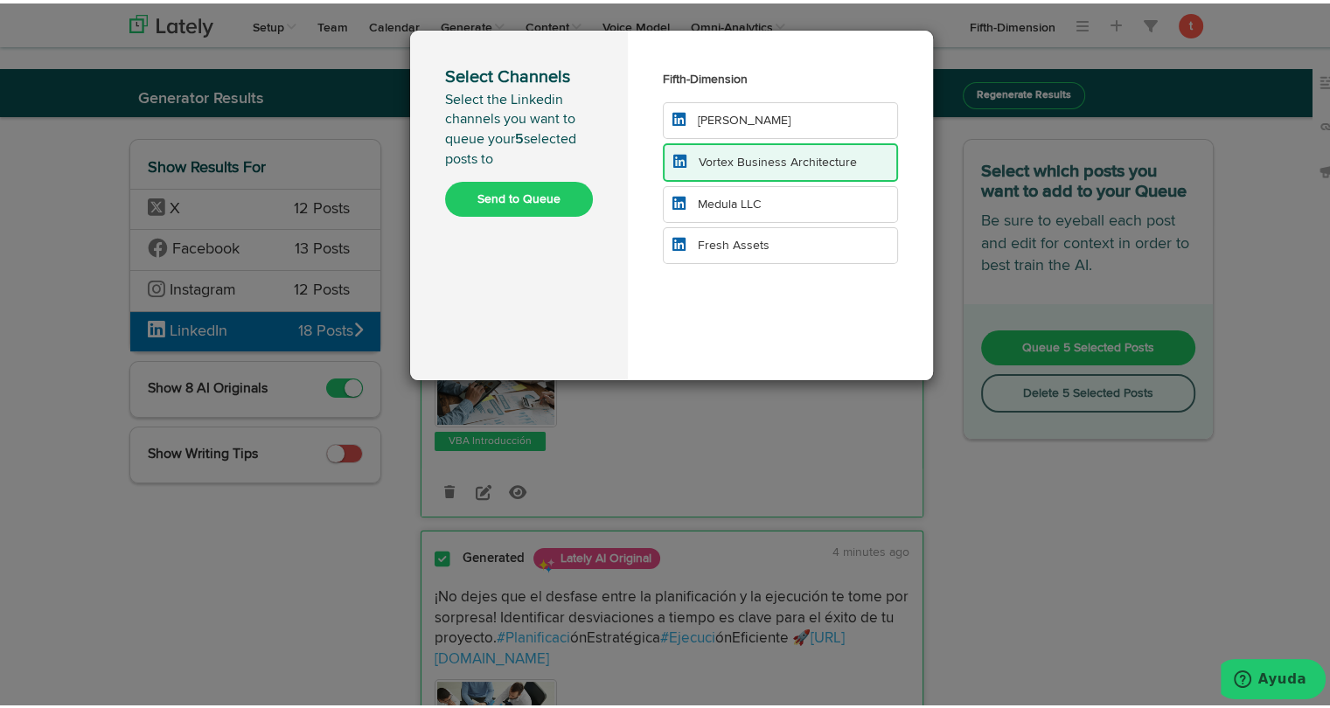
click at [515, 190] on button "Send to Queue" at bounding box center [519, 195] width 148 height 35
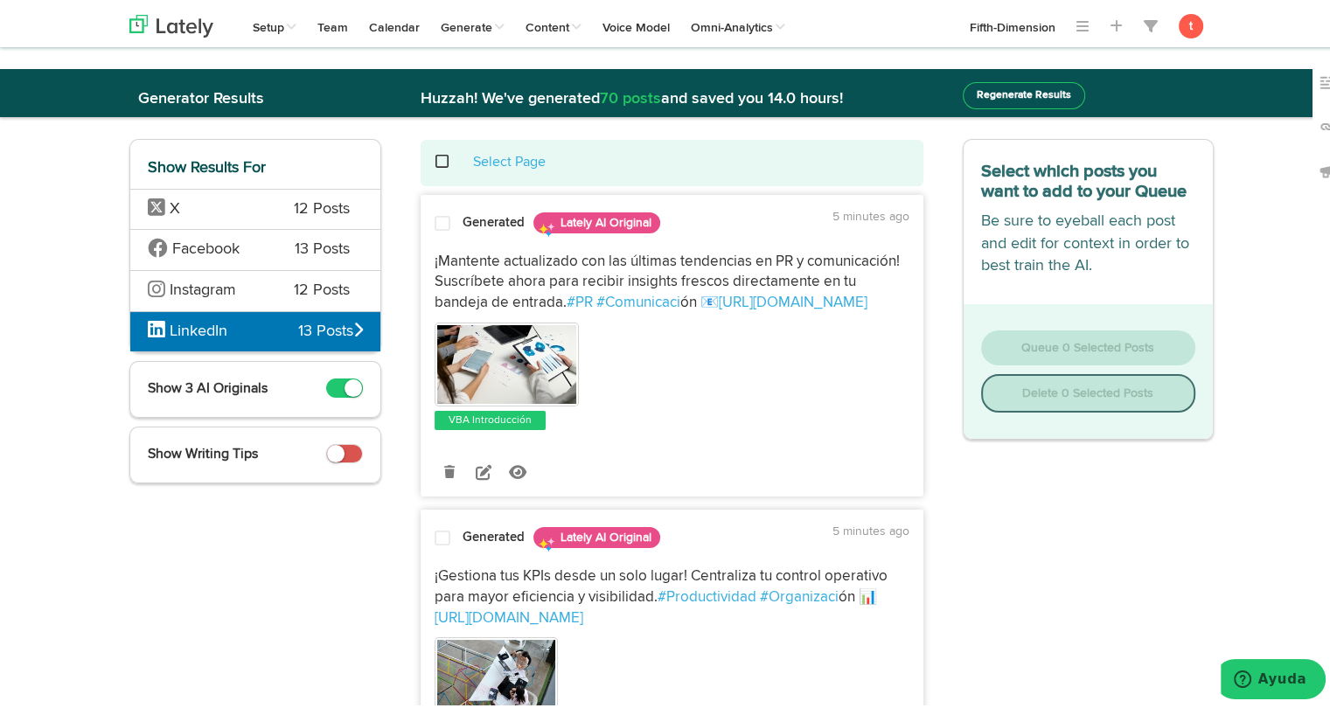
click at [470, 225] on strong "Generated" at bounding box center [493, 218] width 62 height 13
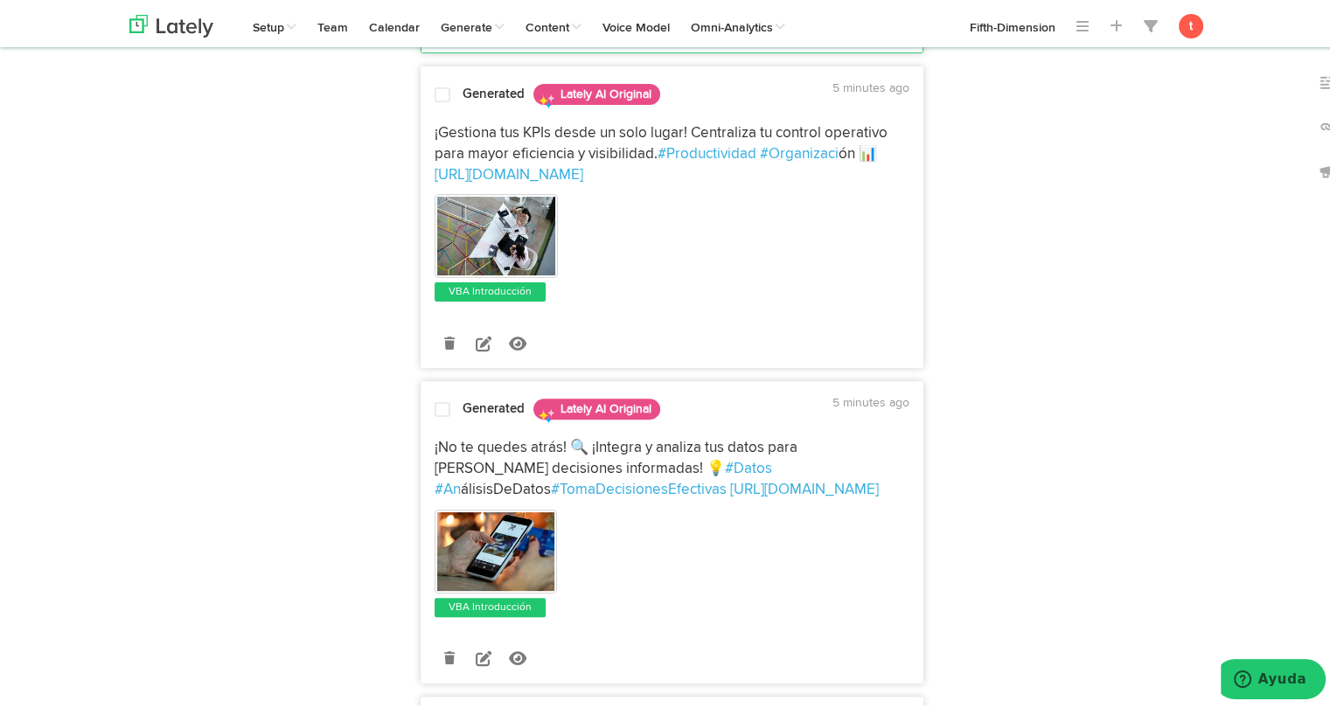
scroll to position [469, 0]
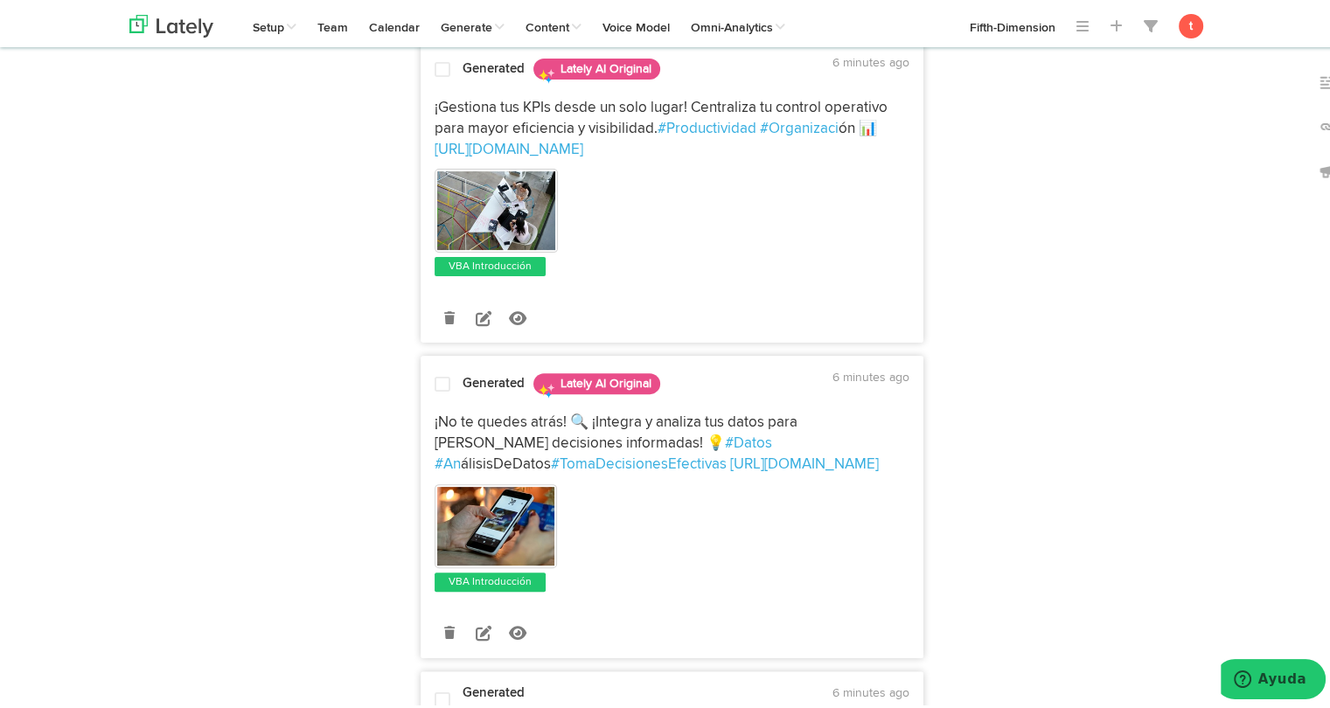
click at [601, 98] on span "¡Gestiona tus KPIs desde un solo lugar! Centraliza tu control operativo para ma…" at bounding box center [662, 115] width 456 height 36
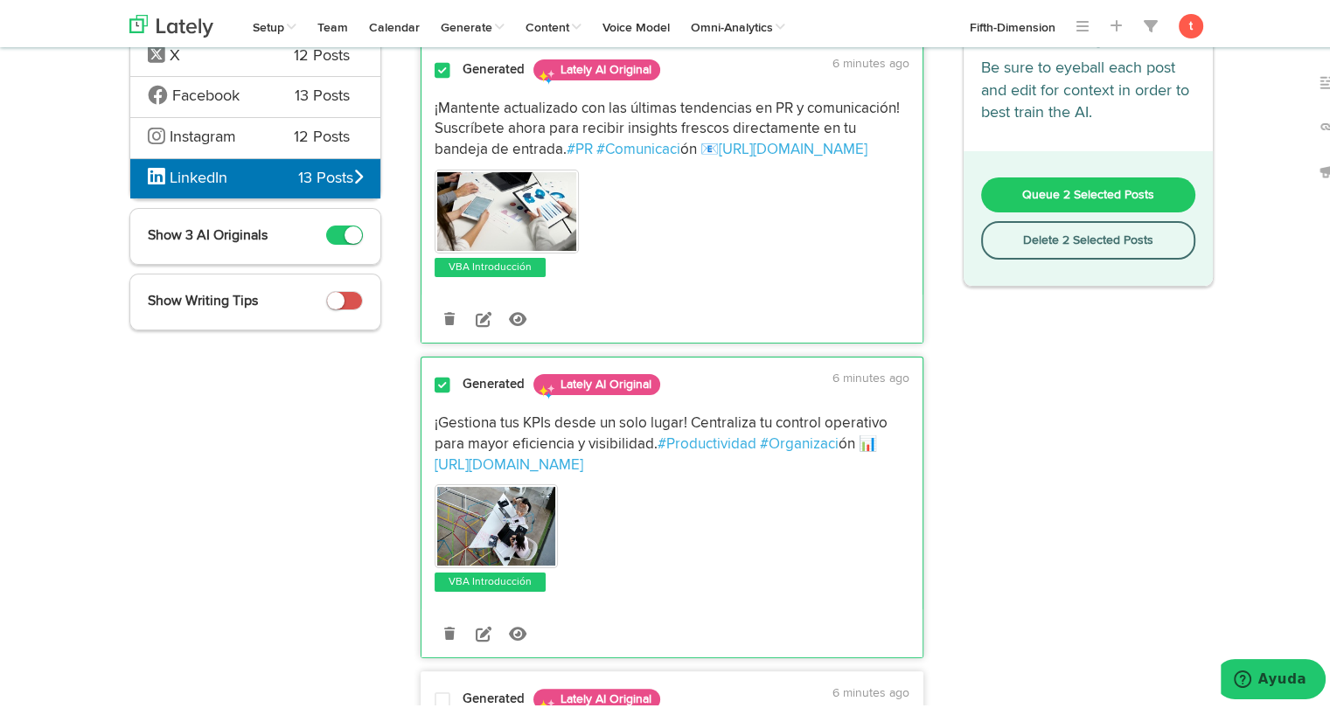
scroll to position [0, 0]
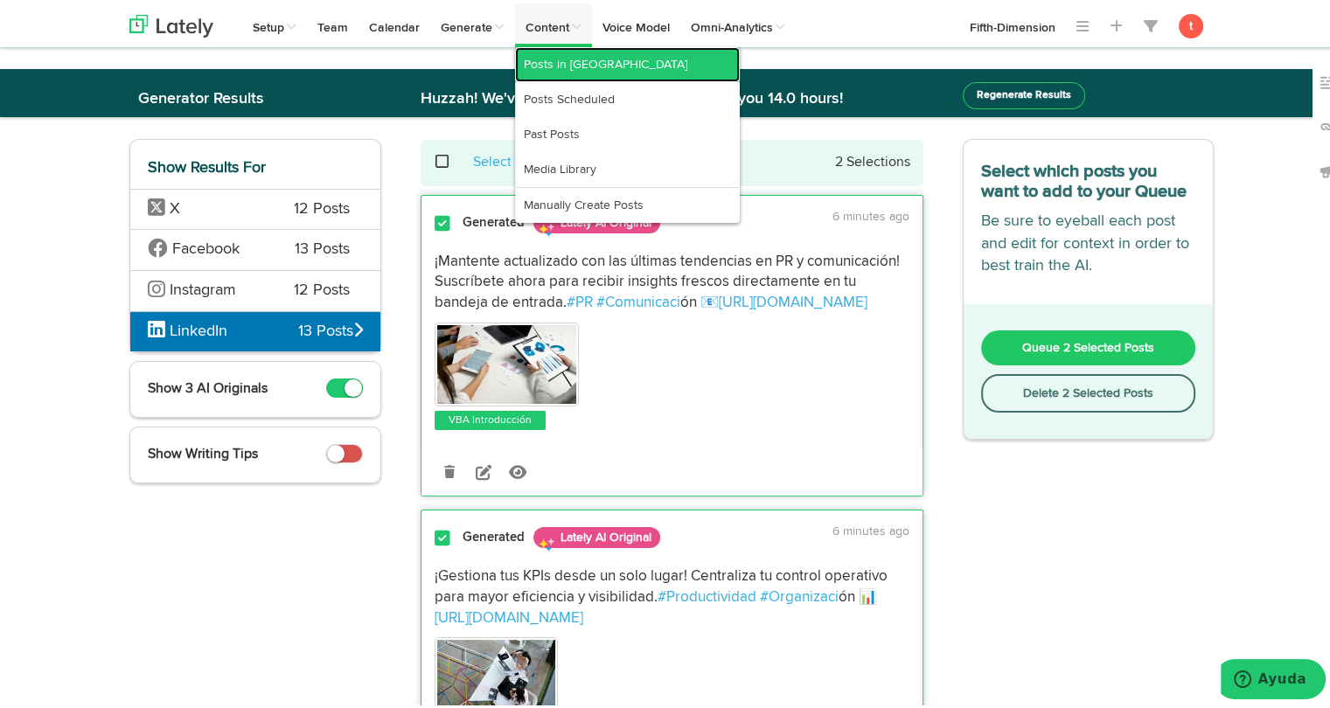
click at [539, 58] on link "Posts in [GEOGRAPHIC_DATA]" at bounding box center [627, 61] width 225 height 35
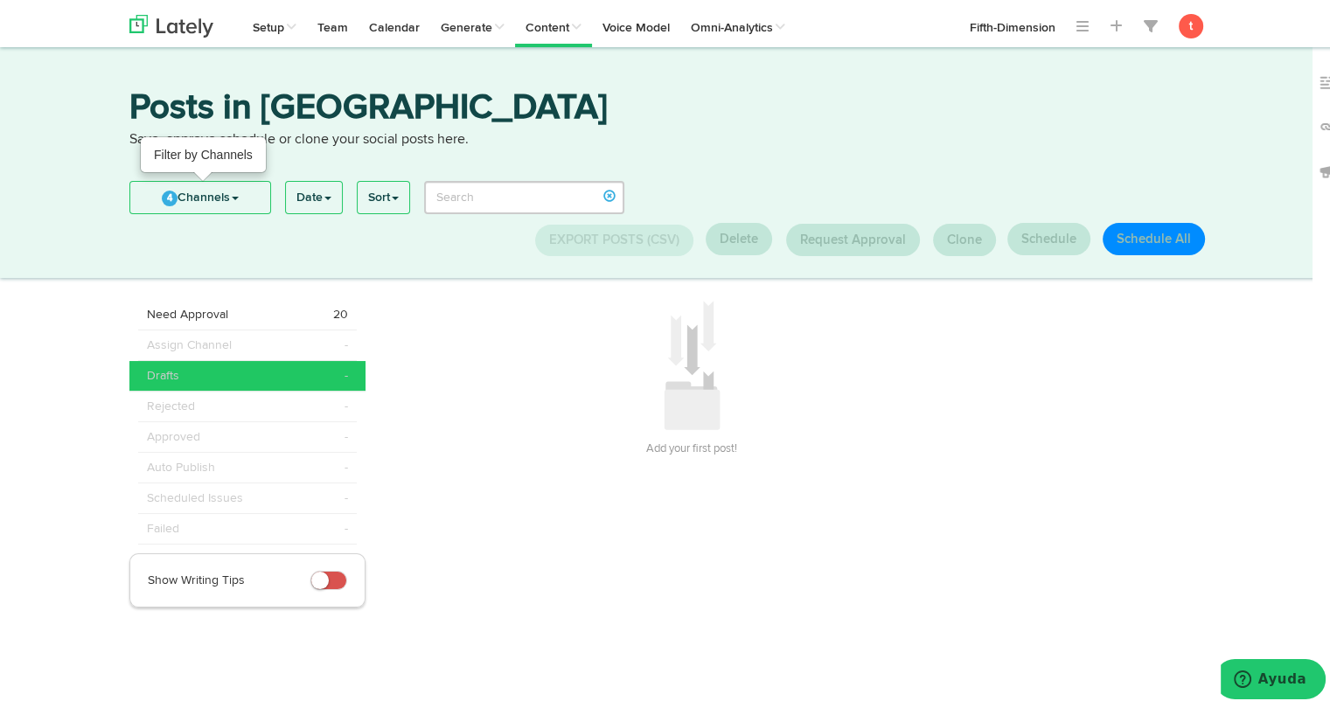
click at [235, 200] on link "4 Channels" at bounding box center [200, 193] width 140 height 31
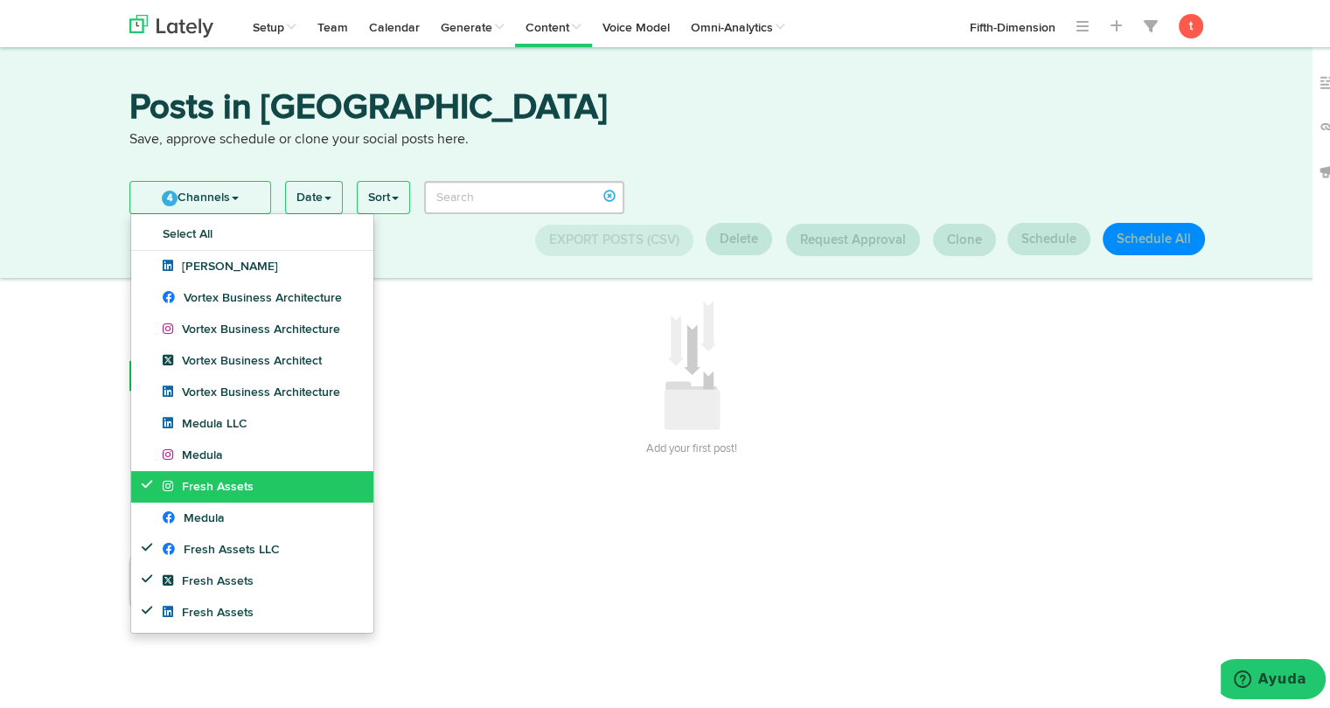
click at [168, 490] on link "Fresh Assets" at bounding box center [252, 483] width 242 height 31
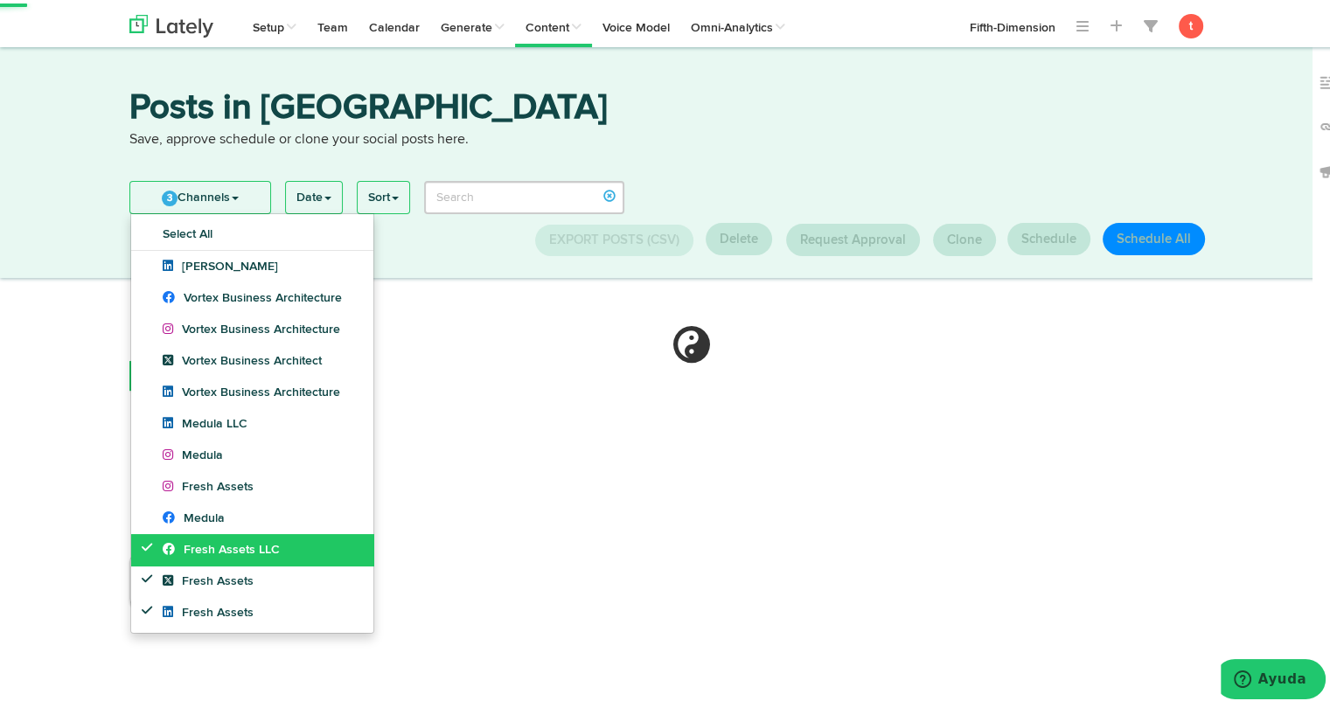
click at [149, 539] on icon at bounding box center [151, 544] width 19 height 12
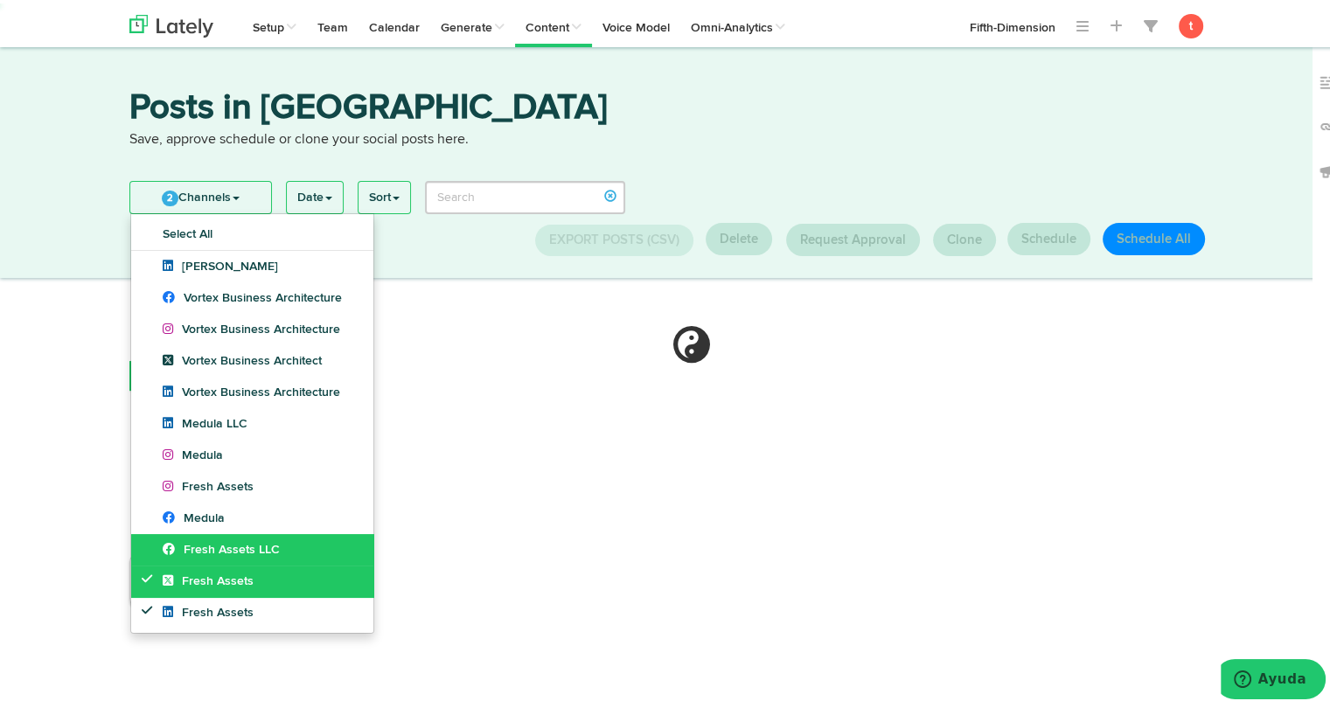
click at [147, 573] on icon at bounding box center [151, 575] width 19 height 12
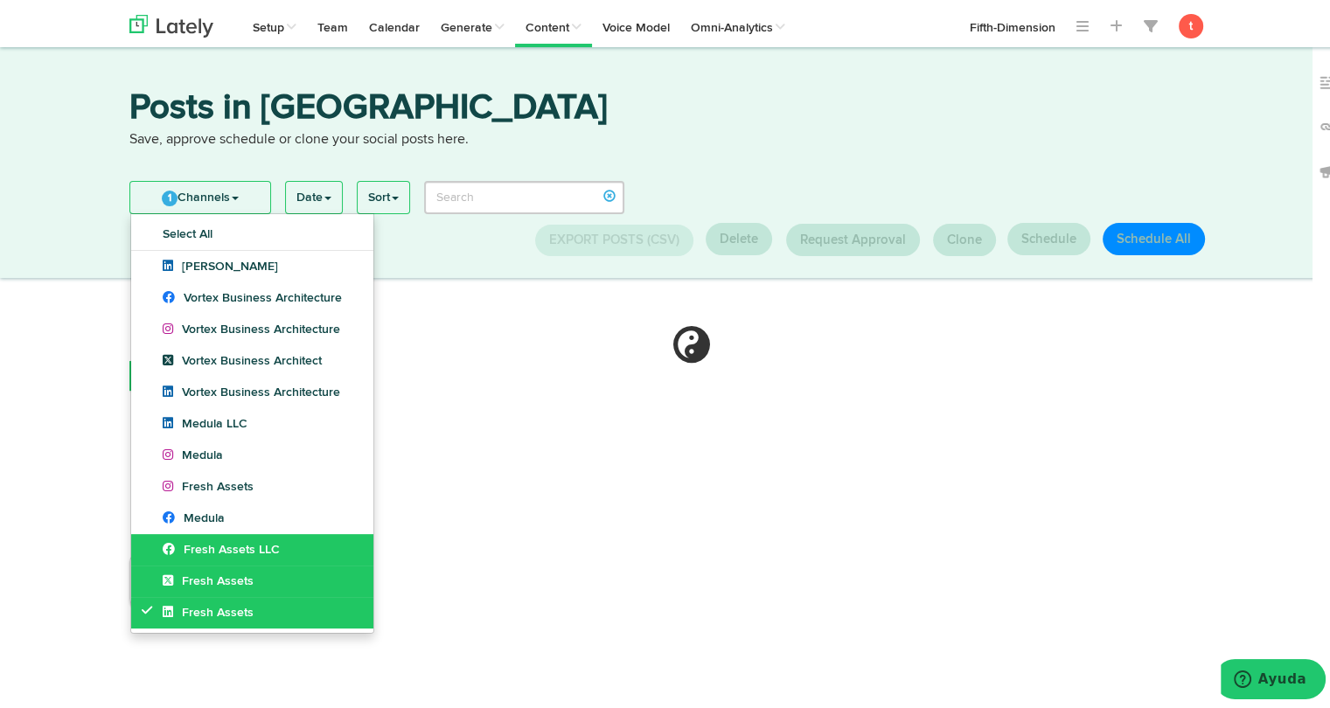
click at [142, 607] on icon at bounding box center [151, 607] width 19 height 12
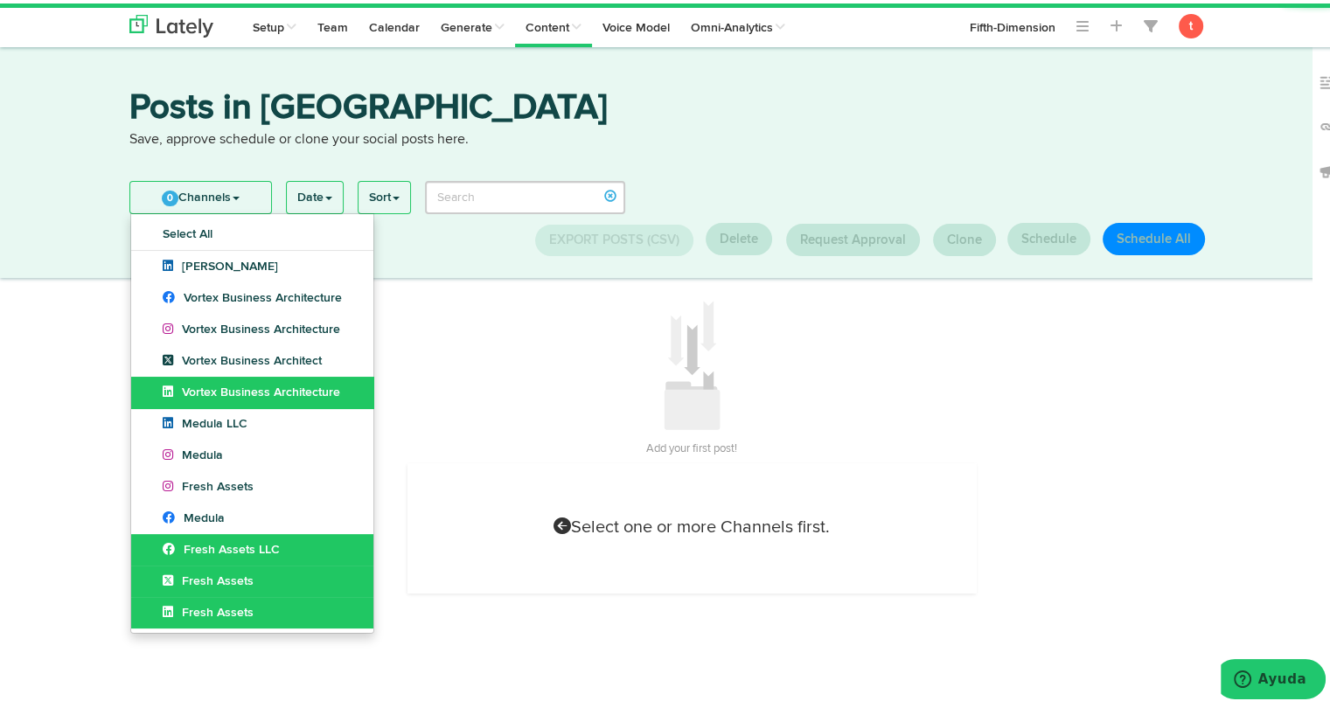
click at [197, 397] on link "Vortex Business Architecture" at bounding box center [252, 388] width 242 height 31
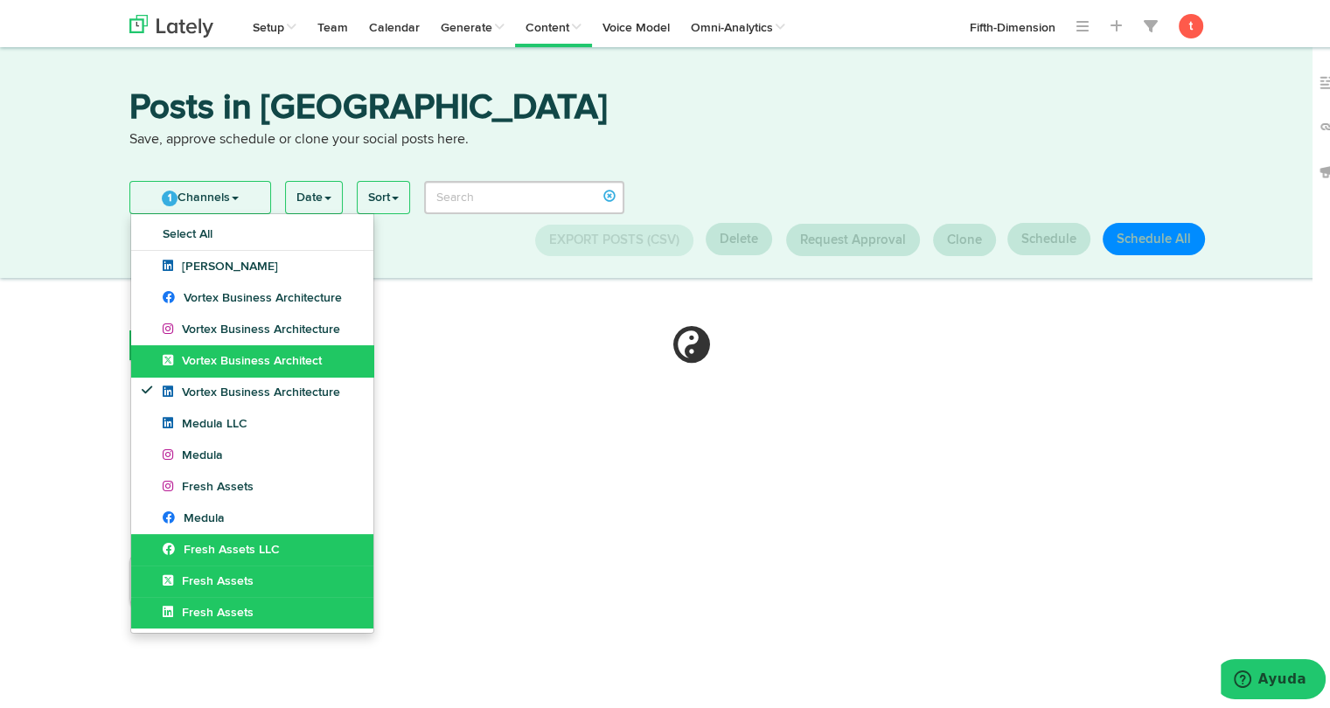
click at [203, 356] on span "Vortex Business Architect" at bounding box center [242, 357] width 159 height 12
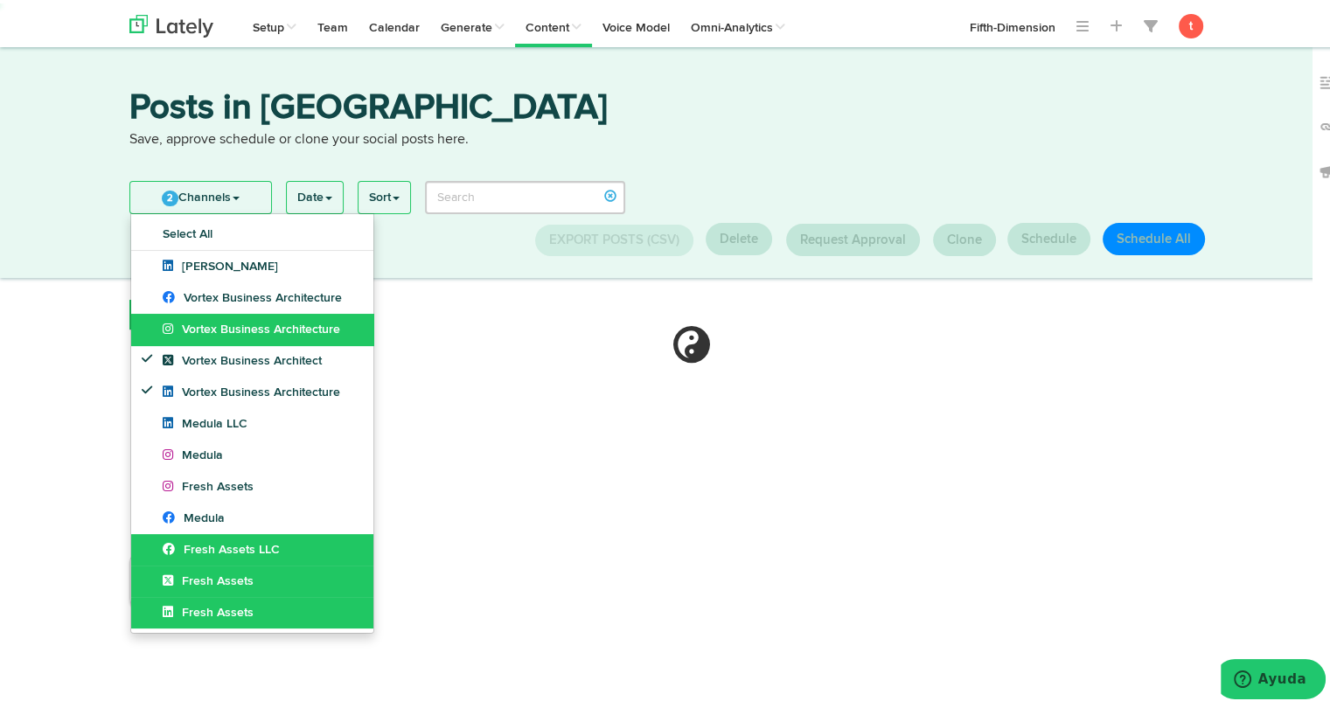
click at [206, 323] on span "Vortex Business Architecture" at bounding box center [251, 326] width 177 height 12
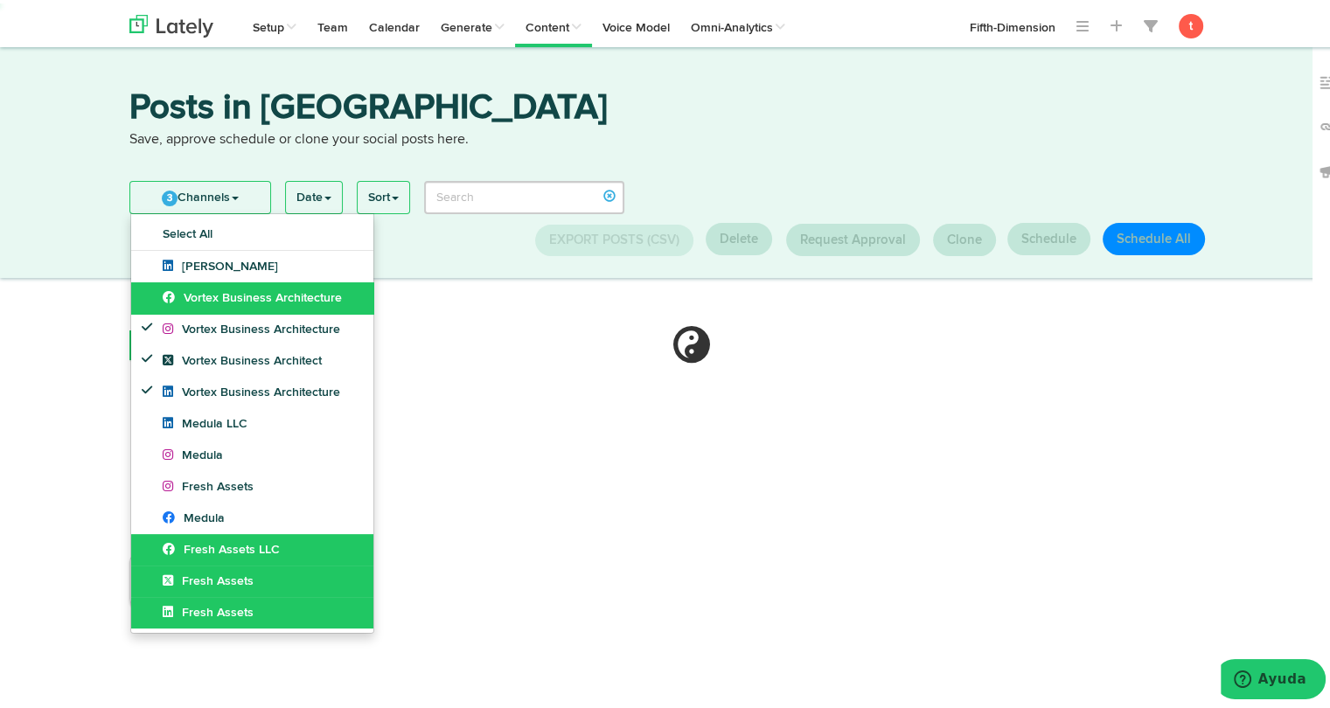
click at [209, 304] on link "Vortex Business Architecture" at bounding box center [252, 294] width 242 height 31
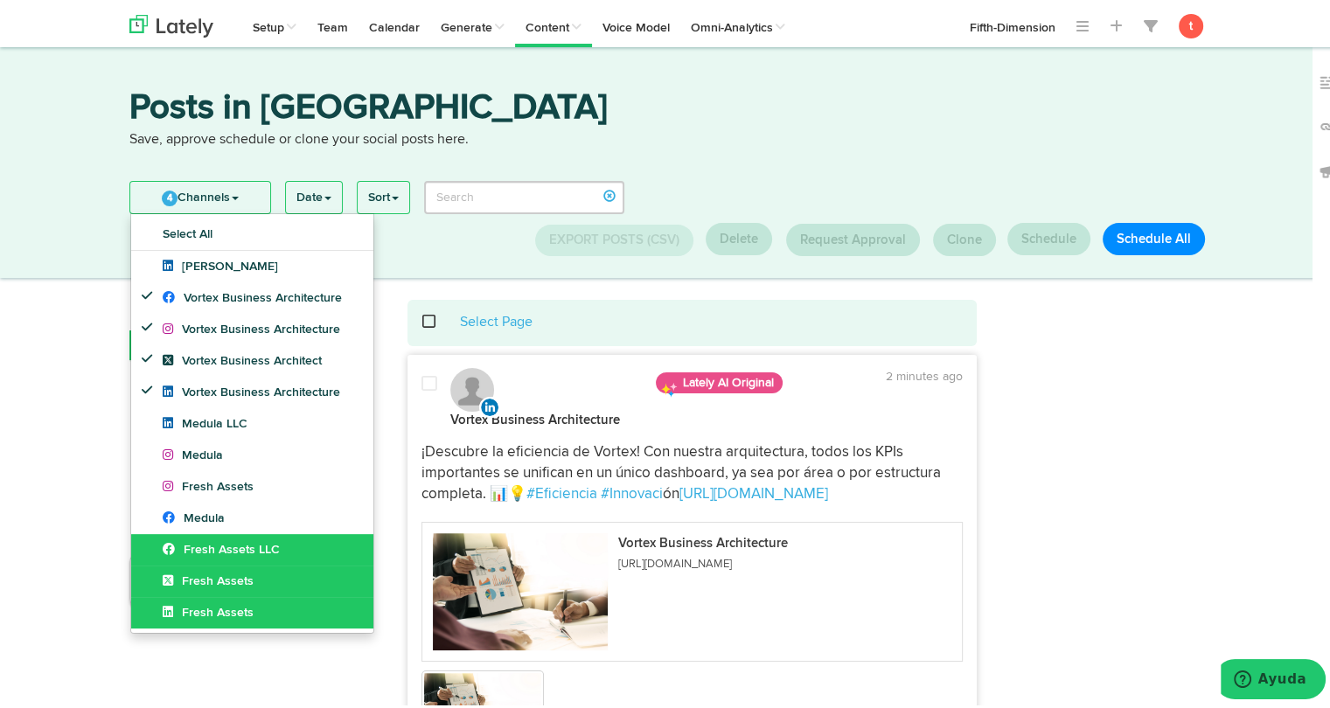
click at [458, 263] on div "Posts in [GEOGRAPHIC_DATA] Save, approve schedule or clone your social posts he…" at bounding box center [671, 159] width 1343 height 231
click at [254, 191] on link "4 Channels" at bounding box center [200, 193] width 140 height 31
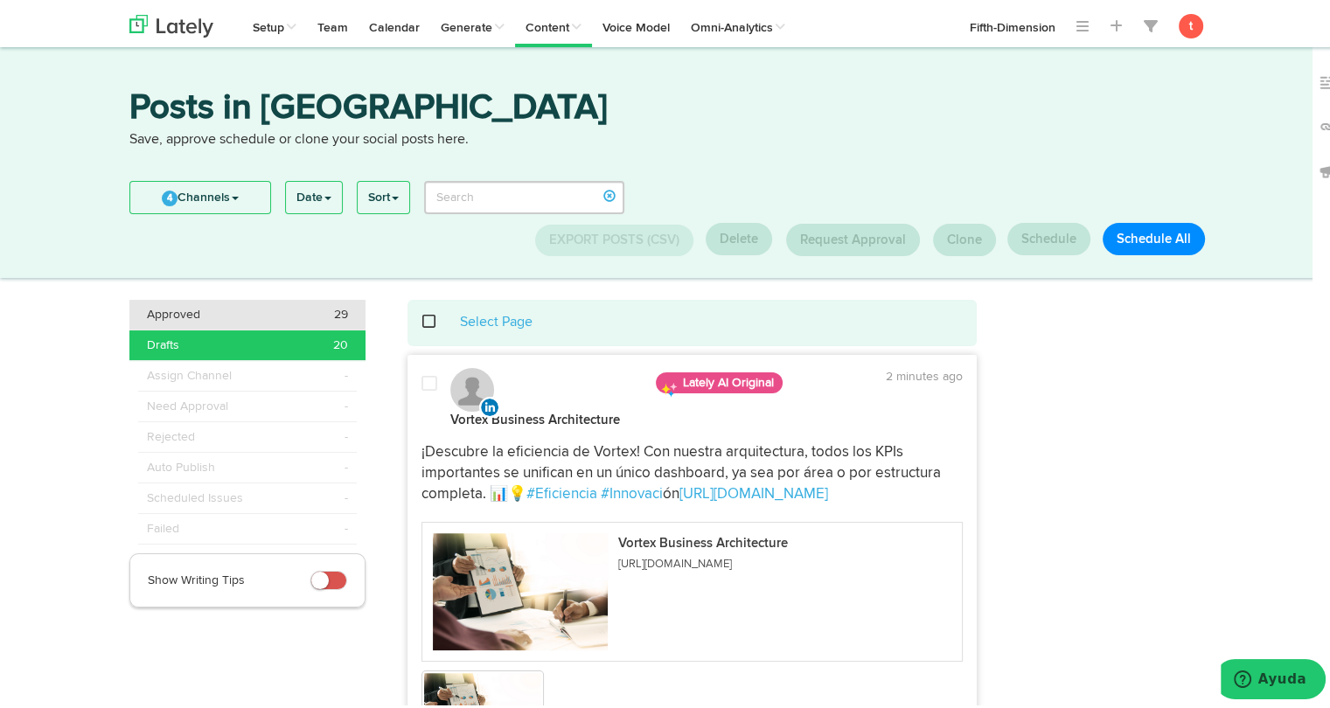
click at [251, 309] on div "Approved 29" at bounding box center [247, 310] width 201 height 17
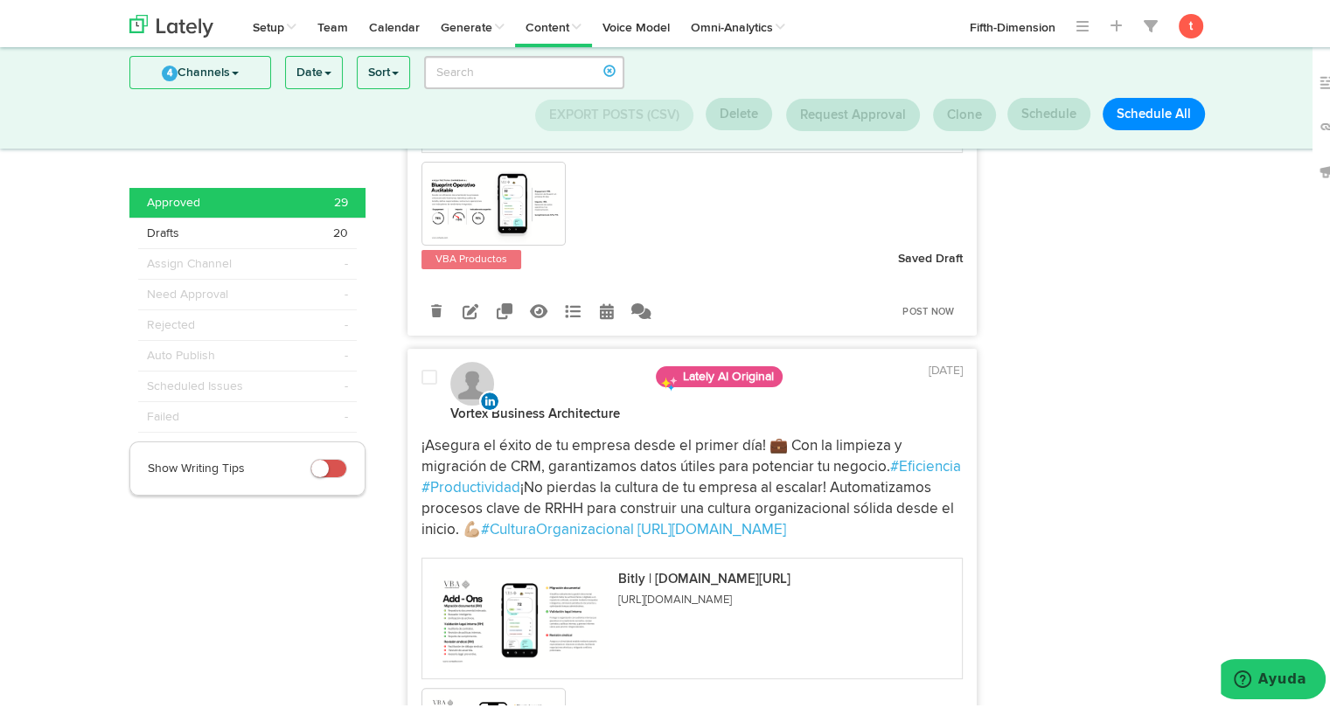
scroll to position [384, 0]
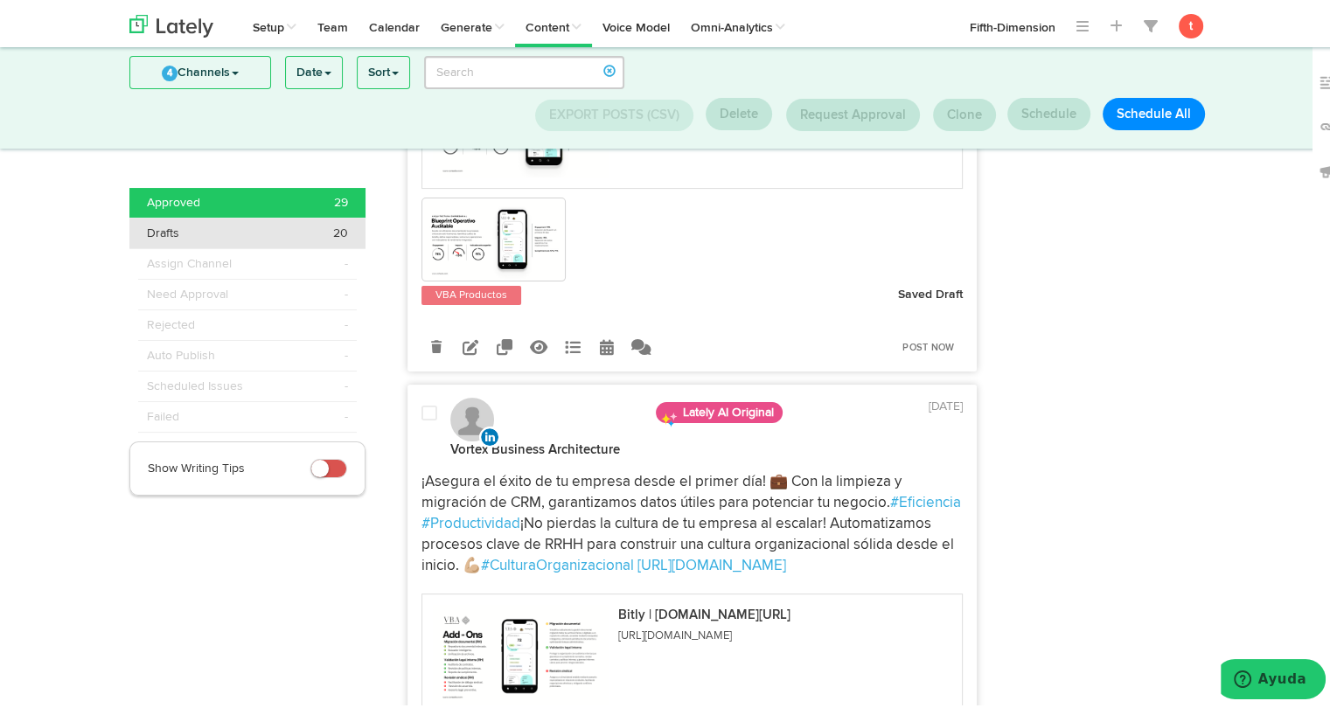
click at [312, 230] on div "Drafts 20" at bounding box center [247, 229] width 201 height 17
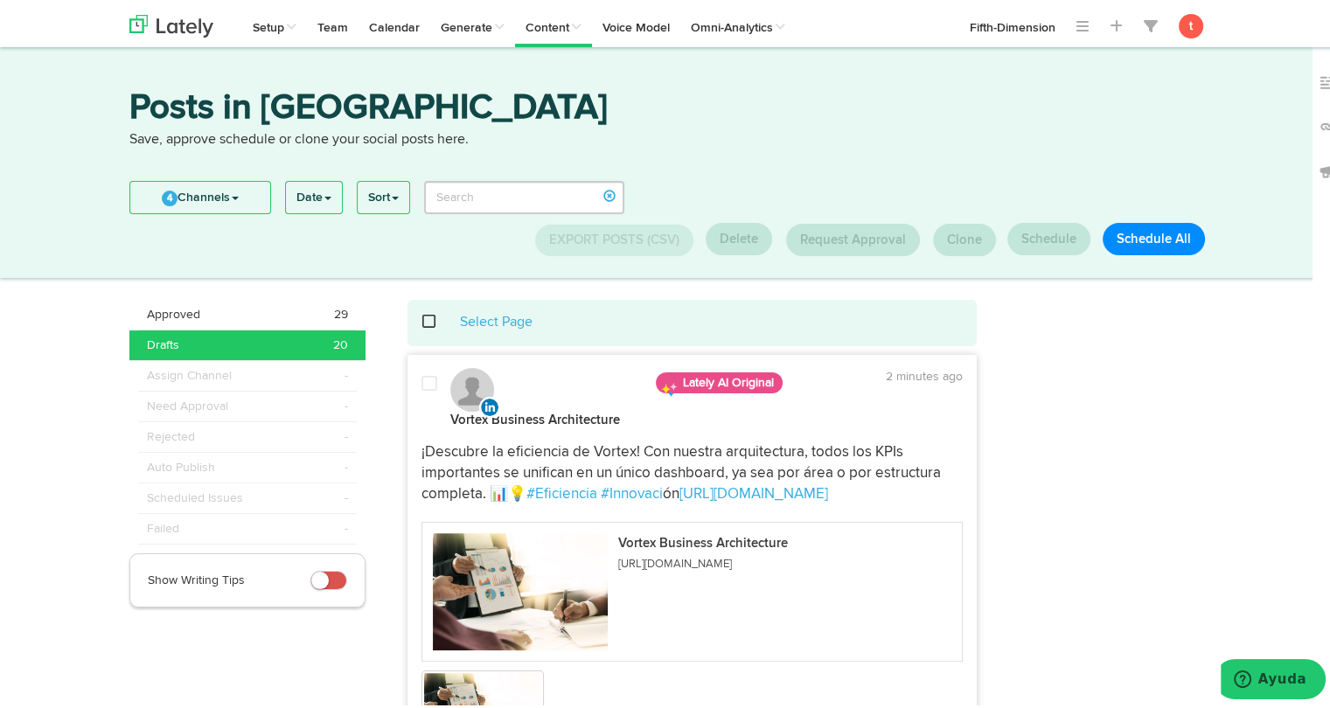
click at [421, 319] on span at bounding box center [439, 318] width 36 height 1
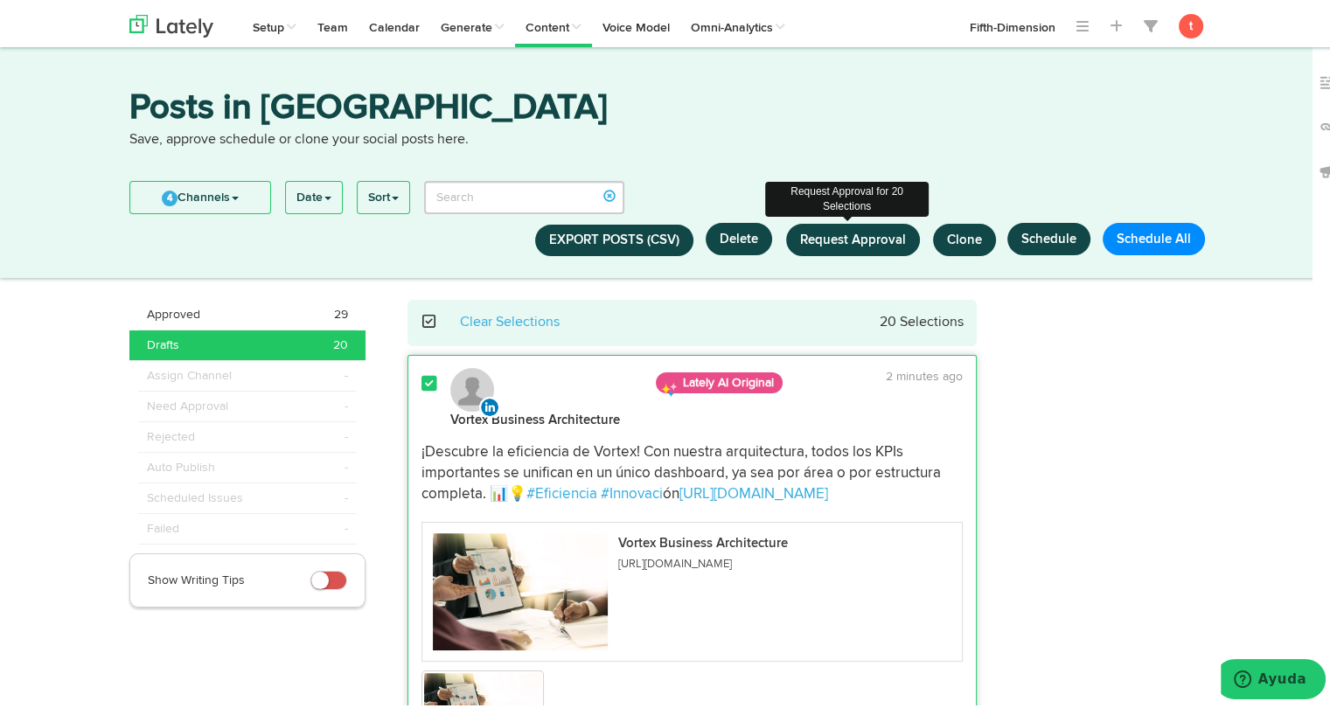
click at [833, 230] on span "Request Approval" at bounding box center [853, 236] width 106 height 13
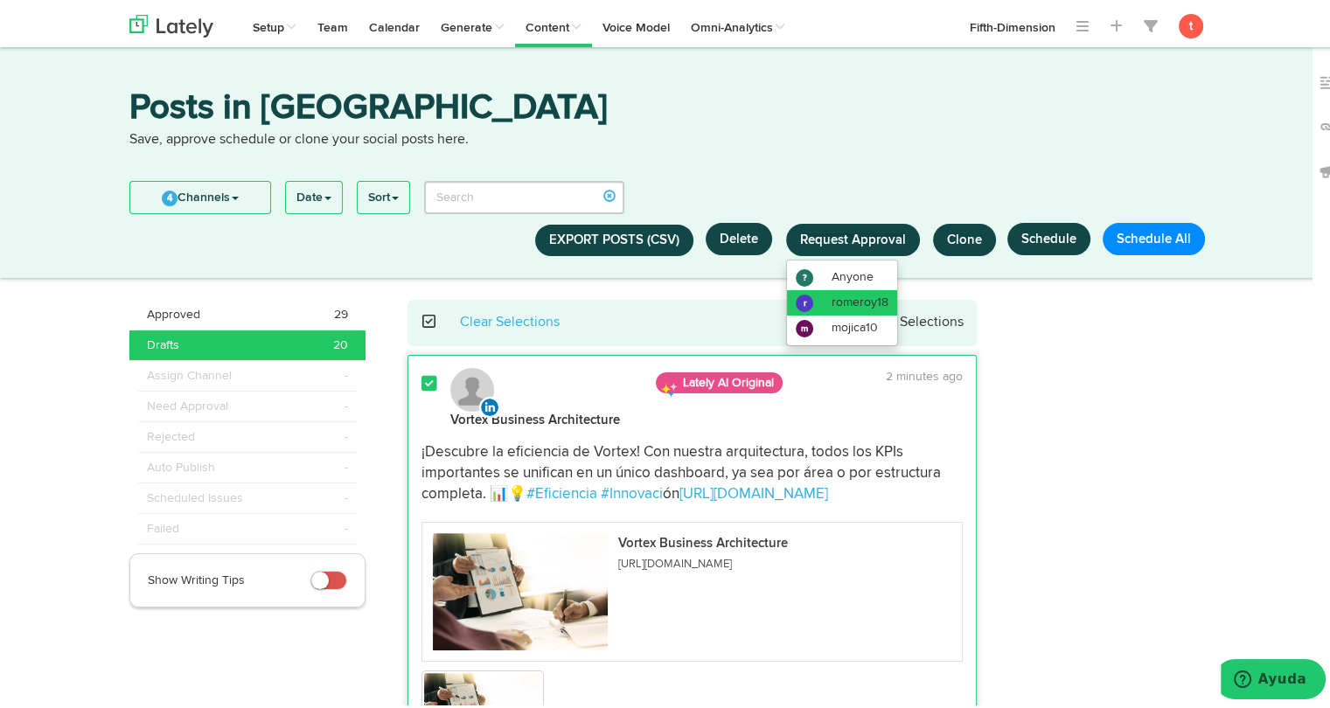
click at [832, 295] on span "romeroy18" at bounding box center [859, 299] width 57 height 12
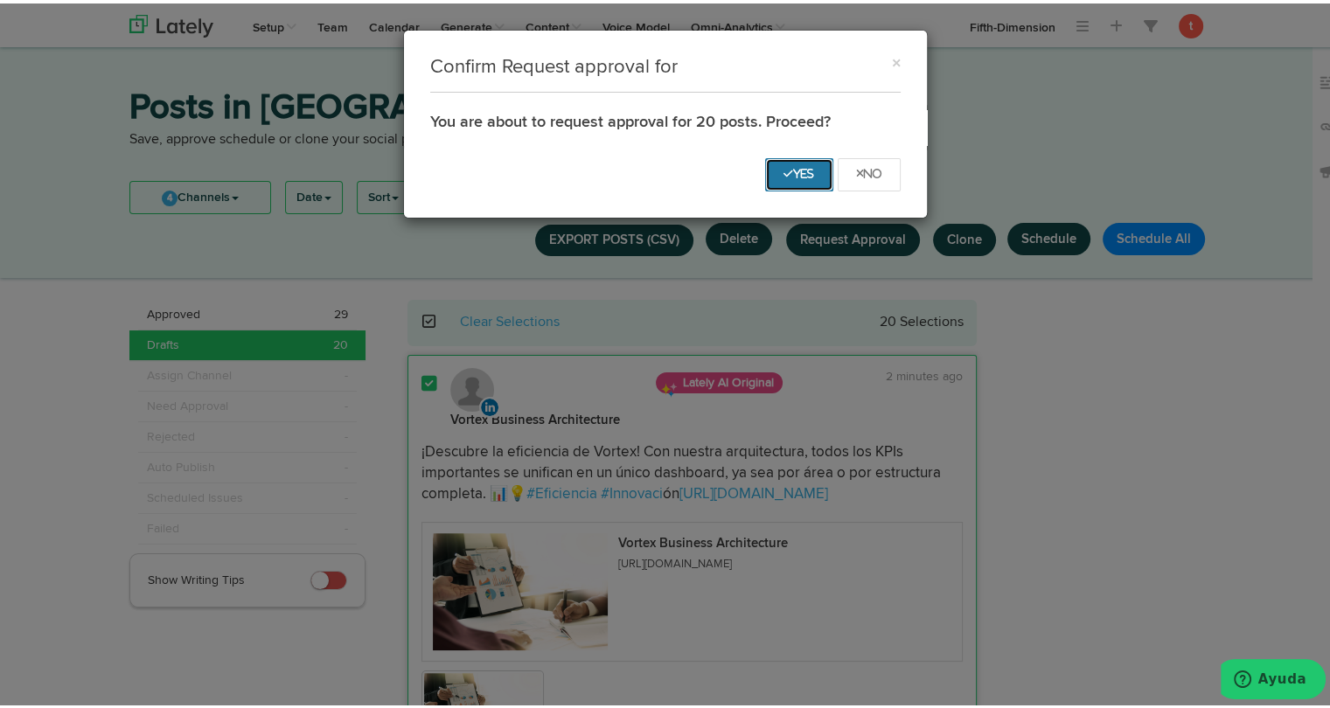
click at [803, 178] on button "Yes" at bounding box center [799, 171] width 68 height 33
